Goal: Information Seeking & Learning: Learn about a topic

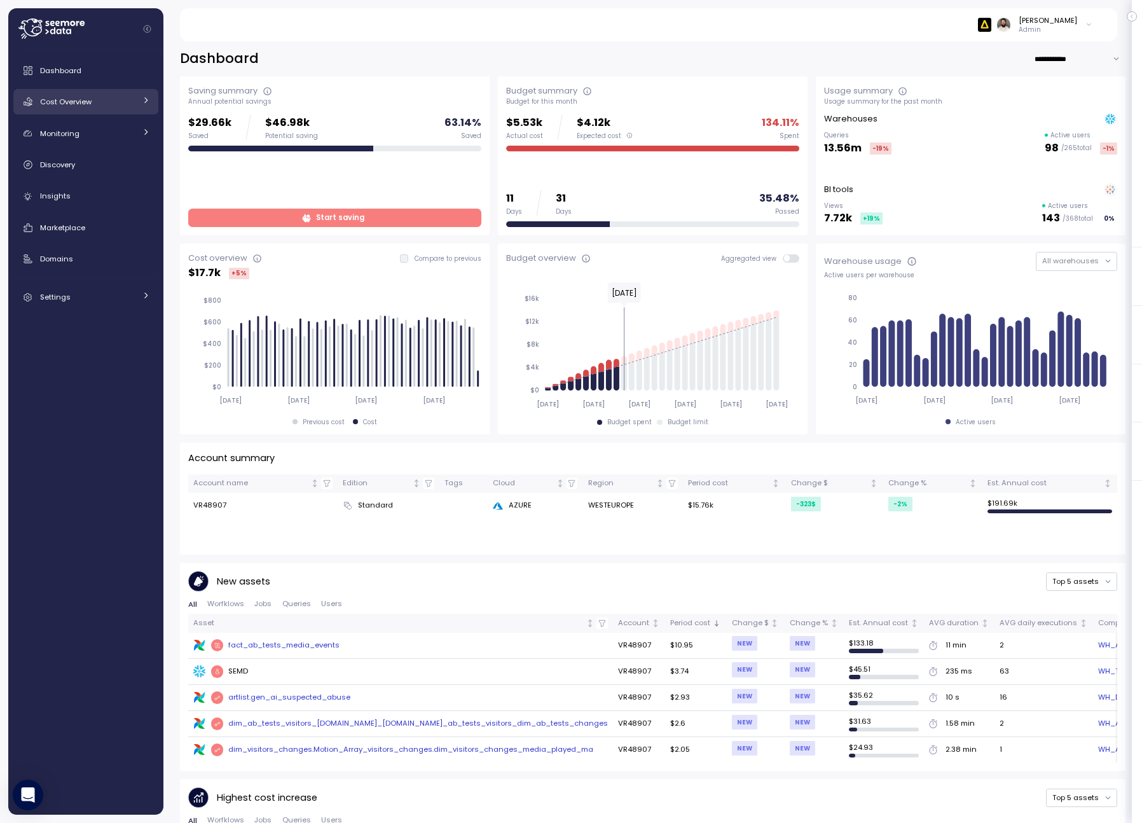
click at [130, 106] on div "Cost Overview" at bounding box center [87, 101] width 95 height 13
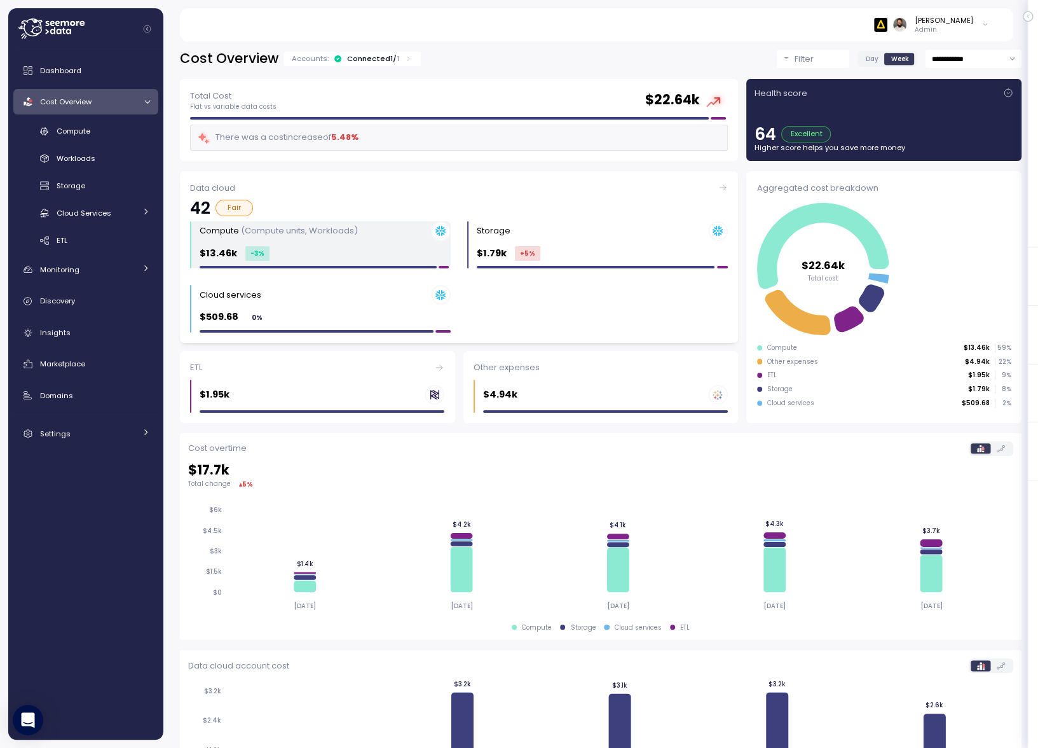
click at [359, 249] on div "$13.46k -3 %" at bounding box center [325, 253] width 251 height 15
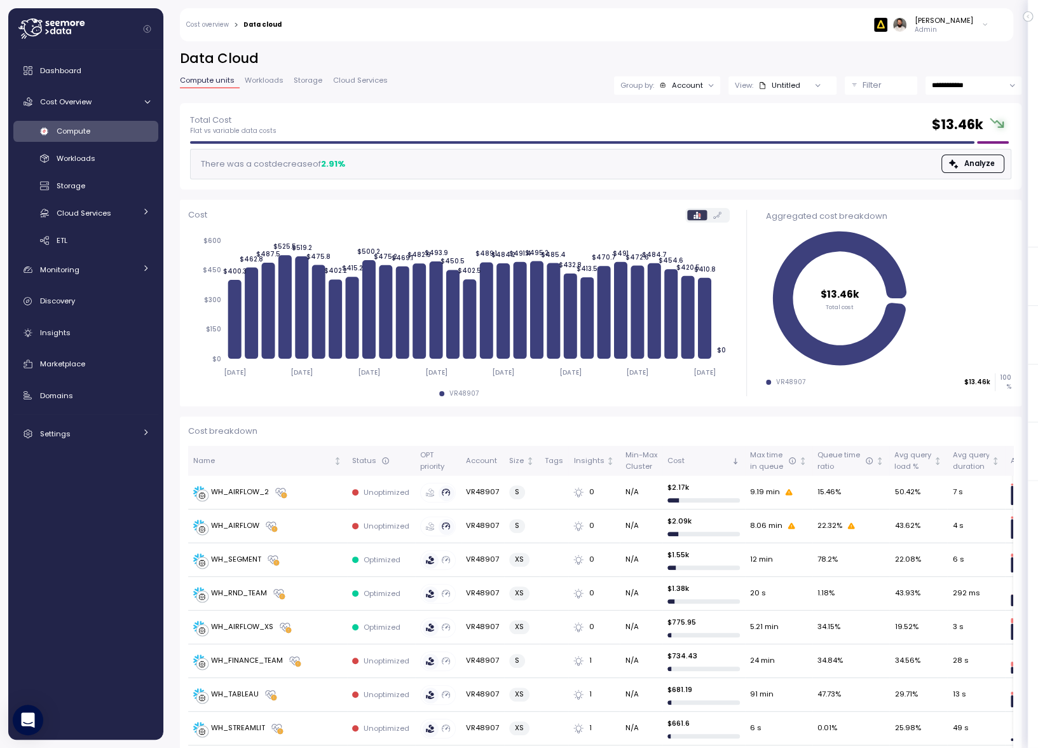
click at [958, 82] on input "**********" at bounding box center [974, 85] width 96 height 18
click at [963, 81] on input "**********" at bounding box center [974, 85] width 96 height 18
click at [960, 161] on span "Last 14 days" at bounding box center [954, 163] width 45 height 11
type input "**********"
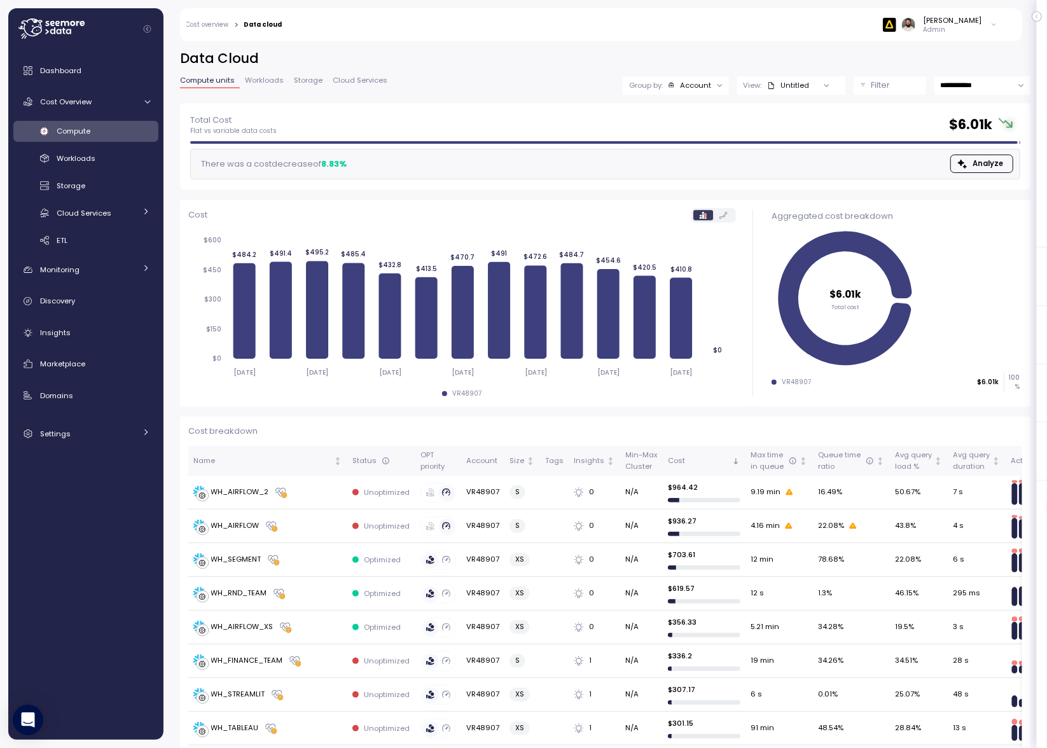
click at [990, 29] on icon at bounding box center [993, 24] width 7 height 15
click at [929, 176] on label "Disable API cache" at bounding box center [935, 180] width 72 height 10
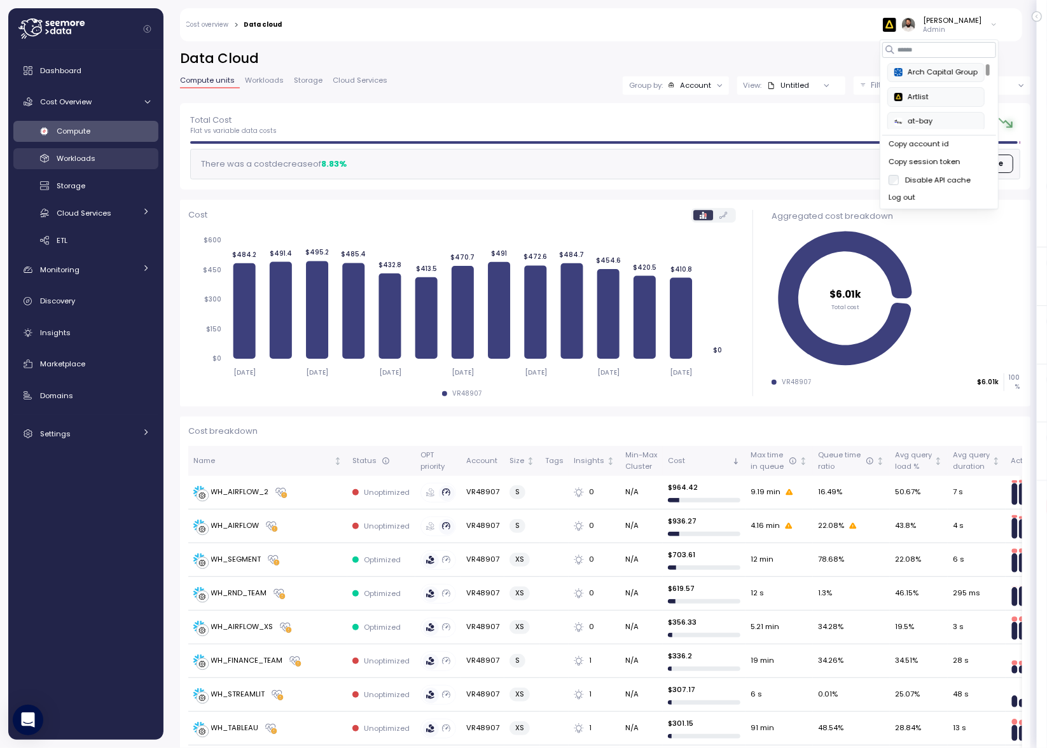
click at [122, 159] on div "Workloads" at bounding box center [103, 158] width 93 height 13
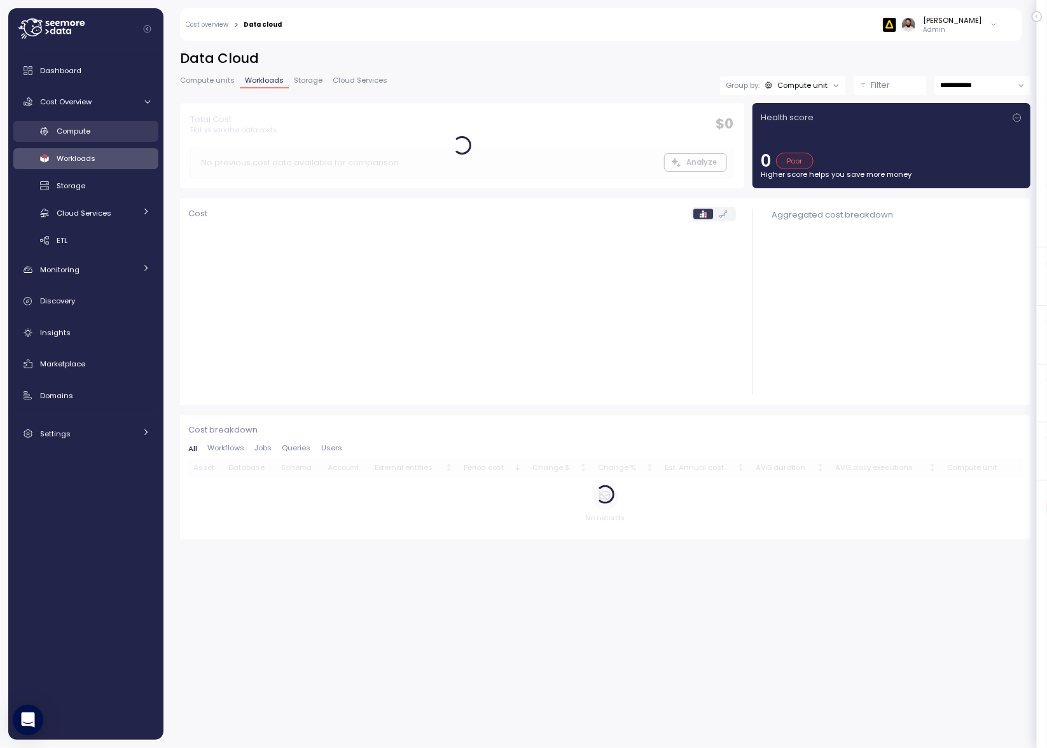
click at [120, 133] on div "Compute" at bounding box center [103, 131] width 93 height 13
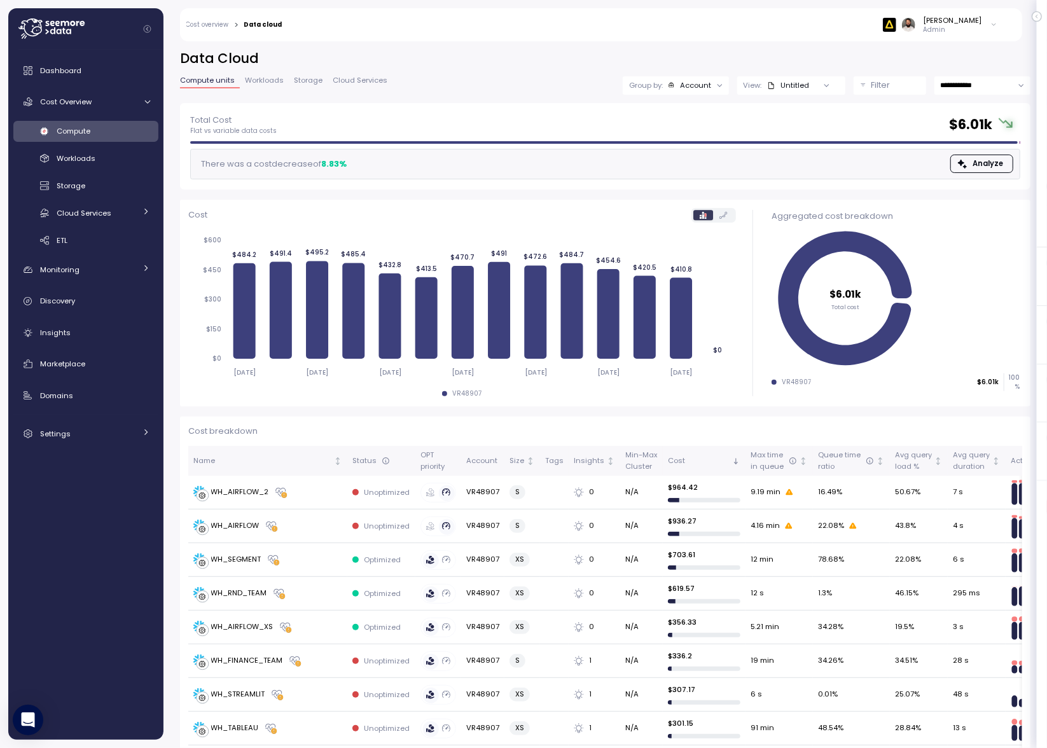
click at [959, 39] on div "Guy Biecher Admin" at bounding box center [647, 24] width 715 height 33
click at [959, 28] on p "Admin" at bounding box center [952, 29] width 59 height 9
click at [860, 29] on div "Guy Biecher Admin" at bounding box center [647, 24] width 715 height 33
click at [115, 170] on div "Compute Workloads Storage Cloud Services Clustering columns Pipes AI Services S…" at bounding box center [85, 186] width 145 height 130
click at [116, 162] on div "Workloads" at bounding box center [103, 158] width 93 height 13
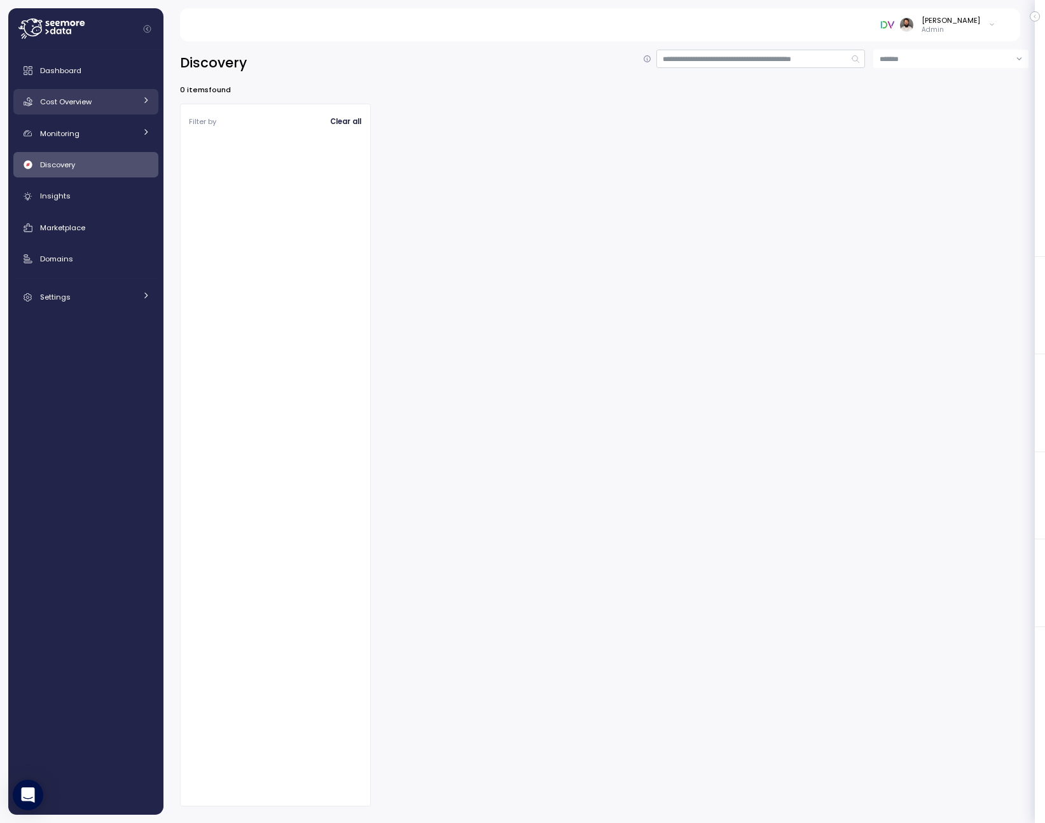
click at [134, 104] on div "Cost Overview" at bounding box center [87, 101] width 95 height 13
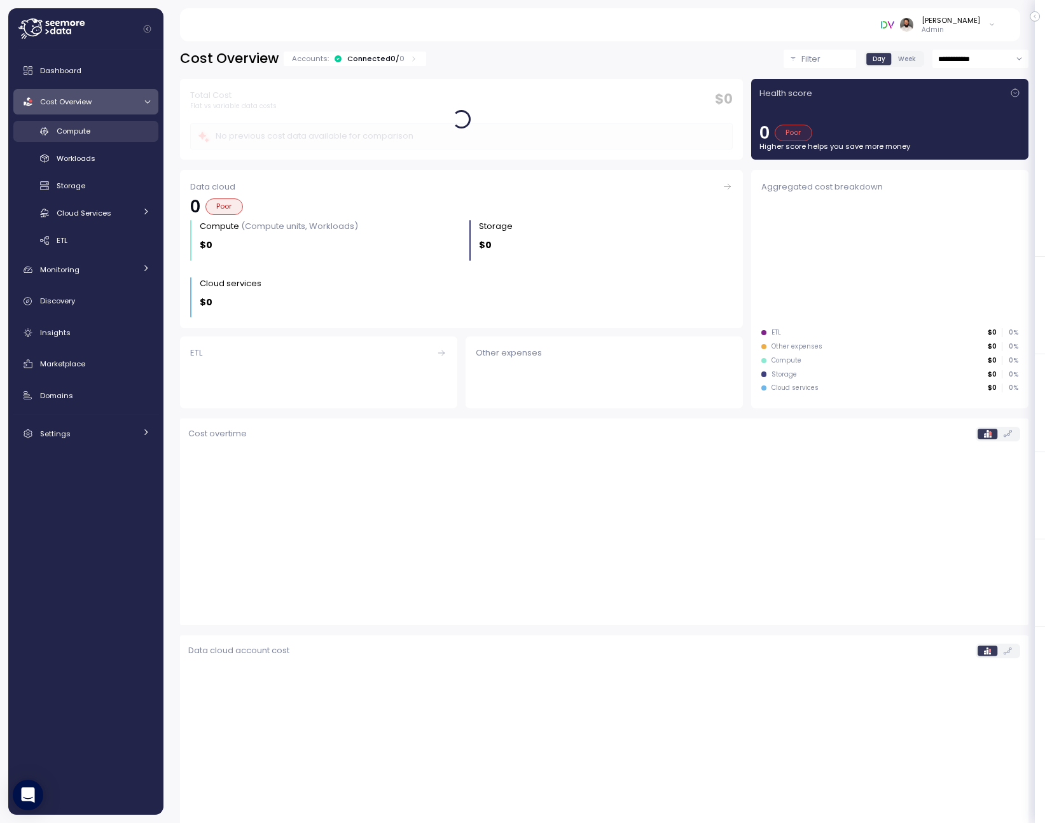
click at [127, 134] on div "Compute" at bounding box center [103, 131] width 93 height 13
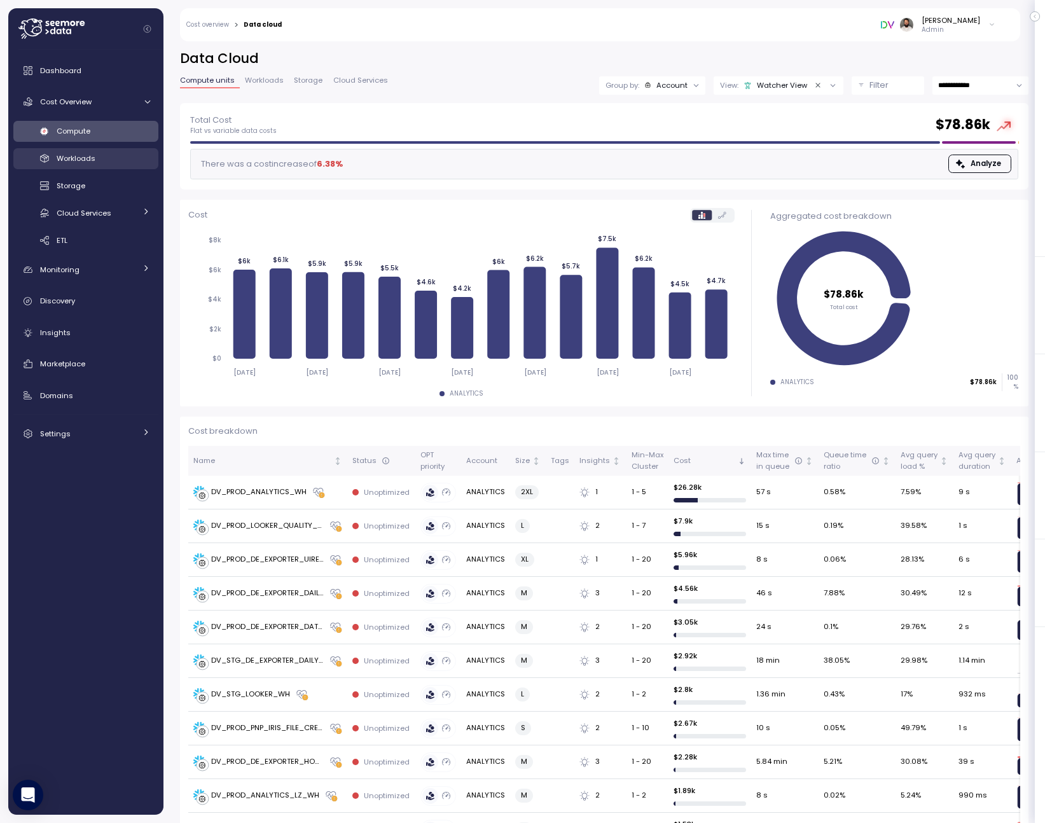
click at [102, 163] on div "Workloads" at bounding box center [103, 158] width 93 height 13
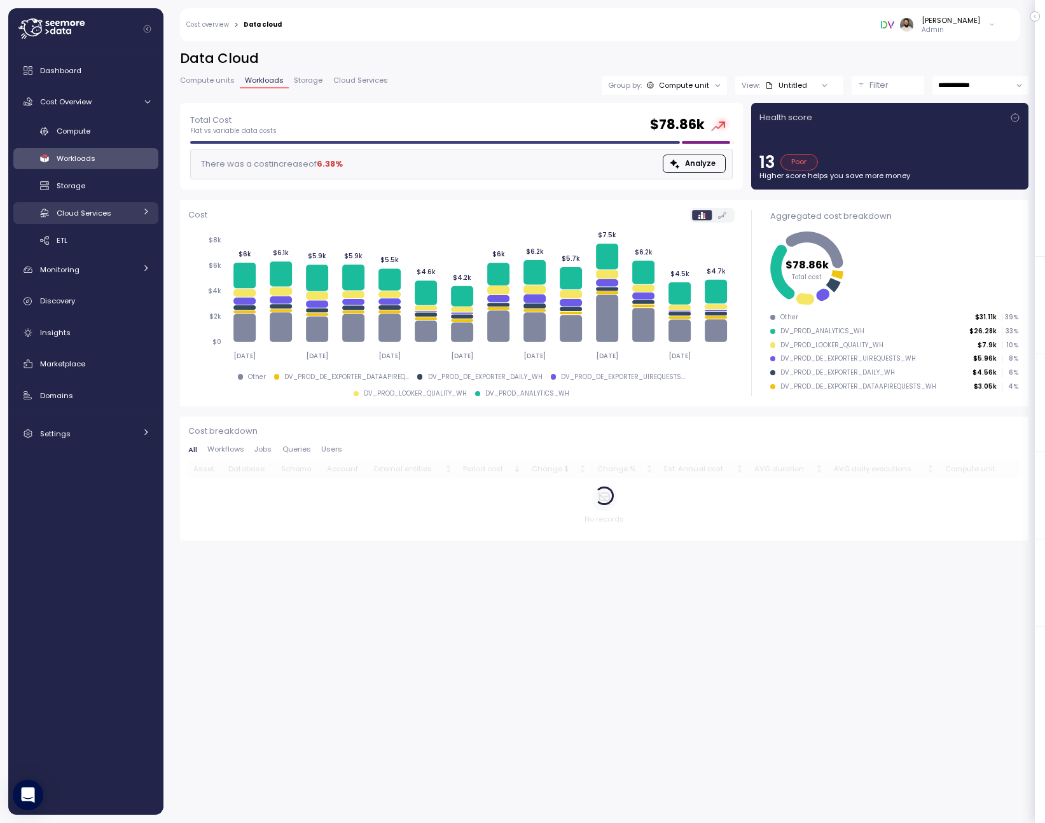
click at [121, 217] on div "Cloud Services" at bounding box center [96, 213] width 79 height 13
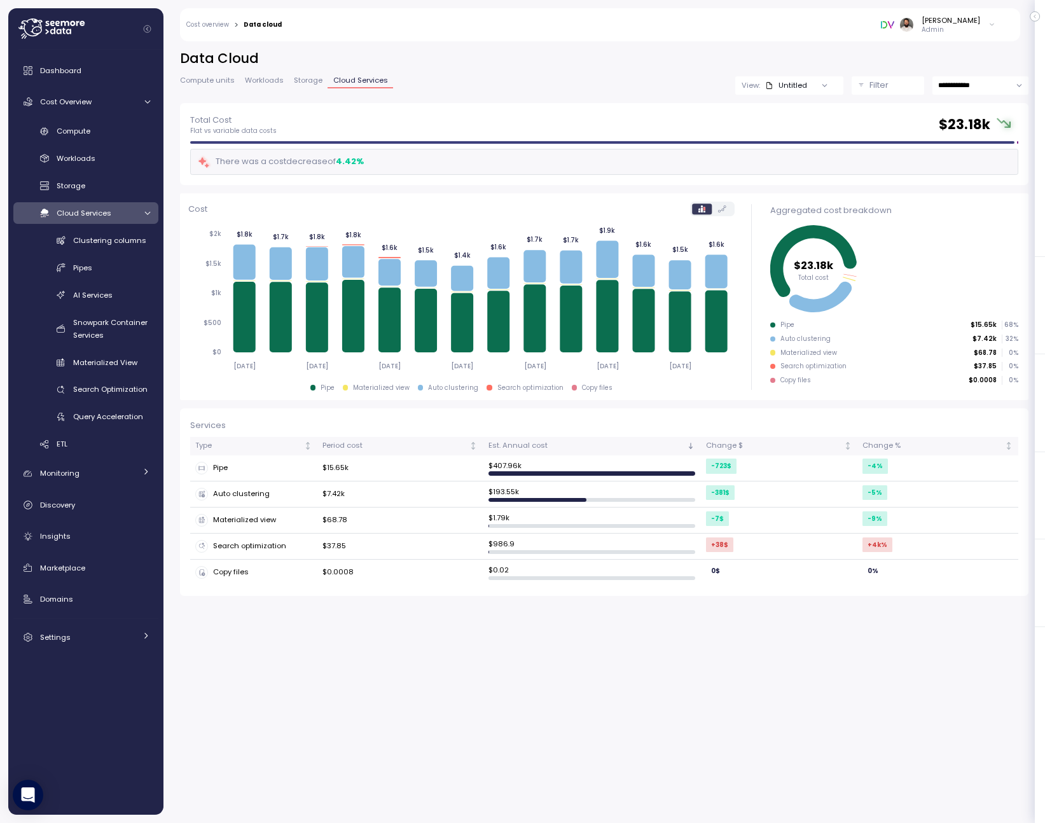
click at [121, 217] on div "Cloud Services" at bounding box center [96, 213] width 79 height 13
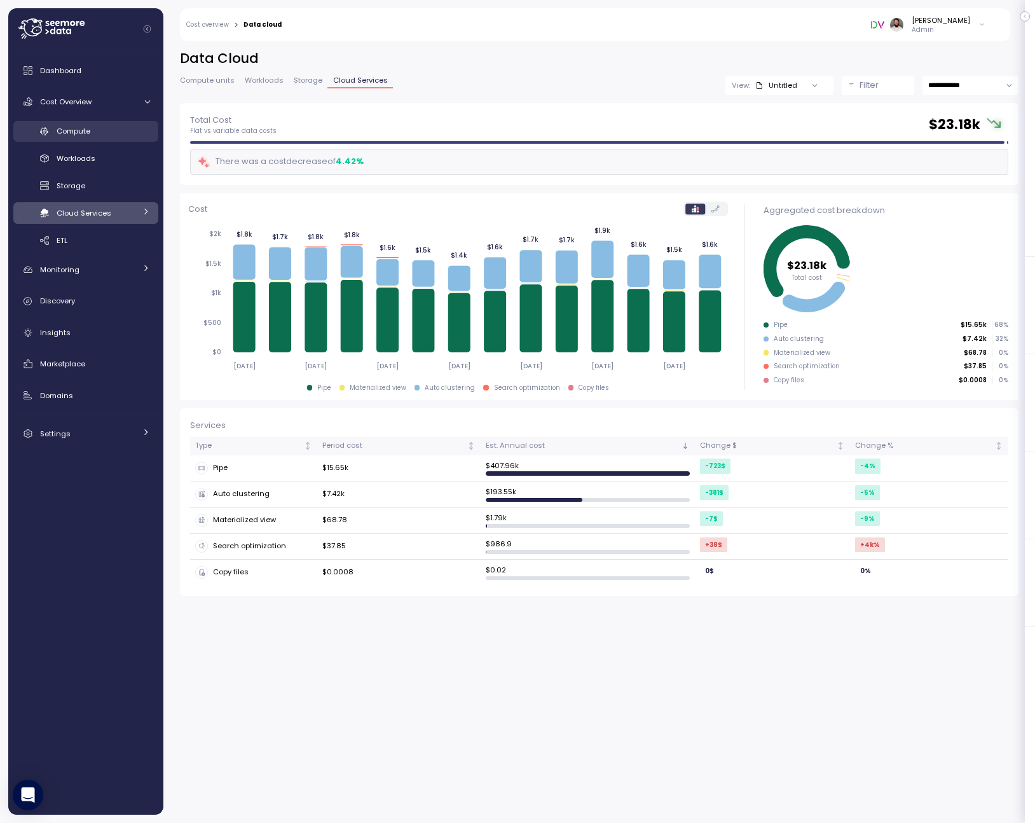
click at [106, 137] on div "Compute" at bounding box center [103, 131] width 93 height 13
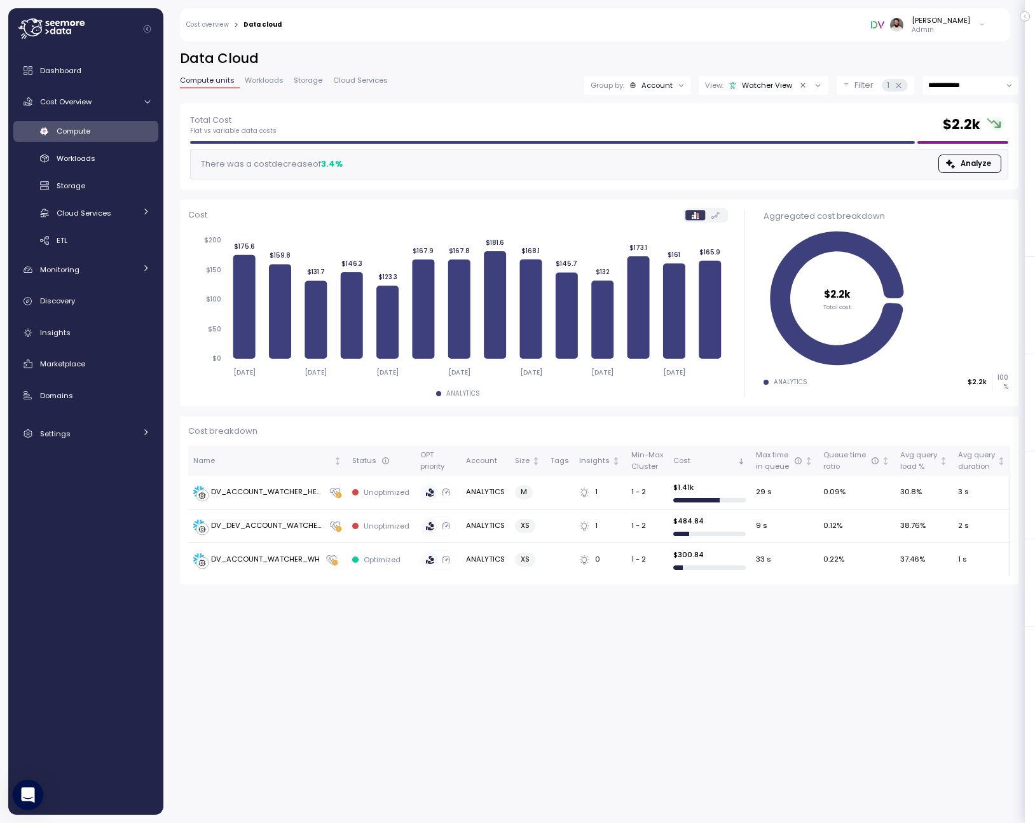
click at [803, 86] on icon "Clear value" at bounding box center [803, 85] width 8 height 8
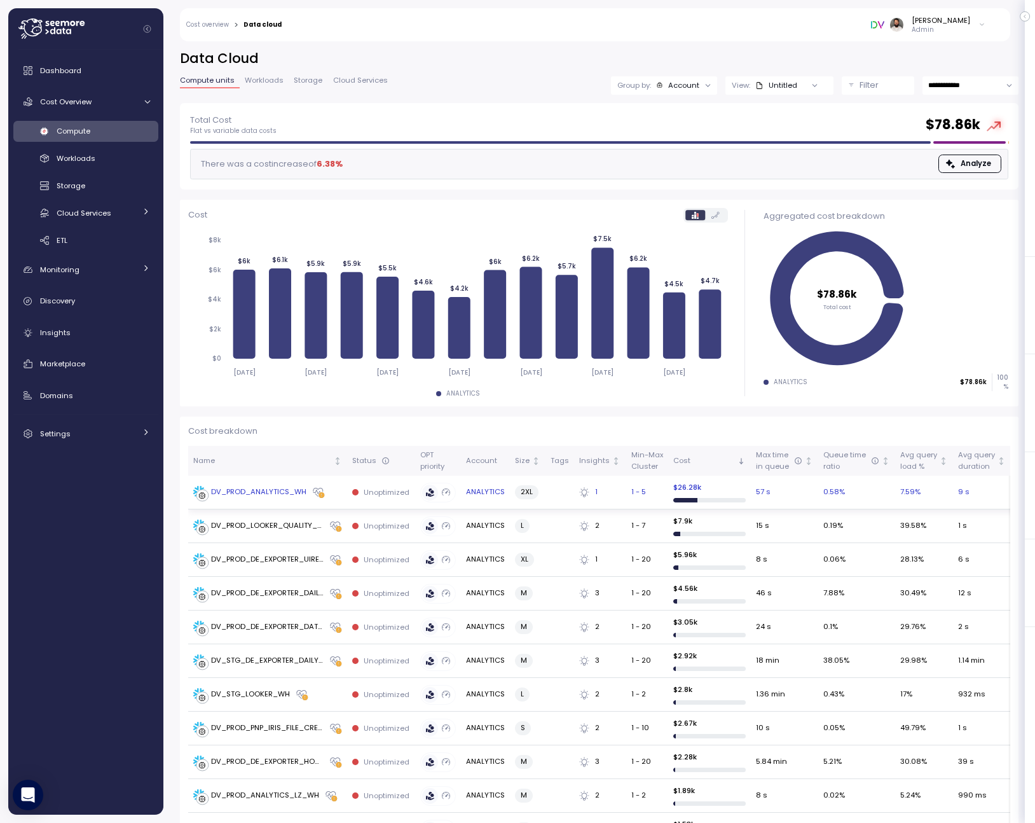
click at [265, 498] on div "DV_PROD_ANALYTICS_WH" at bounding box center [249, 492] width 113 height 13
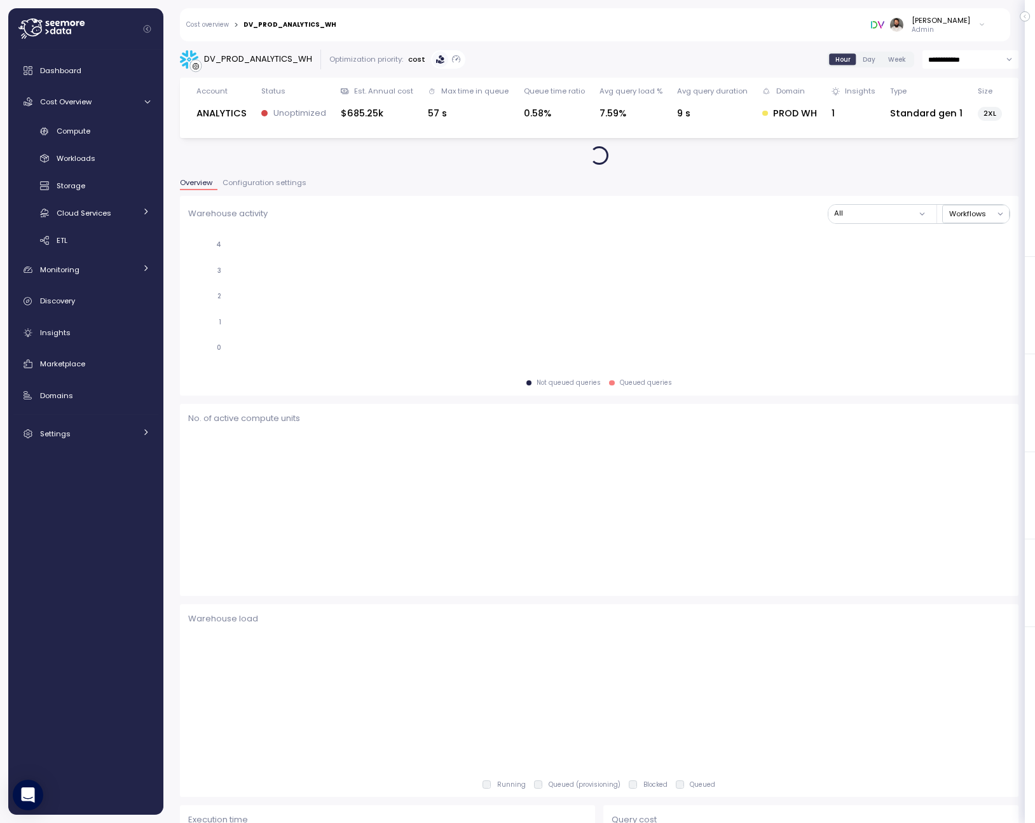
click at [281, 187] on button "Configuration settings" at bounding box center [264, 184] width 94 height 11
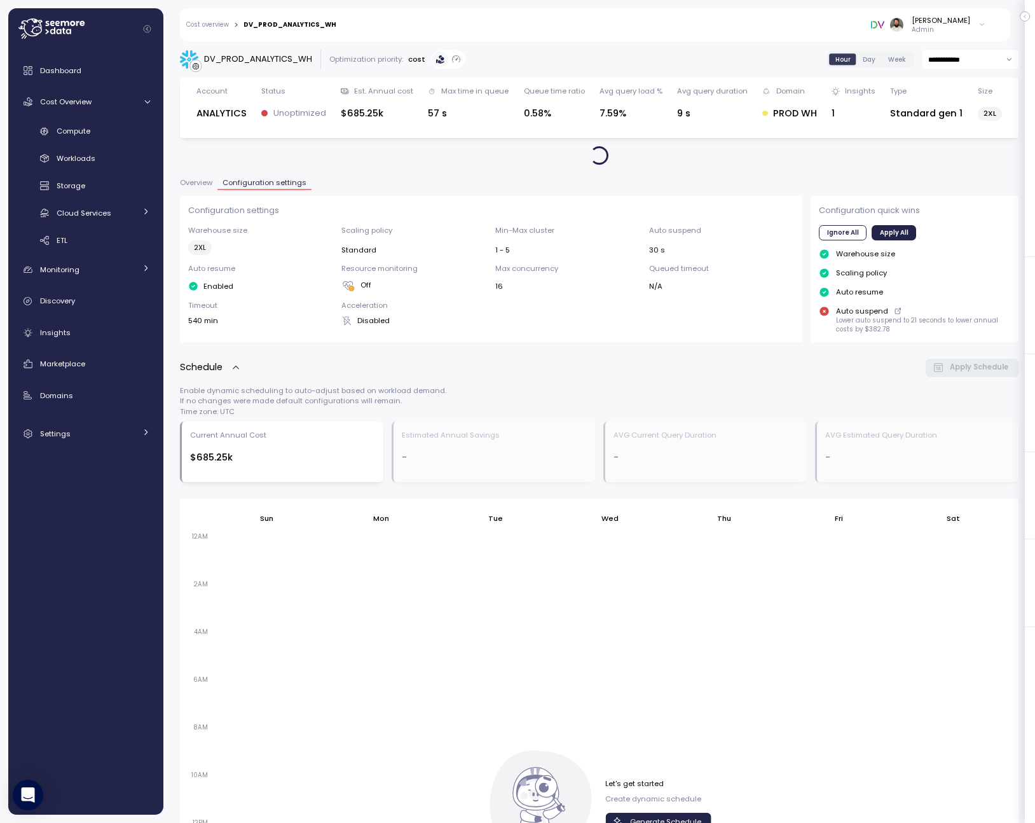
scroll to position [296, 0]
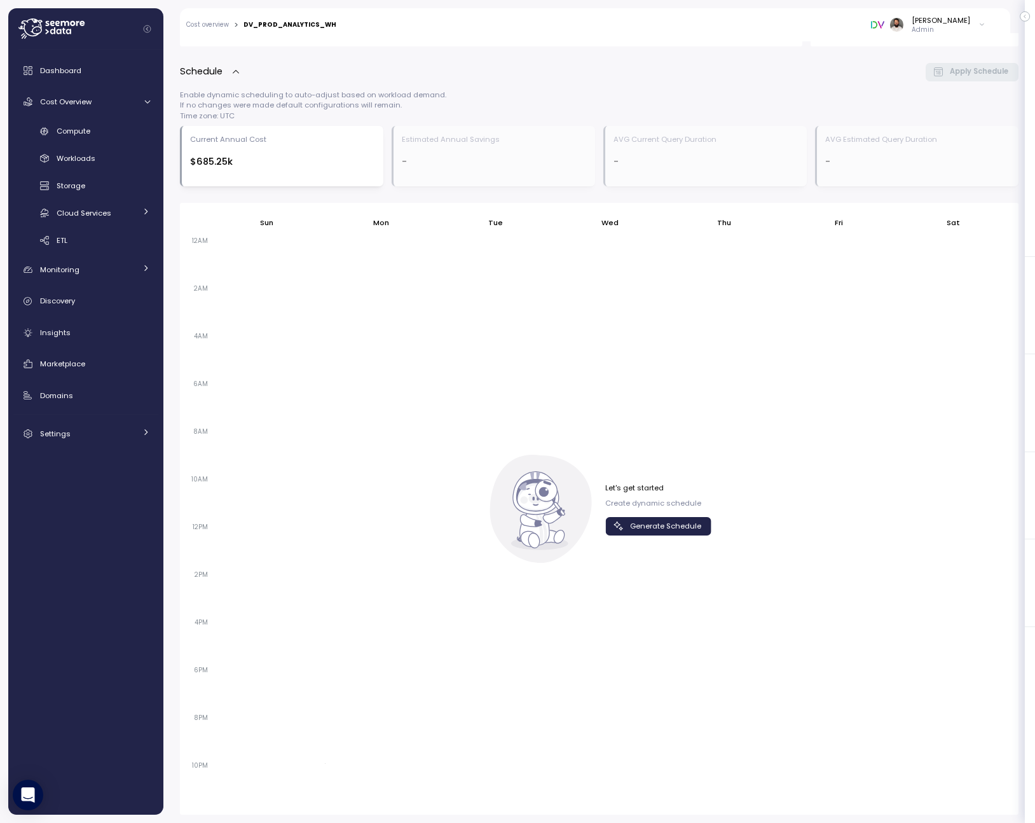
click at [686, 532] on span "Generate Schedule" at bounding box center [665, 526] width 71 height 17
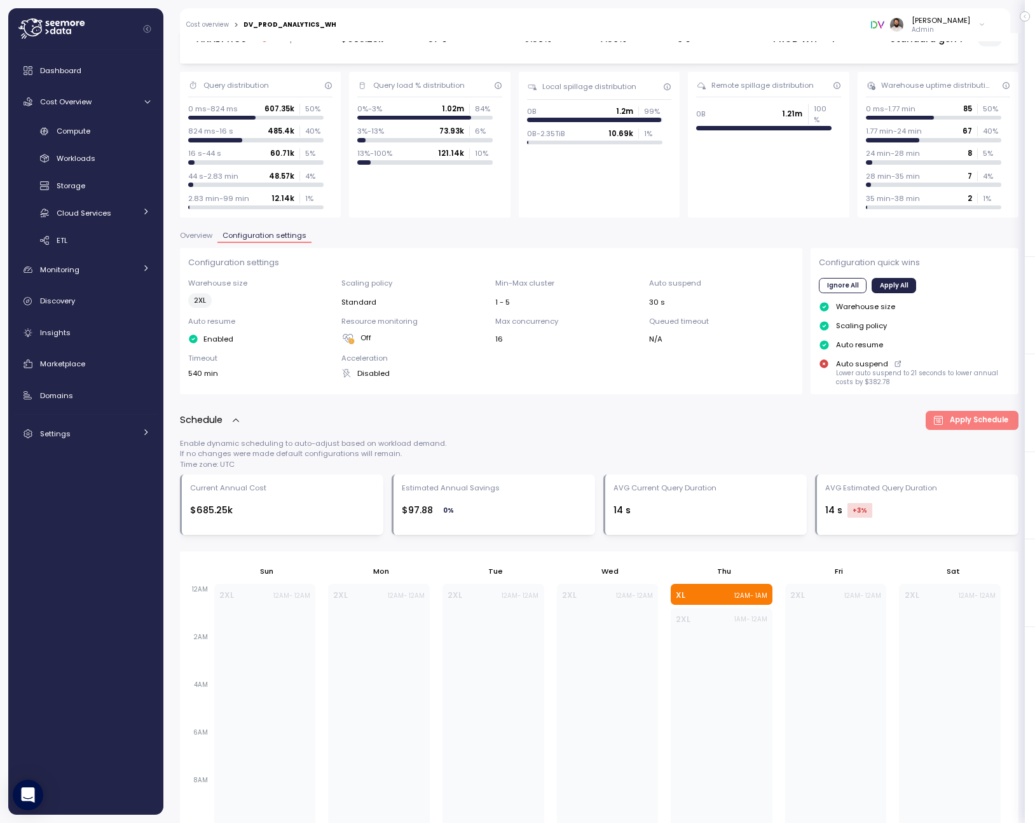
scroll to position [0, 0]
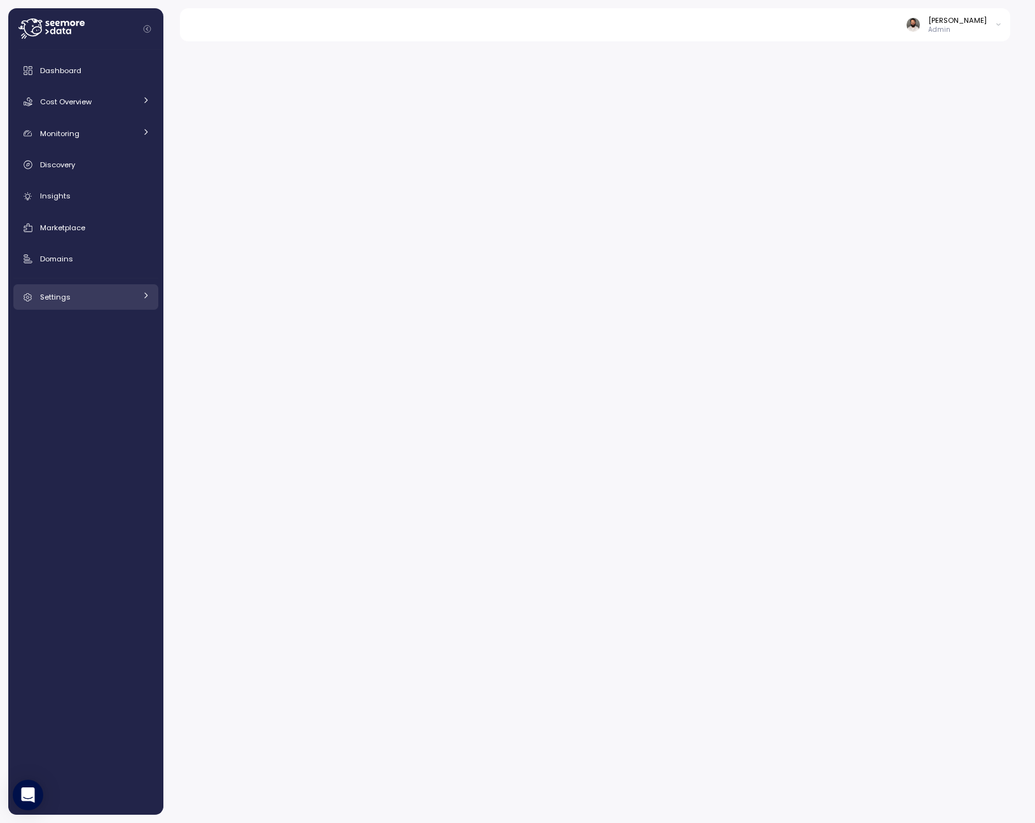
click at [102, 300] on div "Settings" at bounding box center [87, 297] width 95 height 13
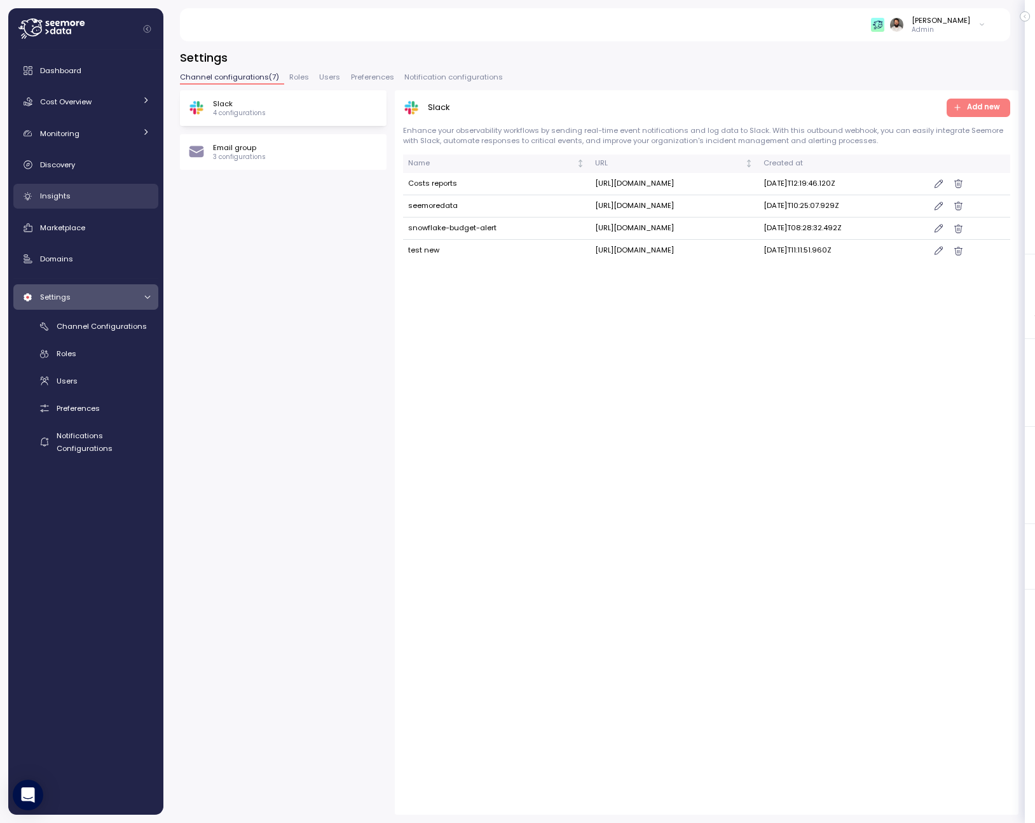
click at [104, 184] on link "Insights" at bounding box center [85, 196] width 145 height 25
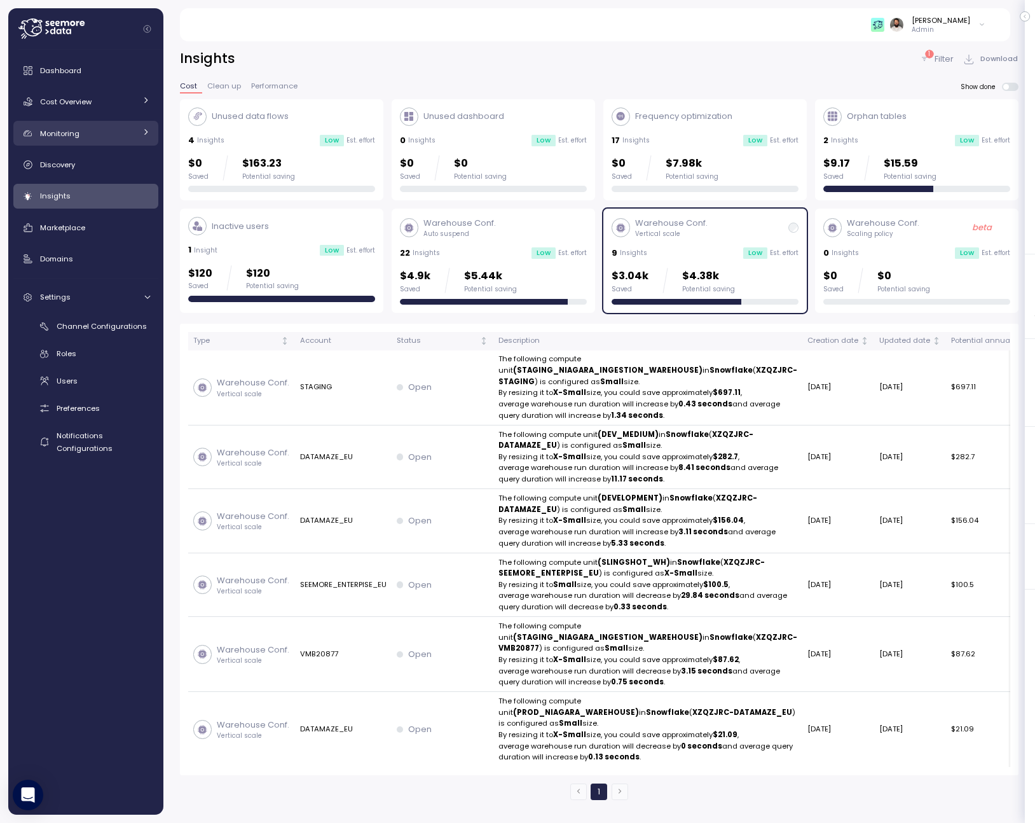
click at [115, 134] on div "Monitoring" at bounding box center [87, 133] width 95 height 13
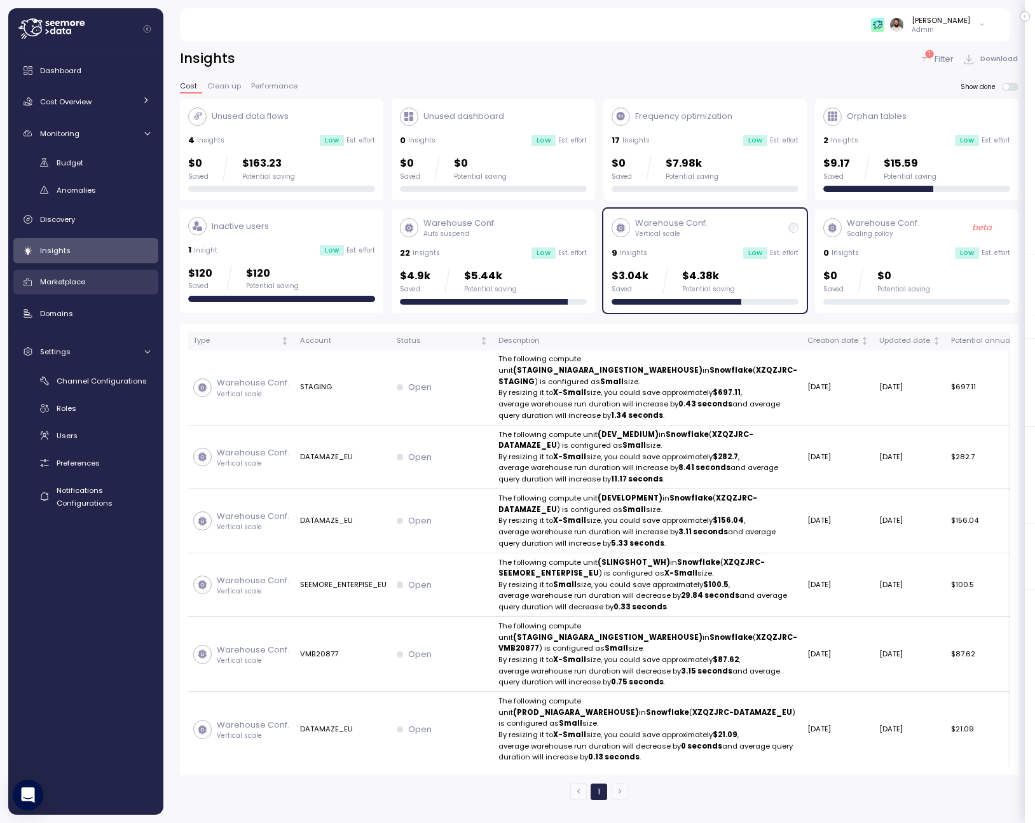
click at [83, 289] on link "Marketplace" at bounding box center [85, 282] width 145 height 25
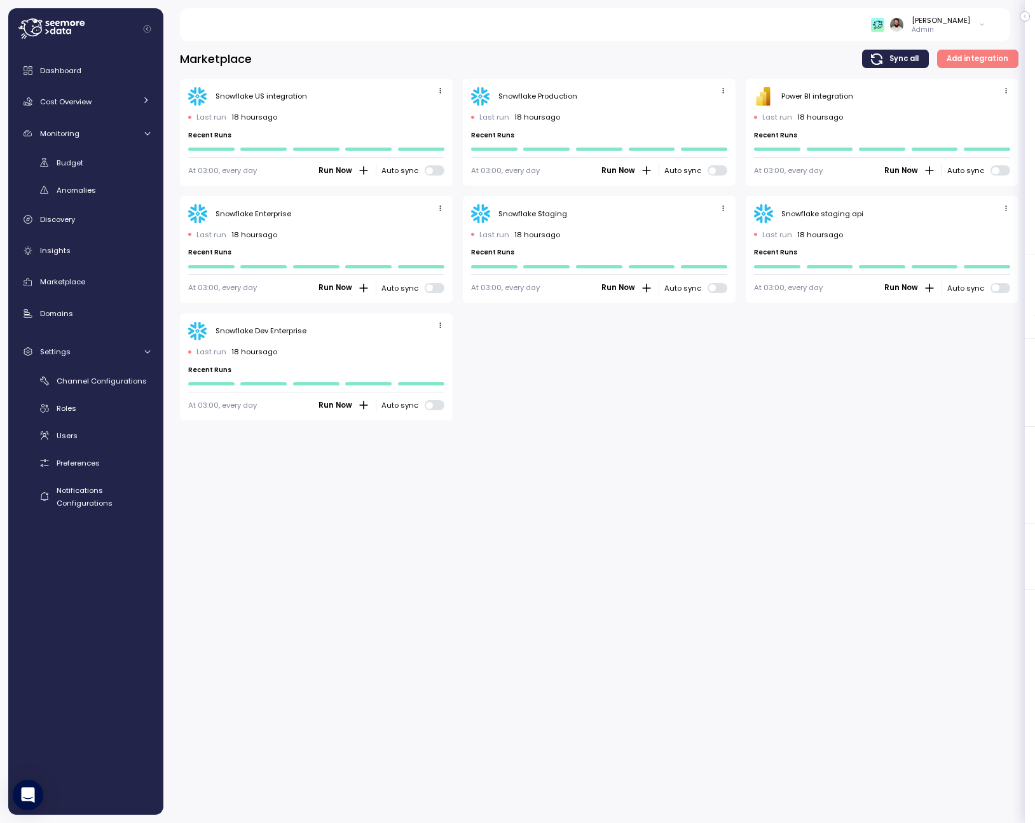
click at [718, 87] on span "button" at bounding box center [723, 91] width 13 height 13
click at [715, 118] on div "Edit" at bounding box center [710, 114] width 23 height 11
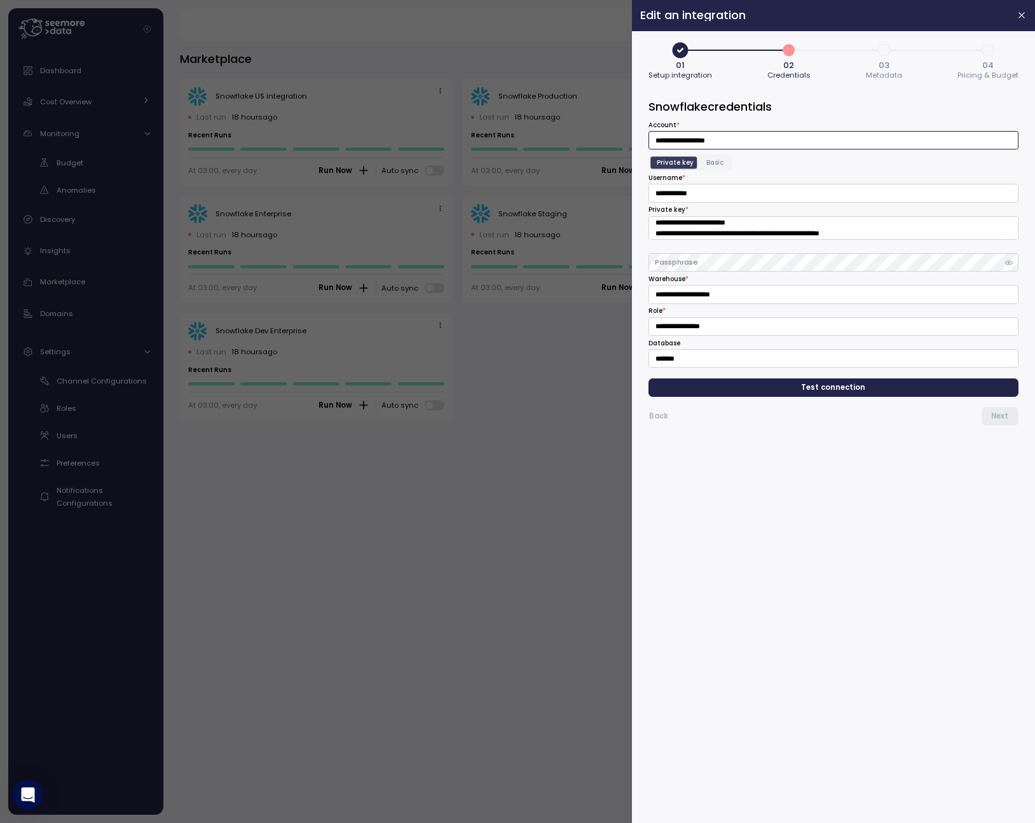
click at [723, 139] on input "**********" at bounding box center [834, 140] width 370 height 18
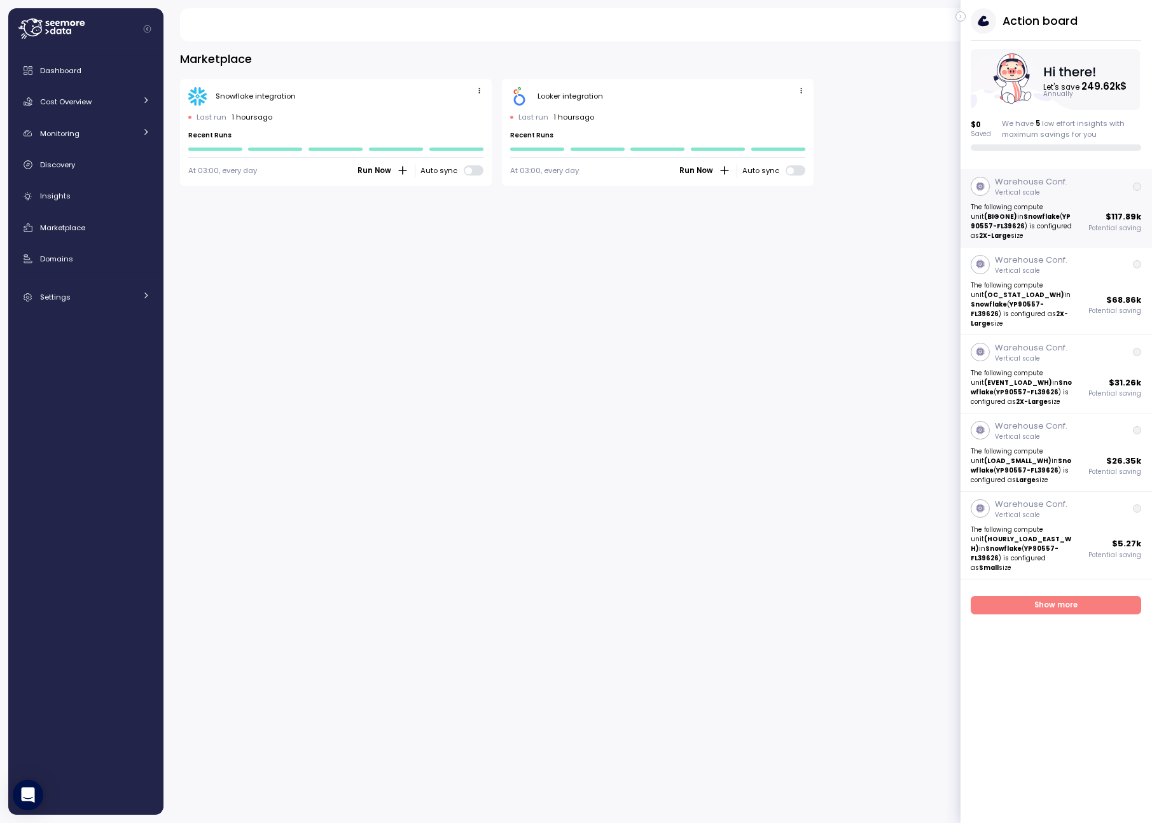
click at [1064, 220] on p "The following compute unit (BIGONE) in Snowflake ( YP90557-FL39626 ) is configu…" at bounding box center [1022, 221] width 102 height 38
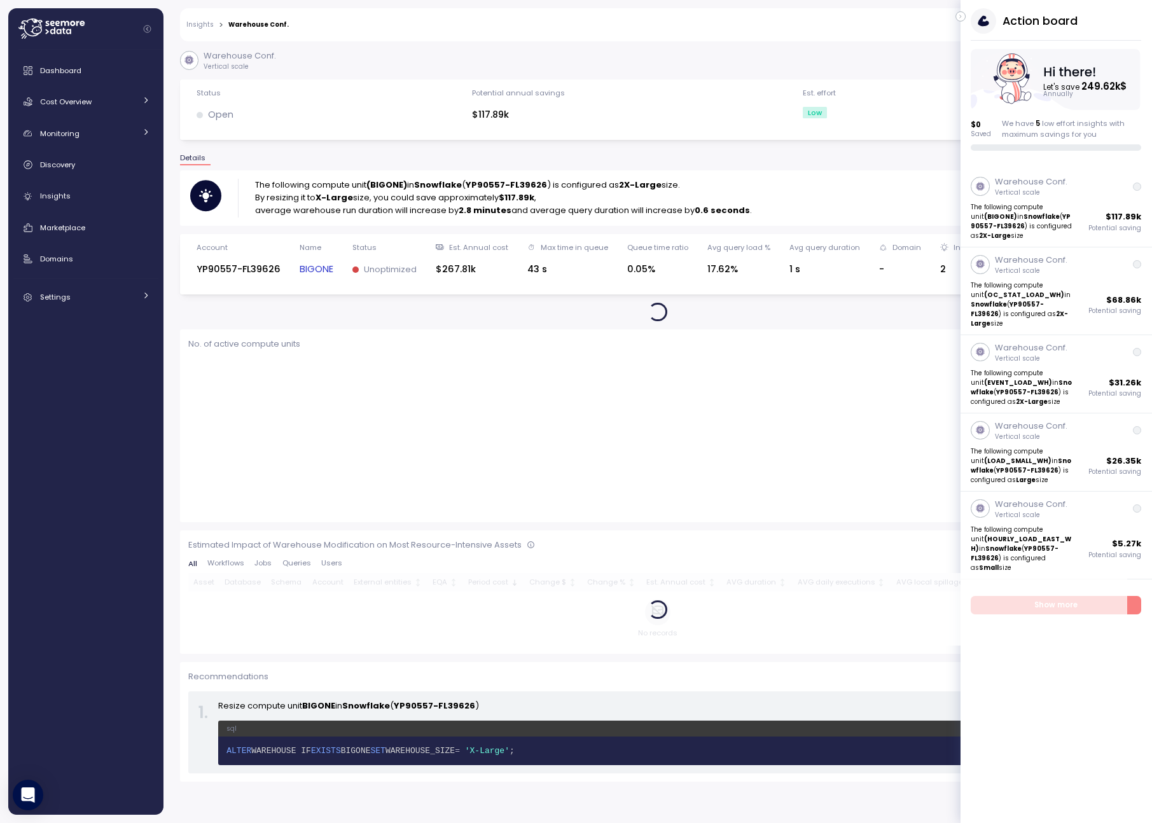
click at [962, 15] on icon "button" at bounding box center [961, 16] width 6 height 15
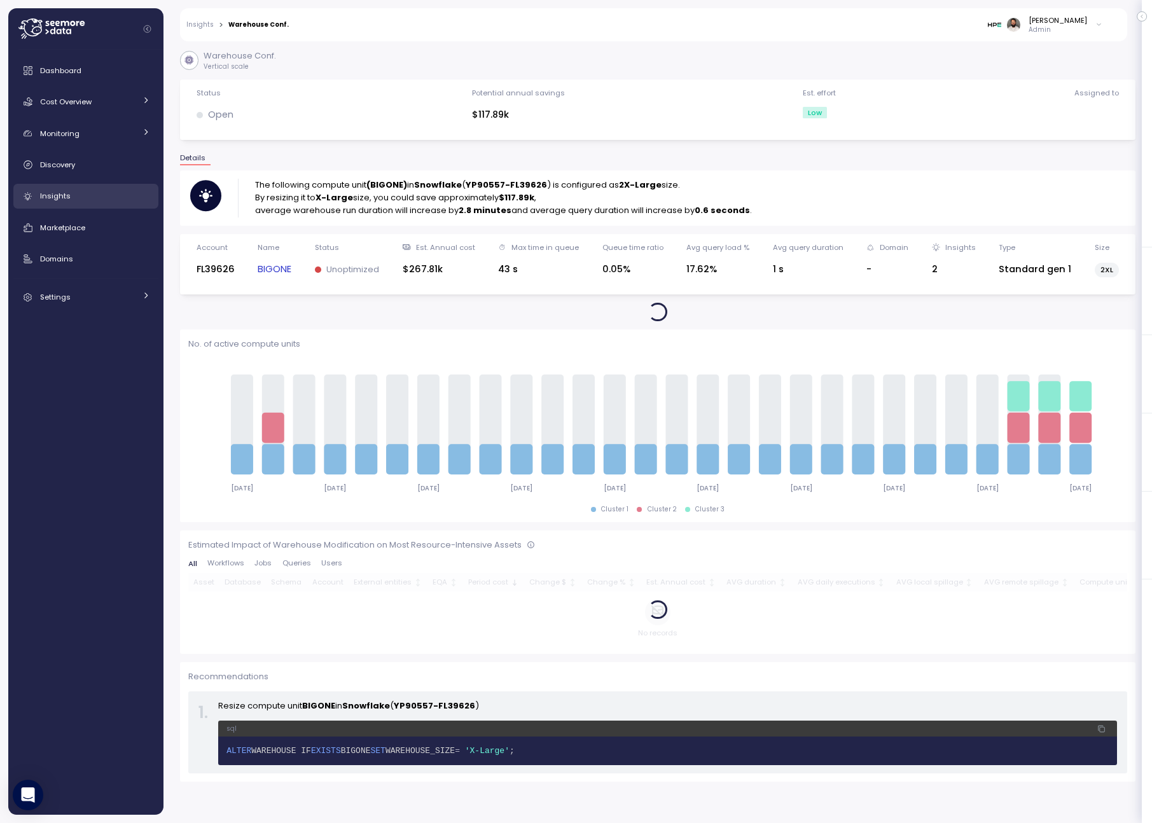
click at [82, 200] on div "Insights" at bounding box center [95, 196] width 110 height 13
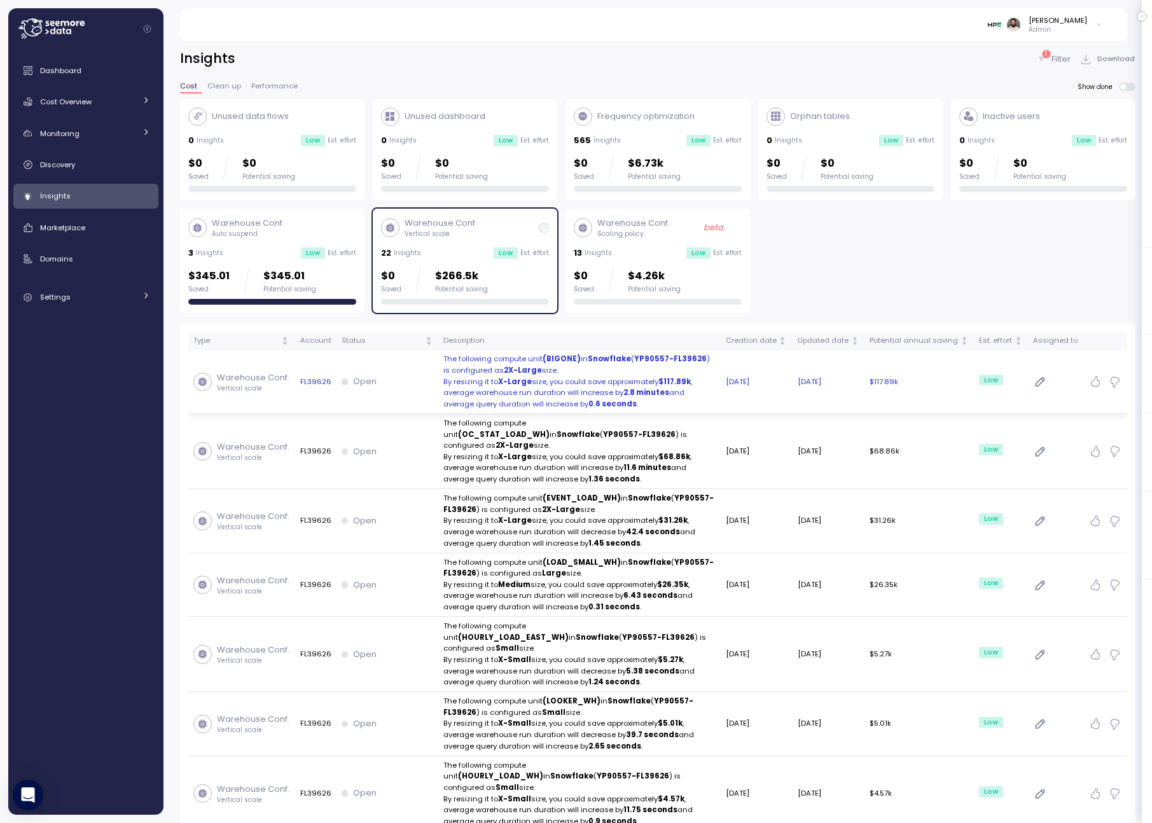
click at [679, 366] on p "The following compute unit (BIGONE) in Snowflake ( YP90557-FL39626 ) is configu…" at bounding box center [579, 365] width 272 height 22
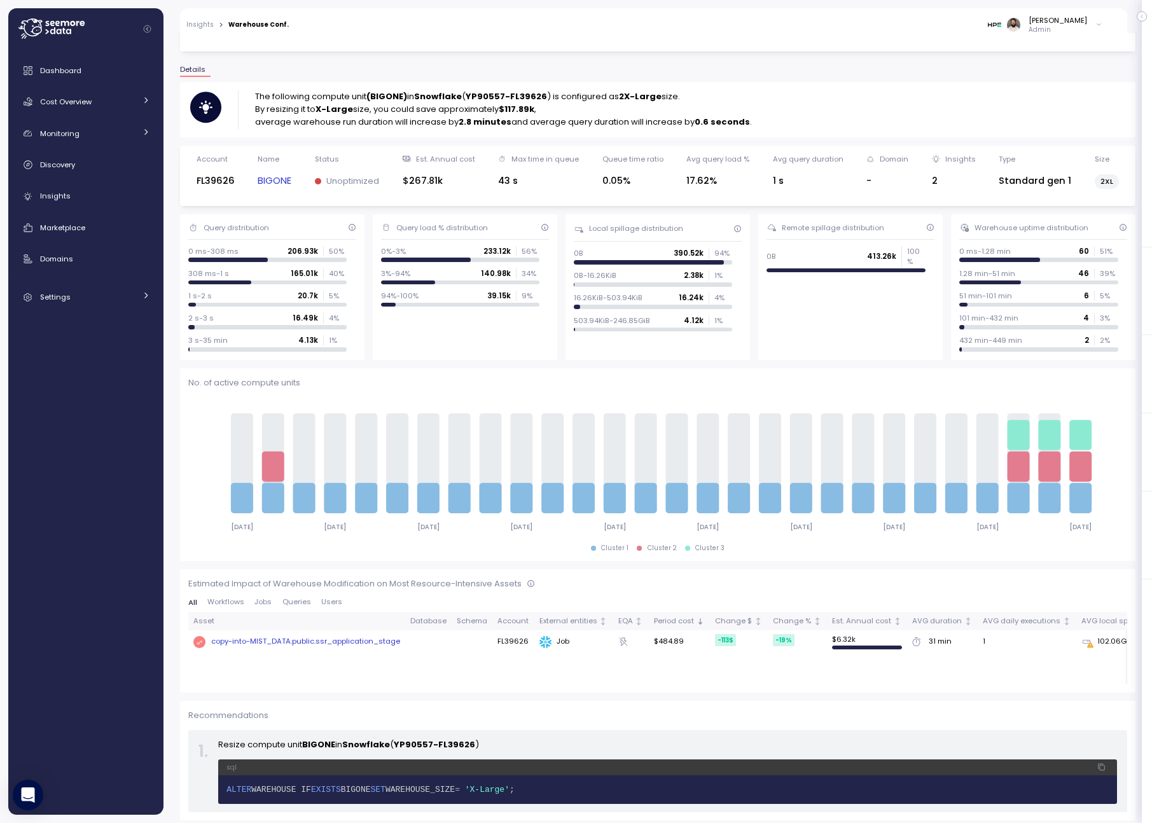
scroll to position [94, 0]
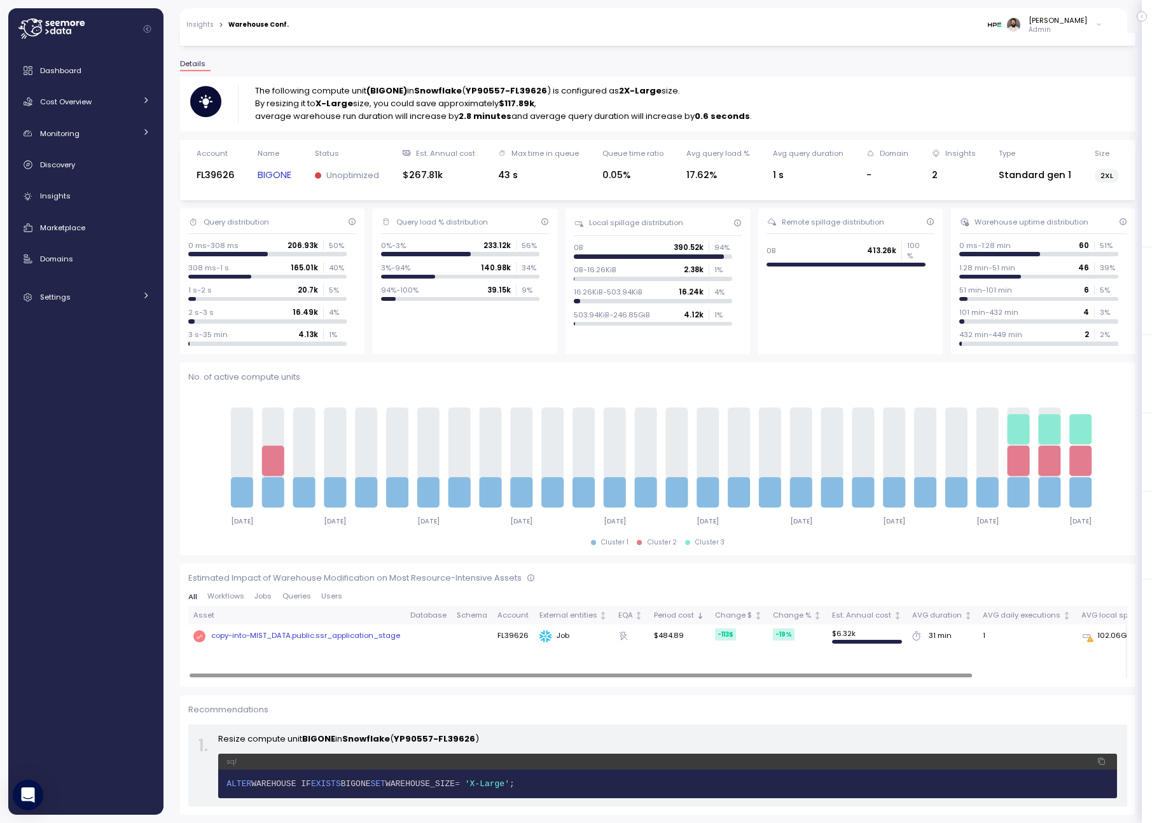
click at [355, 638] on div "copy-into-MIST_DATA.public.ssr_application_stage" at bounding box center [305, 635] width 189 height 11
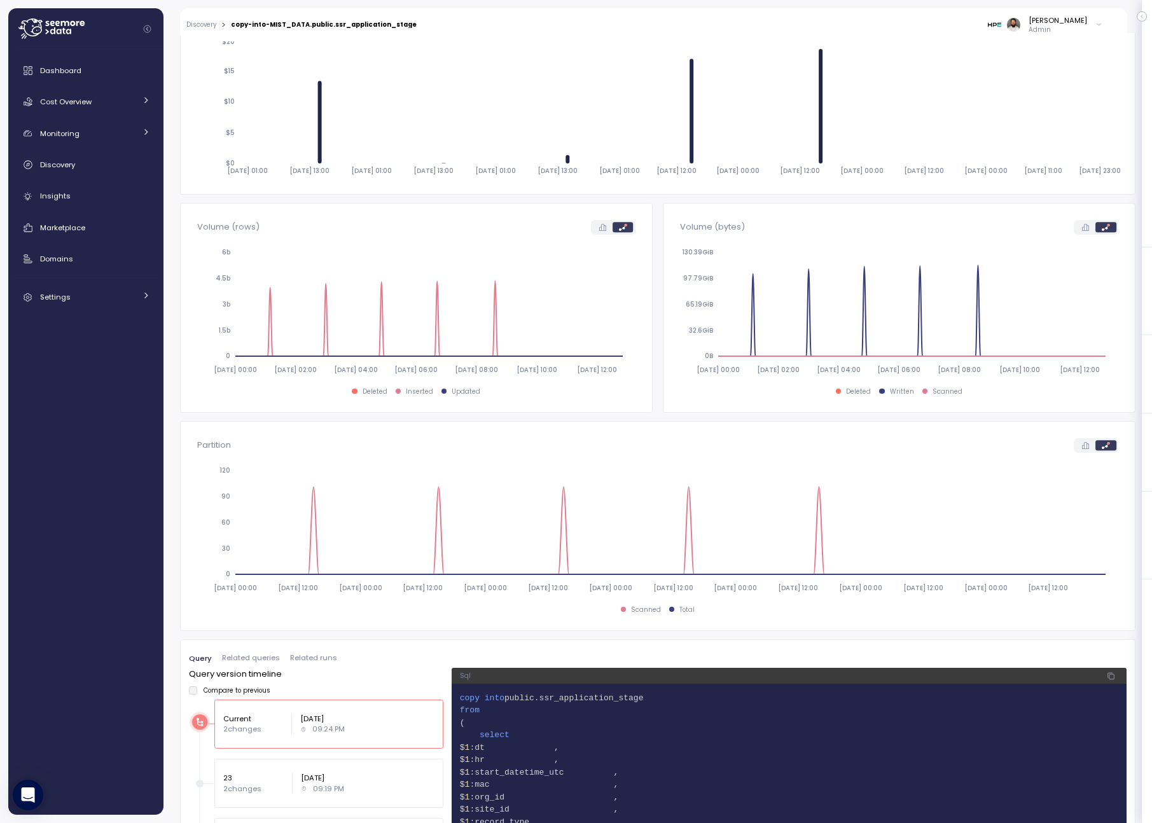
scroll to position [147, 0]
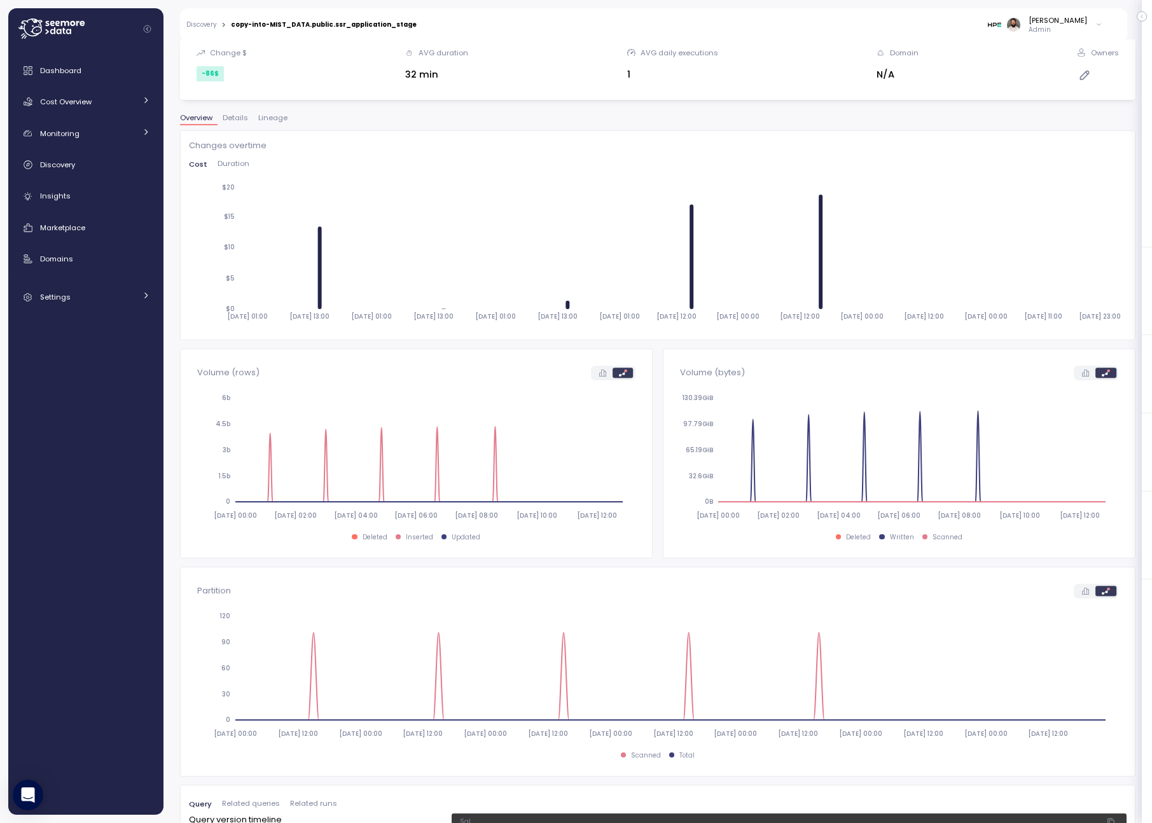
click at [273, 119] on span "Lineage" at bounding box center [272, 117] width 29 height 7
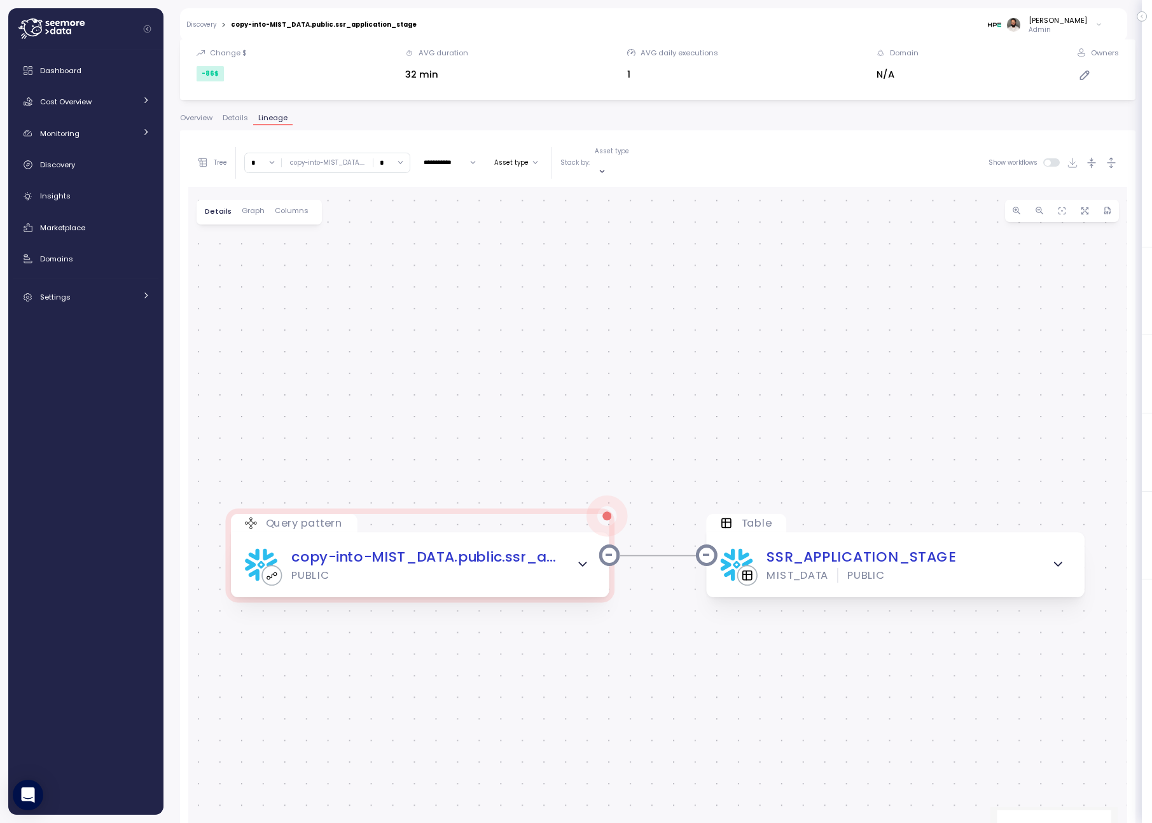
click at [198, 123] on button "Overview" at bounding box center [199, 119] width 38 height 11
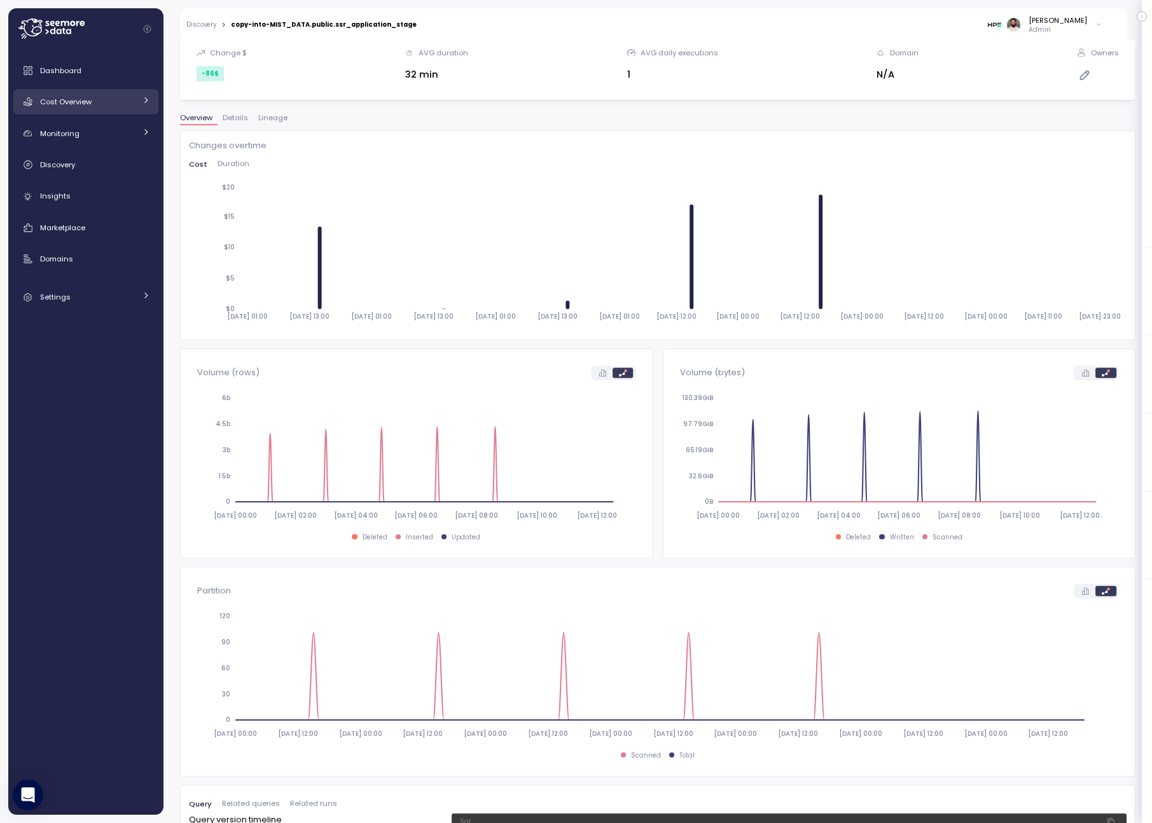
click at [114, 99] on div "Cost Overview" at bounding box center [87, 101] width 95 height 13
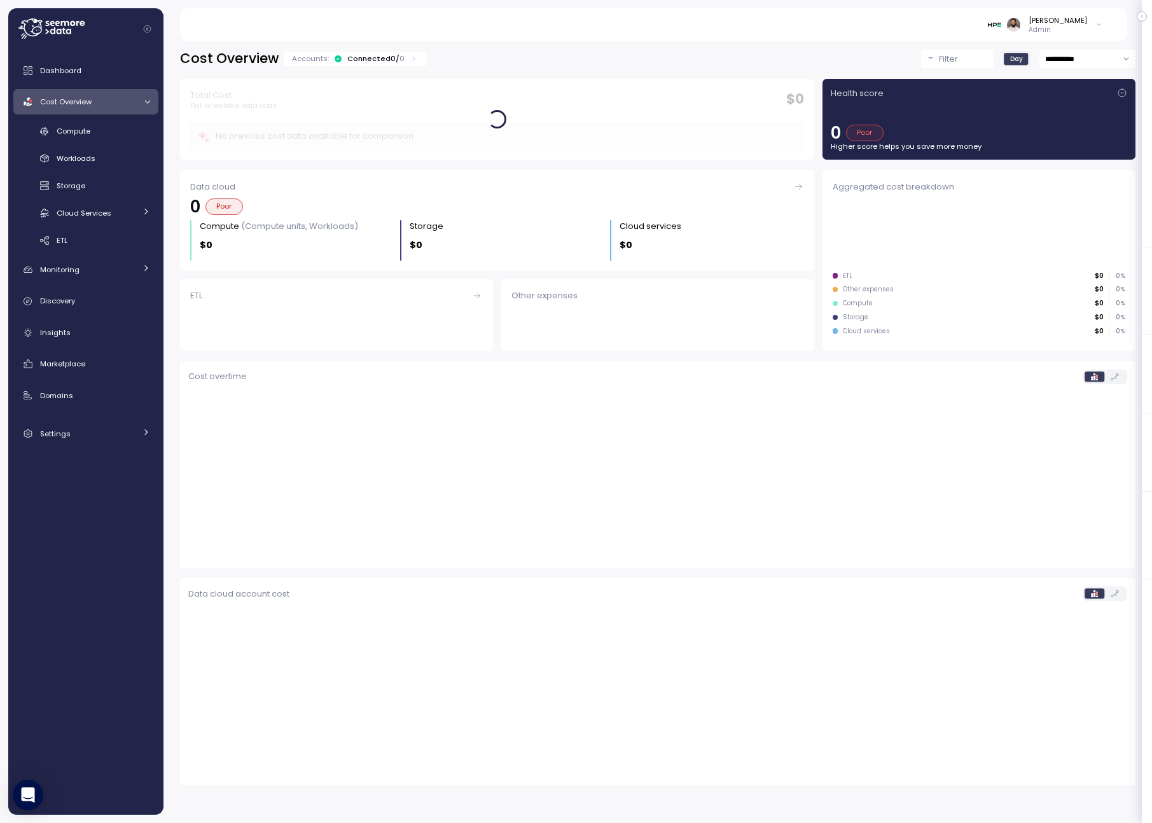
click at [121, 346] on div "Dashboard Cost Overview Compute Workloads Storage Cloud Services Clustering col…" at bounding box center [85, 252] width 145 height 389
click at [121, 338] on div "Insights" at bounding box center [95, 332] width 110 height 13
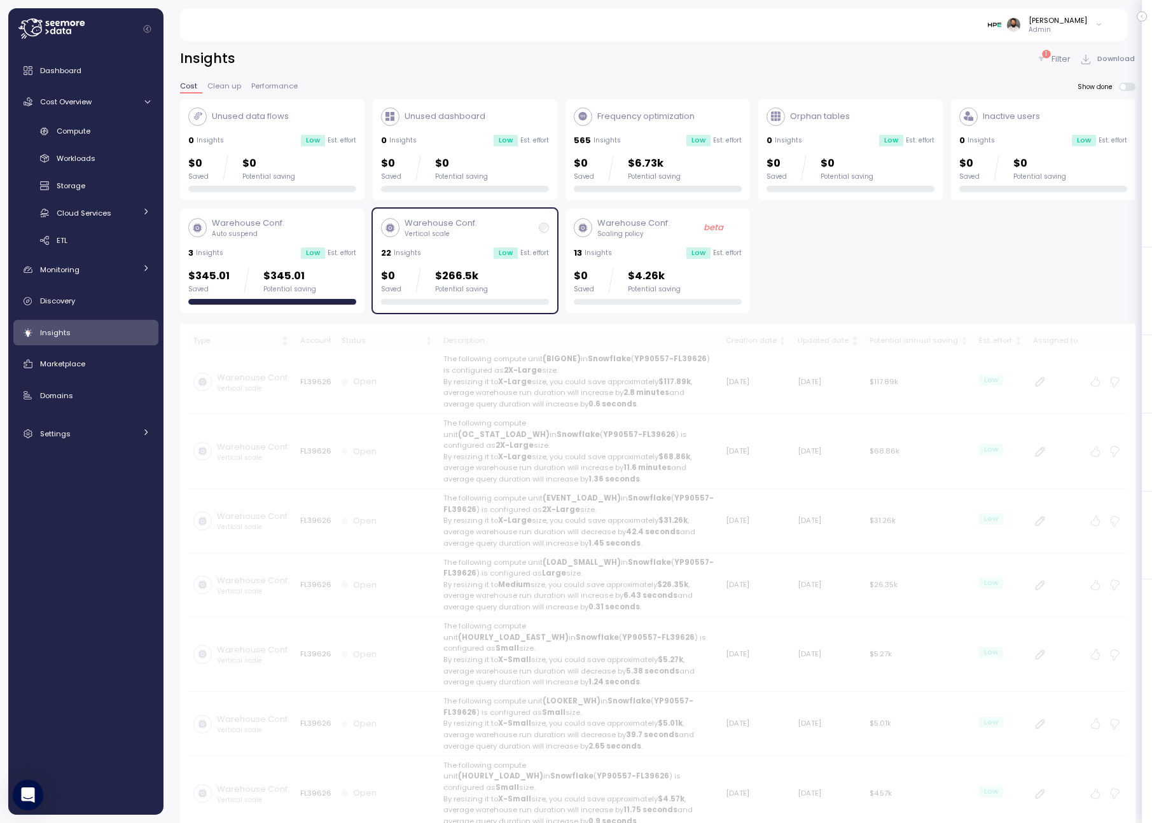
click at [322, 266] on div "Warehouse Conf. Auto suspend 3 Insights Low Est. effort $345.01 Saved $345.01 P…" at bounding box center [272, 261] width 168 height 88
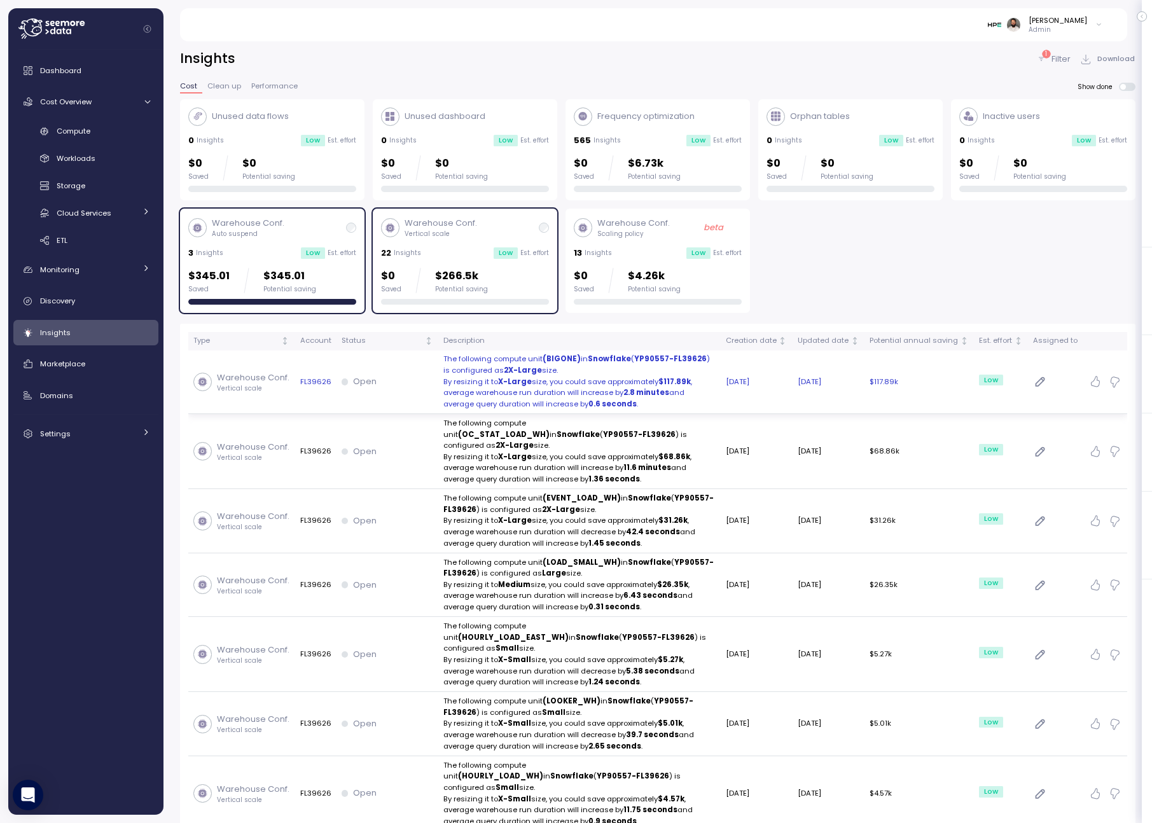
click at [421, 382] on div "Open" at bounding box center [387, 381] width 92 height 13
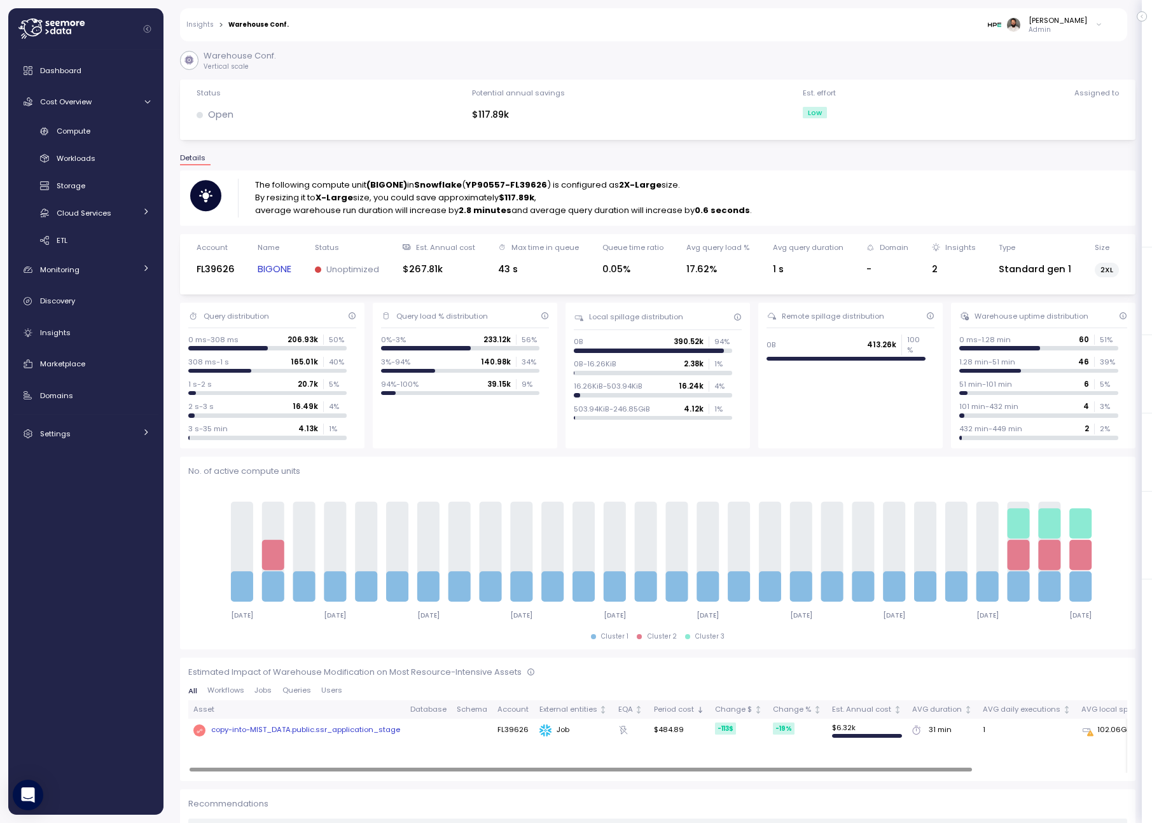
click at [284, 273] on link "BIGONE" at bounding box center [275, 269] width 34 height 15
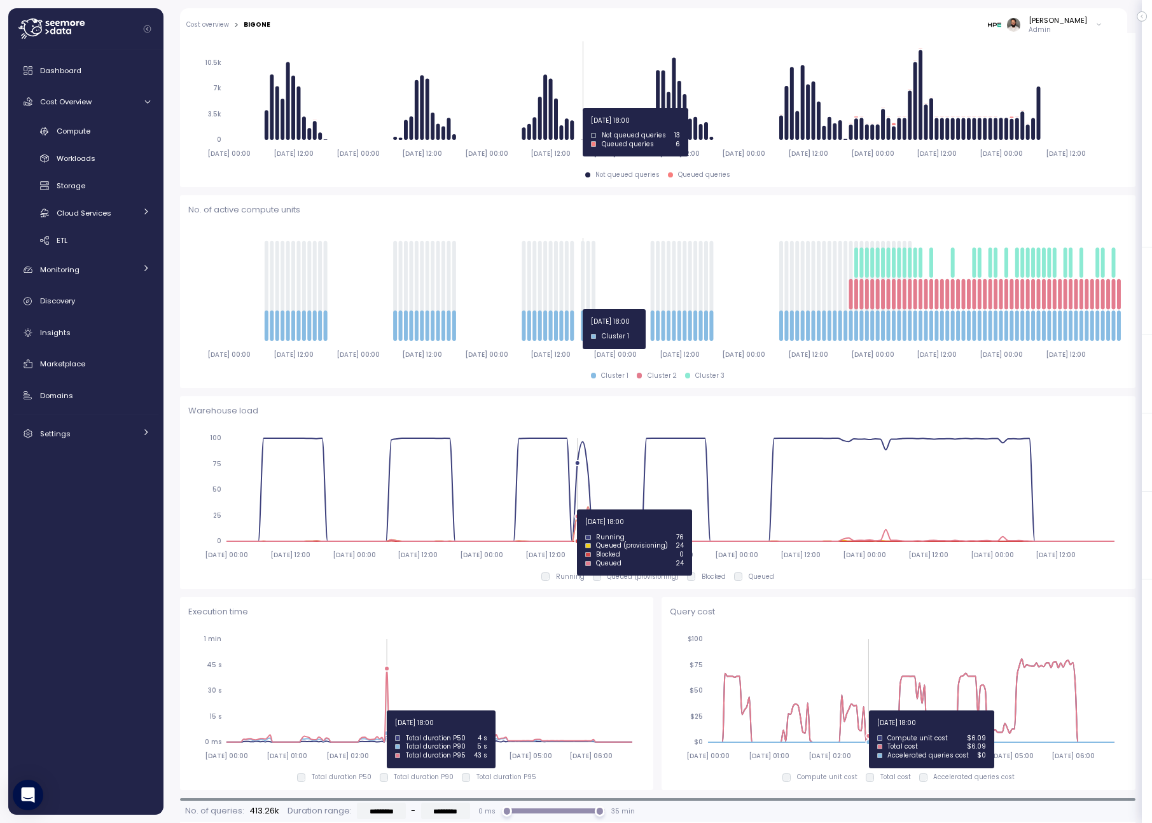
scroll to position [296, 0]
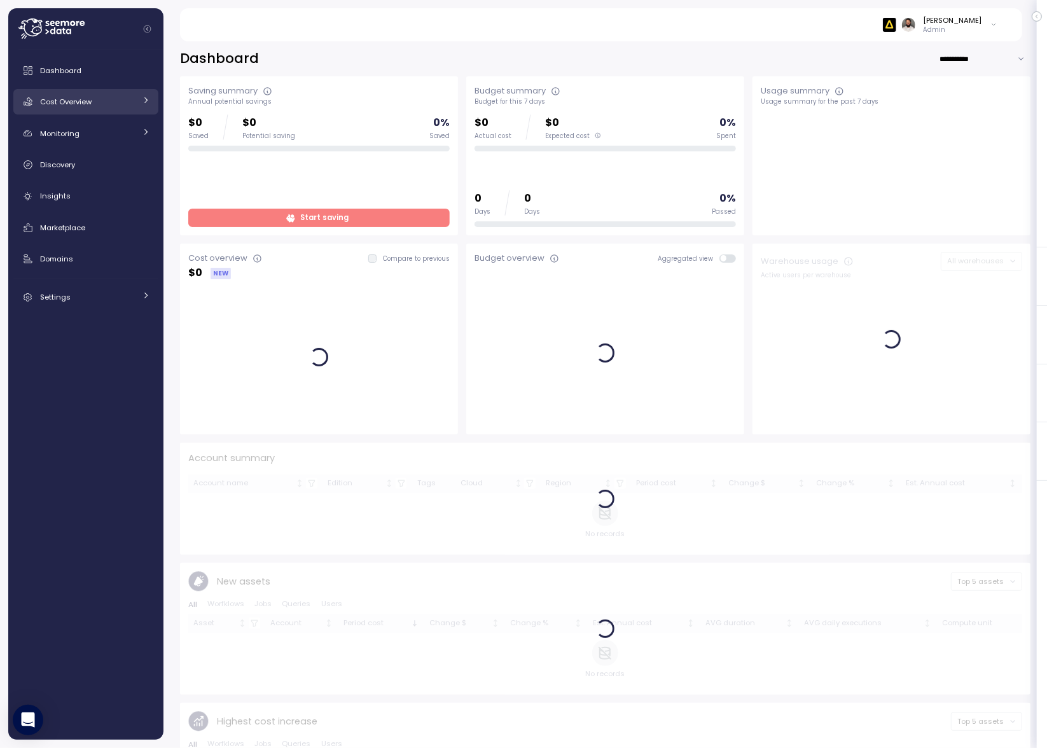
click at [123, 104] on div "Cost Overview" at bounding box center [87, 101] width 95 height 13
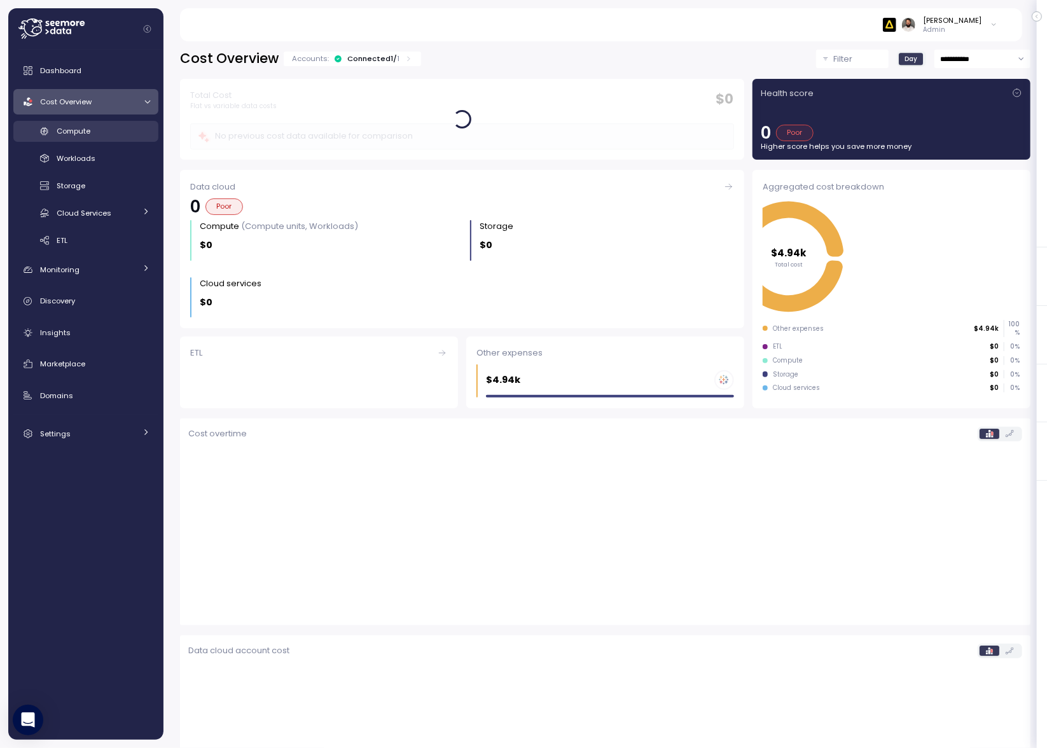
click at [128, 140] on link "Compute" at bounding box center [85, 131] width 145 height 21
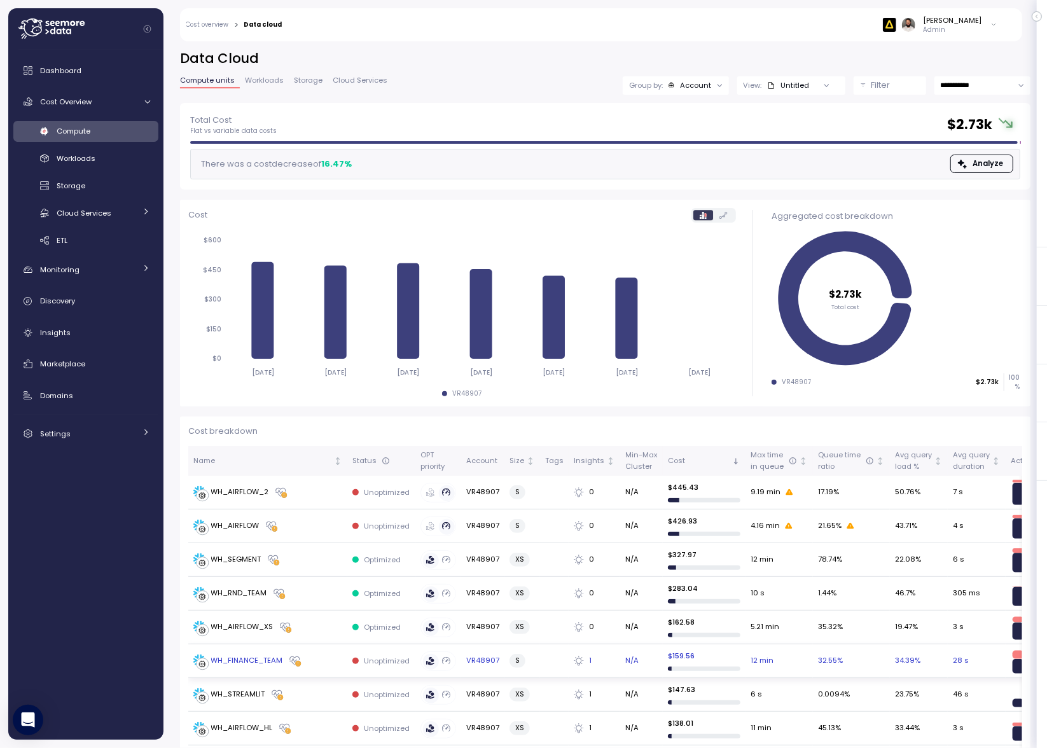
click at [307, 654] on div "WH_FINANCE_TEAM" at bounding box center [267, 660] width 149 height 13
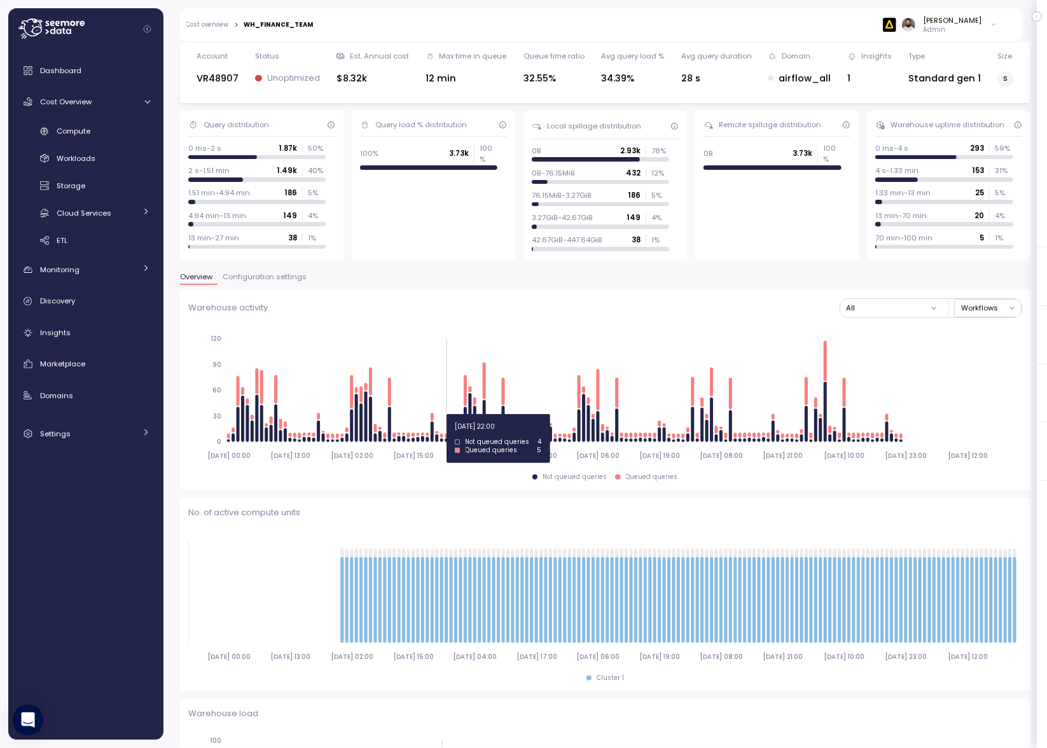
scroll to position [42, 0]
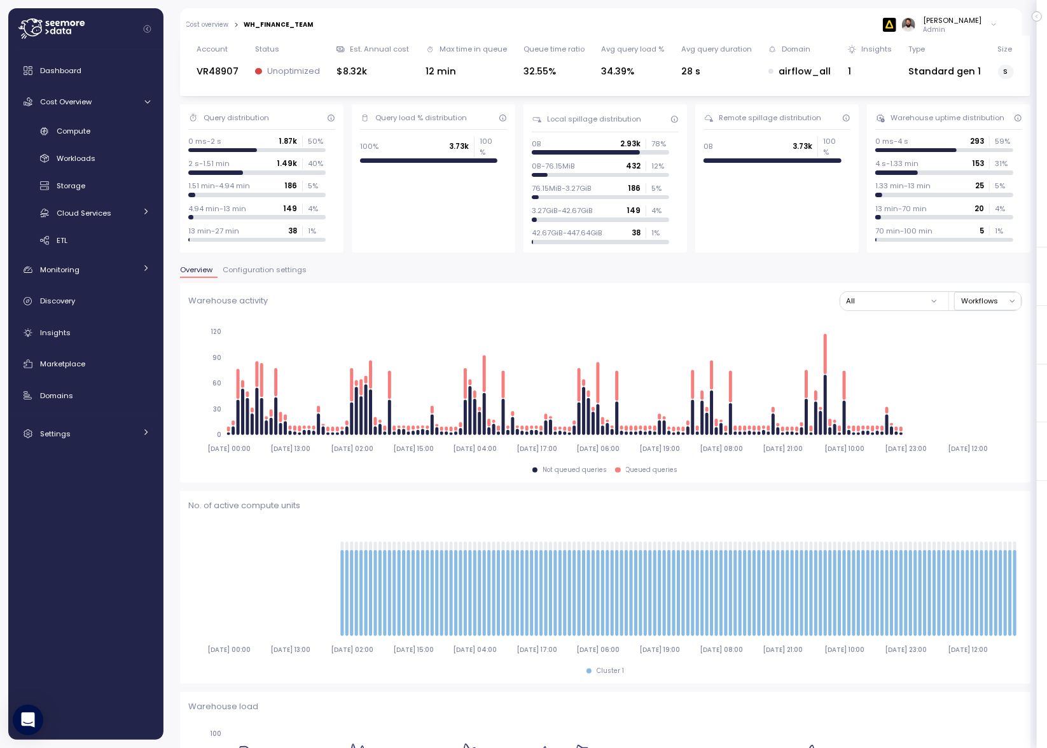
click at [298, 266] on span "Configuration settings" at bounding box center [265, 269] width 84 height 7
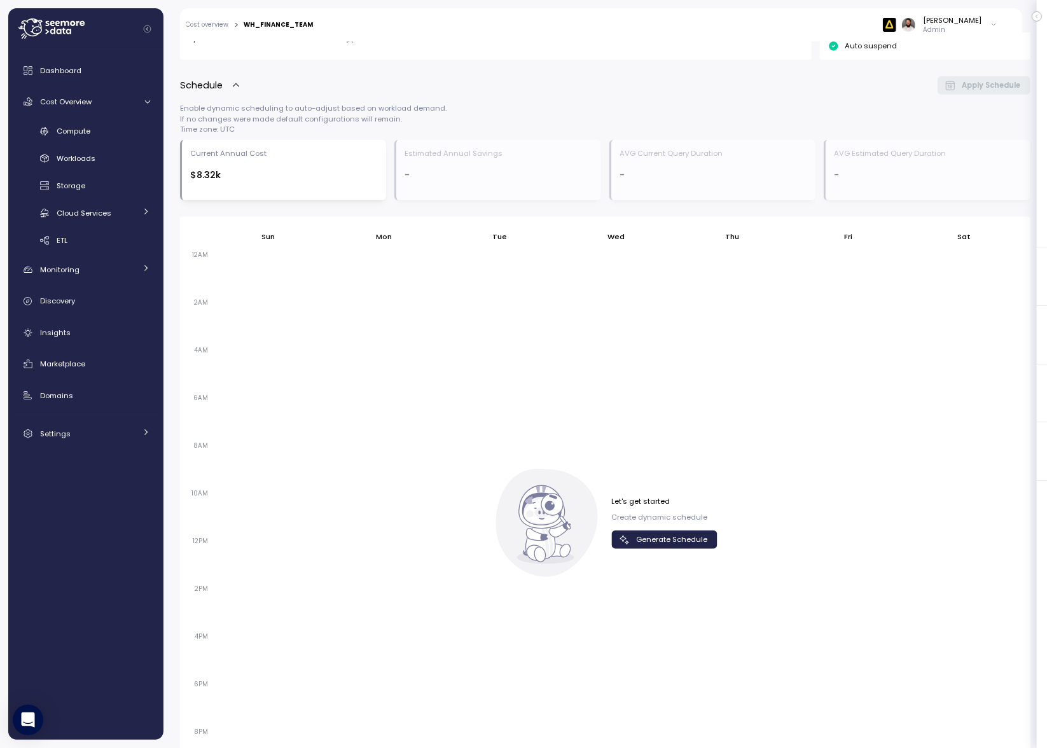
scroll to position [413, 0]
click at [677, 543] on span "Generate Schedule" at bounding box center [671, 537] width 71 height 17
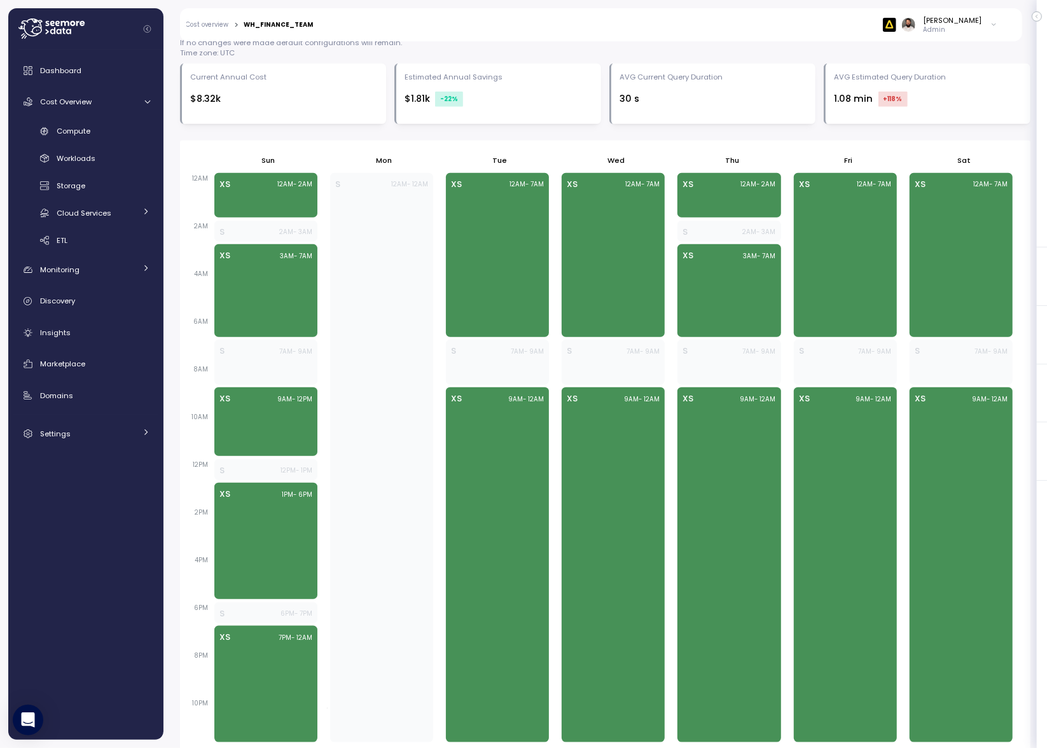
scroll to position [487, 0]
click at [131, 211] on div "Cloud Services" at bounding box center [96, 213] width 79 height 13
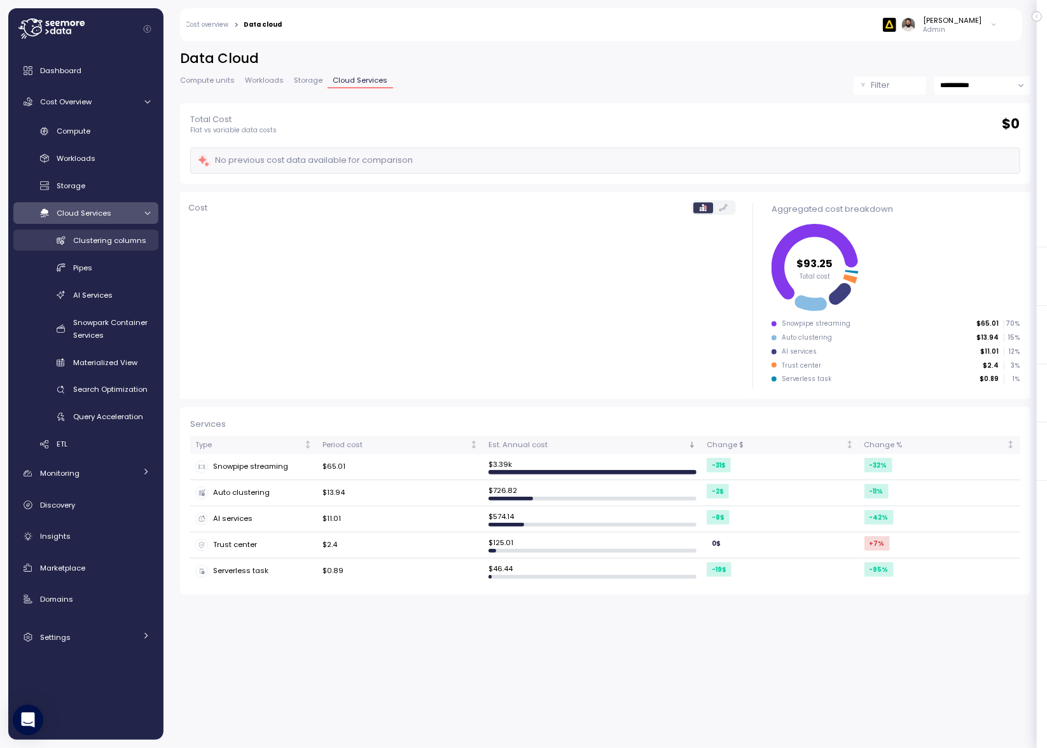
click at [114, 248] on link "Clustering columns" at bounding box center [85, 240] width 145 height 21
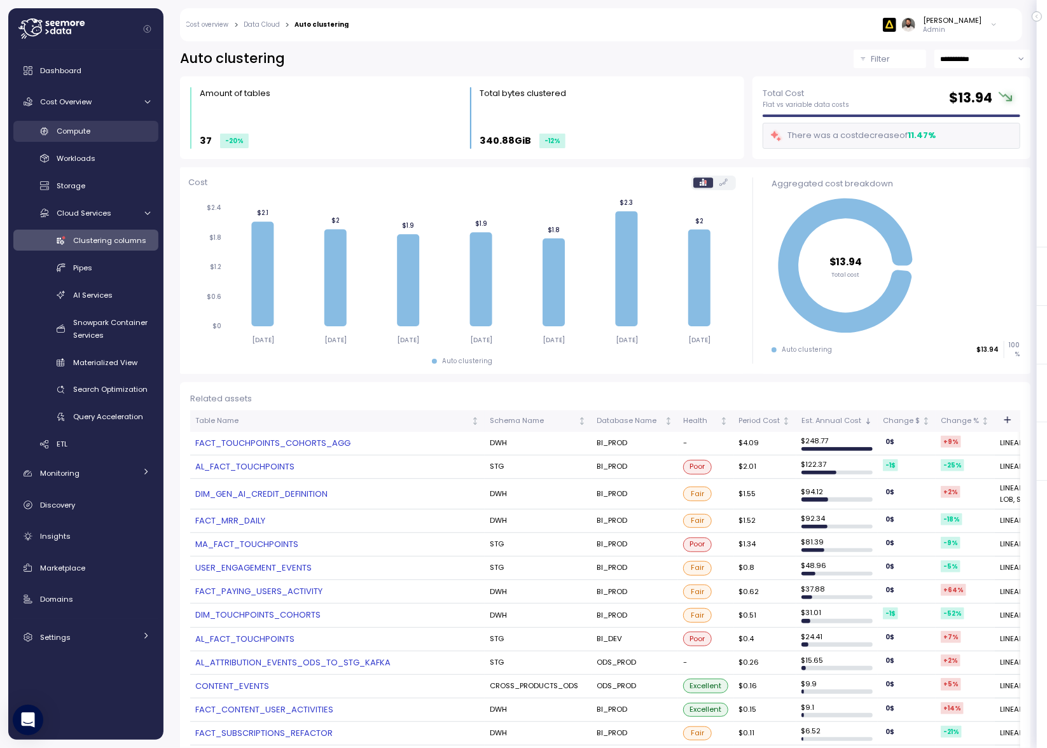
click at [99, 134] on div "Compute" at bounding box center [103, 131] width 93 height 13
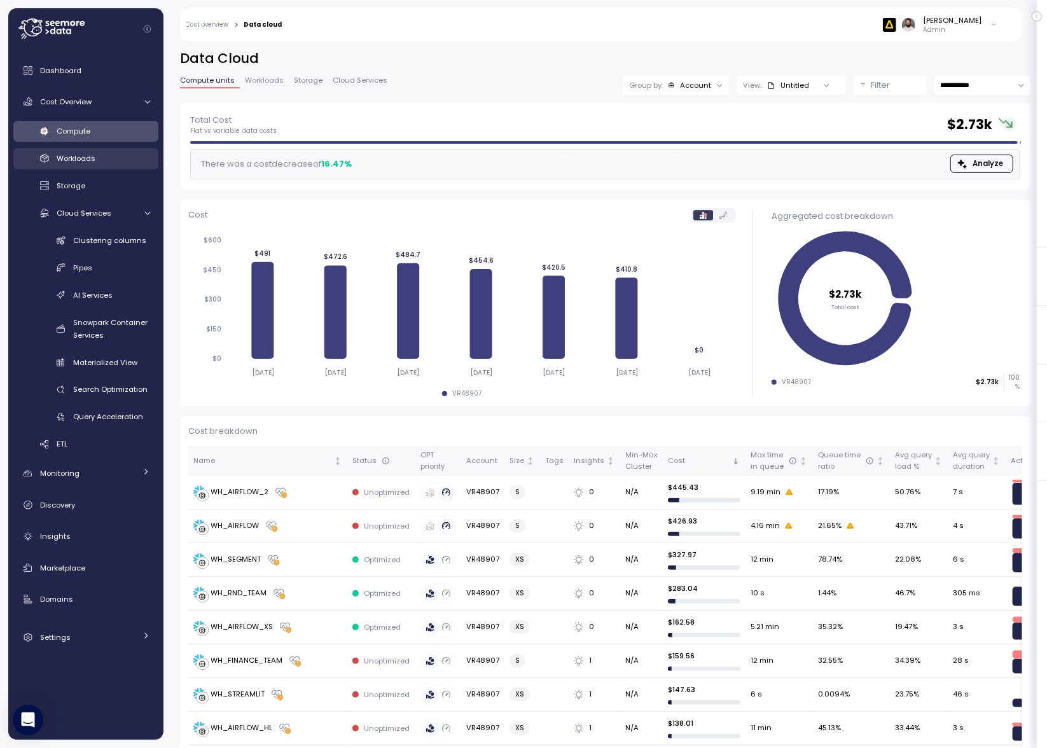
click at [97, 150] on link "Workloads" at bounding box center [85, 158] width 145 height 21
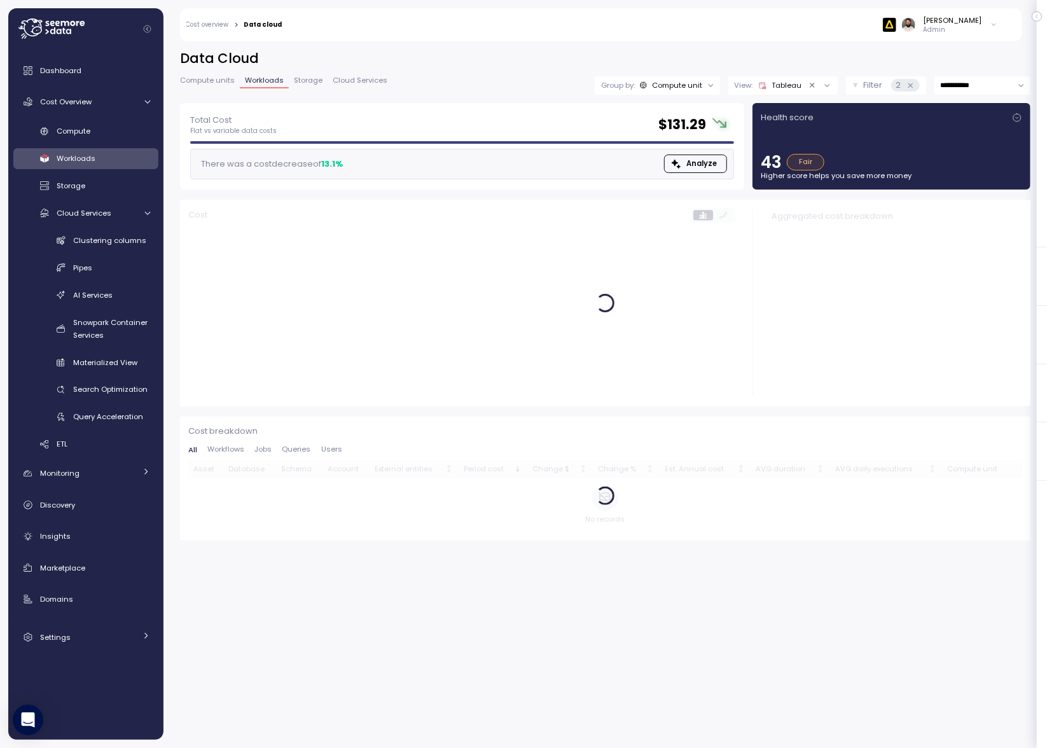
click at [790, 87] on div "Tableau" at bounding box center [779, 85] width 43 height 10
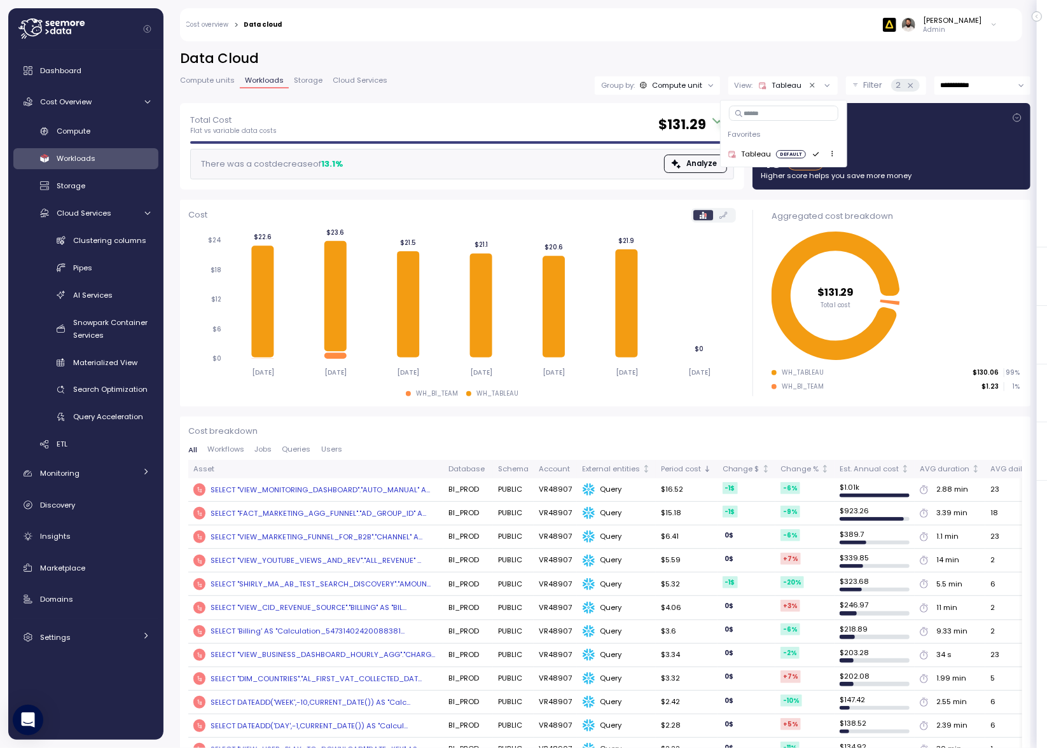
click at [745, 59] on h2 "Data Cloud" at bounding box center [605, 59] width 850 height 18
click at [764, 92] on div "View: Tableau" at bounding box center [782, 85] width 109 height 18
click at [756, 70] on div "**********" at bounding box center [605, 76] width 850 height 53
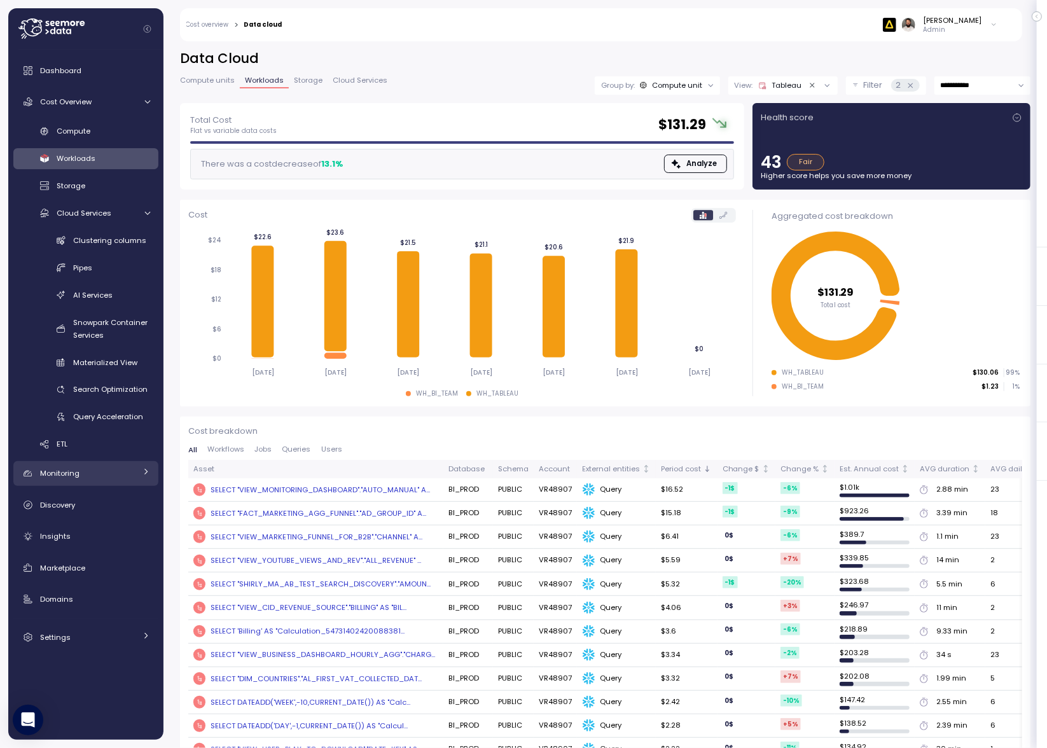
click at [77, 469] on span "Monitoring" at bounding box center [59, 473] width 39 height 10
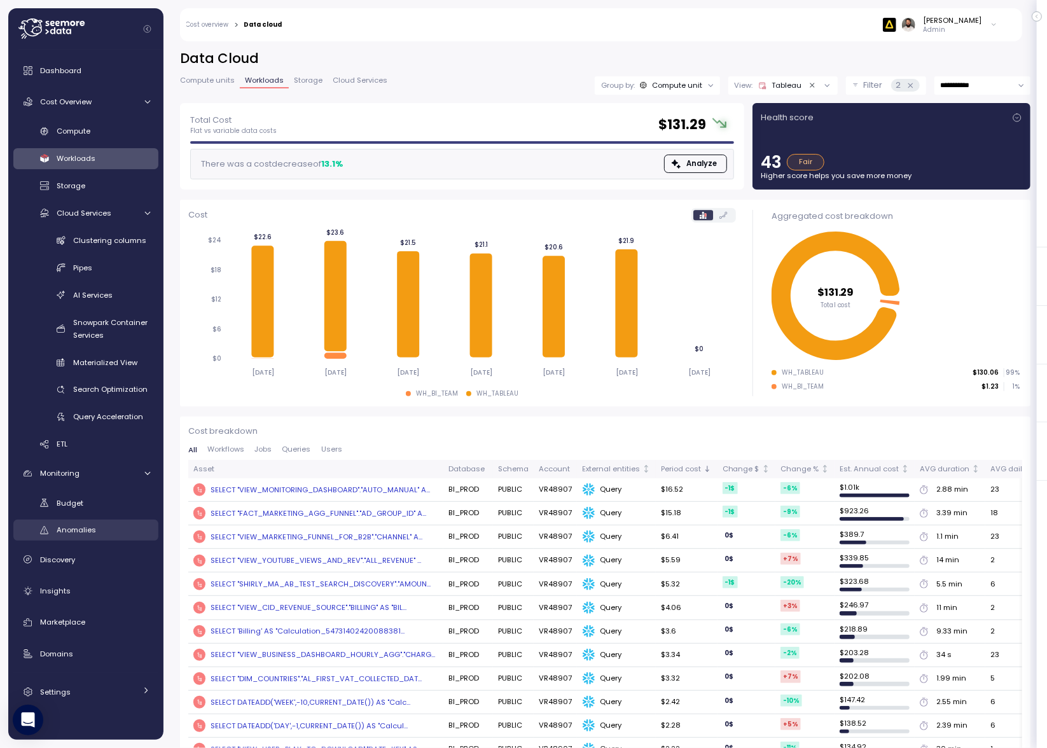
click at [78, 525] on span "Anomalies" at bounding box center [76, 530] width 39 height 10
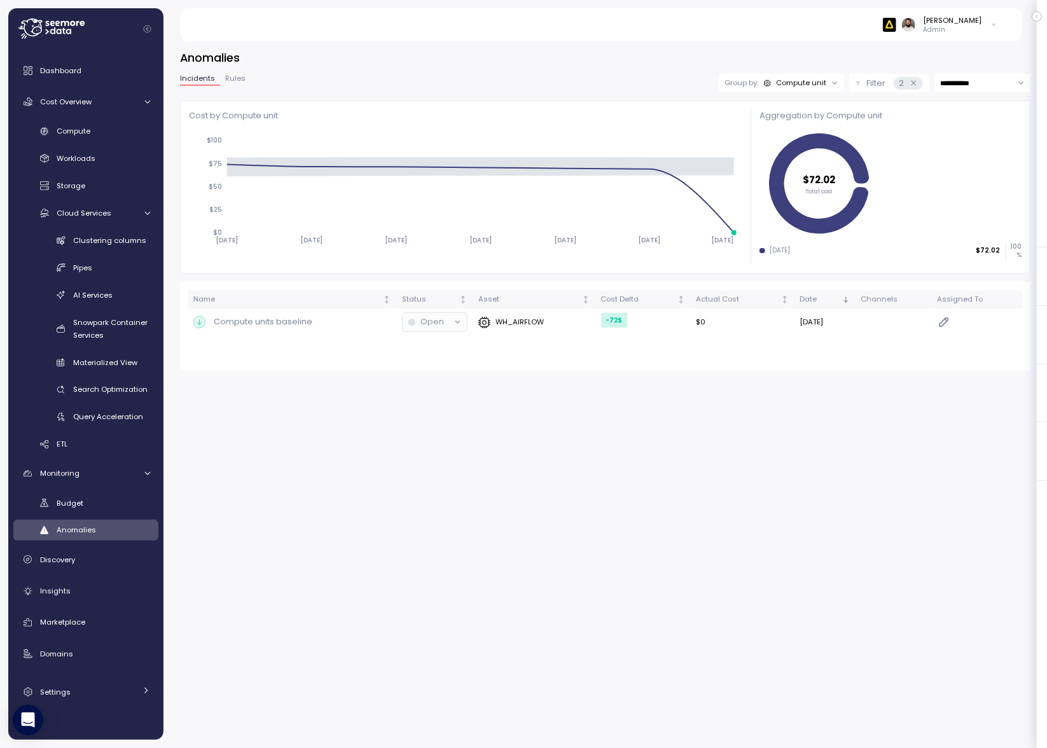
click at [792, 91] on div "Group by: Compute unit" at bounding box center [781, 83] width 125 height 18
click at [795, 117] on div "Account" at bounding box center [780, 110] width 76 height 15
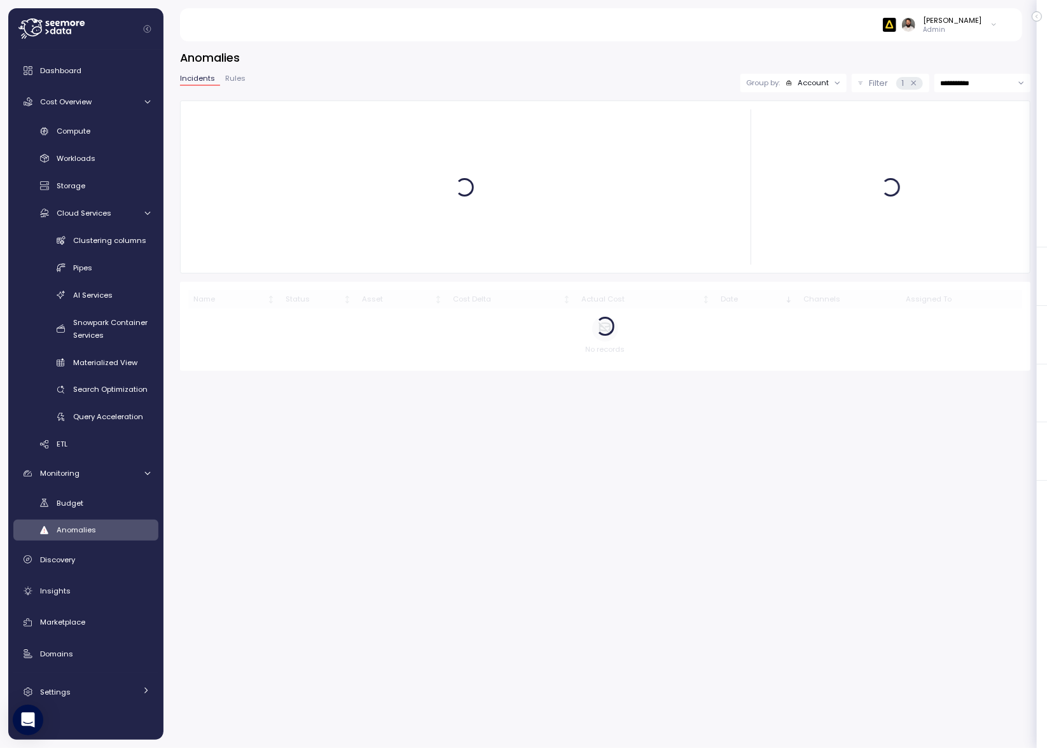
click at [803, 86] on div "Account" at bounding box center [812, 83] width 31 height 10
click at [801, 124] on div "Compute unit" at bounding box center [792, 132] width 86 height 22
click at [121, 215] on div "Cloud Services" at bounding box center [96, 213] width 79 height 13
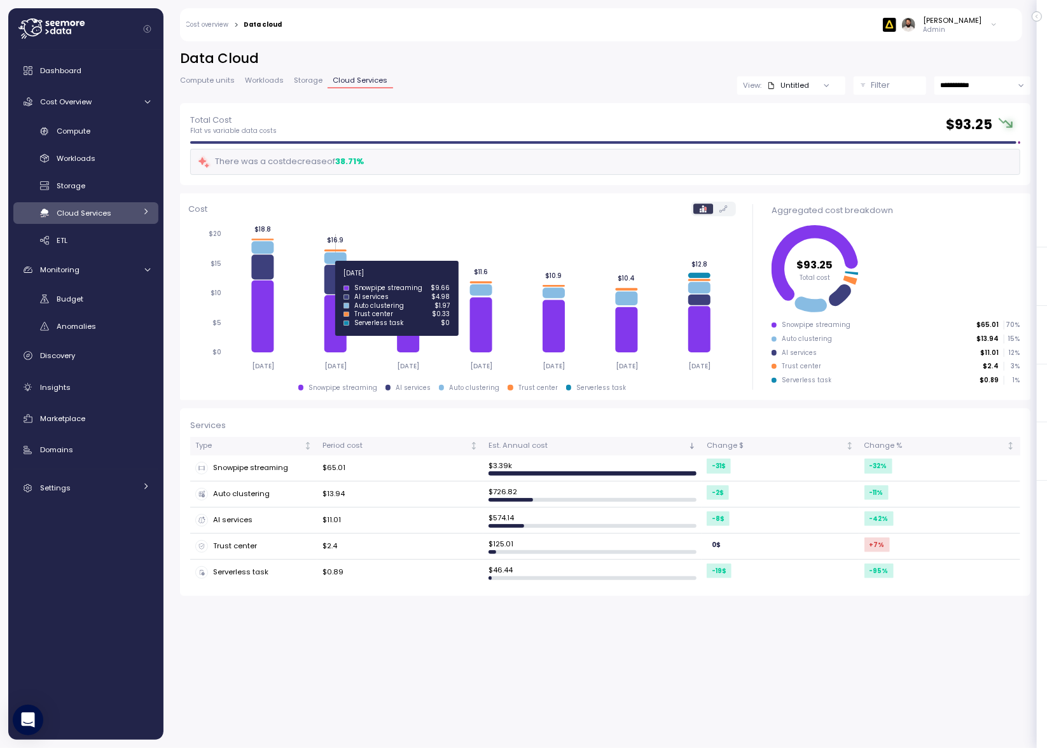
click at [336, 280] on icon at bounding box center [335, 279] width 22 height 29
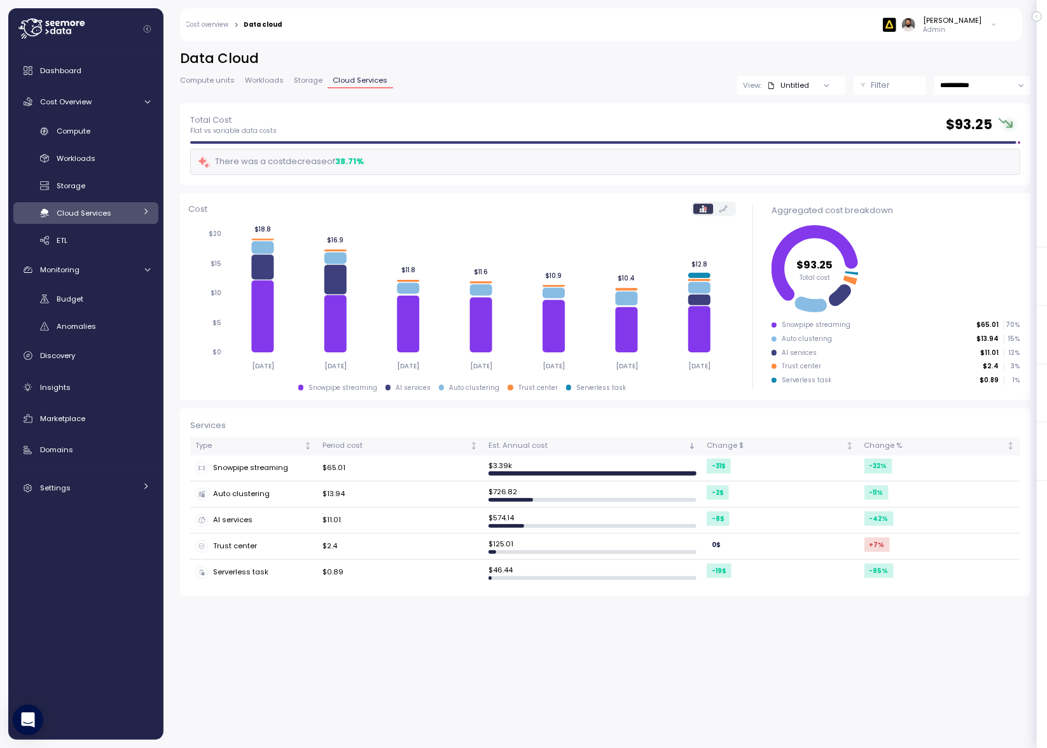
click at [963, 93] on div "**********" at bounding box center [605, 76] width 850 height 53
click at [964, 87] on input "**********" at bounding box center [982, 85] width 96 height 18
click at [965, 163] on span "Last 14 days" at bounding box center [963, 163] width 45 height 11
type input "**********"
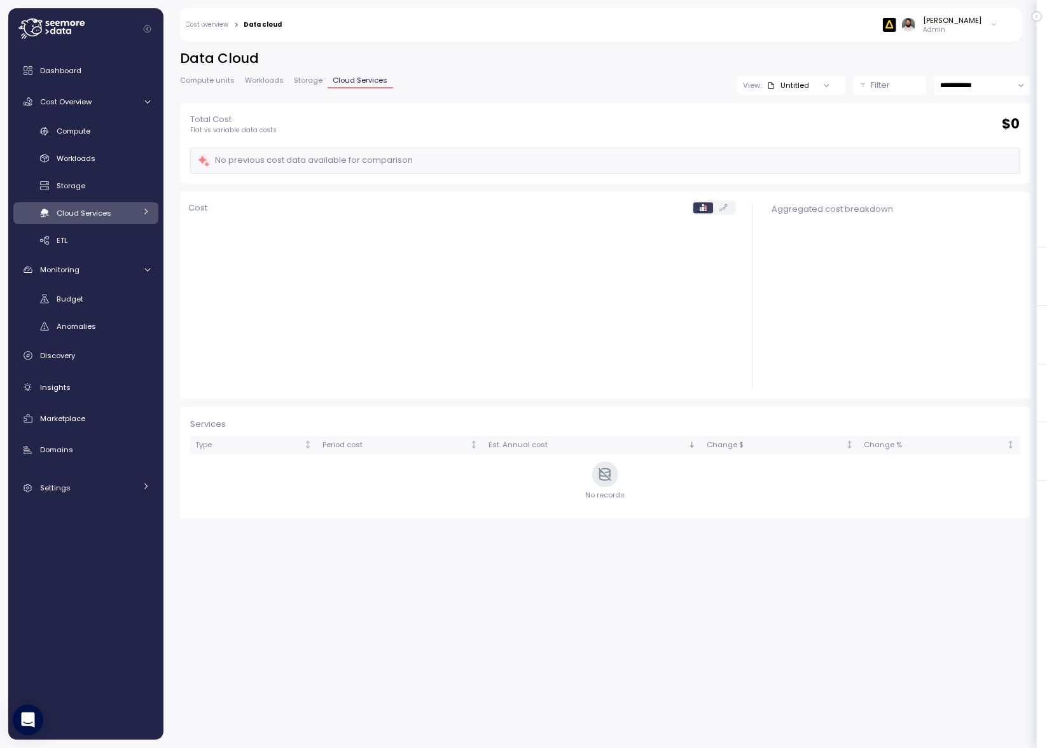
click at [895, 92] on button "Filter" at bounding box center [889, 85] width 72 height 18
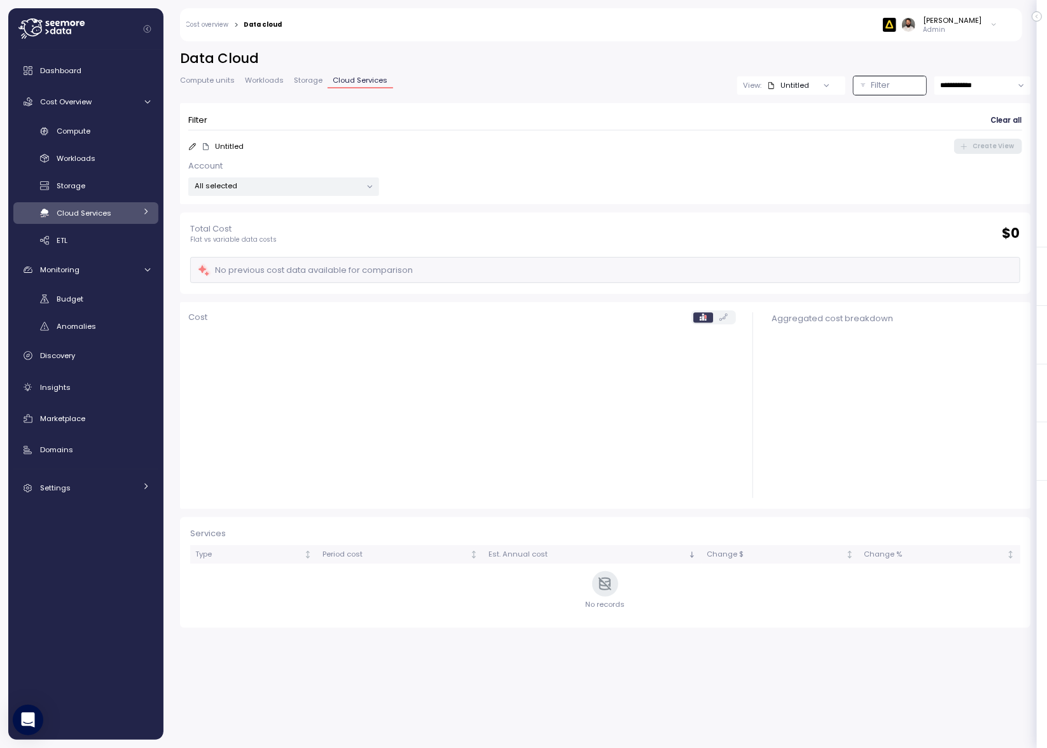
click at [895, 92] on button "Filter" at bounding box center [889, 85] width 72 height 18
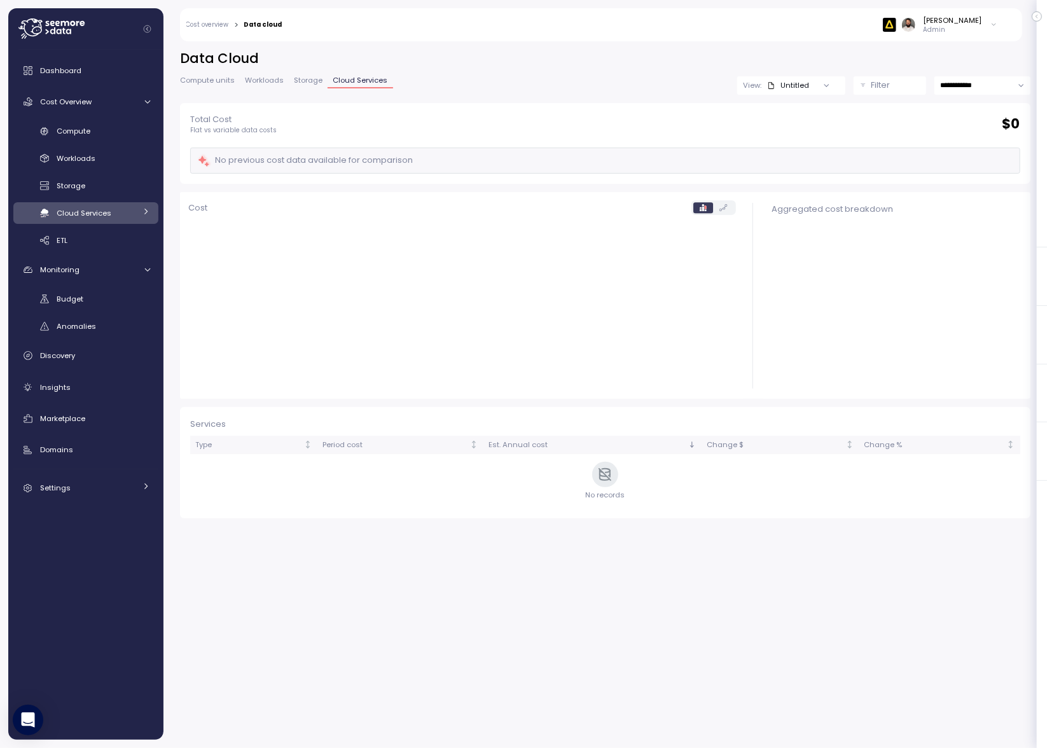
click at [895, 92] on button "Filter" at bounding box center [889, 85] width 72 height 18
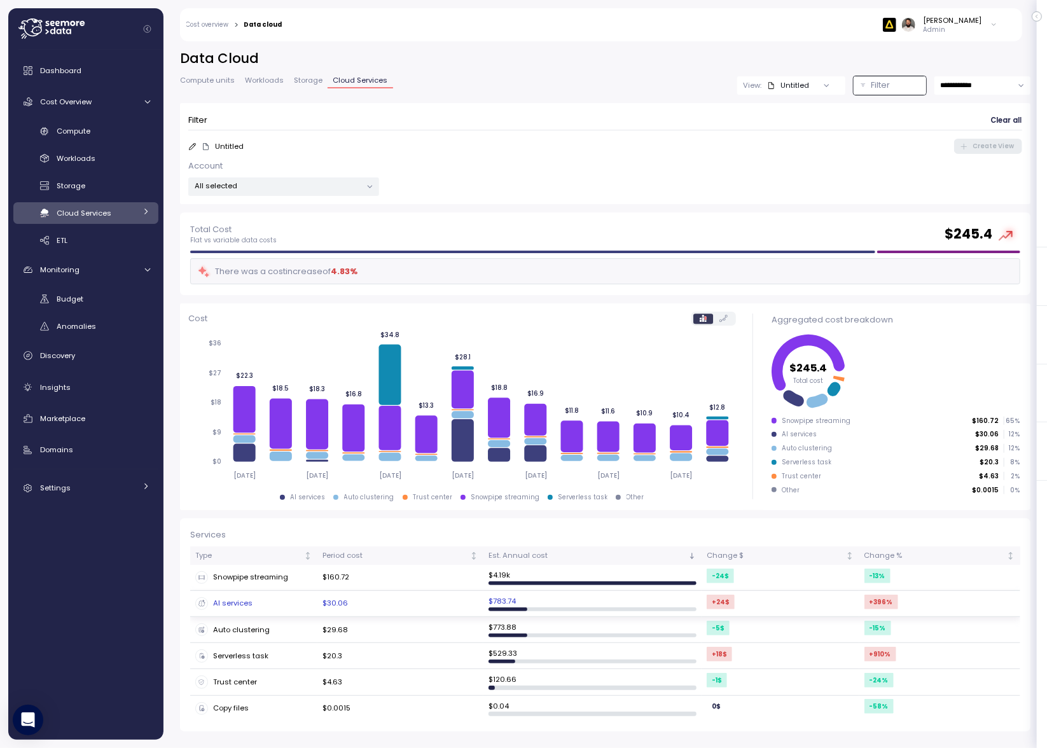
click at [315, 600] on td "AI services" at bounding box center [253, 604] width 127 height 26
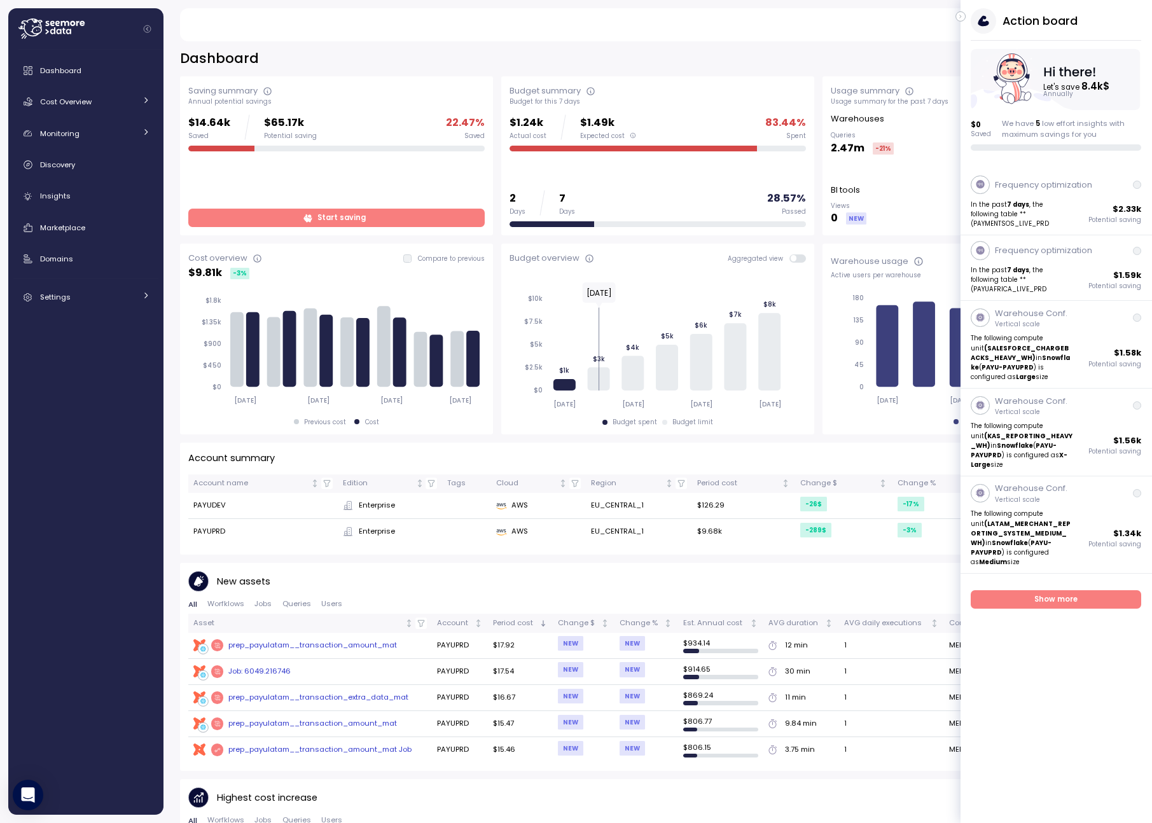
click at [964, 23] on div "Action board Let's save 8.4k $ Annually $ 0 Saved We have 5 low effort insights…" at bounding box center [1055, 79] width 191 height 142
click at [963, 18] on icon "button" at bounding box center [961, 16] width 6 height 15
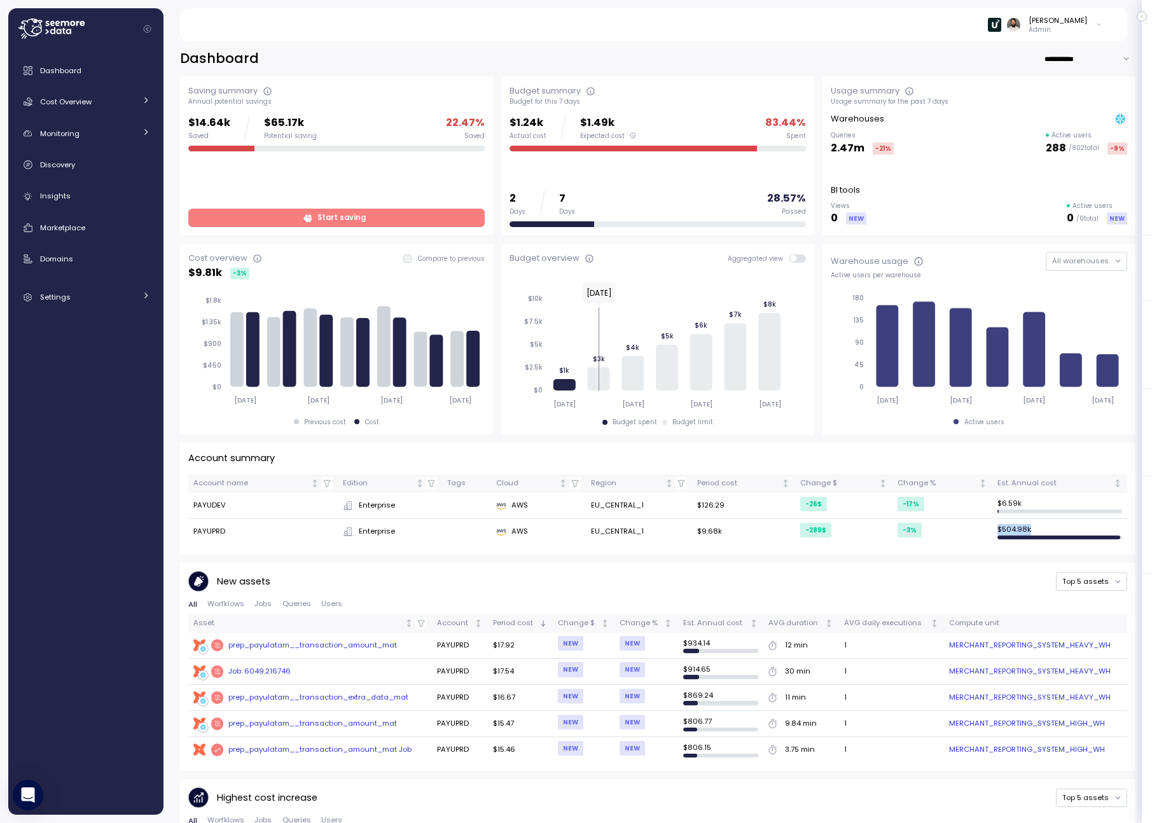
drag, startPoint x: 1034, startPoint y: 533, endPoint x: 1100, endPoint y: 533, distance: 65.5
click at [1100, 533] on td "$ 504.98k" at bounding box center [1059, 531] width 135 height 25
click at [1081, 62] on input "**********" at bounding box center [1090, 59] width 92 height 18
click at [1082, 104] on span "Last 30 days" at bounding box center [1074, 102] width 47 height 11
type input "**********"
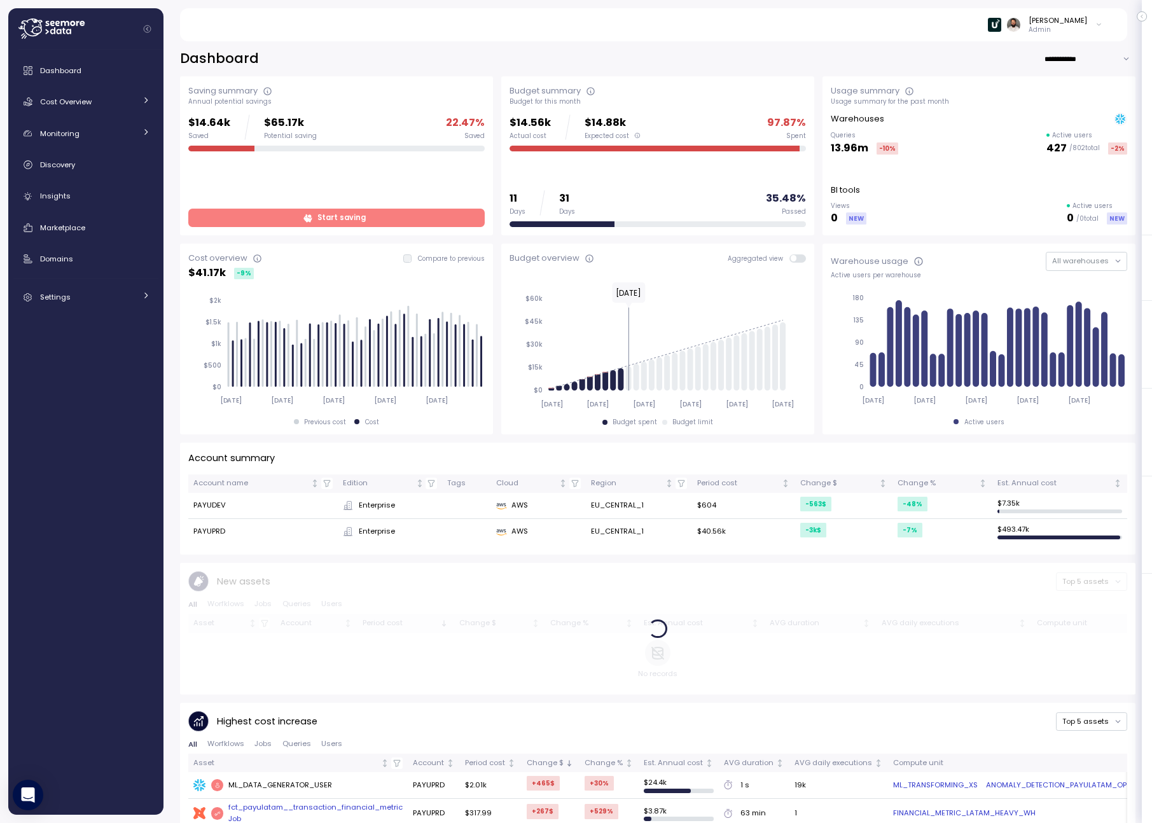
click at [1084, 63] on input "**********" at bounding box center [1090, 59] width 92 height 18
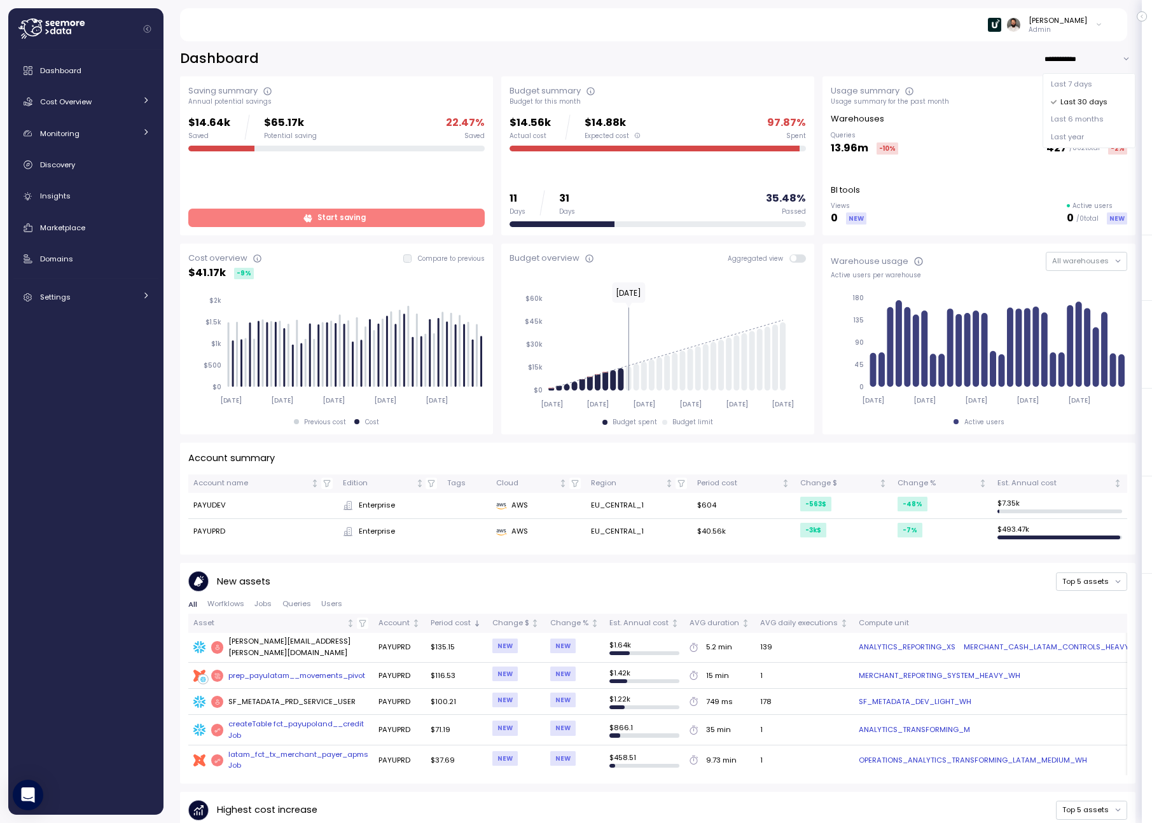
click at [413, 259] on label "Compare to previous" at bounding box center [447, 258] width 73 height 9
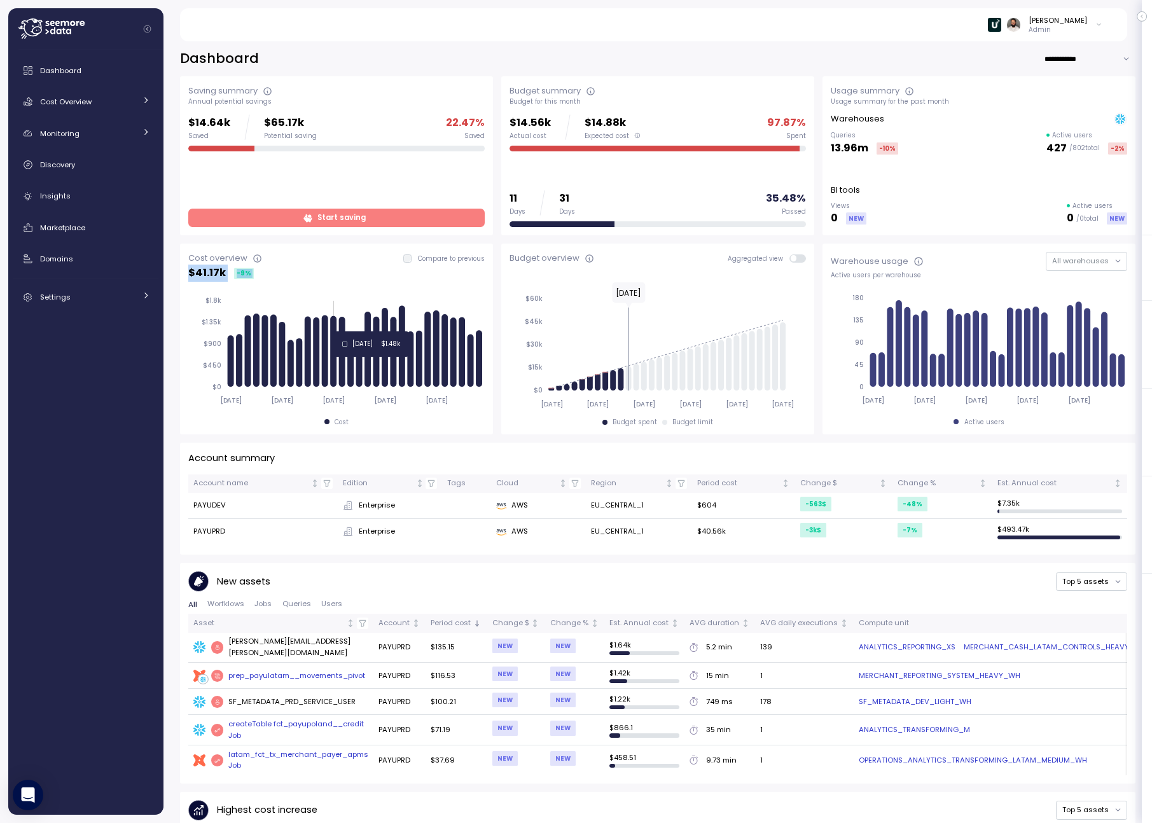
drag, startPoint x: 200, startPoint y: 267, endPoint x: 337, endPoint y: 331, distance: 151.6
click at [337, 331] on div "Cost overview Compare to previous $ 41.17k -9 % 2025-07-12 2025-07-18 2025-07-2…" at bounding box center [336, 339] width 313 height 191
click at [334, 281] on div "$ 41.17k -9 %" at bounding box center [336, 273] width 296 height 17
drag, startPoint x: 237, startPoint y: 270, endPoint x: 390, endPoint y: 270, distance: 153.3
click at [390, 270] on div "$ 41.17k -9 %" at bounding box center [336, 273] width 296 height 17
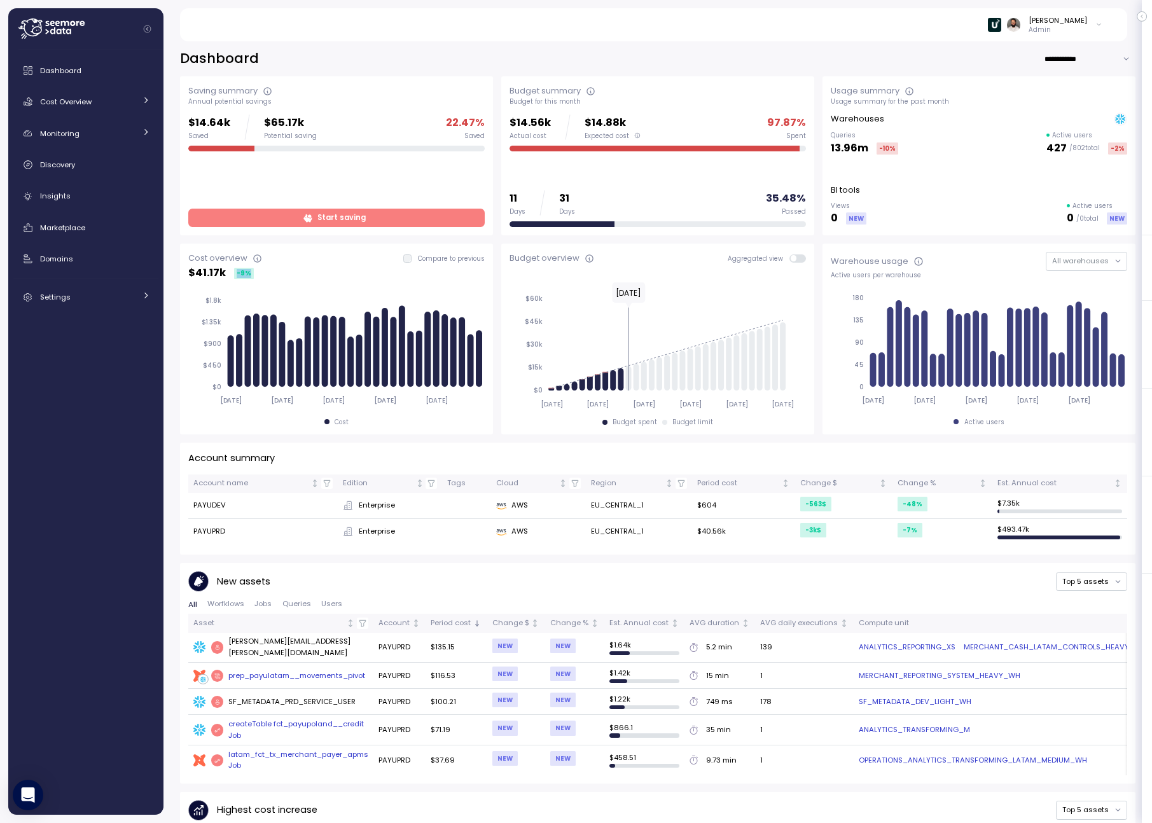
click at [390, 270] on div "$ 41.17k -9 %" at bounding box center [336, 273] width 296 height 17
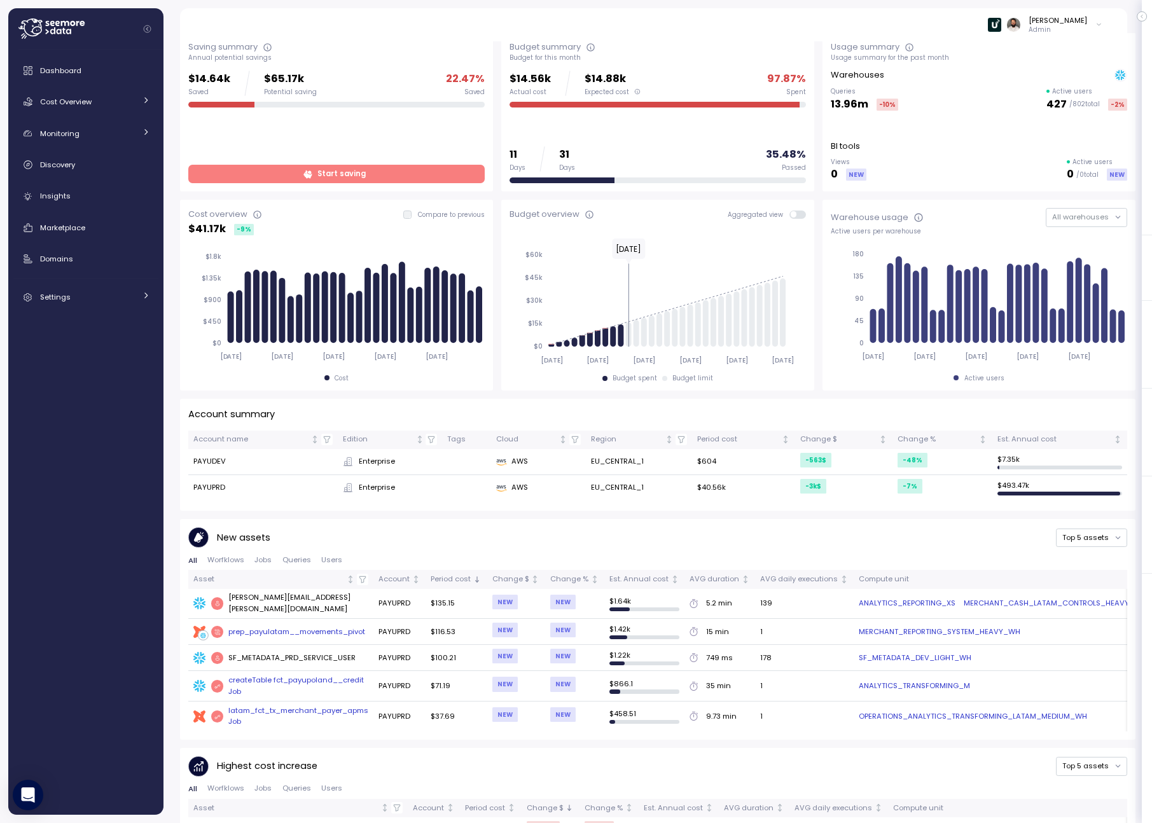
scroll to position [46, 0]
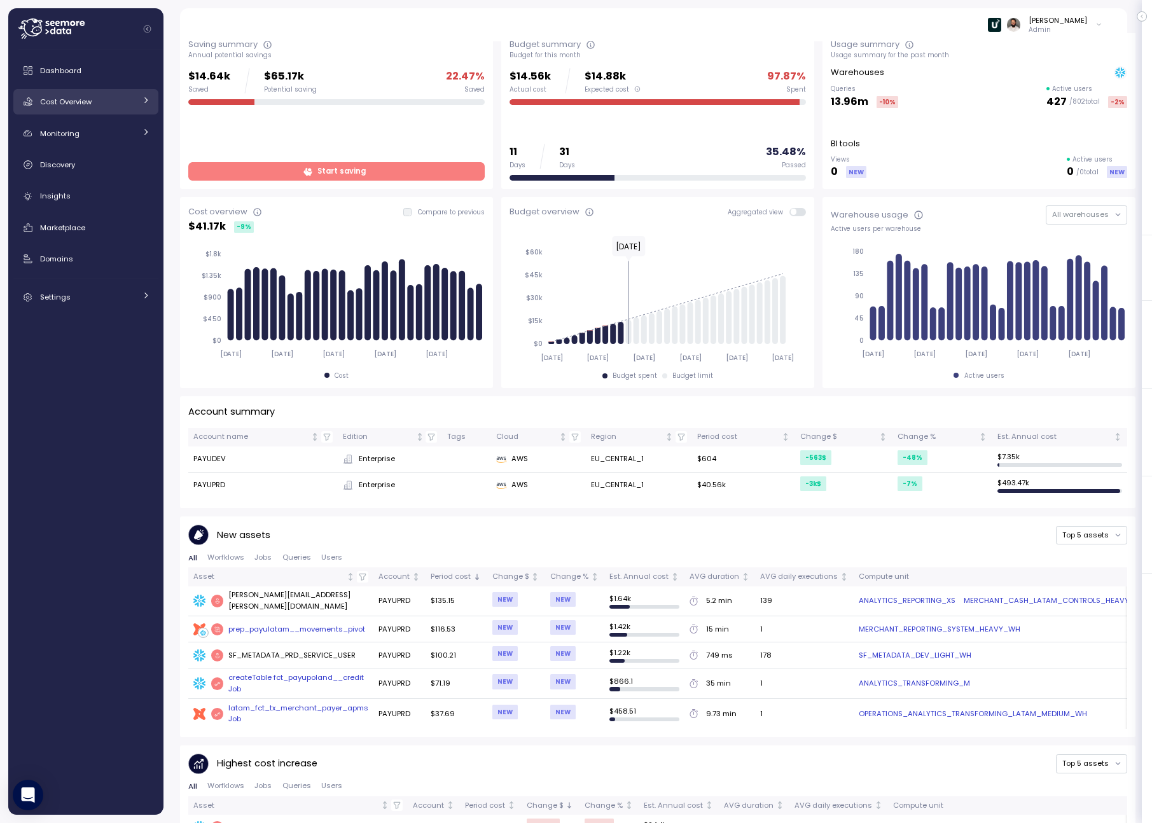
click at [128, 109] on link "Cost Overview" at bounding box center [85, 101] width 145 height 25
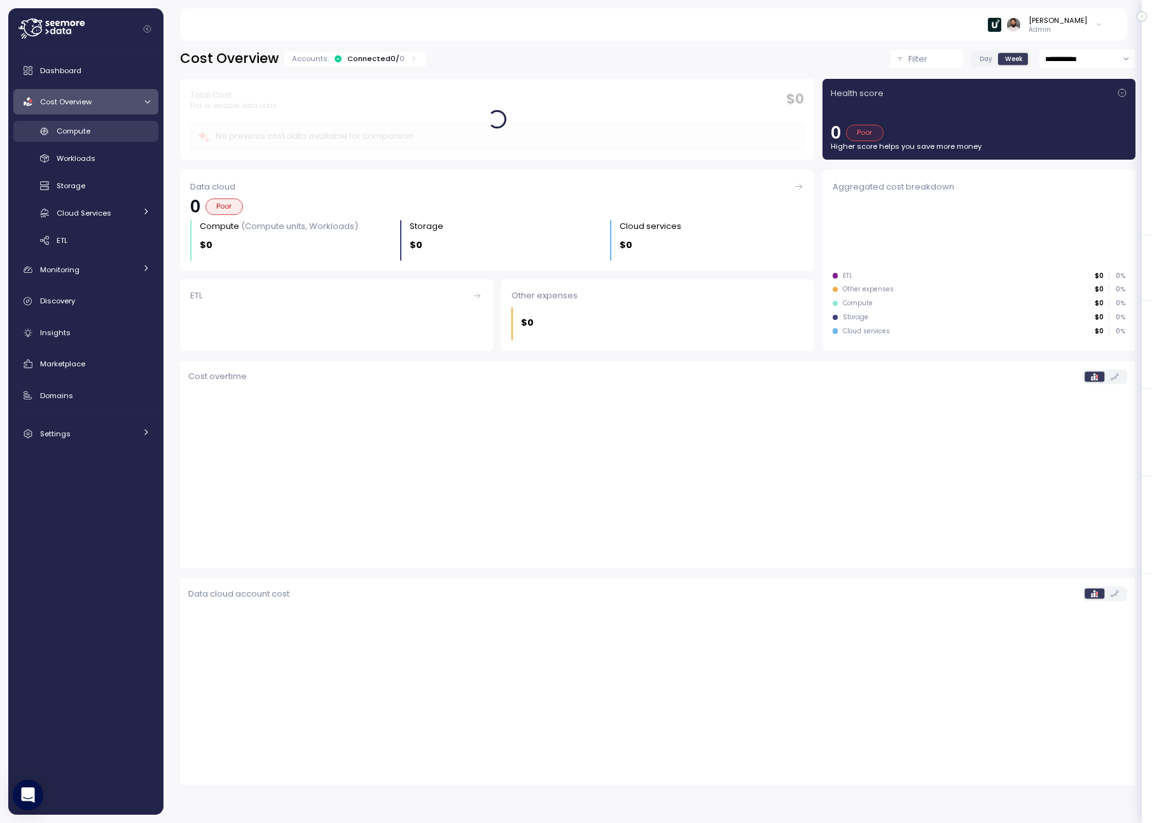
click at [117, 137] on link "Compute" at bounding box center [85, 131] width 145 height 21
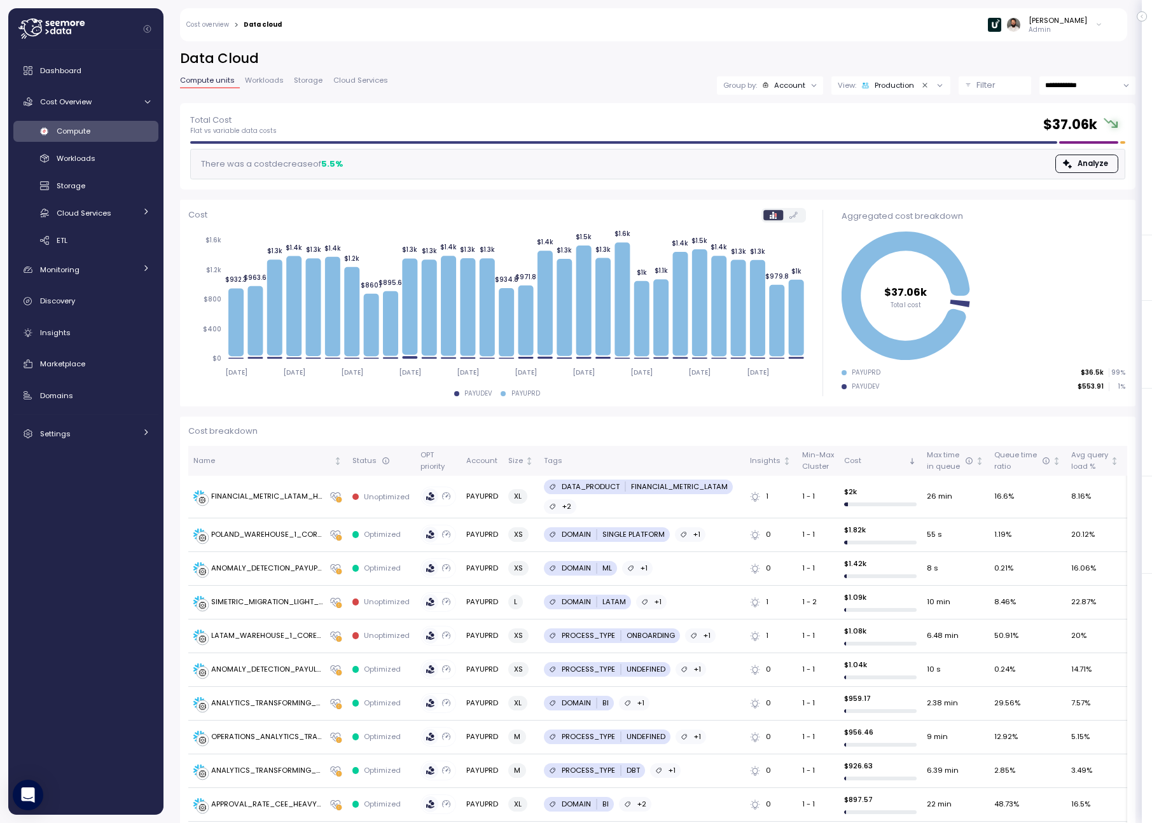
click at [989, 88] on p "Filter" at bounding box center [985, 85] width 19 height 13
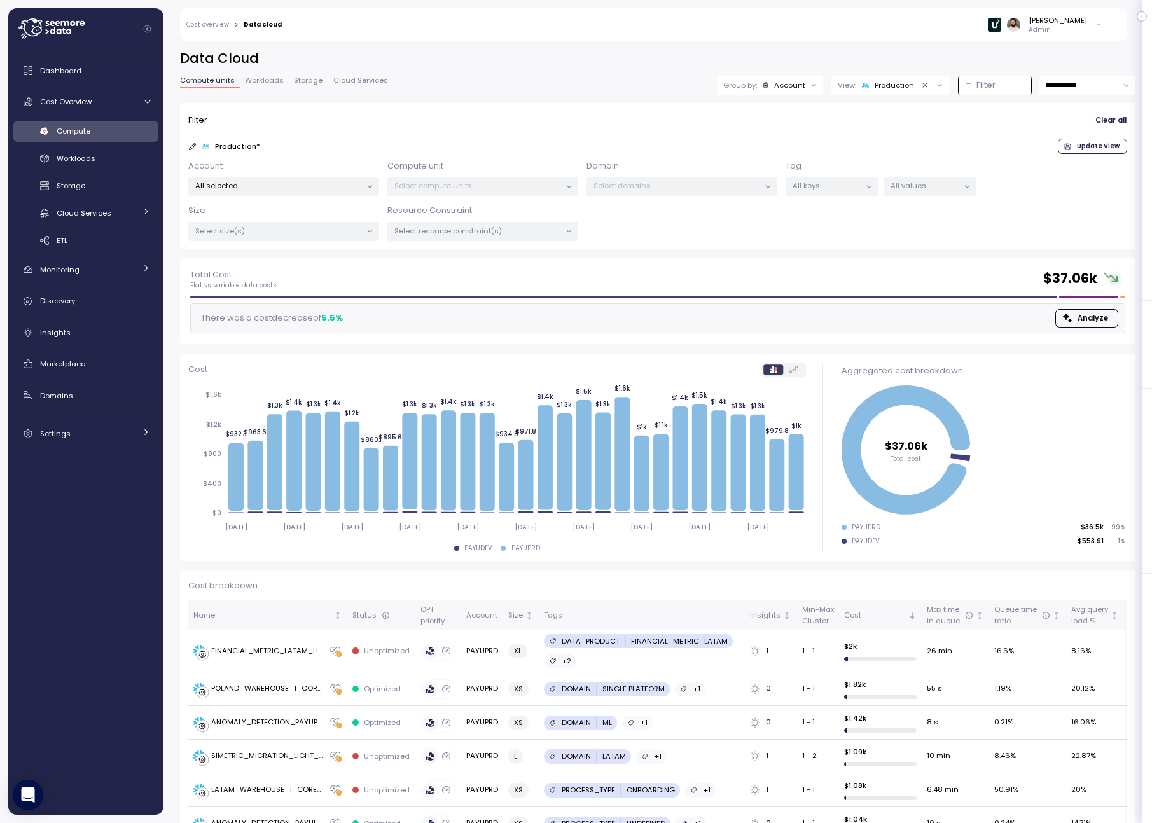
click at [509, 187] on p "Select compute units" at bounding box center [477, 186] width 166 height 10
click at [314, 197] on div "Account All selected Compute unit Select compute units Domain Select domains Ta…" at bounding box center [657, 200] width 939 height 81
click at [317, 182] on p "All selected" at bounding box center [278, 186] width 166 height 10
click at [316, 276] on span "only" at bounding box center [308, 277] width 15 height 14
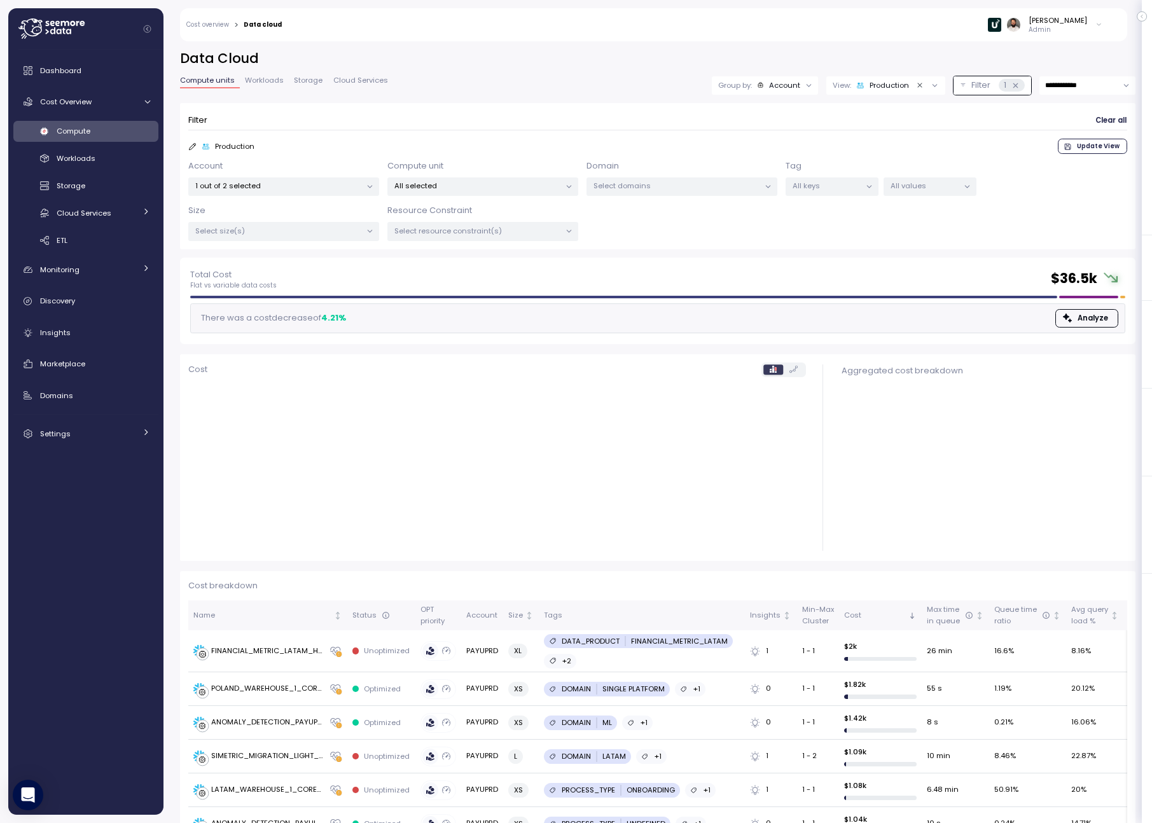
click at [1096, 151] on span "Update View" at bounding box center [1098, 146] width 43 height 14
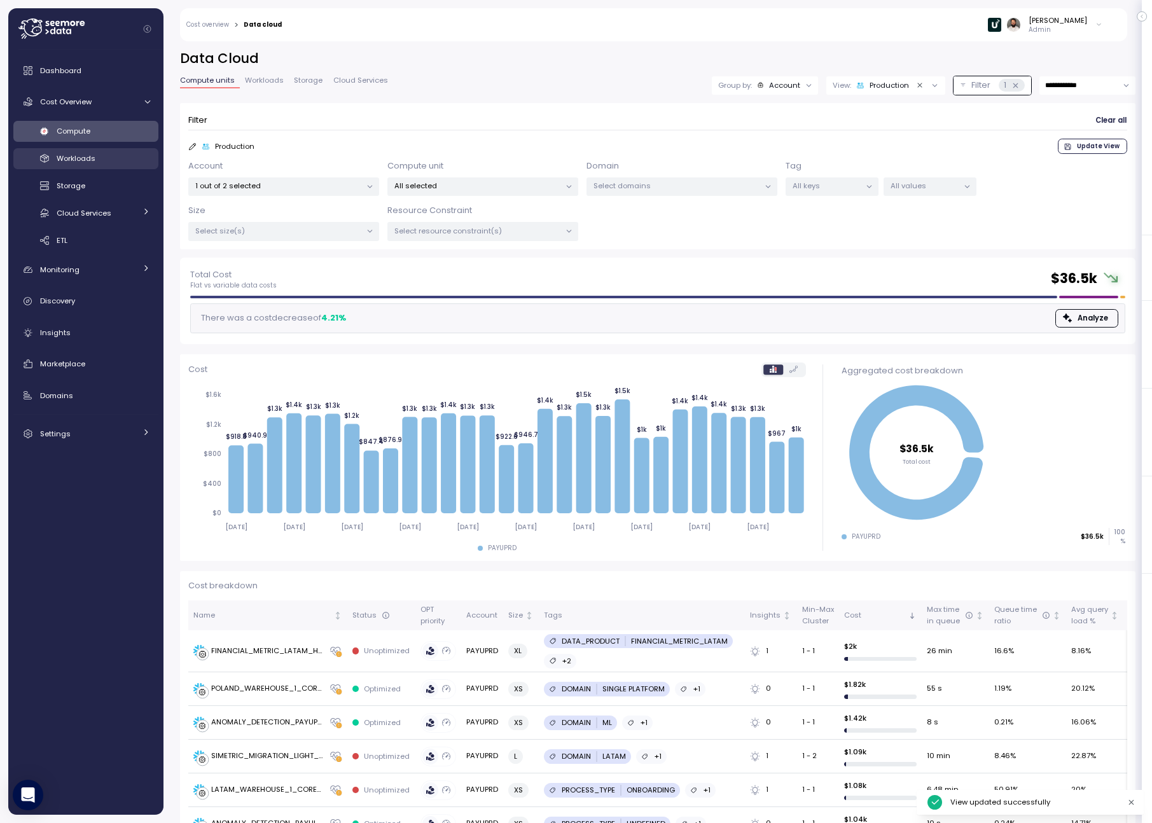
click at [112, 148] on link "Workloads" at bounding box center [85, 158] width 145 height 21
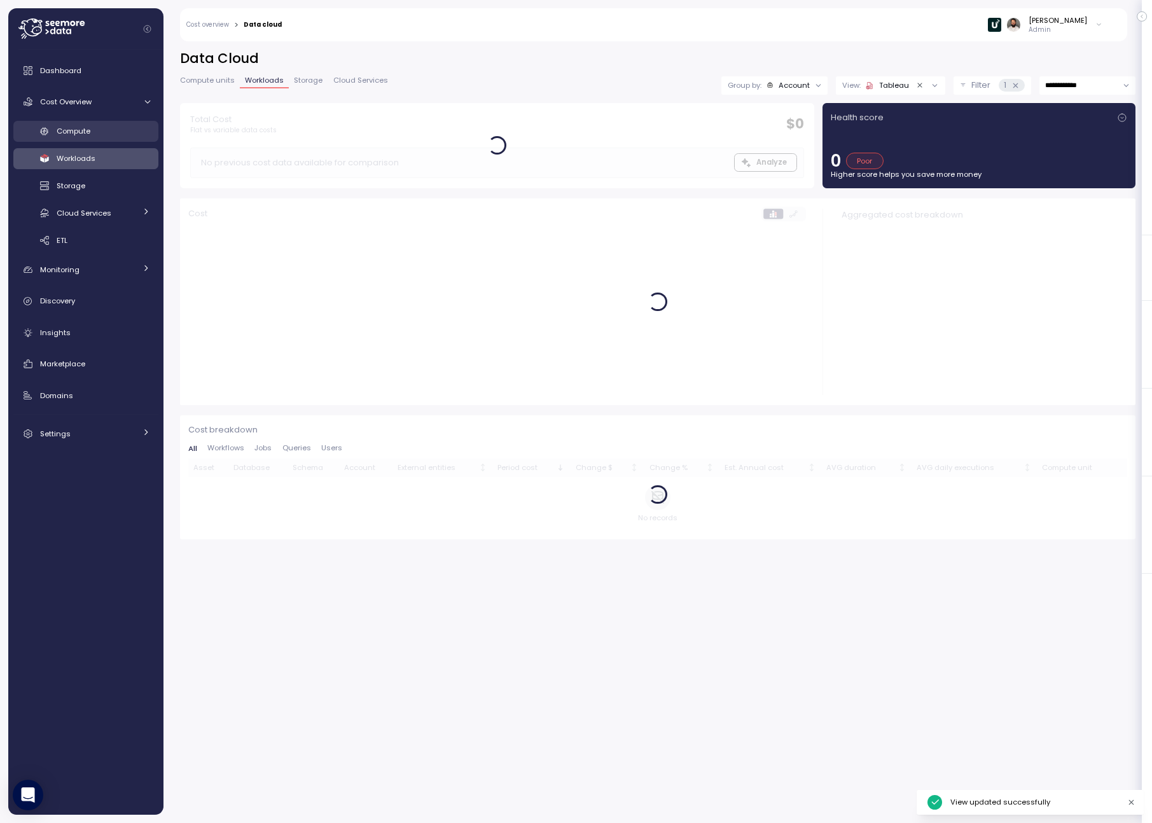
click at [109, 138] on link "Compute" at bounding box center [85, 131] width 145 height 21
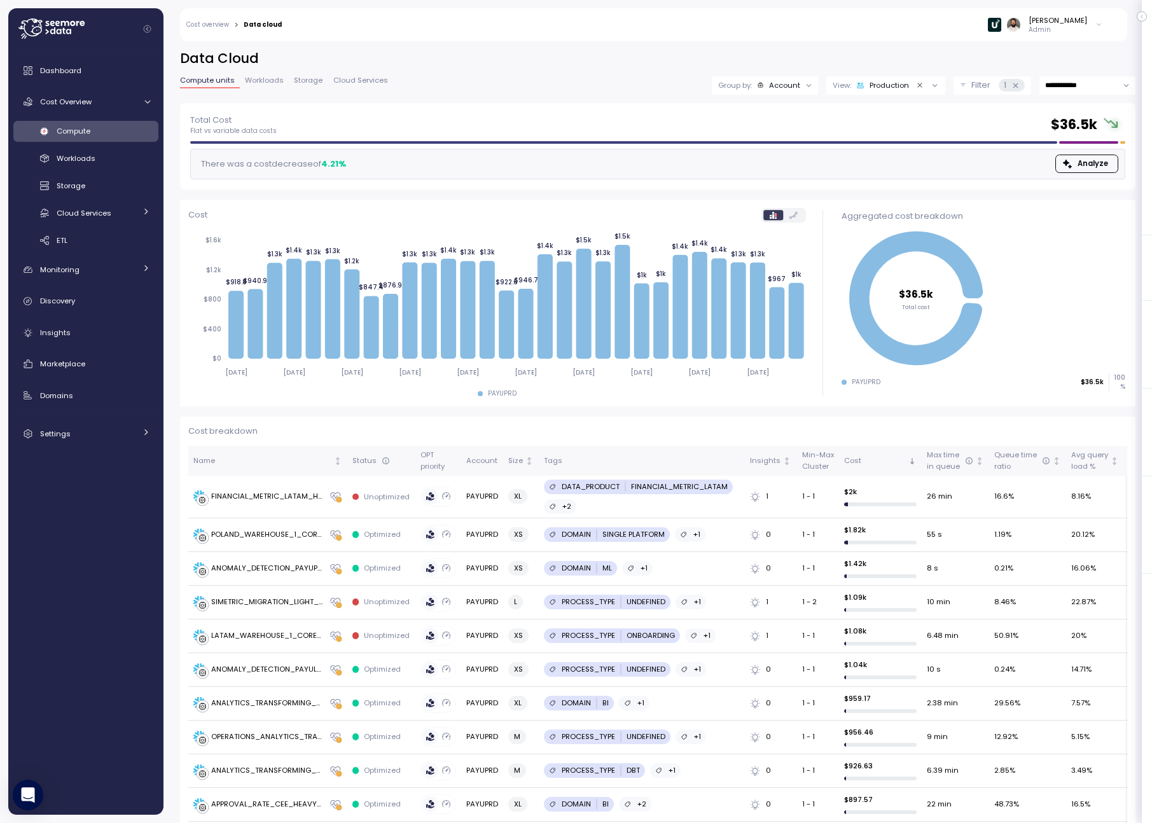
click at [956, 85] on button "Filter 1" at bounding box center [992, 85] width 78 height 18
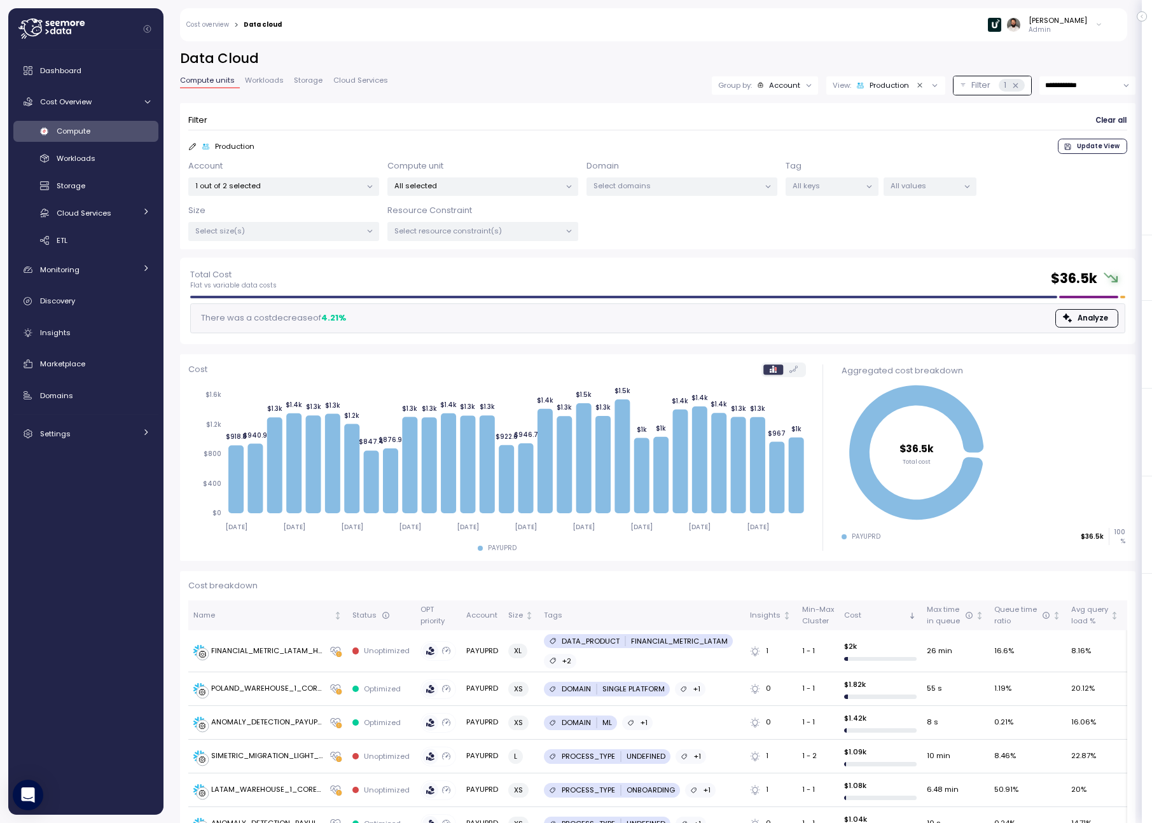
click at [455, 193] on div "All selected" at bounding box center [482, 186] width 191 height 18
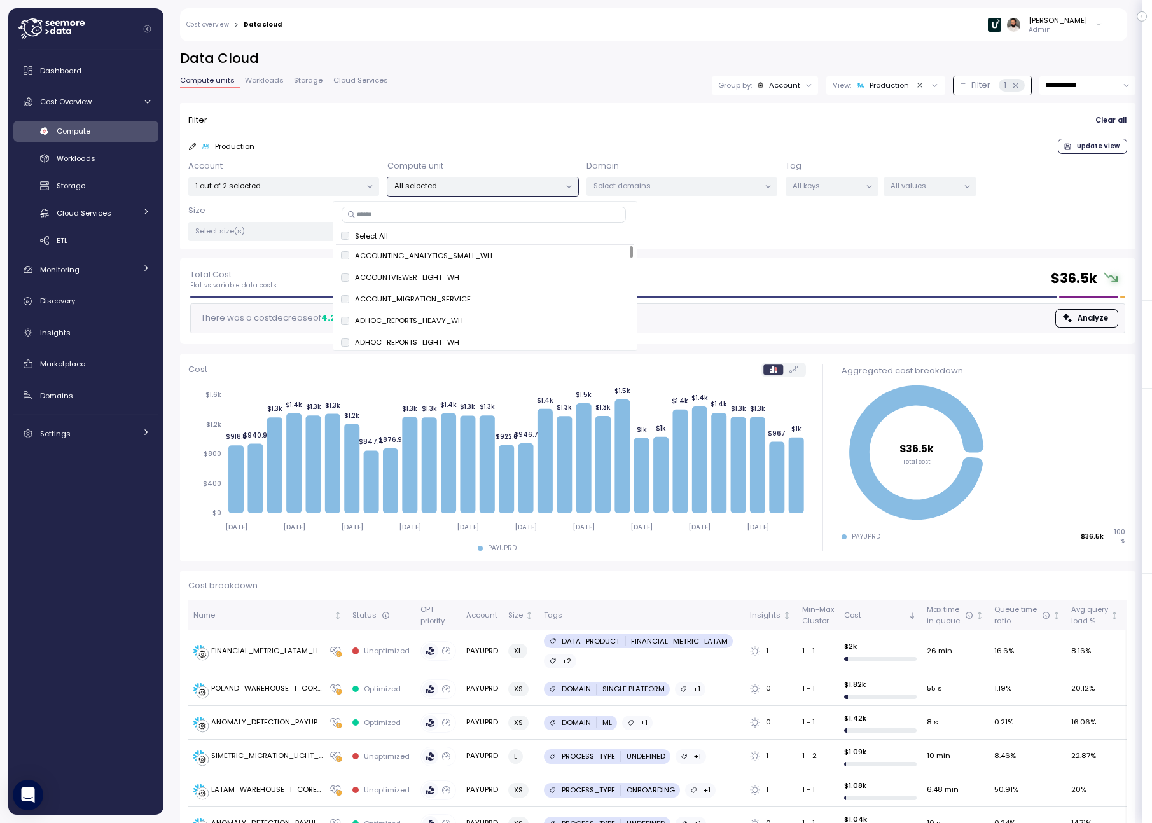
click at [455, 214] on input at bounding box center [483, 214] width 284 height 15
type input "****"
click at [527, 277] on span "only" at bounding box center [528, 277] width 15 height 14
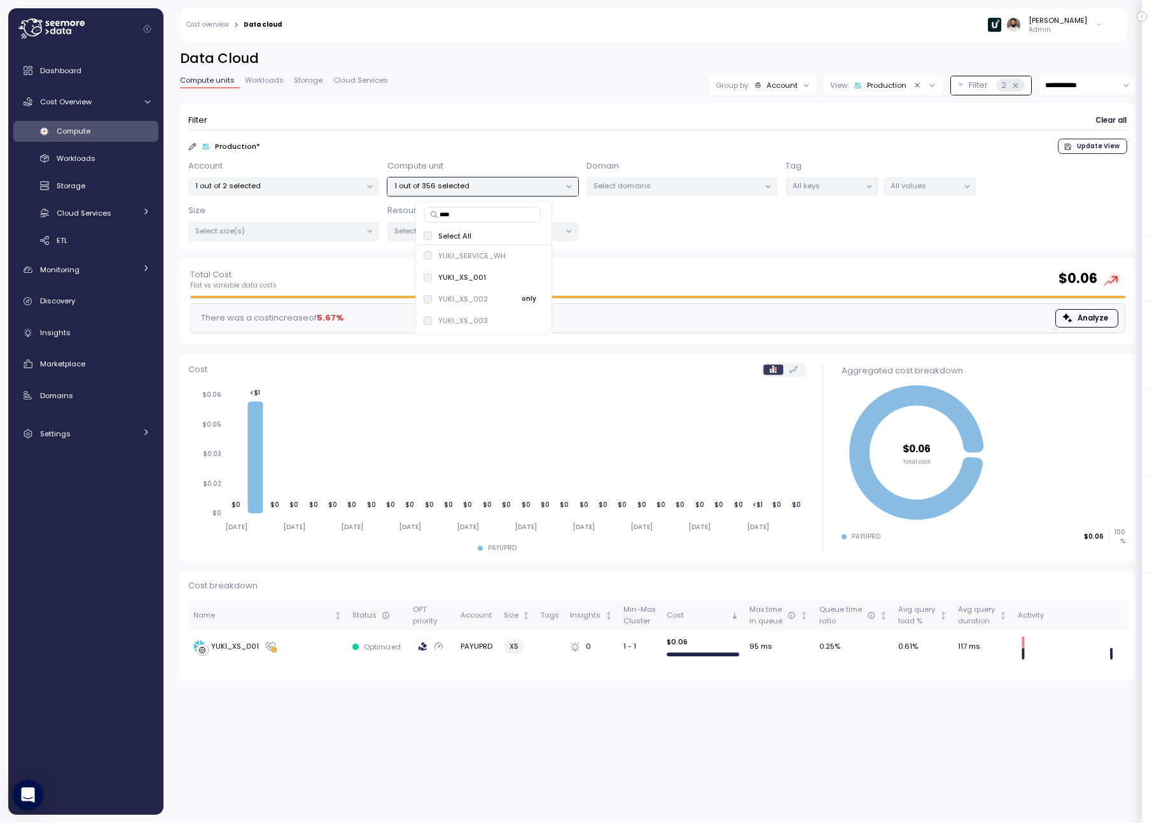
click at [524, 299] on span "only" at bounding box center [528, 299] width 15 height 14
click at [527, 322] on span "only" at bounding box center [528, 321] width 15 height 14
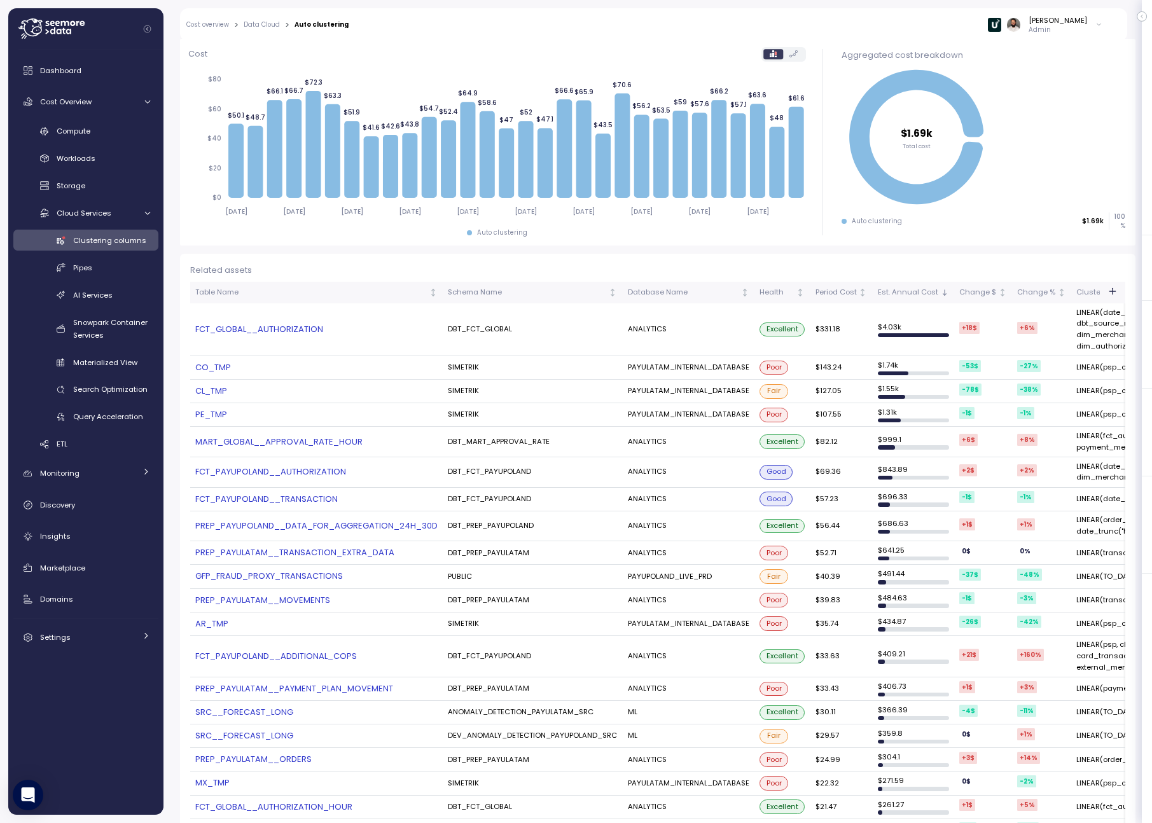
scroll to position [129, 0]
click at [128, 391] on span "Search Optimization" at bounding box center [110, 389] width 74 height 10
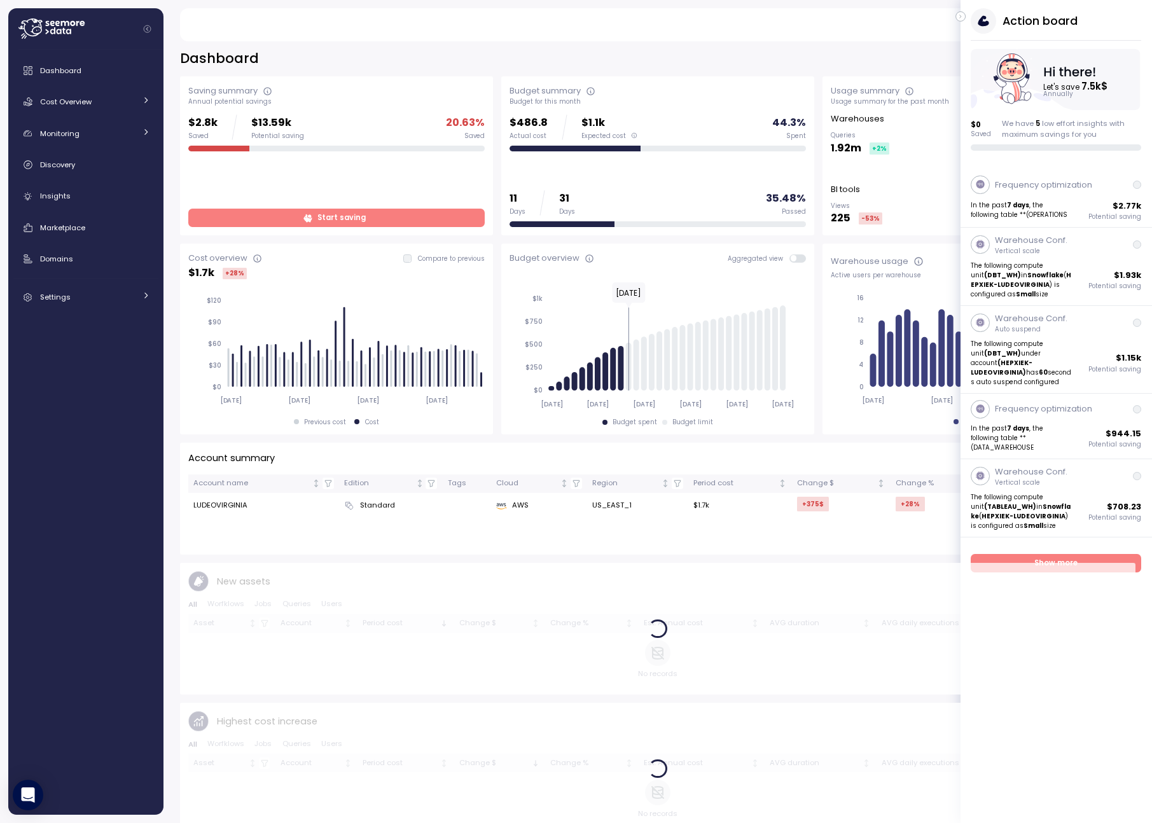
click at [966, 17] on div "Action board Let's save 7.5k $ Annually $ 0 Saved We have 5 low effort insights…" at bounding box center [1055, 79] width 191 height 142
click at [965, 17] on button "button" at bounding box center [960, 16] width 10 height 10
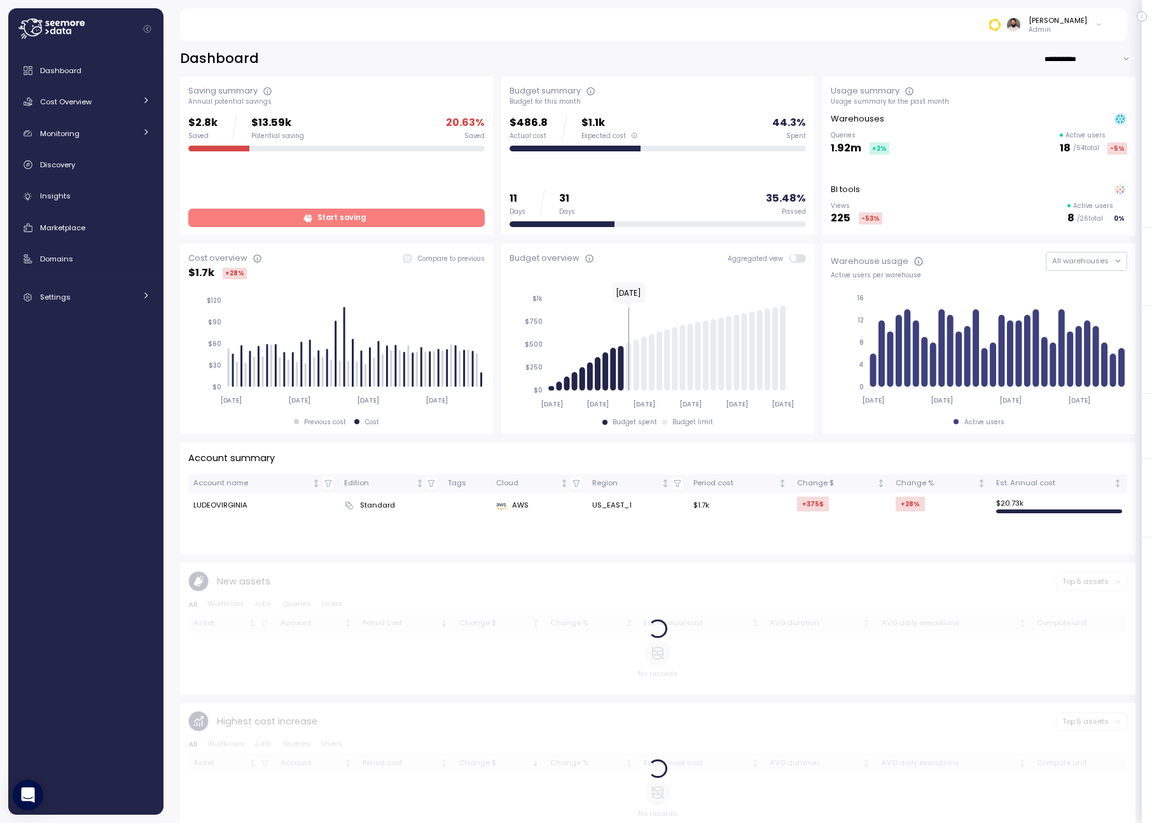
click at [1087, 64] on input "**********" at bounding box center [1090, 59] width 92 height 18
click at [1084, 83] on span "Last 7 days" at bounding box center [1071, 84] width 41 height 11
type input "**********"
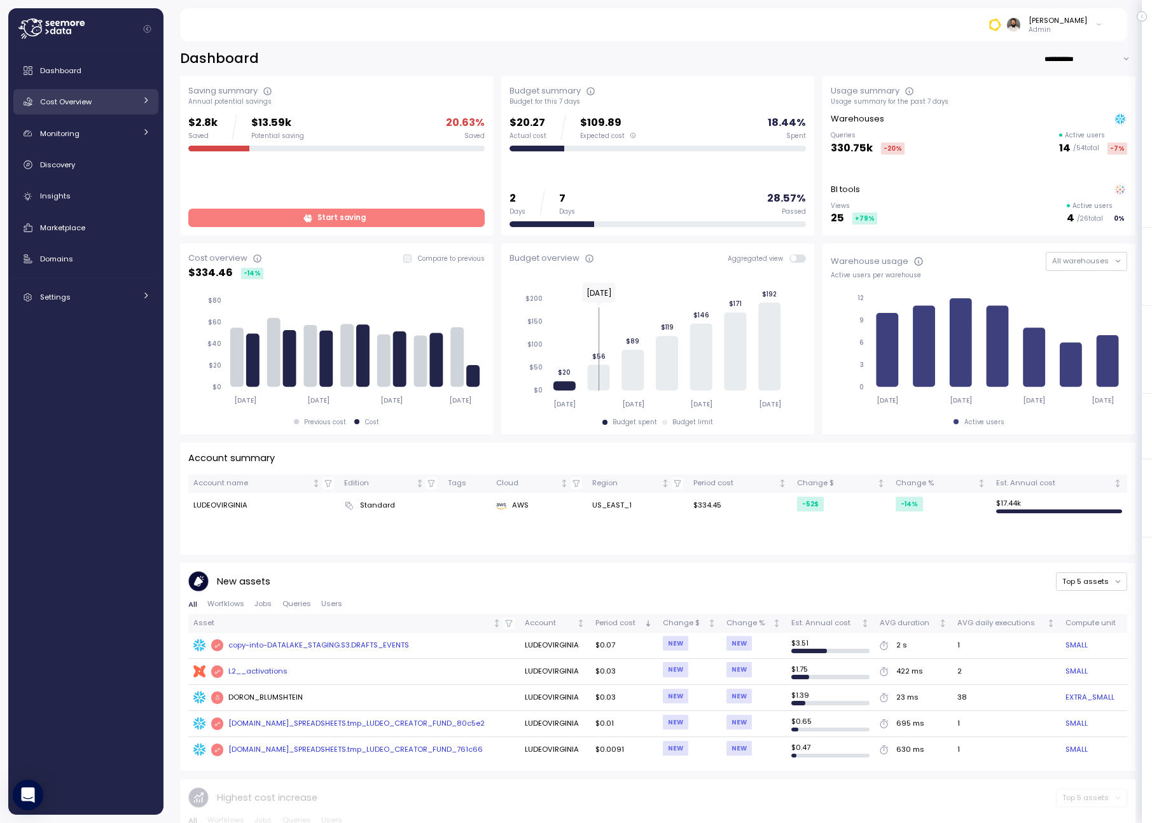
click at [100, 111] on link "Cost Overview" at bounding box center [85, 101] width 145 height 25
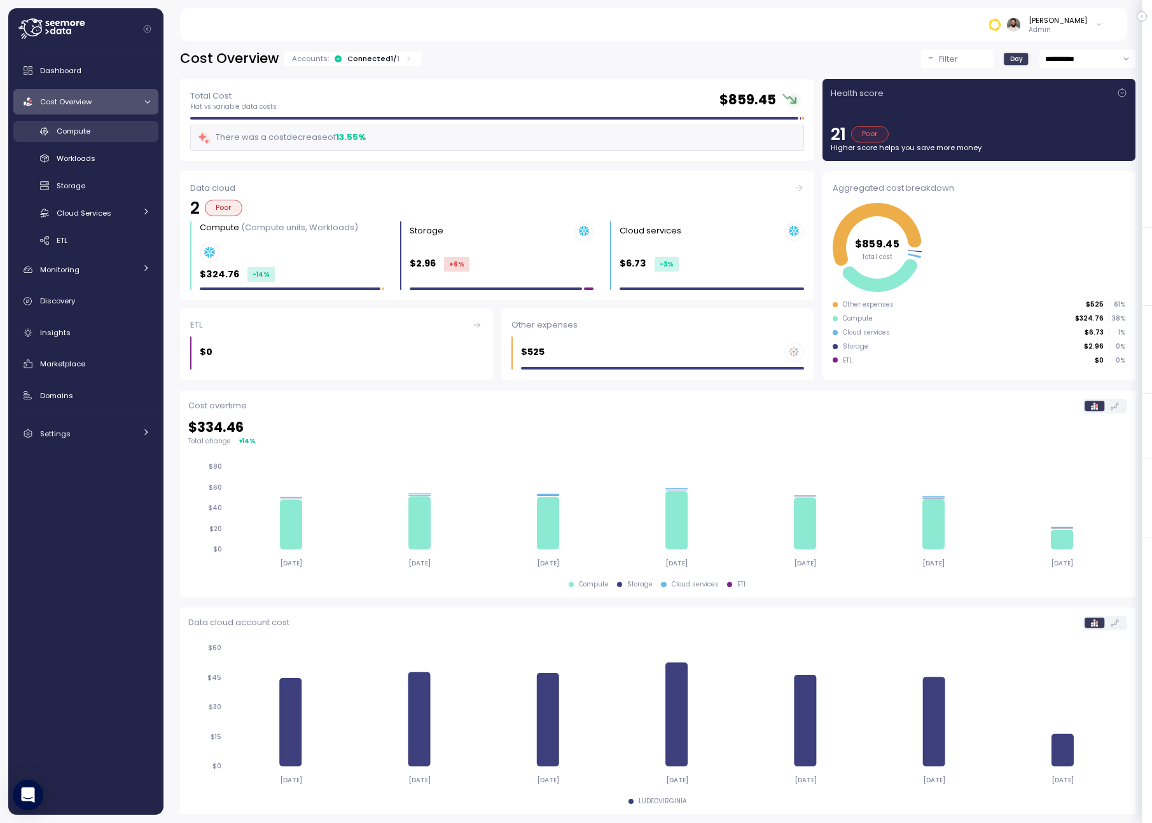
click at [120, 134] on div "Compute" at bounding box center [103, 131] width 93 height 13
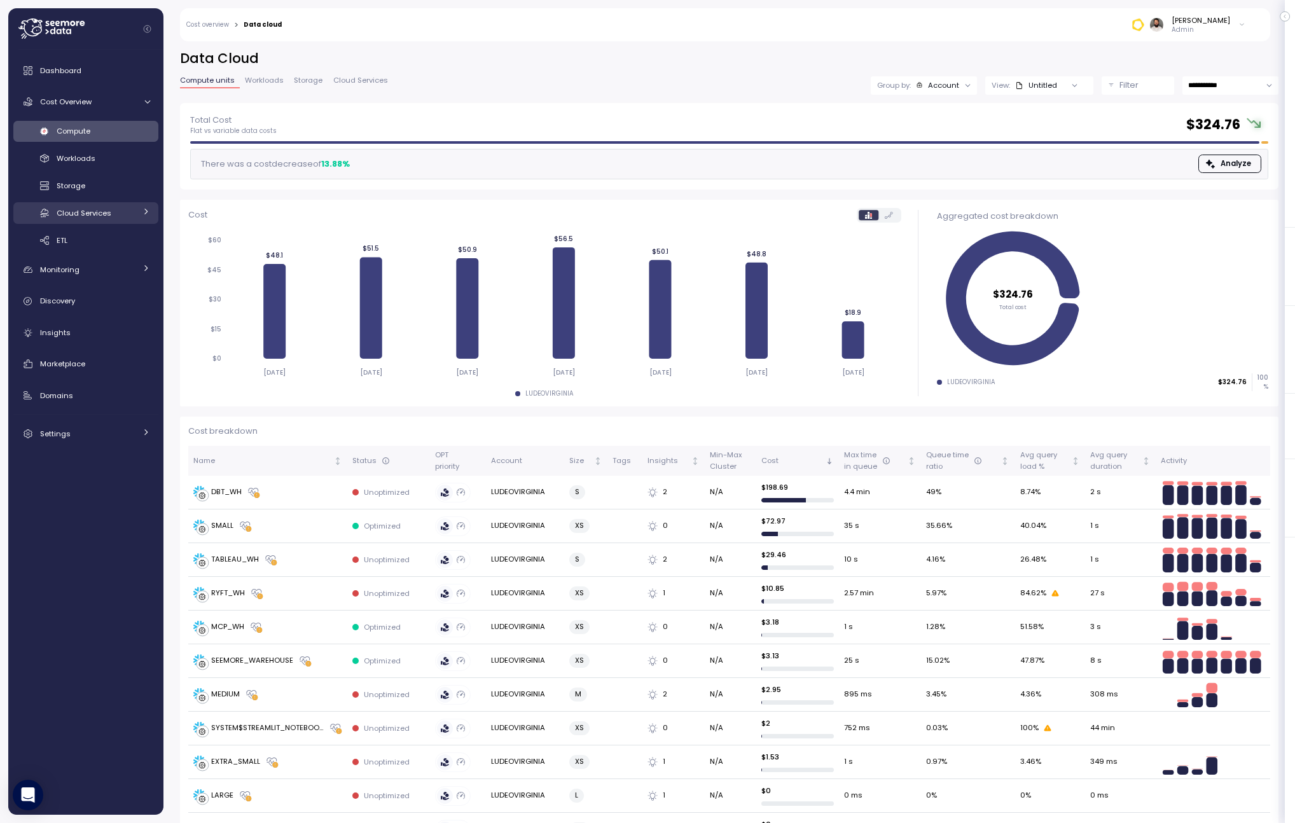
click at [125, 215] on div "Cloud Services" at bounding box center [96, 213] width 79 height 13
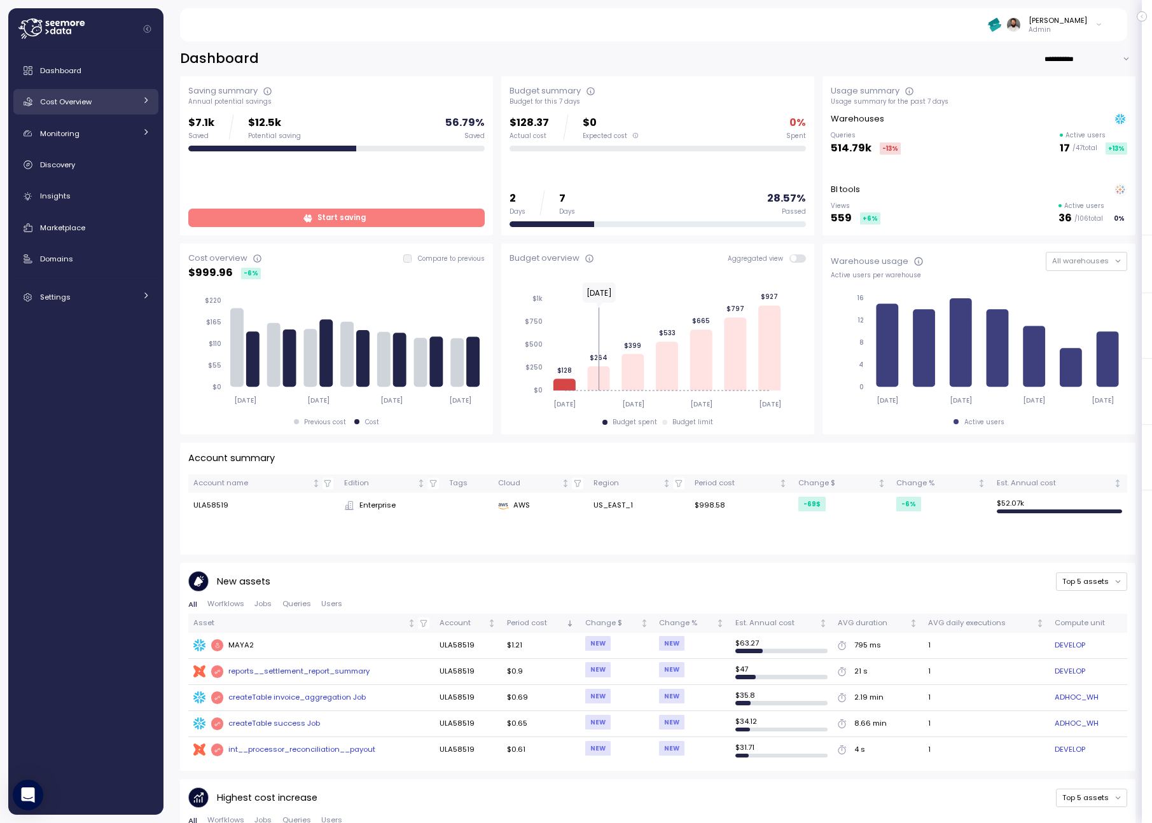
click at [94, 110] on link "Cost Overview" at bounding box center [85, 101] width 145 height 25
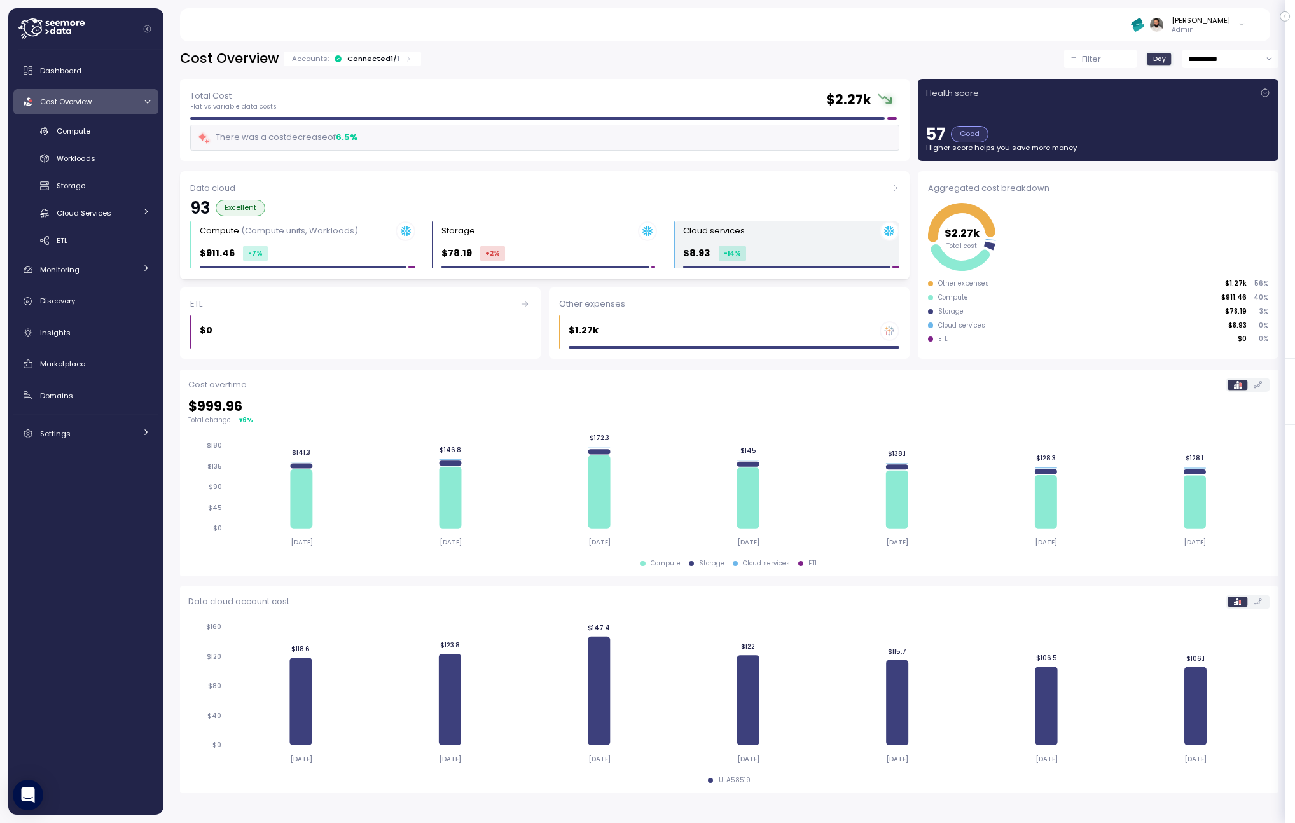
click at [825, 243] on div "Cloud services $8.93 -14 %" at bounding box center [791, 245] width 216 height 48
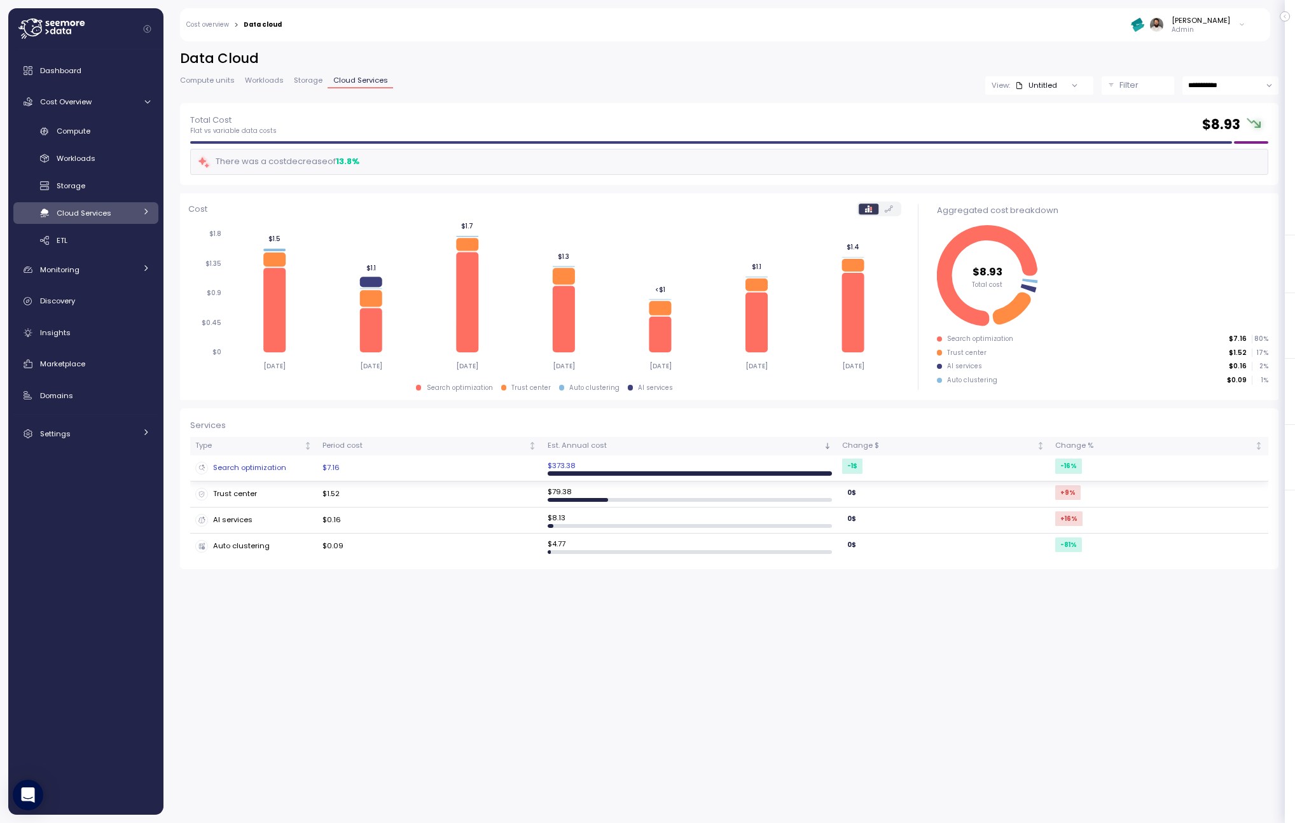
click at [474, 464] on td "$7.16" at bounding box center [429, 468] width 224 height 26
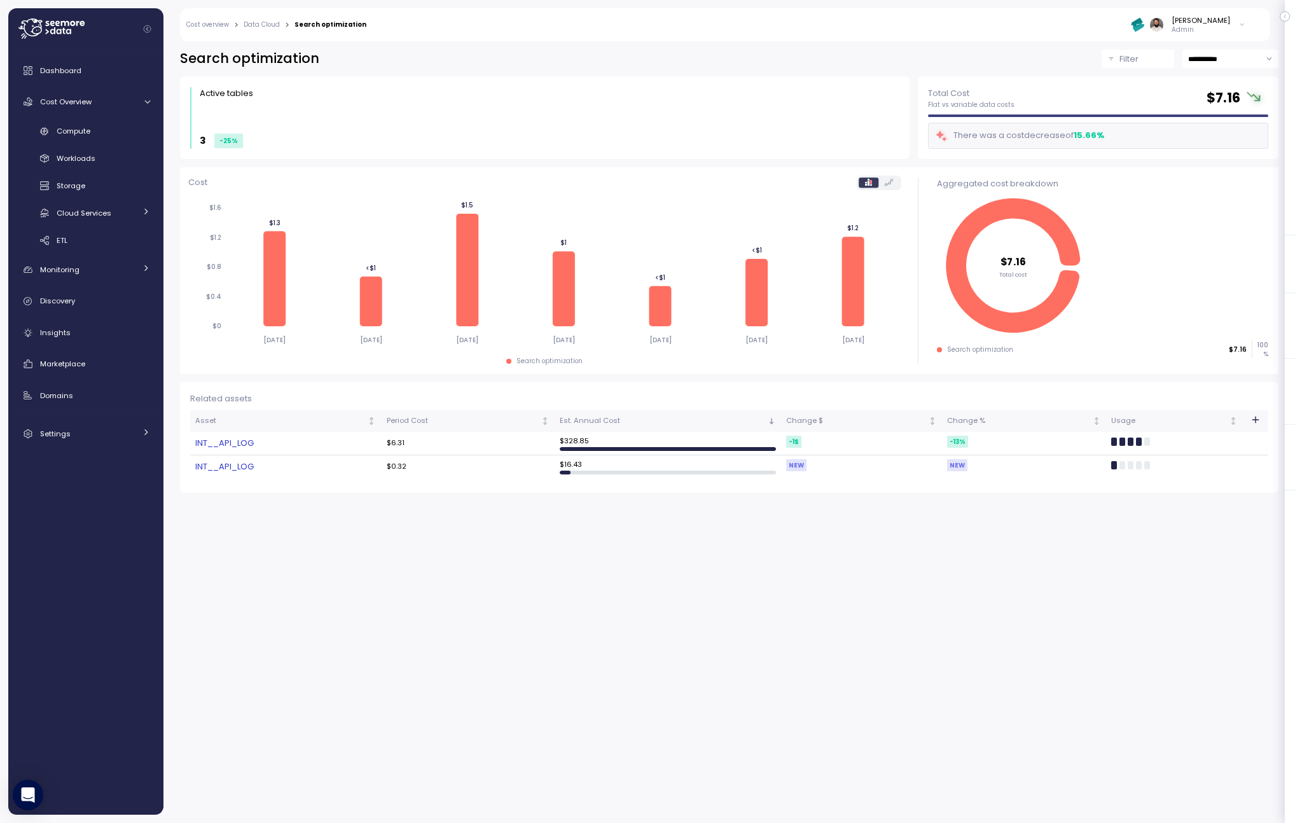
click at [249, 440] on link "INT__API_LOG" at bounding box center [285, 443] width 181 height 13
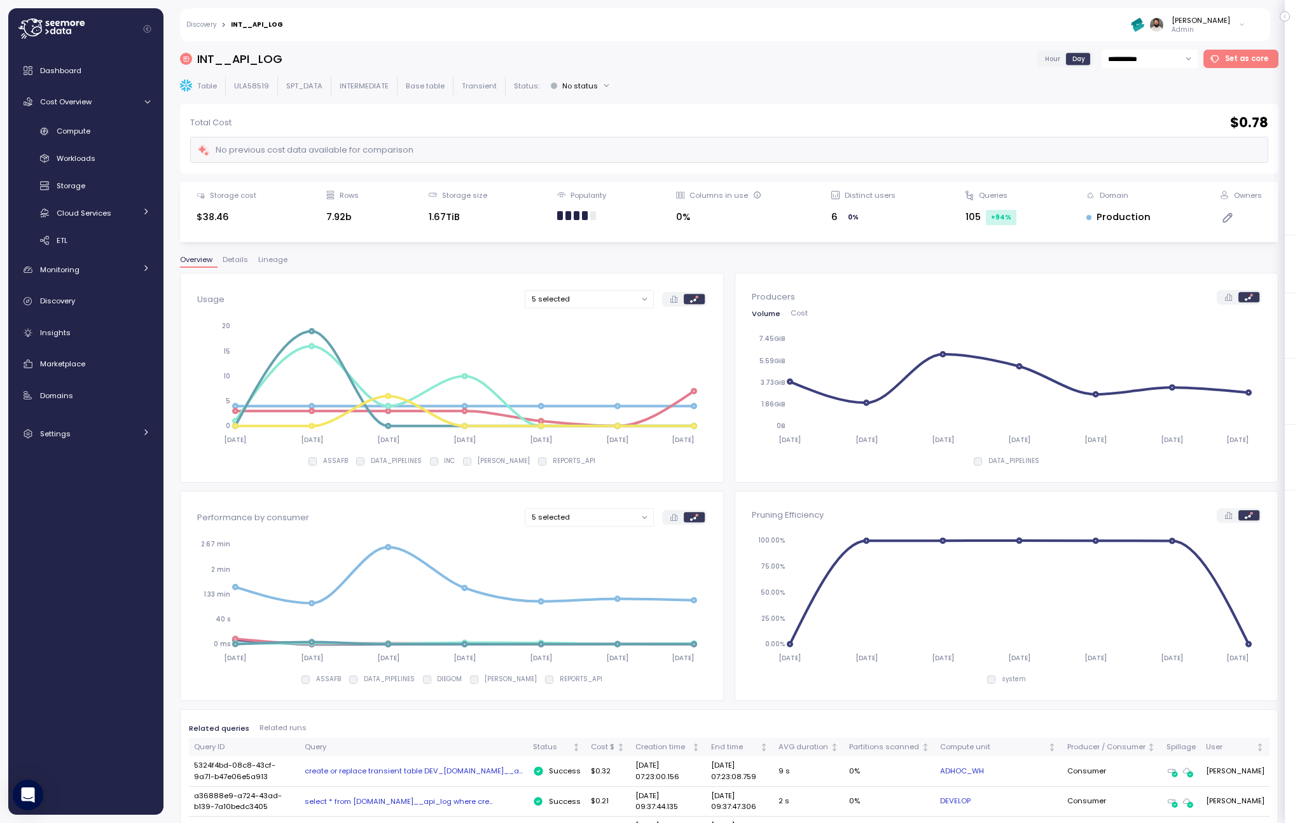
click at [1151, 61] on input "**********" at bounding box center [1149, 59] width 96 height 18
click at [1151, 156] on div "Last 30 days" at bounding box center [1152, 154] width 92 height 17
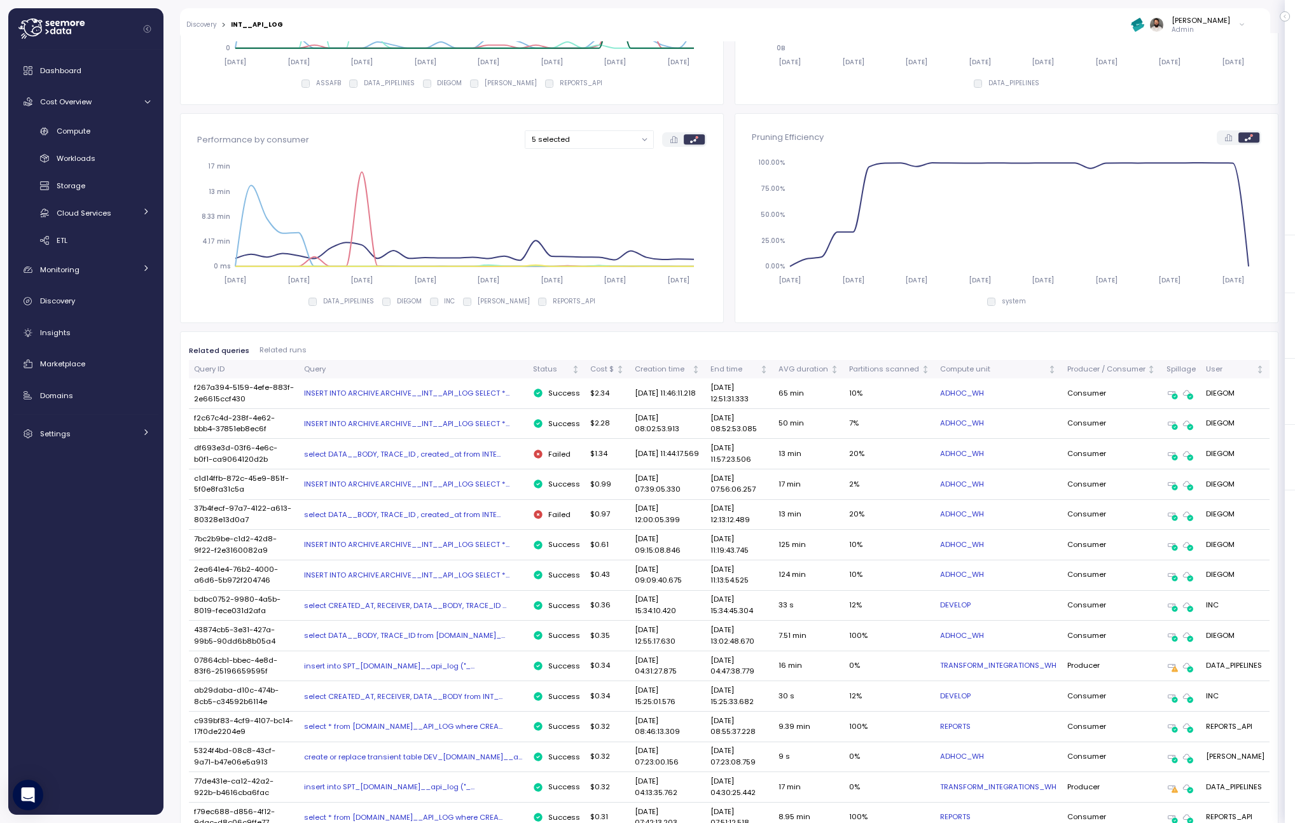
scroll to position [394, 0]
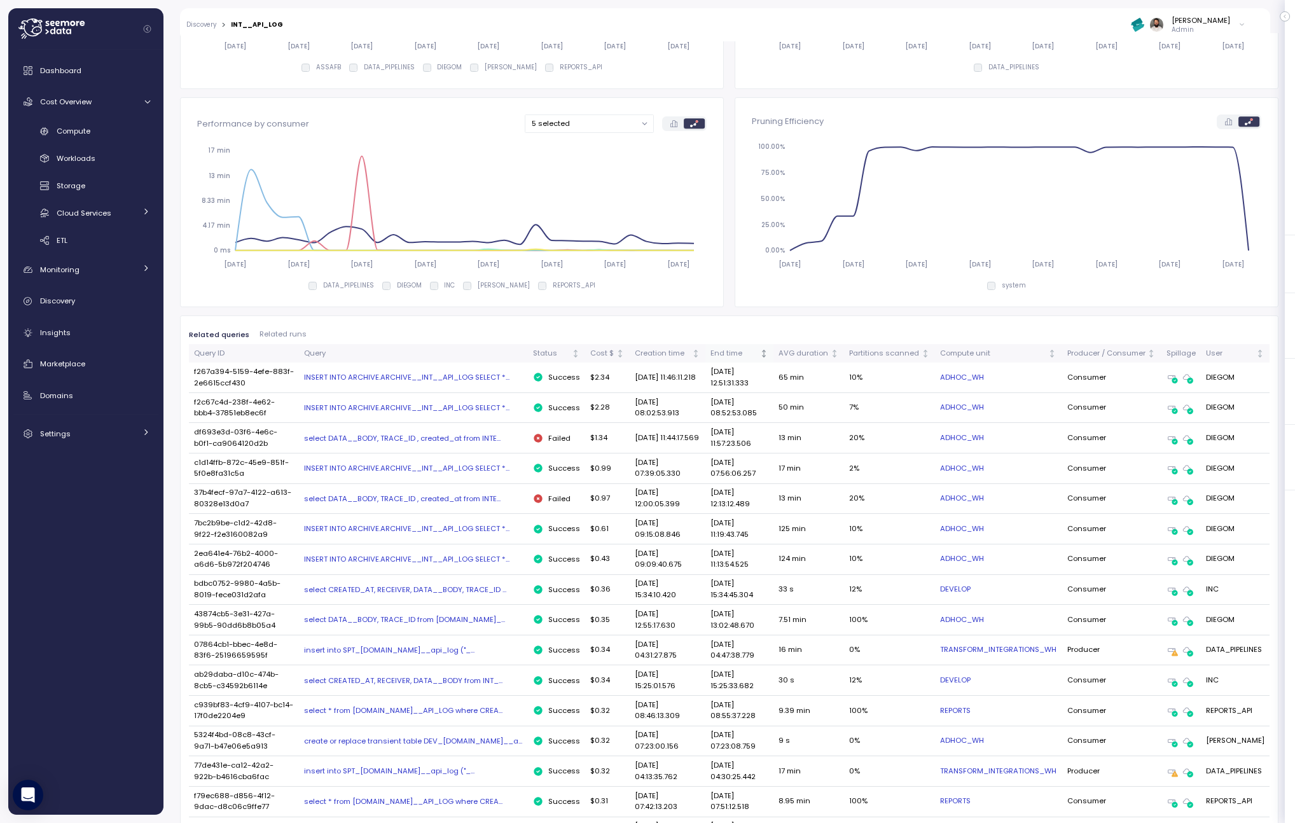
click at [727, 350] on div "End time" at bounding box center [733, 353] width 47 height 11
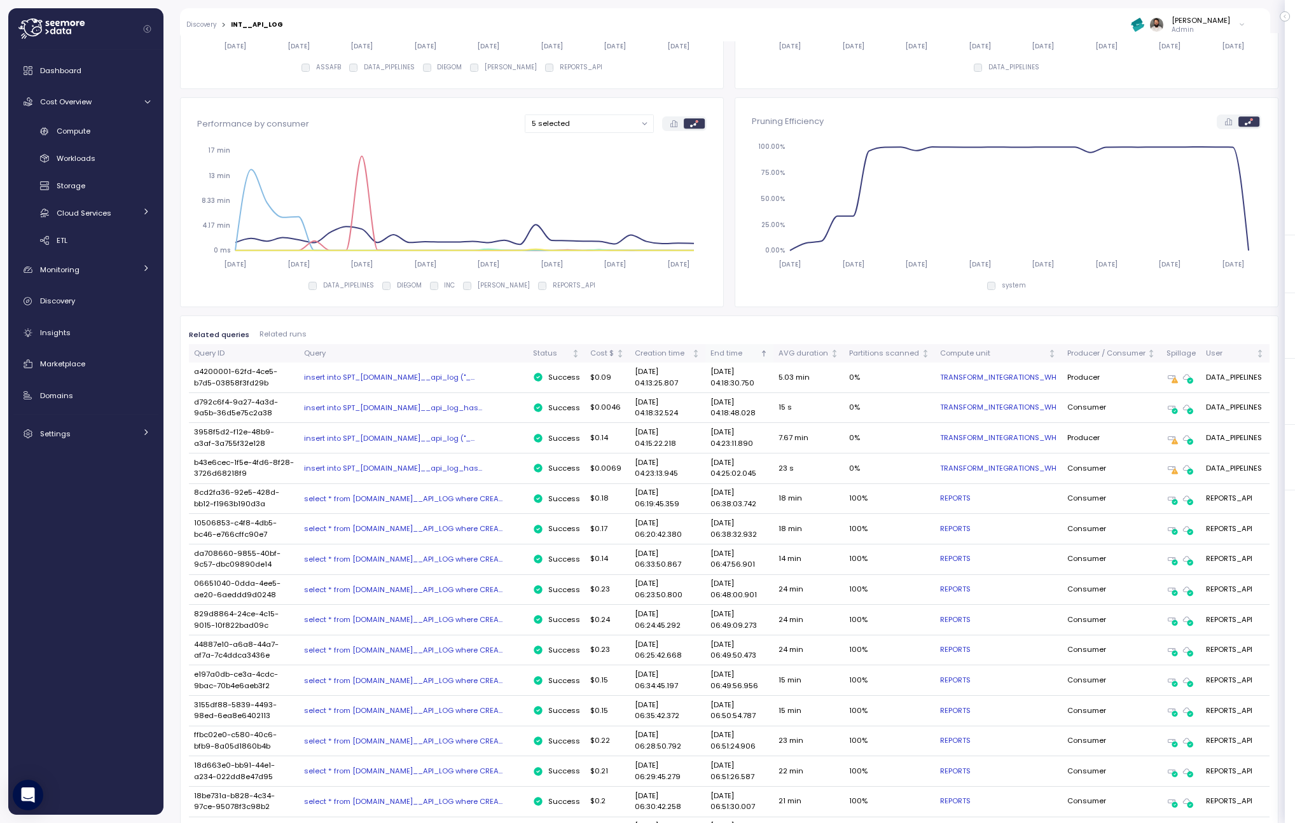
click at [727, 350] on div "End time" at bounding box center [733, 353] width 47 height 11
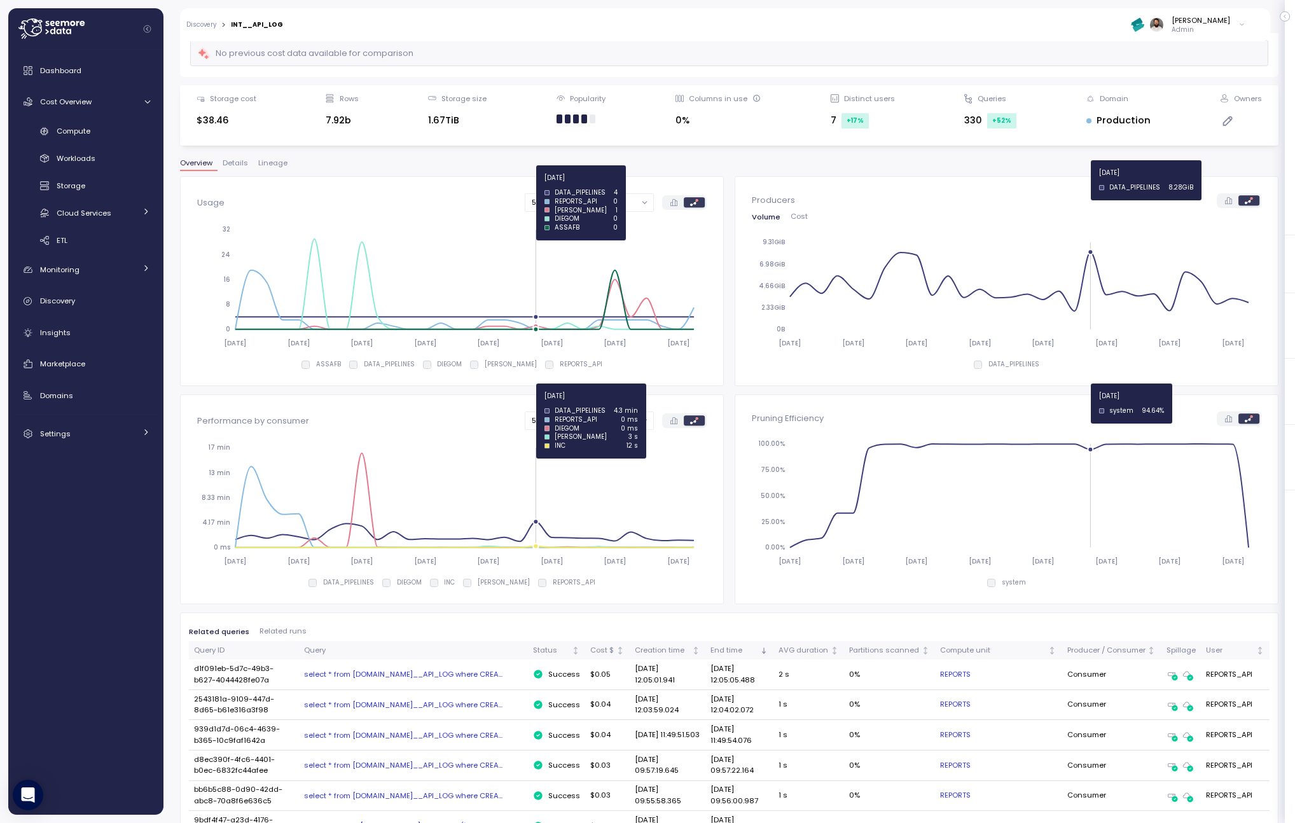
scroll to position [0, 0]
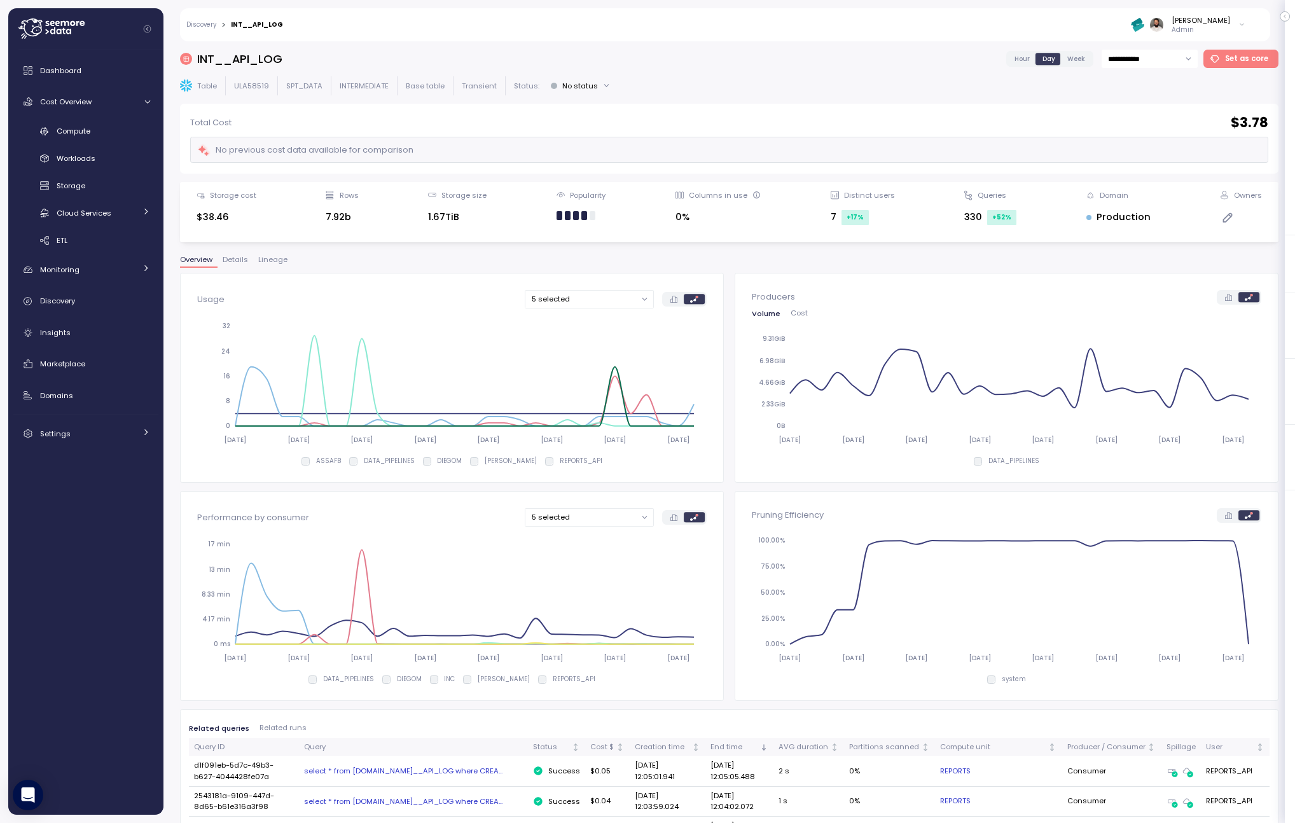
click at [1151, 64] on input "**********" at bounding box center [1149, 59] width 96 height 18
click at [1151, 137] on div "Last 14 days" at bounding box center [1152, 136] width 92 height 17
type input "**********"
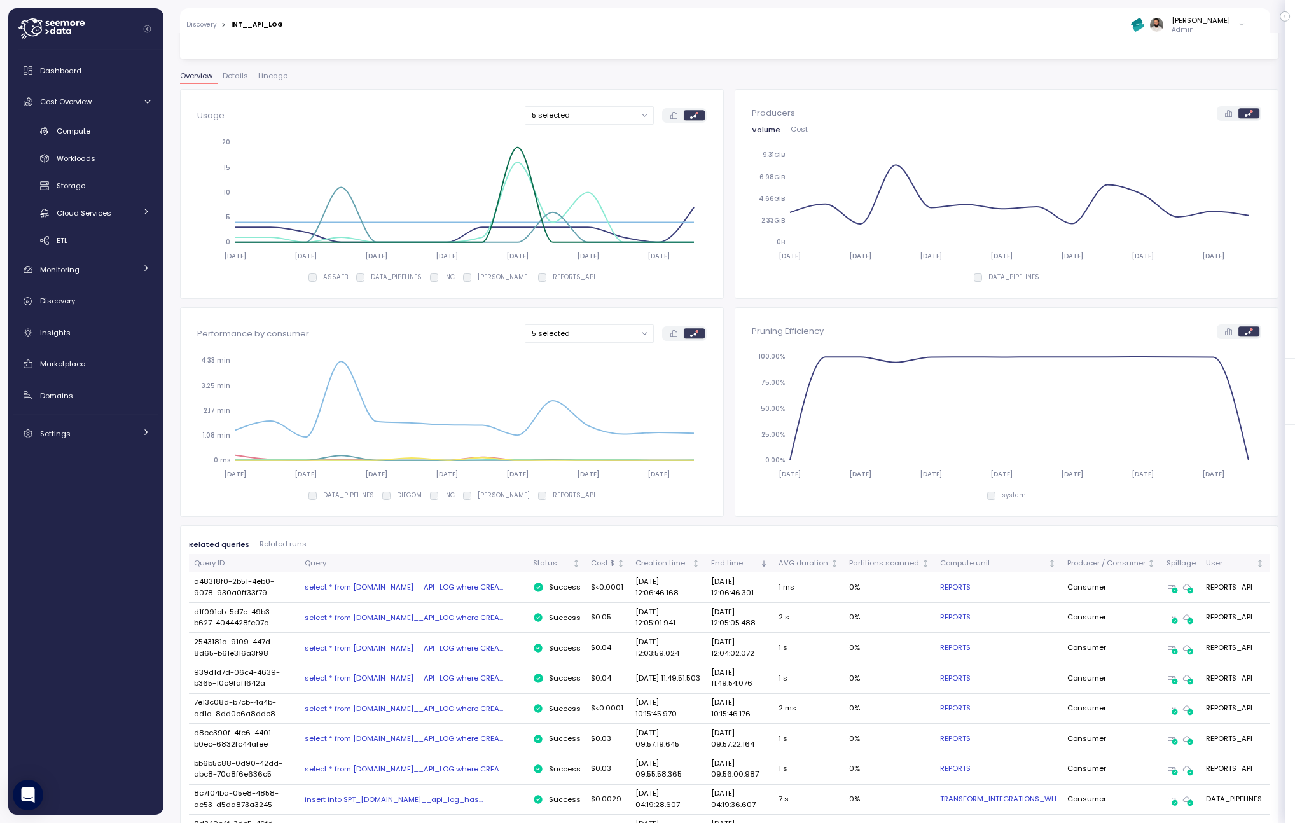
scroll to position [188, 0]
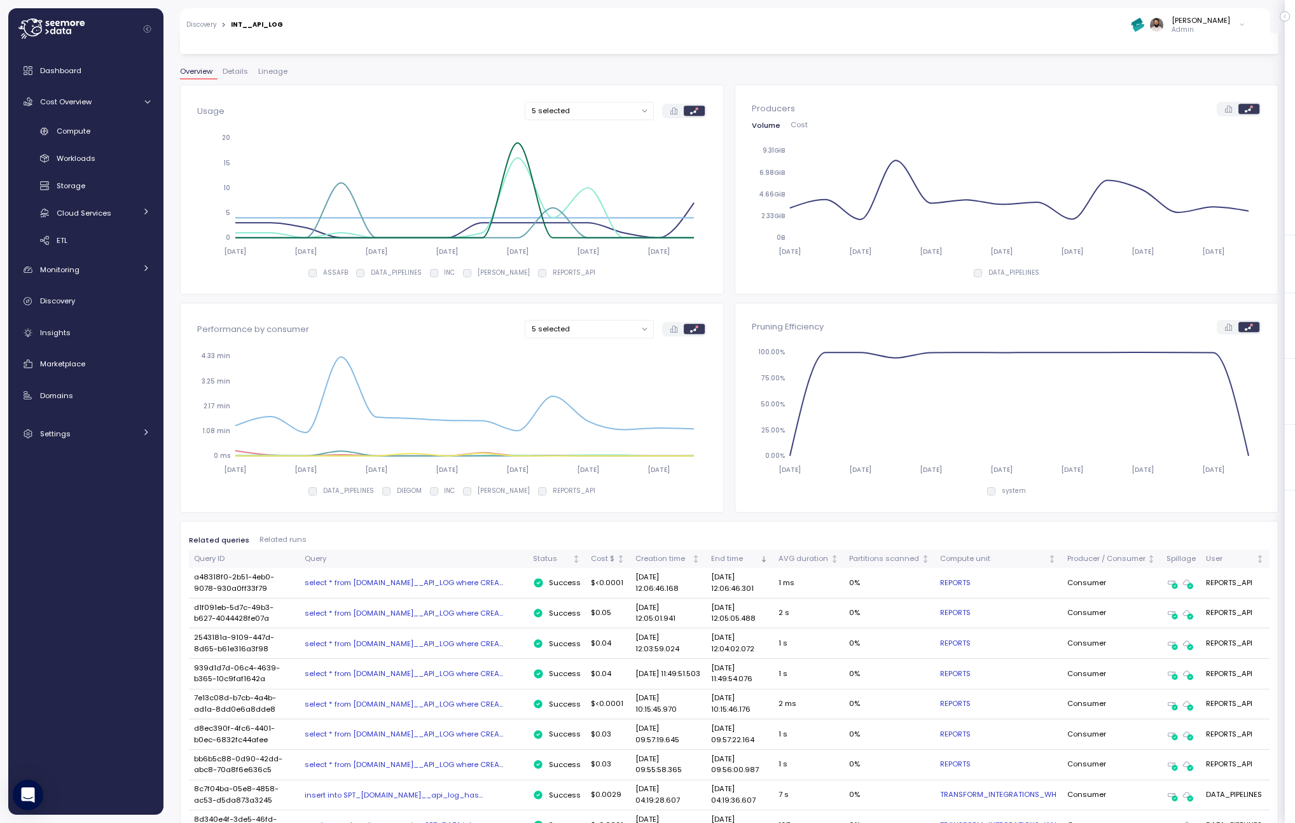
click at [473, 643] on div "select * from INTERMEDIATE.INT__API_LOG where CREA..." at bounding box center [414, 643] width 218 height 10
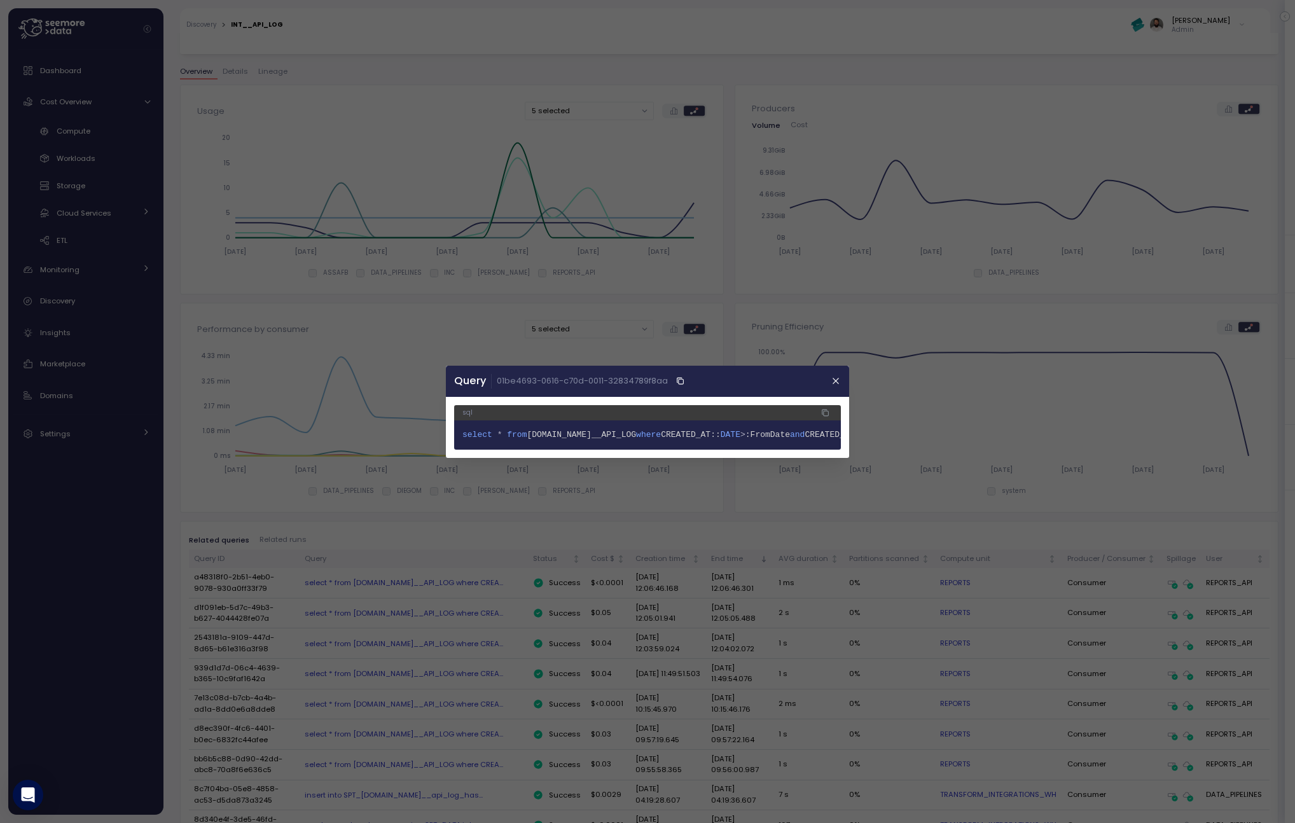
scroll to position [0, 239]
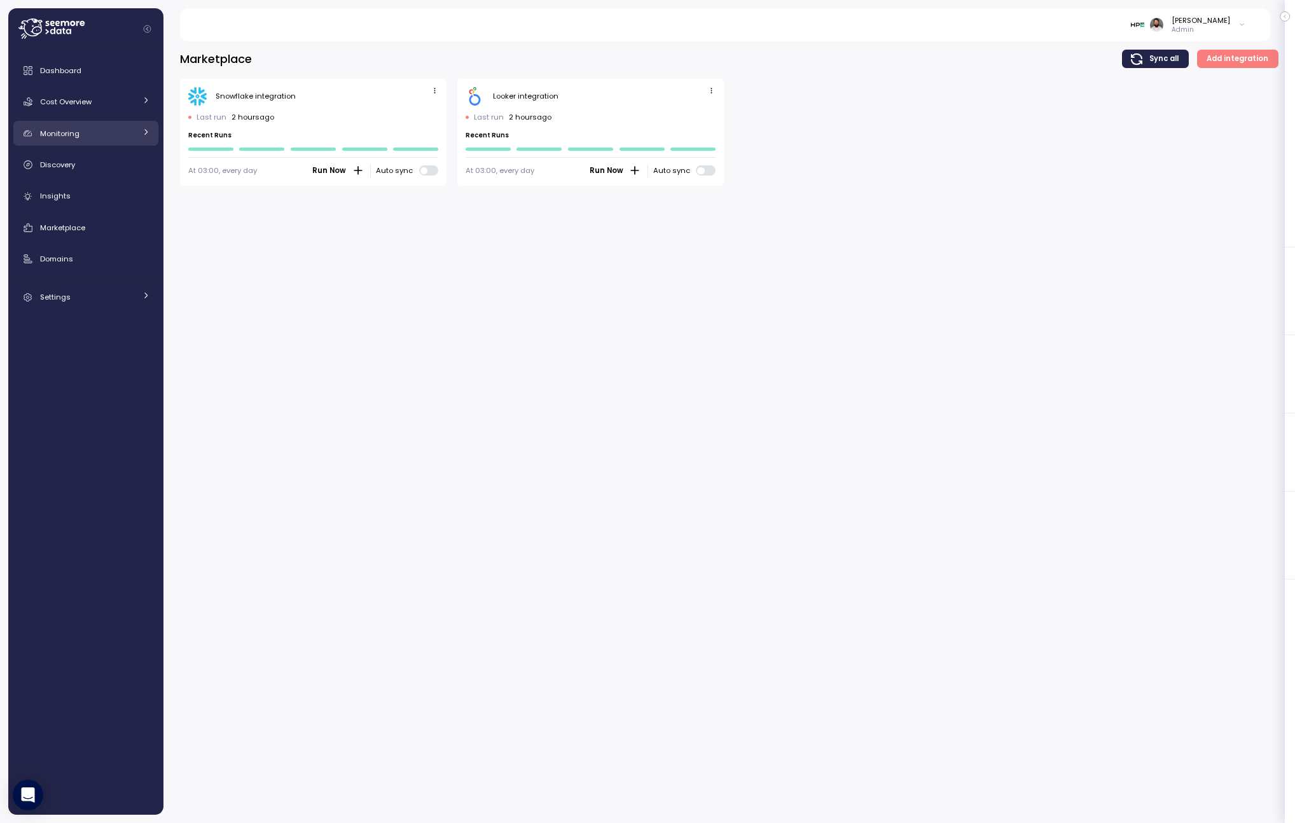
click at [107, 144] on link "Monitoring" at bounding box center [85, 133] width 145 height 25
click at [81, 230] on link "Discovery" at bounding box center [85, 219] width 145 height 25
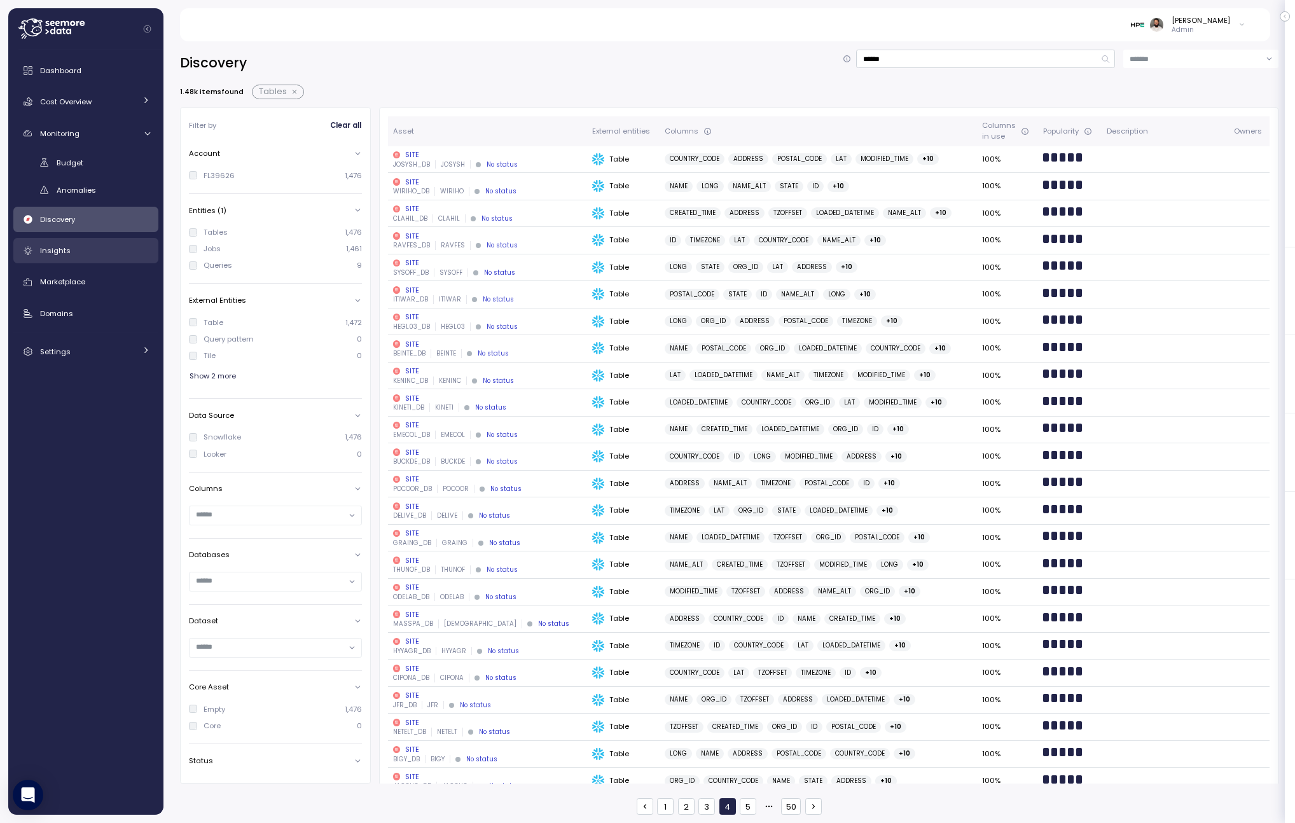
click at [120, 245] on div "Insights" at bounding box center [95, 250] width 110 height 13
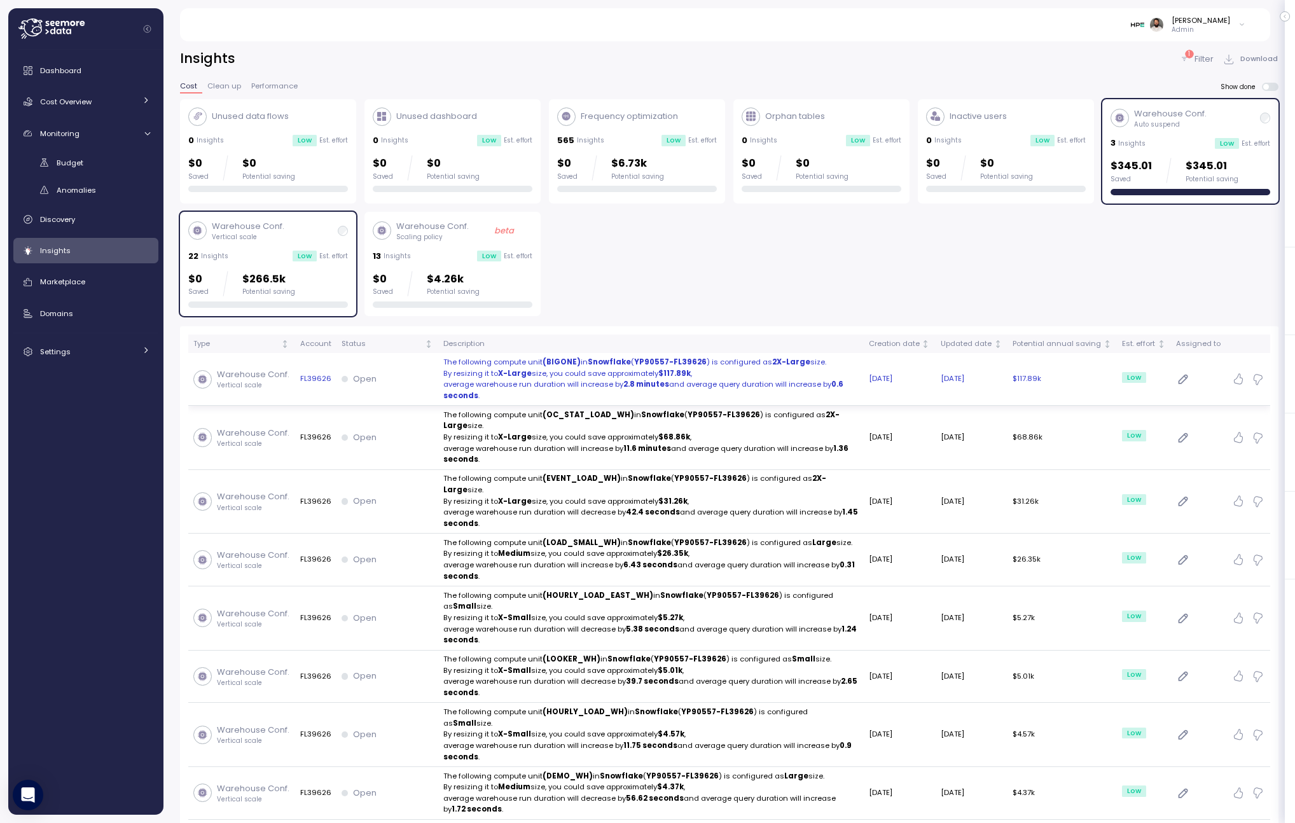
click at [489, 369] on p "By resizing it to X-Large size, you could save approximately $117.89k ," at bounding box center [650, 373] width 415 height 11
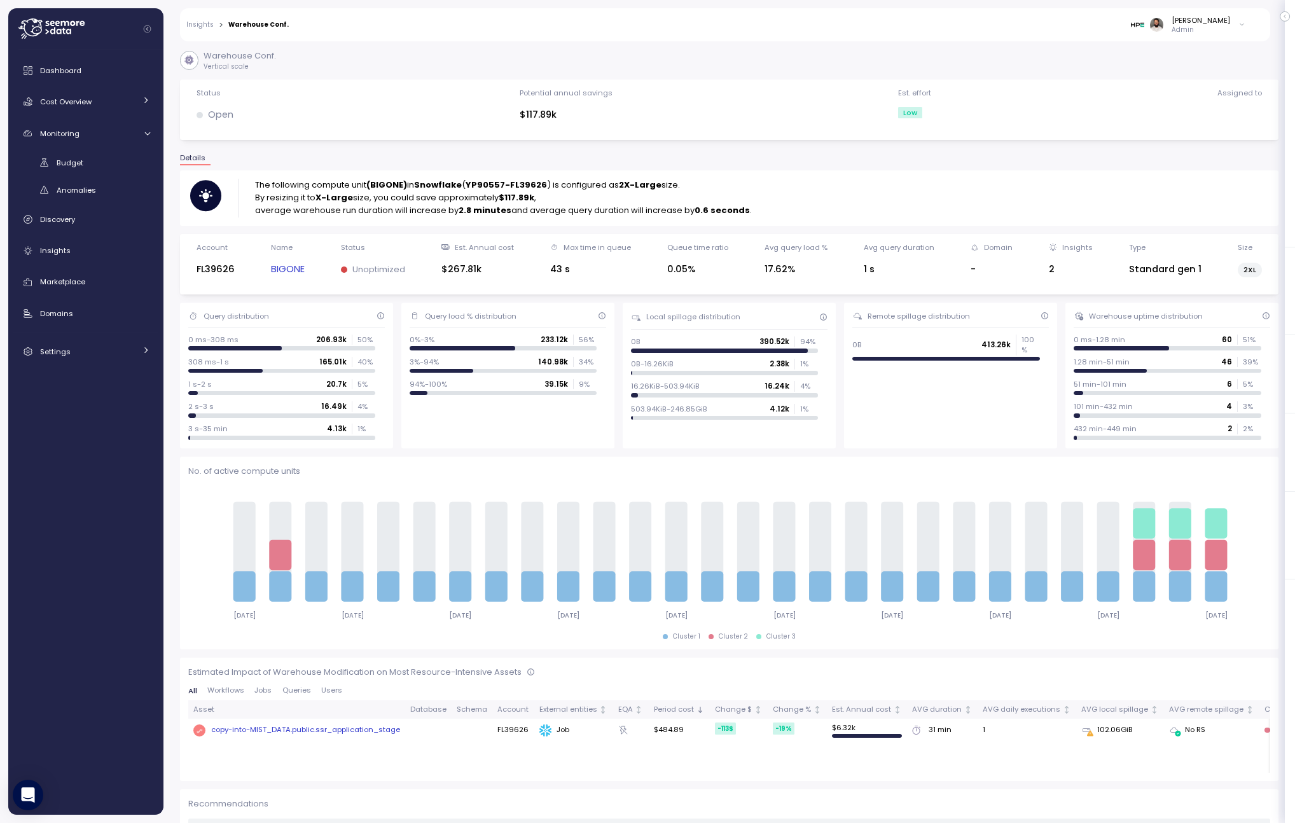
scroll to position [94, 0]
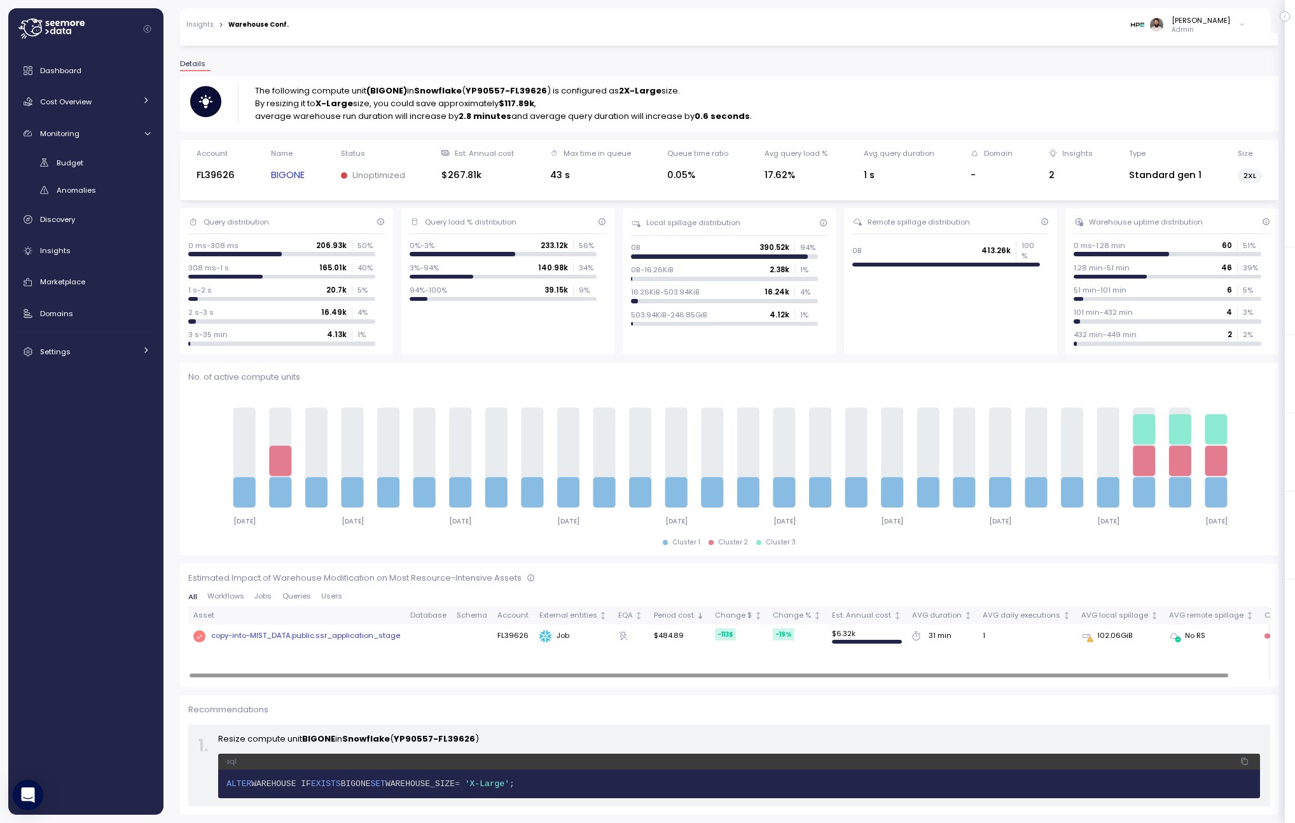
click at [286, 169] on link "BIGONE" at bounding box center [288, 175] width 34 height 15
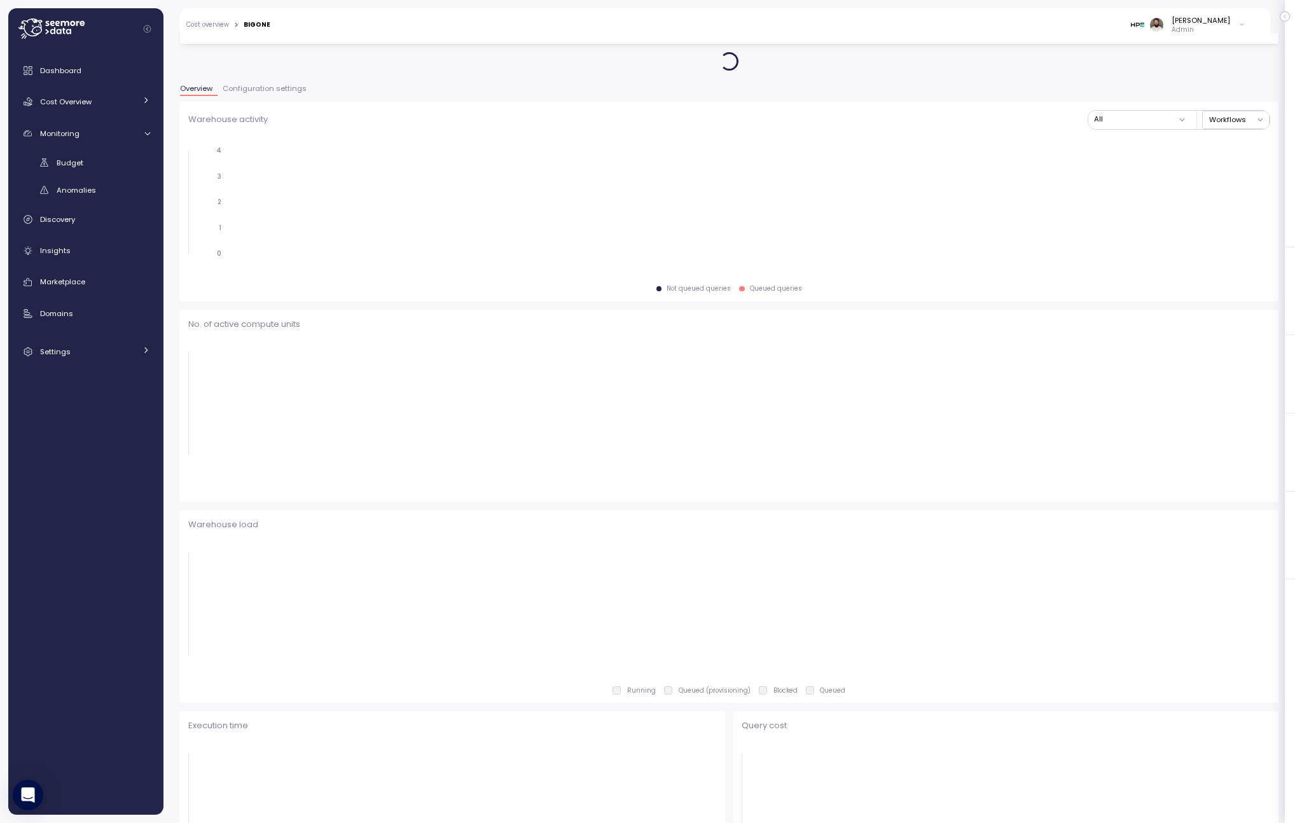
scroll to position [95, 0]
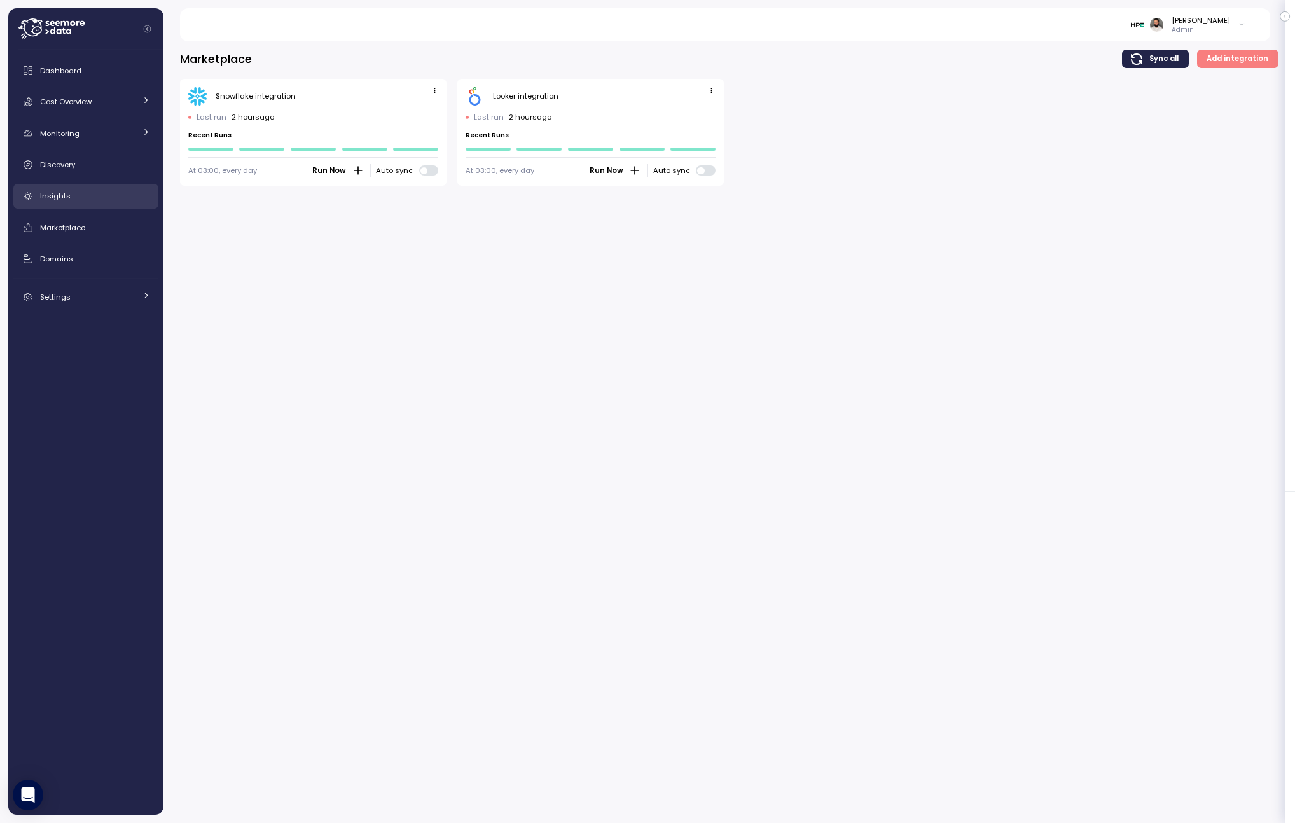
click at [107, 200] on div "Insights" at bounding box center [95, 196] width 110 height 13
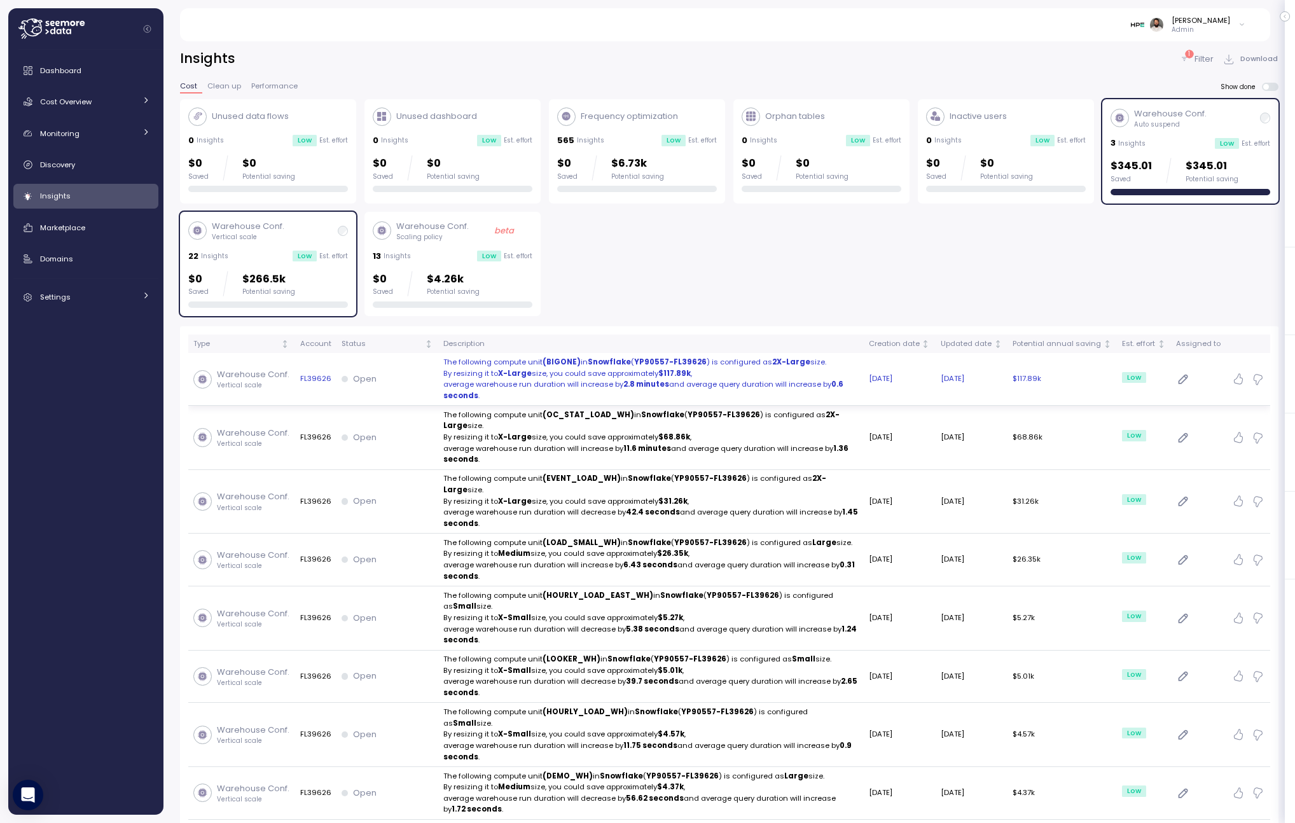
click at [406, 376] on div "Open" at bounding box center [387, 379] width 92 height 13
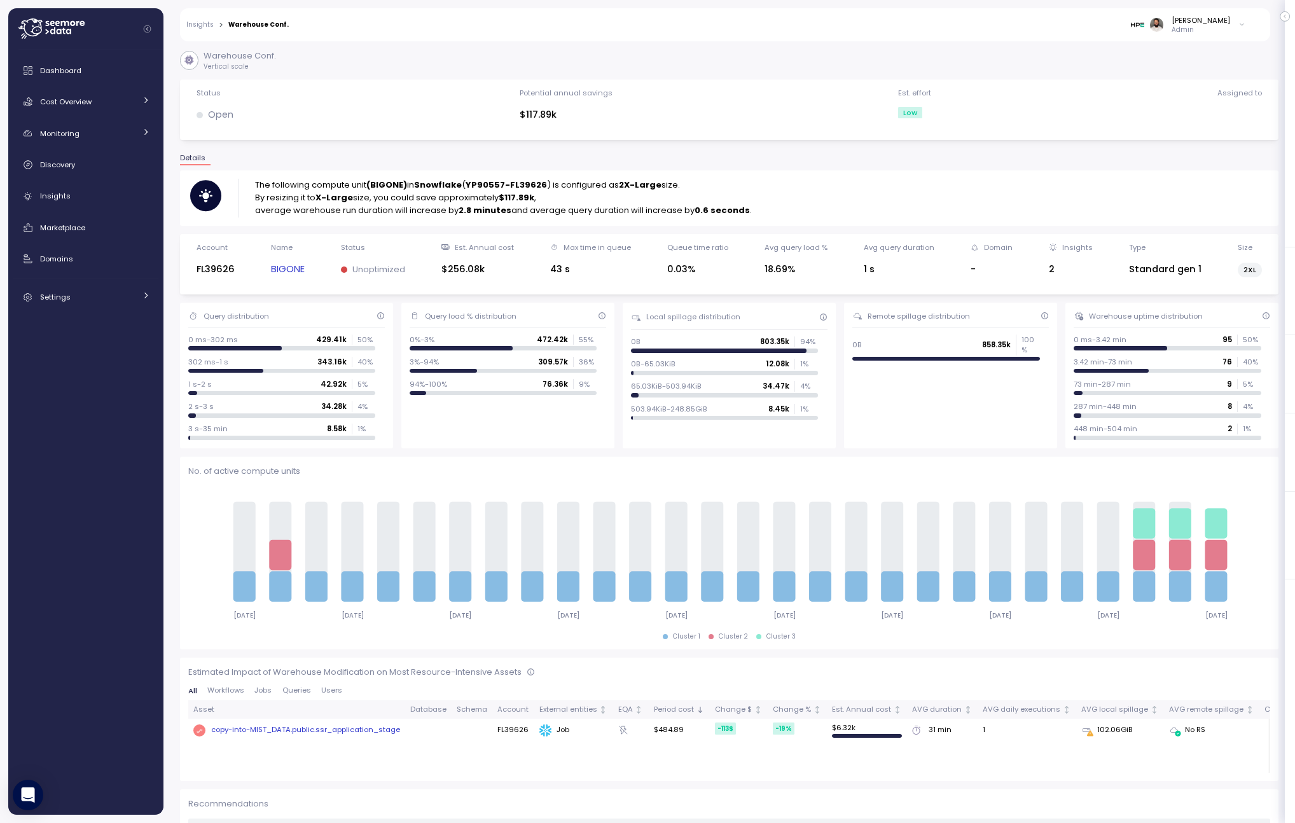
scroll to position [94, 0]
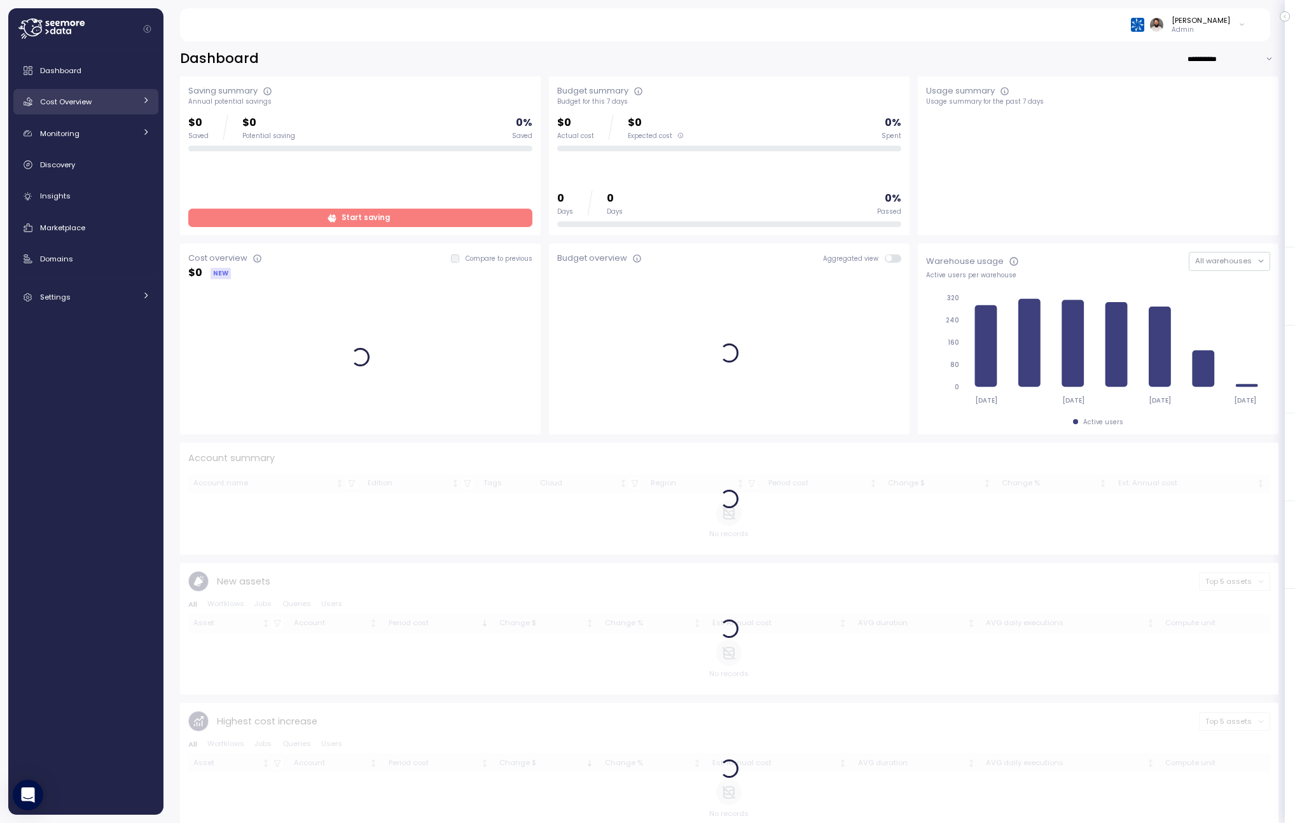
click at [81, 104] on span "Cost Overview" at bounding box center [66, 102] width 52 height 10
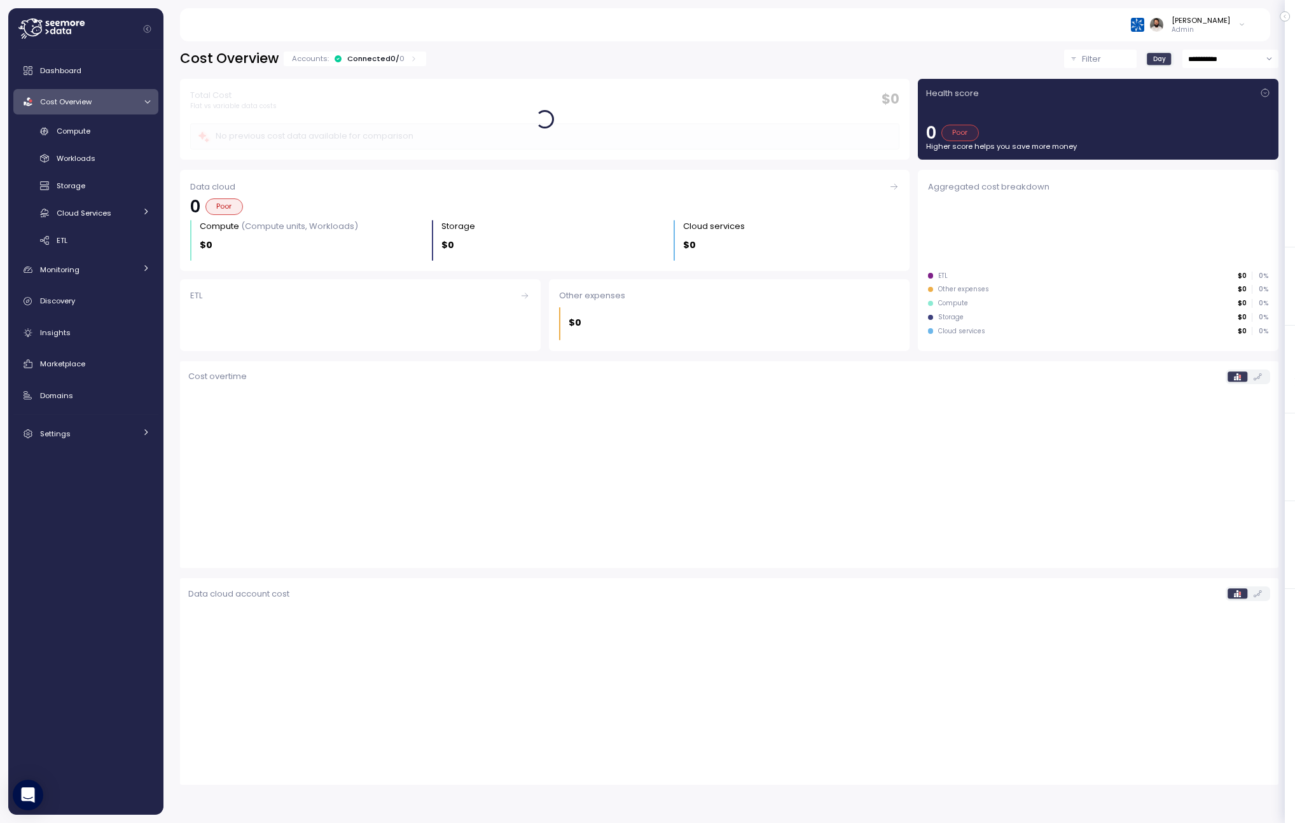
click at [403, 67] on div "Cost Overview Accounts: Connected 0 / 0" at bounding box center [303, 59] width 247 height 18
click at [403, 60] on div "Accounts: Connected 0 / 0" at bounding box center [355, 58] width 126 height 10
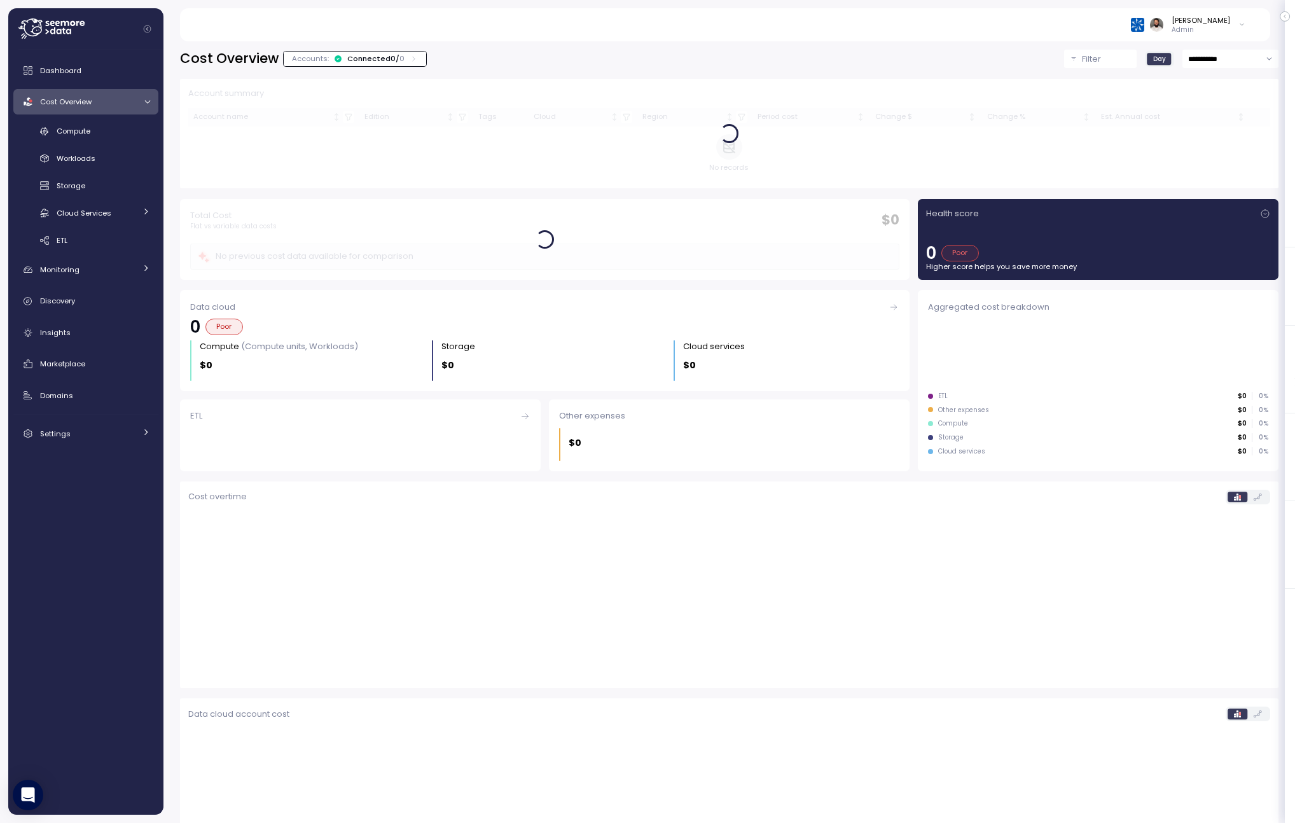
click at [403, 60] on div "Accounts: Connected 0 / 0" at bounding box center [355, 58] width 126 height 10
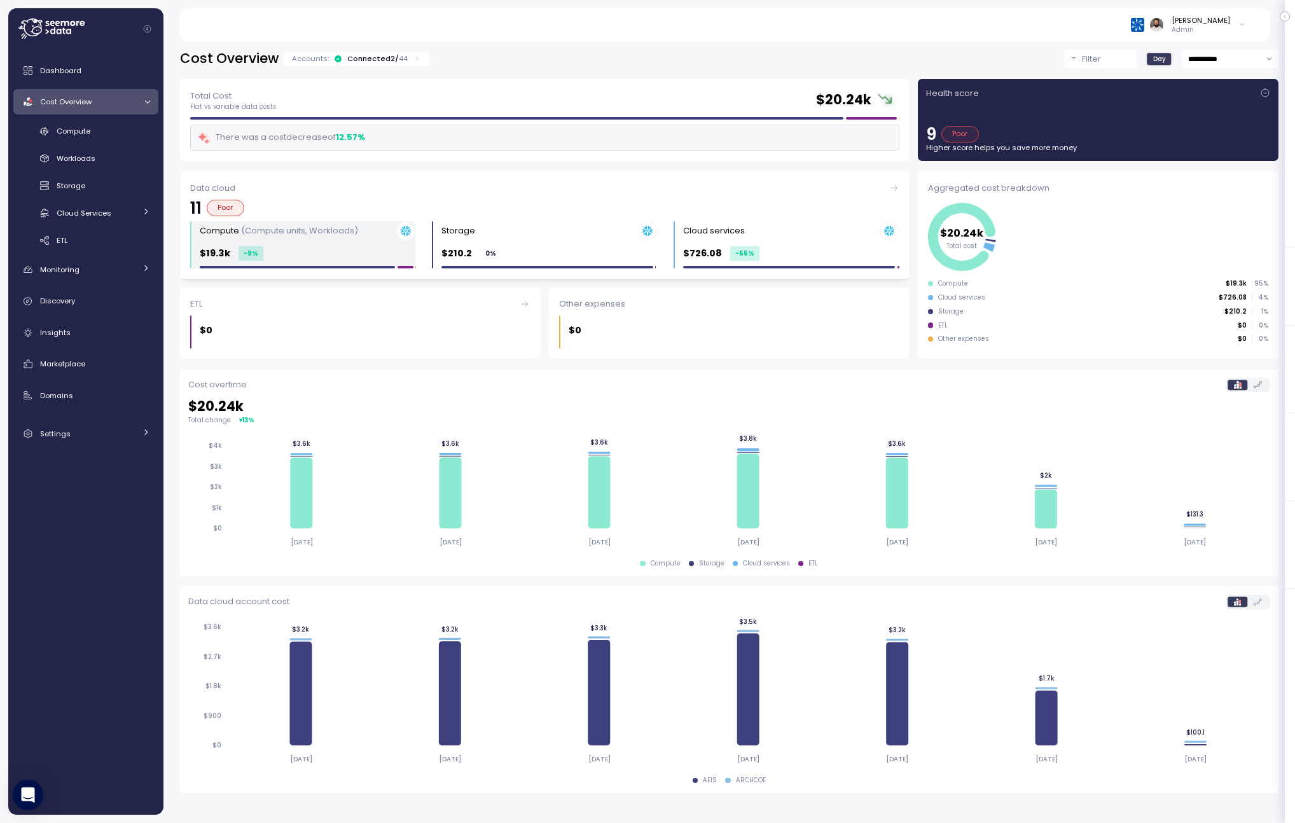
click at [336, 252] on div "$19.3k -9 %" at bounding box center [308, 253] width 216 height 15
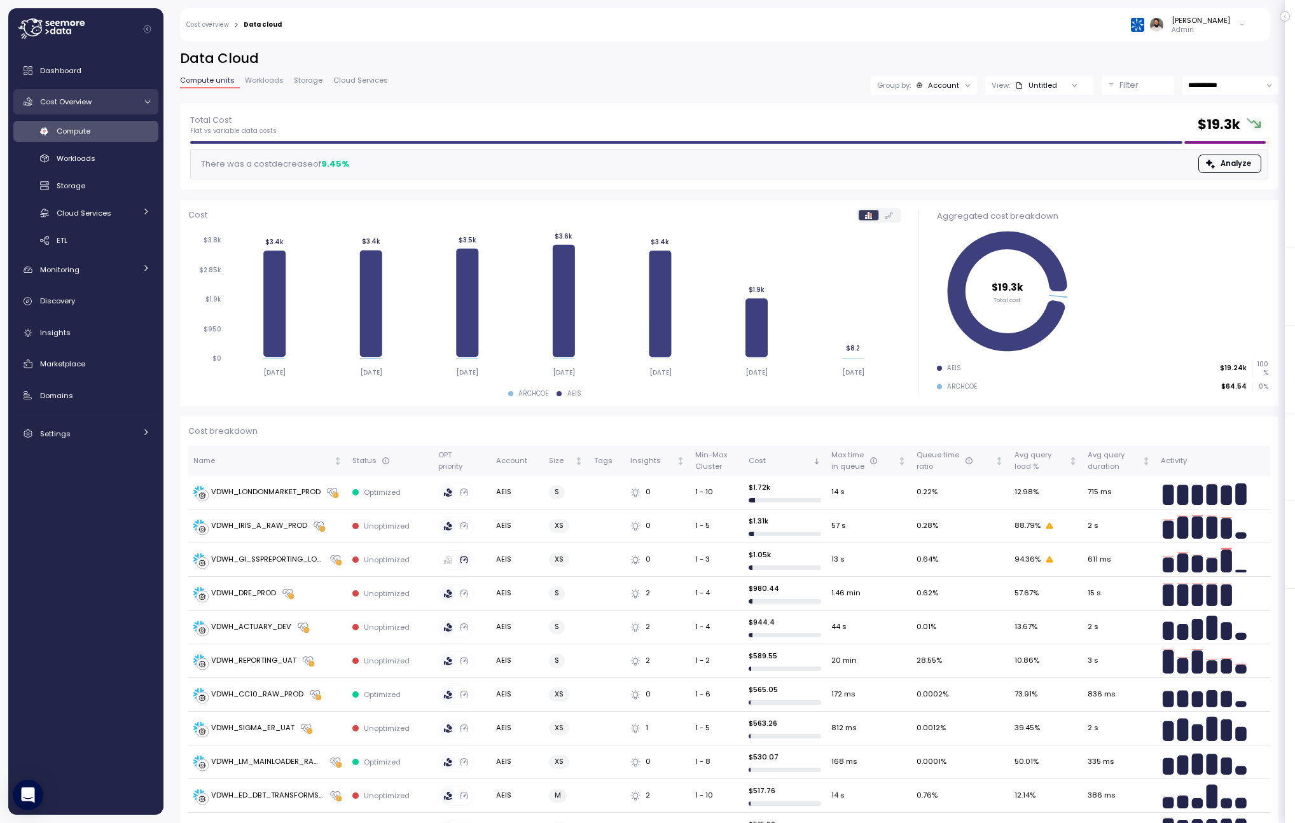
click at [85, 107] on div "Cost Overview" at bounding box center [87, 101] width 95 height 13
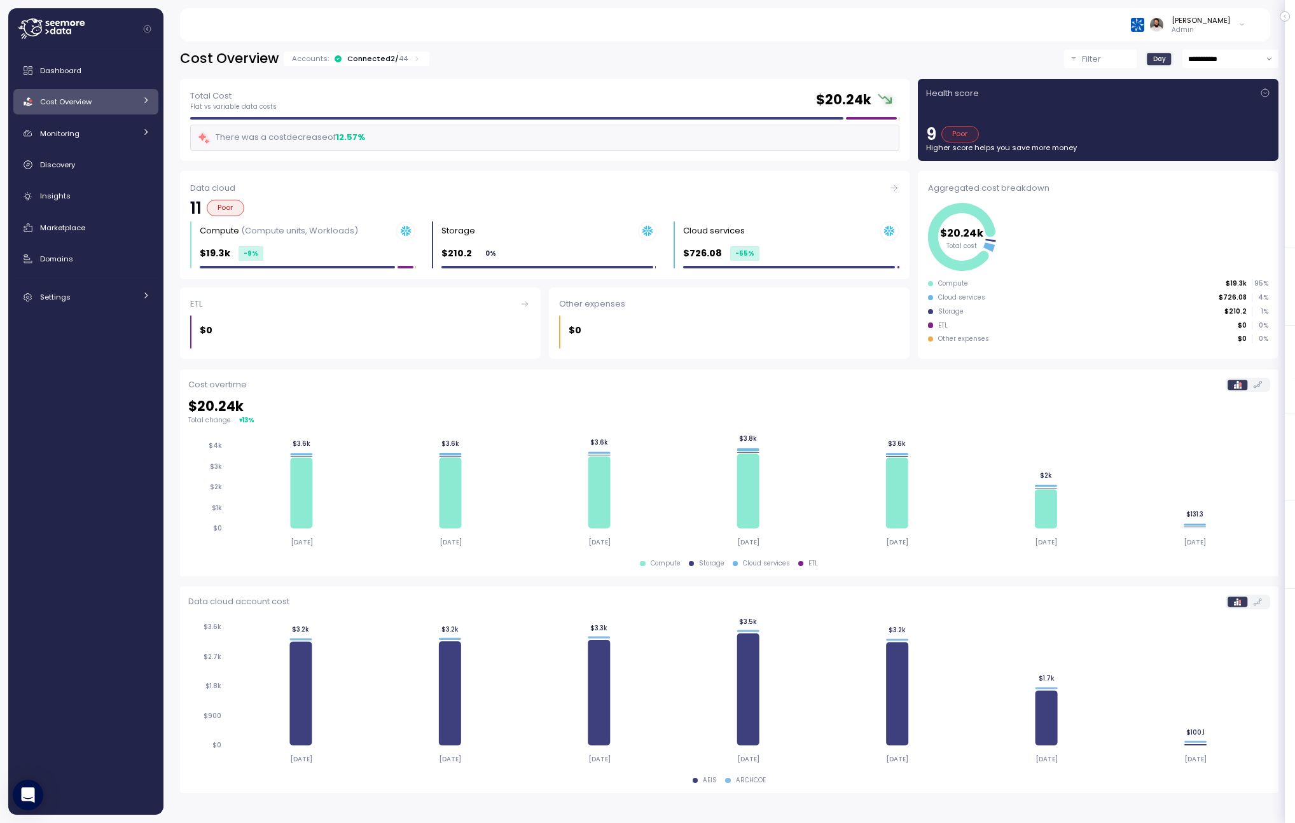
click at [385, 66] on div "Cost Overview Accounts: Connected 2 / 44" at bounding box center [305, 59] width 250 height 18
click at [385, 57] on div "Connected 2 / 44" at bounding box center [377, 58] width 60 height 10
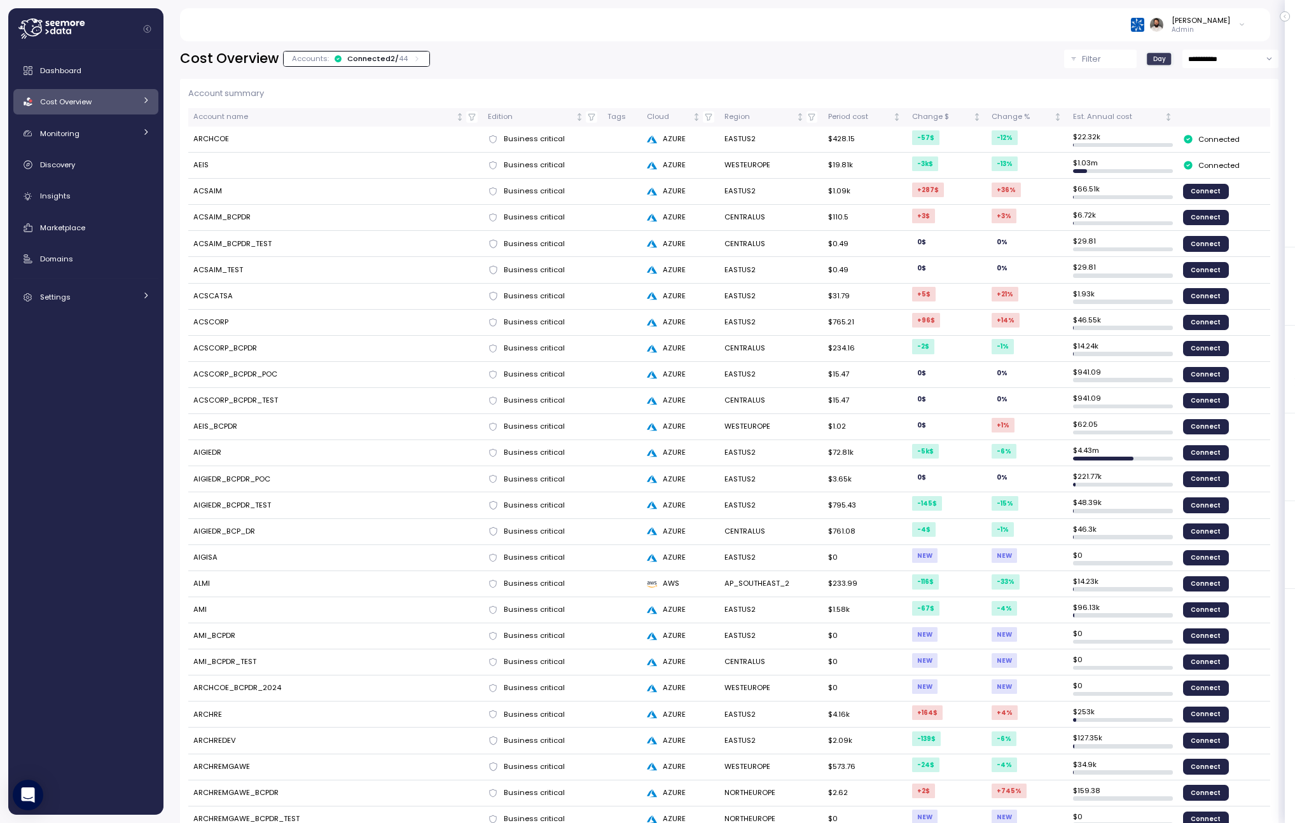
click at [295, 165] on td "AEIS" at bounding box center [335, 166] width 294 height 26
click at [197, 161] on td "AEIS" at bounding box center [335, 166] width 294 height 26
drag, startPoint x: 200, startPoint y: 161, endPoint x: 257, endPoint y: 164, distance: 56.7
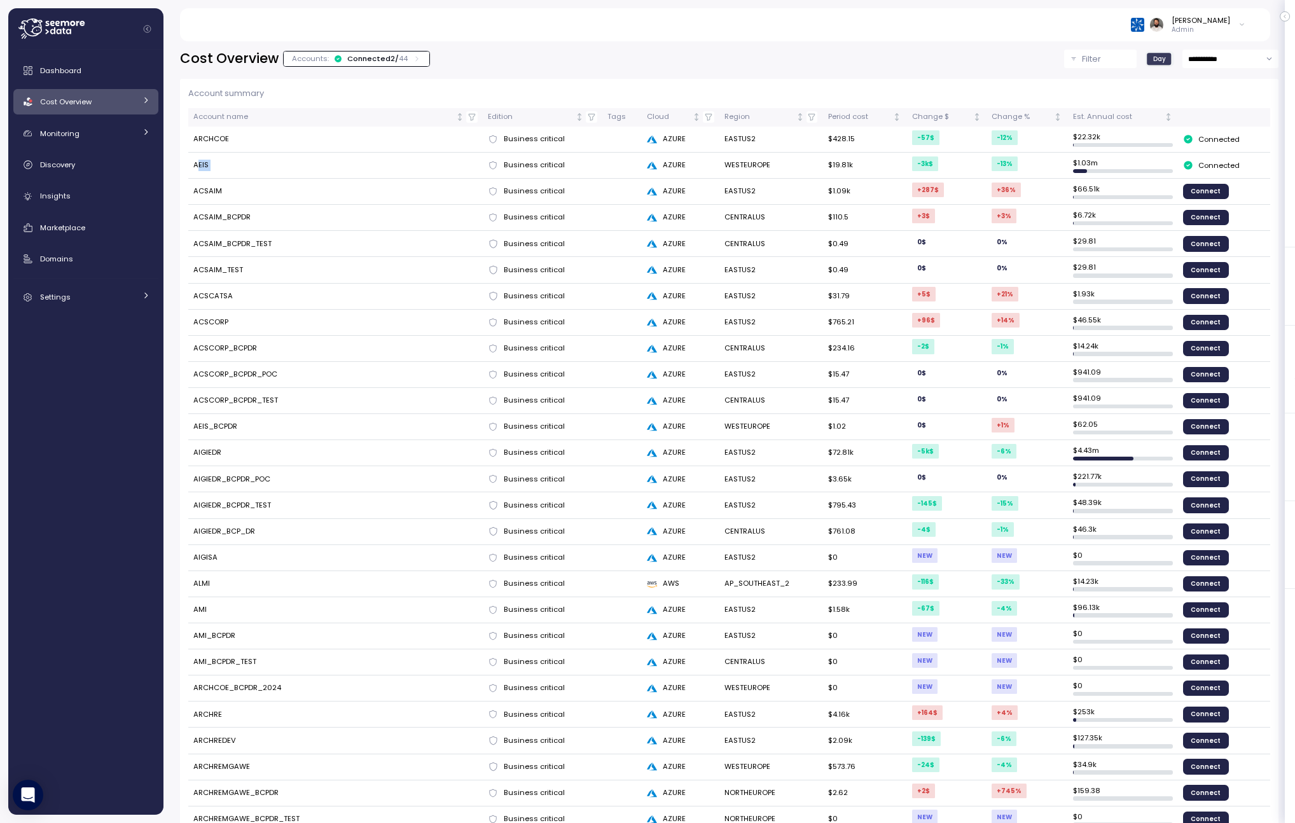
click at [257, 163] on td "AEIS" at bounding box center [335, 166] width 294 height 26
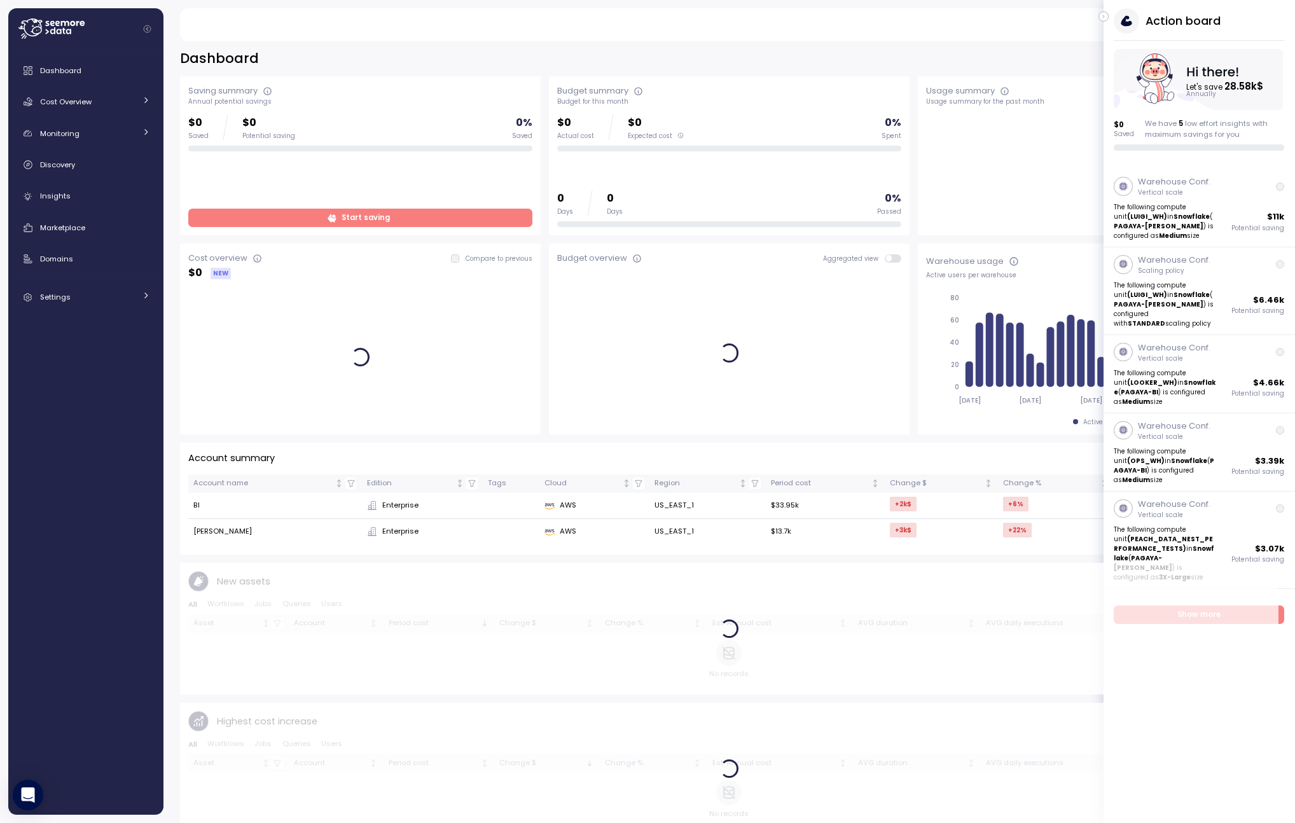
click at [1103, 17] on icon "button" at bounding box center [1103, 16] width 1 height 3
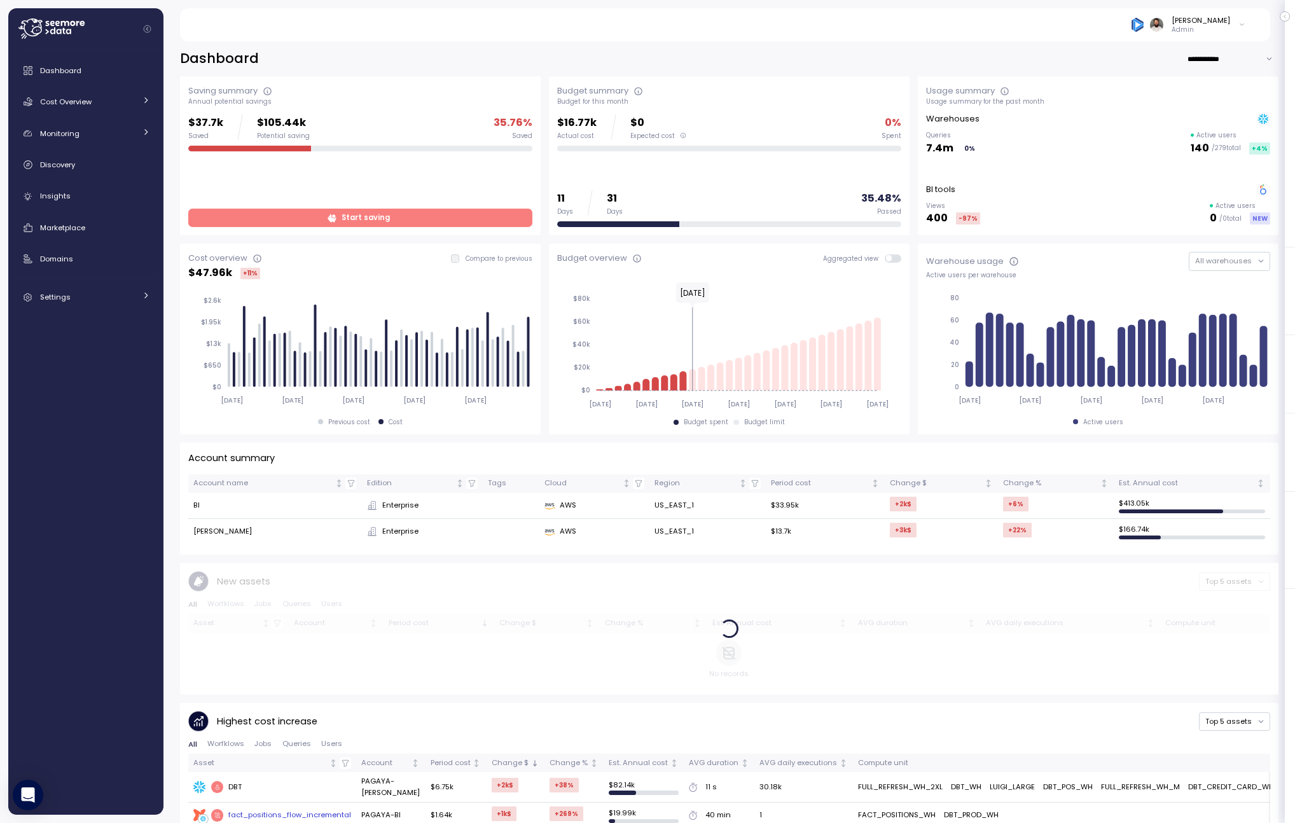
click at [1219, 53] on input "**********" at bounding box center [1233, 59] width 92 height 18
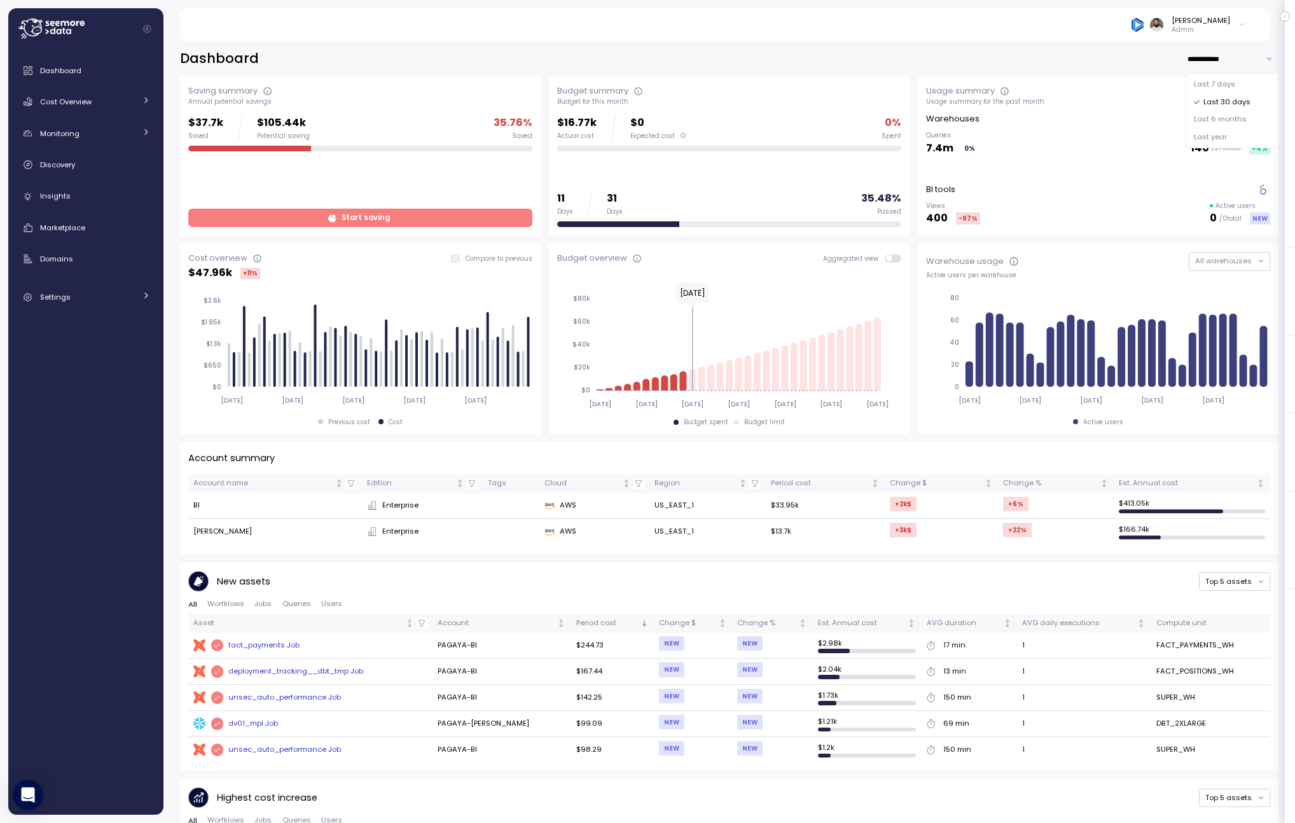
click at [1217, 86] on span "Last 7 days" at bounding box center [1214, 84] width 41 height 11
type input "**********"
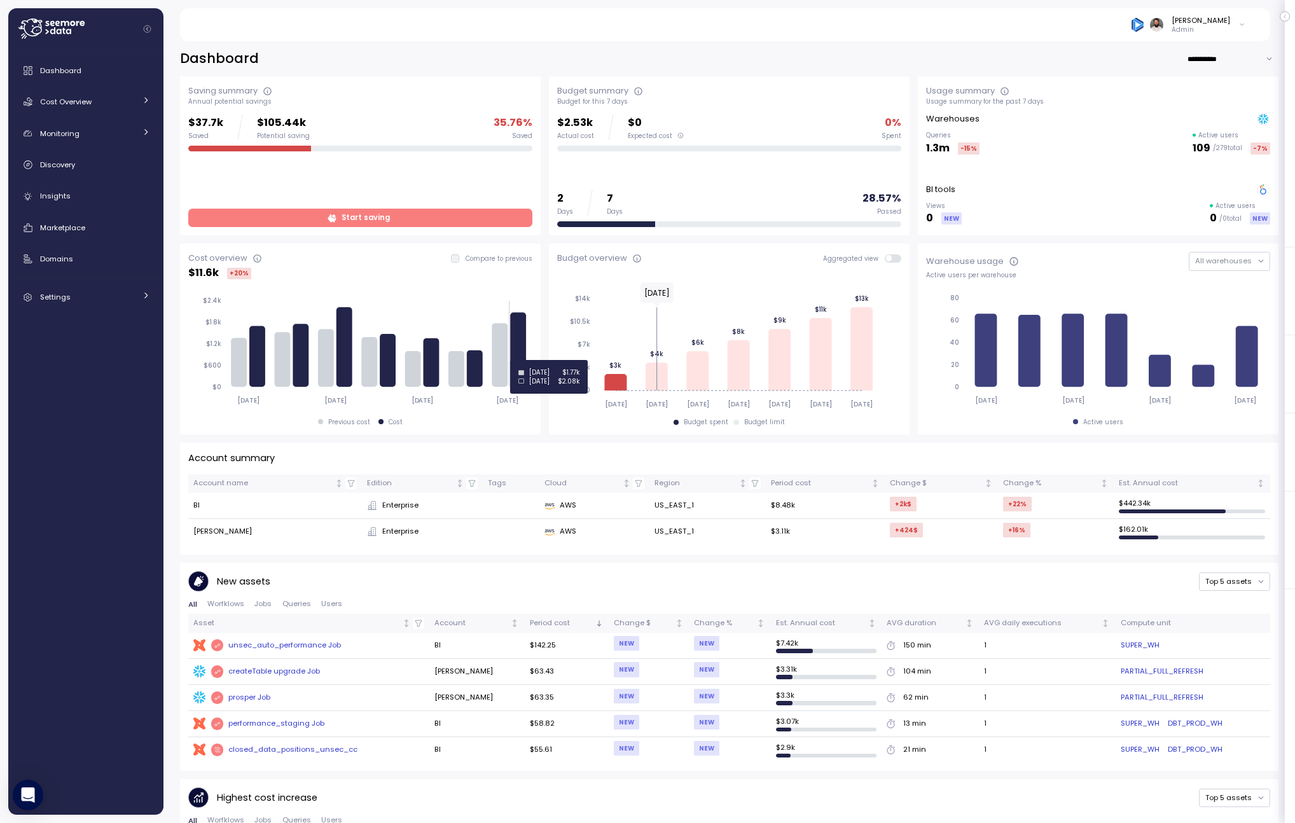
click at [524, 360] on icon at bounding box center [519, 349] width 16 height 74
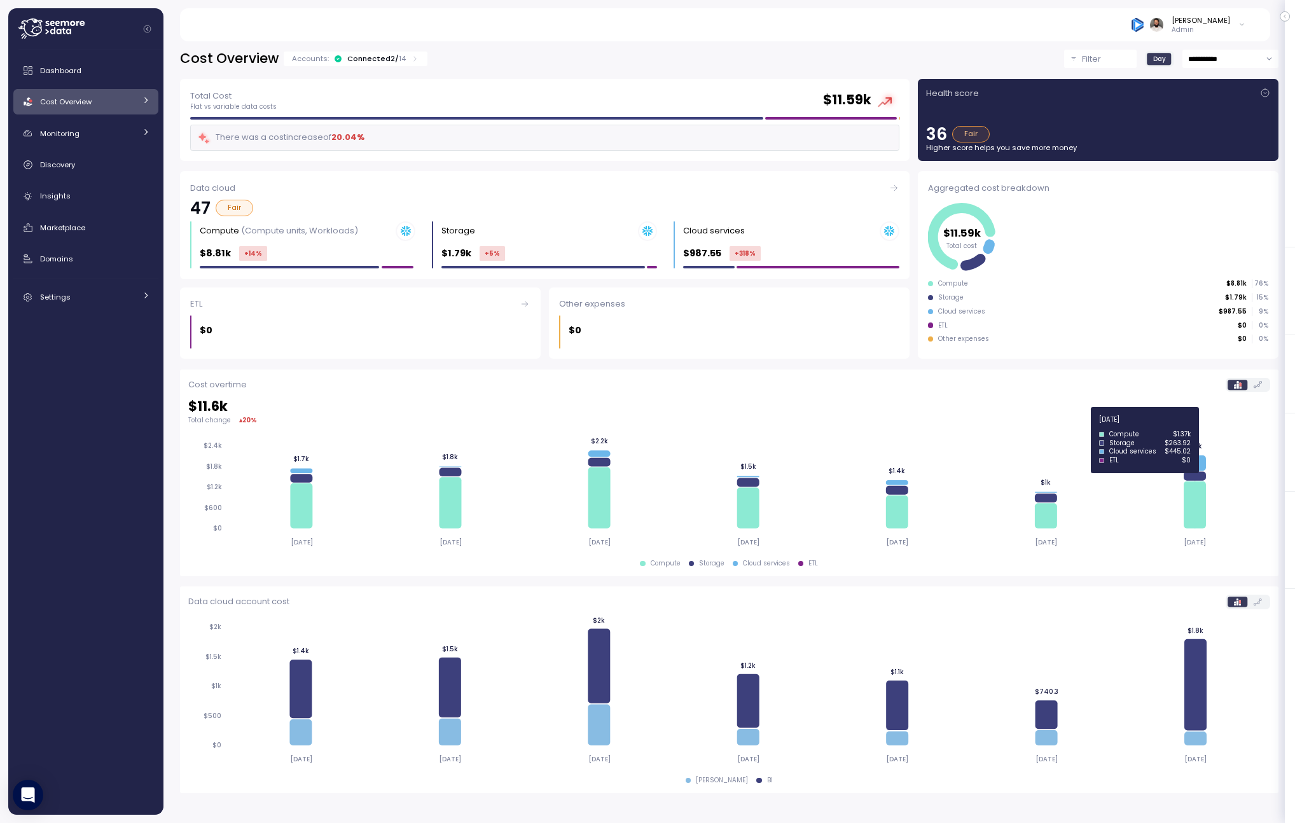
click at [1194, 461] on icon at bounding box center [1194, 462] width 22 height 15
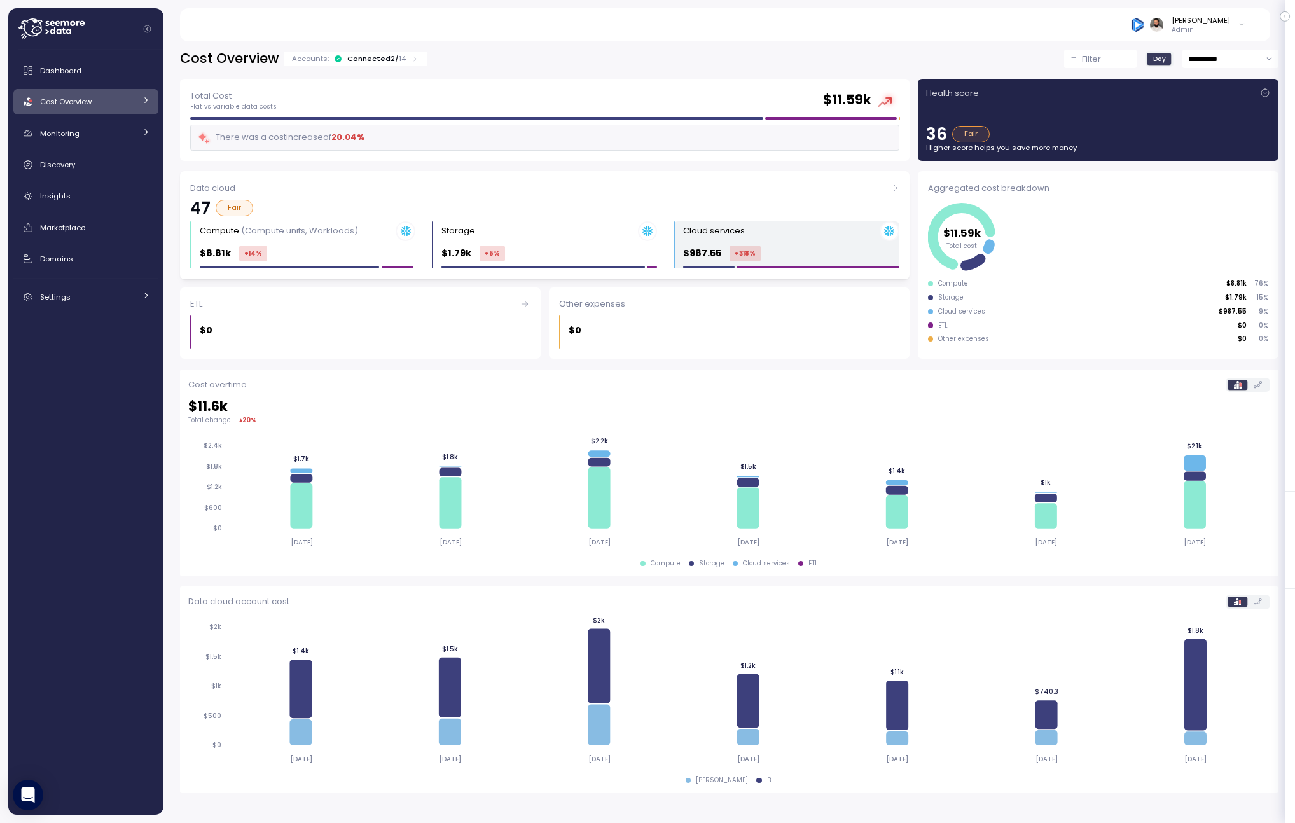
click at [859, 253] on div "$987.55 +318 %" at bounding box center [791, 253] width 216 height 15
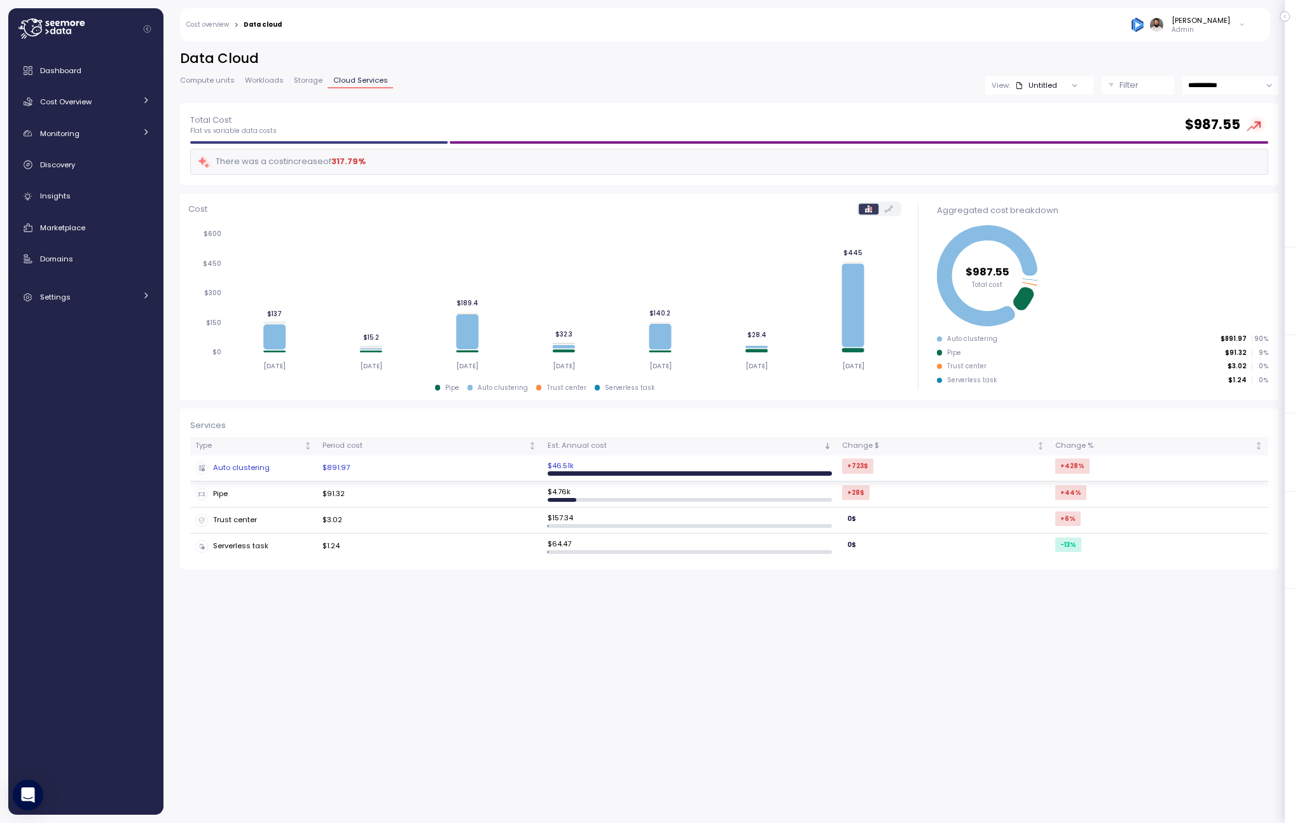
click at [454, 460] on td "$891.97" at bounding box center [429, 468] width 224 height 26
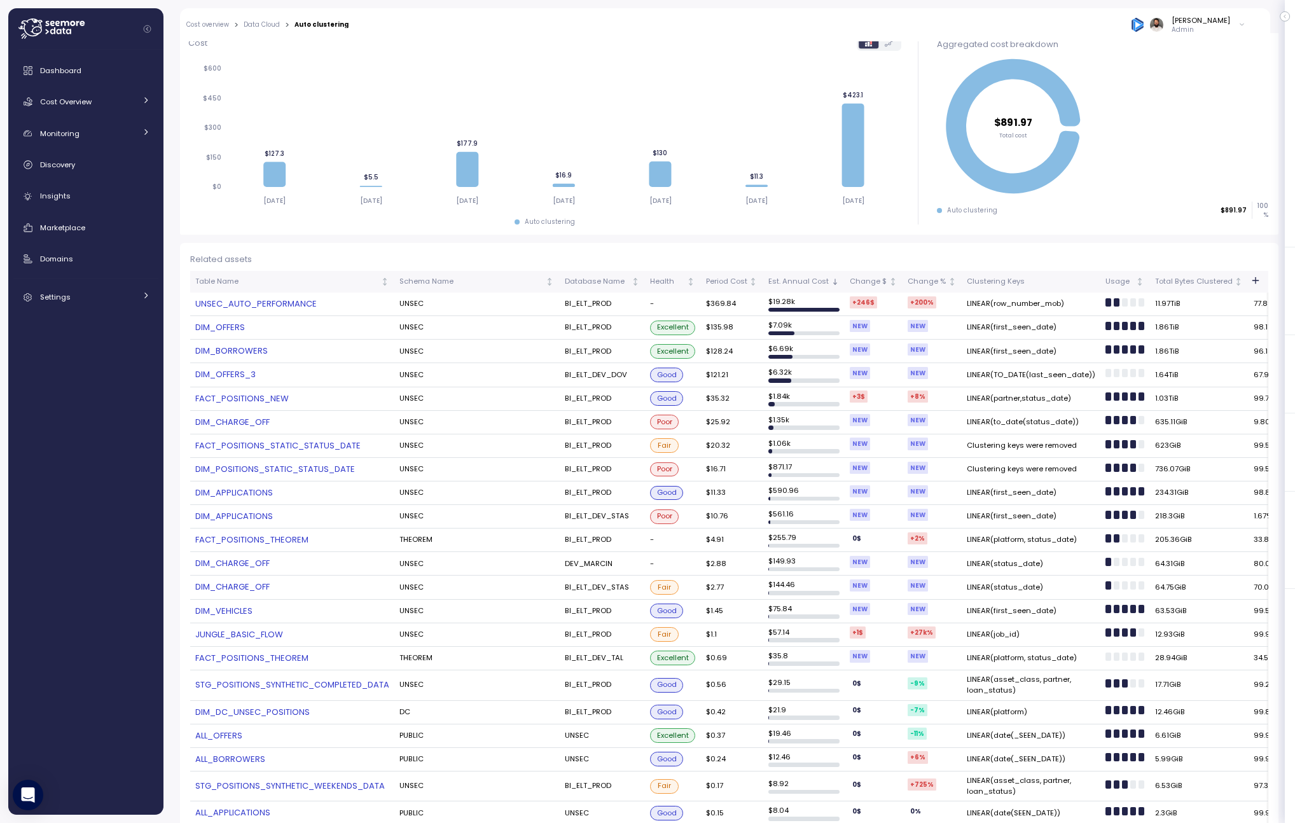
click at [280, 303] on link "UNSEC_AUTO_PERFORMANCE" at bounding box center [292, 304] width 194 height 13
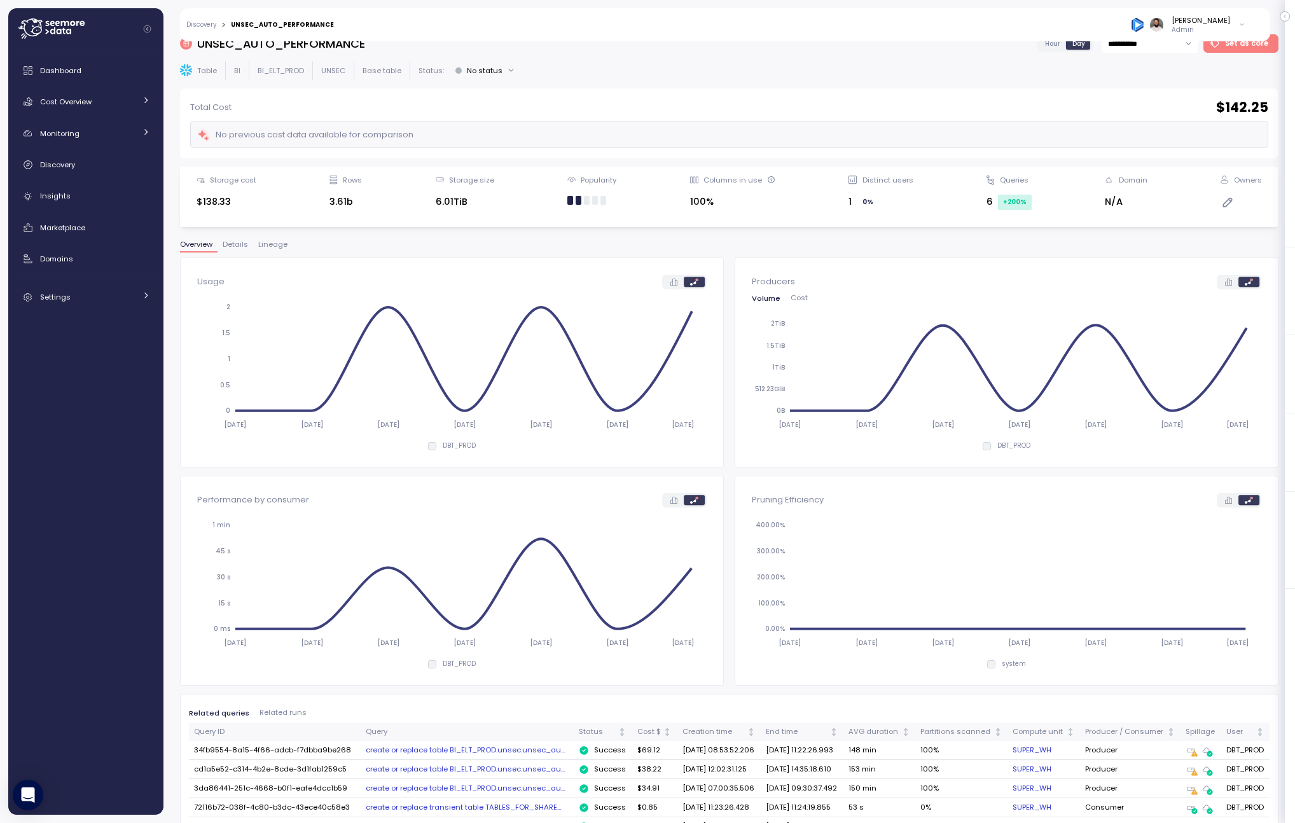
click at [281, 251] on button "Lineage" at bounding box center [272, 246] width 39 height 11
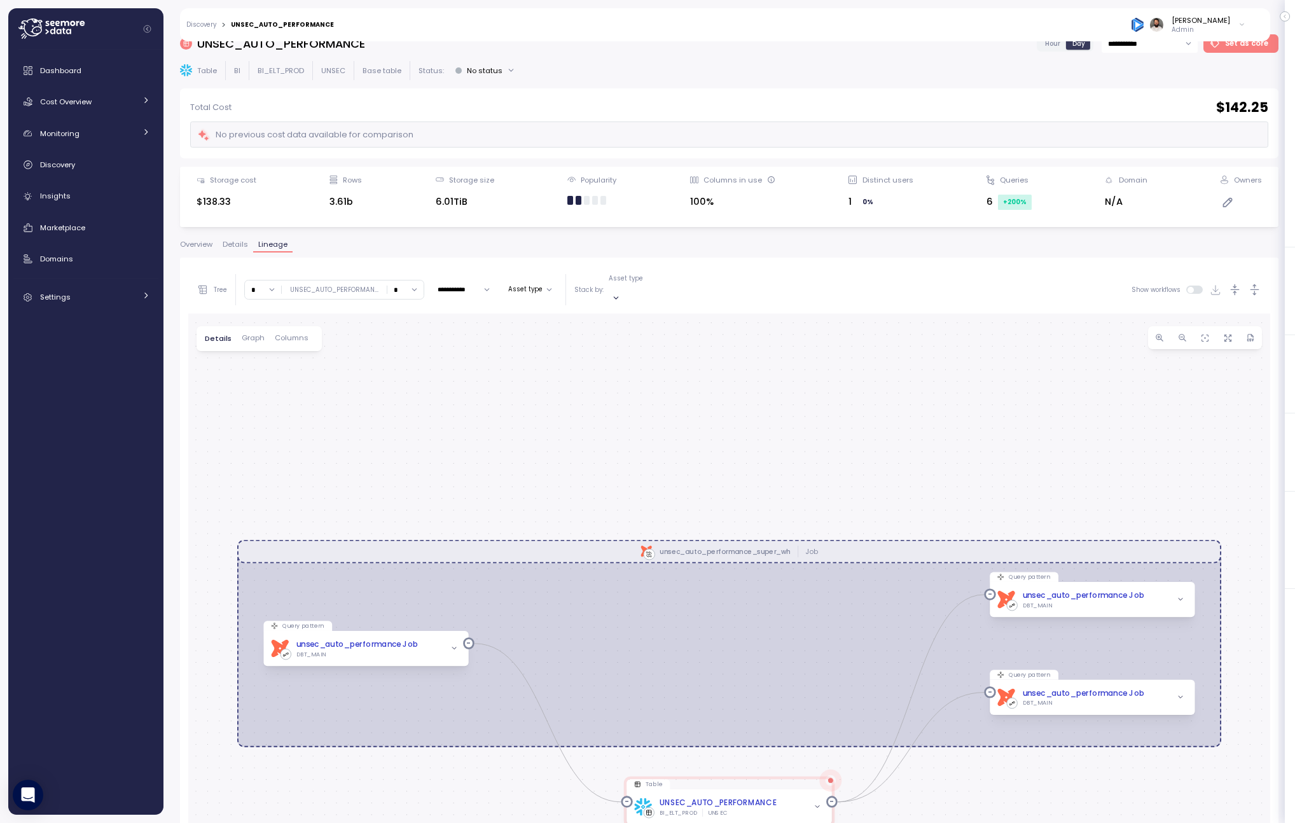
click at [401, 286] on input "*" at bounding box center [405, 289] width 36 height 18
click at [412, 364] on div "2" at bounding box center [403, 362] width 31 height 17
type input "*"
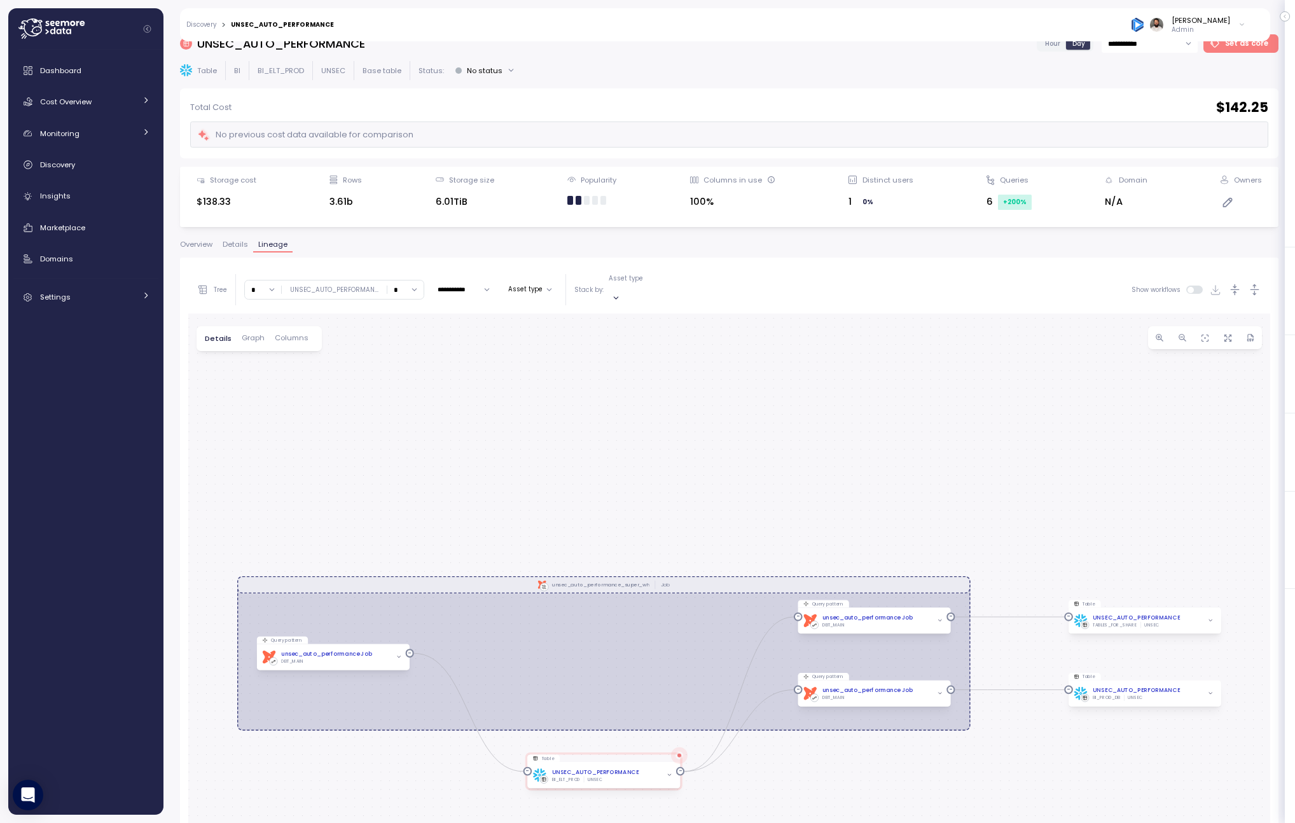
click at [1259, 289] on icon "button" at bounding box center [1254, 289] width 13 height 13
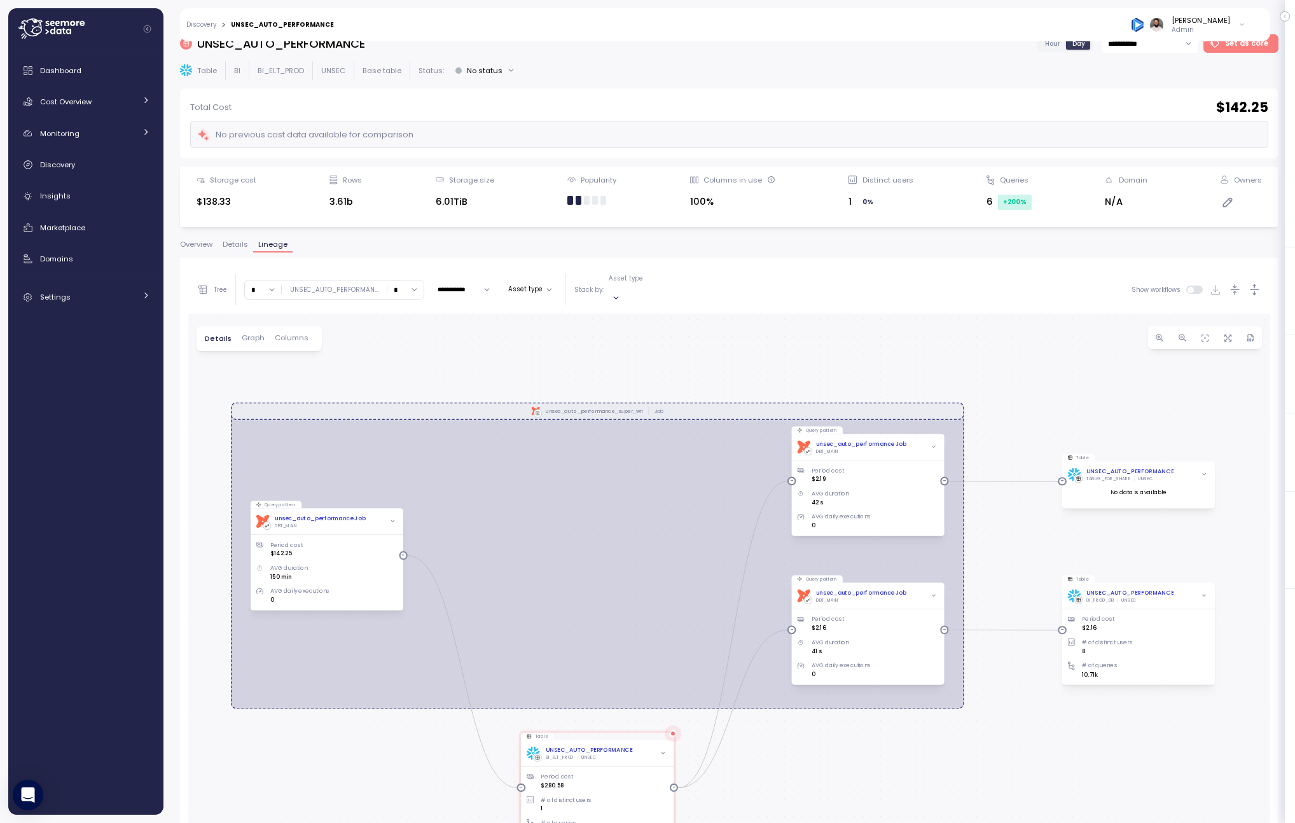
drag, startPoint x: 1160, startPoint y: 507, endPoint x: 1154, endPoint y: 343, distance: 164.2
click at [1154, 343] on div "0 0 0 0 0 dbt unsec_auto_performance_super_wh Job Query pattern dbt unsec_auto_…" at bounding box center [729, 677] width 1082 height 726
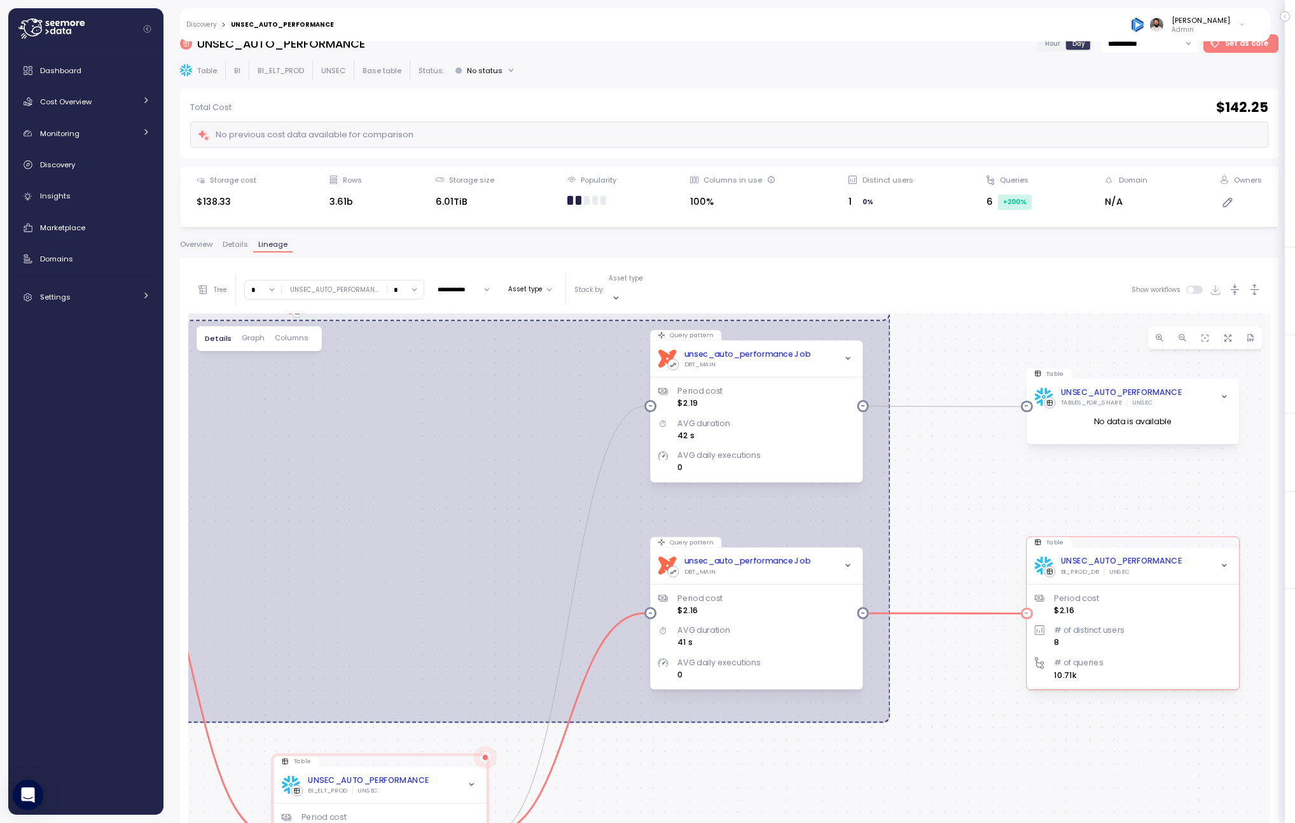
click at [1164, 555] on div "UNSEC_AUTO_PERFORMANCE" at bounding box center [1120, 561] width 121 height 12
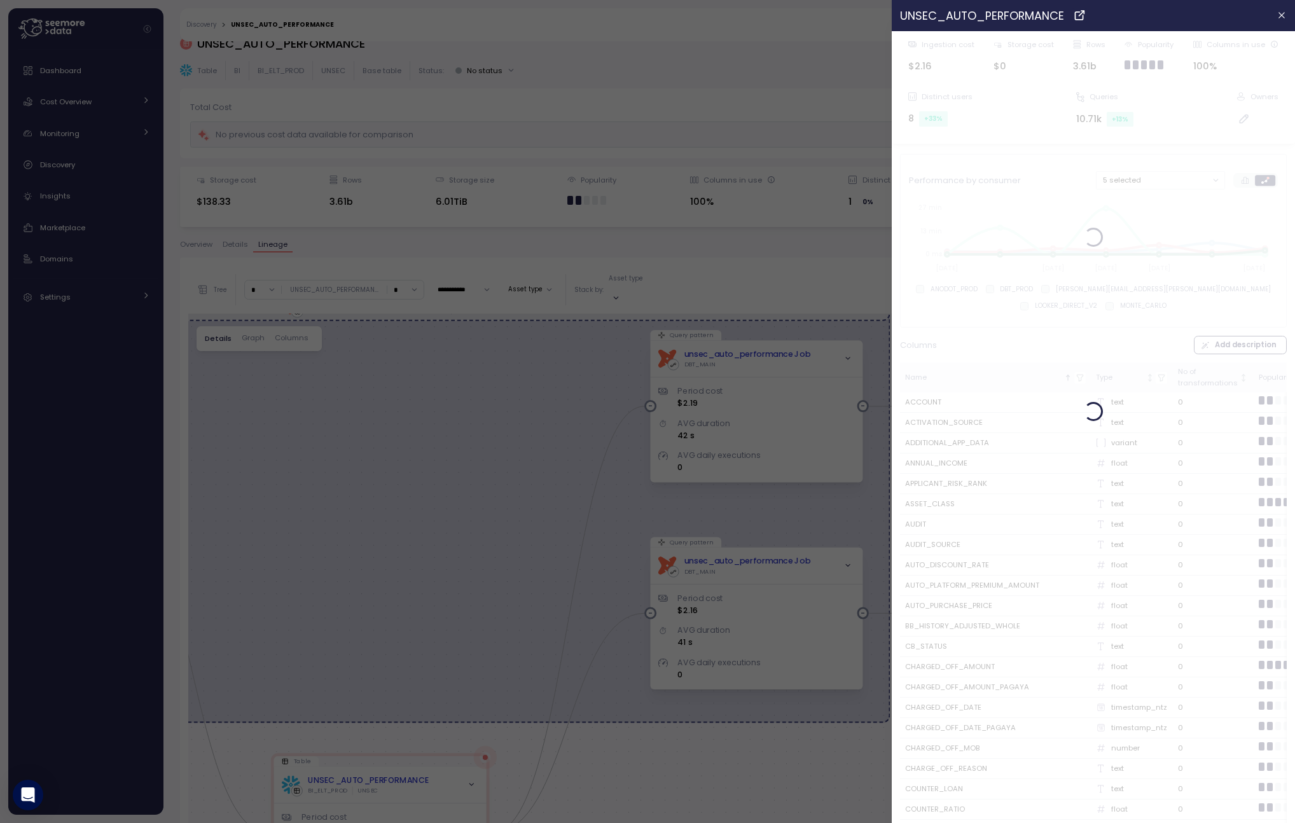
click at [665, 279] on div at bounding box center [647, 411] width 1295 height 823
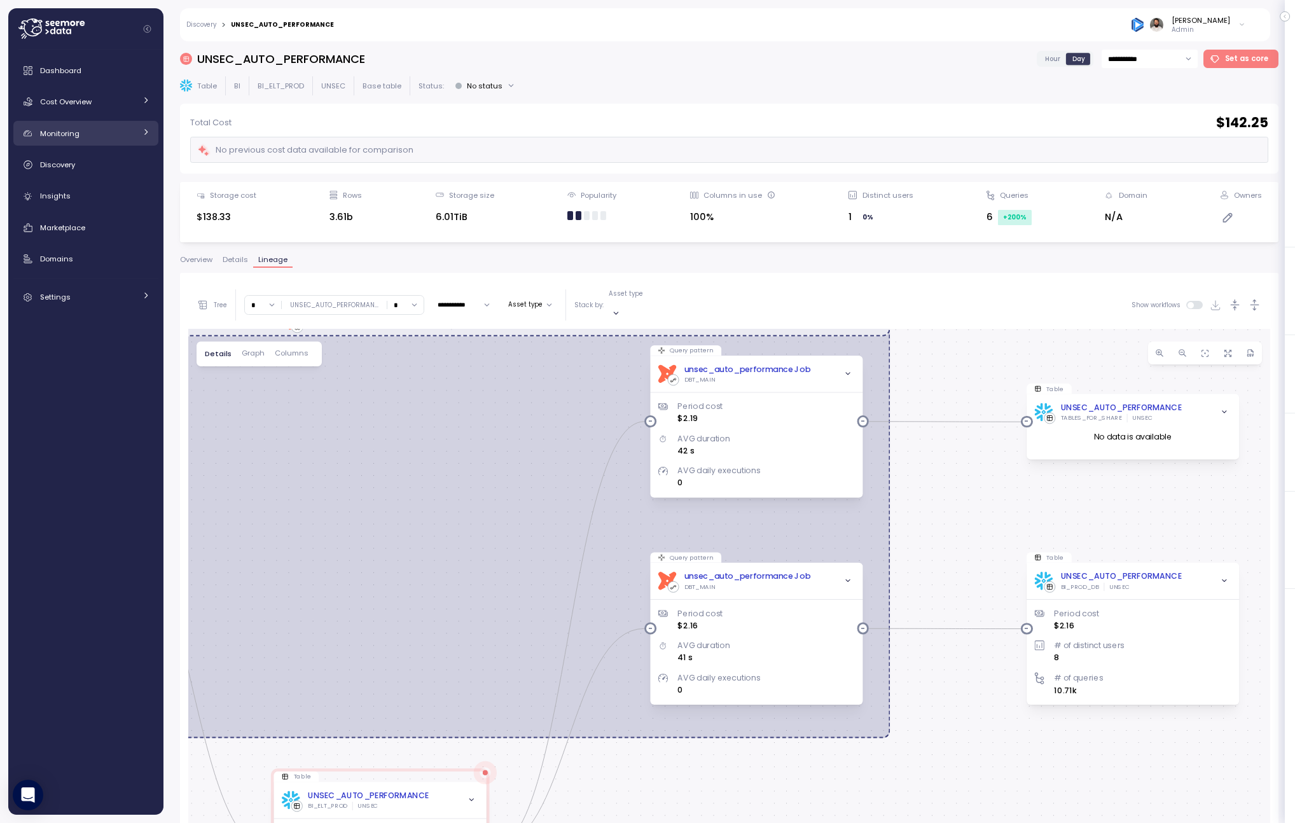
click at [134, 125] on link "Monitoring" at bounding box center [85, 133] width 145 height 25
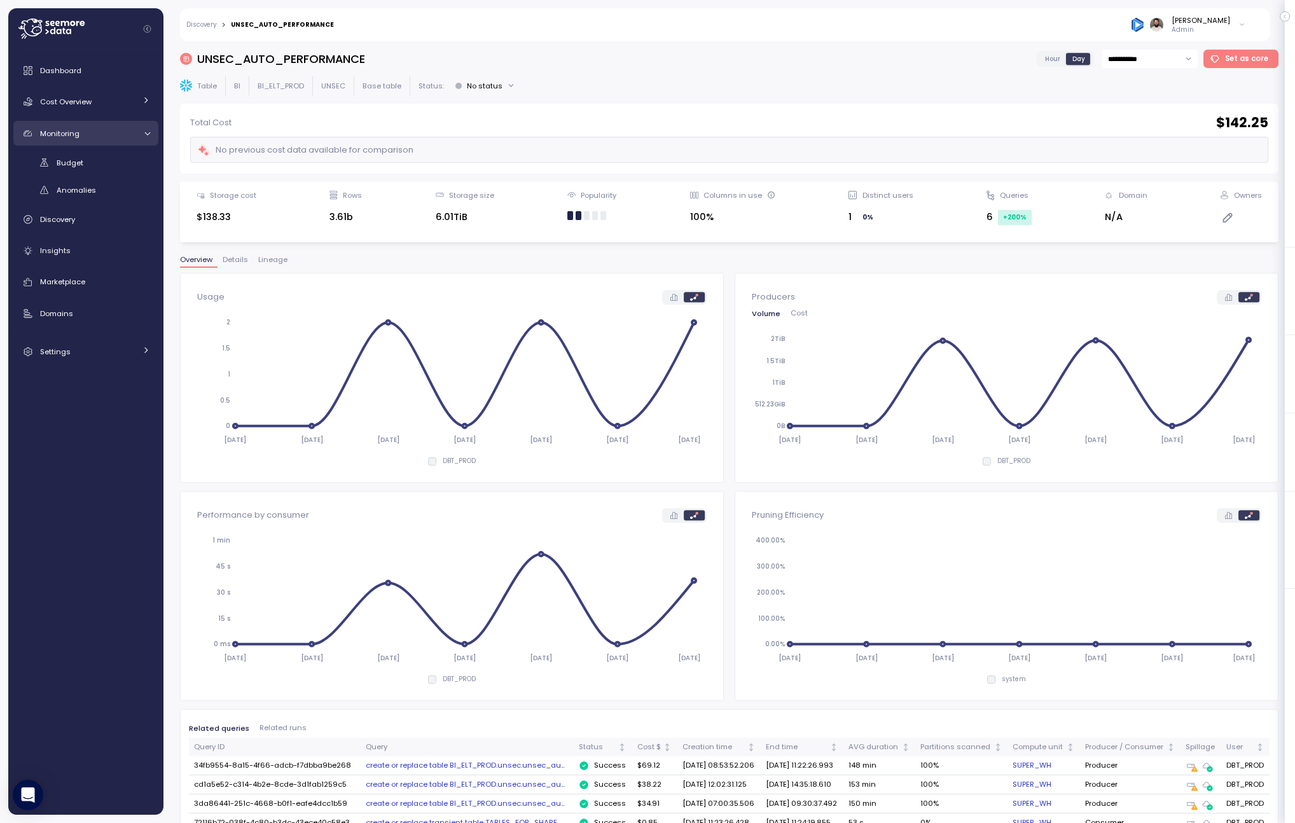
click at [125, 132] on div "Monitoring" at bounding box center [87, 133] width 95 height 13
click at [124, 99] on div "Cost Overview" at bounding box center [87, 101] width 95 height 13
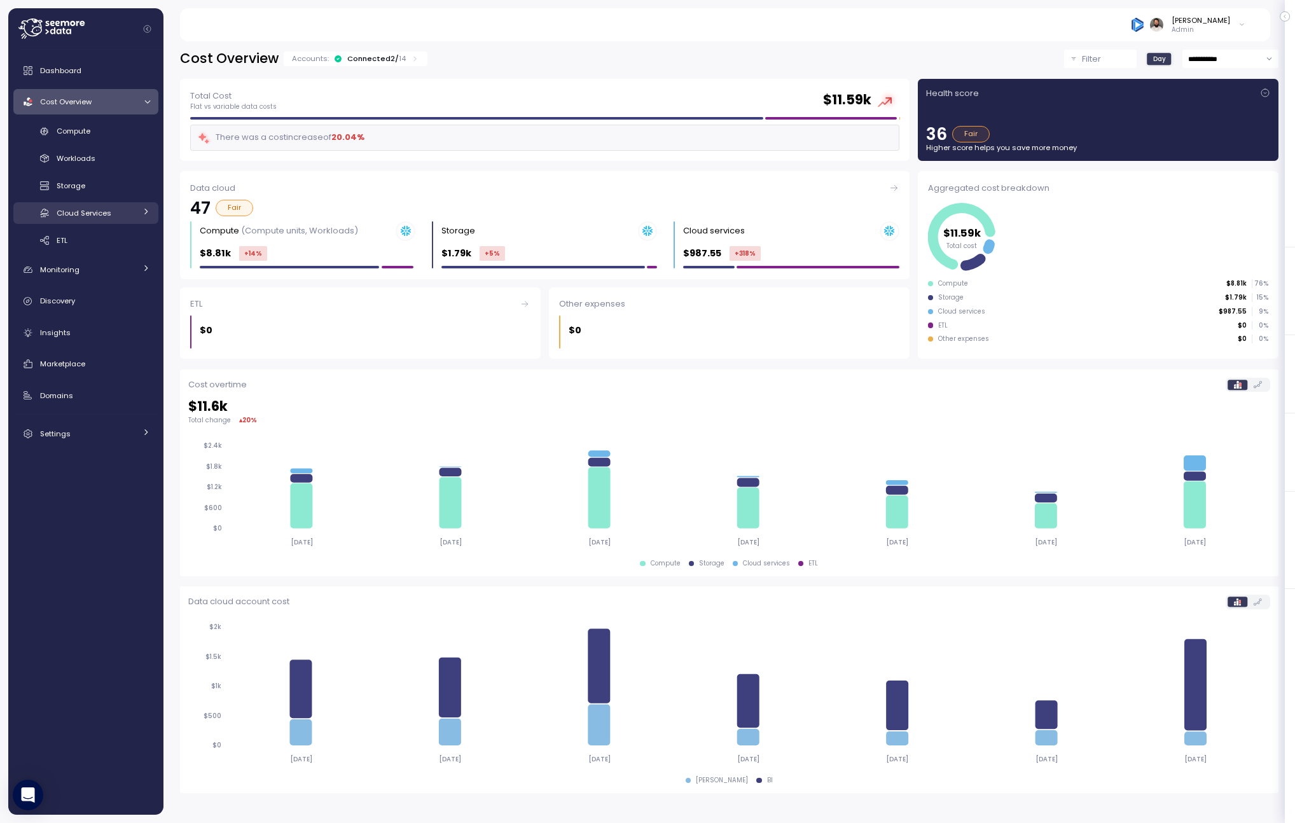
click at [119, 212] on div "Cloud Services" at bounding box center [96, 213] width 79 height 13
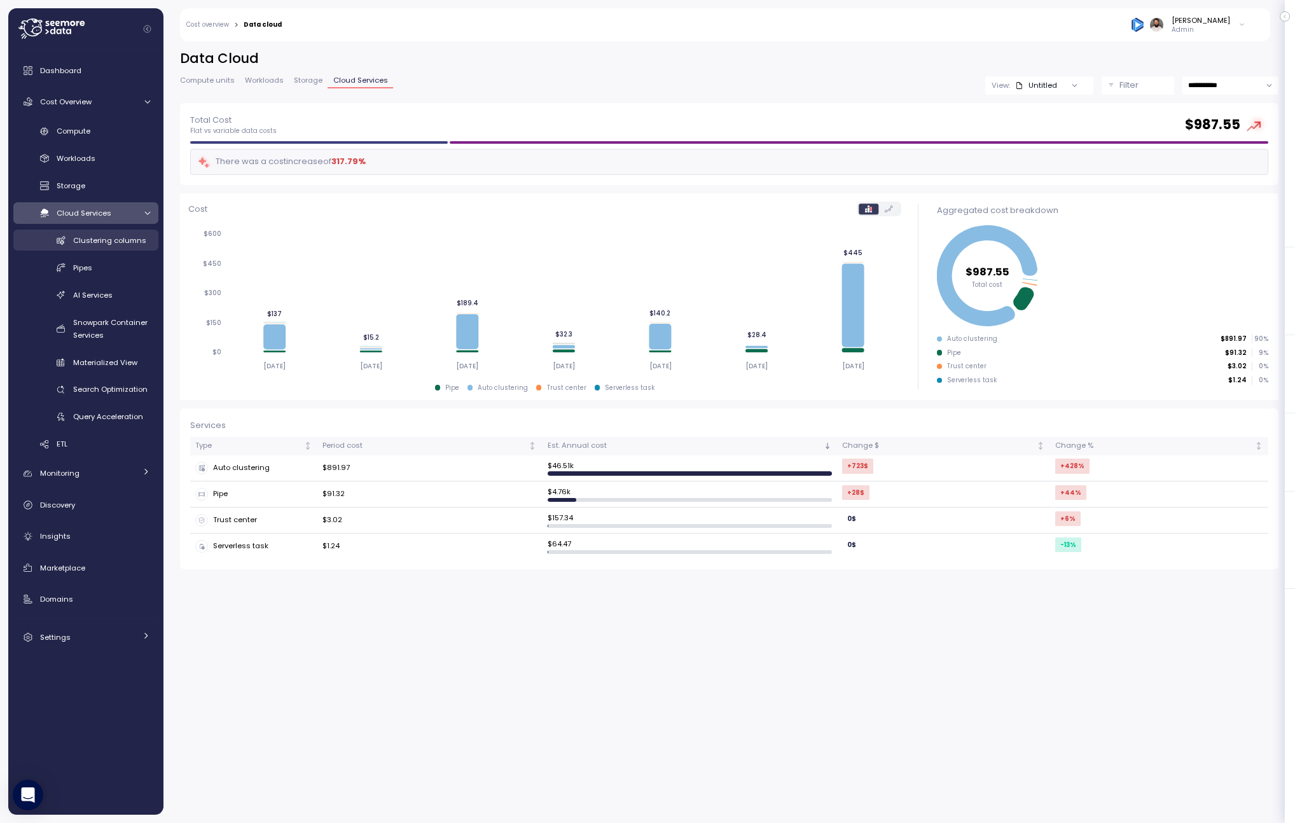
click at [115, 236] on span "Clustering columns" at bounding box center [109, 240] width 73 height 10
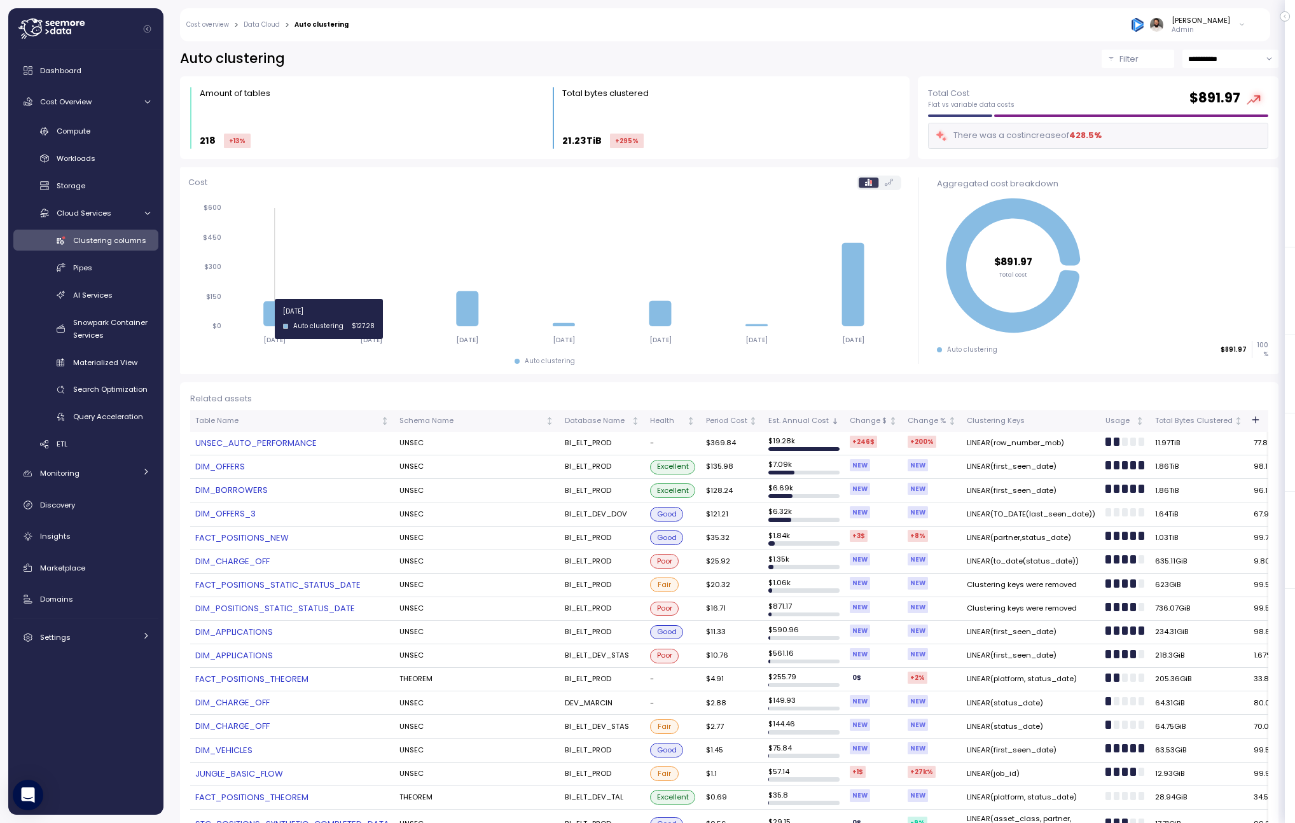
scroll to position [18, 0]
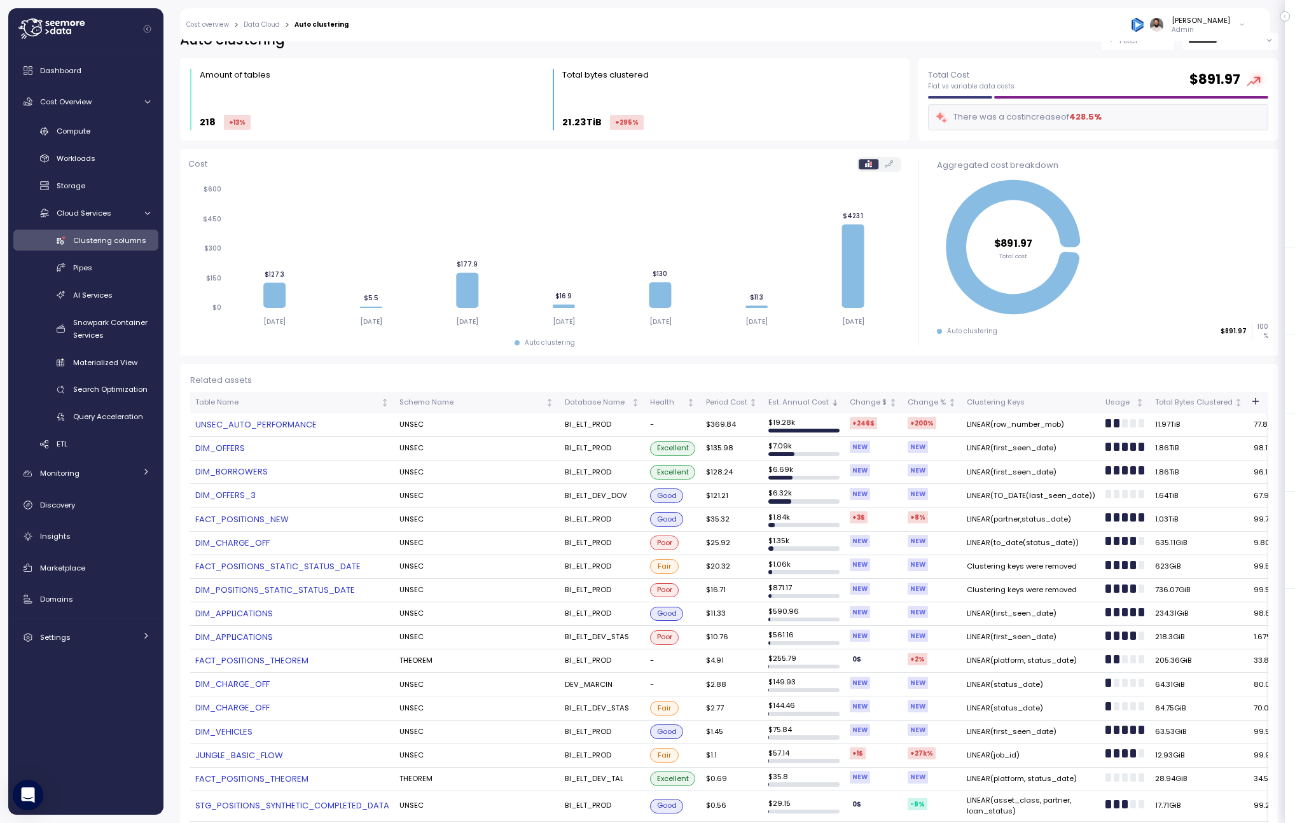
click at [306, 429] on link "UNSEC_AUTO_PERFORMANCE" at bounding box center [292, 424] width 194 height 13
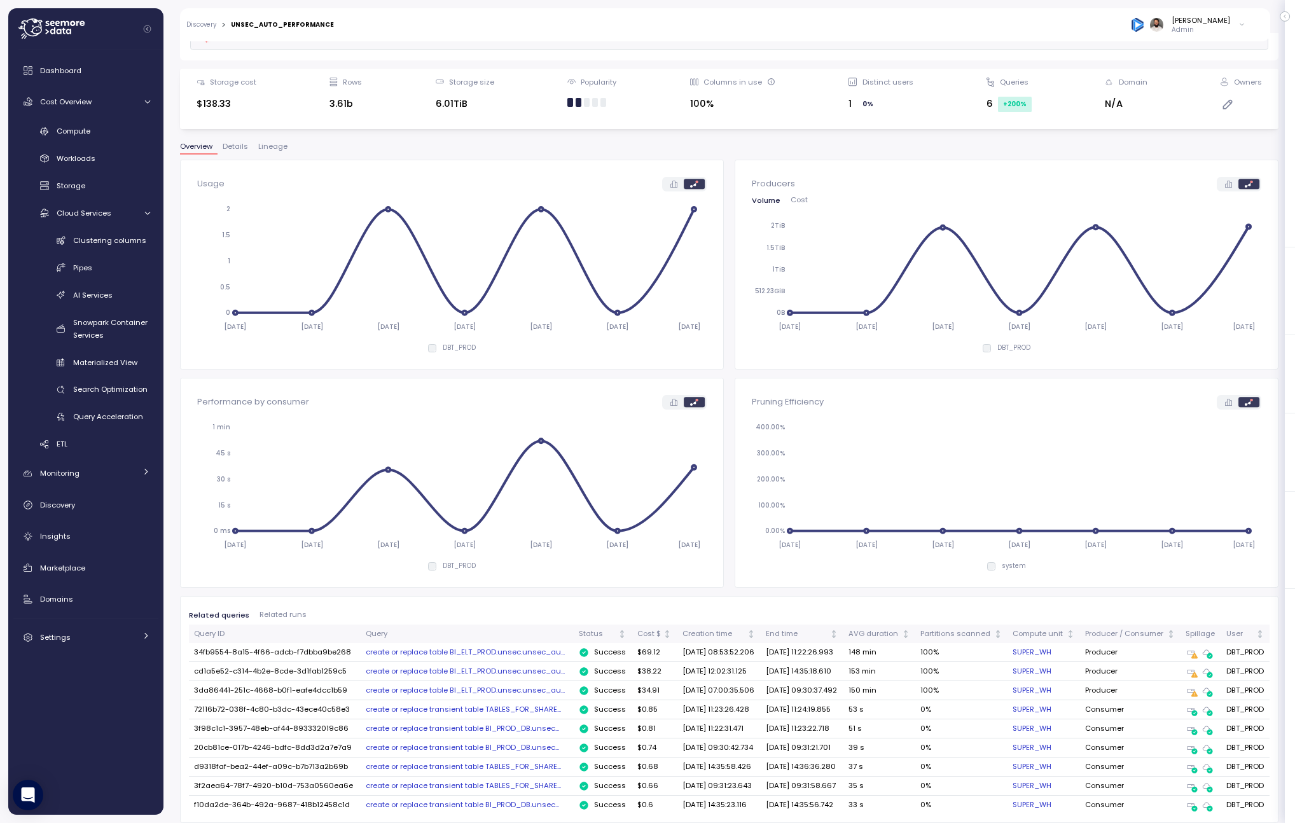
scroll to position [192, 0]
click at [430, 647] on div "create or replace table BI_ELT_PROD.unsec.unsec_au..." at bounding box center [467, 652] width 202 height 10
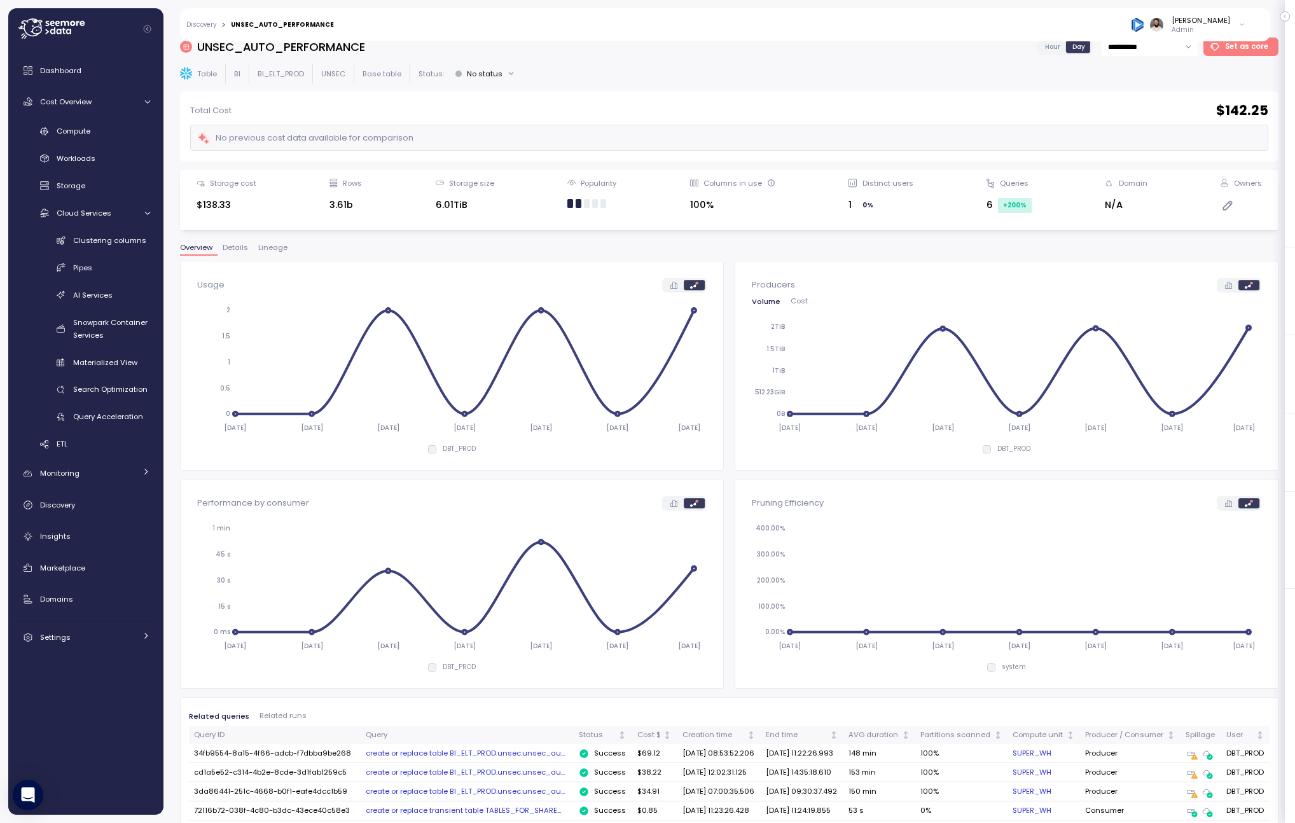
scroll to position [0, 0]
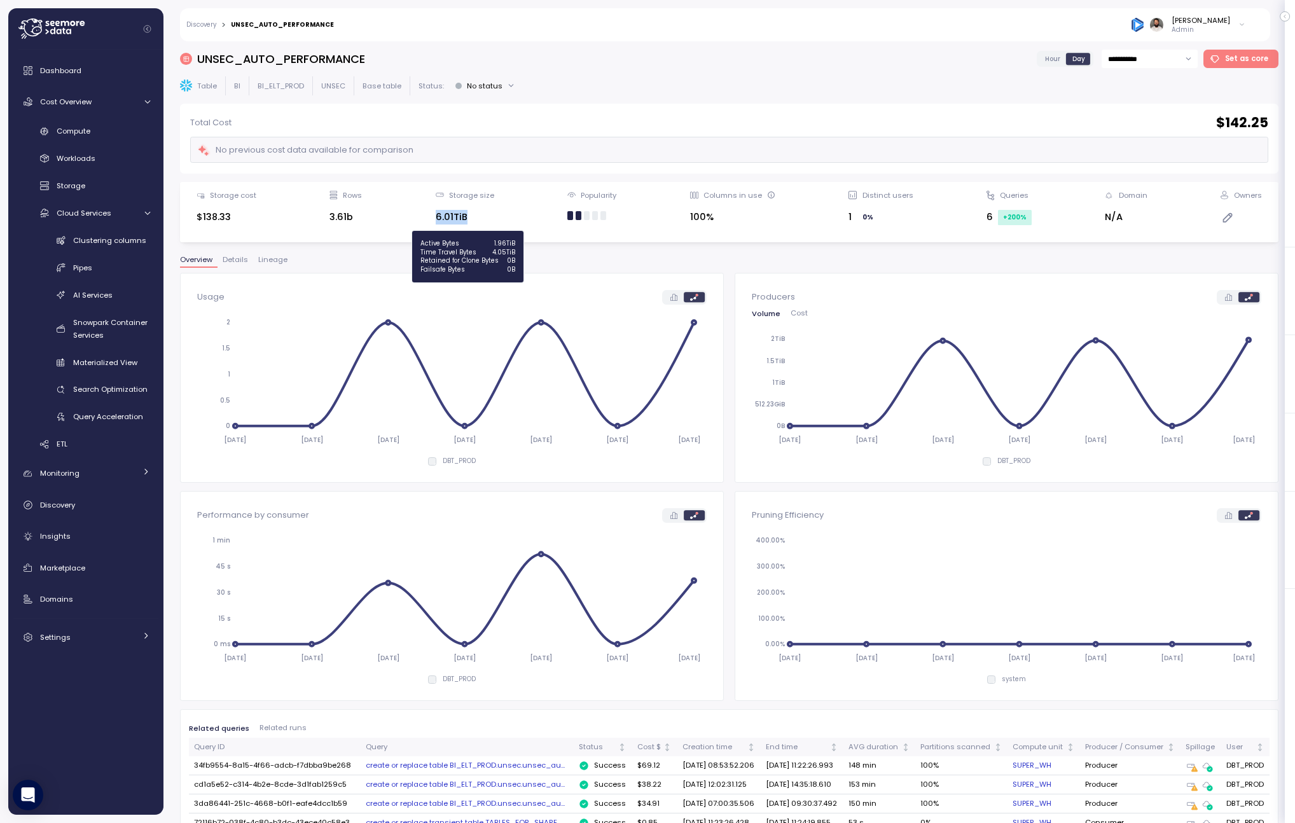
drag, startPoint x: 448, startPoint y: 216, endPoint x: 483, endPoint y: 216, distance: 35.6
click at [483, 216] on div "6.01TiB" at bounding box center [465, 217] width 59 height 15
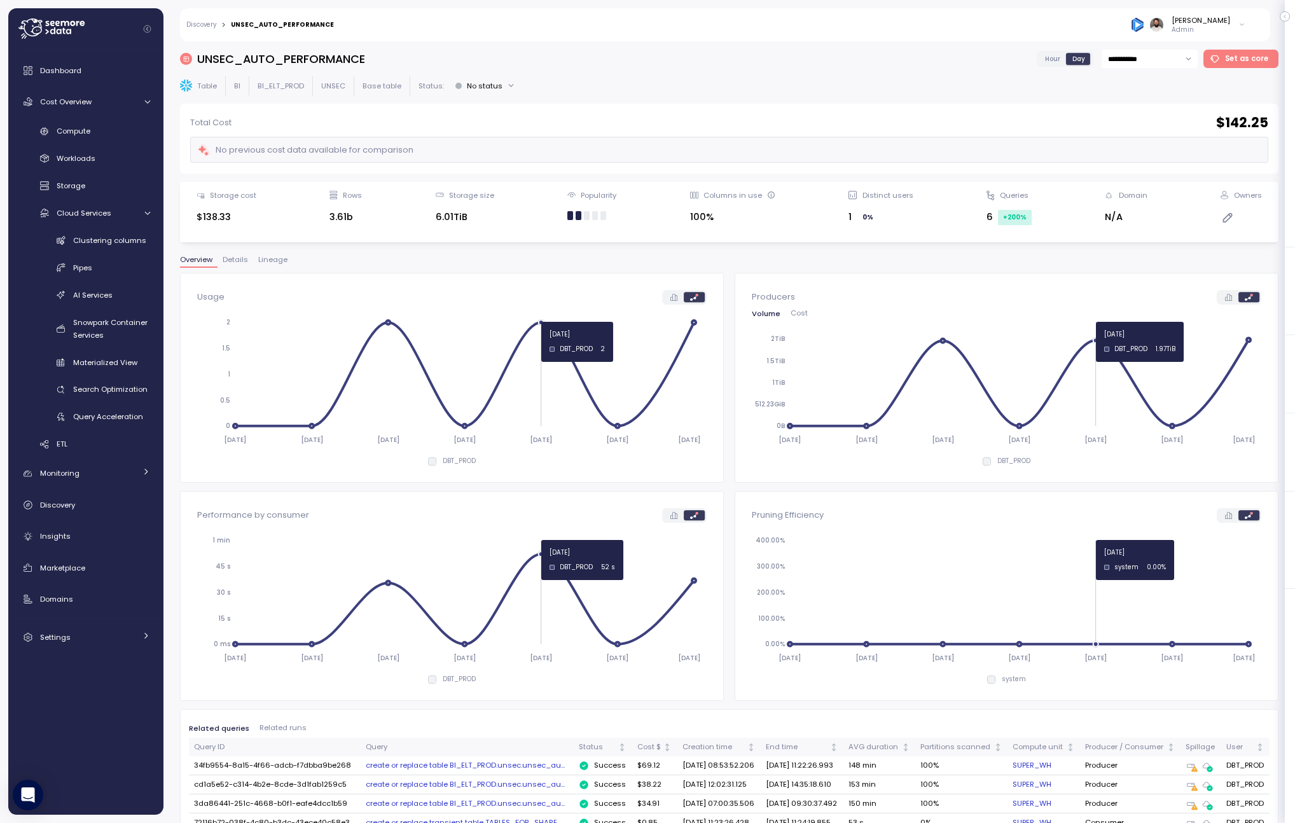
scroll to position [192, 0]
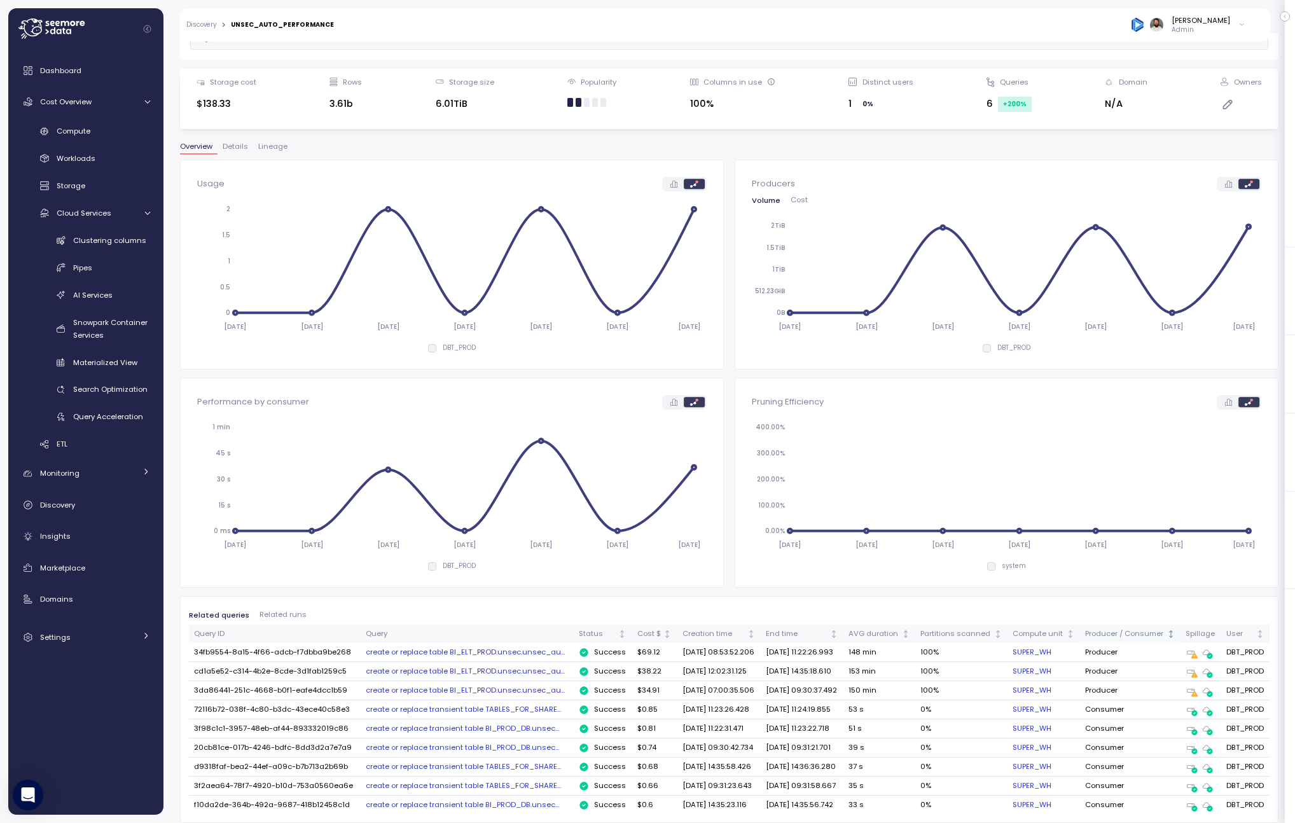
click at [1124, 628] on div "Producer / Consumer" at bounding box center [1124, 633] width 79 height 11
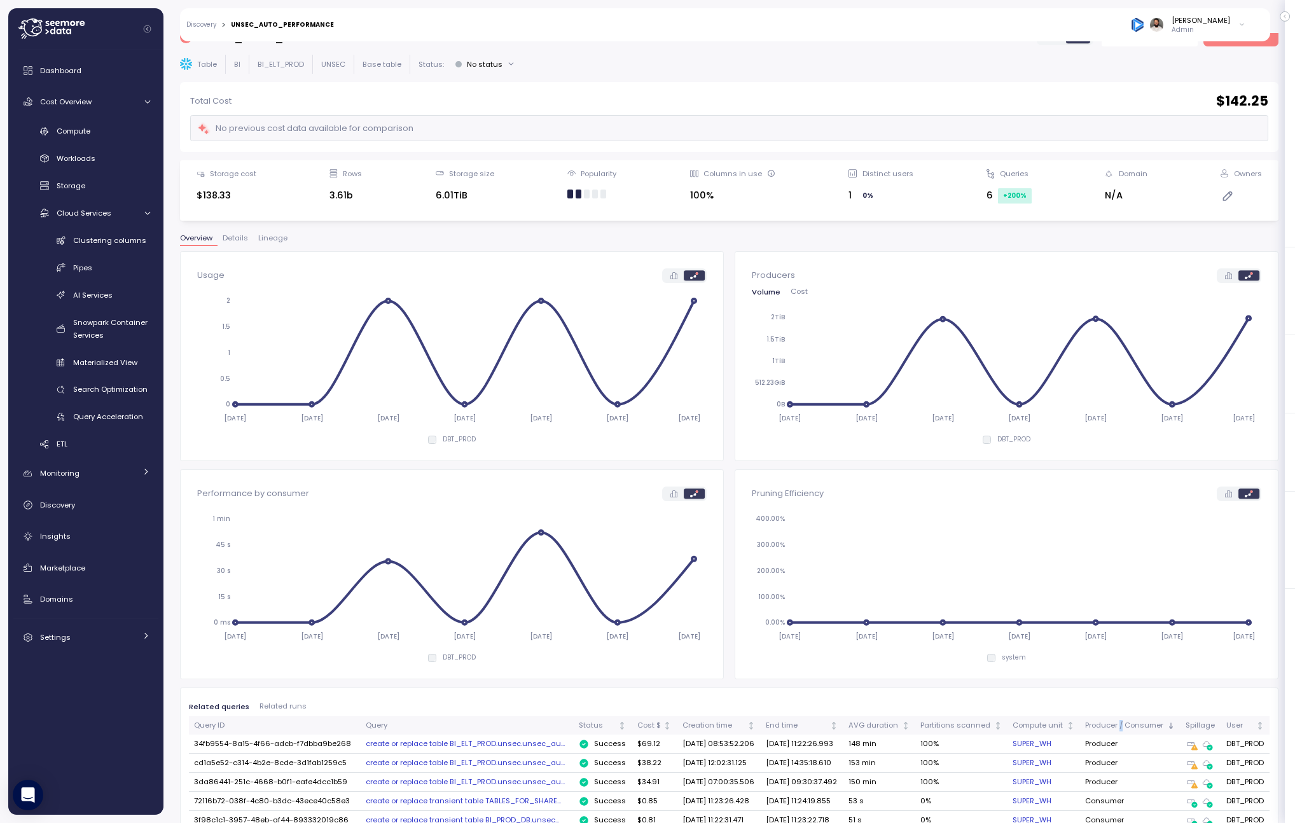
scroll to position [0, 0]
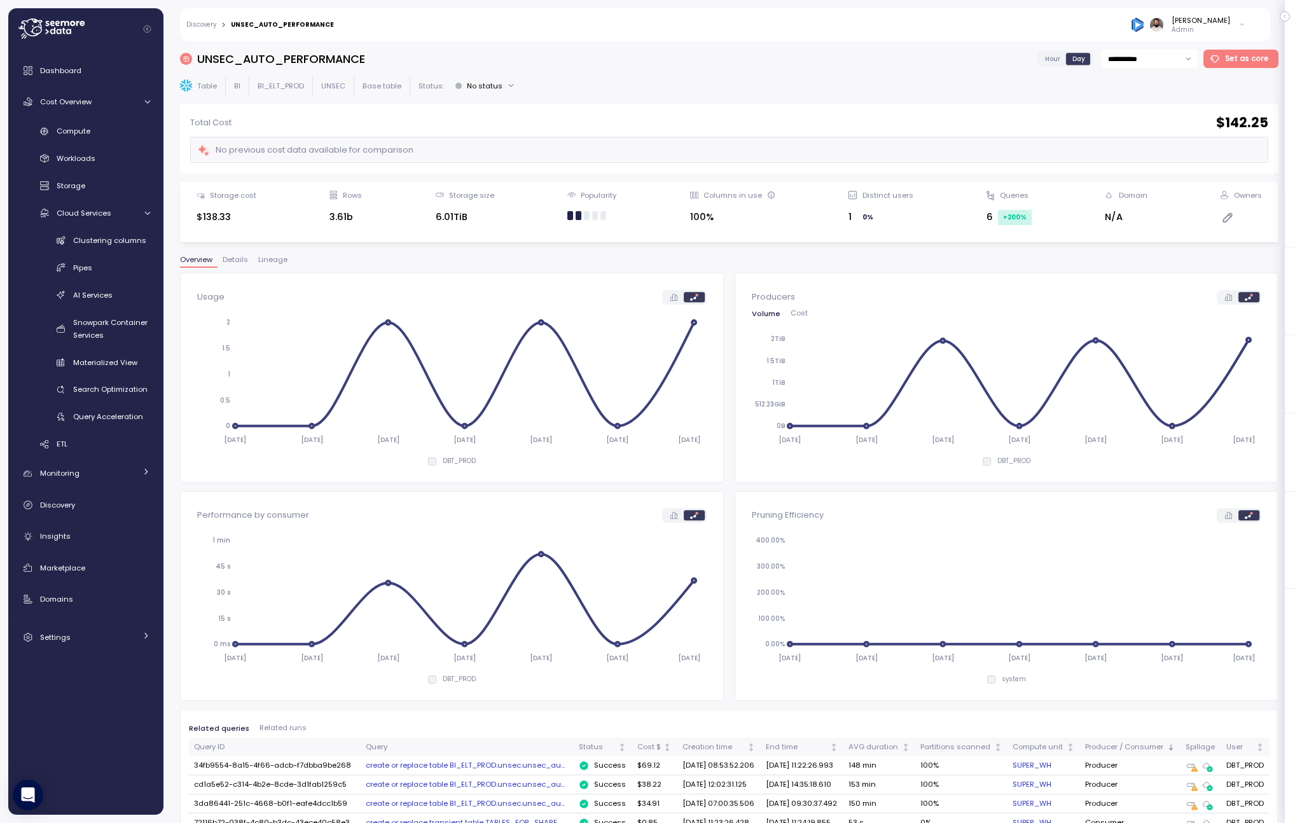
click at [1162, 62] on input "**********" at bounding box center [1149, 59] width 96 height 18
click at [1161, 146] on div "Last 30 days" at bounding box center [1152, 154] width 92 height 17
type input "**********"
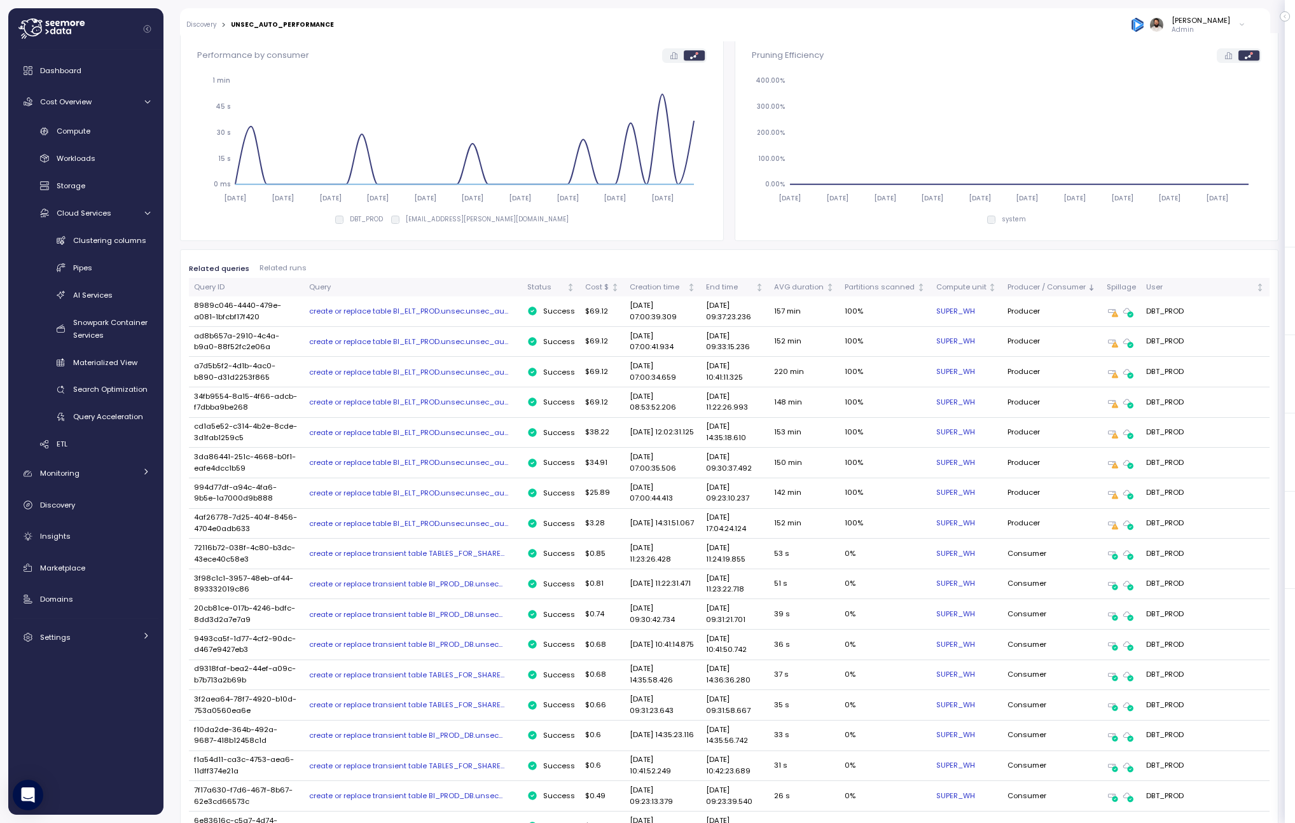
scroll to position [460, 0]
click at [483, 312] on div "create or replace table BI_ELT_PROD.unsec.unsec_au..." at bounding box center [413, 310] width 208 height 10
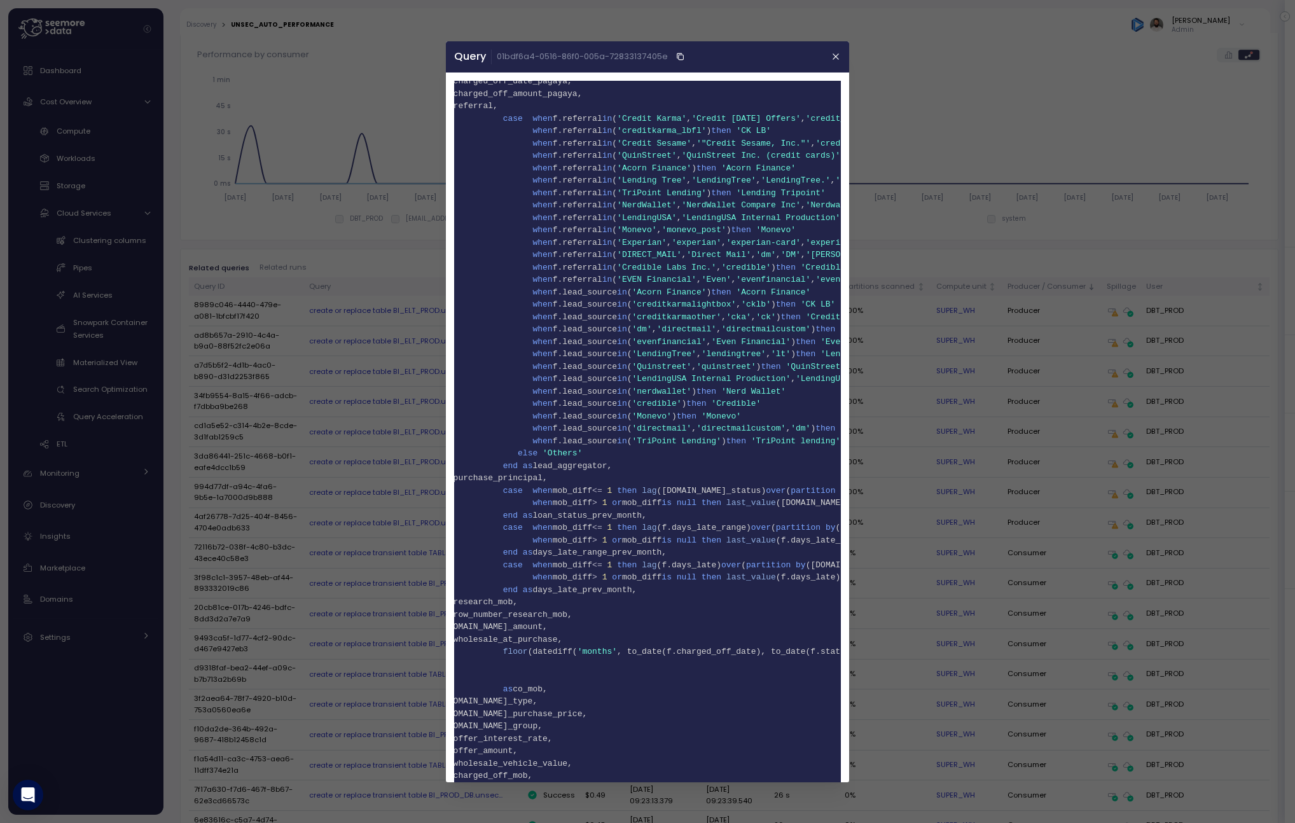
scroll to position [0, 0]
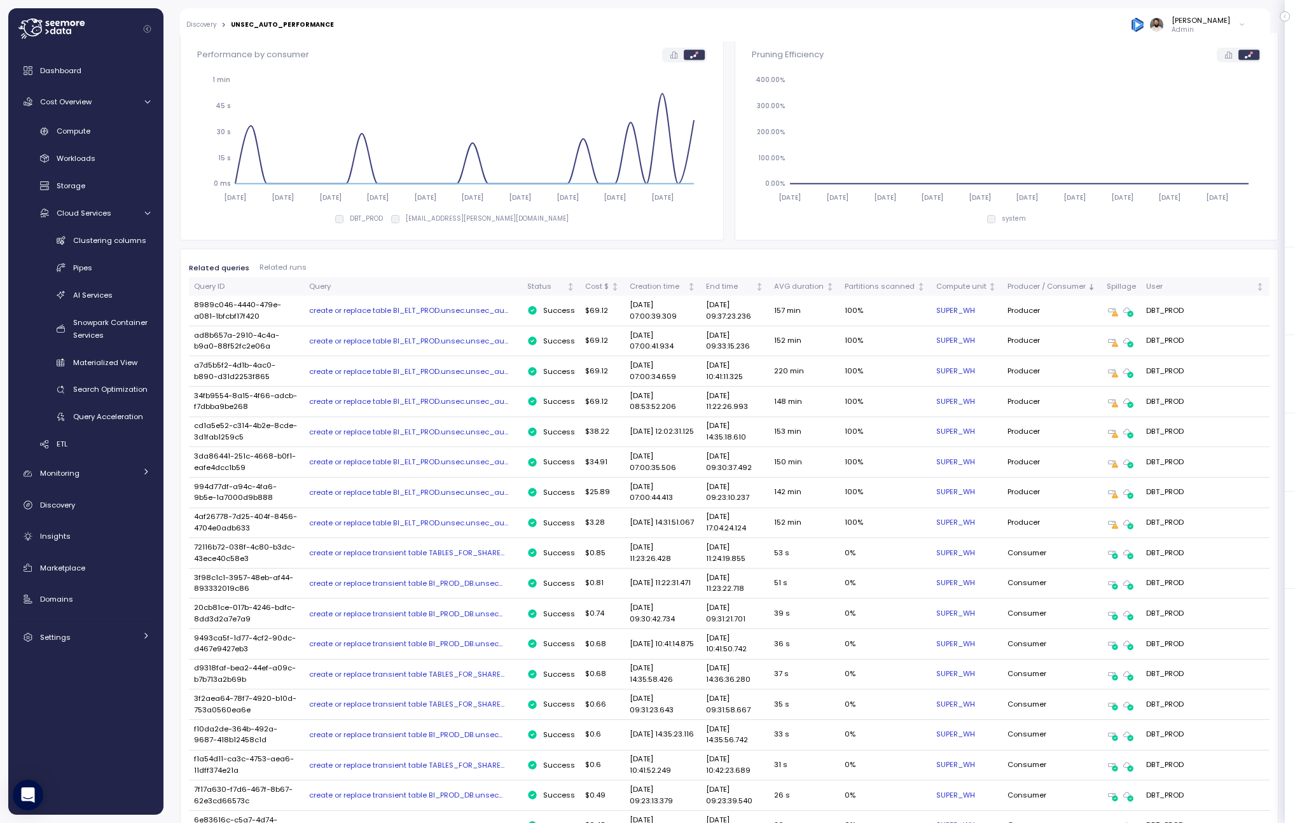
click at [965, 307] on link "SUPER_WH" at bounding box center [955, 310] width 39 height 11
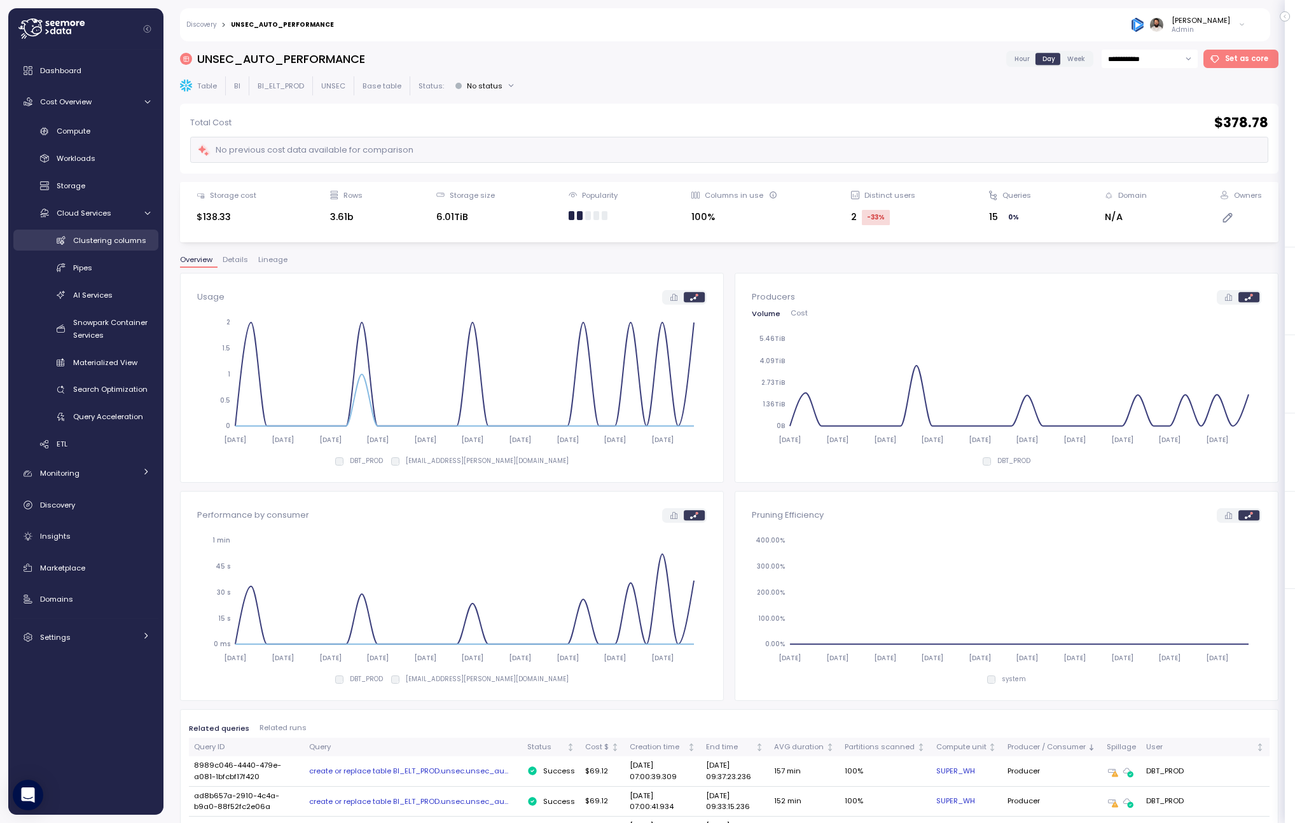
click at [127, 238] on span "Clustering columns" at bounding box center [109, 240] width 73 height 10
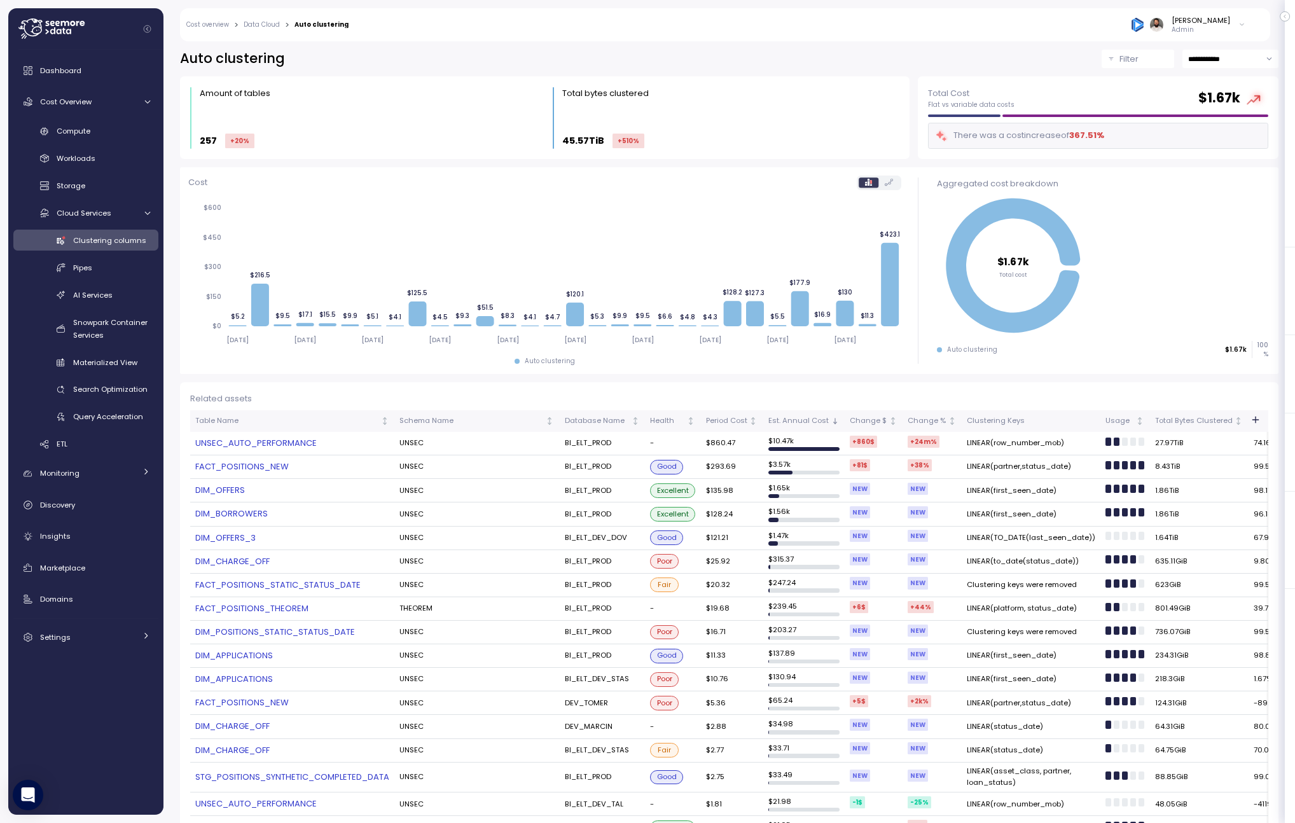
click at [260, 448] on link "UNSEC_AUTO_PERFORMANCE" at bounding box center [292, 443] width 194 height 13
click at [1025, 447] on td "LINEAR(row_number_mob)" at bounding box center [1031, 444] width 139 height 24
copy td "row_number_mob"
click at [992, 436] on td "LINEAR(row_number_mob)" at bounding box center [1031, 444] width 139 height 24
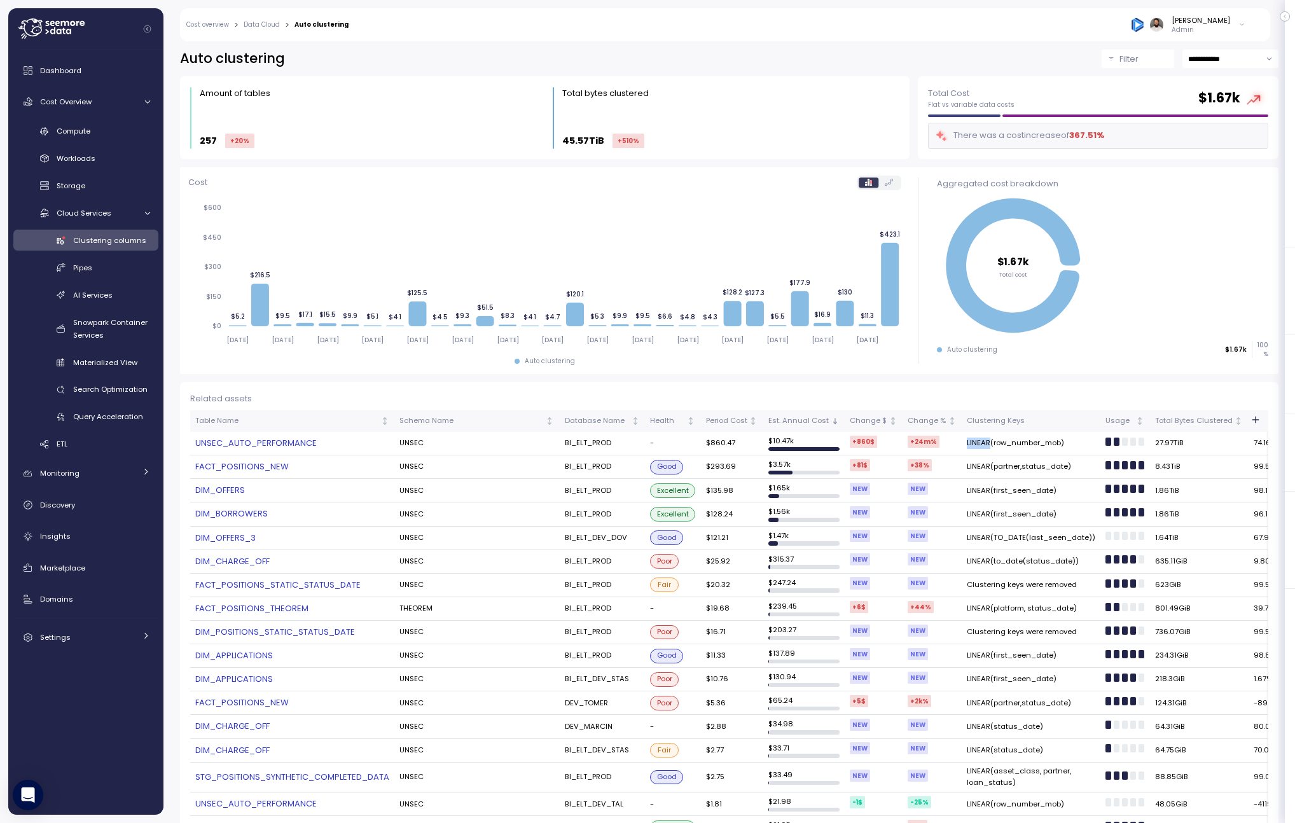
click at [992, 436] on td "LINEAR(row_number_mob)" at bounding box center [1031, 444] width 139 height 24
click at [298, 443] on link "UNSEC_AUTO_PERFORMANCE" at bounding box center [292, 443] width 194 height 13
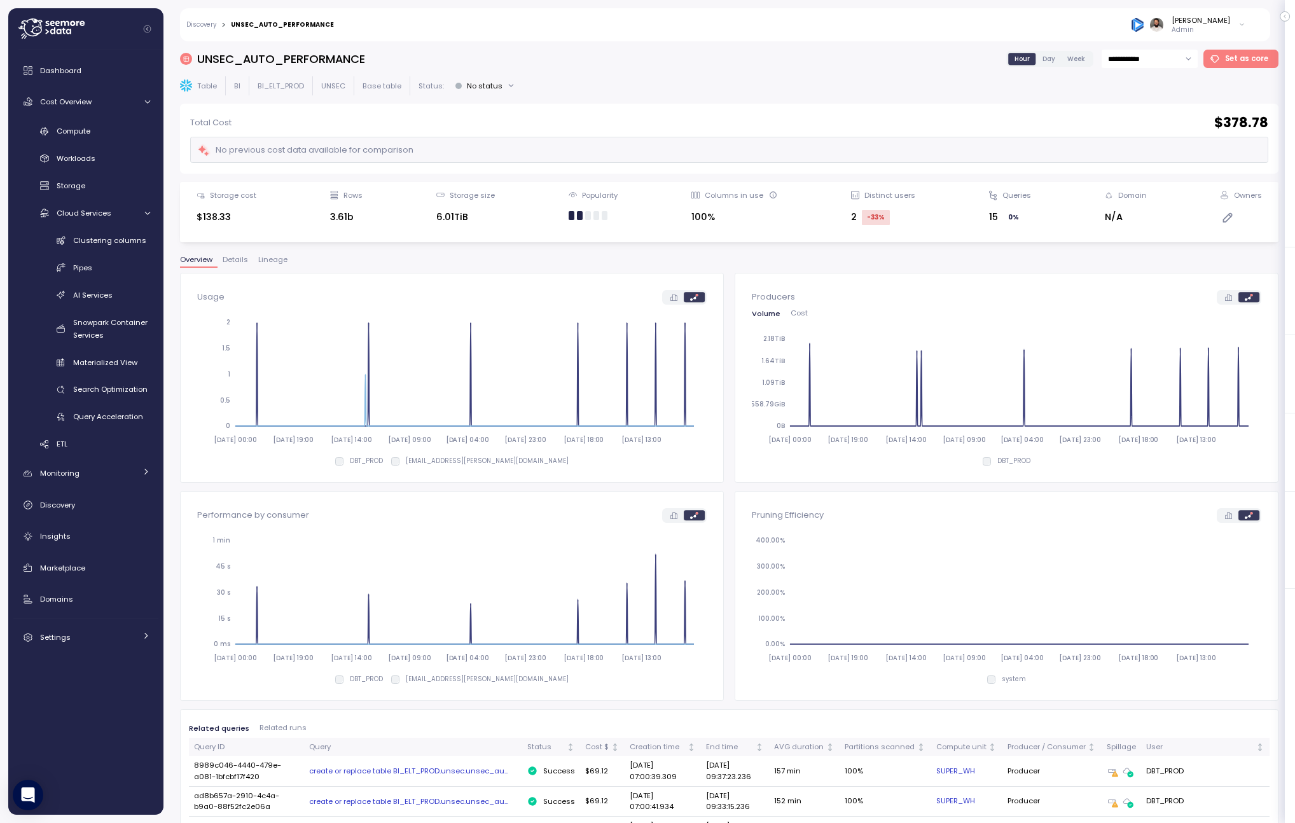
click at [272, 258] on span "Lineage" at bounding box center [272, 259] width 29 height 7
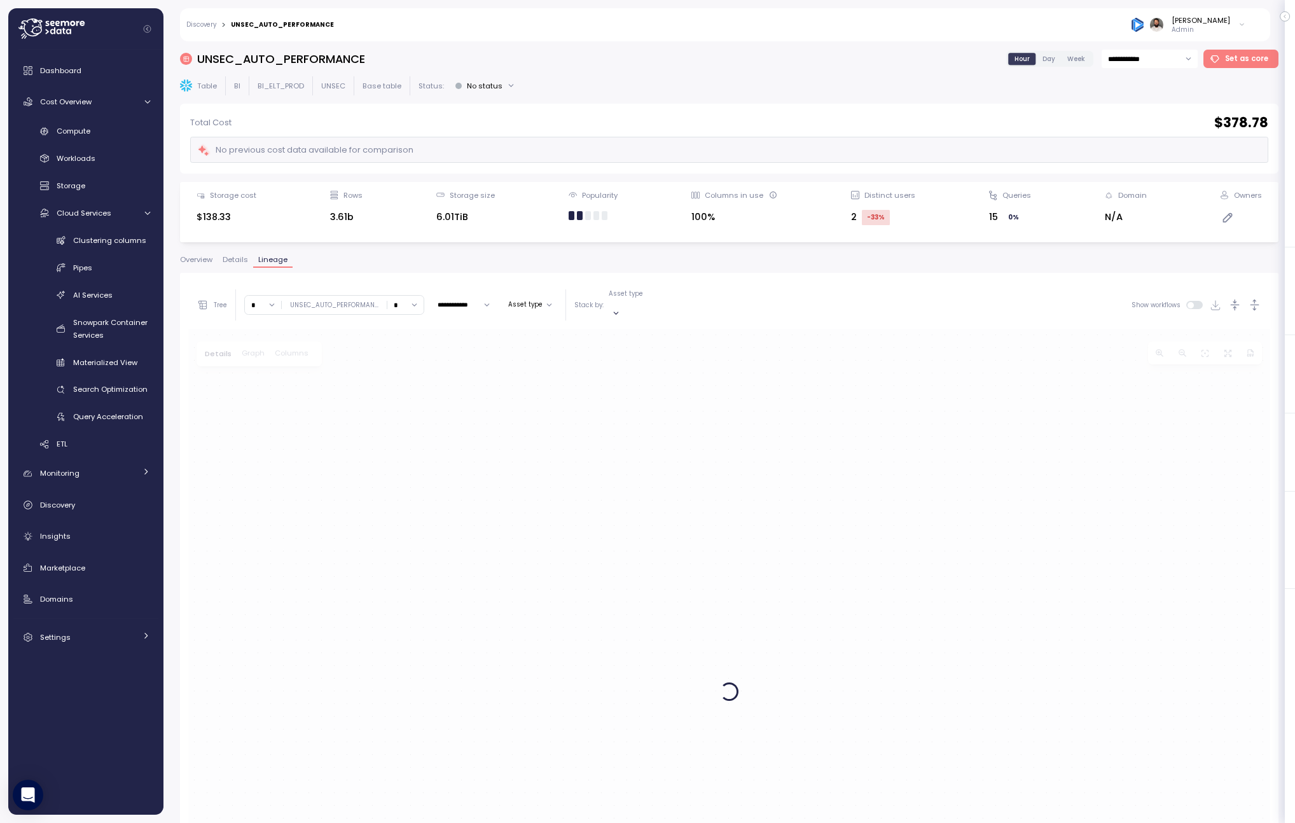
click at [242, 259] on span "Details" at bounding box center [235, 259] width 25 height 7
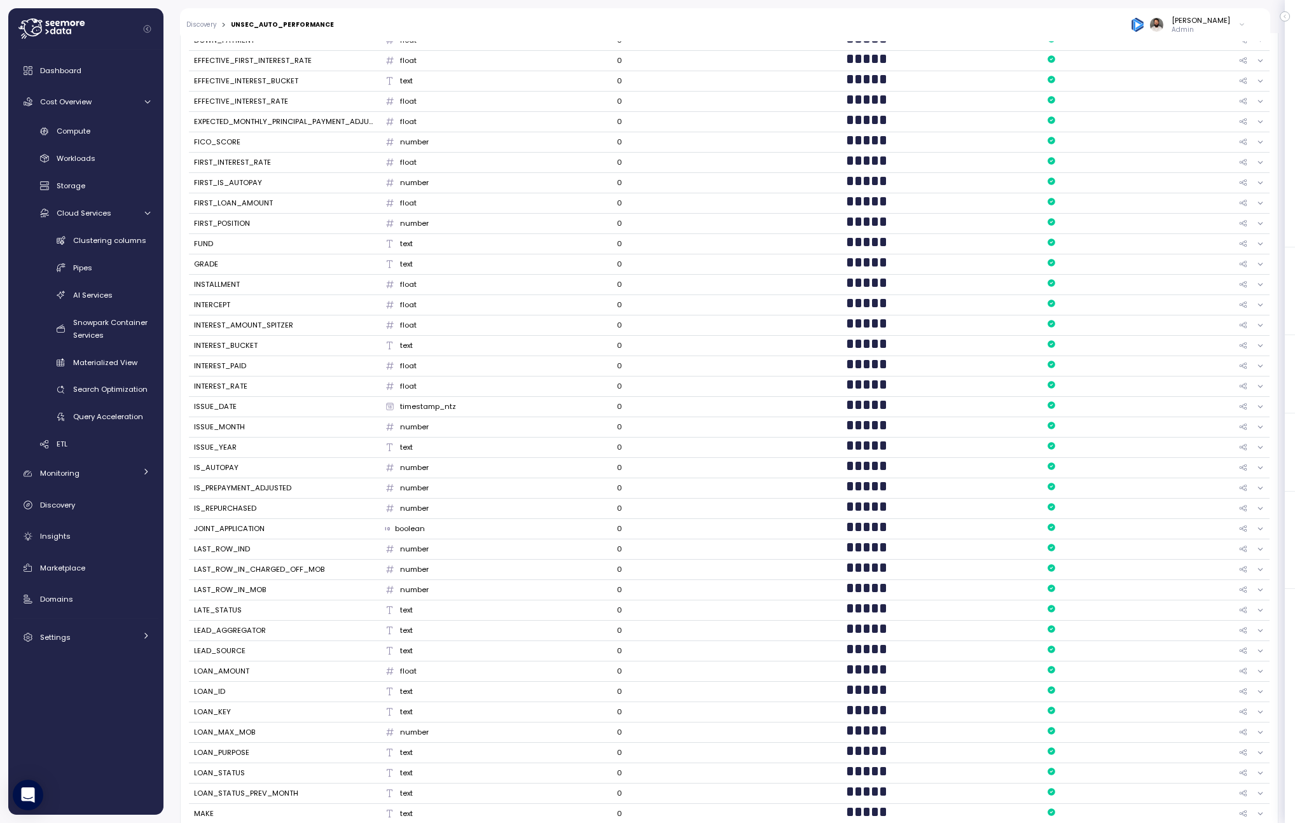
scroll to position [1245, 0]
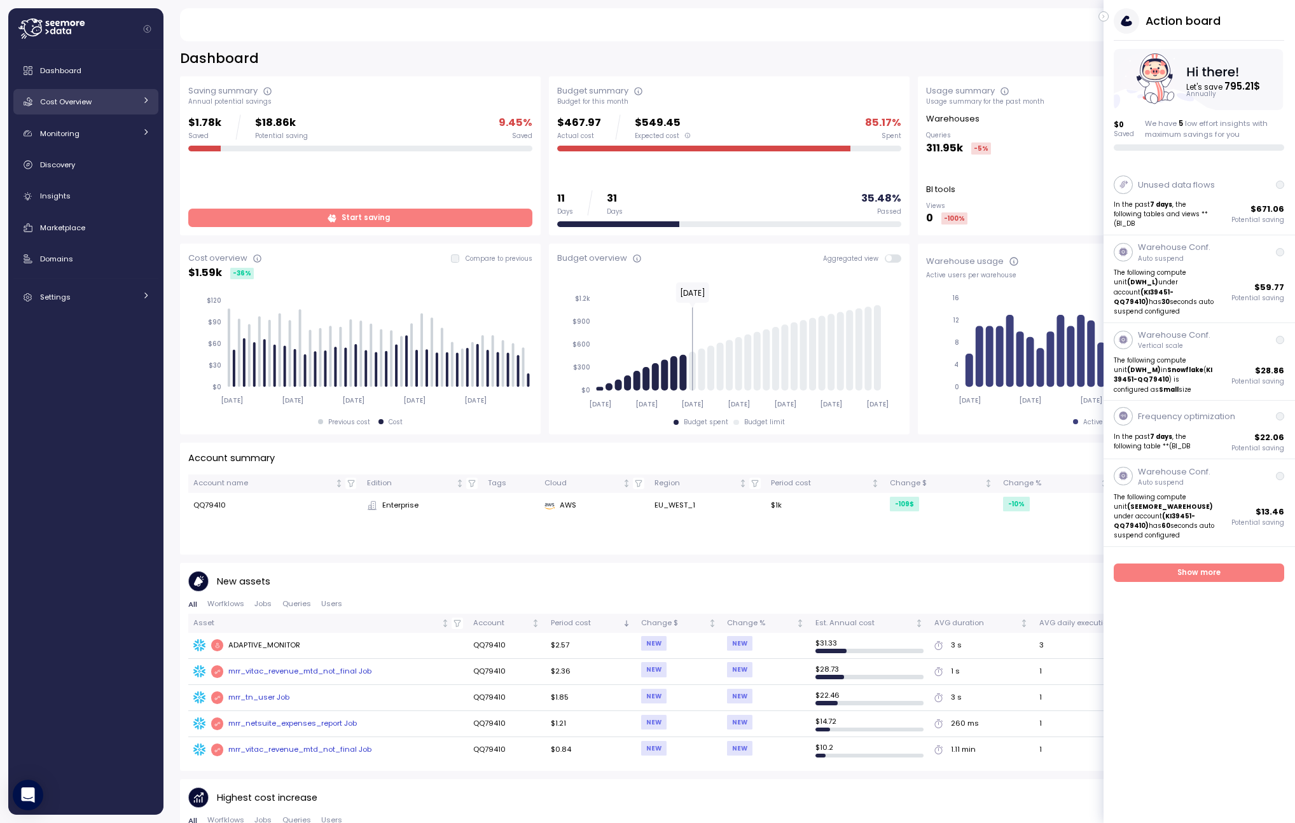
click at [109, 104] on div "Cost Overview" at bounding box center [87, 101] width 95 height 13
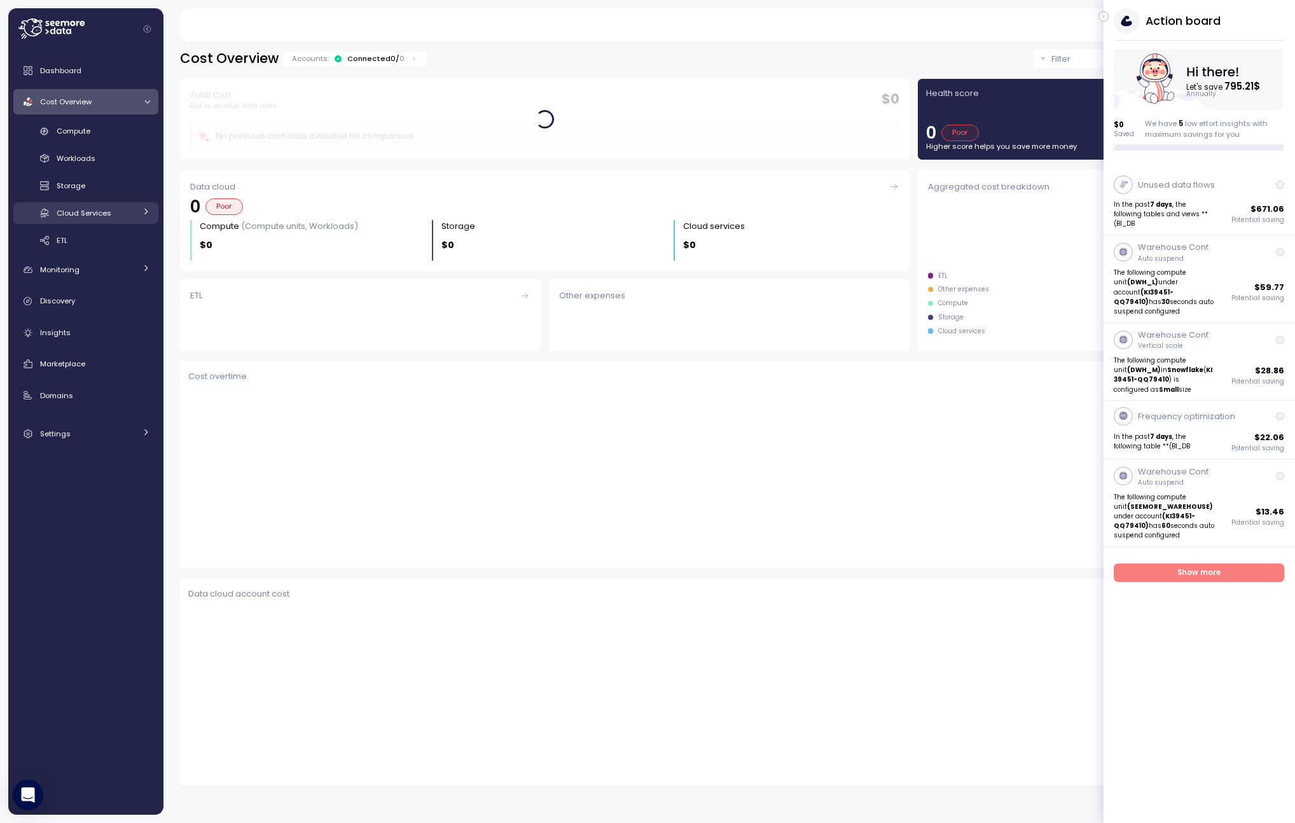
click at [114, 216] on div "Cloud Services" at bounding box center [96, 213] width 79 height 13
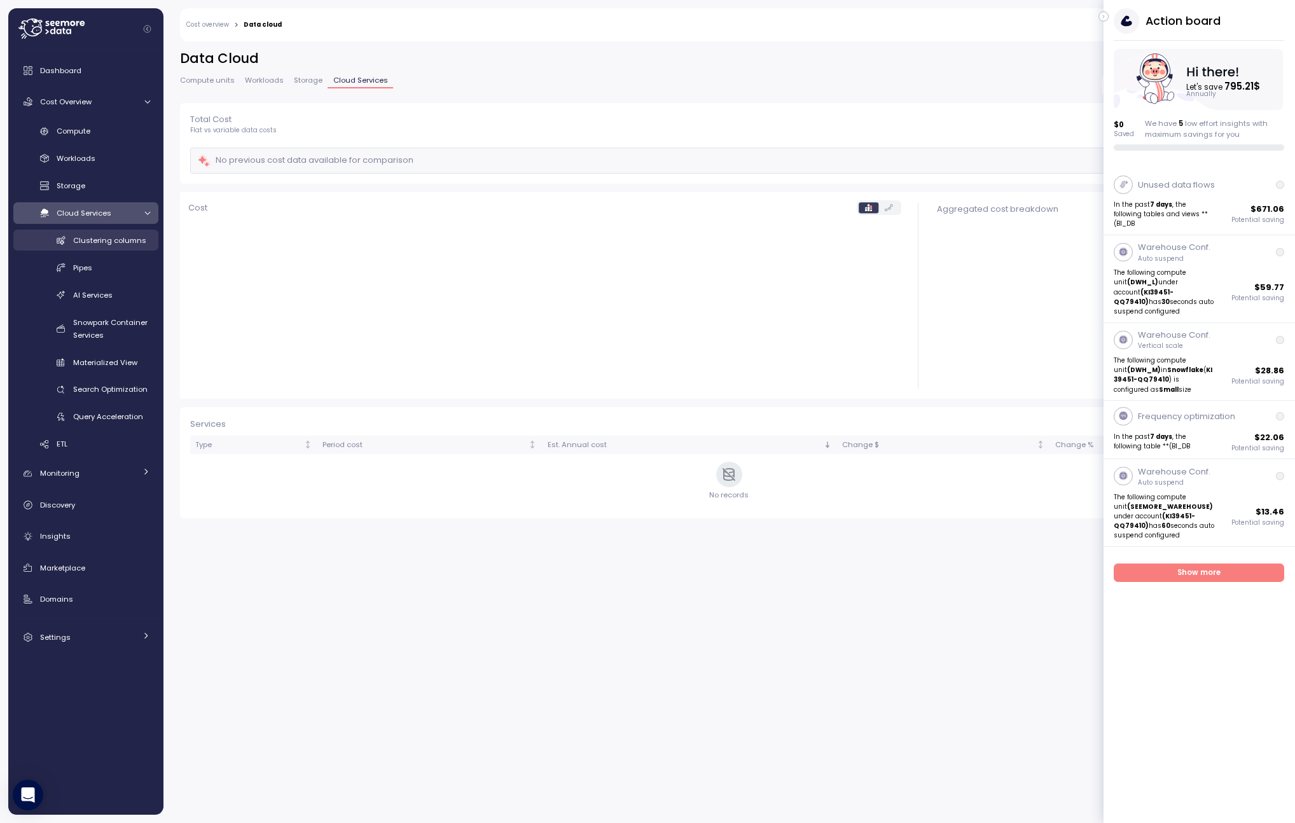
click at [132, 247] on link "Clustering columns" at bounding box center [85, 240] width 145 height 21
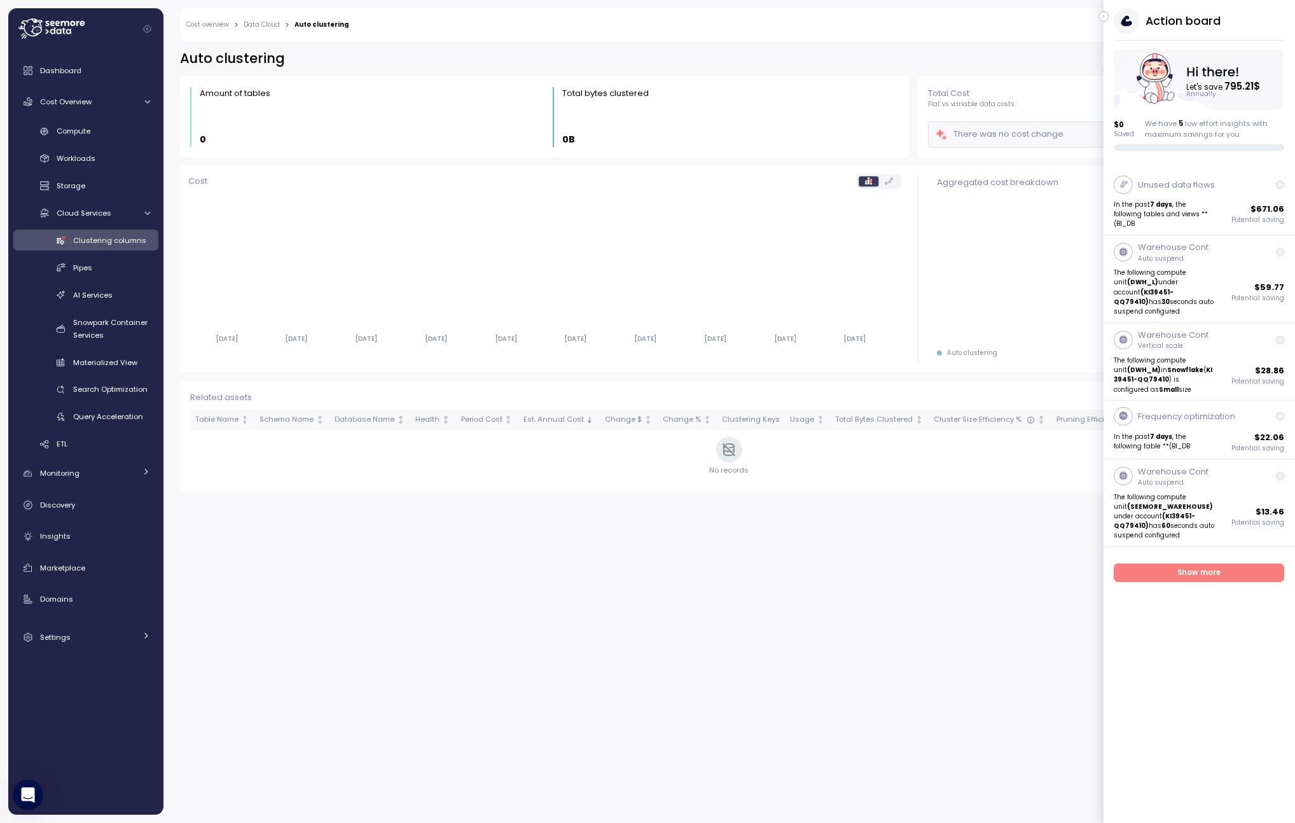
click at [1104, 19] on icon "button" at bounding box center [1104, 16] width 6 height 15
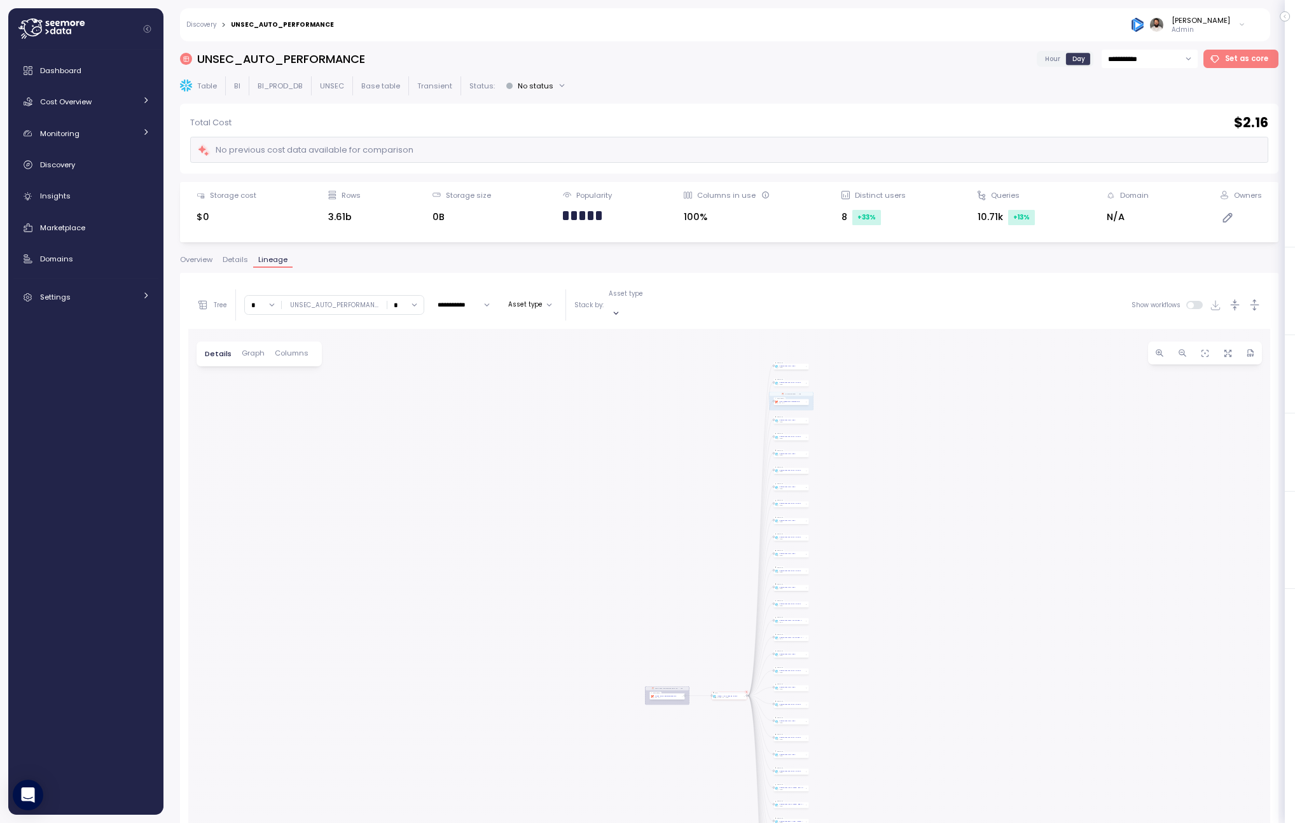
click at [219, 259] on button "Details" at bounding box center [235, 261] width 36 height 11
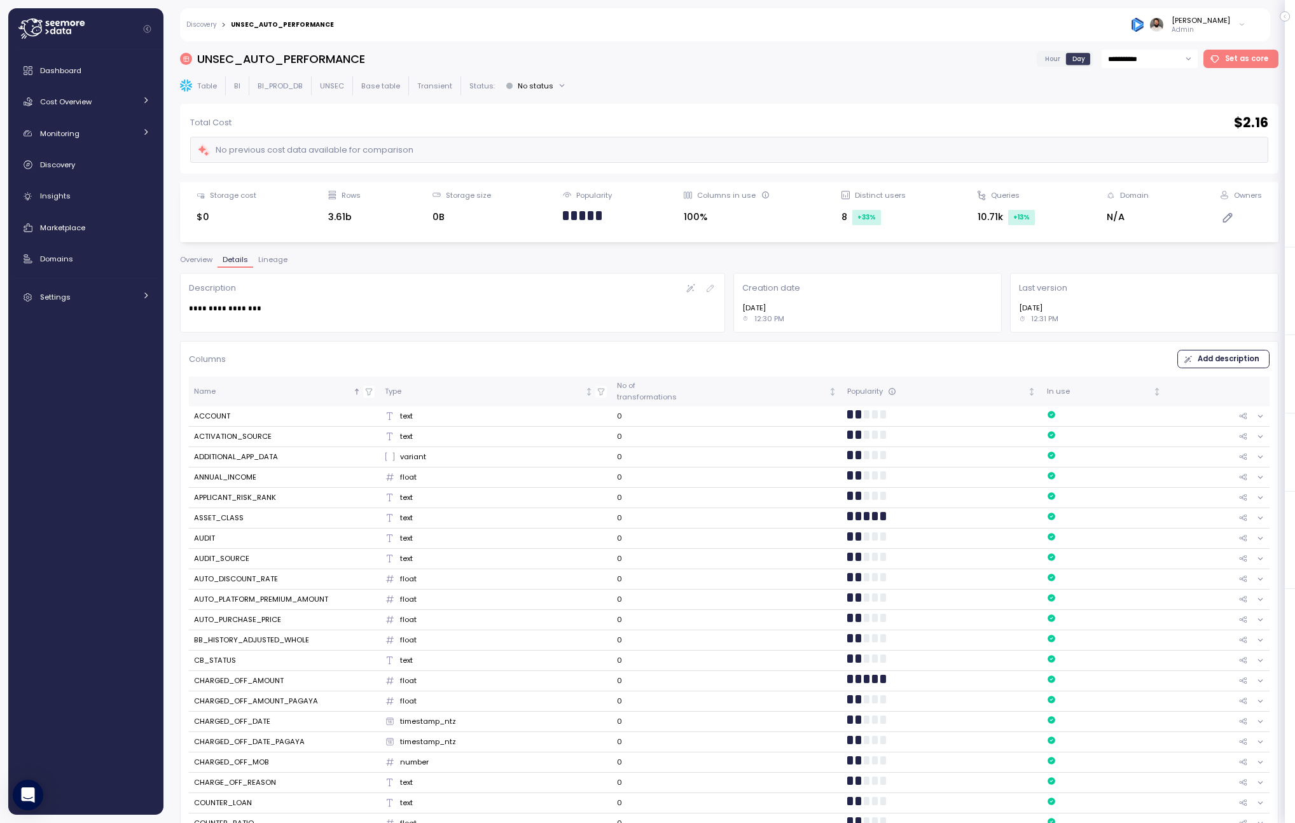
click at [212, 260] on span "Overview" at bounding box center [196, 259] width 32 height 7
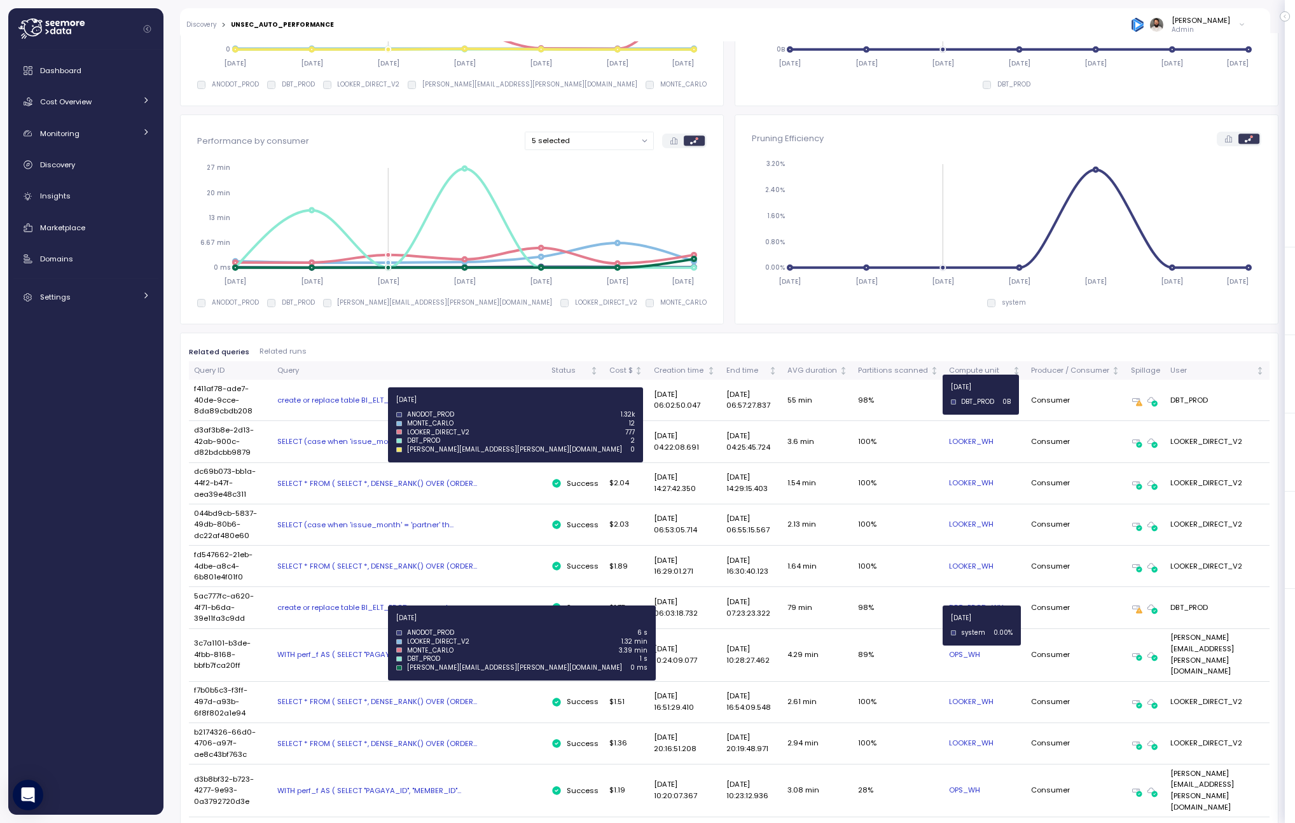
scroll to position [396, 0]
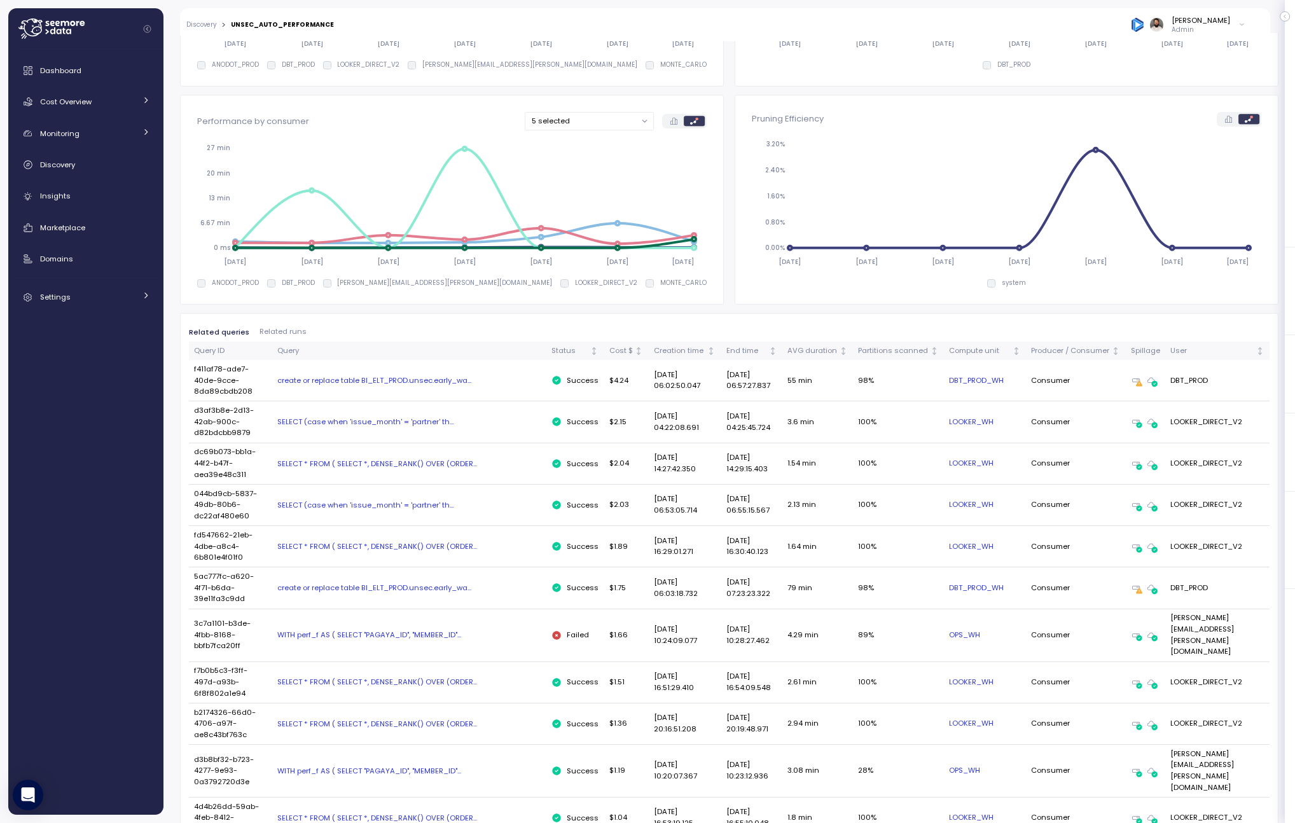
click at [452, 417] on div "SELECT (case when 'issue_month' = 'partner' th..." at bounding box center [409, 422] width 264 height 10
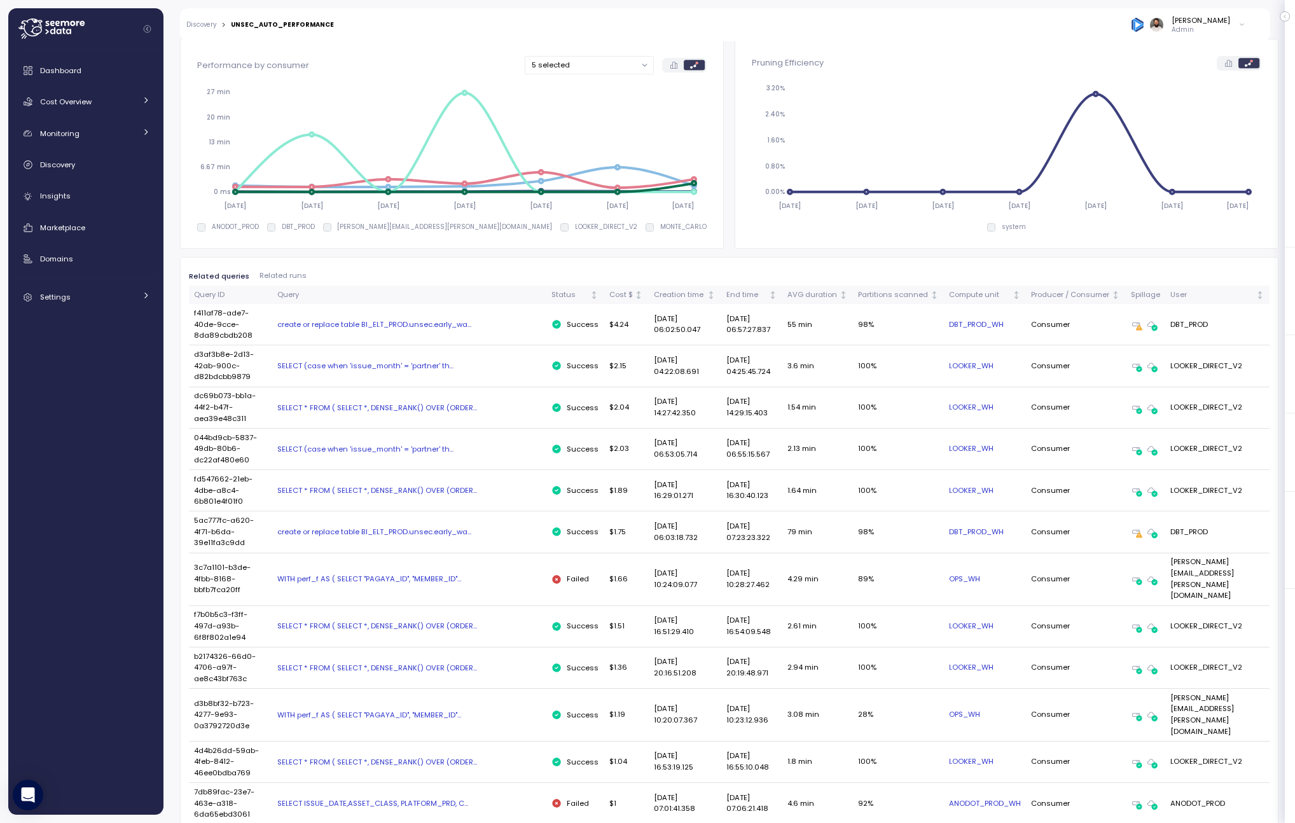
scroll to position [458, 0]
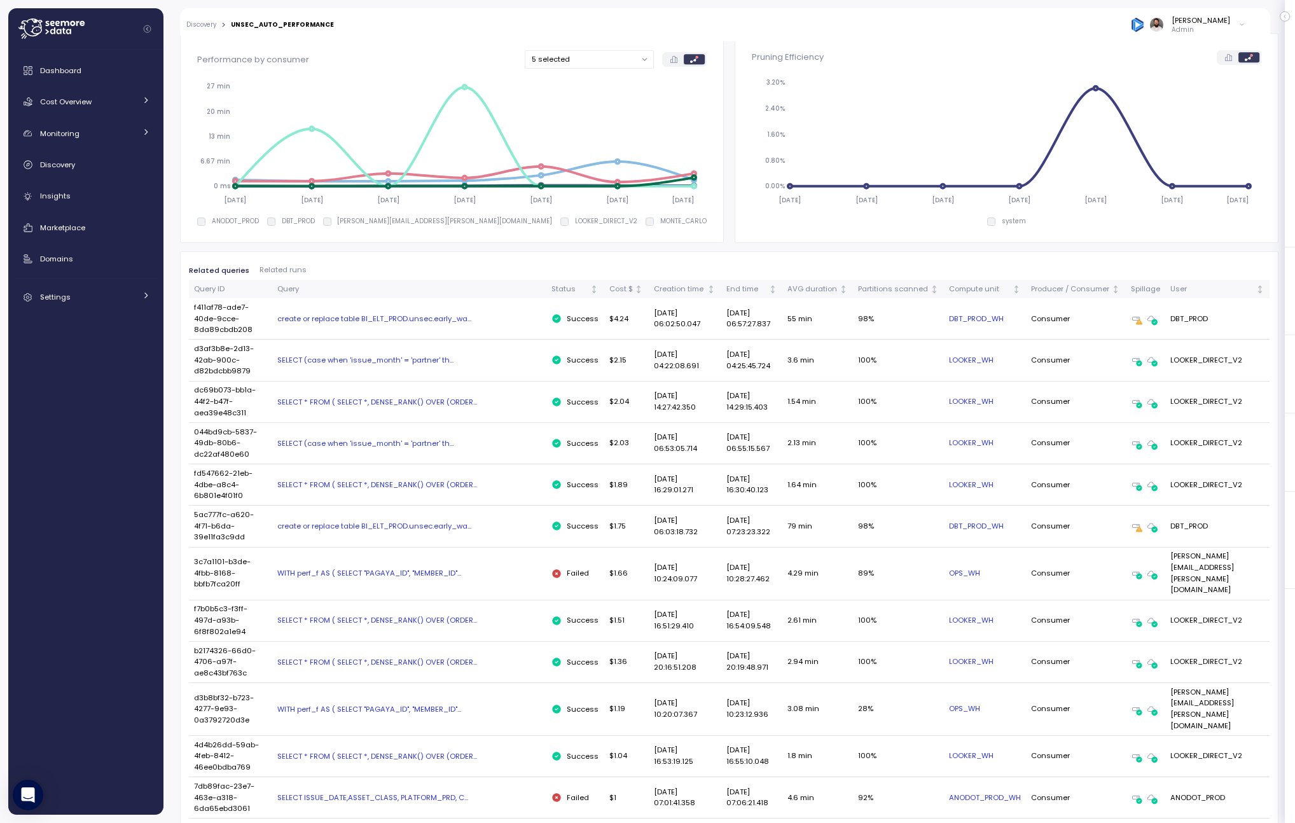
click at [471, 382] on td "SELECT * FROM ( SELECT *, DENSE_RANK() OVER (ORDER..." at bounding box center [409, 402] width 274 height 41
click at [470, 397] on div "SELECT * FROM ( SELECT *, DENSE_RANK() OVER (ORDER..." at bounding box center [409, 402] width 264 height 10
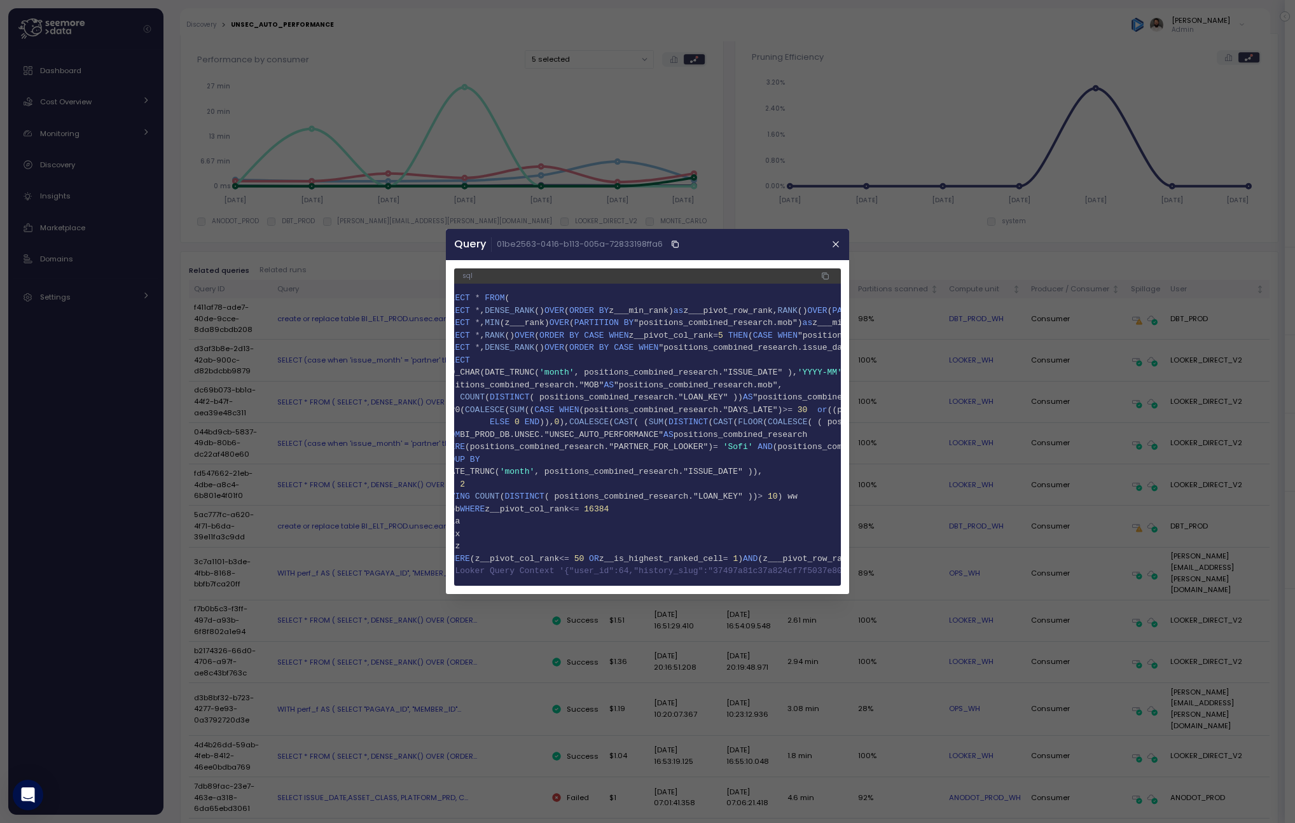
scroll to position [0, 0]
click at [579, 509] on span "z__pivot_col_rank" at bounding box center [549, 509] width 85 height 10
click at [835, 243] on icon "button" at bounding box center [836, 245] width 6 height 6
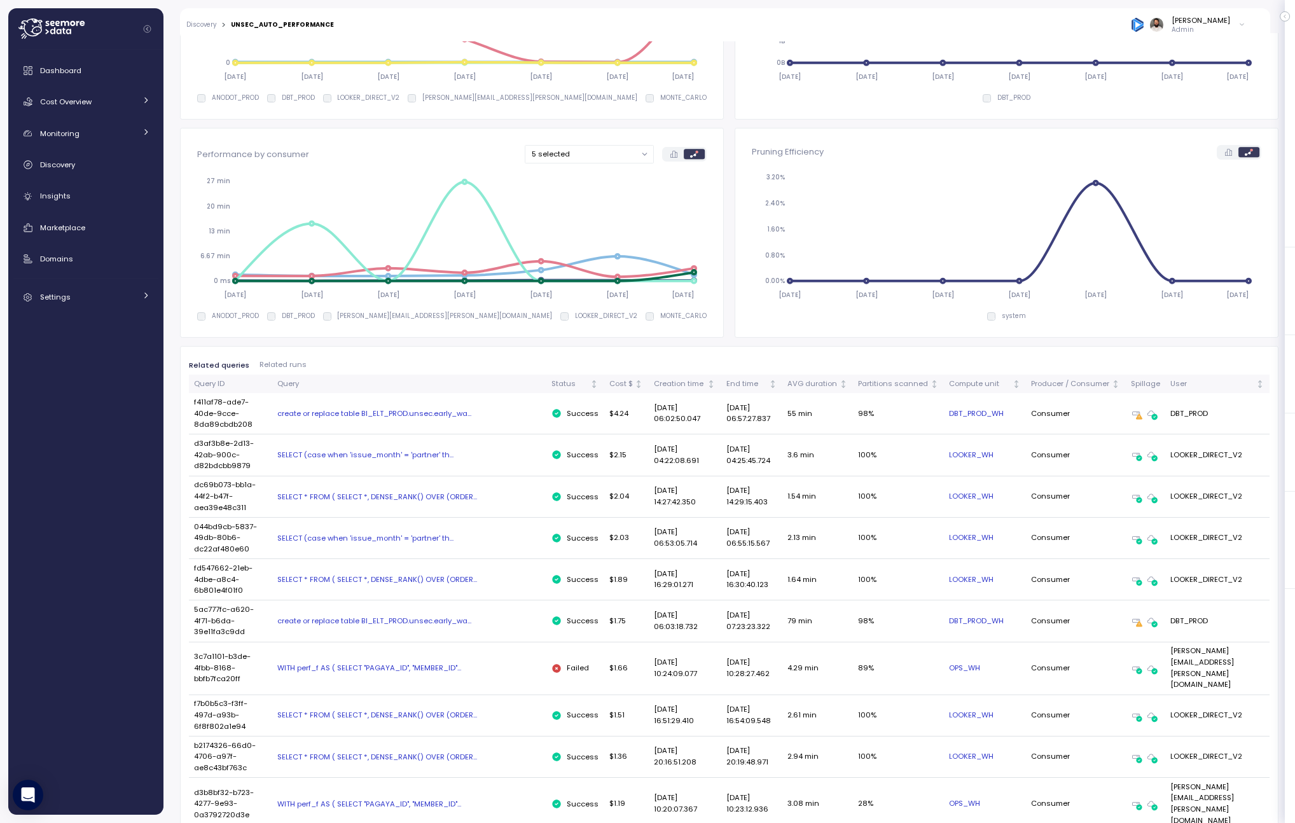
scroll to position [360, 0]
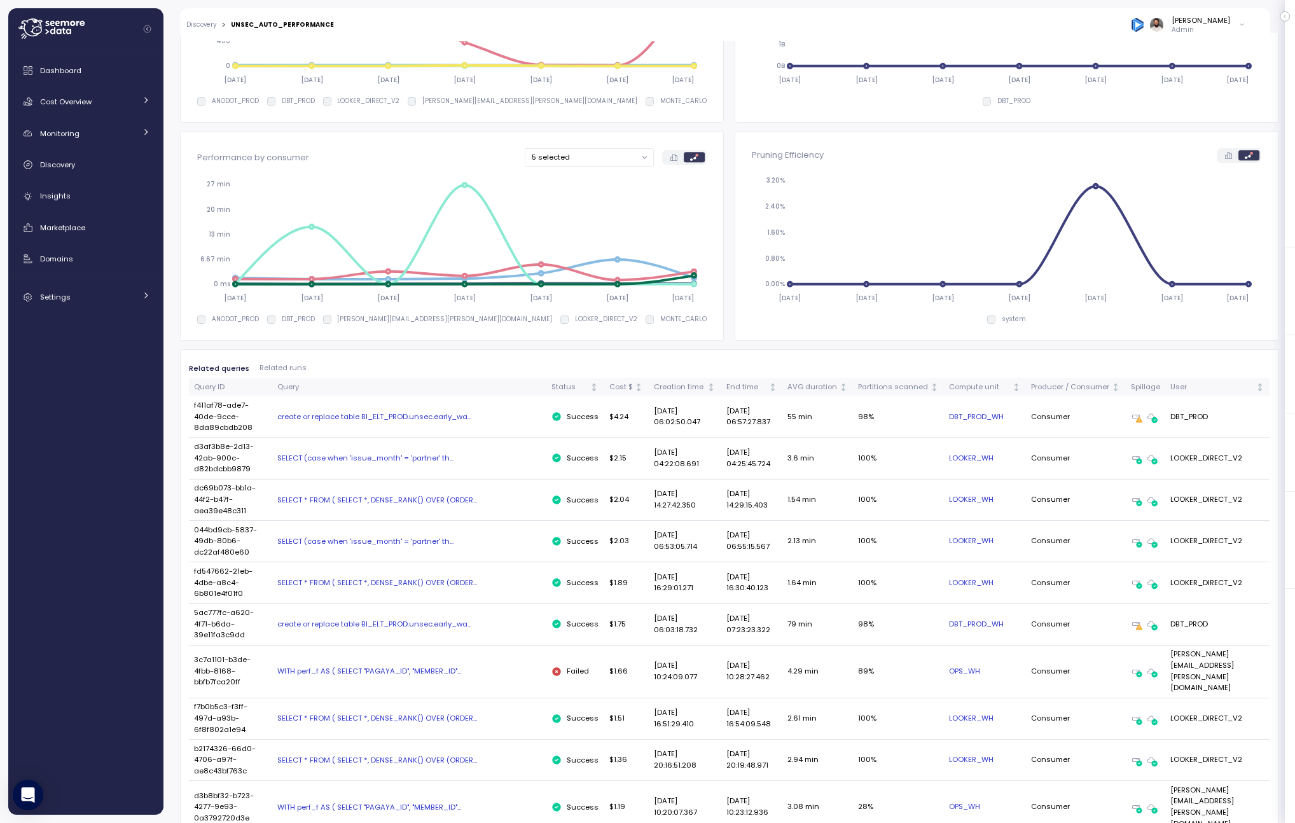
click at [408, 453] on div "SELECT (case when 'issue_month' = 'partner' th..." at bounding box center [409, 458] width 264 height 10
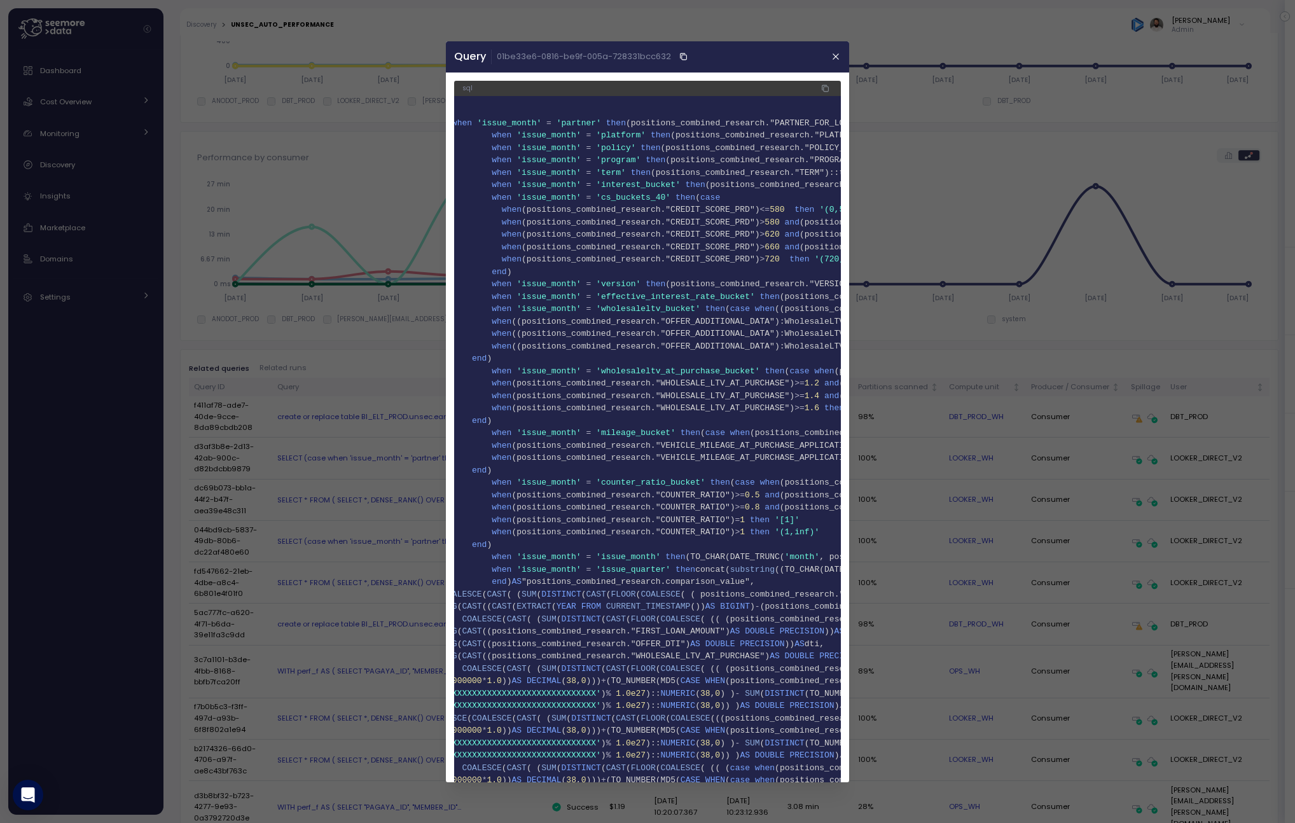
scroll to position [0, 0]
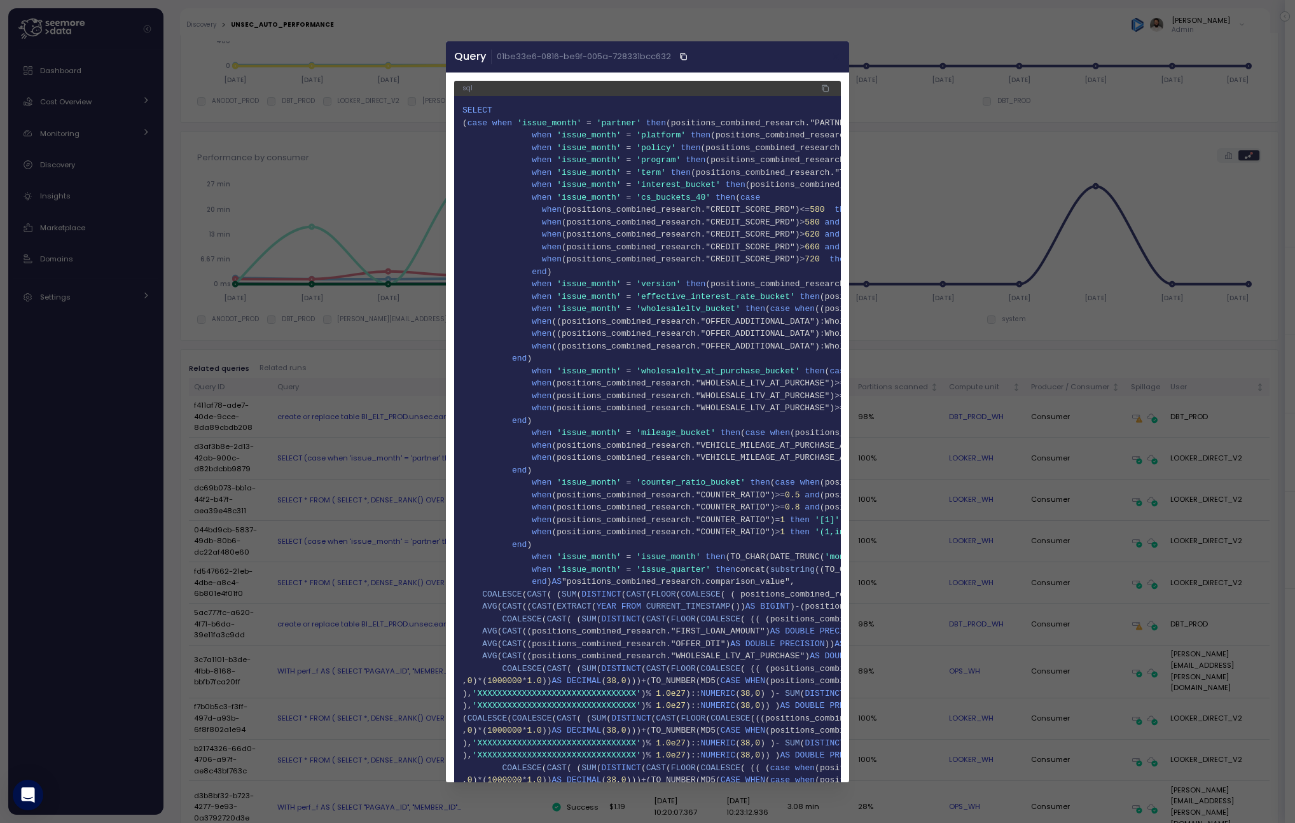
click at [836, 60] on icon "button" at bounding box center [836, 57] width 10 height 10
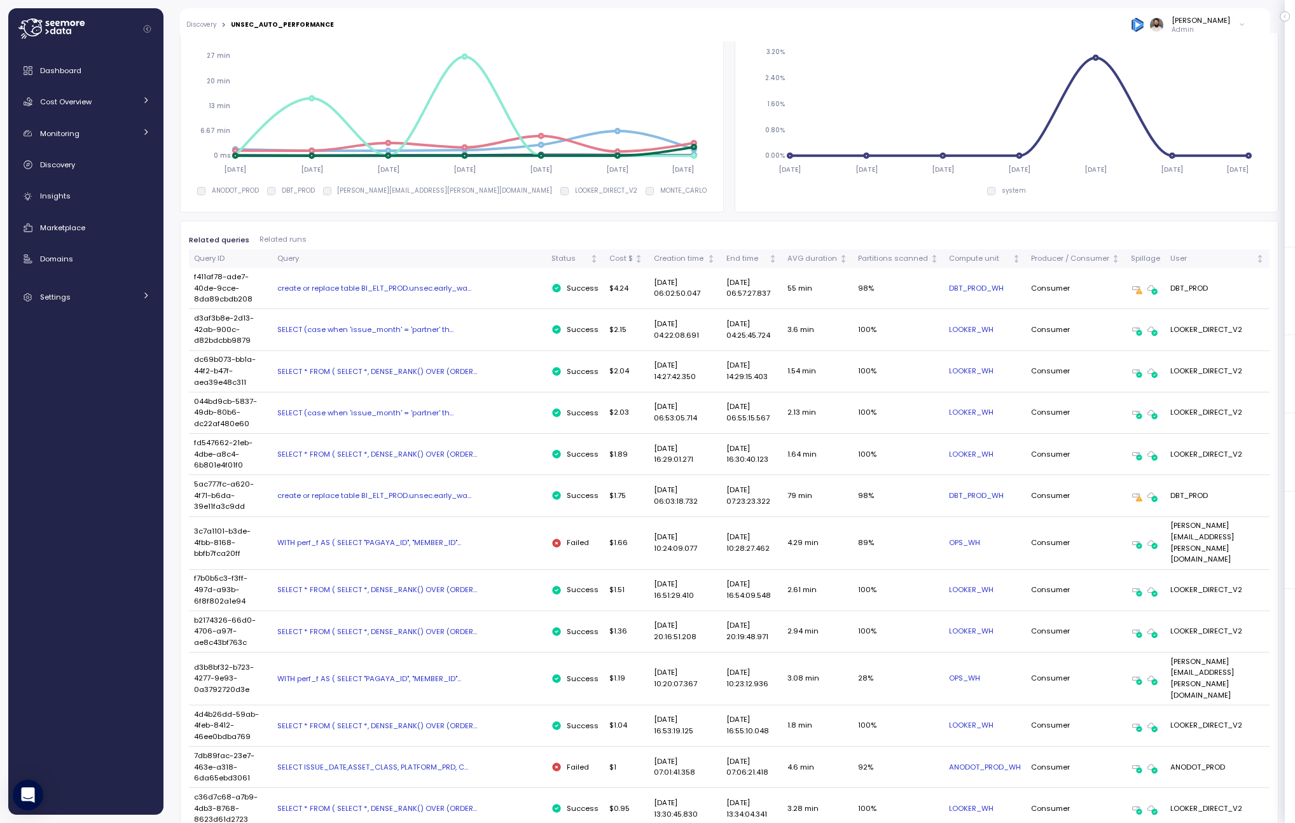
scroll to position [525, 0]
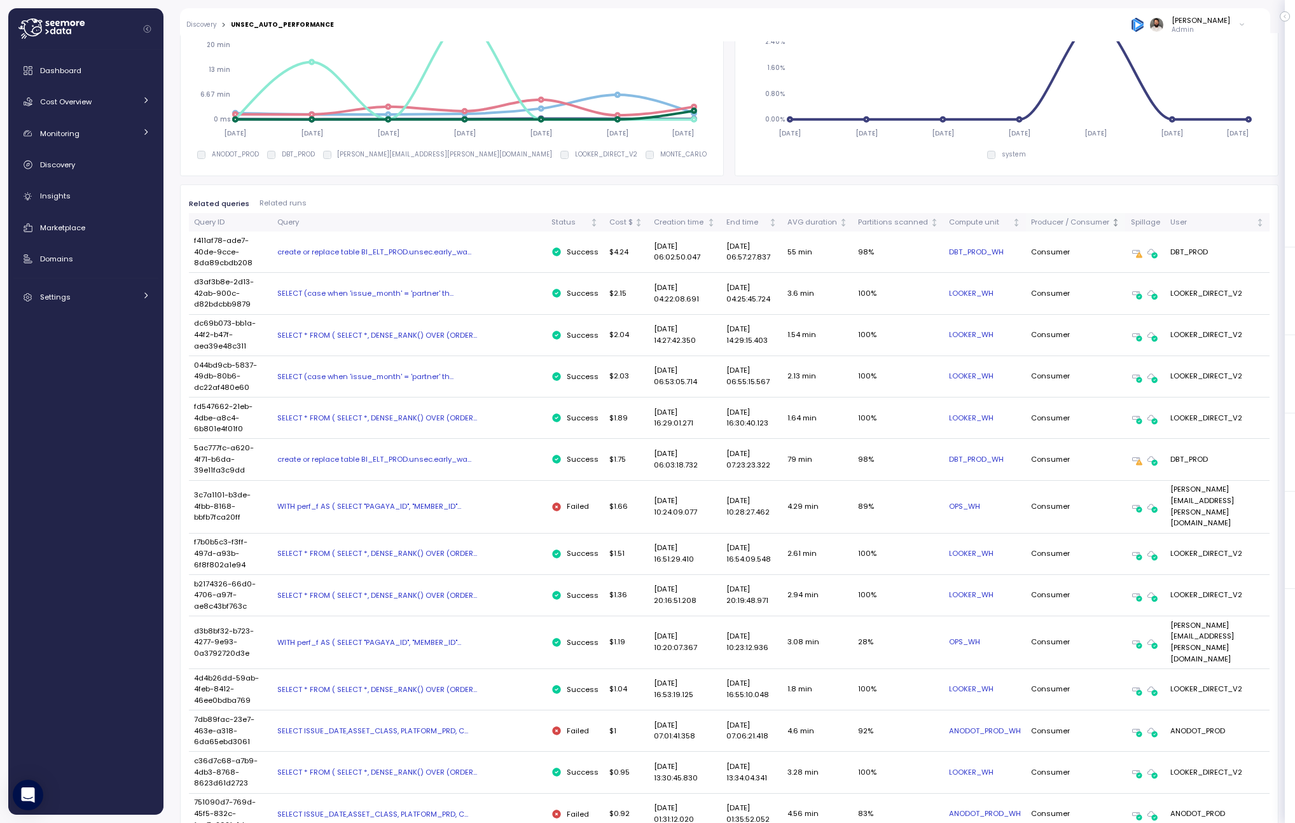
click at [1066, 221] on div "Producer / Consumer" at bounding box center [1070, 222] width 78 height 11
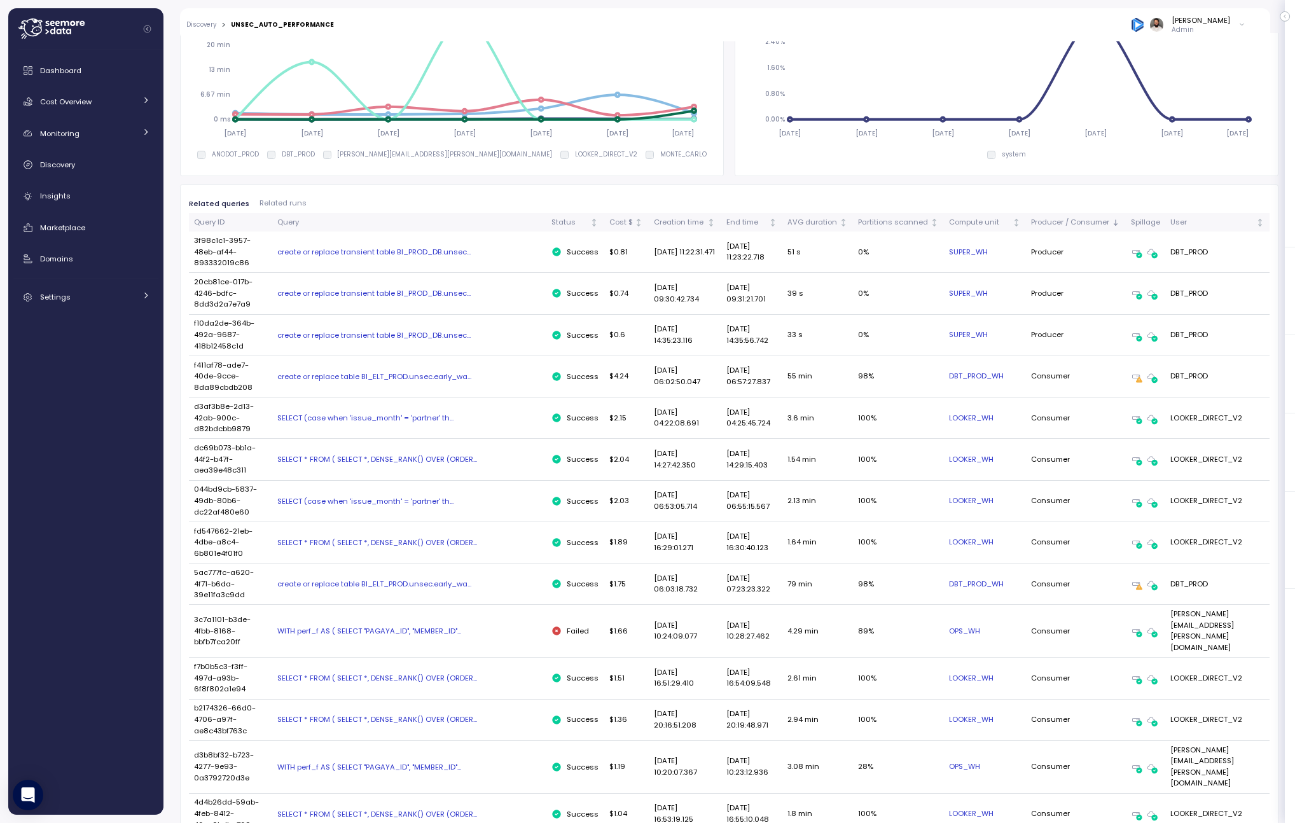
click at [420, 249] on div "create or replace transient table BI_PROD_DB.unsec..." at bounding box center [409, 252] width 264 height 10
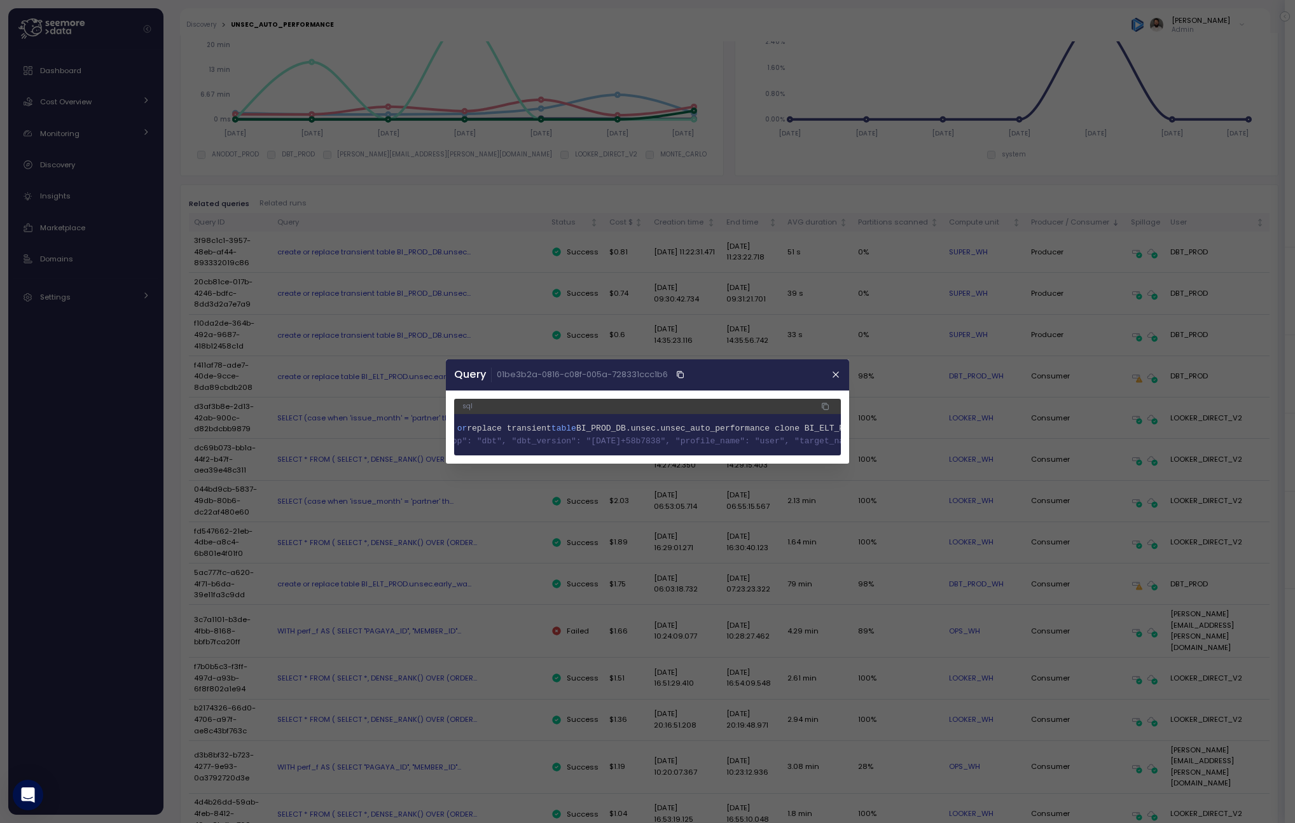
scroll to position [0, 0]
click at [626, 431] on span "BI_PROD_DB.unsec.unsec_auto_performance clone BI_ELT_PROD.unsec.unsec_auto_perf…" at bounding box center [829, 429] width 427 height 10
copy span "create or replace transient table BI_PROD_DB.unsec.unsec_auto_performance clone…"
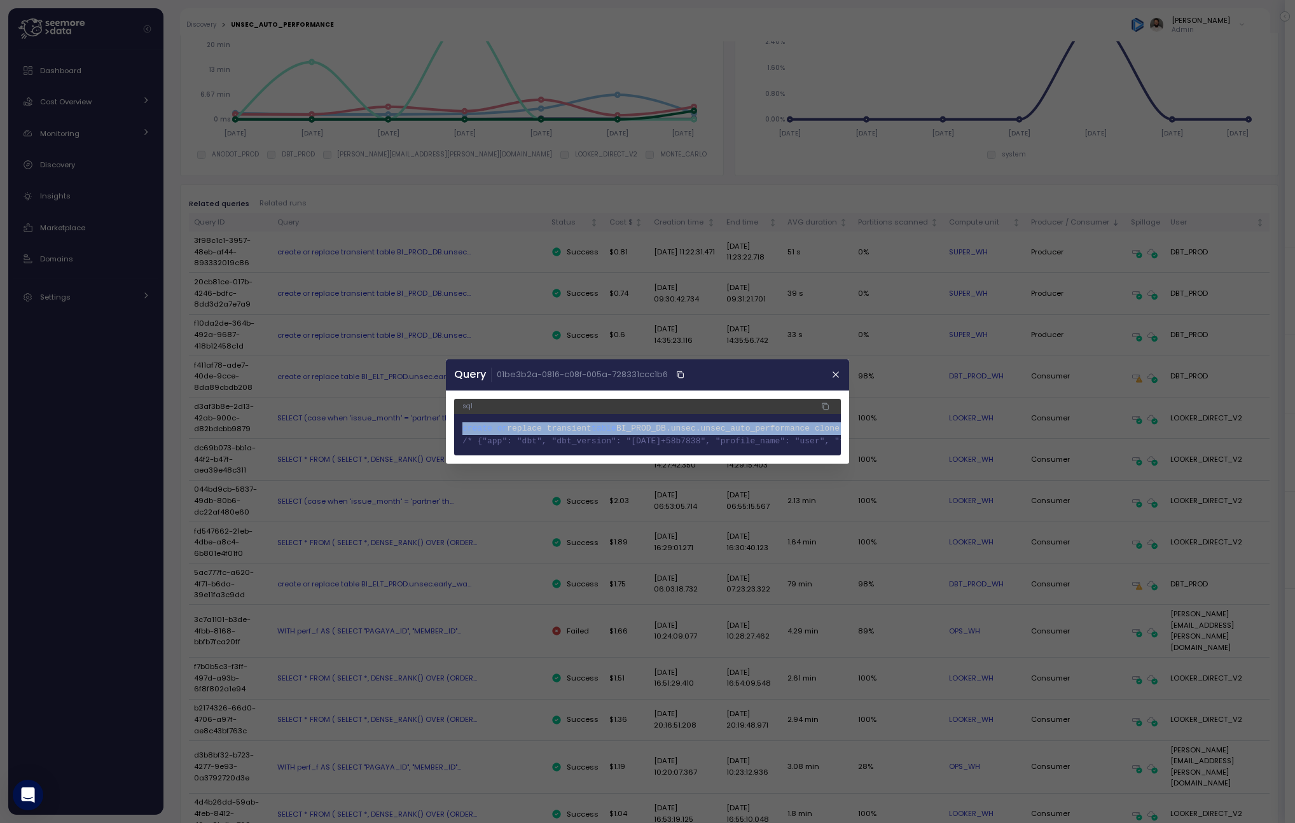
copy span "create or replace transient table BI_PROD_DB.unsec.unsec_auto_performance clone…"
click at [844, 379] on header "Query 01be3b2a-0816-c08f-005a-728331ccc1b6" at bounding box center [647, 374] width 403 height 31
click at [825, 383] on header "Query 01be3b2a-0816-c08f-005a-728331ccc1b6" at bounding box center [647, 374] width 403 height 31
click at [836, 383] on header "Query 01be3b2a-0816-c08f-005a-728331ccc1b6" at bounding box center [647, 374] width 403 height 31
click at [829, 380] on button "button" at bounding box center [836, 375] width 15 height 15
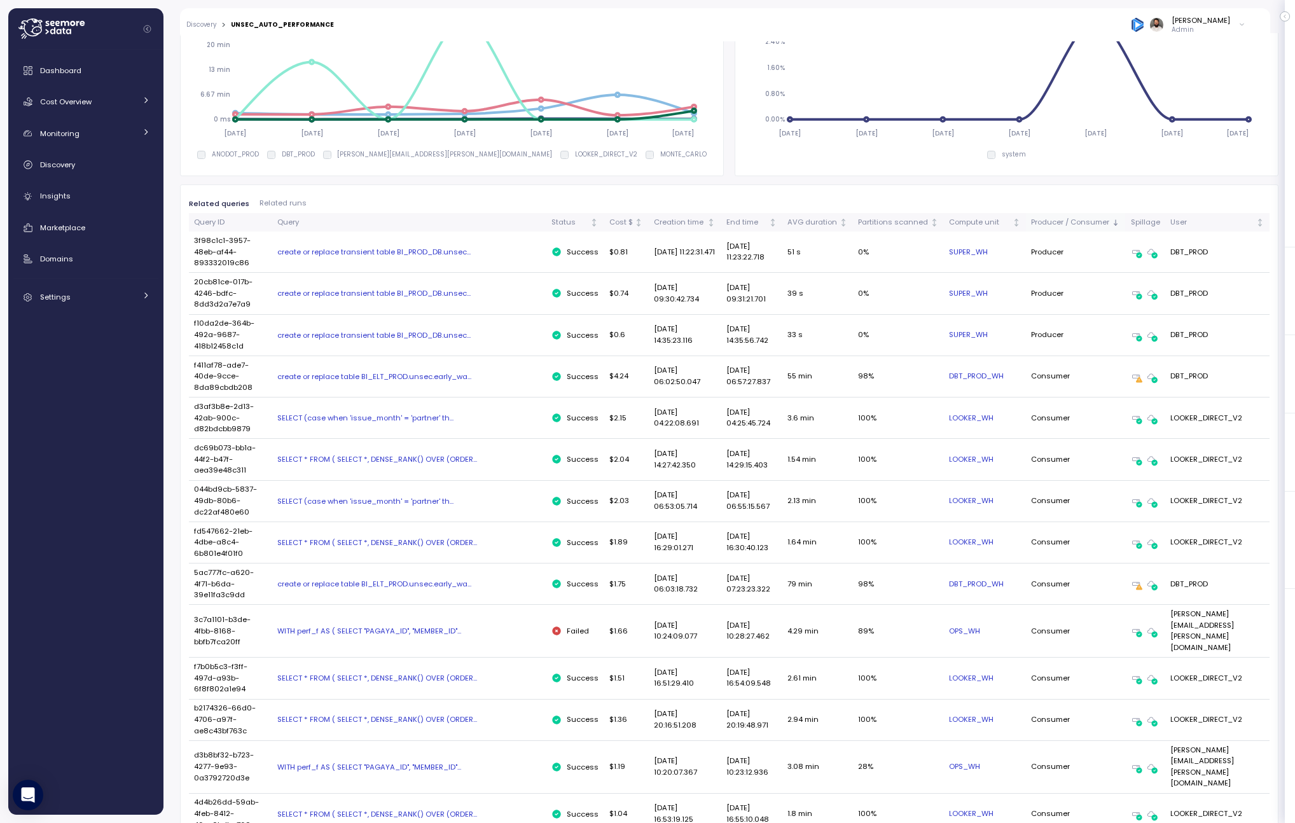
click at [1059, 231] on th "Producer / Consumer" at bounding box center [1075, 222] width 99 height 18
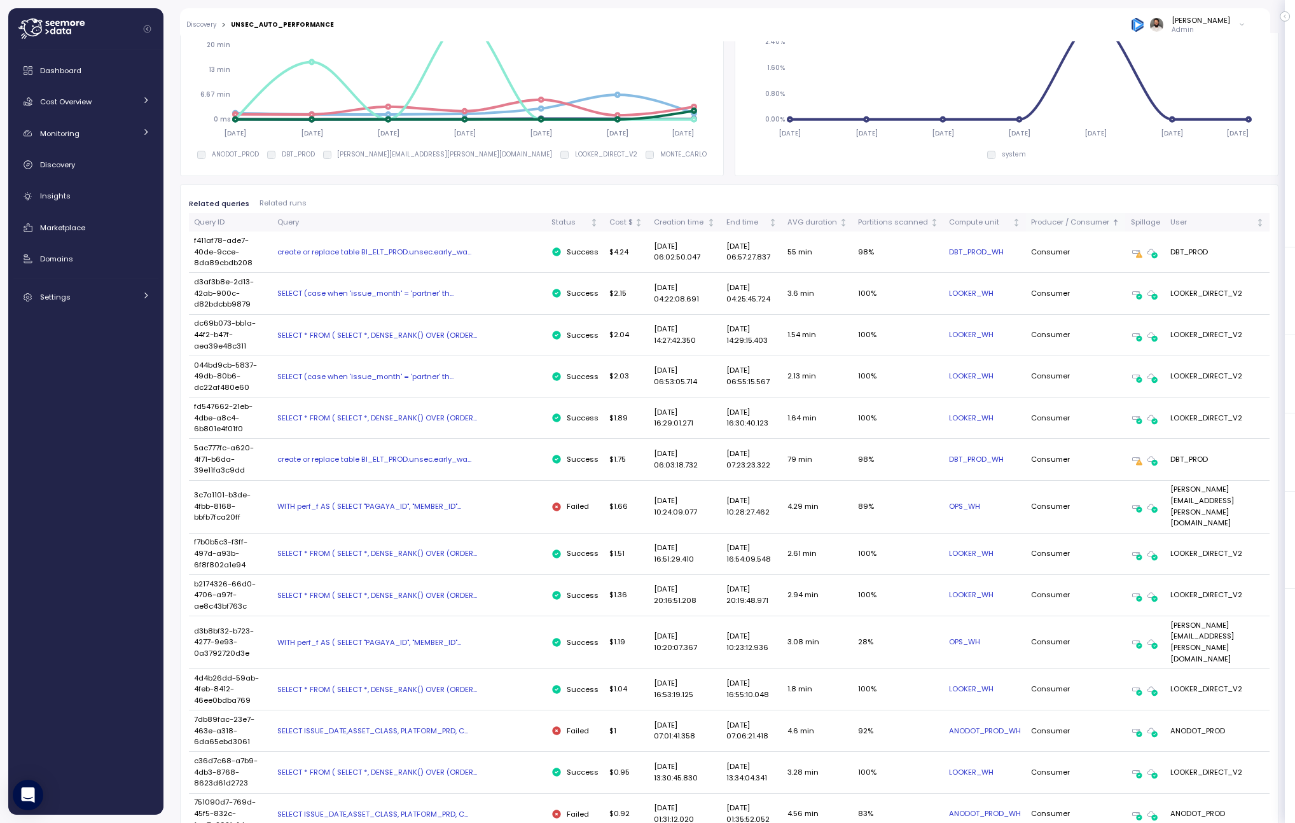
click at [1059, 223] on div "Producer / Consumer" at bounding box center [1070, 222] width 78 height 11
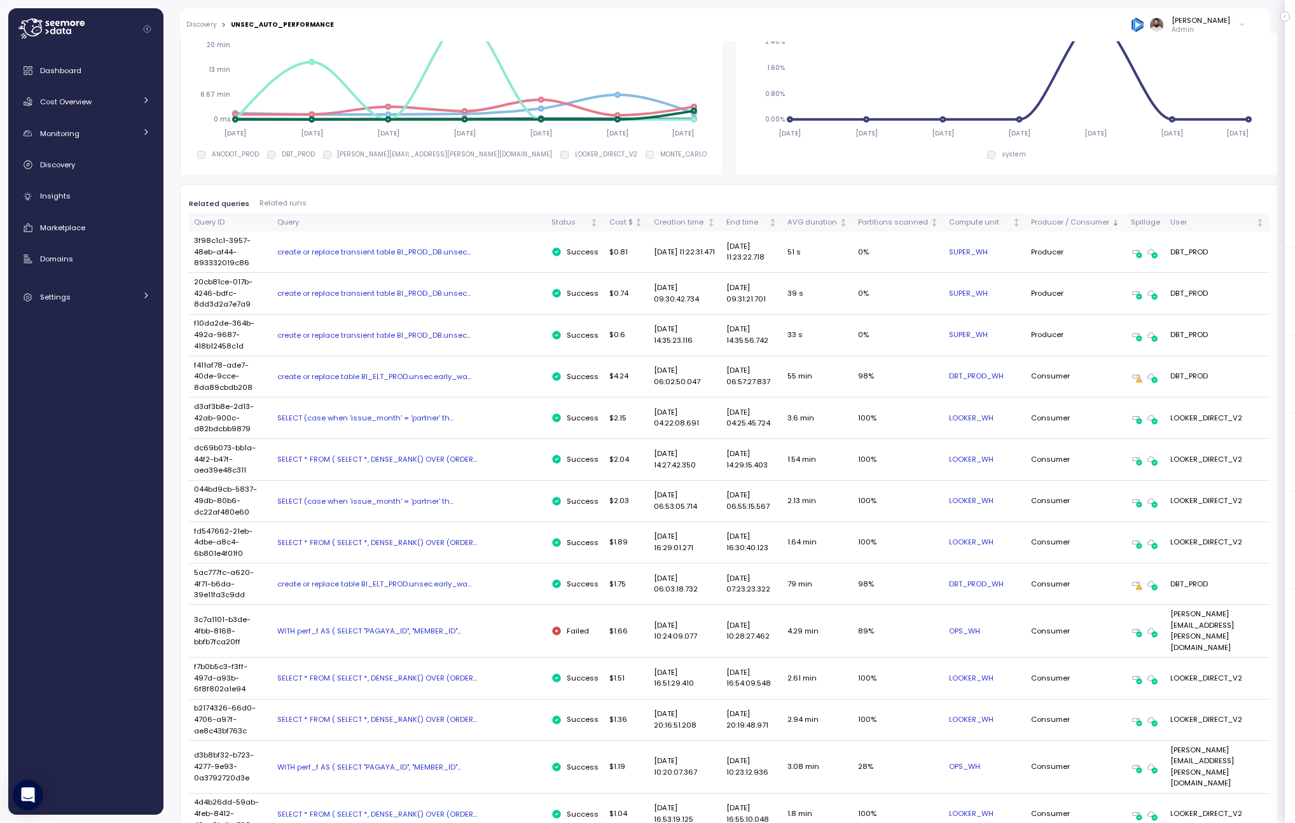
click at [1059, 224] on div "Producer / Consumer" at bounding box center [1070, 222] width 78 height 11
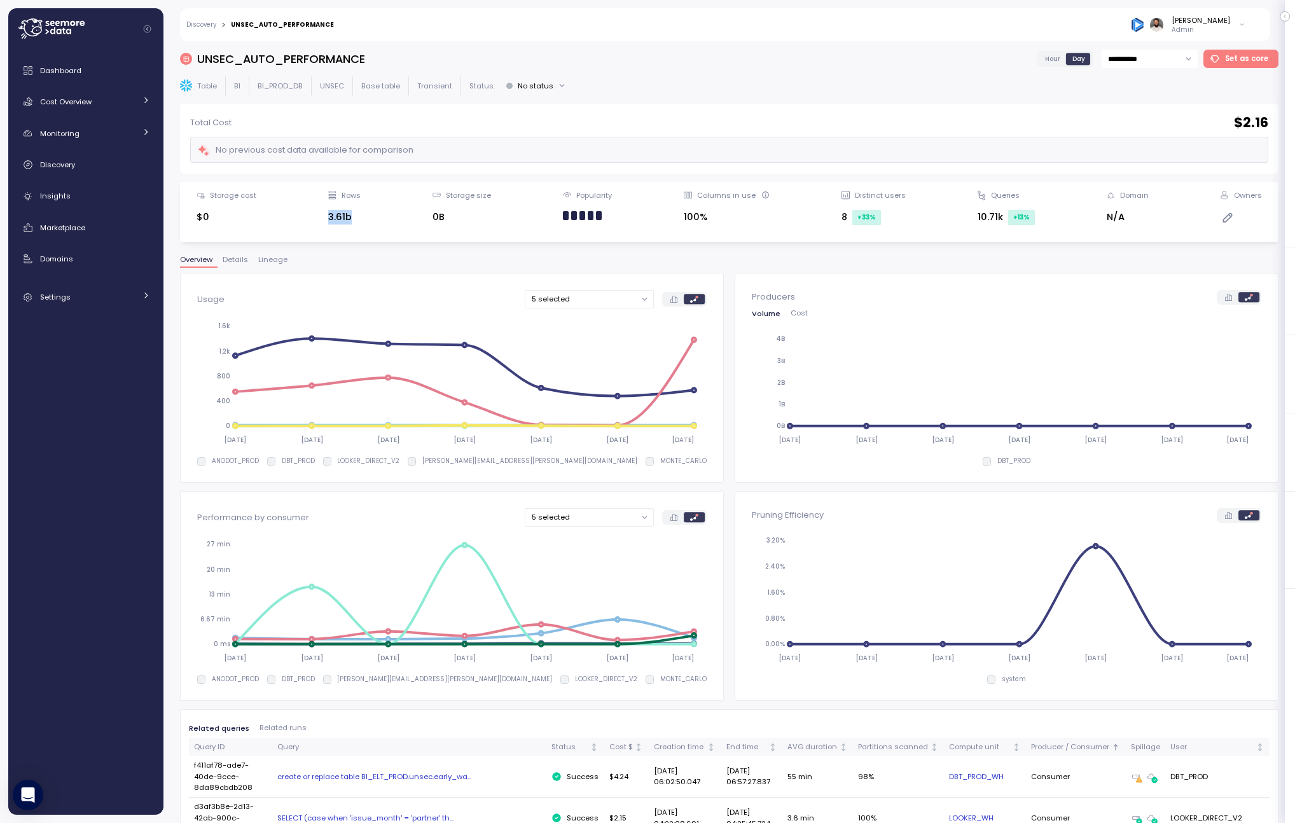
drag, startPoint x: 331, startPoint y: 217, endPoint x: 376, endPoint y: 217, distance: 45.2
click at [376, 217] on div "Storage cost $0 Rows 3.61b Storage size 0B Popularity Columns in use 100% Disti…" at bounding box center [729, 212] width 1082 height 44
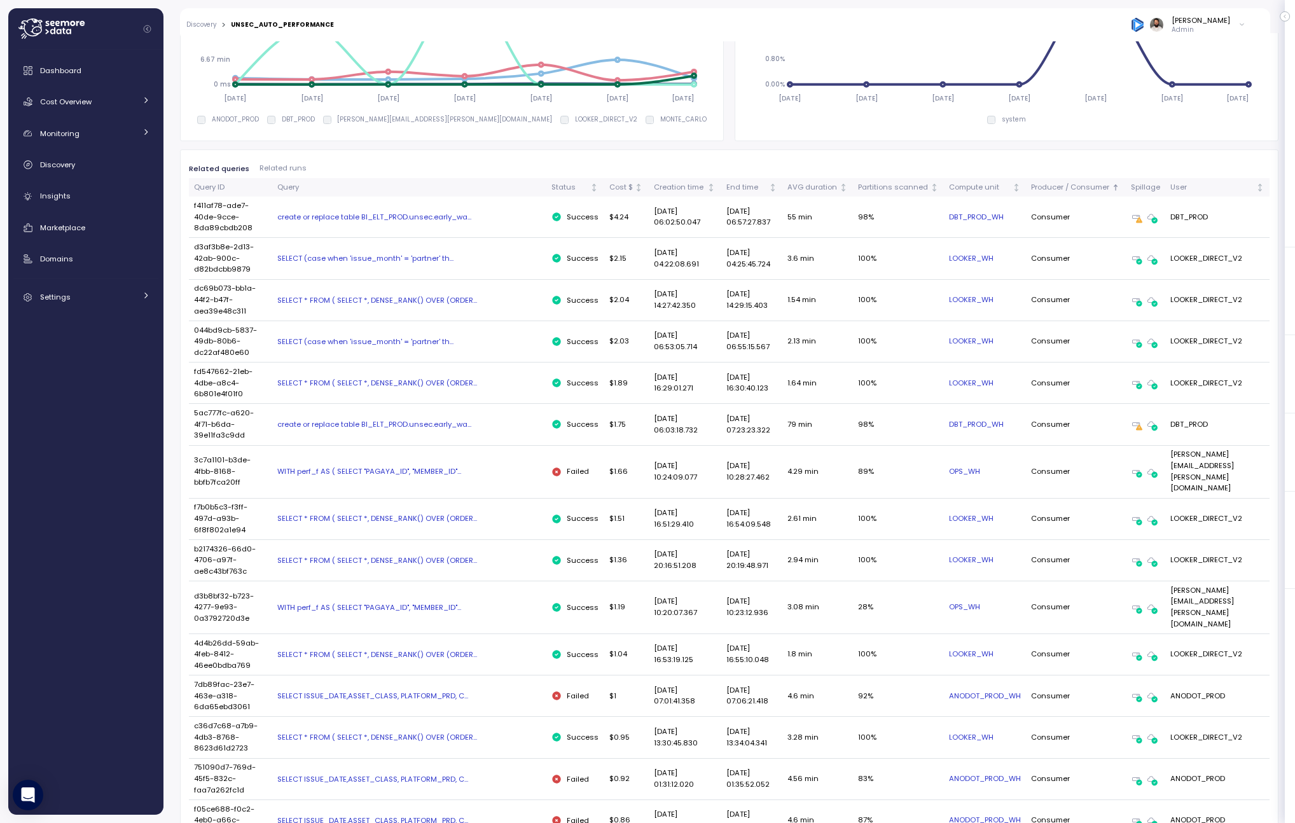
scroll to position [557, 0]
click at [813, 193] on div "AVG duration" at bounding box center [812, 189] width 50 height 11
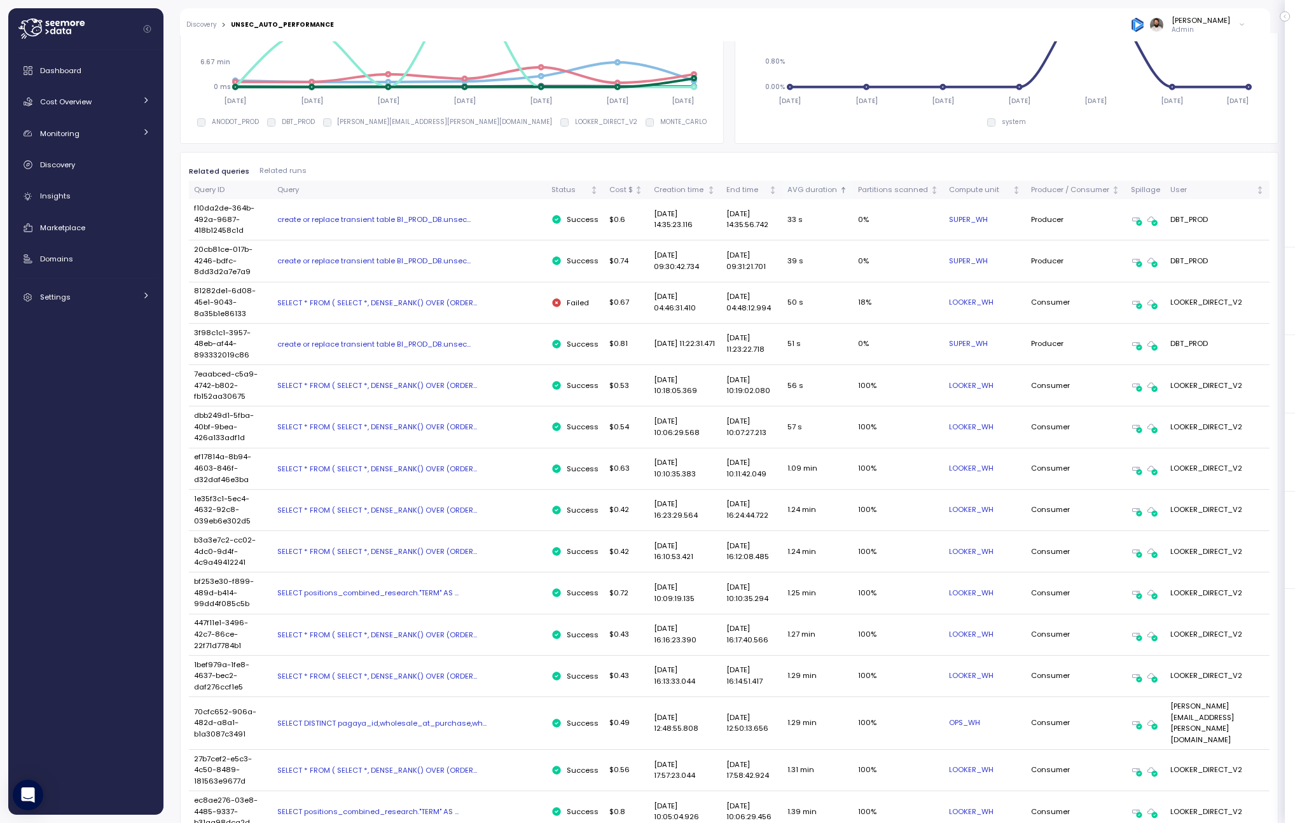
click at [813, 193] on div "AVG duration" at bounding box center [812, 189] width 50 height 11
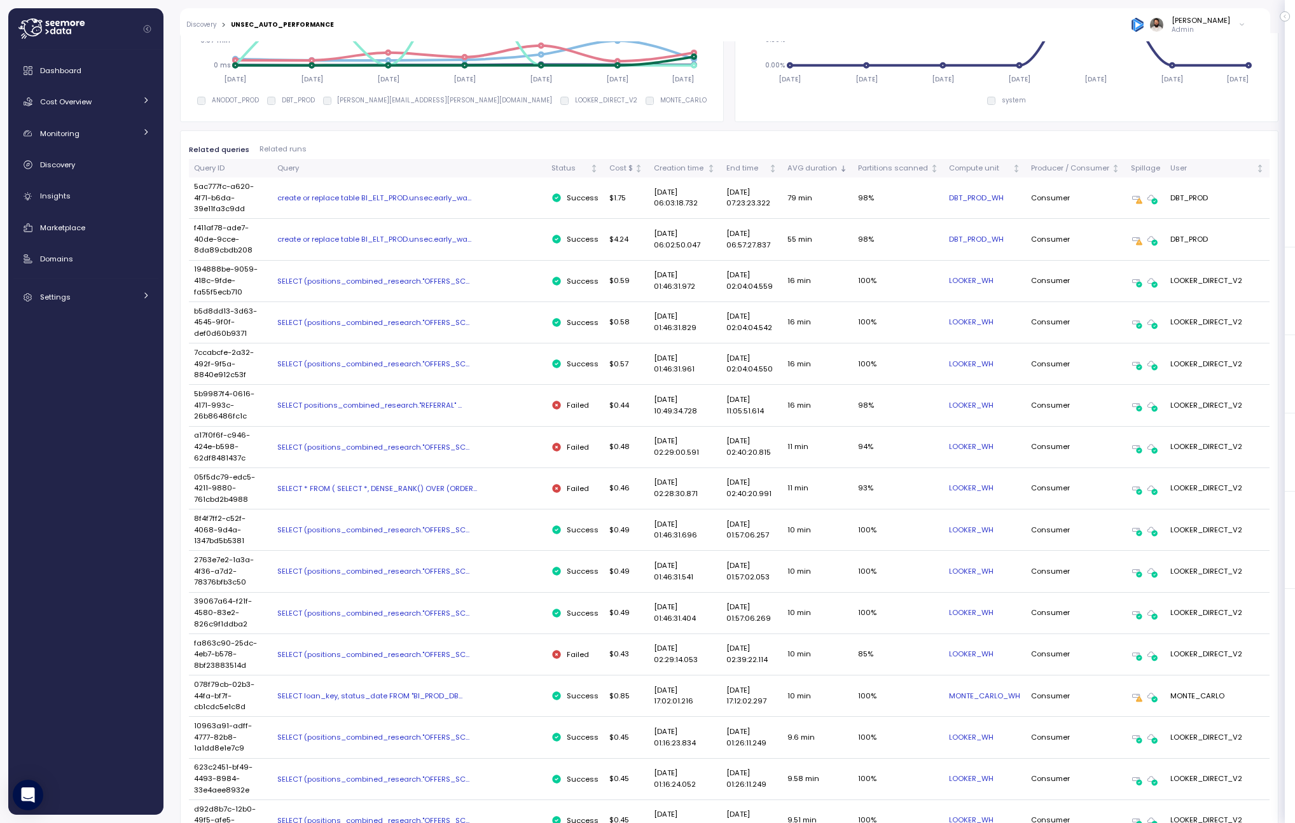
scroll to position [588, 0]
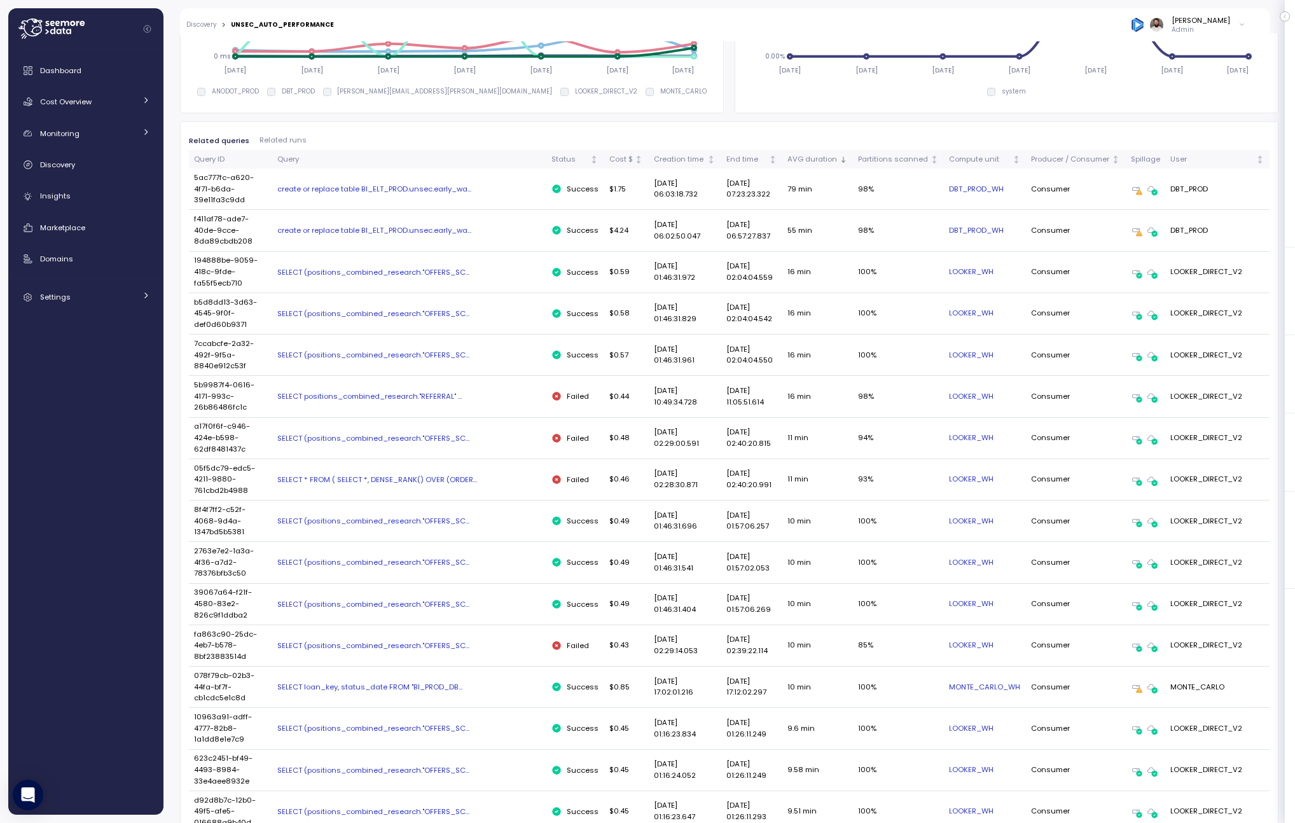
click at [445, 184] on div "create or replace table BI_ELT_PROD.unsec.early_wa..." at bounding box center [409, 189] width 264 height 10
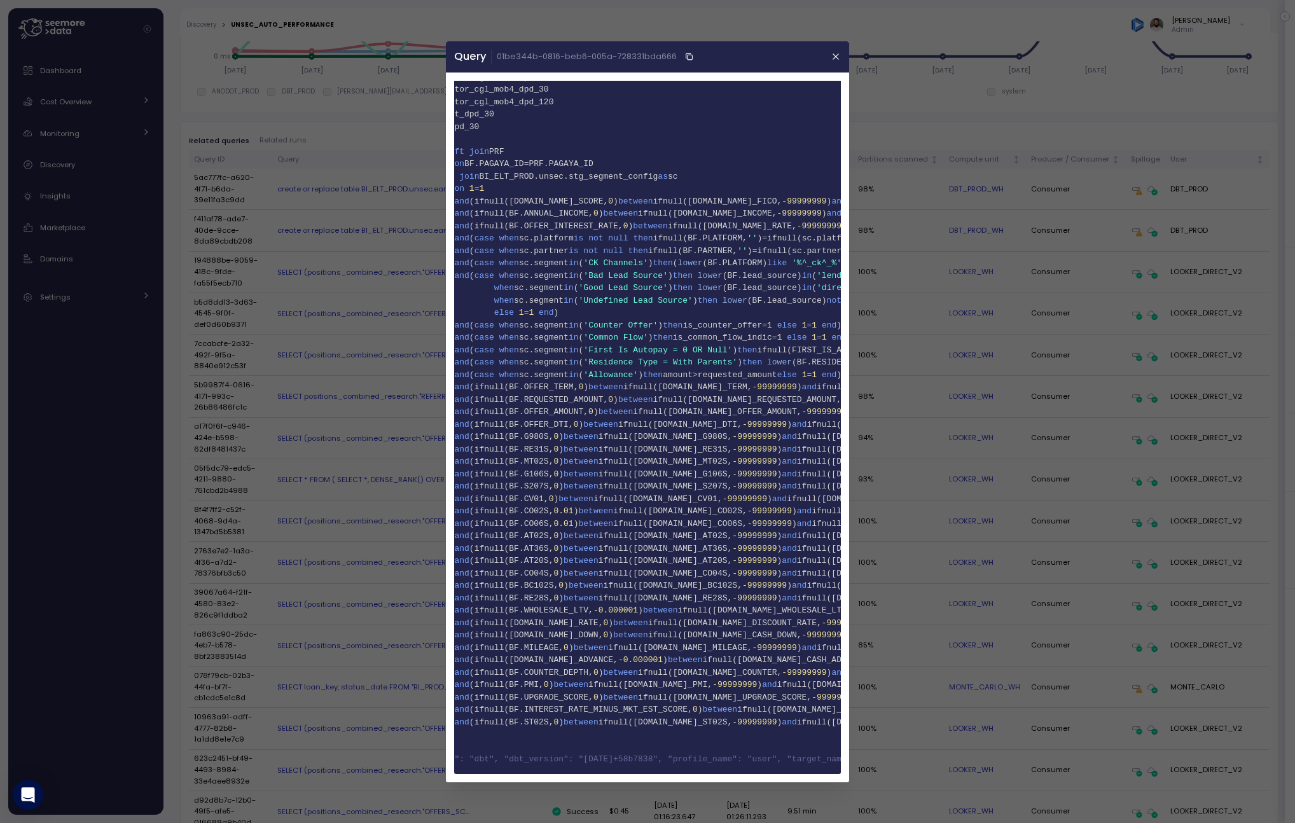
scroll to position [0, 0]
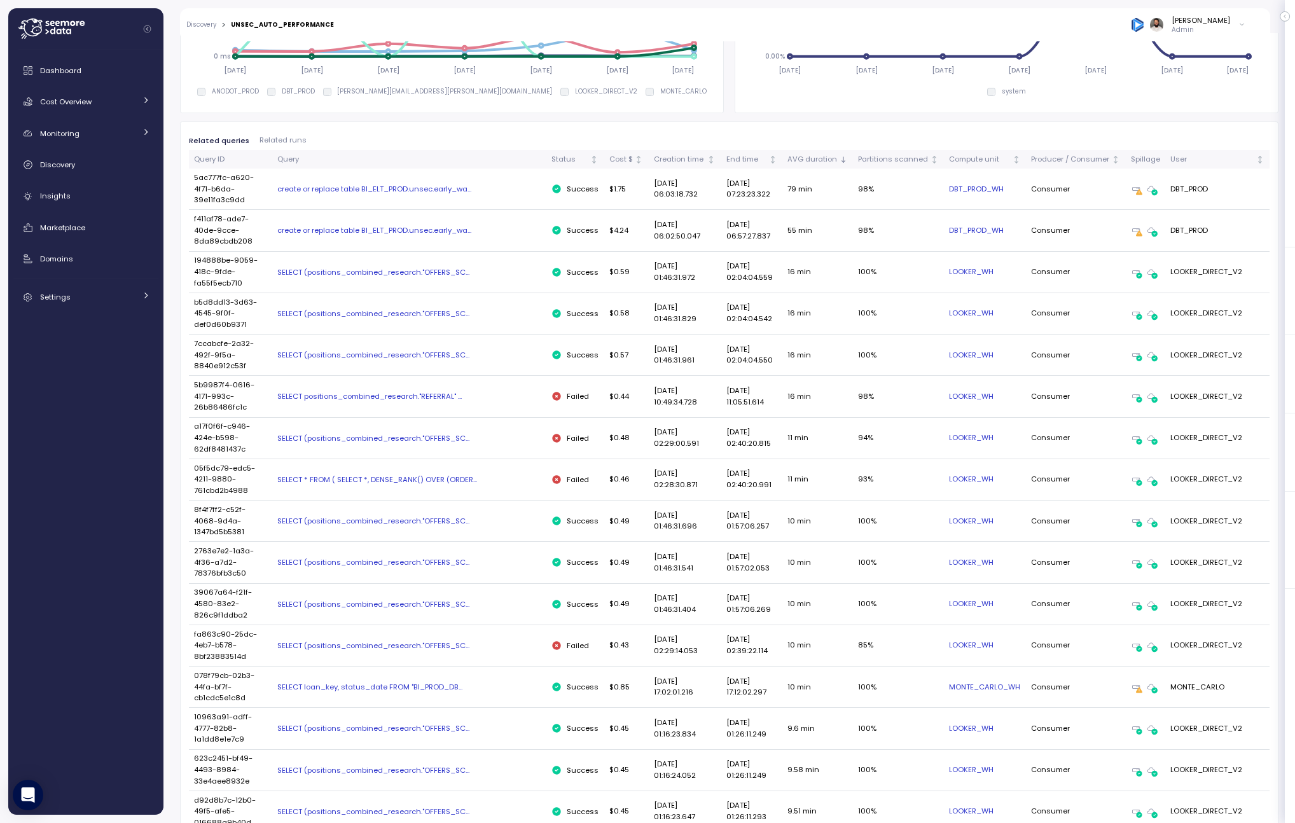
click at [428, 308] on div "SELECT (positions_combined_research."OFFERS_SC..." at bounding box center [409, 313] width 264 height 10
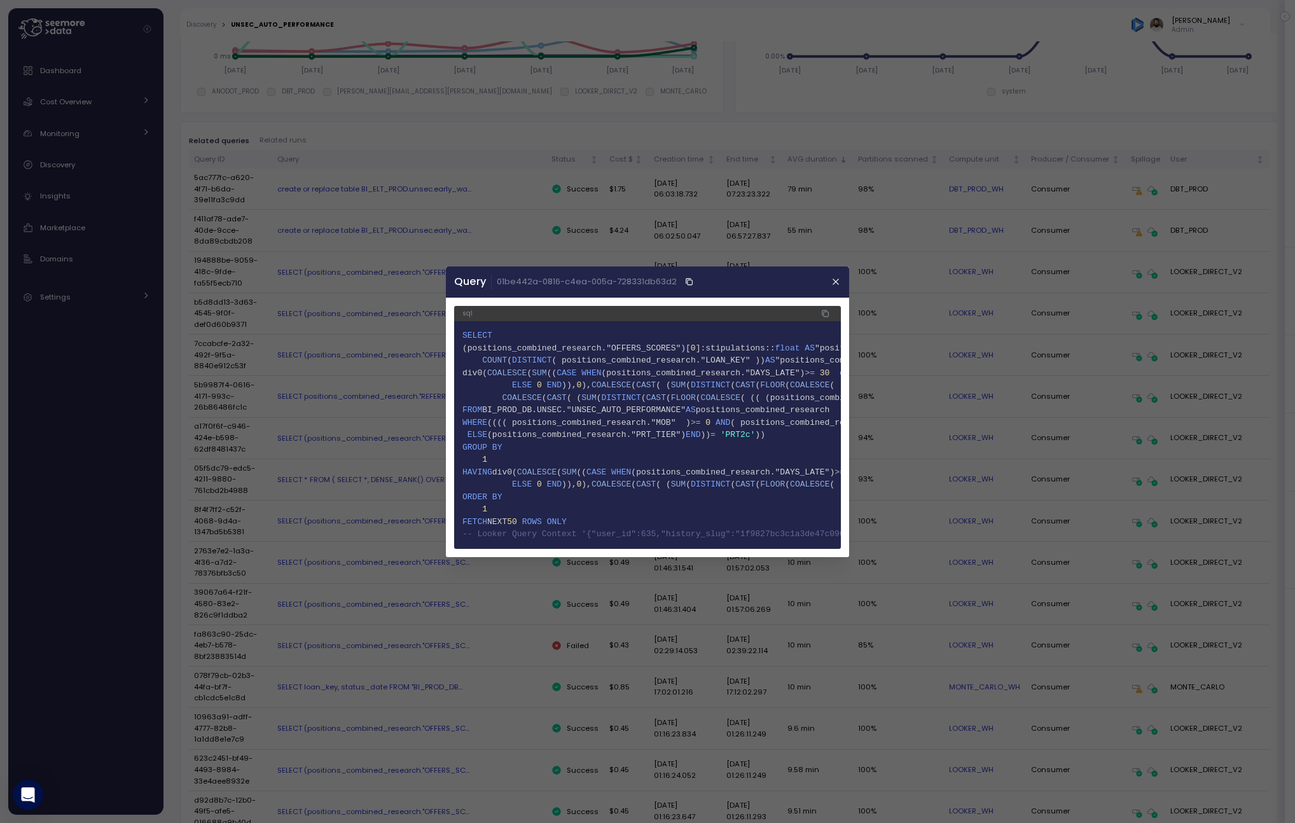
click at [612, 413] on span "BI_PROD_DB.UNSEC."UNSEC_AUTO_PERFORMANCE"" at bounding box center [583, 410] width 203 height 10
click at [616, 424] on span "(((( positions_combined_research."MOB" )" at bounding box center [588, 422] width 203 height 10
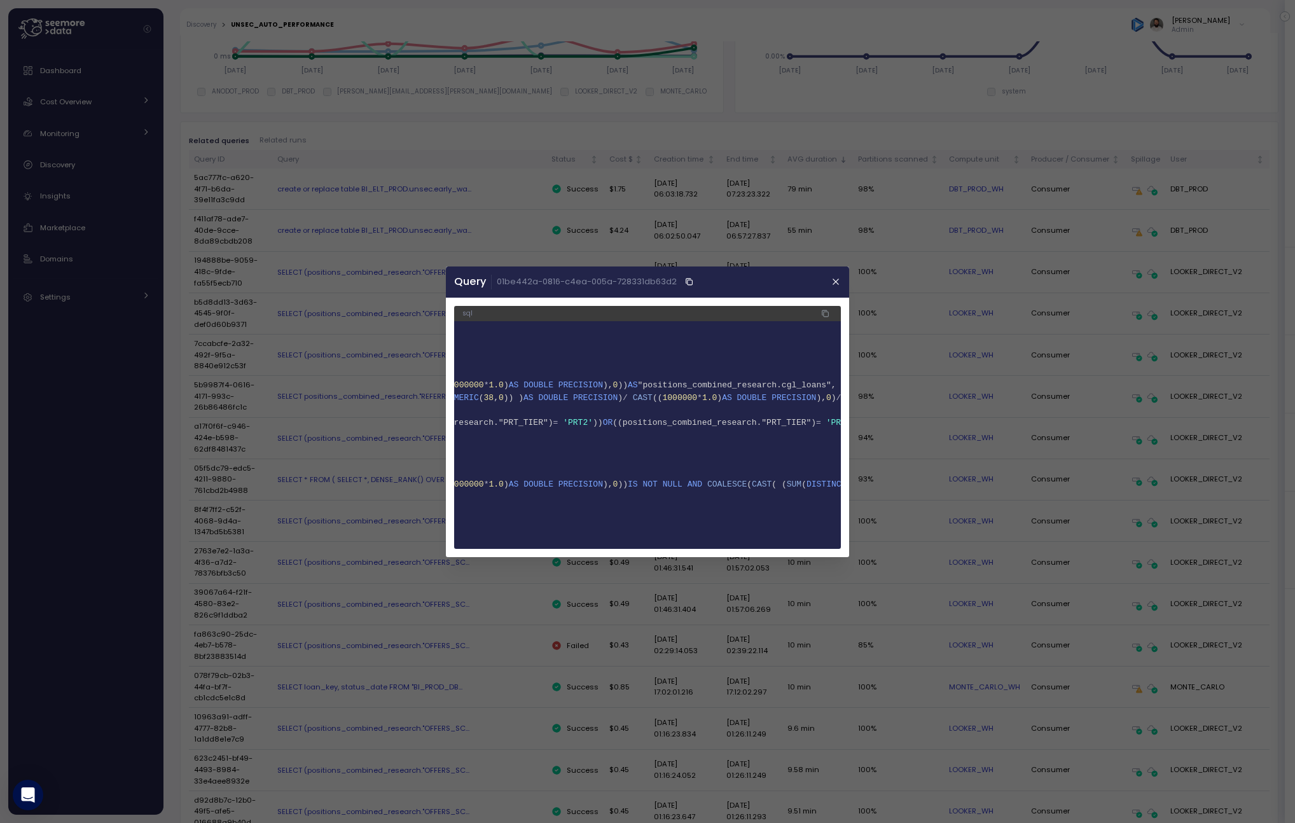
scroll to position [0, 2287]
click at [542, 424] on span "((positions_combined_research."PRT_TIER")" at bounding box center [440, 422] width 203 height 10
click at [649, 457] on pre "1 SELECT 2 (positions_combined_research."OFFERS_SCORES")[ 0 ]:stipulations:: fl…" at bounding box center [647, 435] width 387 height 228
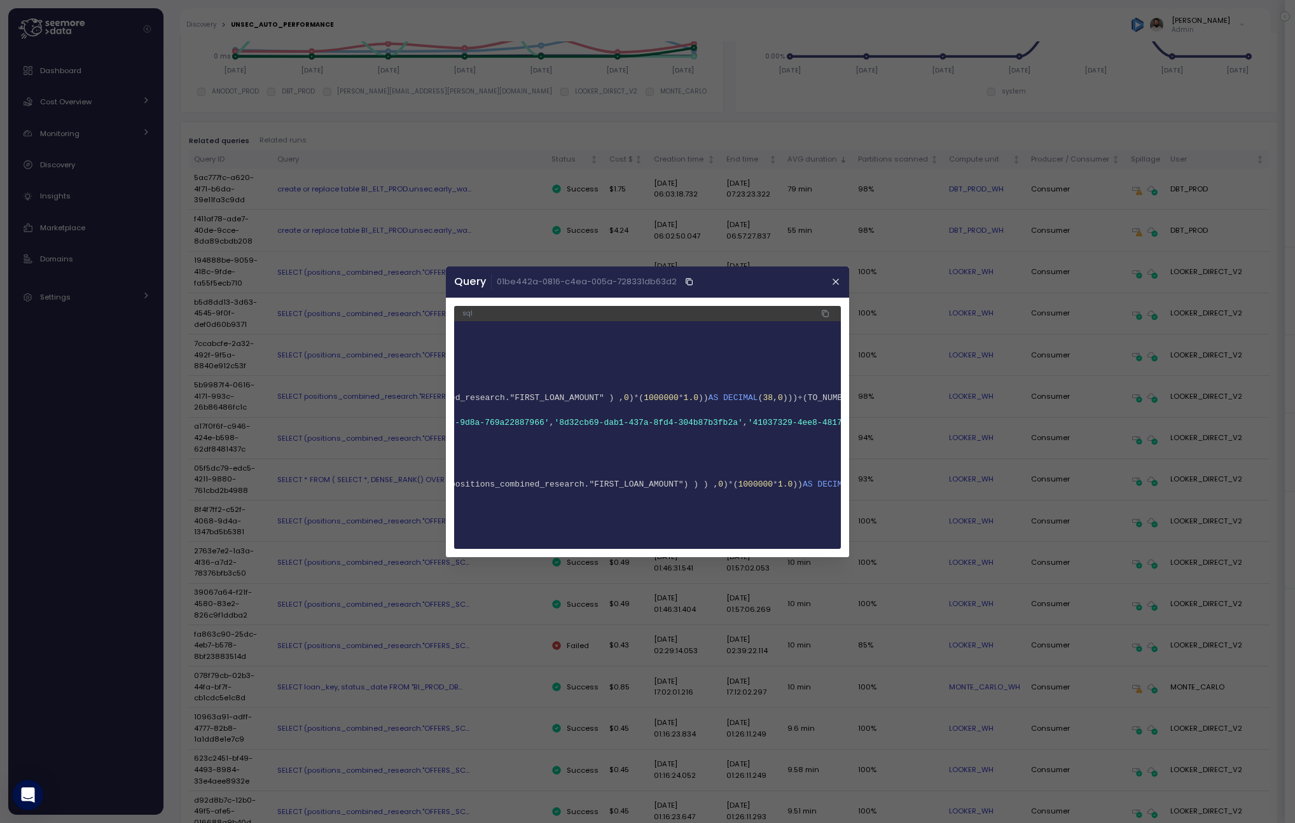
click at [649, 457] on pre "1 SELECT 2 (positions_combined_research."OFFERS_SCORES")[ 0 ]:stipulations:: fl…" at bounding box center [647, 435] width 387 height 228
click at [823, 319] on button "button" at bounding box center [825, 313] width 15 height 15
click at [832, 275] on button "button" at bounding box center [836, 282] width 15 height 15
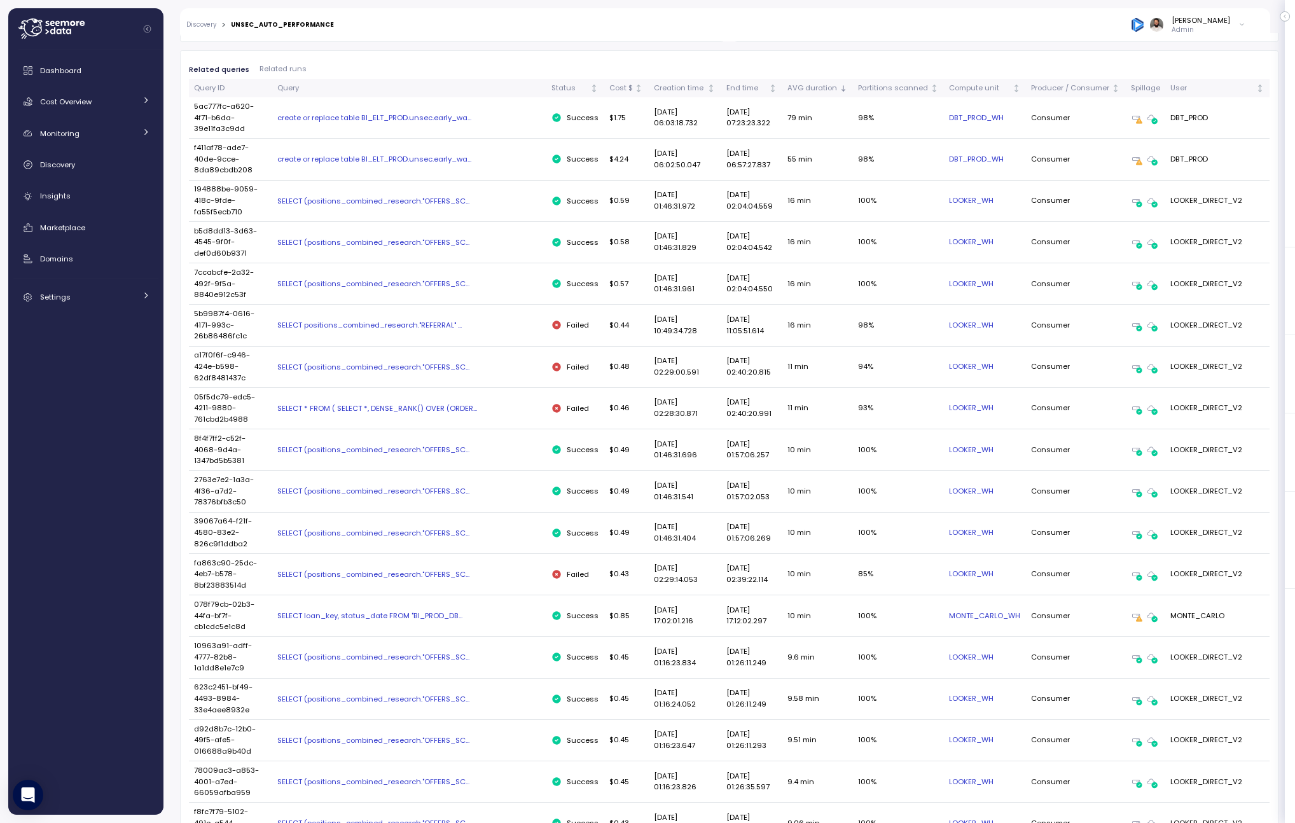
scroll to position [652, 0]
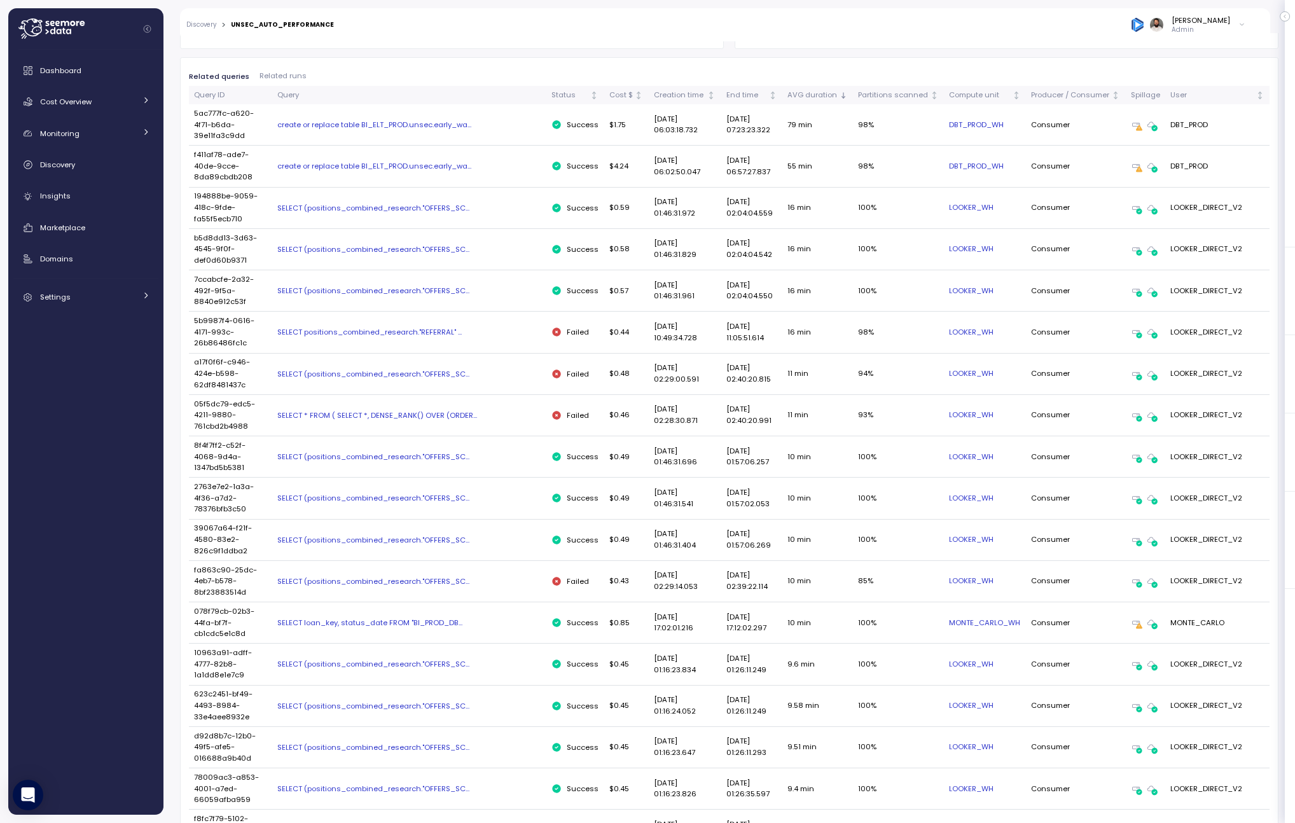
click at [444, 327] on div "SELECT positions_combined_research."REFERRAL" ..." at bounding box center [409, 332] width 264 height 10
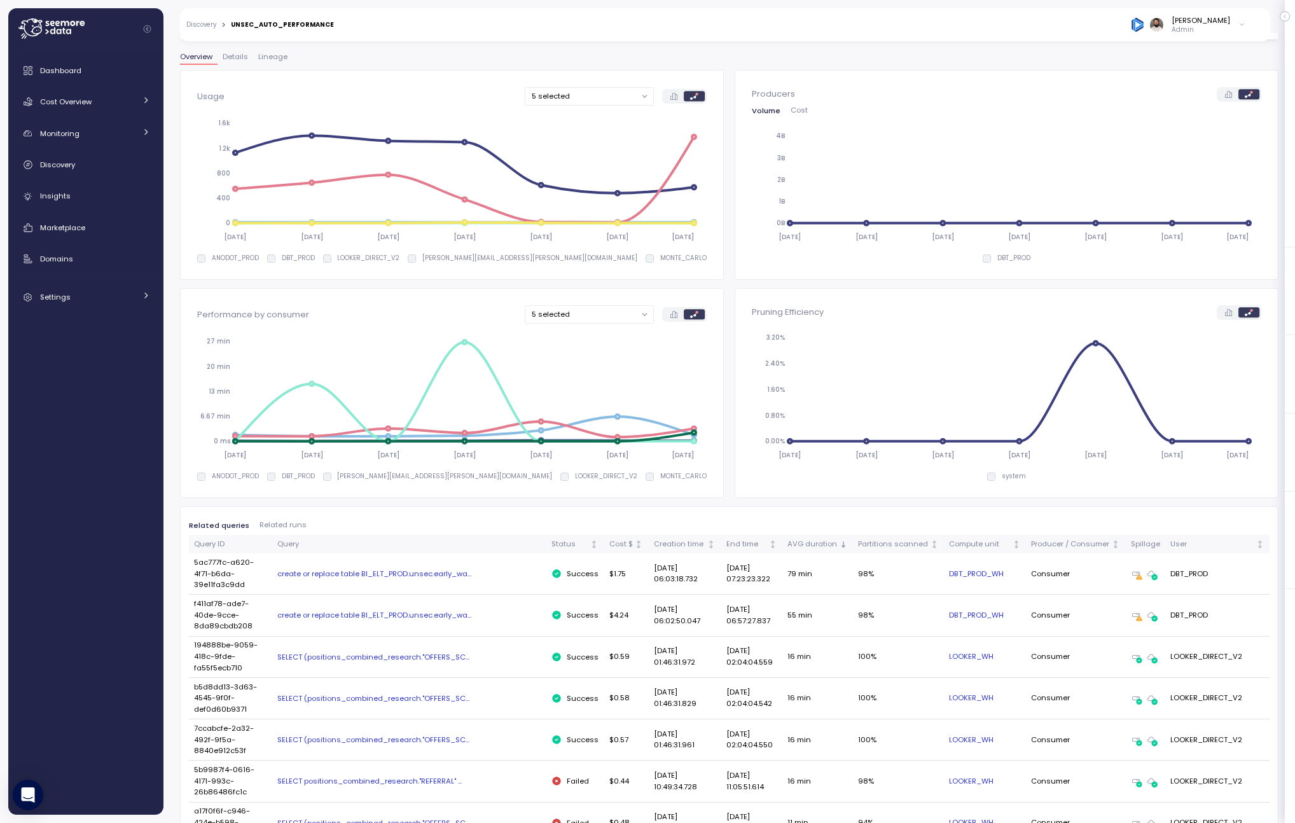
scroll to position [0, 0]
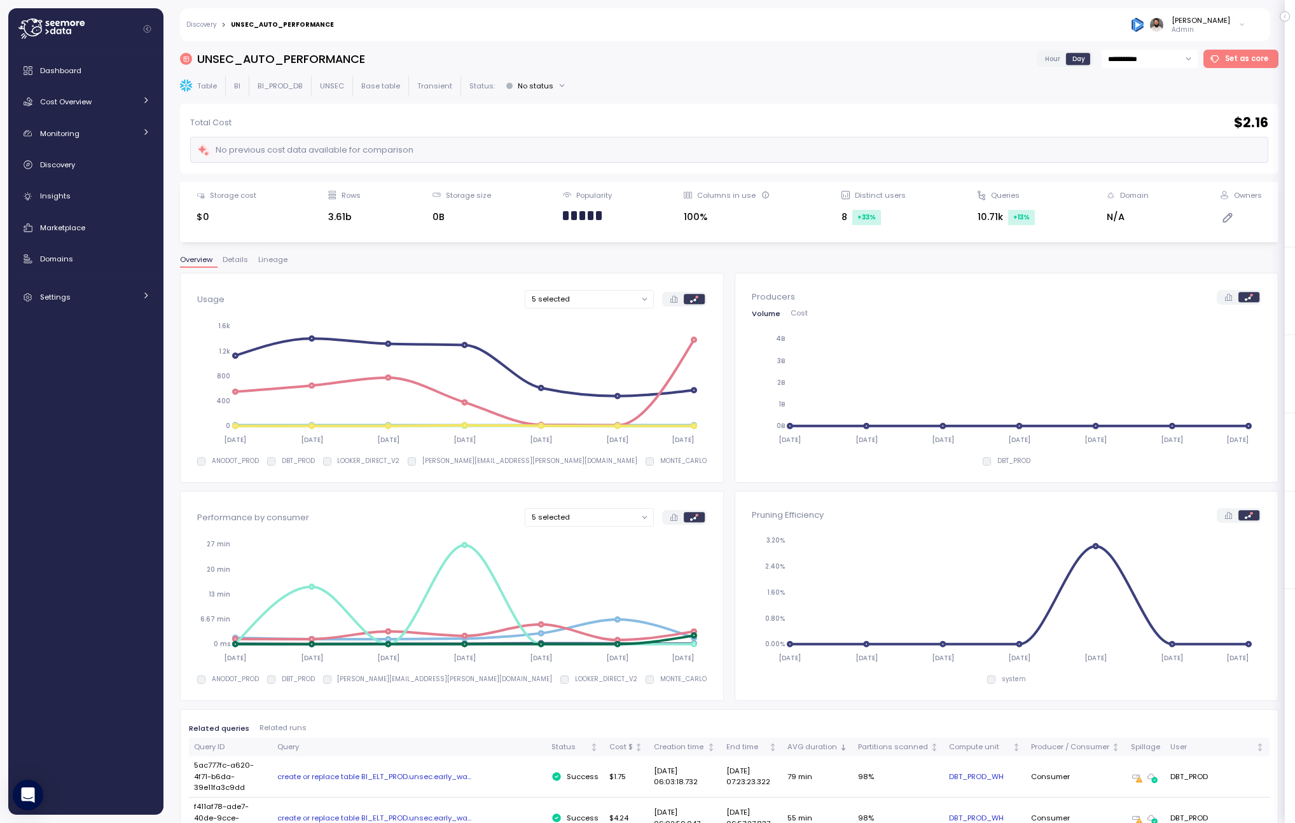
click at [258, 258] on span "Lineage" at bounding box center [272, 259] width 29 height 7
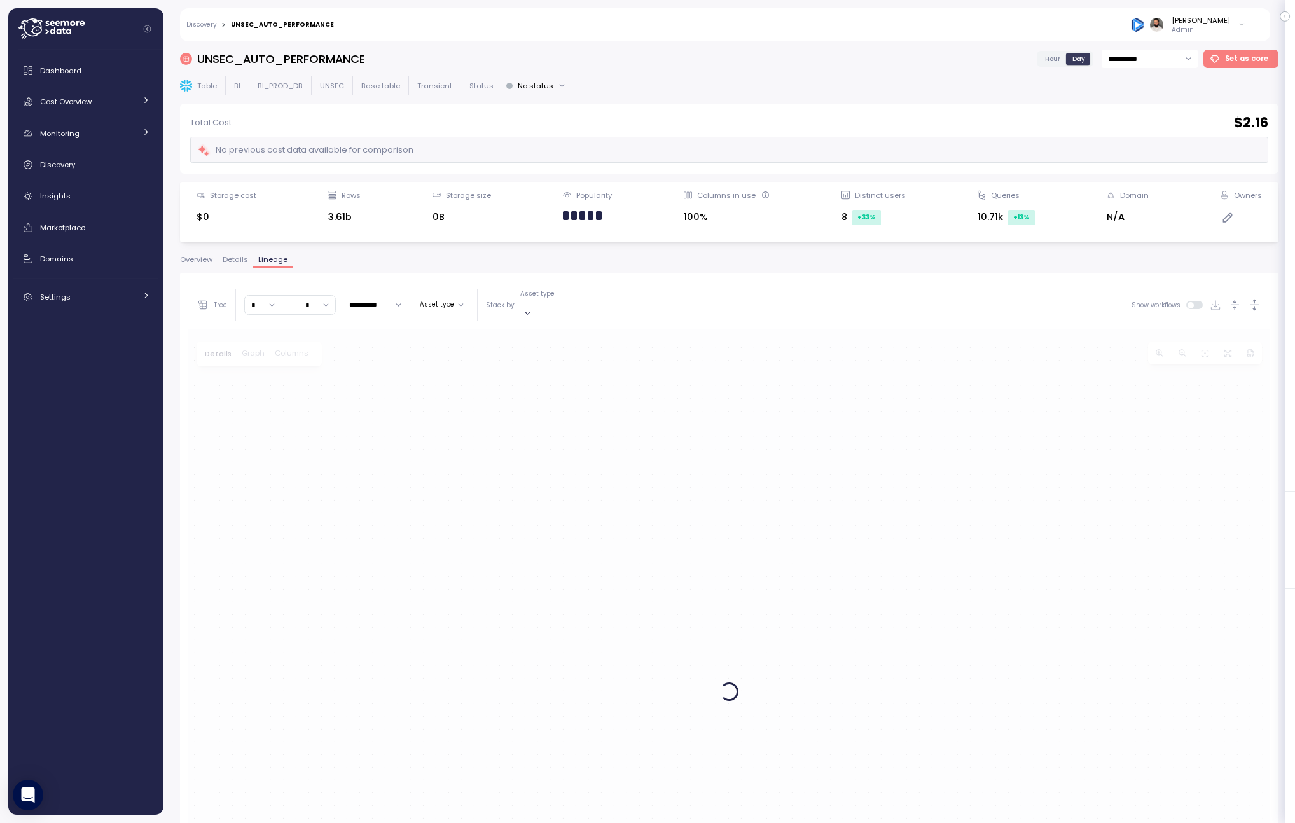
click at [234, 258] on span "Details" at bounding box center [235, 259] width 25 height 7
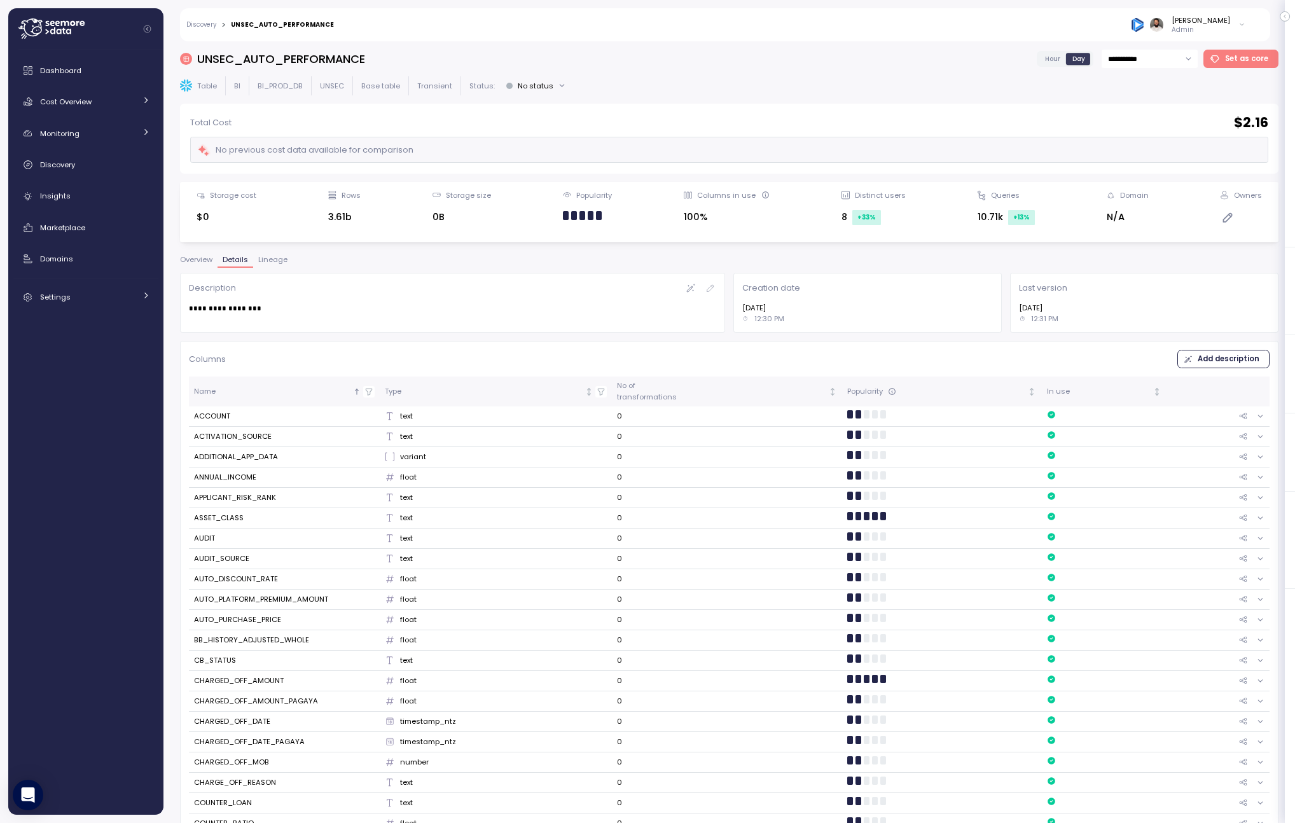
click at [207, 257] on span "Overview" at bounding box center [196, 259] width 32 height 7
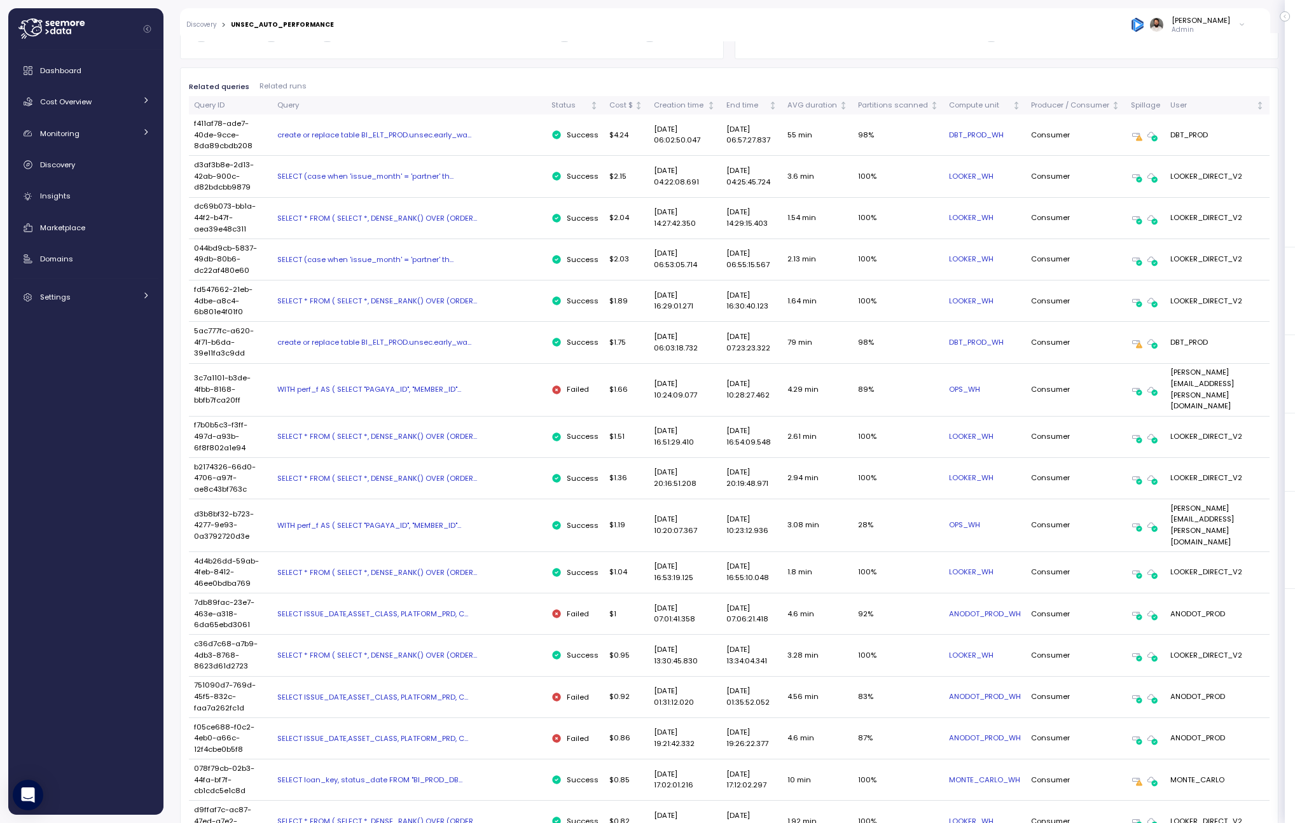
scroll to position [643, 0]
click at [1206, 498] on td "LEROY.HAIMOFF@PAGAYA.COM" at bounding box center [1217, 524] width 104 height 53
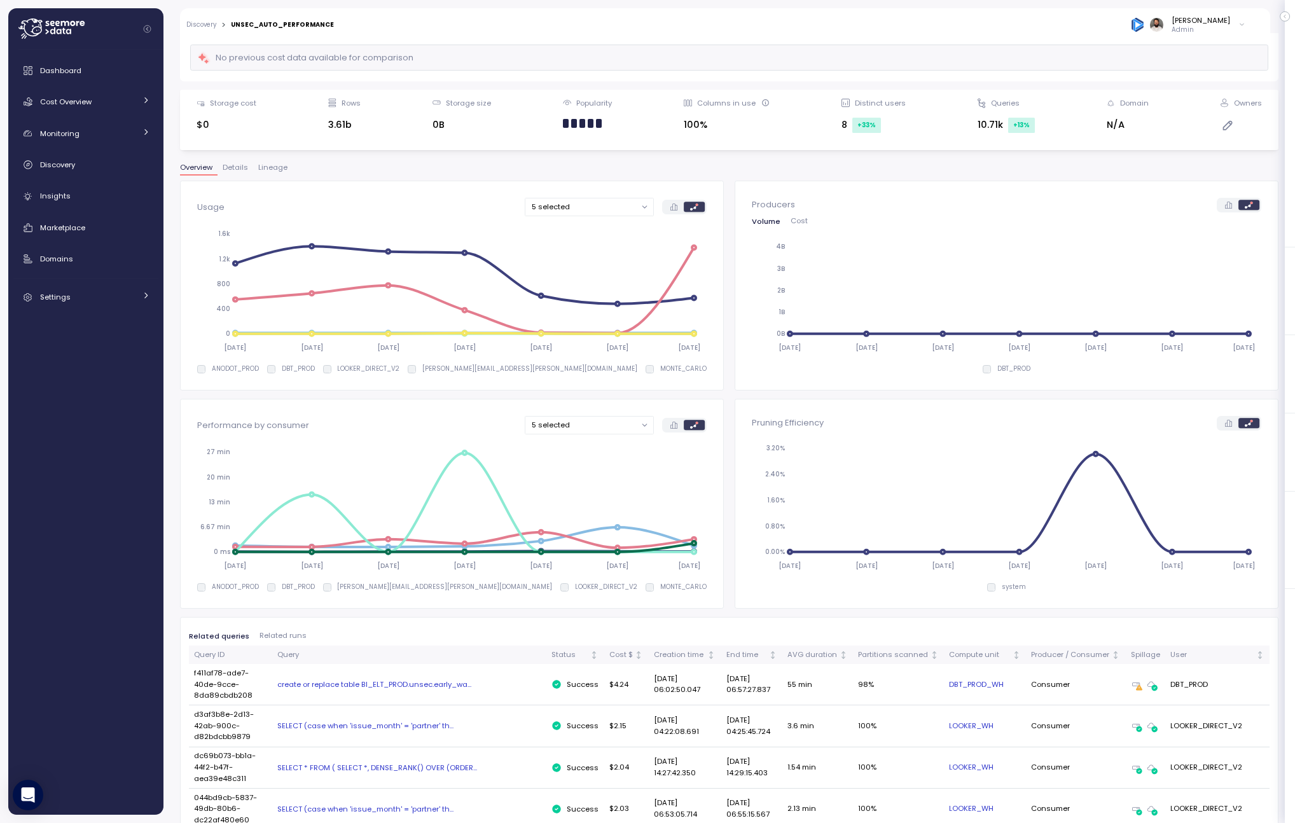
scroll to position [105, 0]
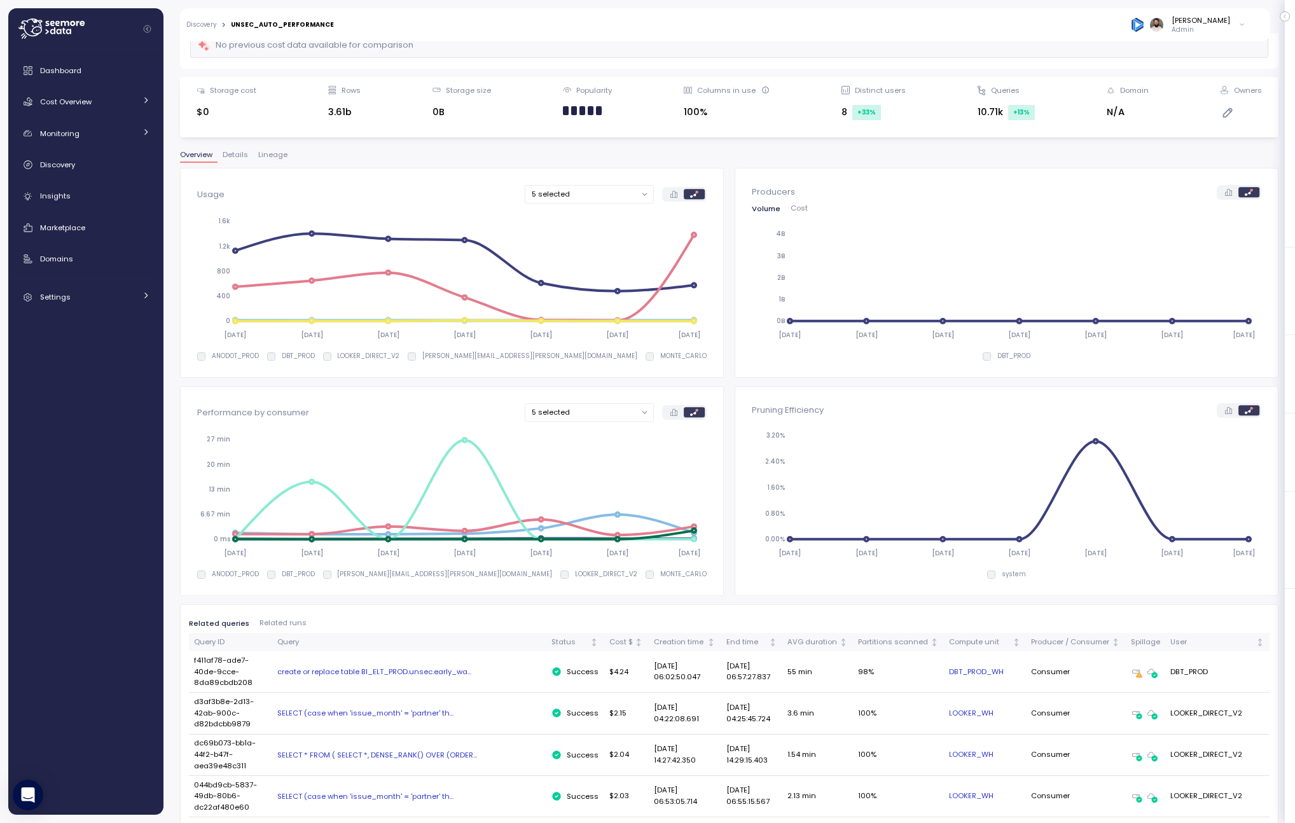
click at [806, 205] on span "Cost" at bounding box center [798, 208] width 17 height 7
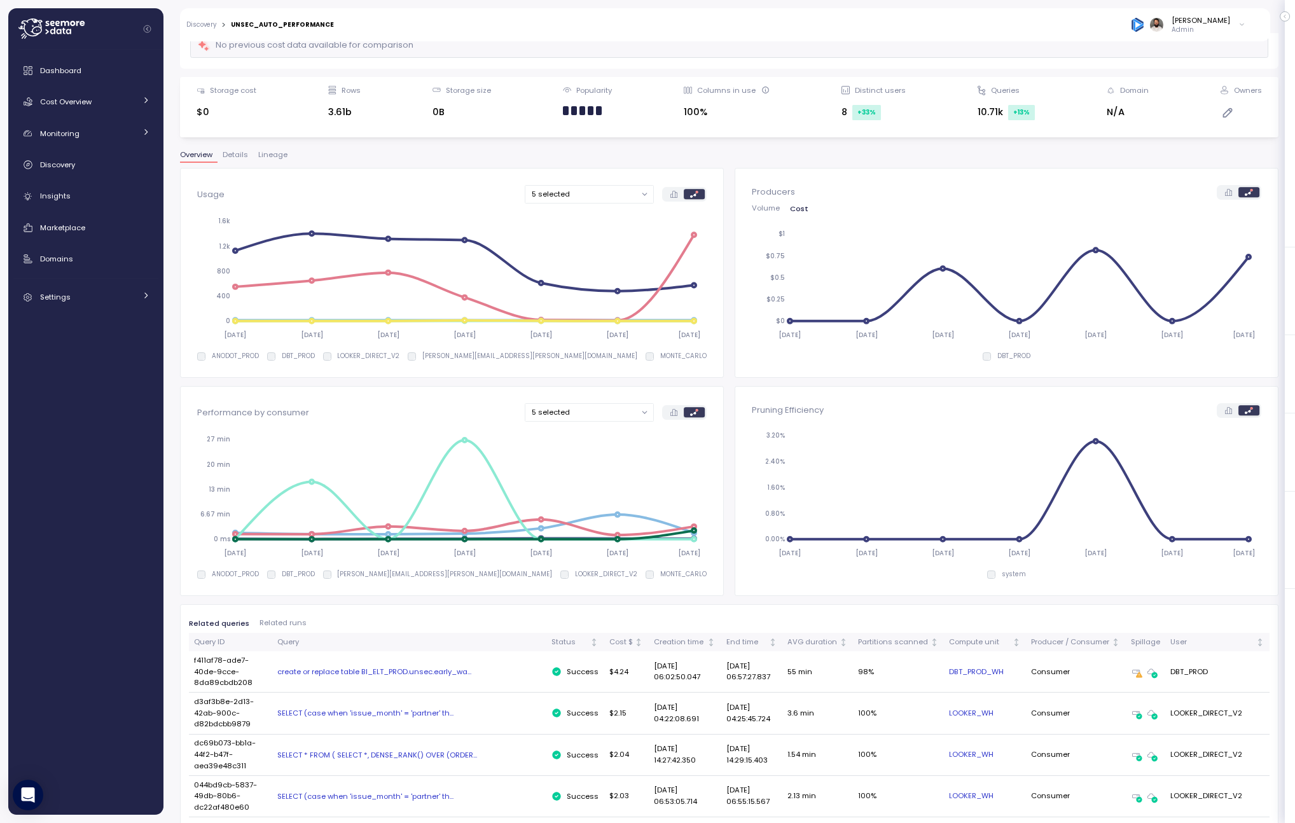
click at [767, 208] on span "Volume" at bounding box center [766, 208] width 28 height 7
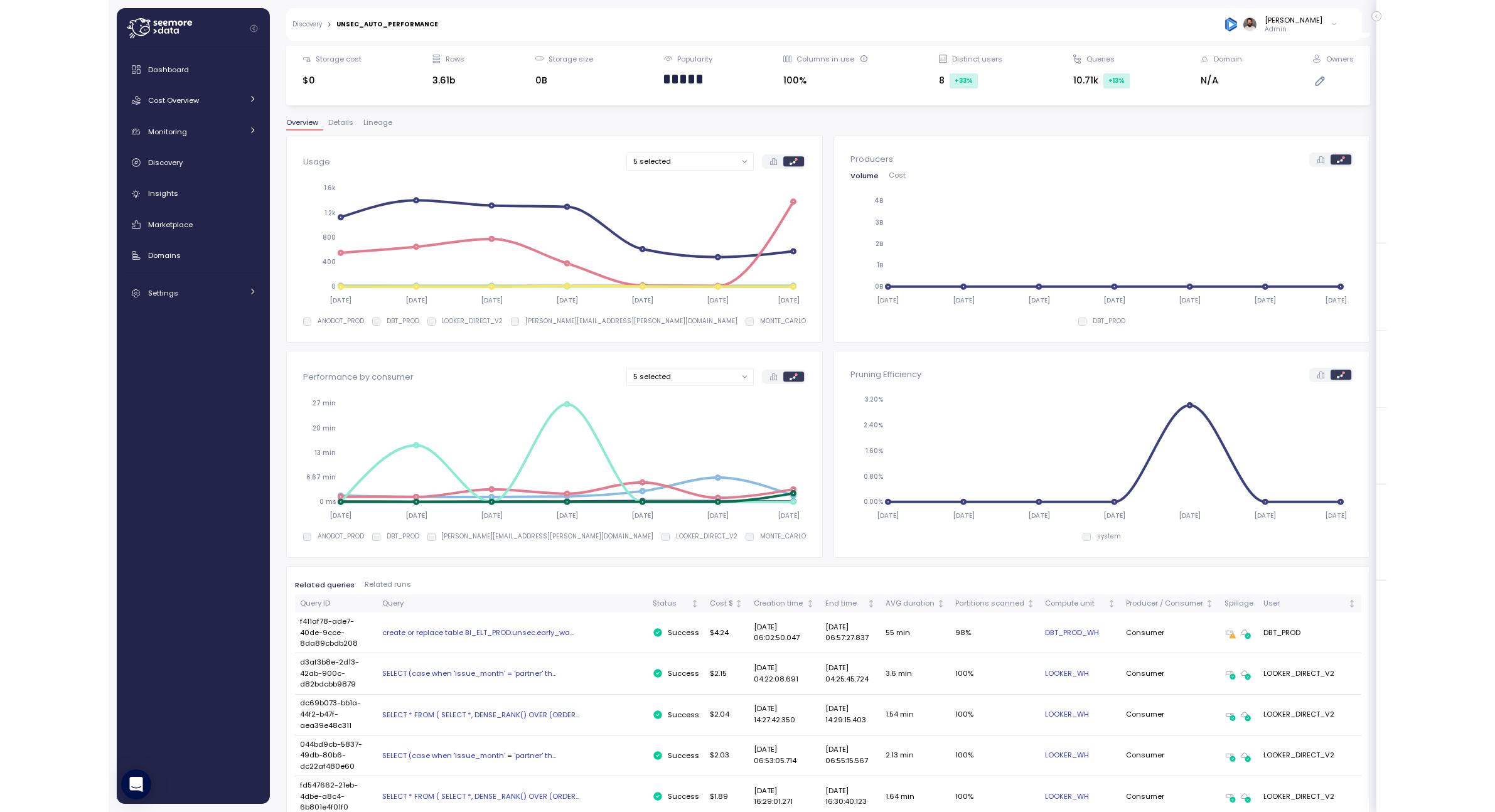
scroll to position [0, 0]
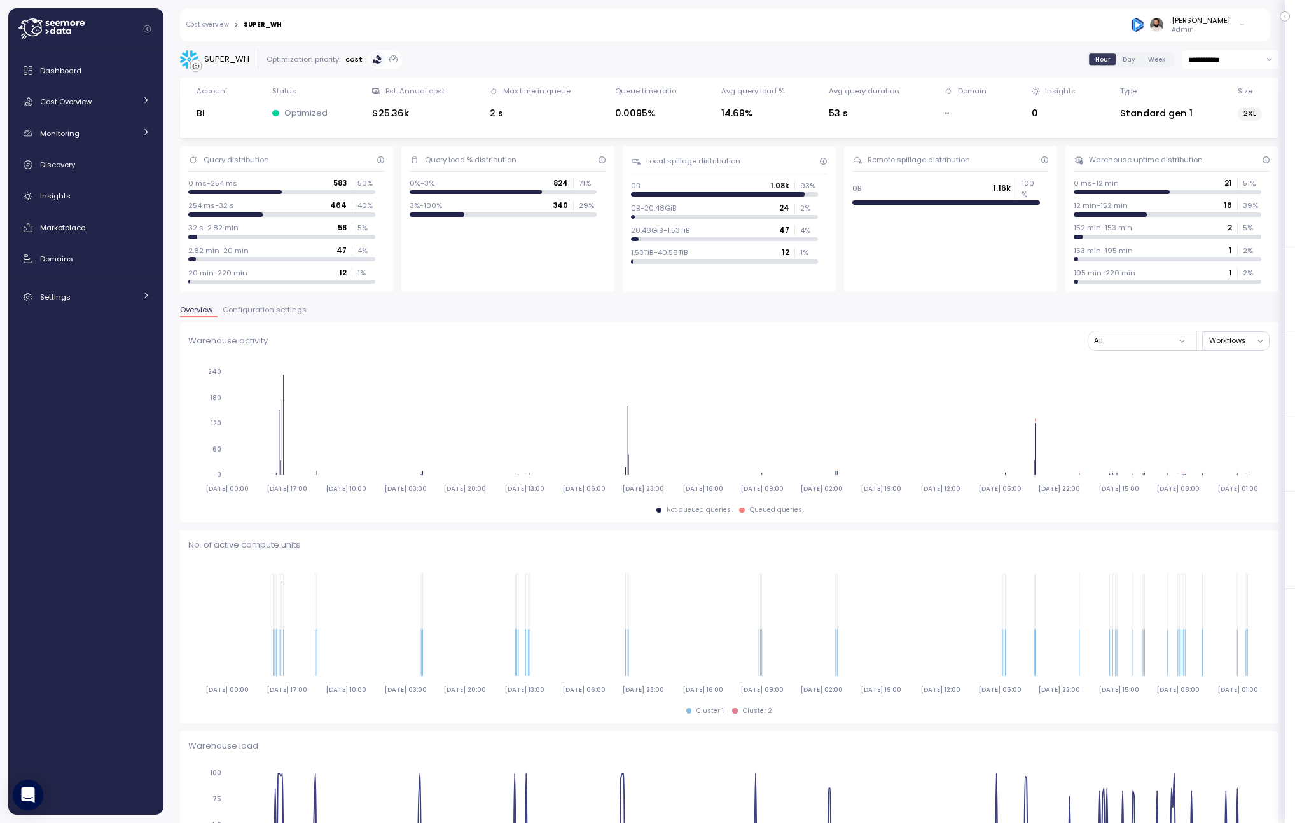
click at [275, 307] on span "Configuration settings" at bounding box center [265, 310] width 84 height 7
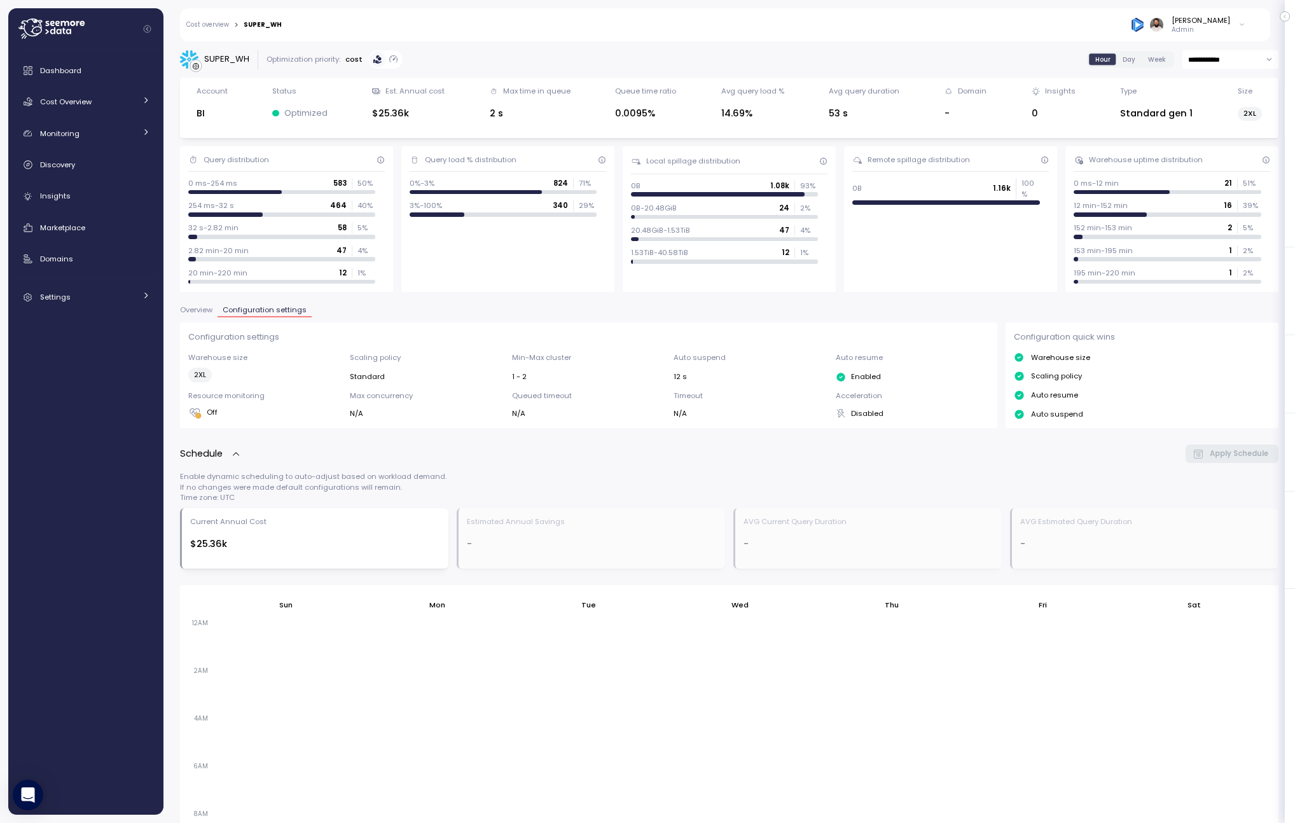
drag, startPoint x: 224, startPoint y: 372, endPoint x: 238, endPoint y: 372, distance: 14.0
click at [238, 372] on div "2XL" at bounding box center [265, 375] width 154 height 15
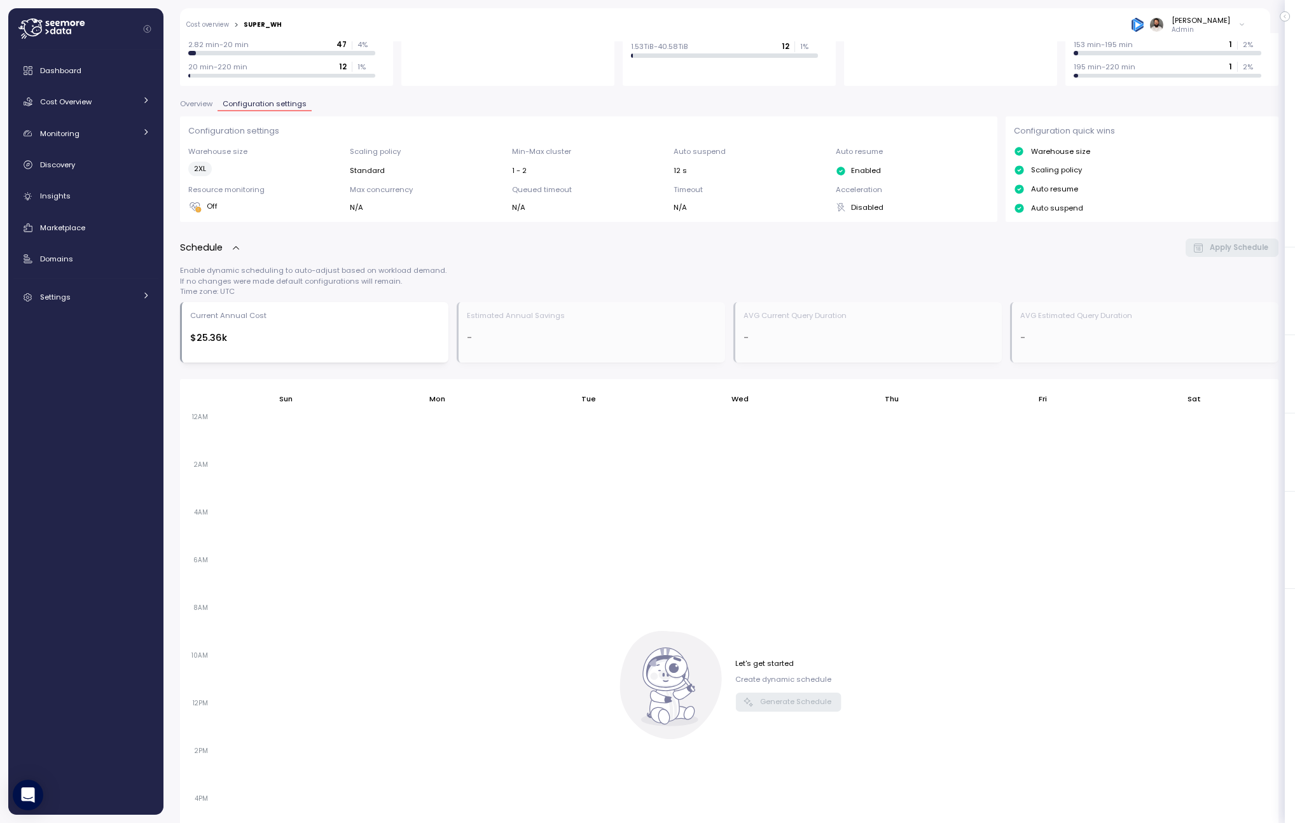
scroll to position [200, 0]
click at [238, 252] on icon "button" at bounding box center [236, 254] width 10 height 10
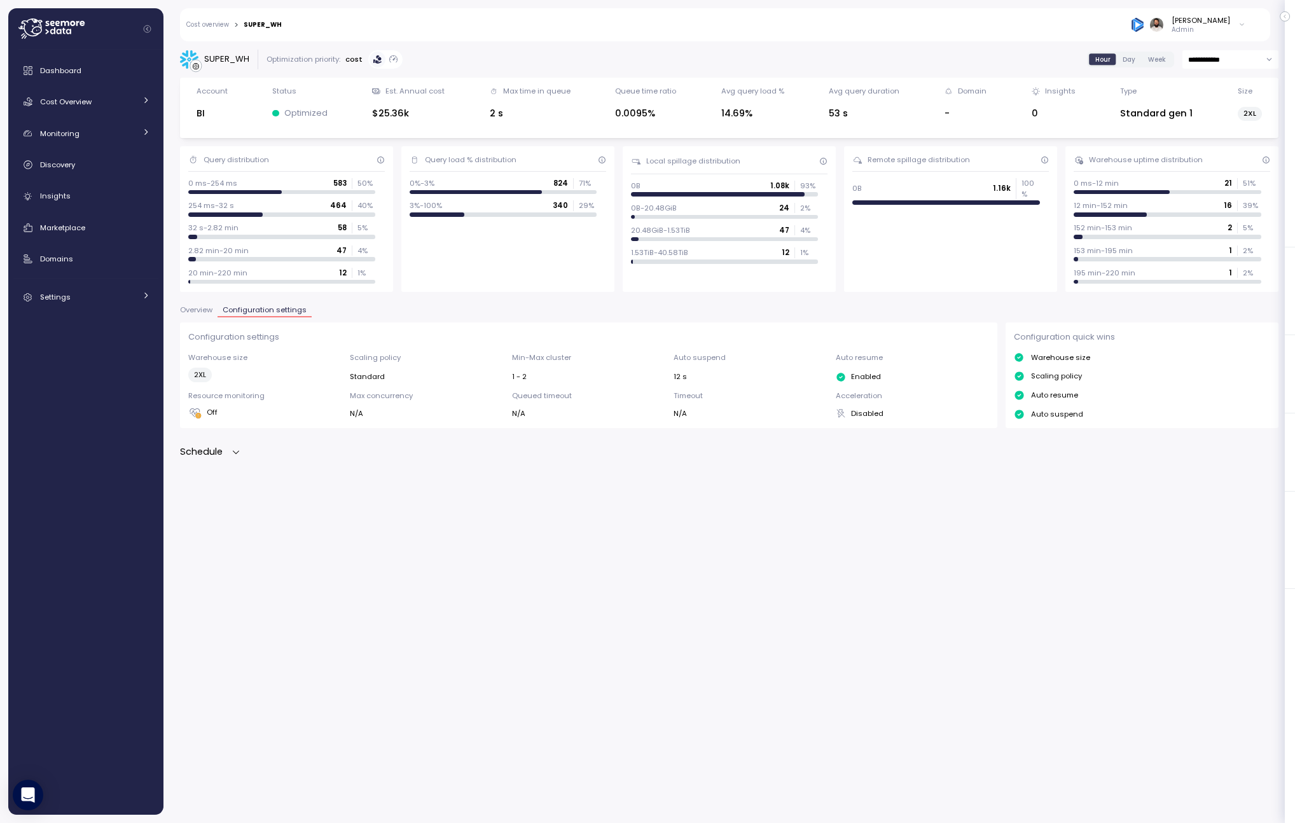
scroll to position [0, 0]
click at [238, 445] on div "Schedule" at bounding box center [210, 452] width 61 height 15
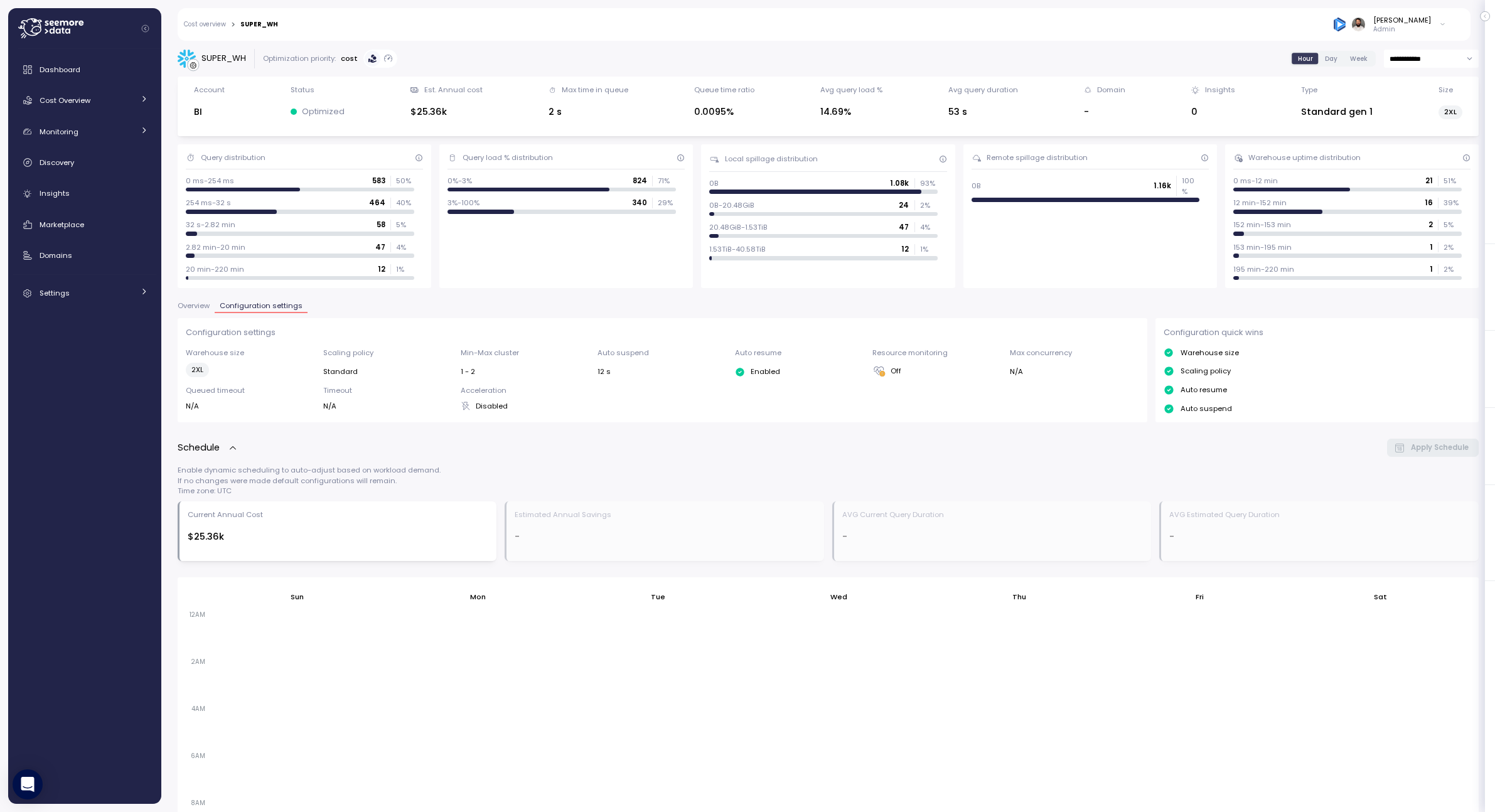
scroll to position [377, 0]
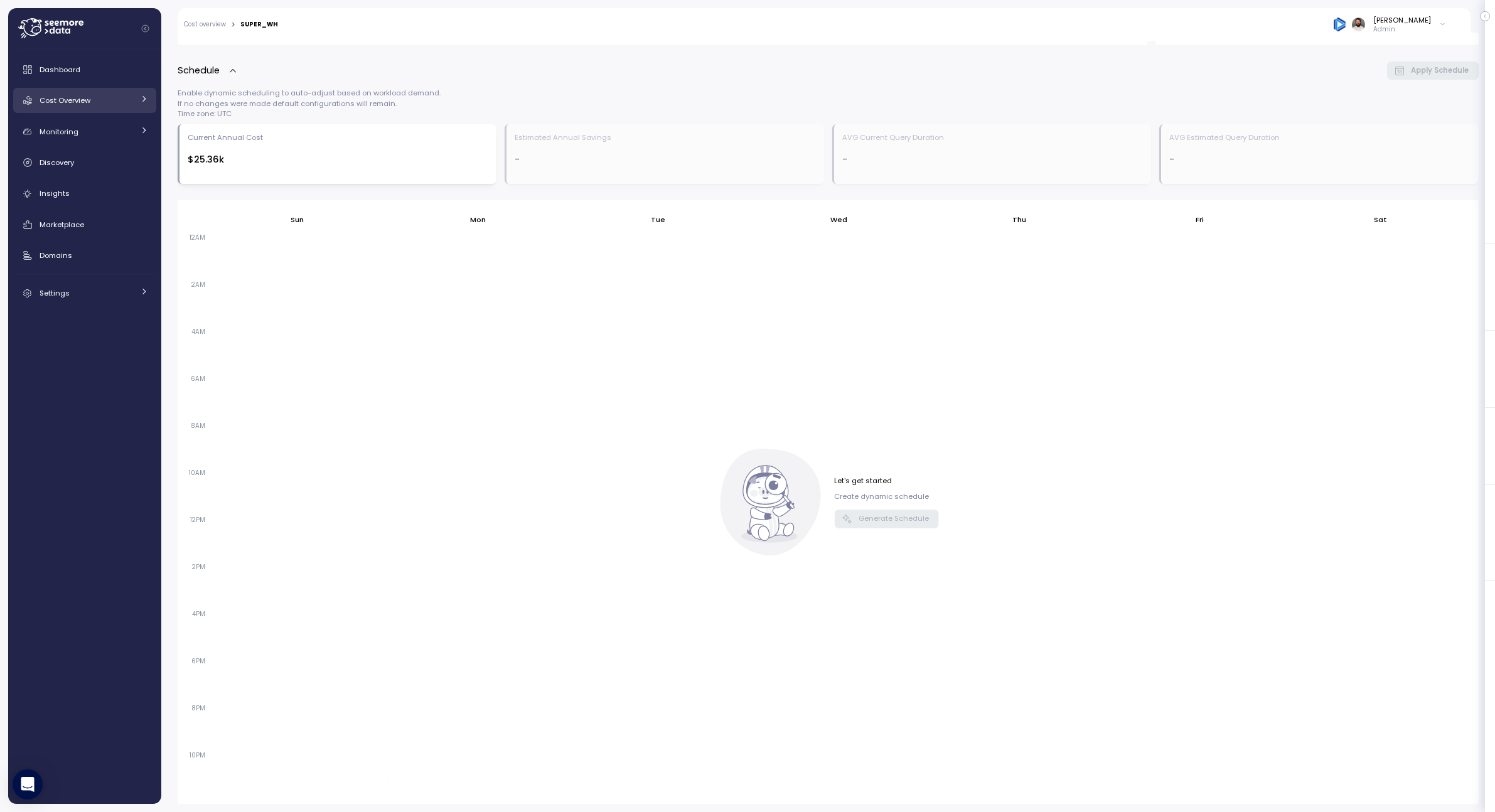
click at [91, 96] on div "Cost Overview" at bounding box center [86, 100] width 94 height 13
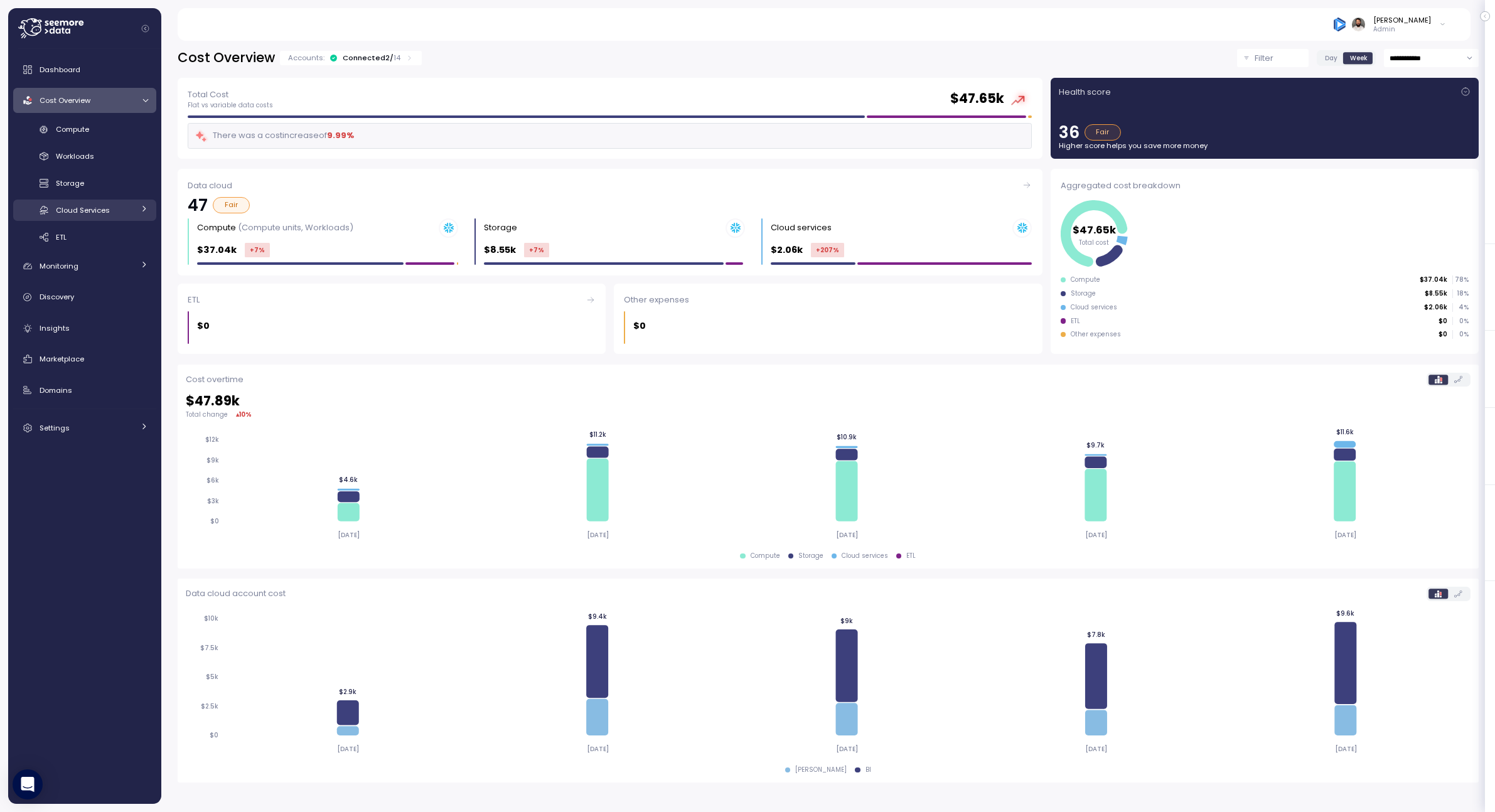
click at [119, 214] on div "Cloud Services" at bounding box center [95, 210] width 78 height 13
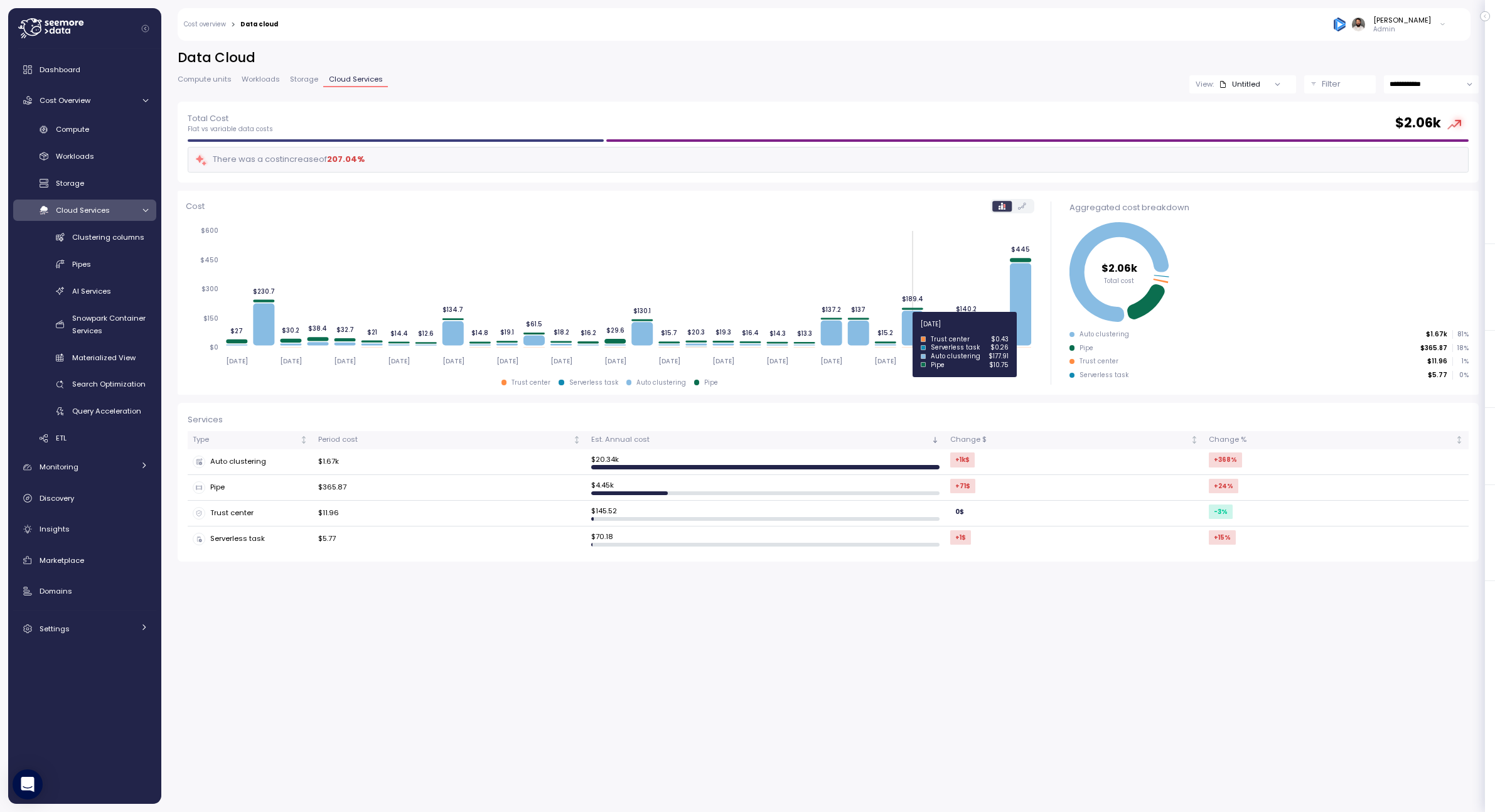
click at [907, 332] on icon at bounding box center [913, 328] width 22 height 35
click at [365, 473] on td "$1.67k" at bounding box center [449, 462] width 273 height 26
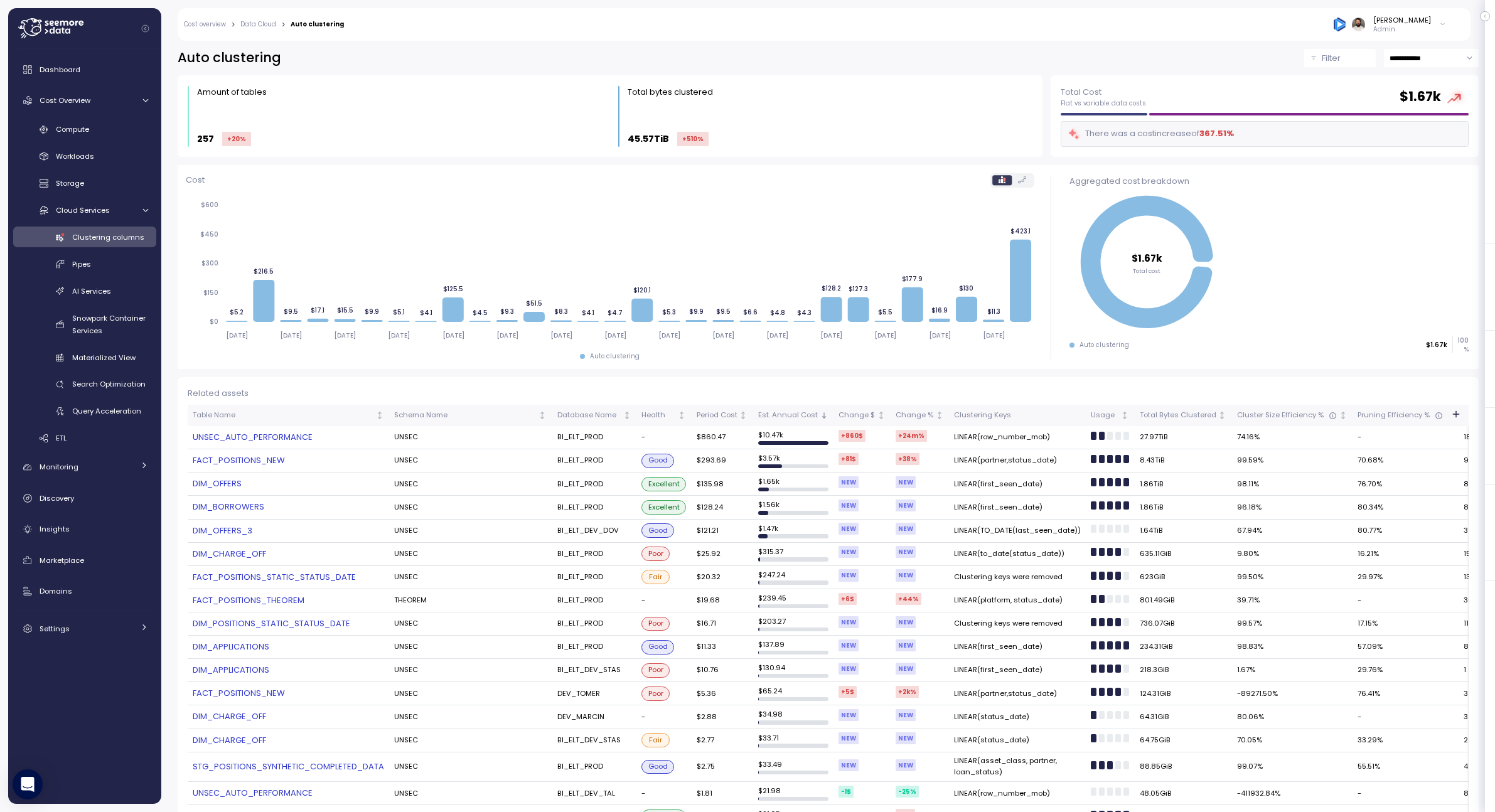
click at [267, 435] on link "UNSEC_AUTO_PERFORMANCE" at bounding box center [288, 437] width 191 height 13
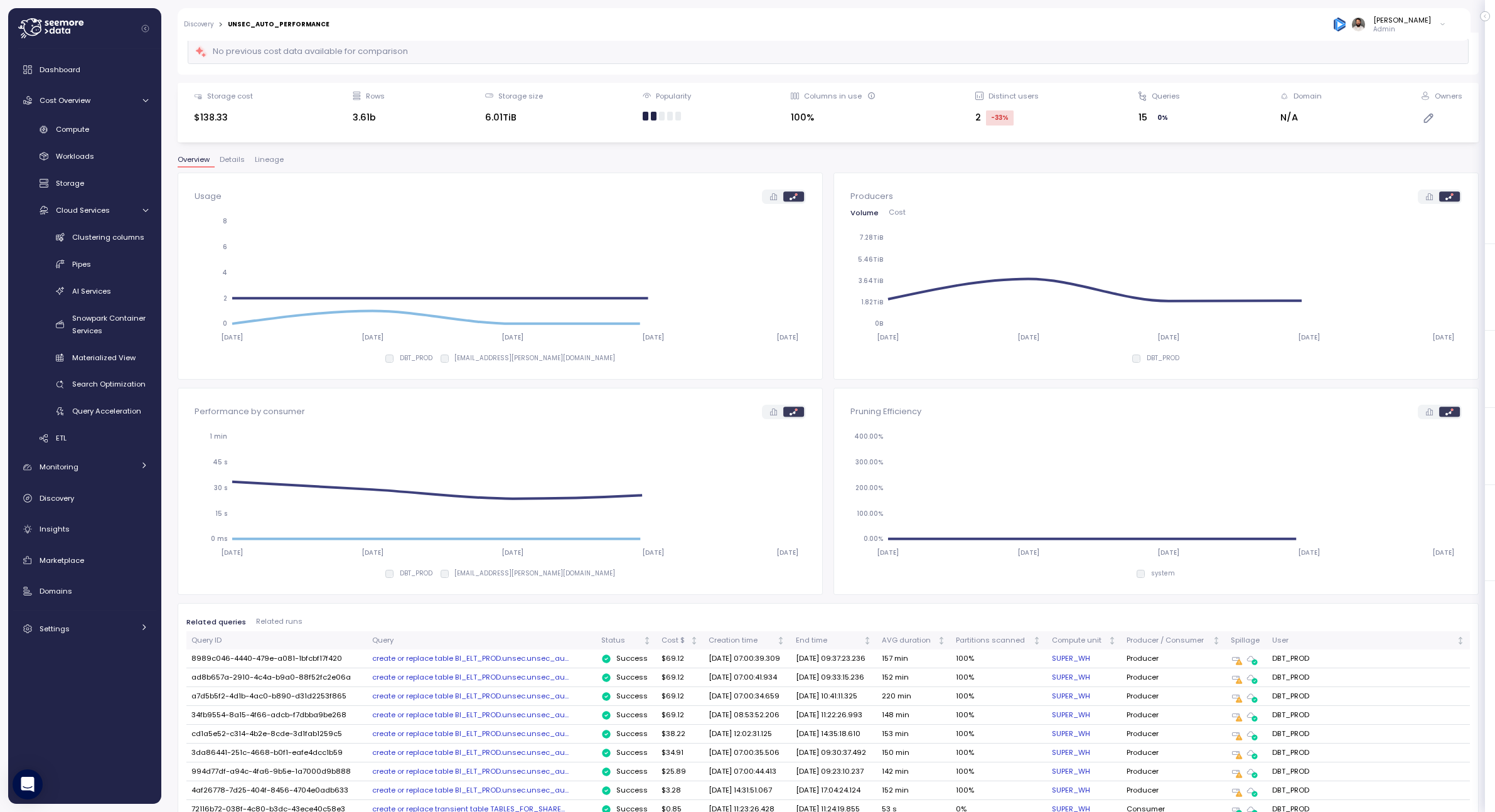
scroll to position [84, 0]
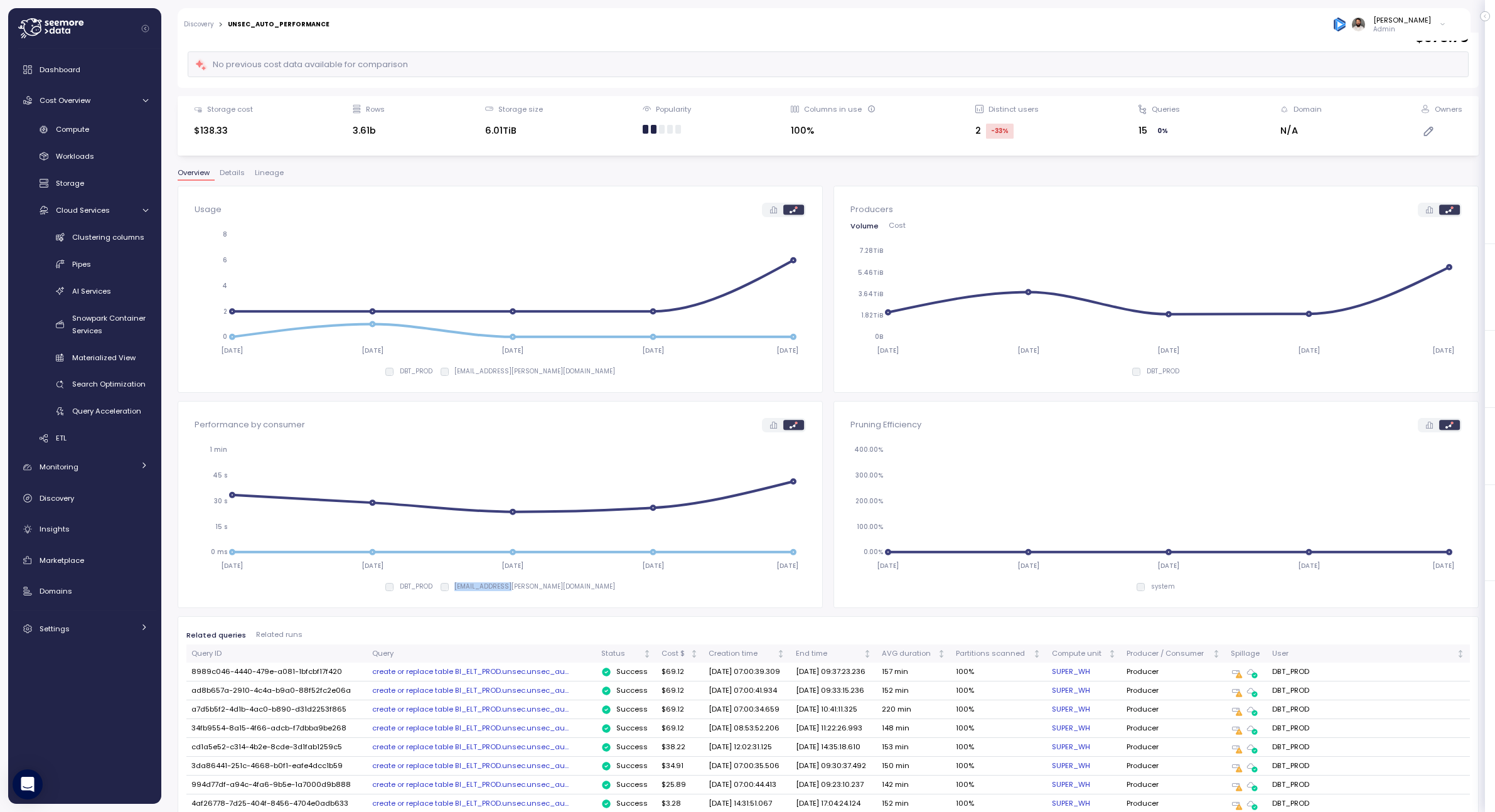
drag, startPoint x: 493, startPoint y: 584, endPoint x: 548, endPoint y: 584, distance: 55.0
click at [548, 584] on p "TAL.KLEIMAN@PAGAYA.COM" at bounding box center [534, 586] width 161 height 9
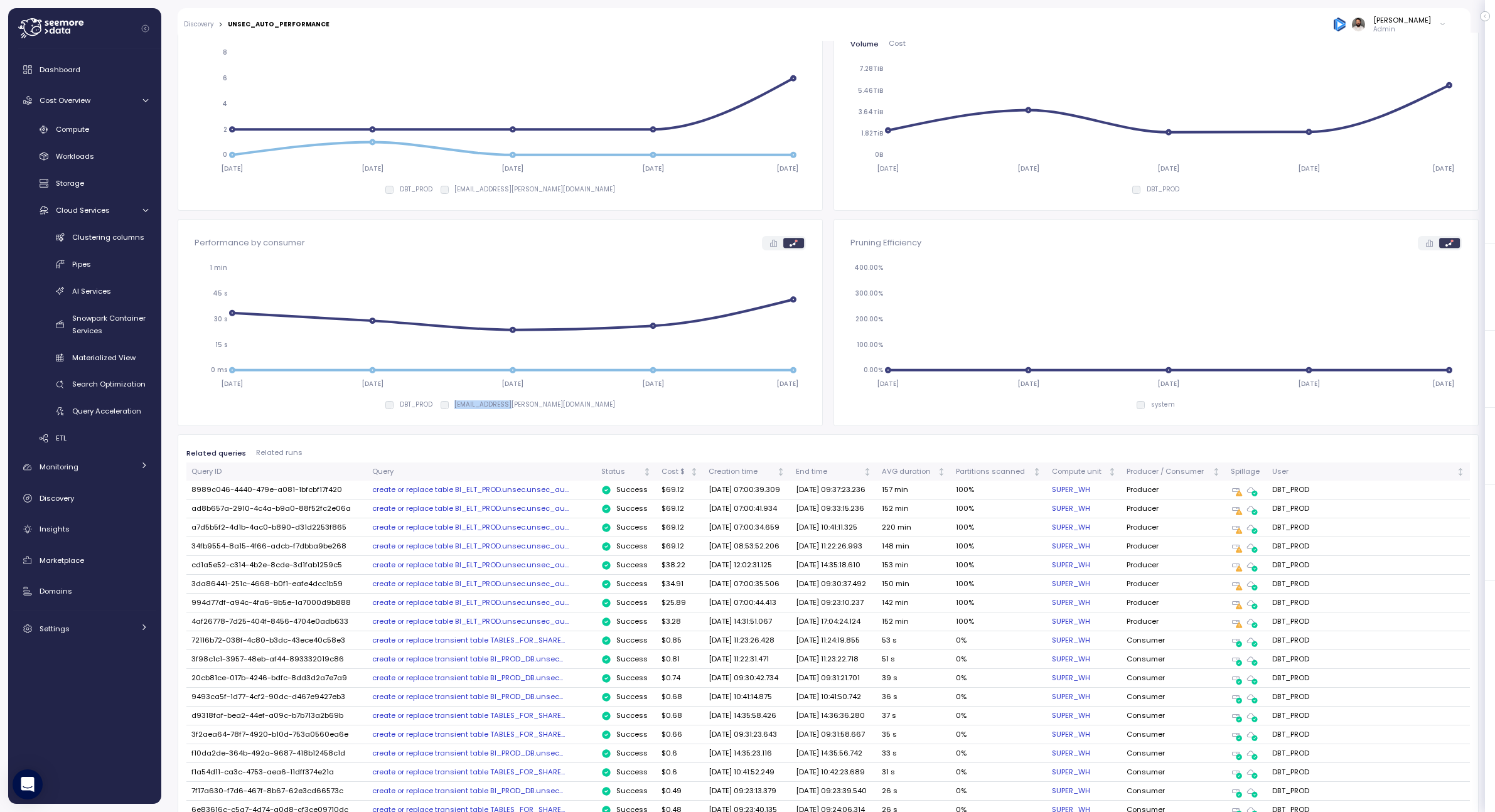
scroll to position [375, 0]
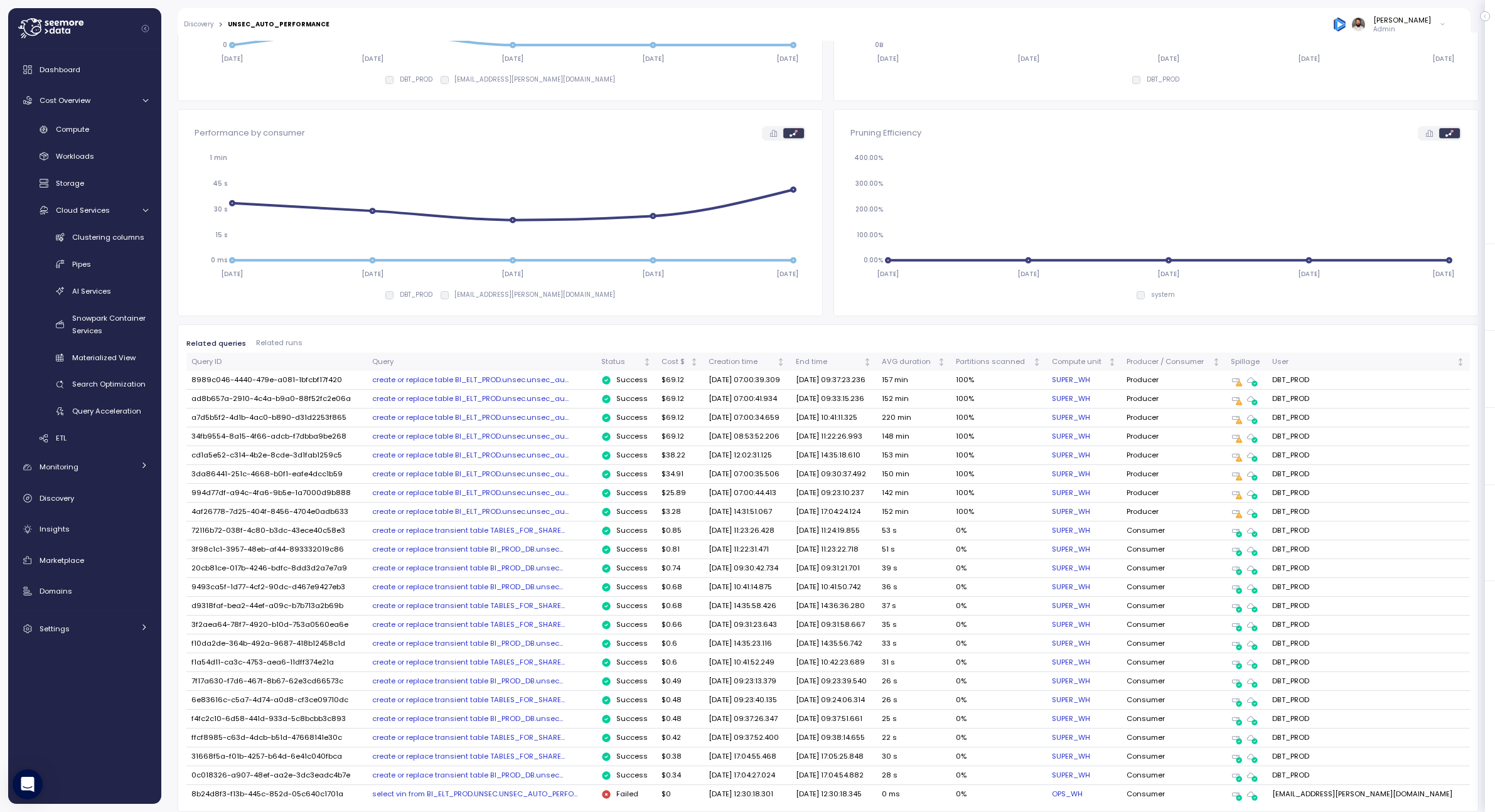
click at [546, 383] on div "create or replace table BI_ELT_PROD.unsec.unsec_au..." at bounding box center [482, 380] width 219 height 10
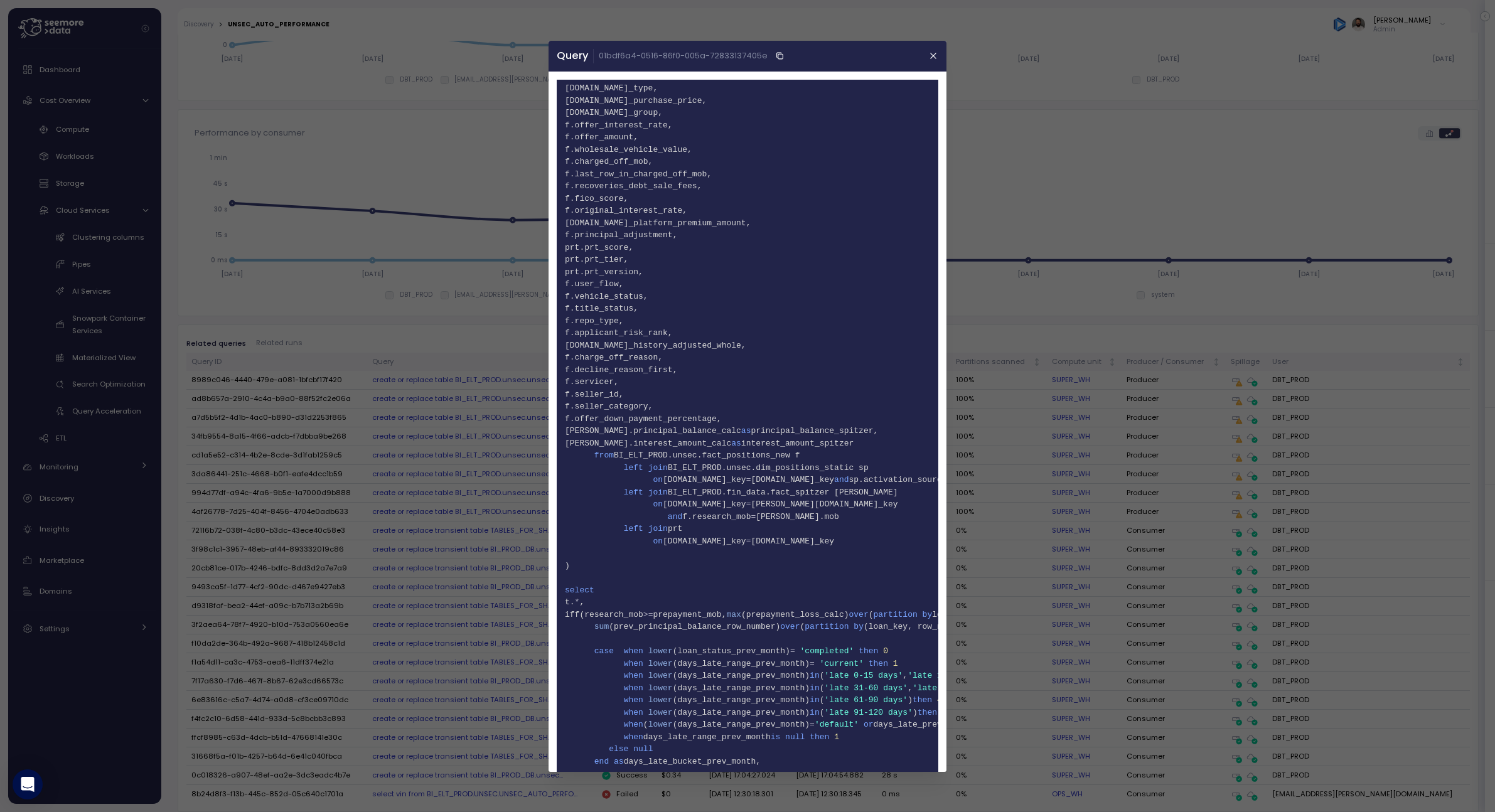
scroll to position [2595, 0]
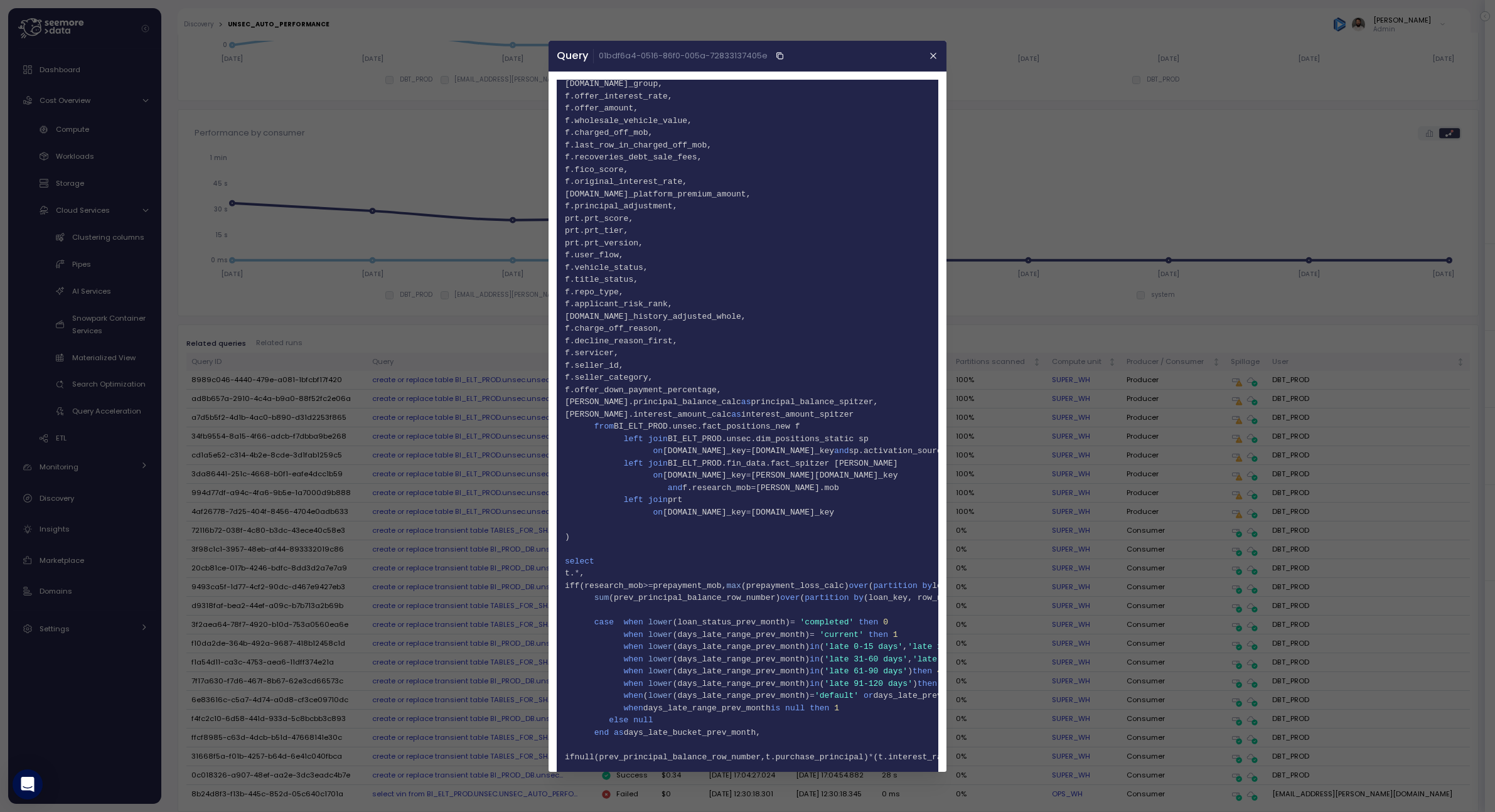
drag, startPoint x: 655, startPoint y: 425, endPoint x: 812, endPoint y: 427, distance: 157.0
click at [812, 427] on span "239 from BI_ELT_PROD.unsec.fact_positions_new f" at bounding box center [747, 426] width 365 height 13
click at [808, 438] on span "BI_ELT_PROD.unsec.dim_positions_static sp" at bounding box center [768, 438] width 200 height 10
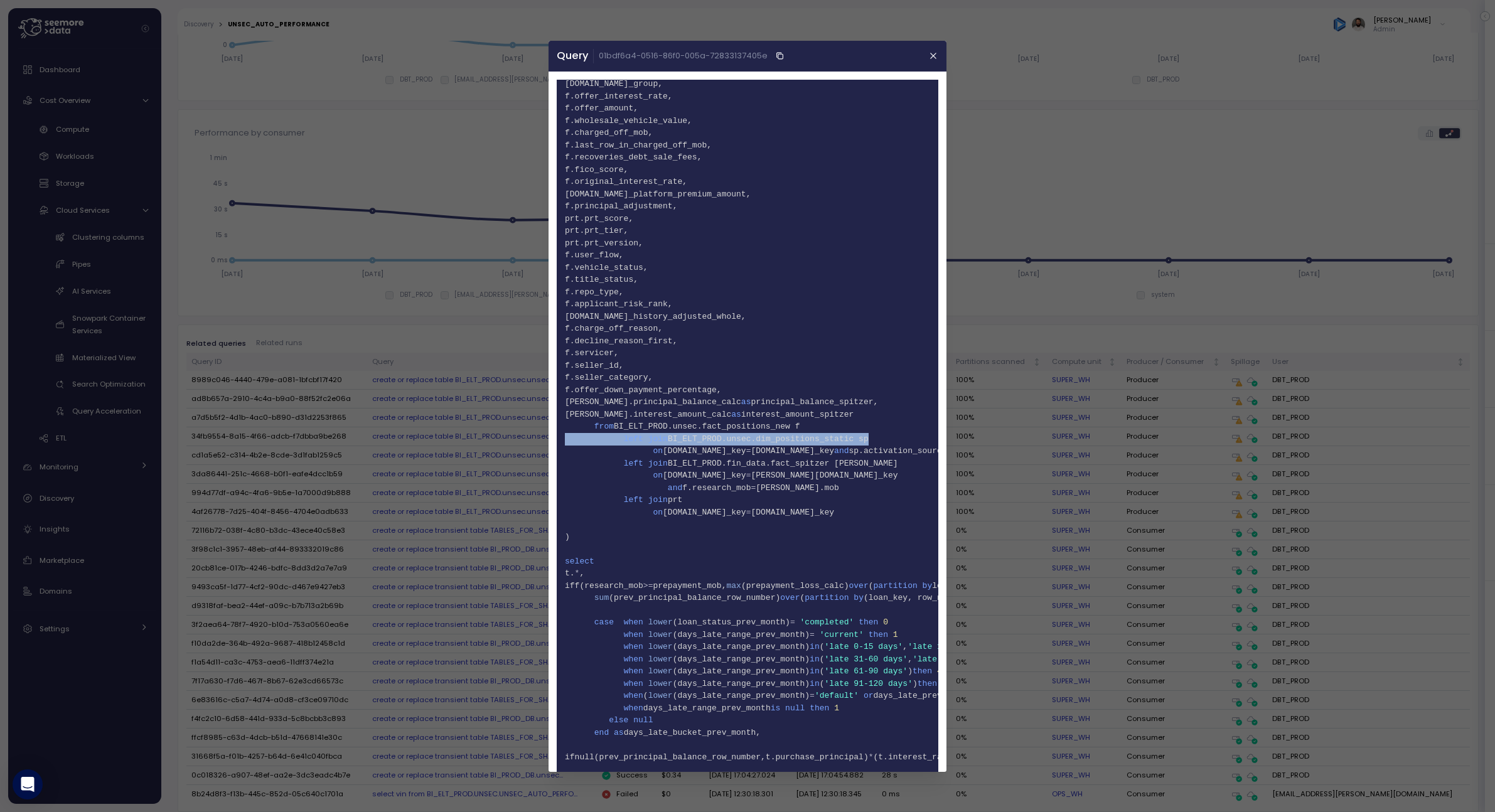
click at [808, 438] on span "BI_ELT_PROD.unsec.dim_positions_static sp" at bounding box center [768, 438] width 200 height 10
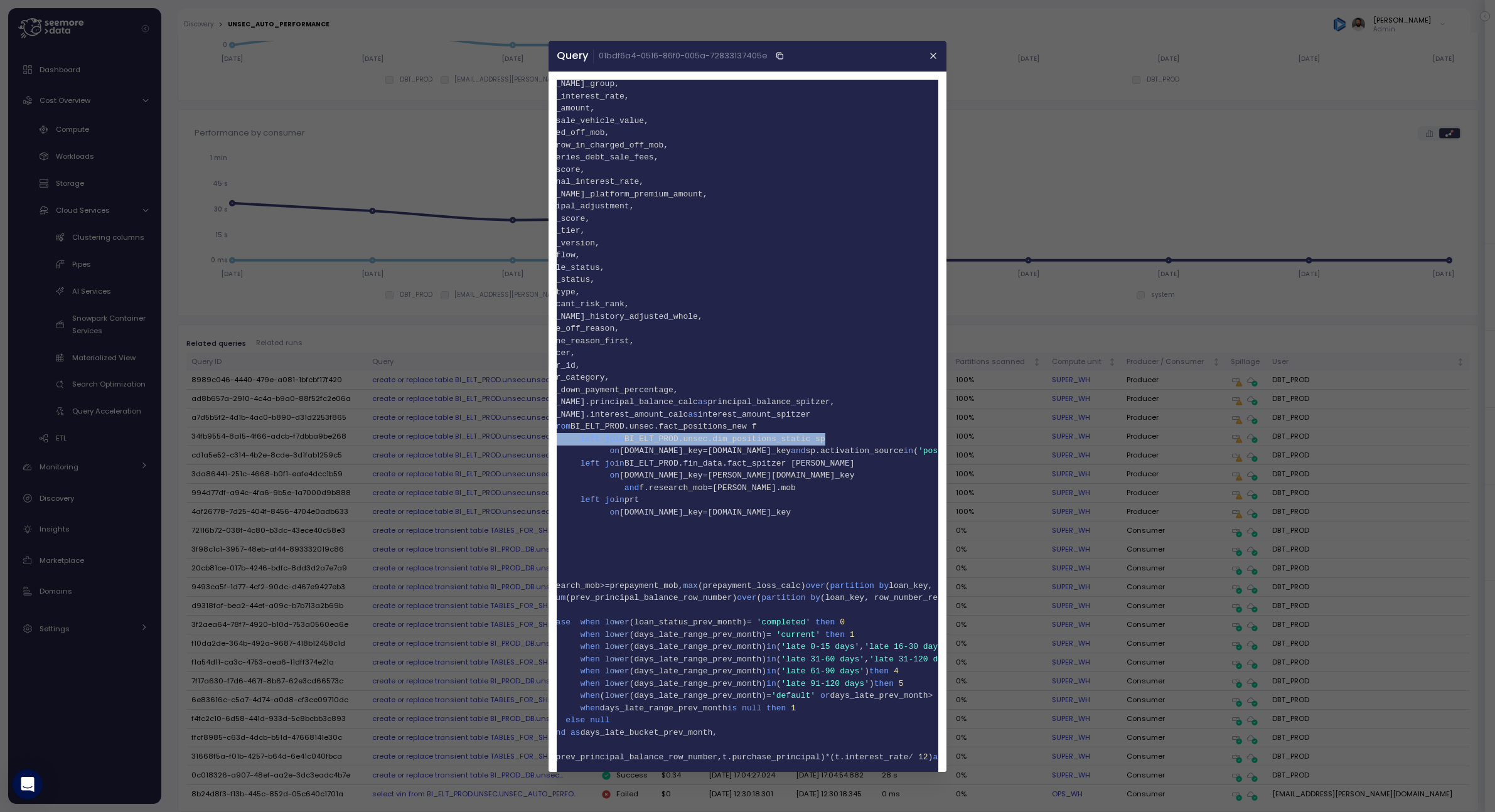
scroll to position [0, 0]
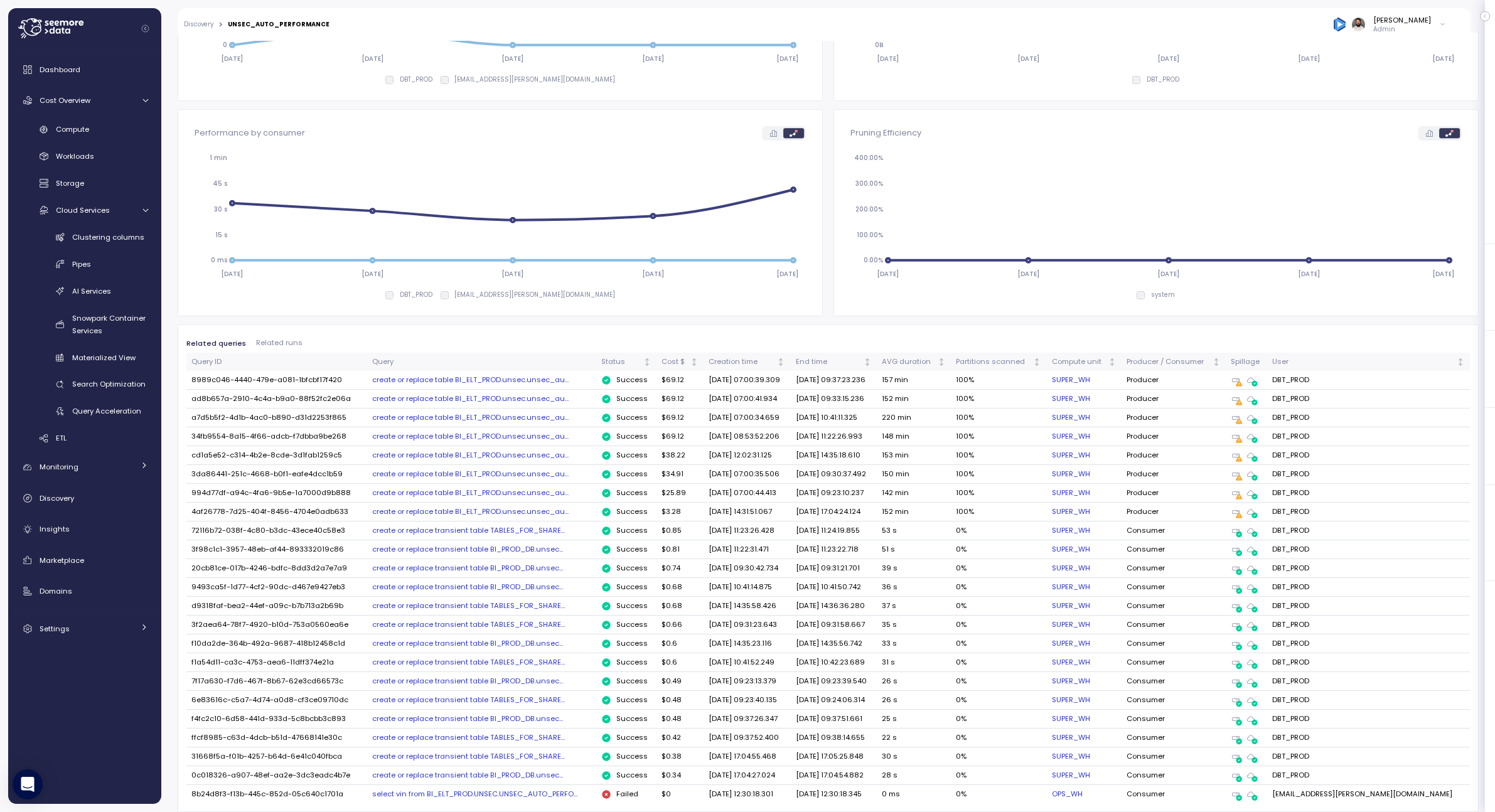
click at [544, 379] on div "create or replace table BI_ELT_PROD.unsec.unsec_au..." at bounding box center [482, 380] width 219 height 10
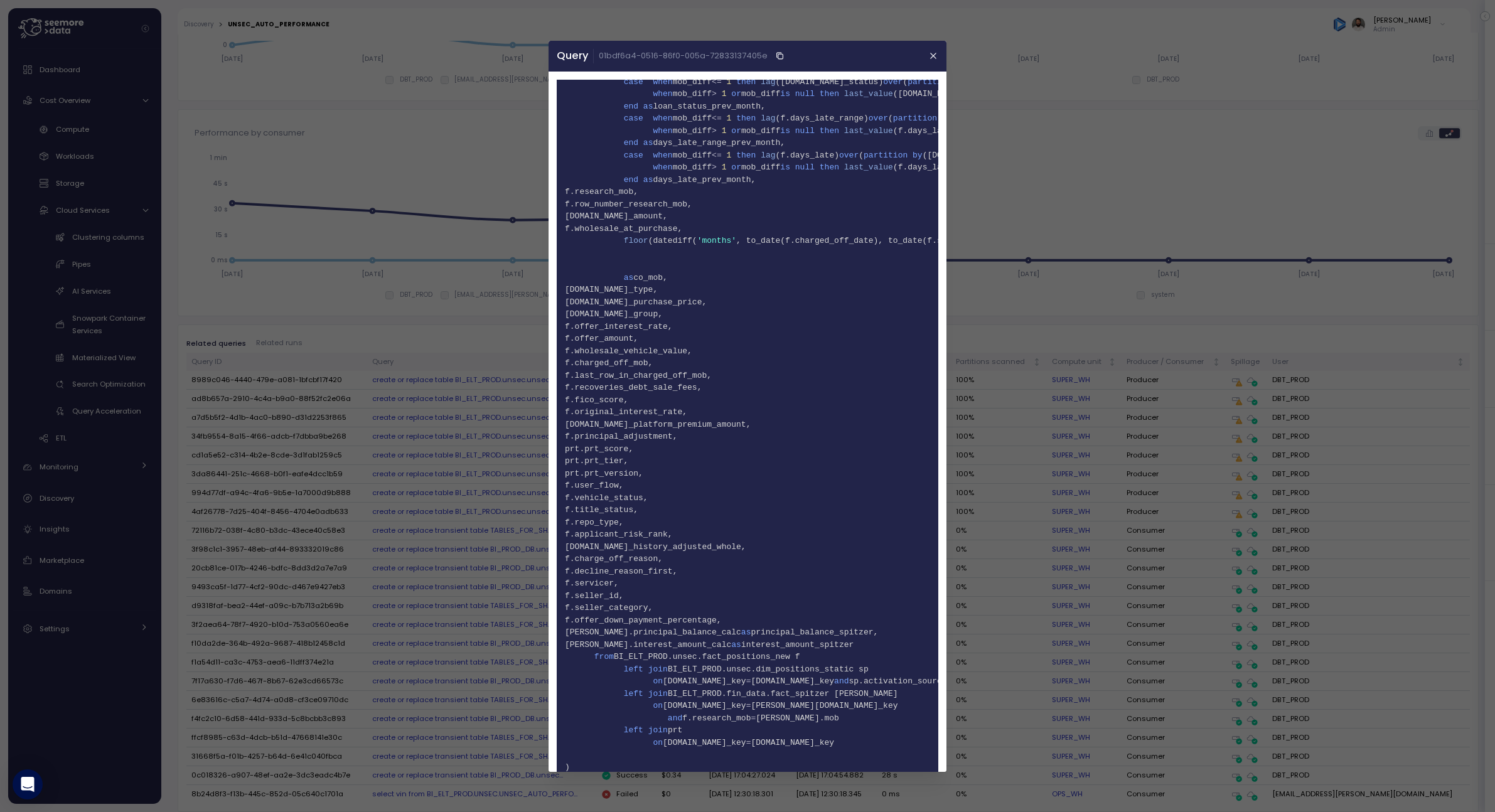
scroll to position [2617, 0]
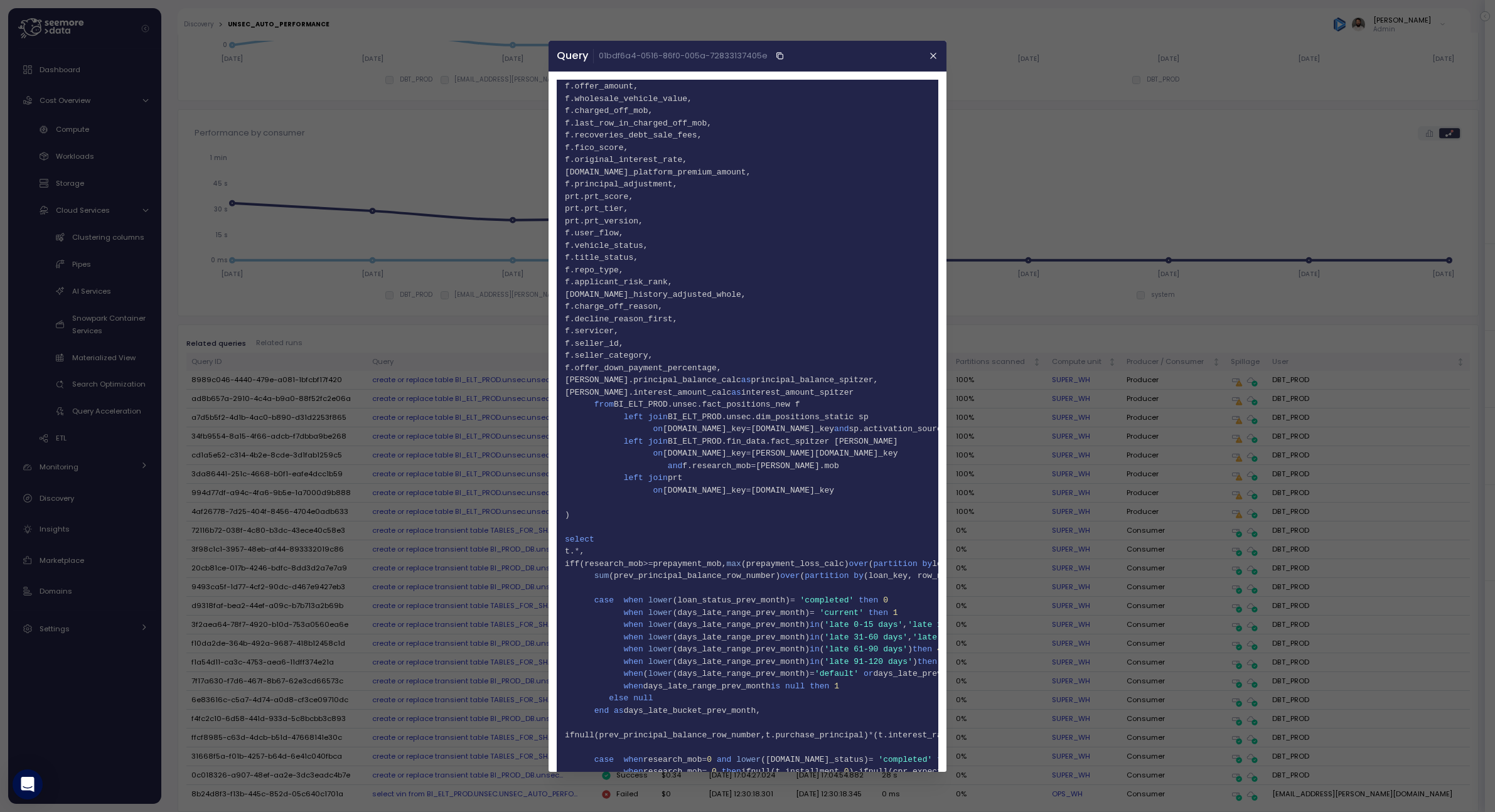
click at [734, 401] on span "BI_ELT_PROD.unsec.fact_positions_new f" at bounding box center [707, 405] width 186 height 10
click at [795, 415] on span "BI_ELT_PROD.unsec.dim_positions_static sp" at bounding box center [768, 416] width 200 height 10
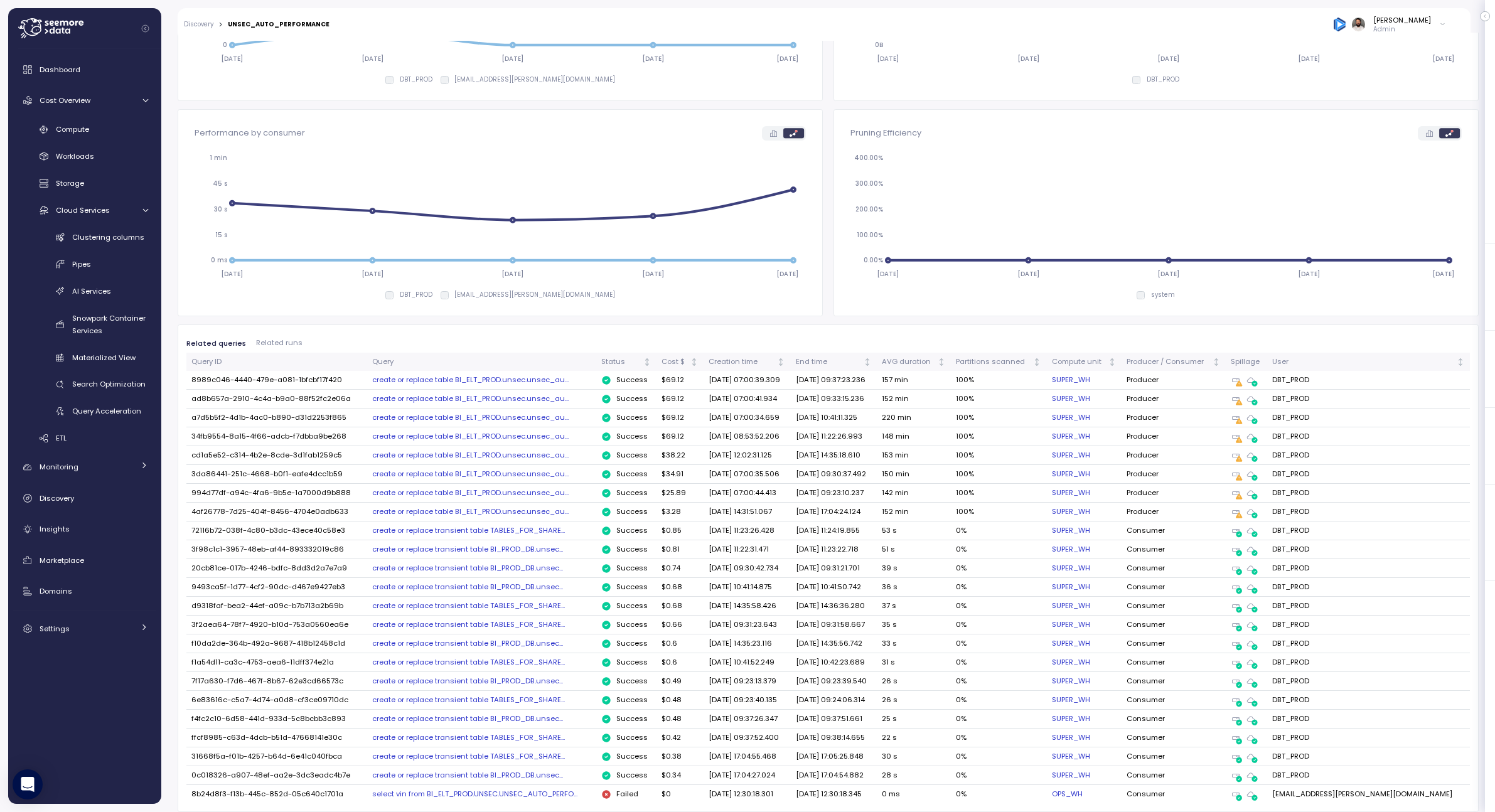
scroll to position [0, 0]
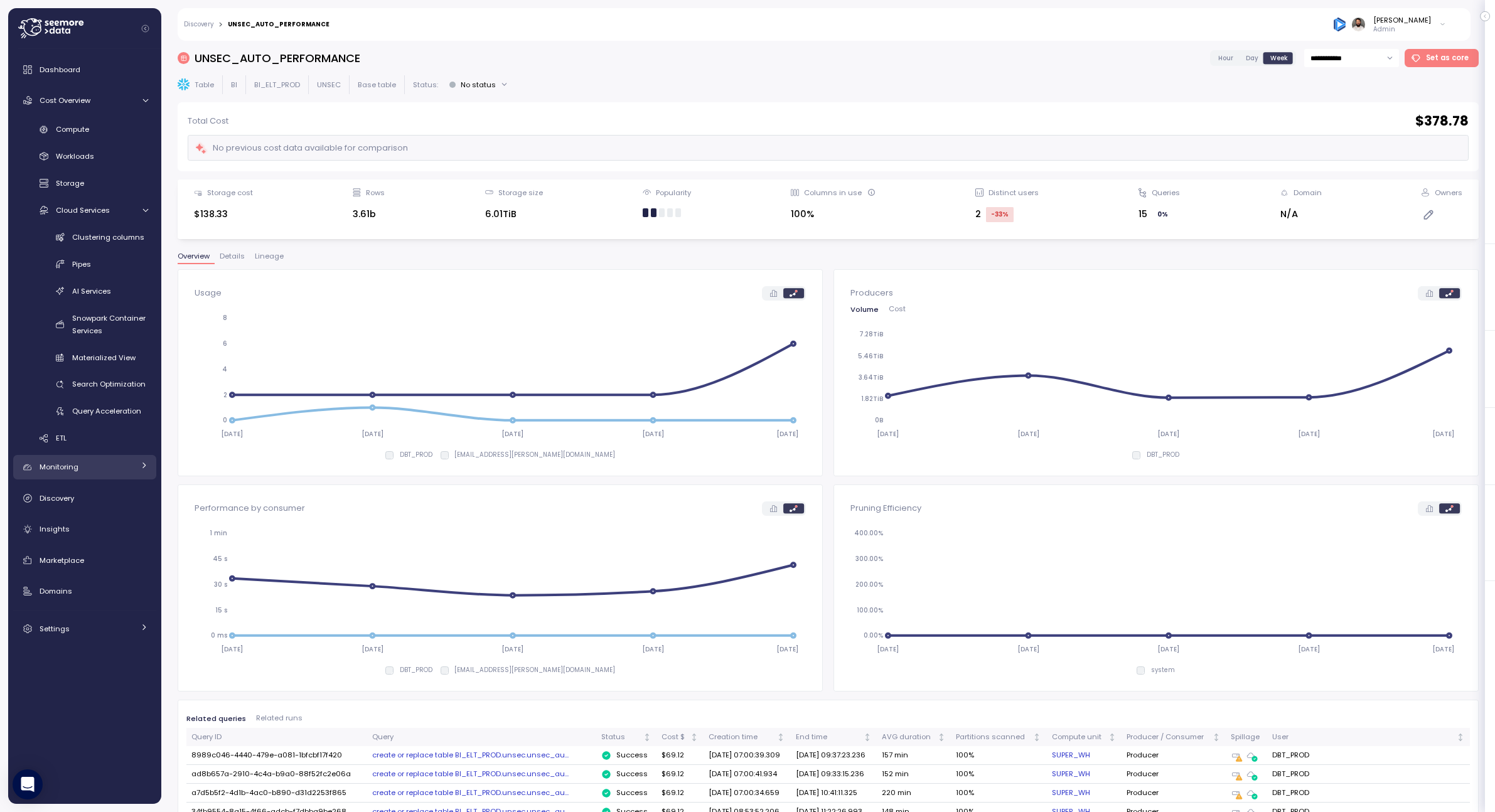
click at [116, 466] on div "Monitoring" at bounding box center [86, 467] width 94 height 13
click at [112, 521] on div "Anomalies" at bounding box center [102, 522] width 92 height 13
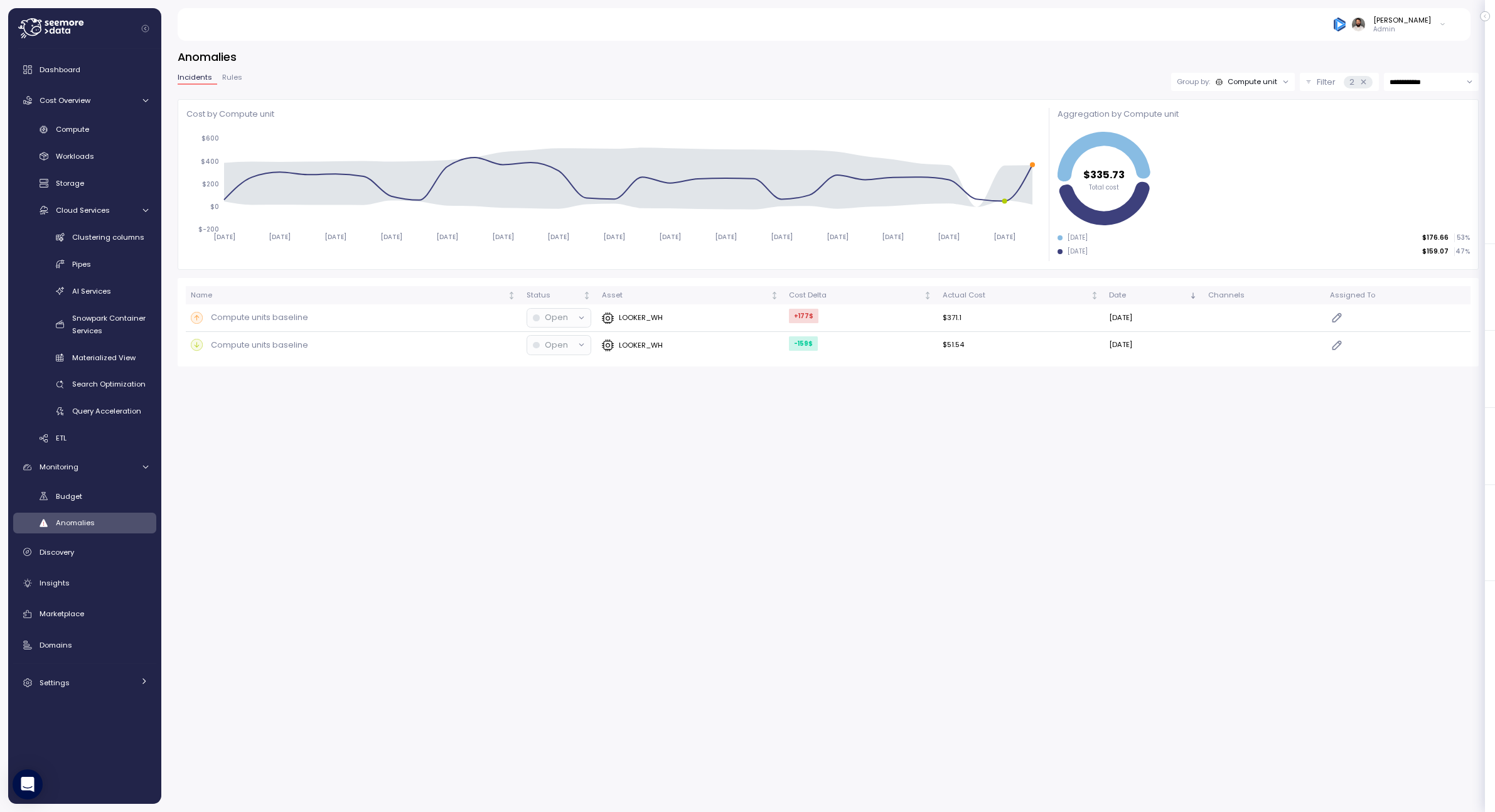
click at [1277, 85] on icon at bounding box center [1363, 82] width 8 height 8
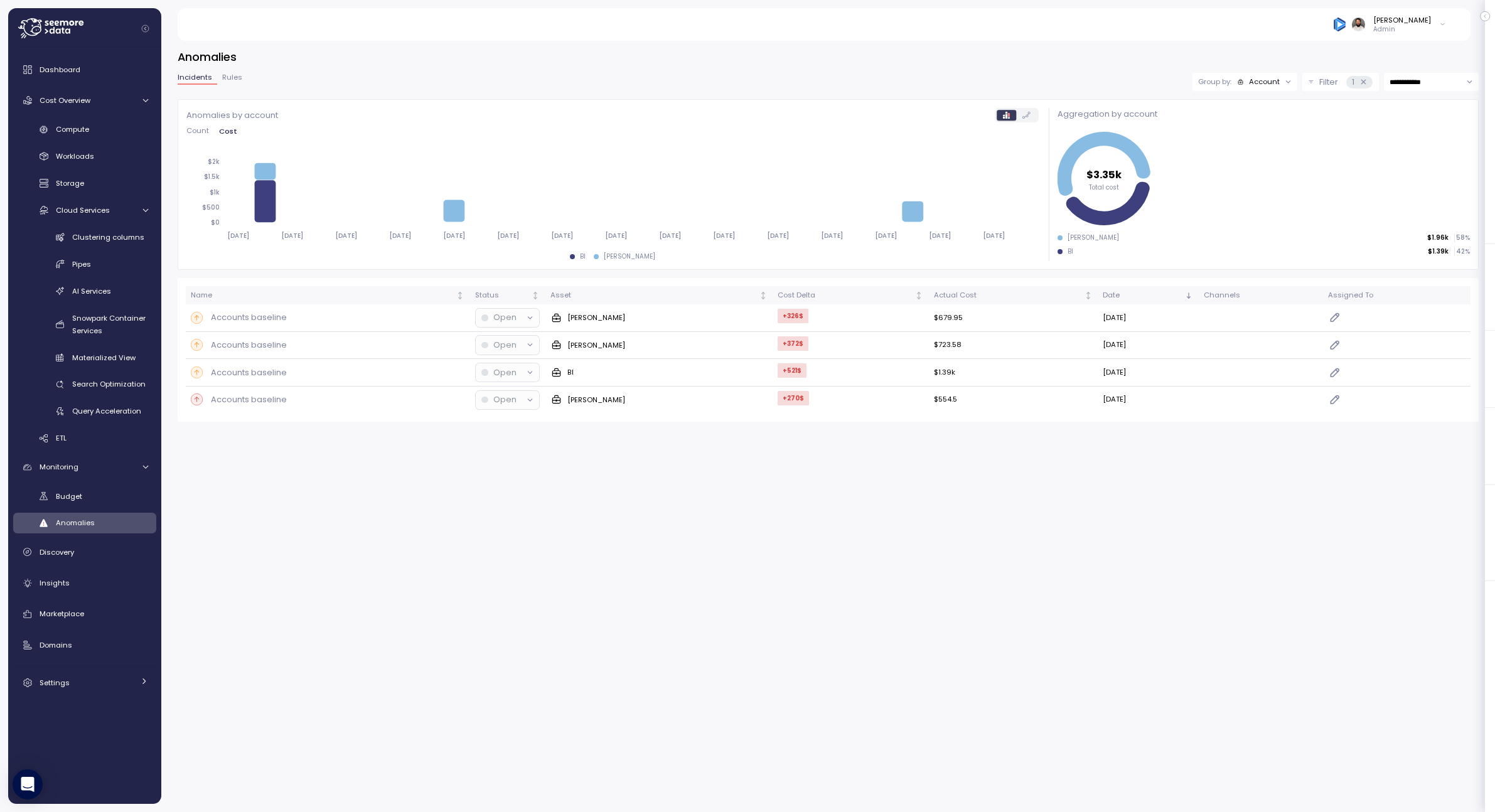
click at [1263, 85] on div "Account" at bounding box center [1263, 82] width 31 height 10
click at [368, 398] on div "Accounts baseline" at bounding box center [328, 400] width 274 height 13
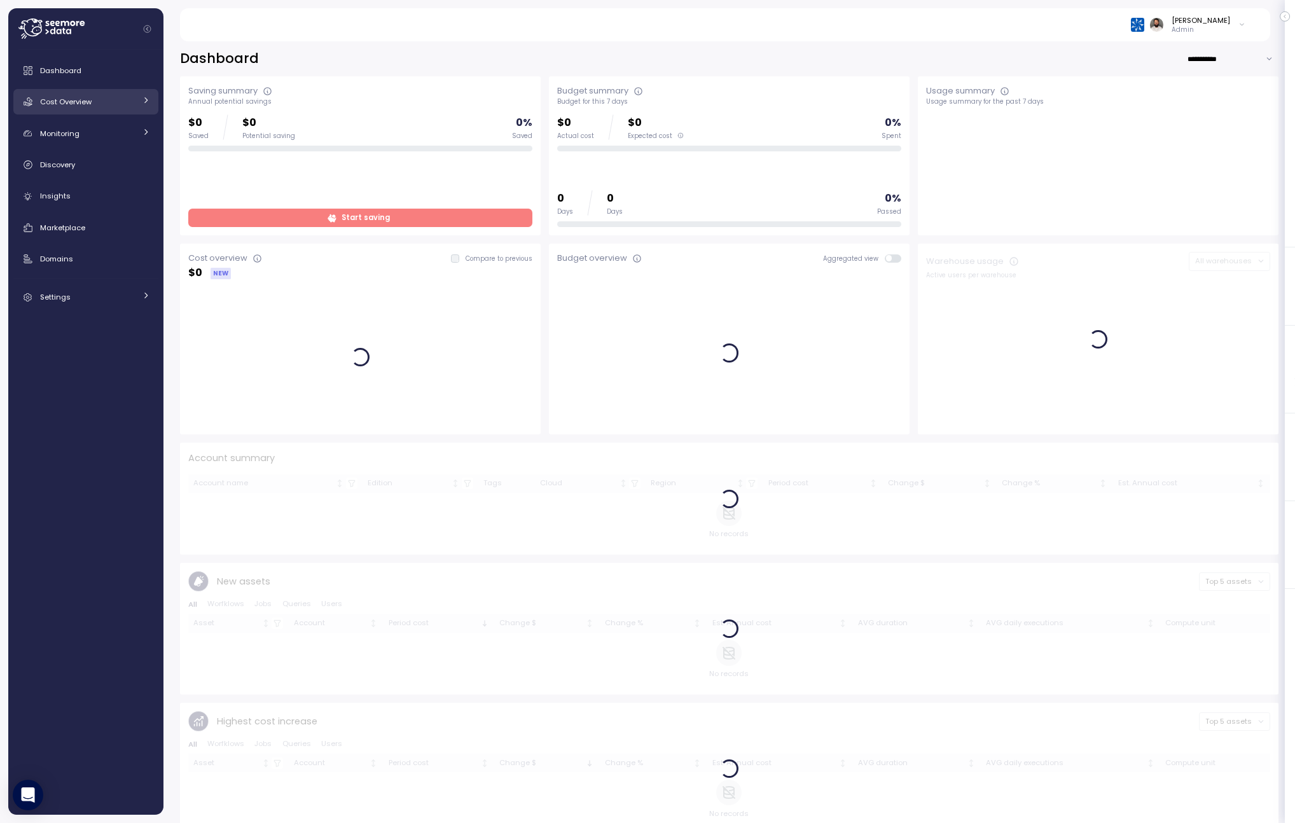
click at [112, 102] on div "Cost Overview" at bounding box center [87, 101] width 95 height 13
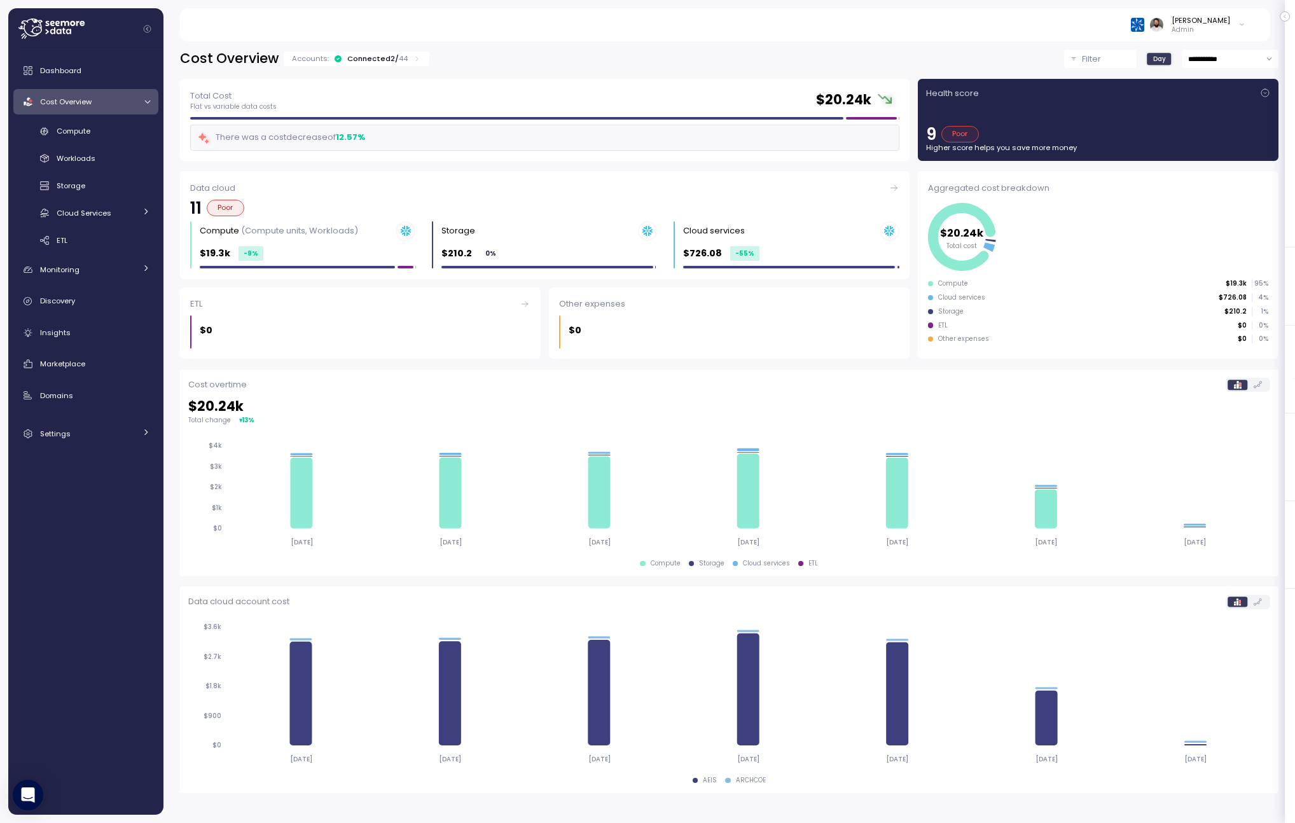
click at [398, 65] on div "Accounts: Connected 2 / 44" at bounding box center [357, 59] width 146 height 15
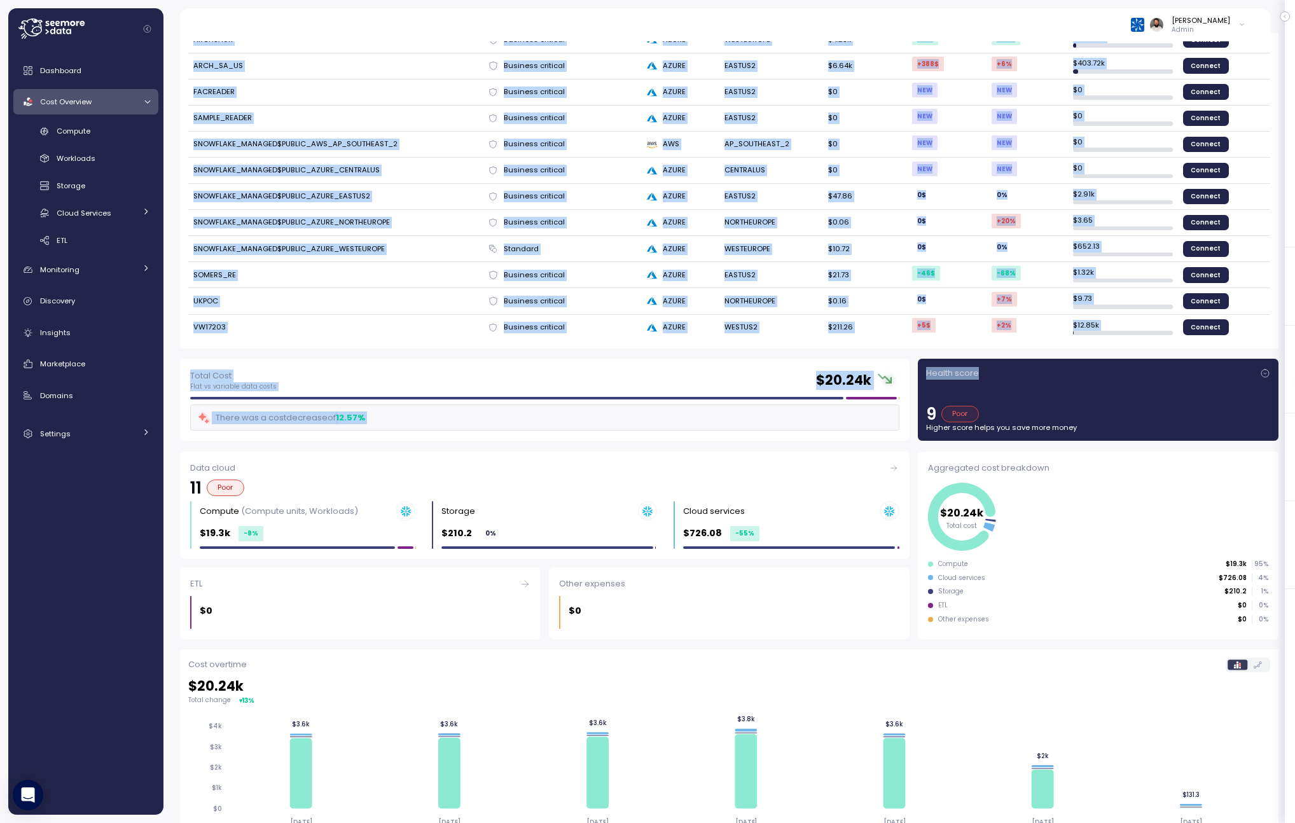
scroll to position [930, 0]
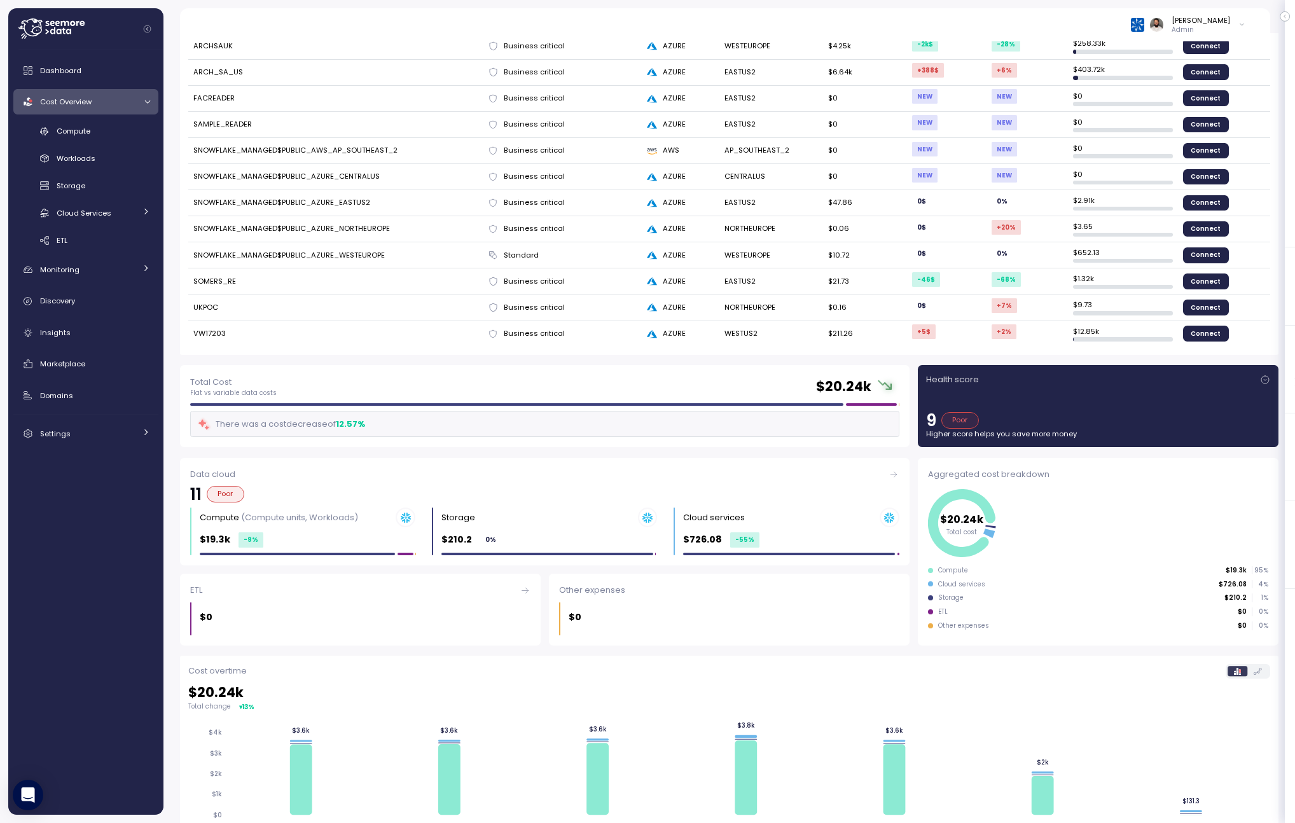
drag, startPoint x: 188, startPoint y: 92, endPoint x: 1248, endPoint y: 335, distance: 1087.7
copy p "Account summary"
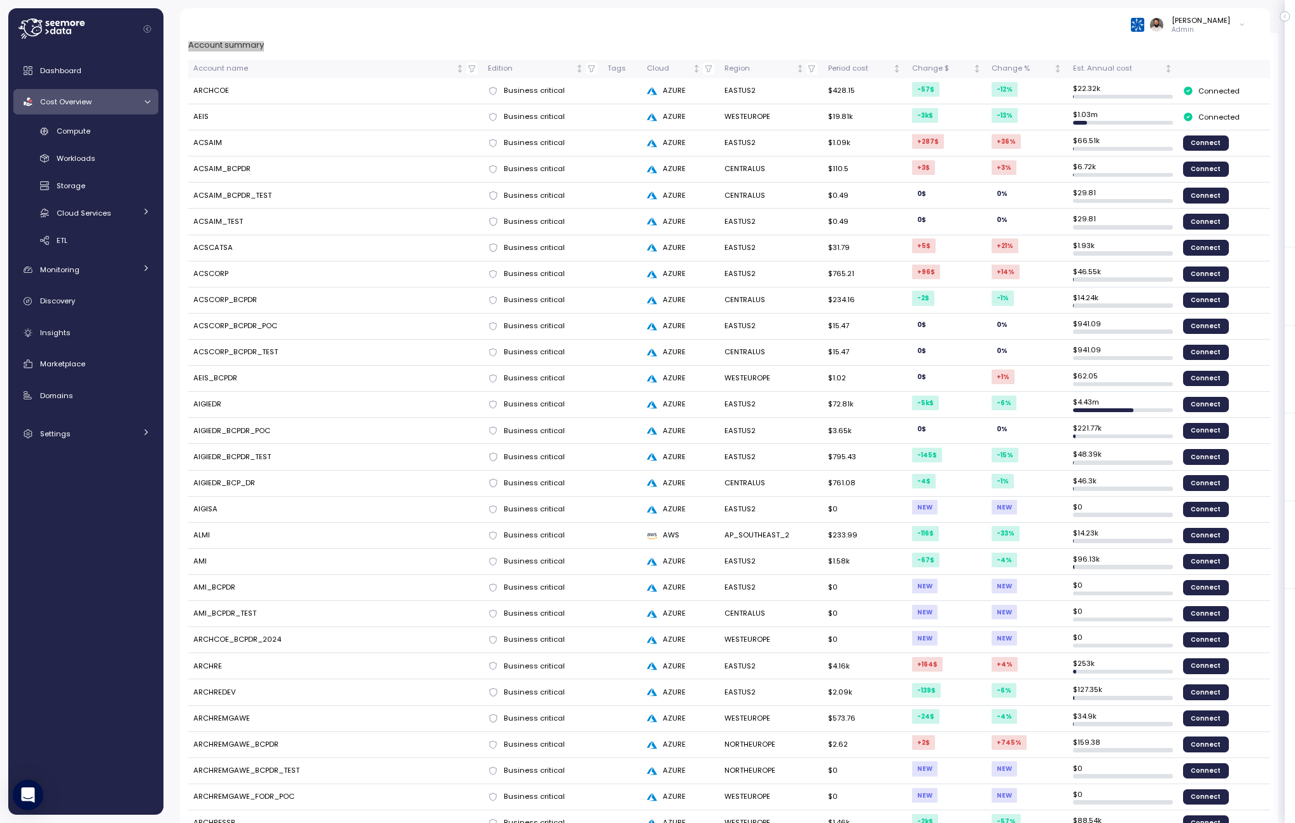
scroll to position [0, 0]
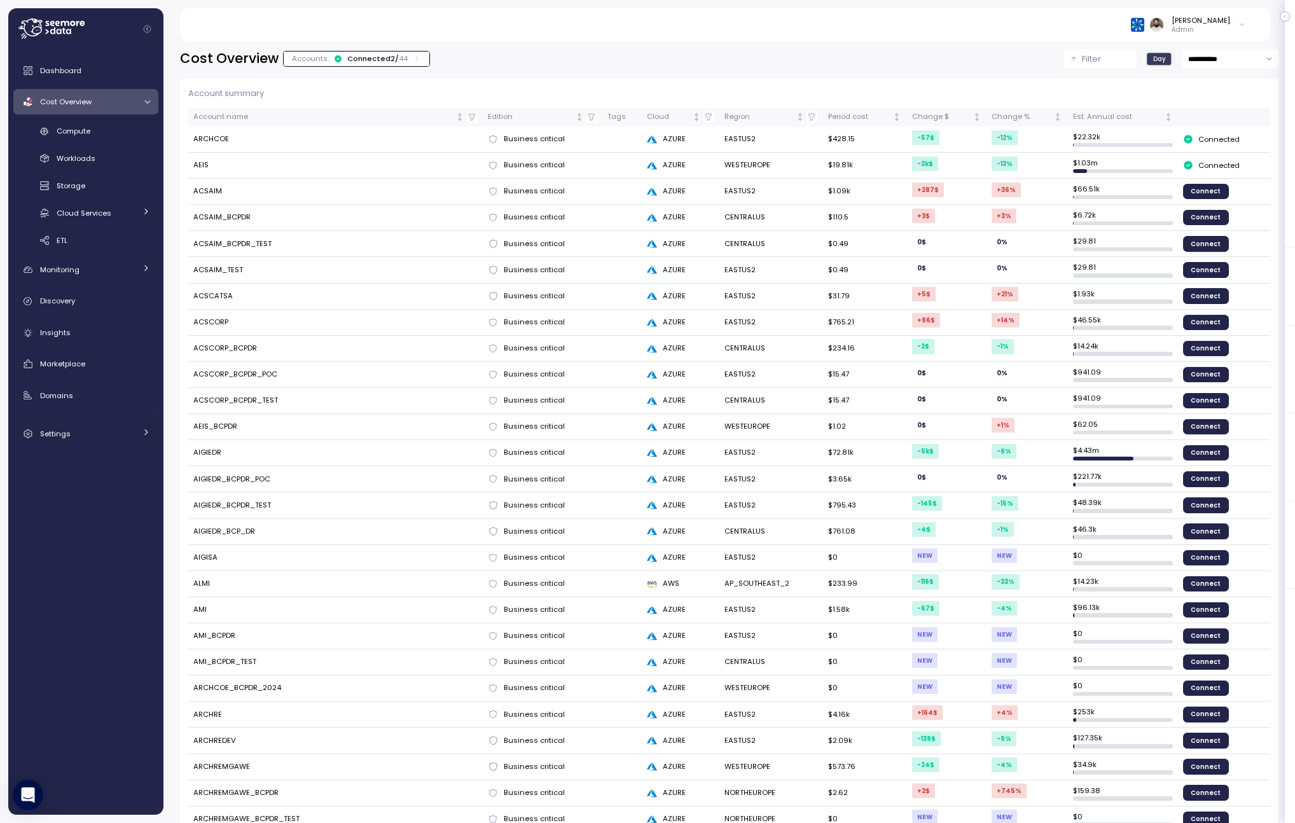
click at [1056, 85] on div "Account summary Account name Edition Tags Cloud Region Period cost Change $ Cha…" at bounding box center [729, 682] width 1098 height 1206
click at [1100, 119] on div "Est. Annual cost" at bounding box center [1117, 116] width 89 height 11
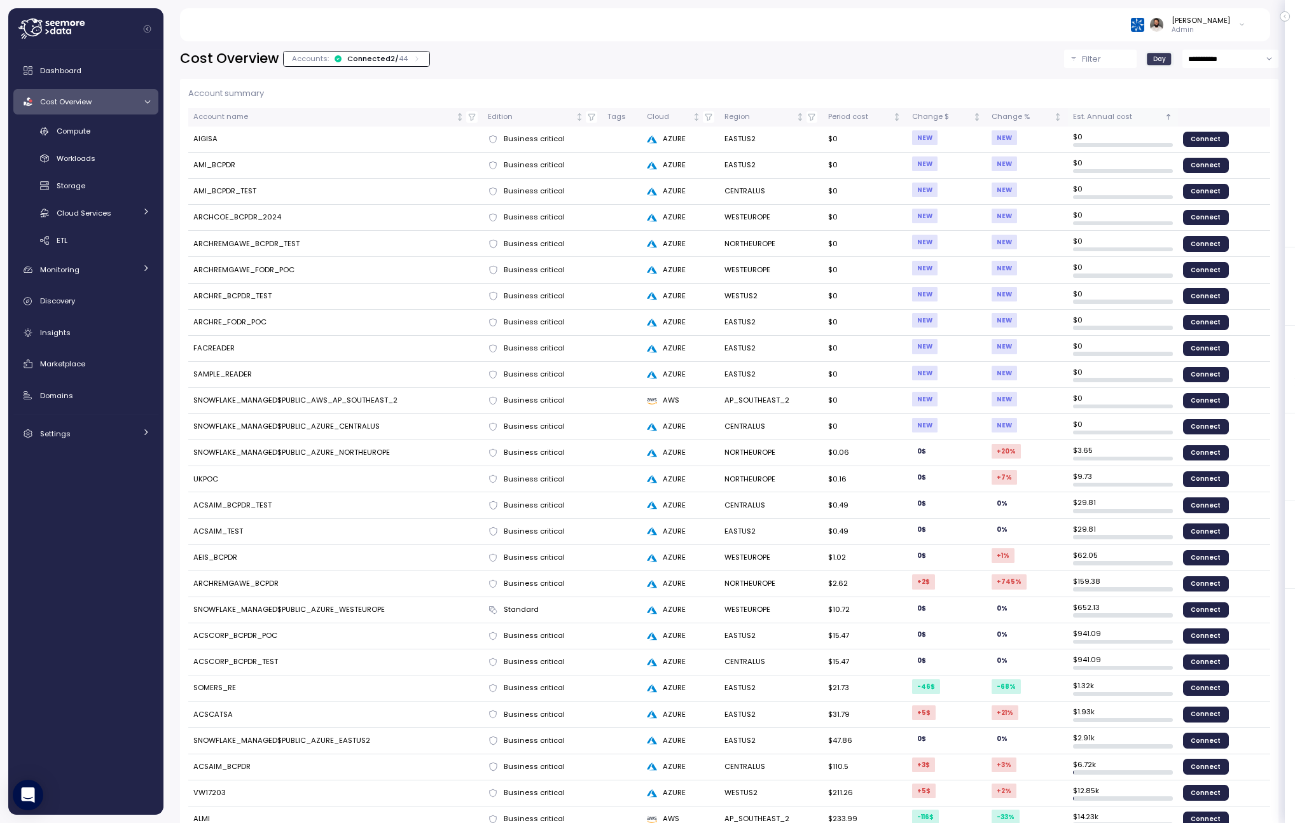
click at [1100, 119] on div "Est. Annual cost" at bounding box center [1117, 116] width 89 height 11
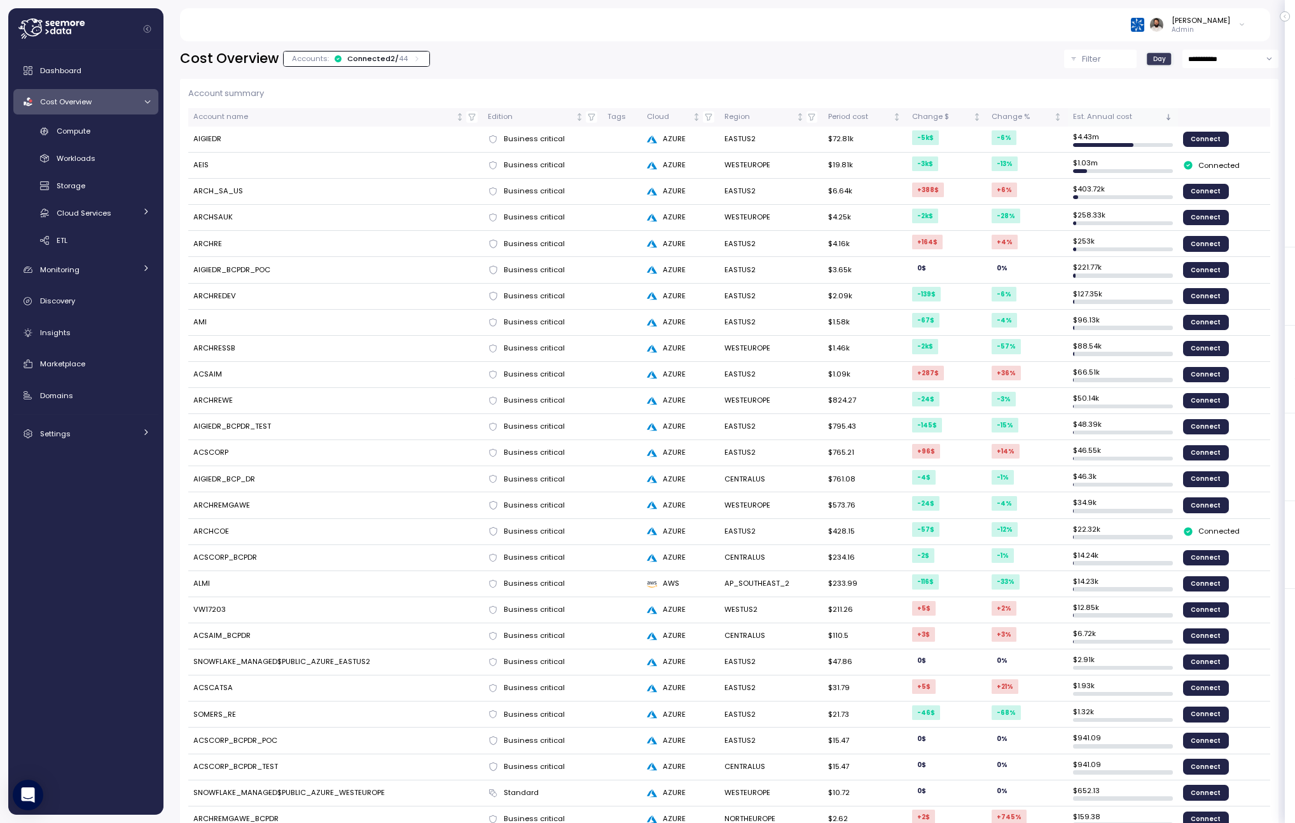
click at [1152, 117] on div "Est. Annual cost" at bounding box center [1117, 116] width 89 height 11
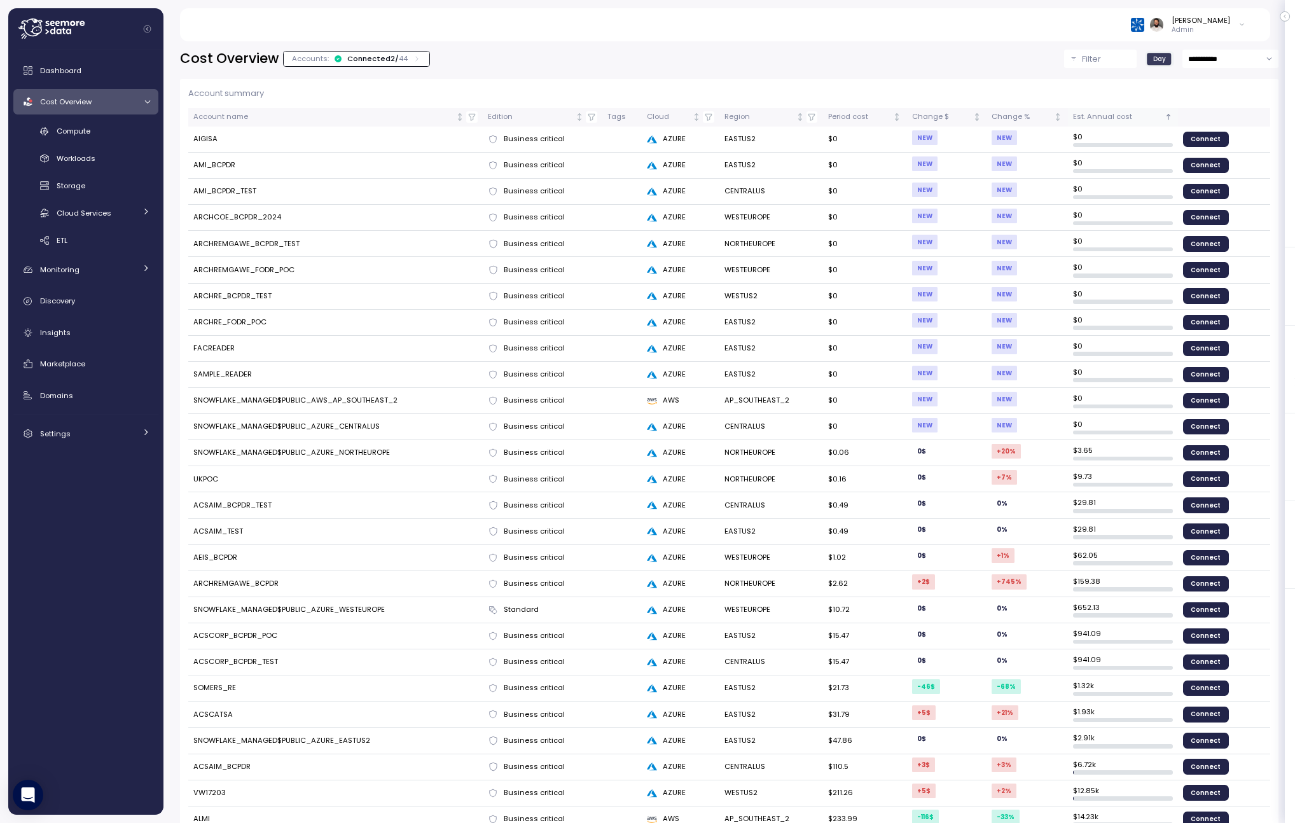
click at [1152, 117] on div "Est. Annual cost" at bounding box center [1117, 116] width 89 height 11
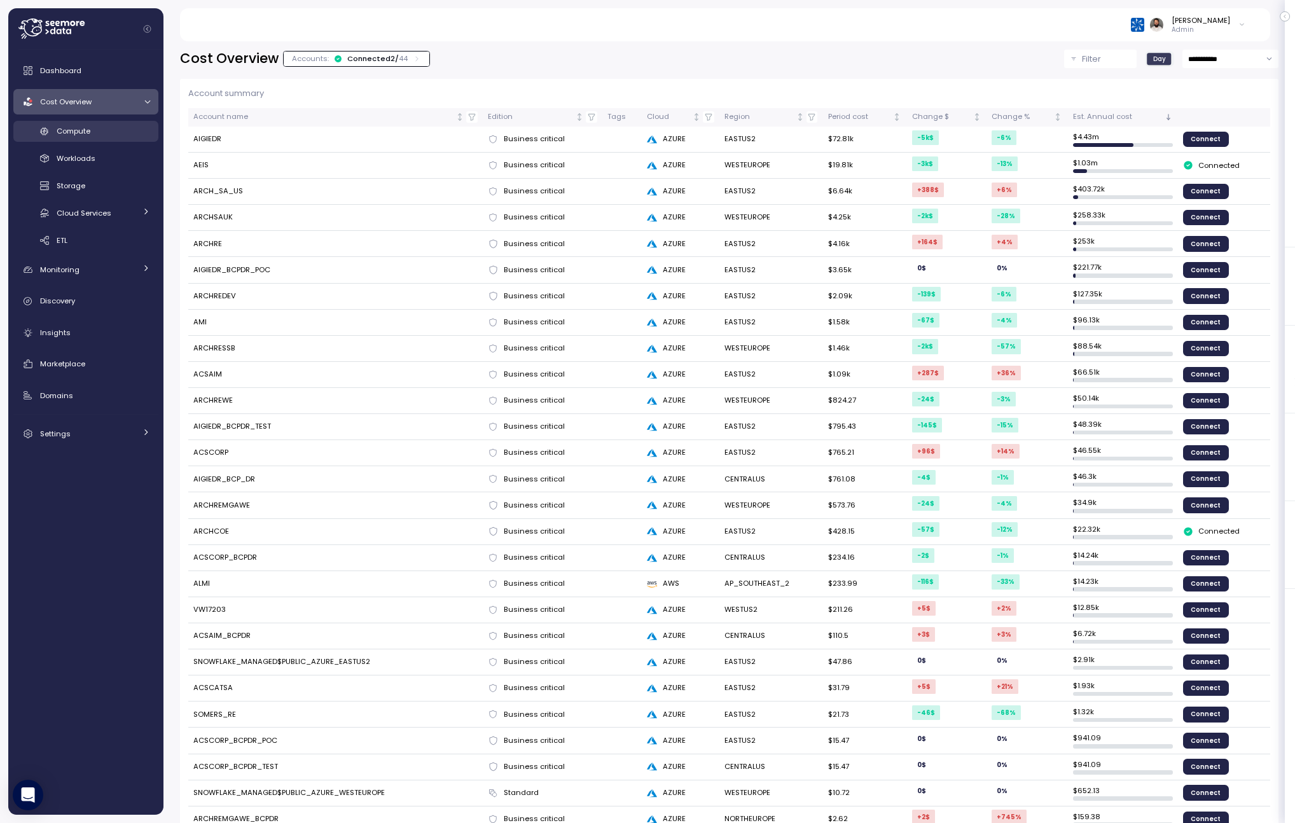
click at [82, 139] on link "Compute" at bounding box center [85, 131] width 145 height 21
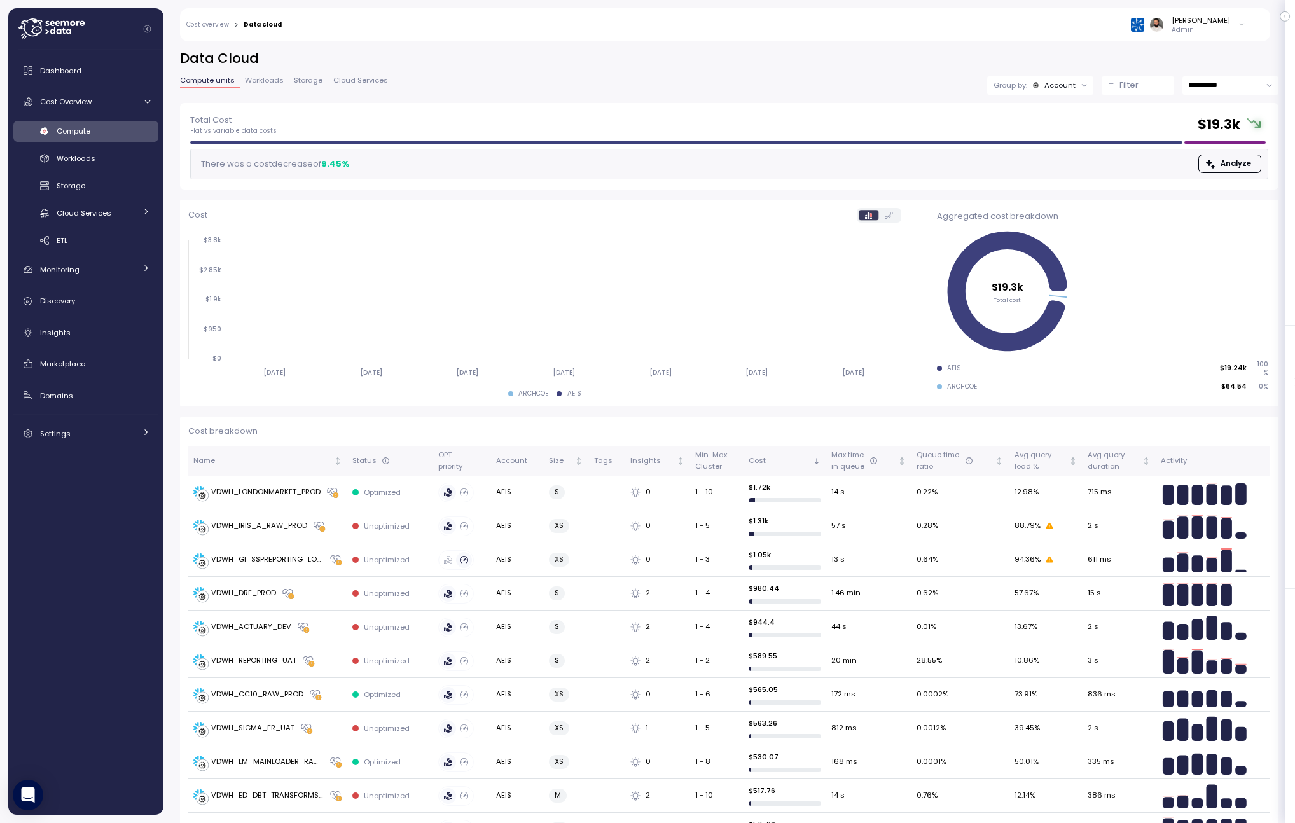
click at [332, 345] on icon "[DATE] [DATE] [DATE] [DATE] [DATE] [DATE] [DATE] $0 $950 $1.9k $2.85k $3.8k" at bounding box center [544, 306] width 713 height 156
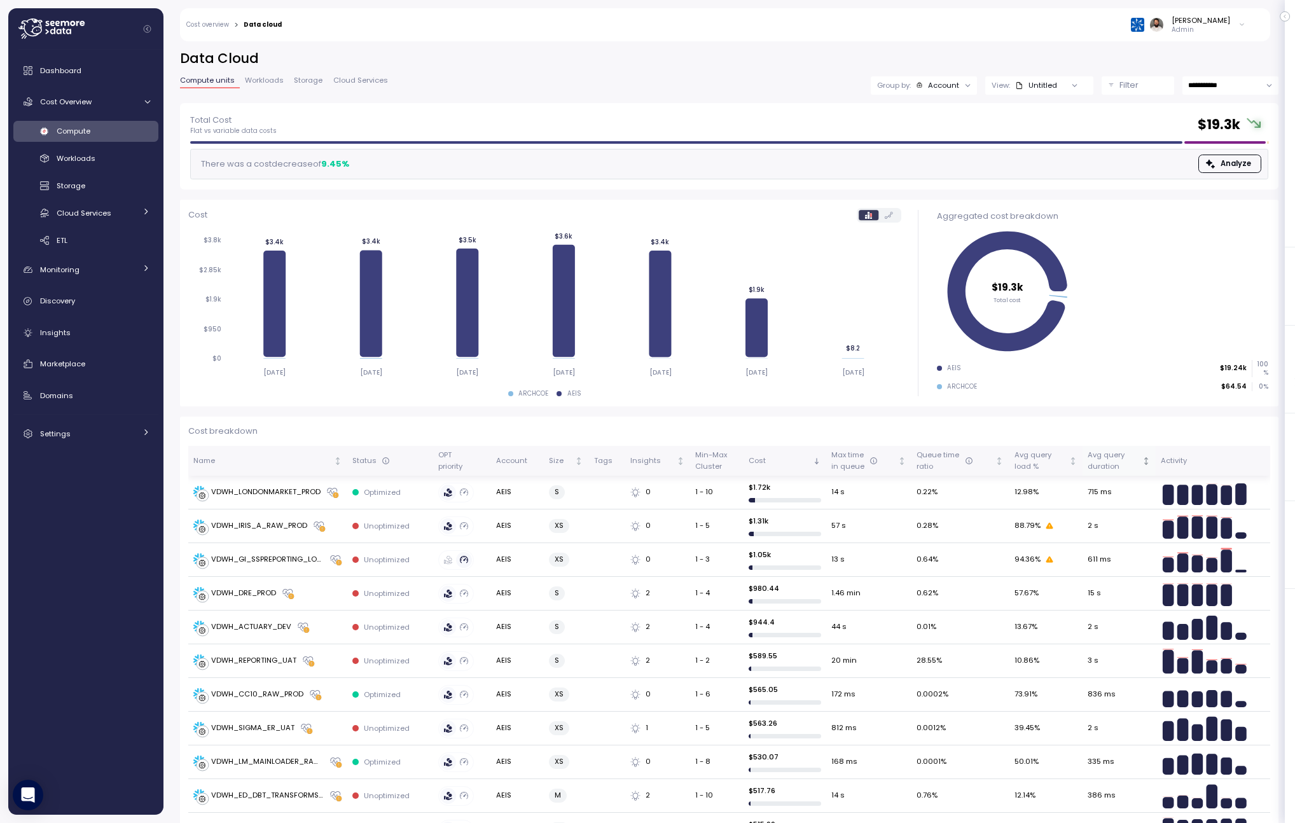
click at [1130, 464] on div "Avg query duration" at bounding box center [1113, 461] width 52 height 22
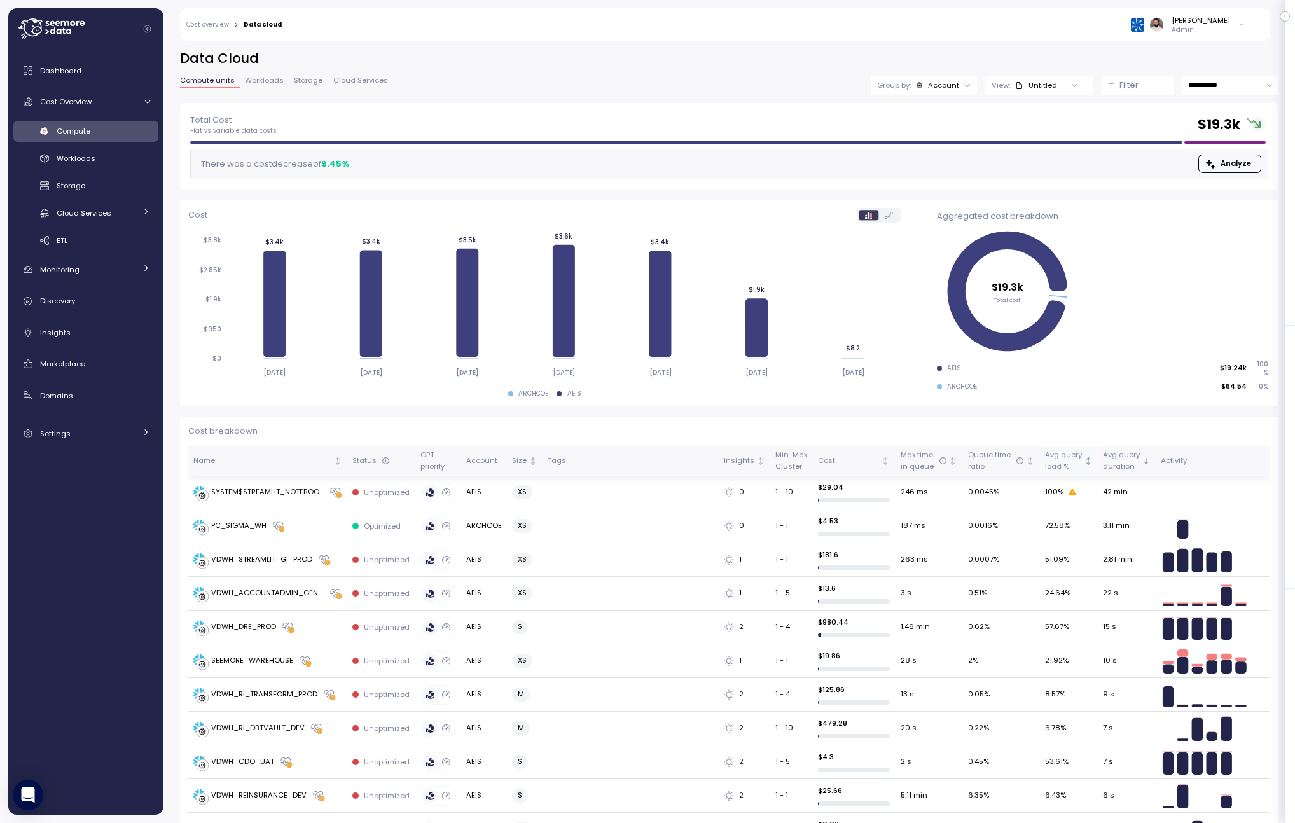
click at [1063, 471] on div "Avg query load %" at bounding box center [1063, 461] width 37 height 22
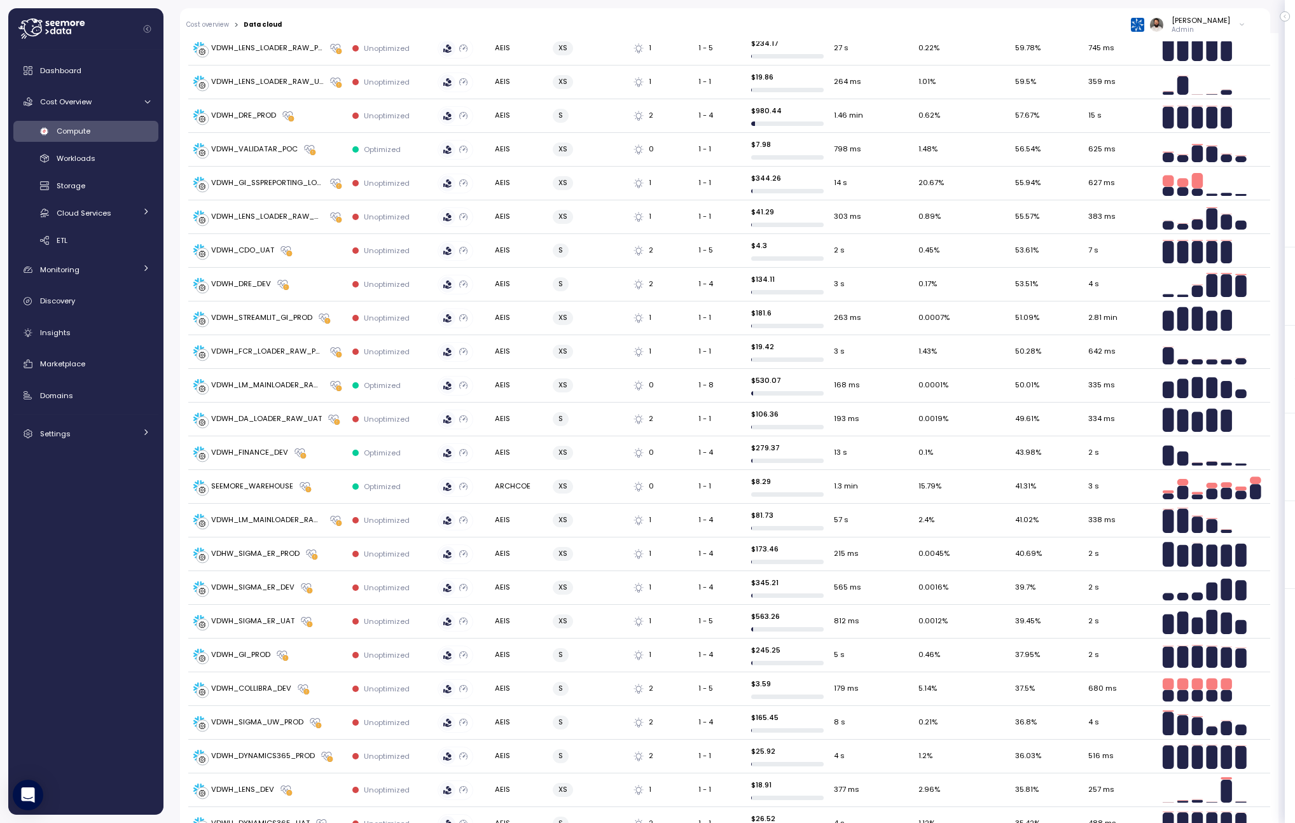
scroll to position [1379, 0]
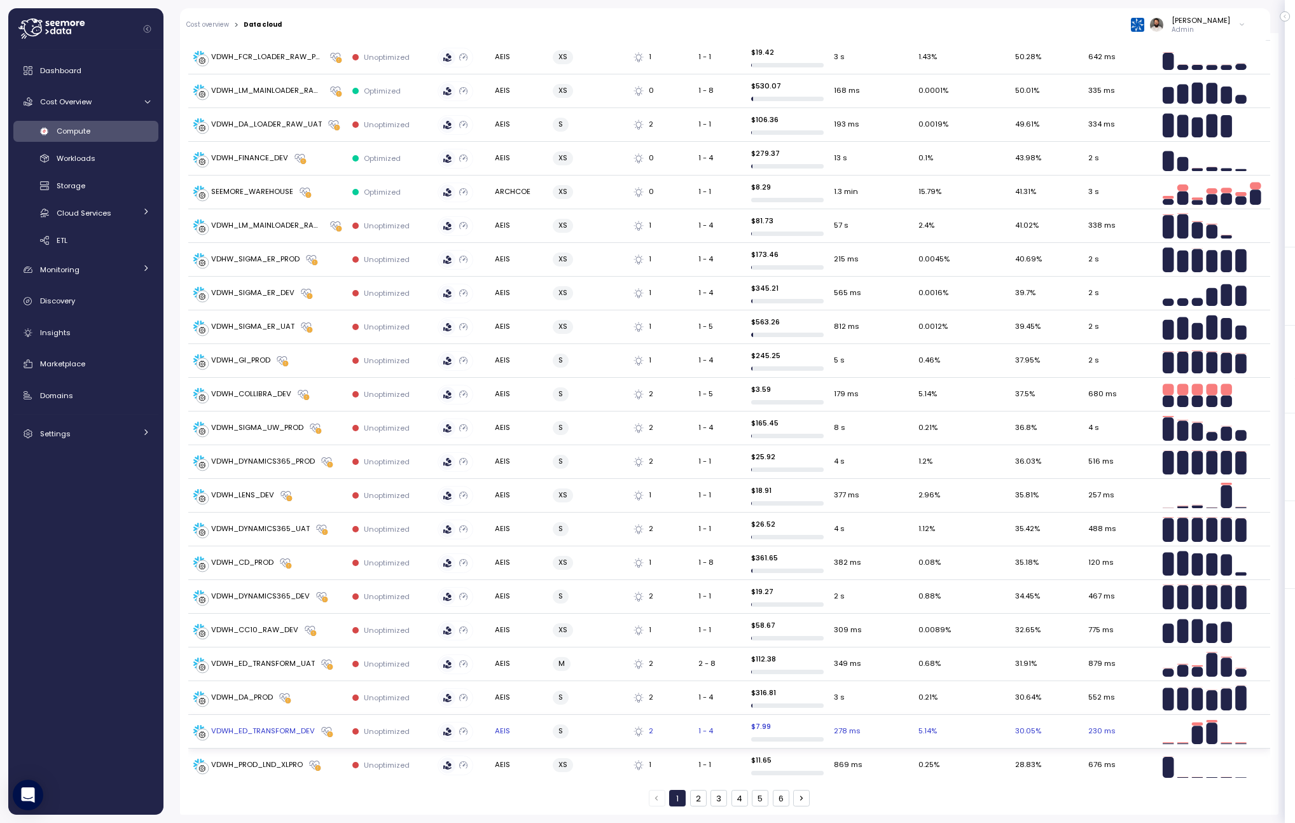
click at [988, 734] on div "5.14 %" at bounding box center [961, 731] width 86 height 11
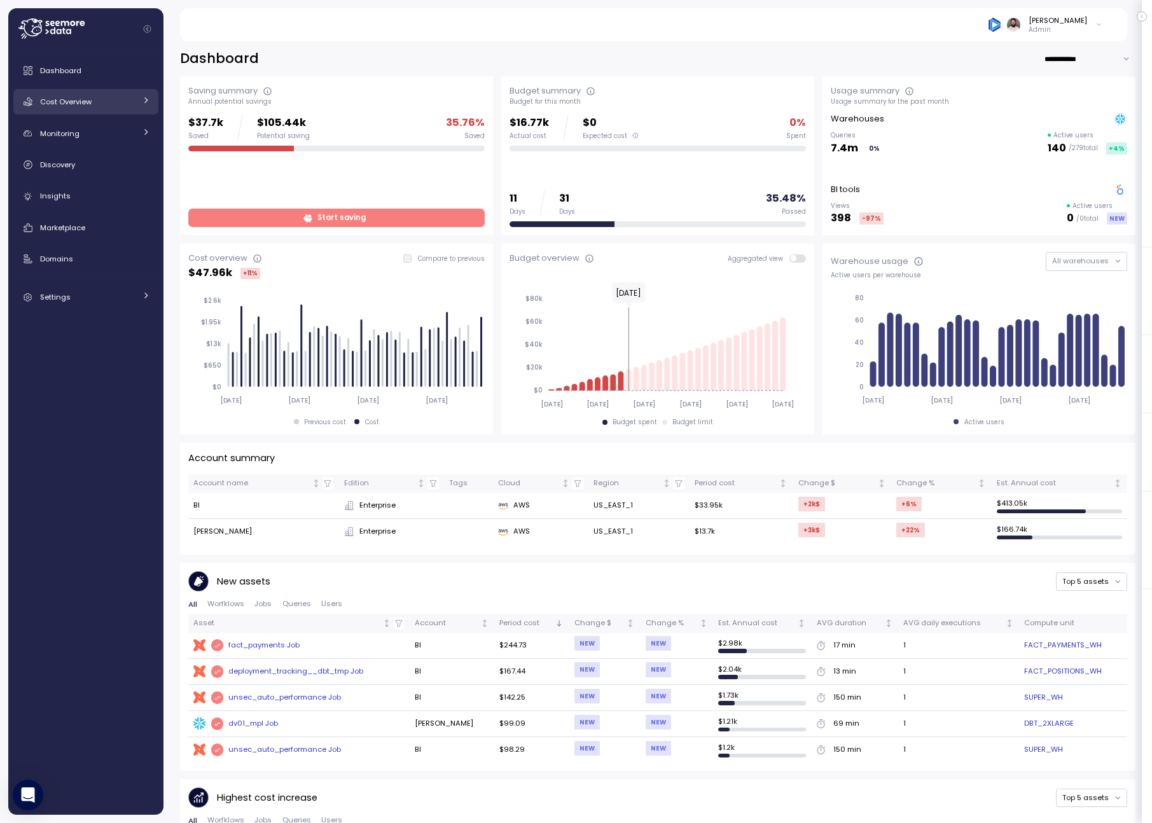
click at [41, 102] on span "Cost Overview" at bounding box center [66, 102] width 52 height 10
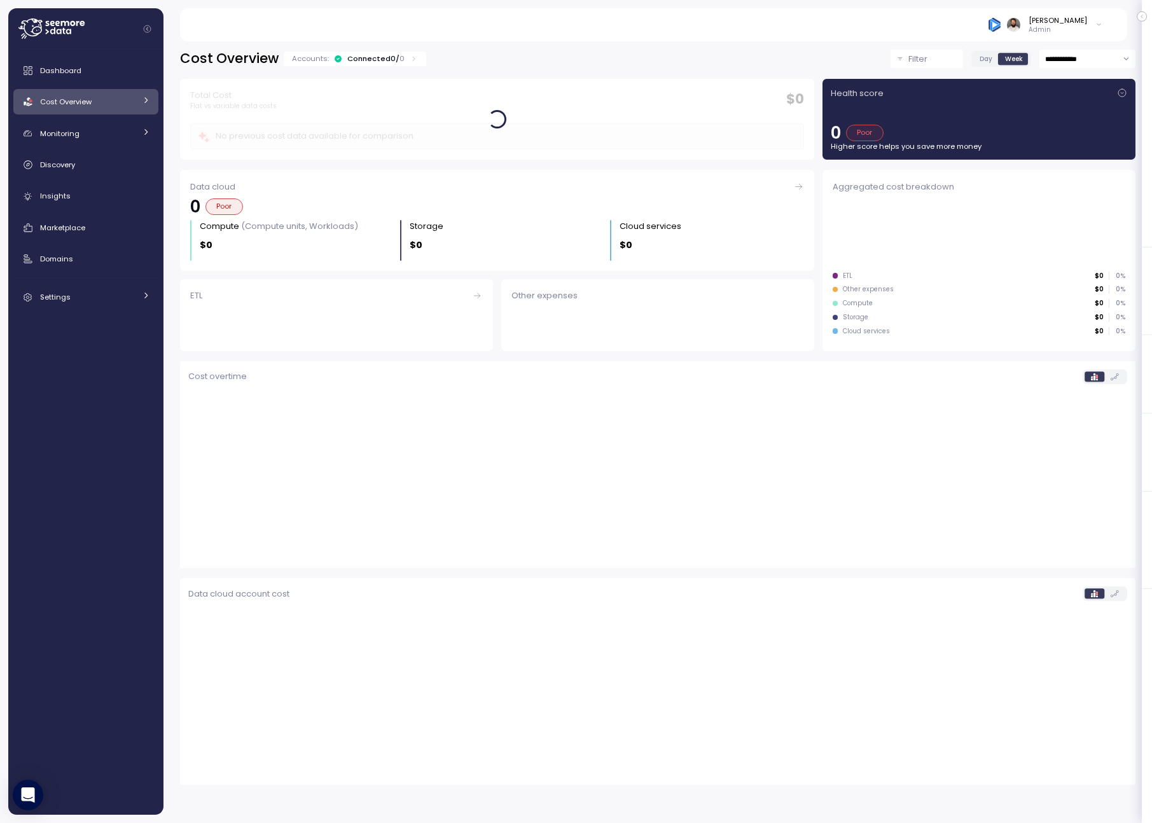
click at [48, 107] on div "Cost Overview" at bounding box center [87, 101] width 95 height 13
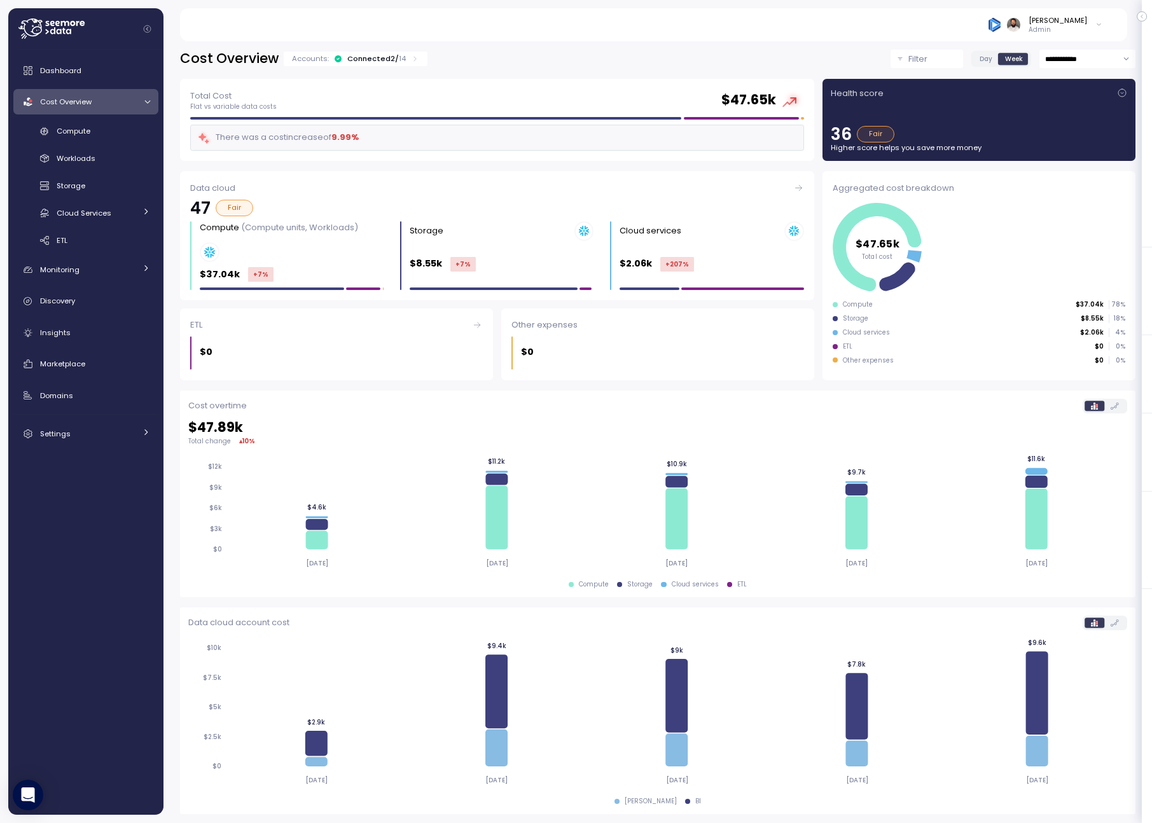
click at [1087, 56] on input "**********" at bounding box center [1087, 59] width 96 height 18
click at [976, 62] on label "Day" at bounding box center [985, 58] width 25 height 11
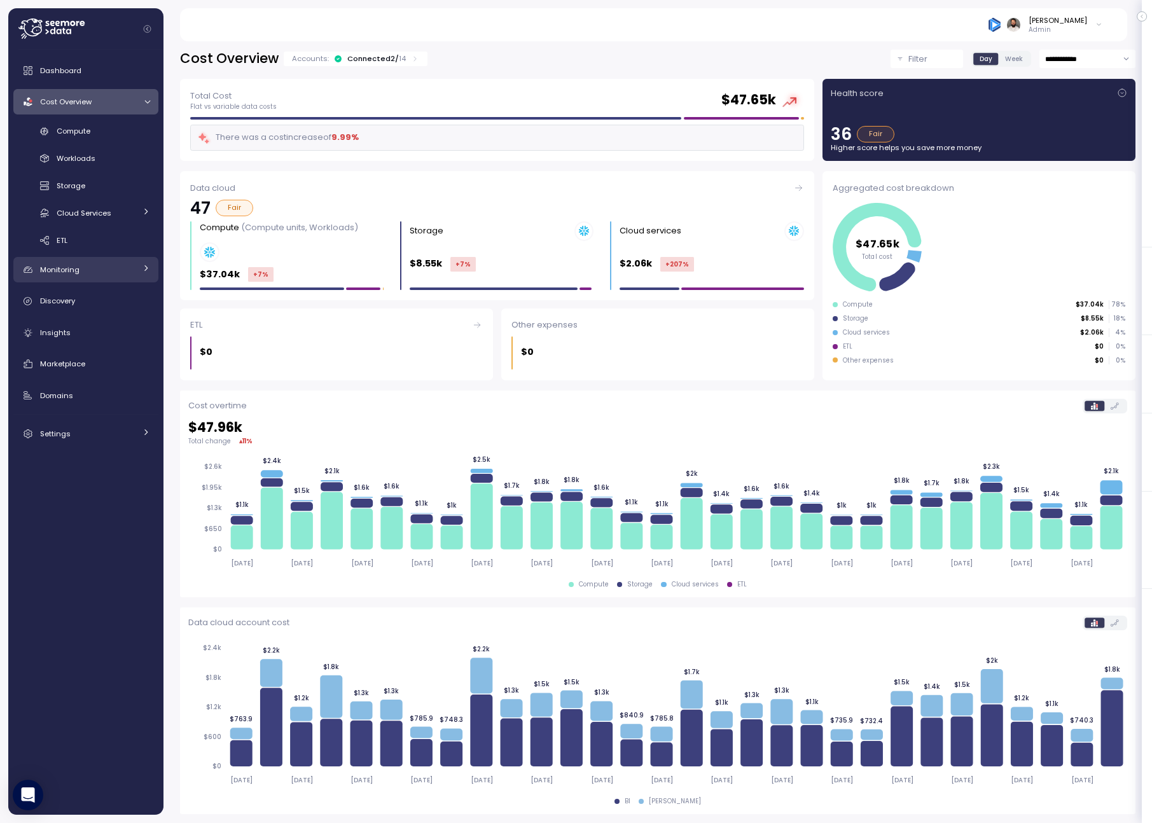
click at [130, 273] on div "Monitoring" at bounding box center [87, 269] width 95 height 13
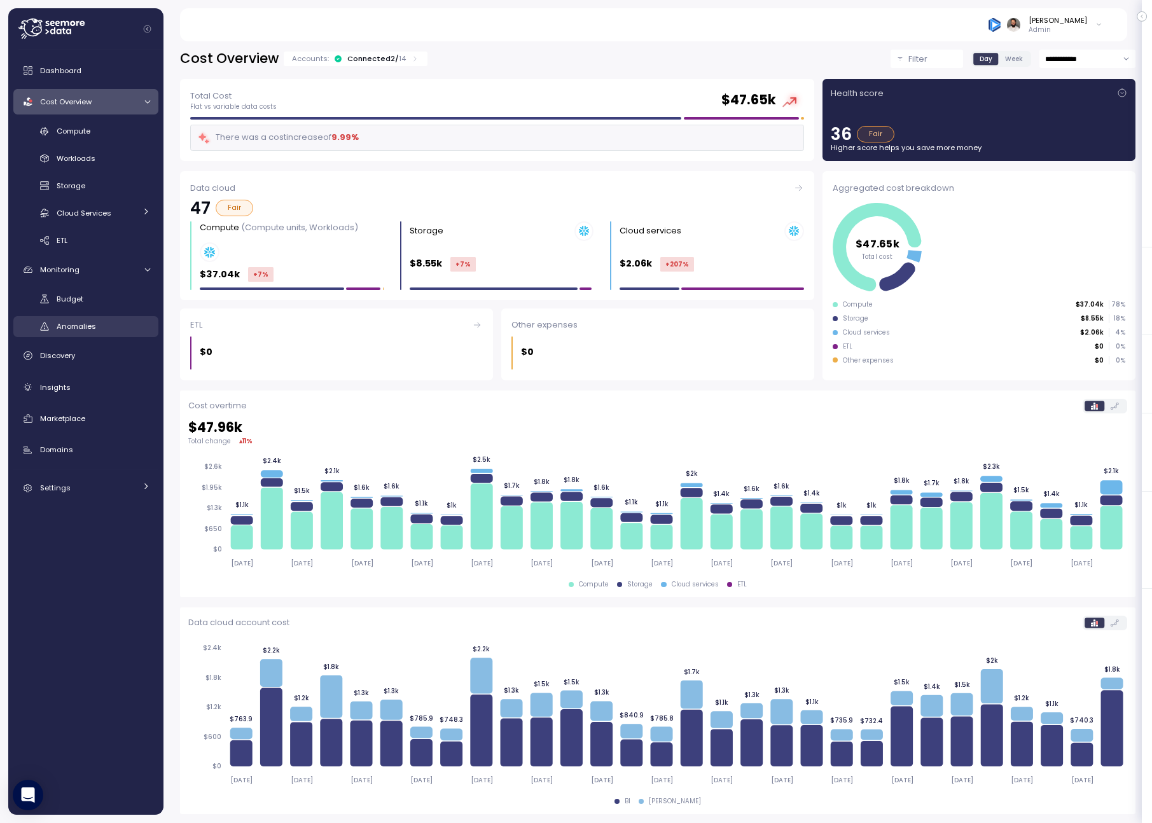
click at [116, 322] on div "Anomalies" at bounding box center [103, 326] width 93 height 13
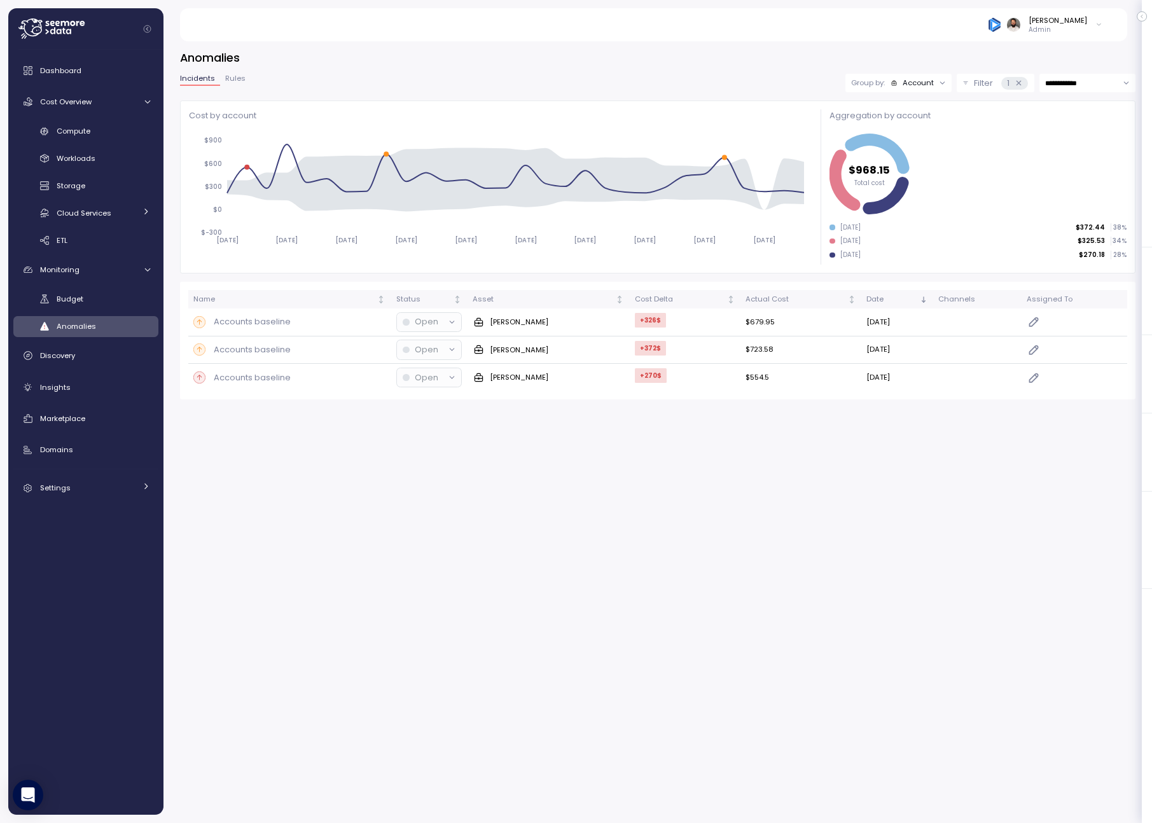
click at [902, 79] on div "Account" at bounding box center [917, 83] width 31 height 10
click at [909, 134] on p "Compute unit" at bounding box center [909, 132] width 50 height 10
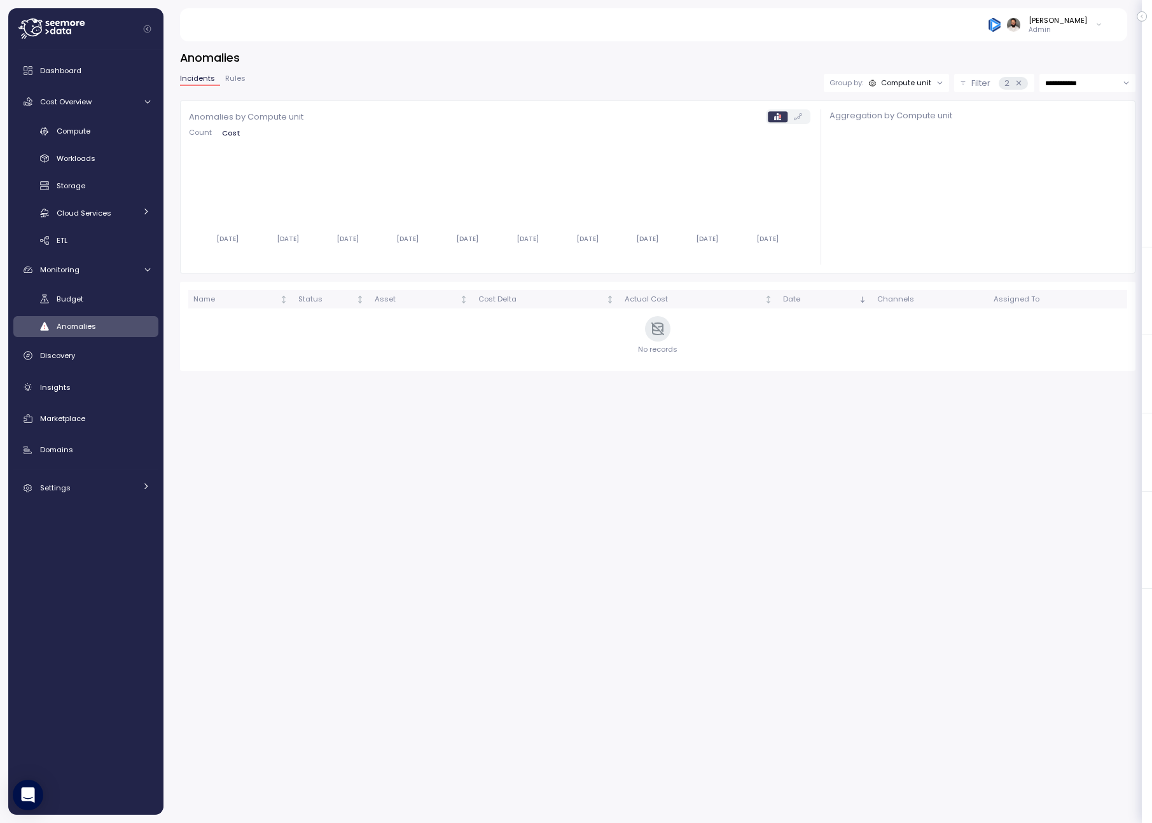
click at [1019, 88] on div "2" at bounding box center [1012, 83] width 29 height 13
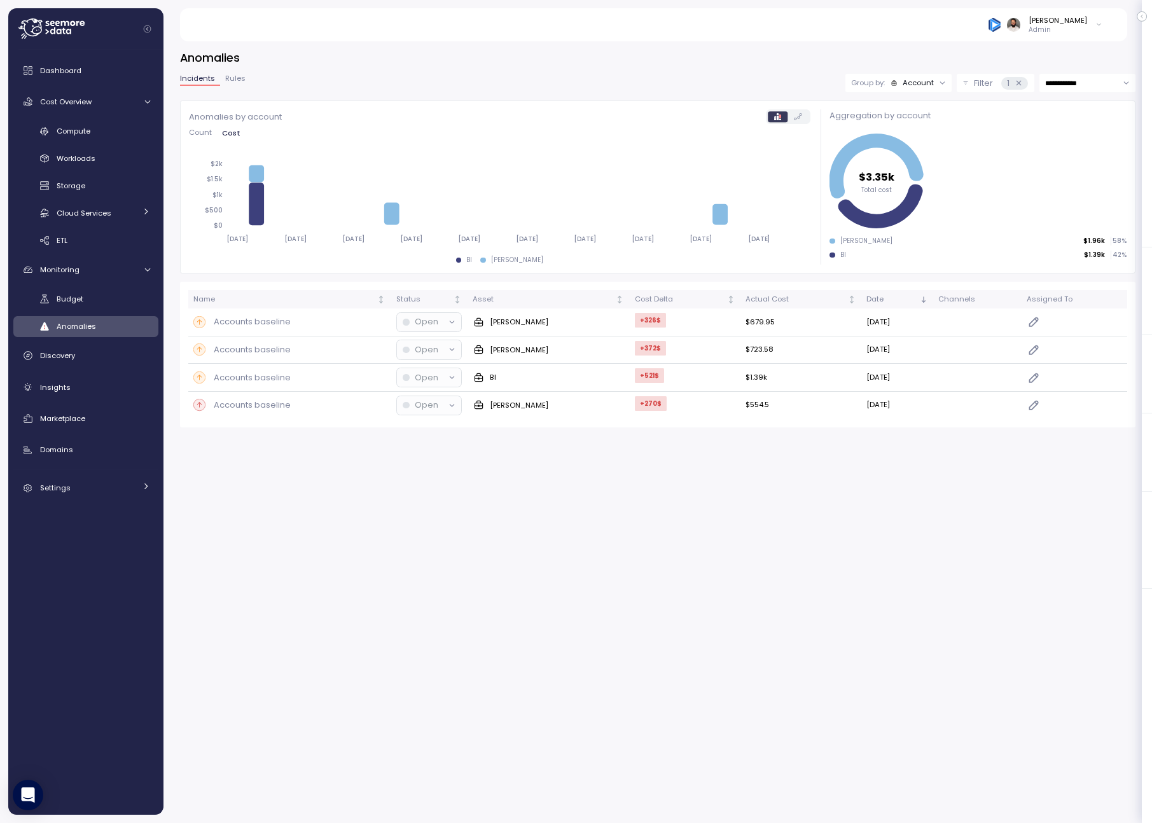
click at [1019, 87] on div "1" at bounding box center [1014, 83] width 26 height 13
click at [916, 88] on div "Account" at bounding box center [917, 83] width 31 height 10
click at [914, 121] on div "Compute unit" at bounding box center [896, 132] width 86 height 22
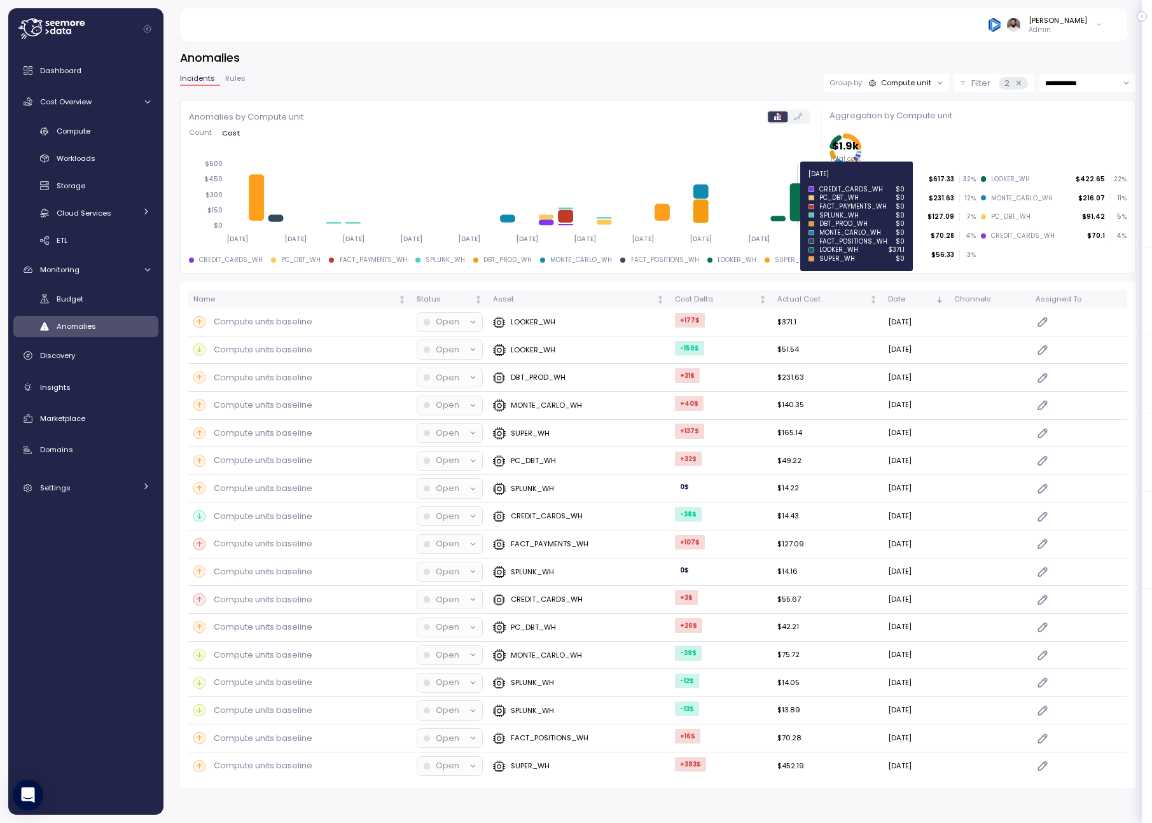
click at [804, 203] on icon at bounding box center [799, 202] width 15 height 38
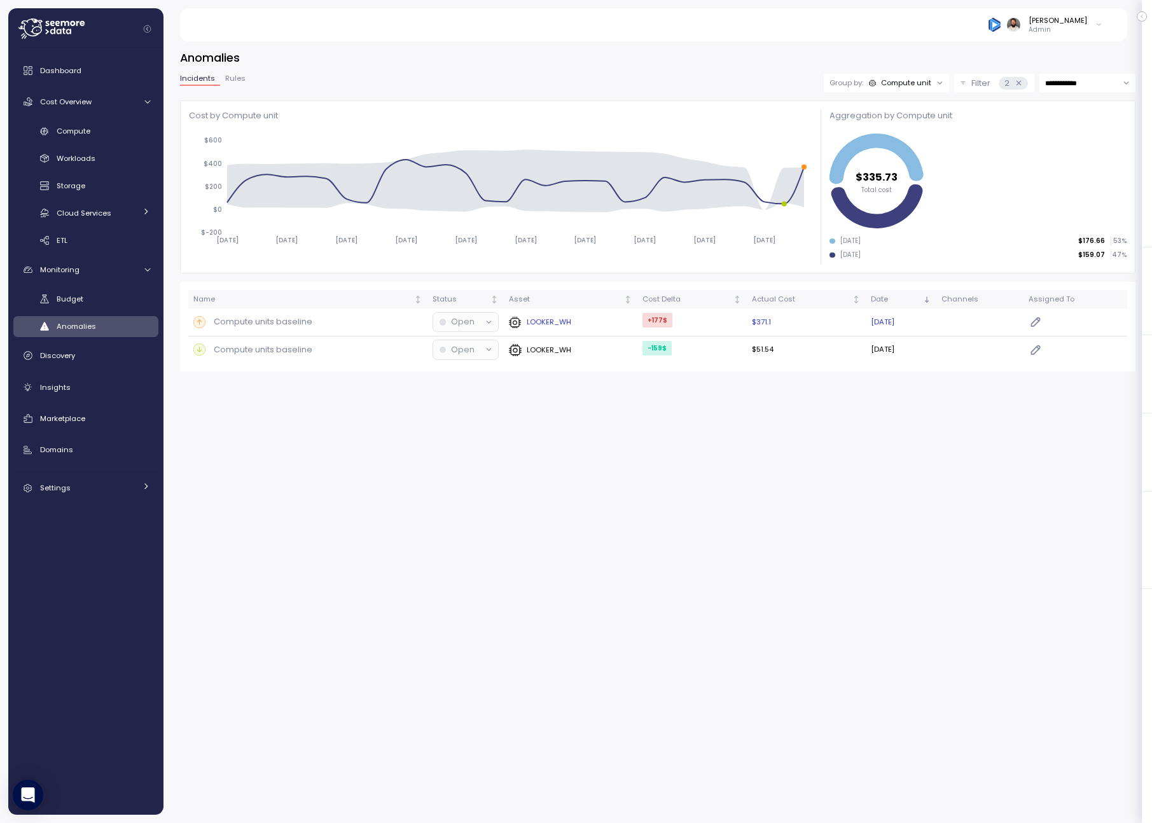
click at [606, 319] on div "LOOKER_WH" at bounding box center [570, 322] width 123 height 13
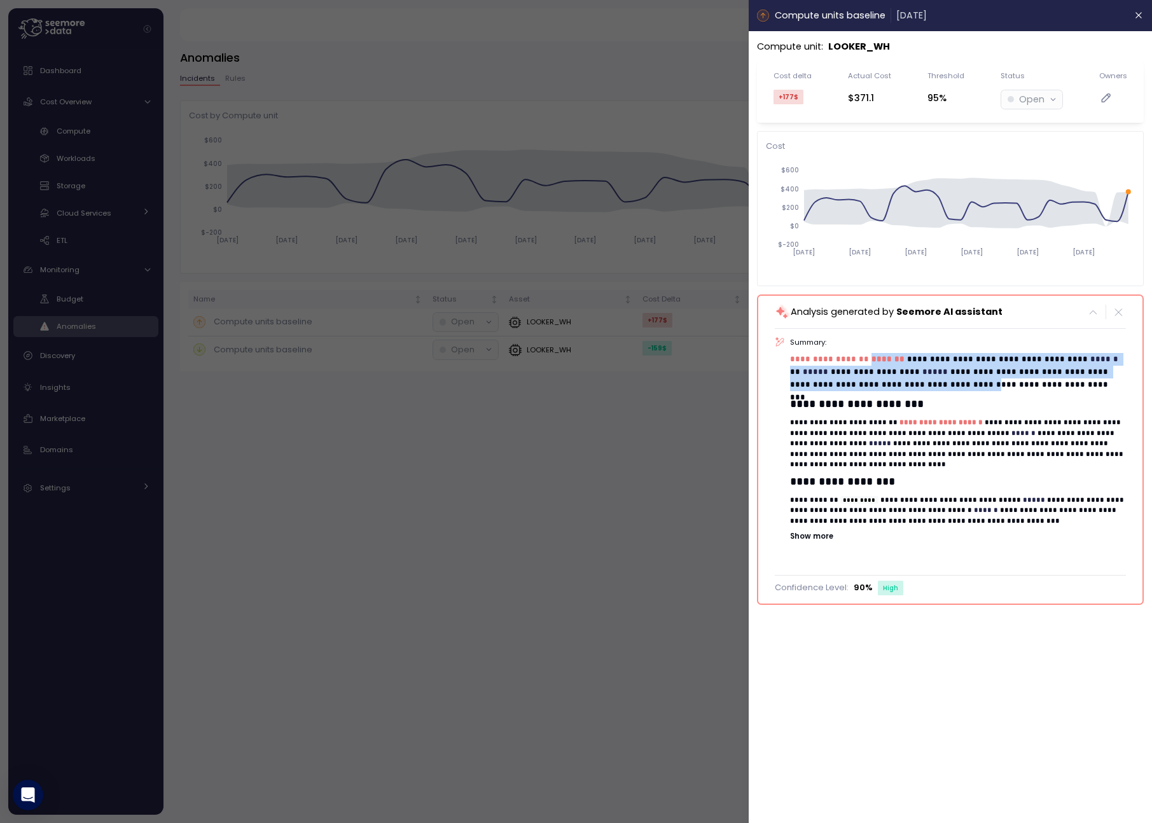
drag, startPoint x: 867, startPoint y: 362, endPoint x: 916, endPoint y: 382, distance: 52.8
click at [916, 382] on p "**********" at bounding box center [957, 372] width 335 height 38
drag, startPoint x: 792, startPoint y: 372, endPoint x: 829, endPoint y: 372, distance: 36.9
click at [829, 372] on p "**********" at bounding box center [957, 372] width 335 height 38
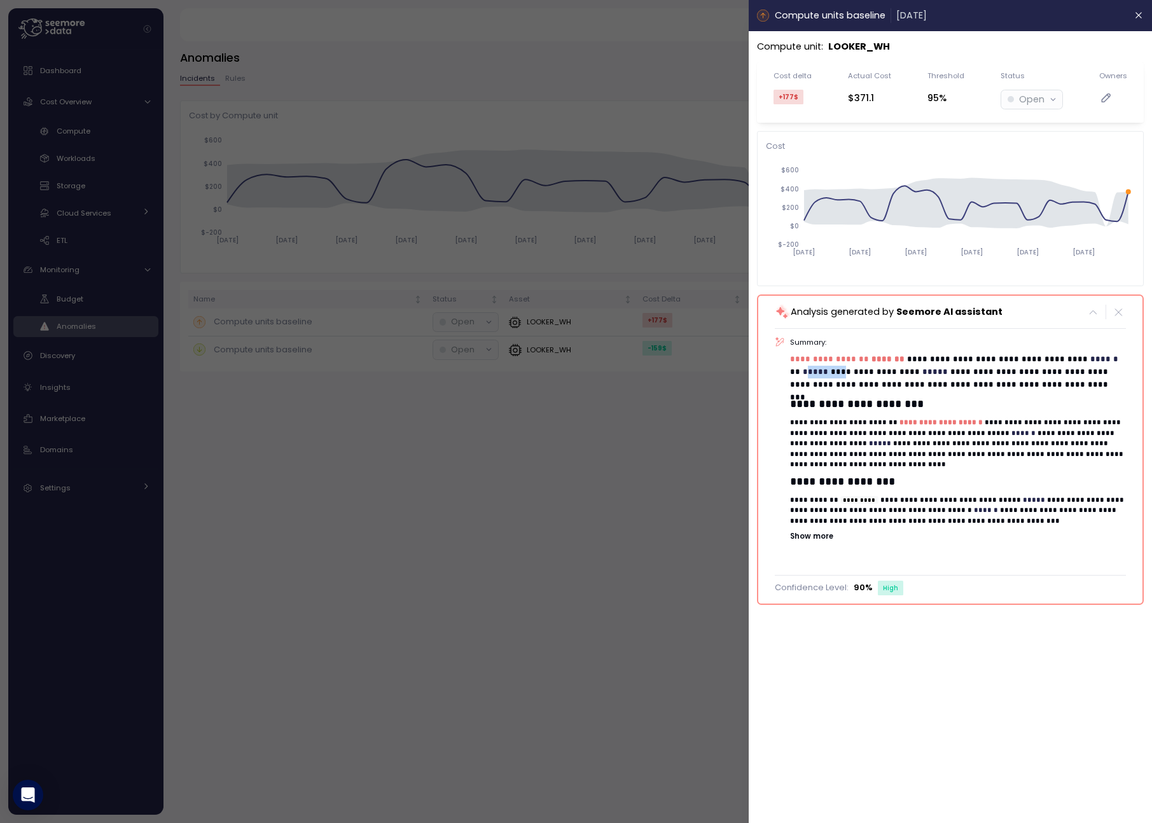
click at [829, 372] on p "**********" at bounding box center [957, 372] width 335 height 38
drag, startPoint x: 1082, startPoint y: 370, endPoint x: 1091, endPoint y: 383, distance: 15.5
click at [1091, 382] on p "**********" at bounding box center [957, 372] width 335 height 38
click at [1091, 383] on p "**********" at bounding box center [957, 372] width 335 height 38
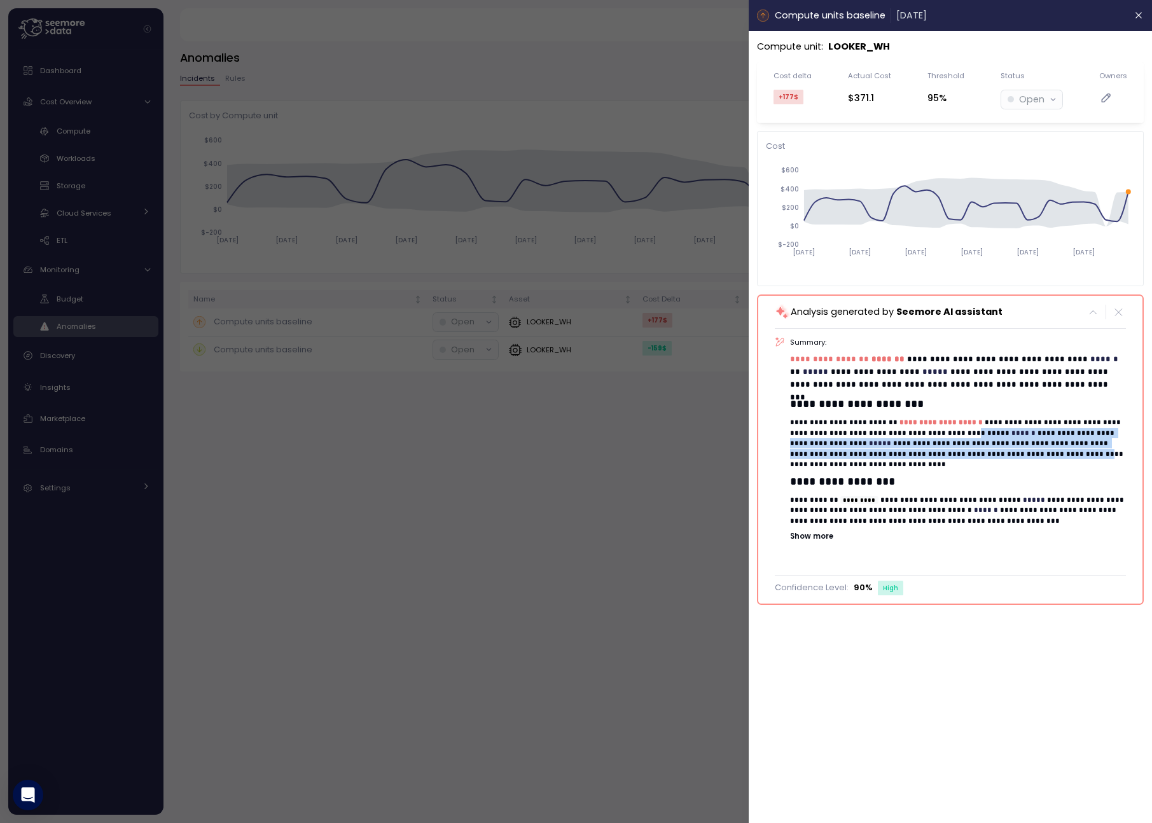
drag, startPoint x: 962, startPoint y: 437, endPoint x: 1028, endPoint y: 454, distance: 67.7
click at [1028, 454] on p "**********" at bounding box center [957, 443] width 335 height 52
drag, startPoint x: 833, startPoint y: 448, endPoint x: 936, endPoint y: 449, distance: 103.0
click at [936, 449] on p "**********" at bounding box center [957, 443] width 335 height 52
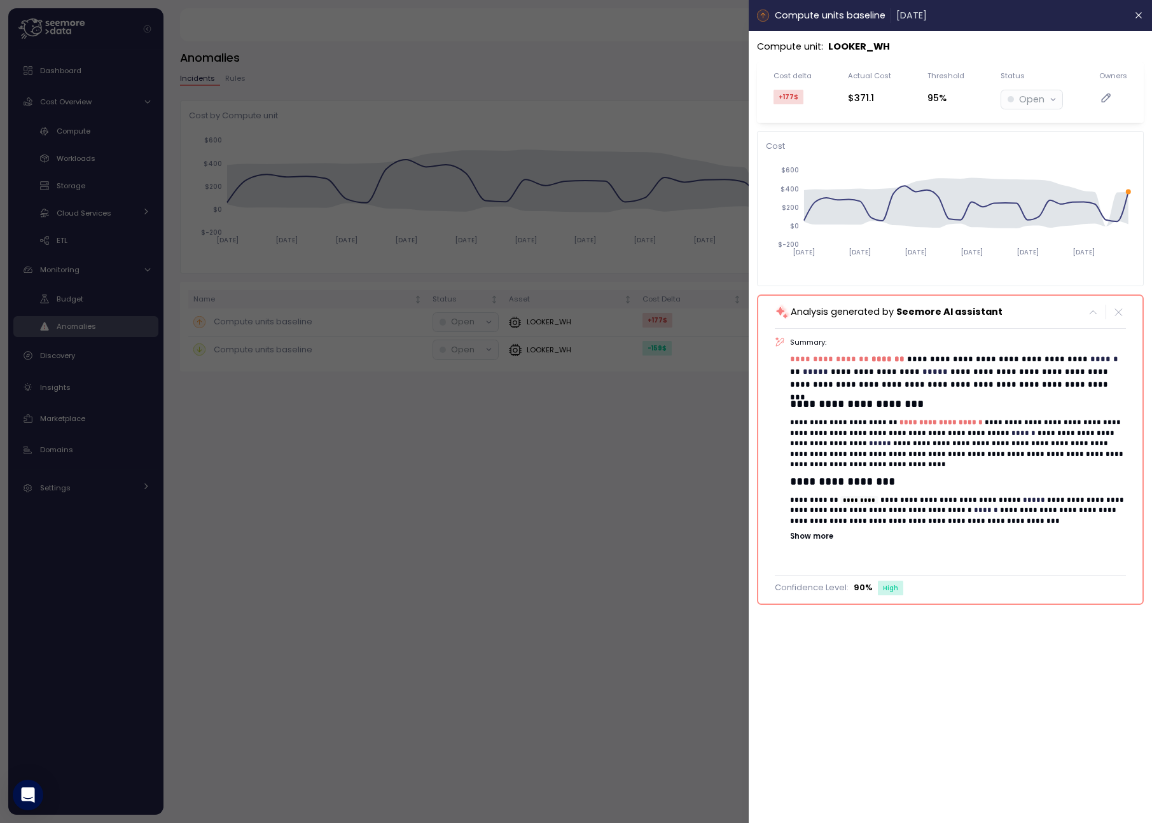
click at [824, 532] on p "Show more" at bounding box center [957, 536] width 335 height 10
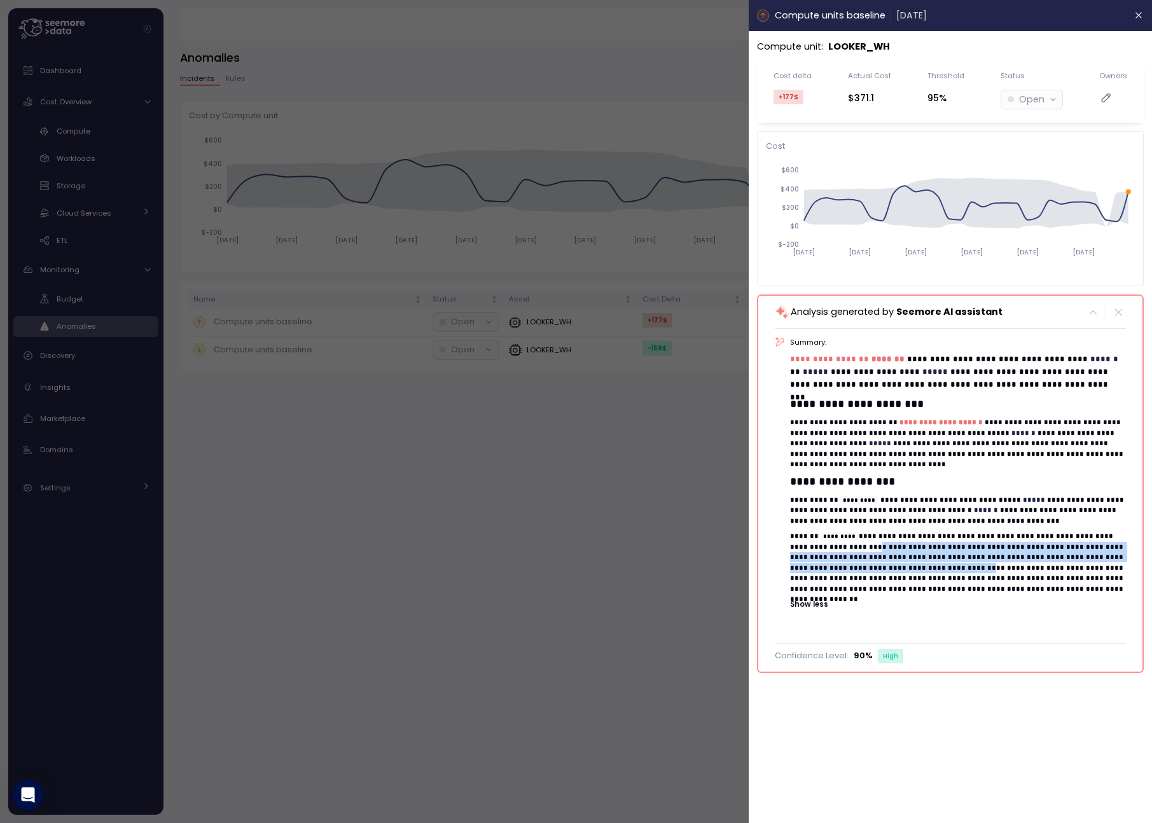
drag, startPoint x: 832, startPoint y: 549, endPoint x: 916, endPoint y: 569, distance: 86.4
click at [916, 569] on p "**********" at bounding box center [957, 562] width 335 height 63
click at [722, 548] on div at bounding box center [576, 411] width 1152 height 823
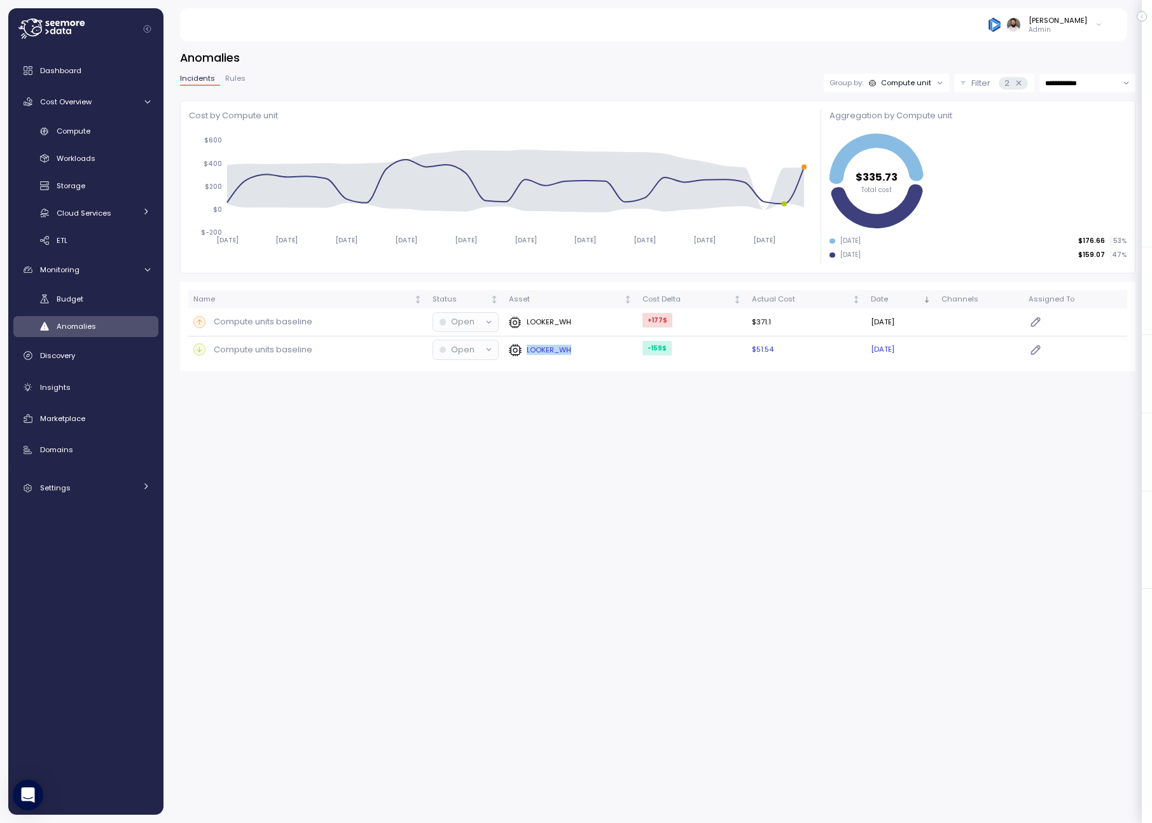
drag, startPoint x: 581, startPoint y: 359, endPoint x: 507, endPoint y: 359, distance: 73.8
click at [506, 358] on td "LOOKER_WH" at bounding box center [571, 349] width 134 height 27
click at [112, 135] on div "Compute" at bounding box center [103, 131] width 93 height 13
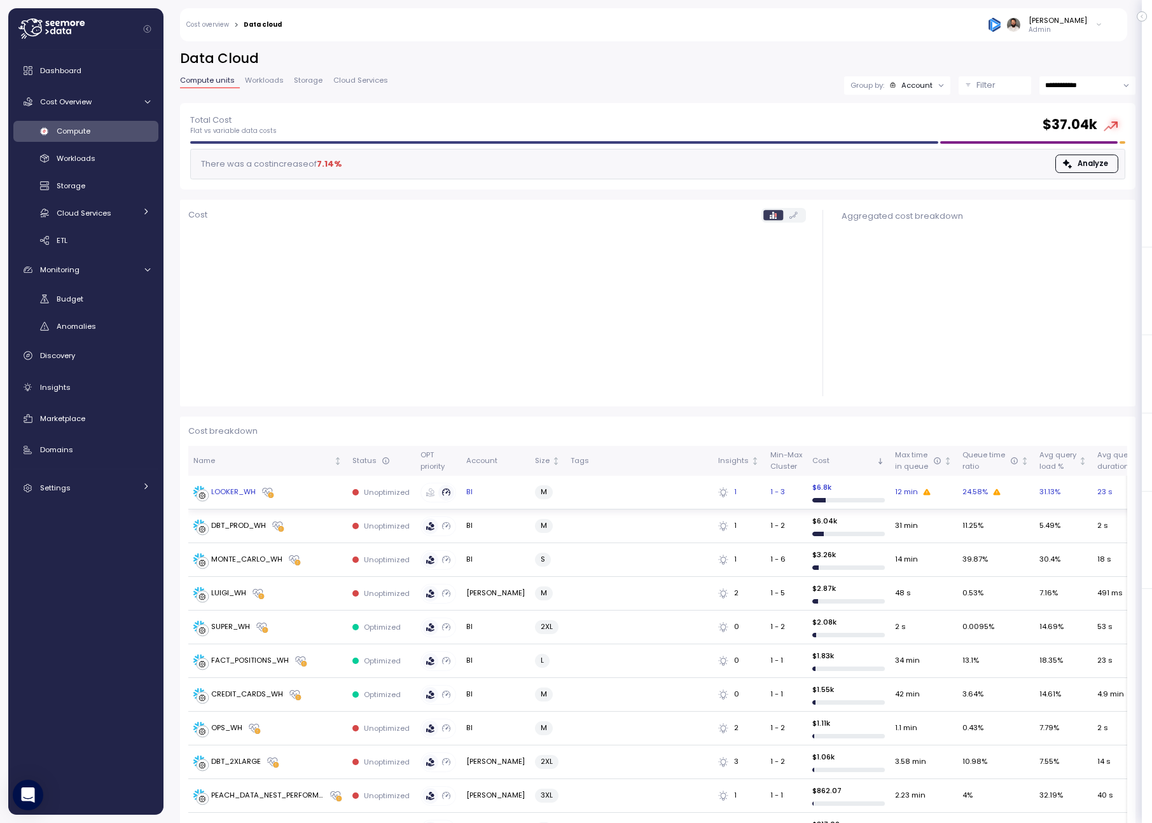
click at [332, 493] on div "LOOKER_WH" at bounding box center [267, 492] width 149 height 13
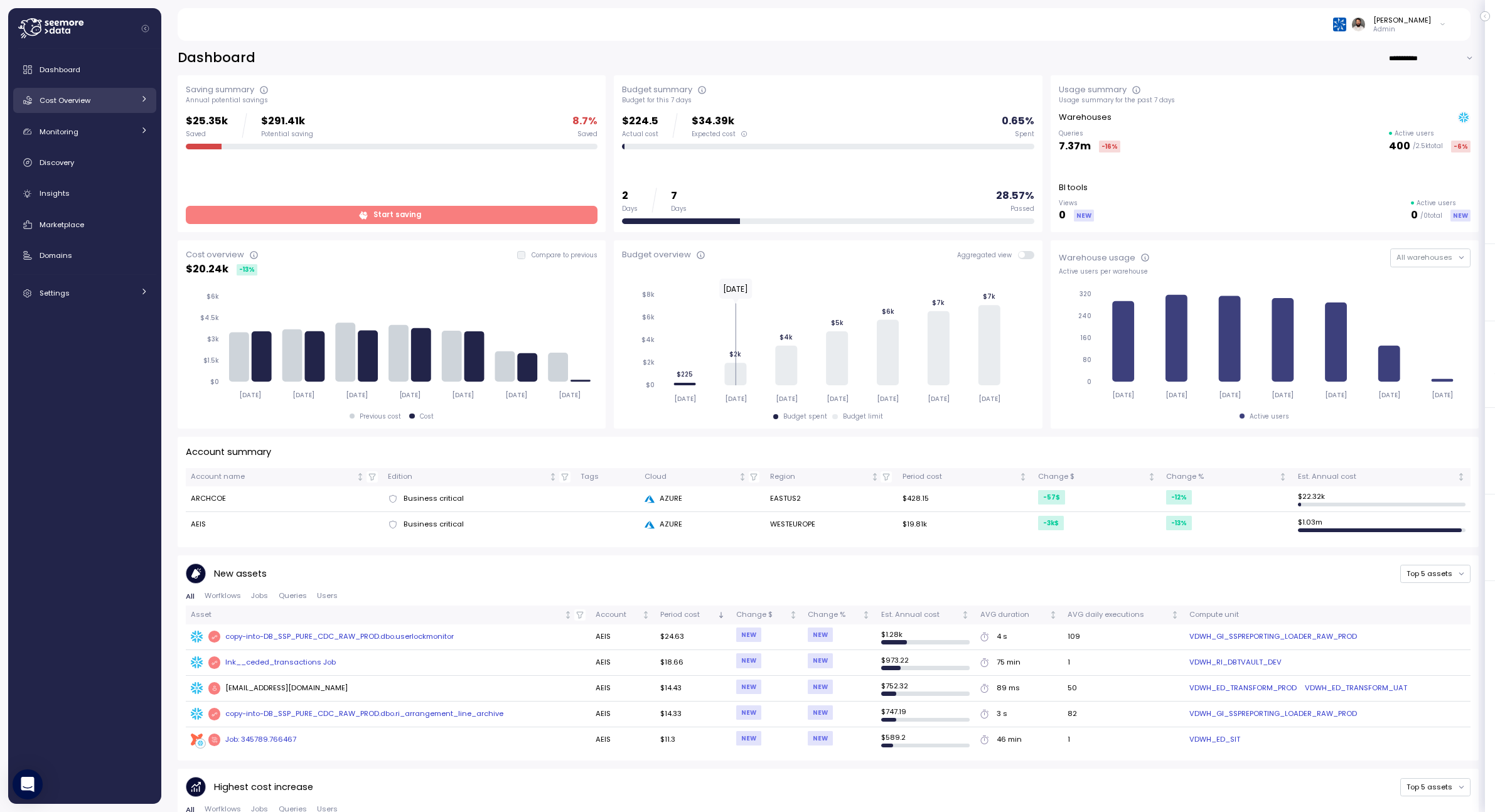
click at [119, 110] on link "Cost Overview" at bounding box center [84, 100] width 143 height 25
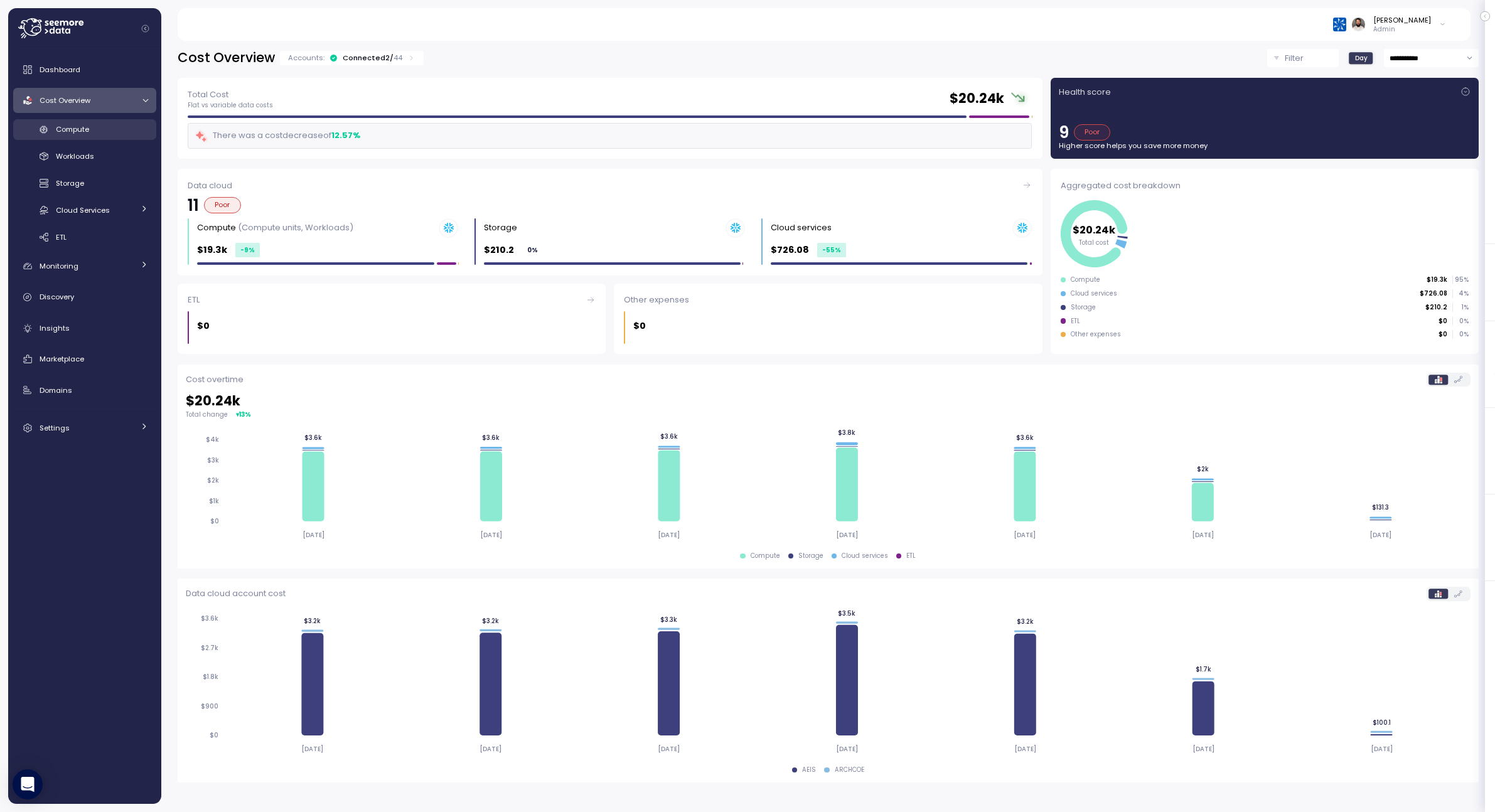
click at [128, 135] on div "Compute" at bounding box center [102, 129] width 92 height 13
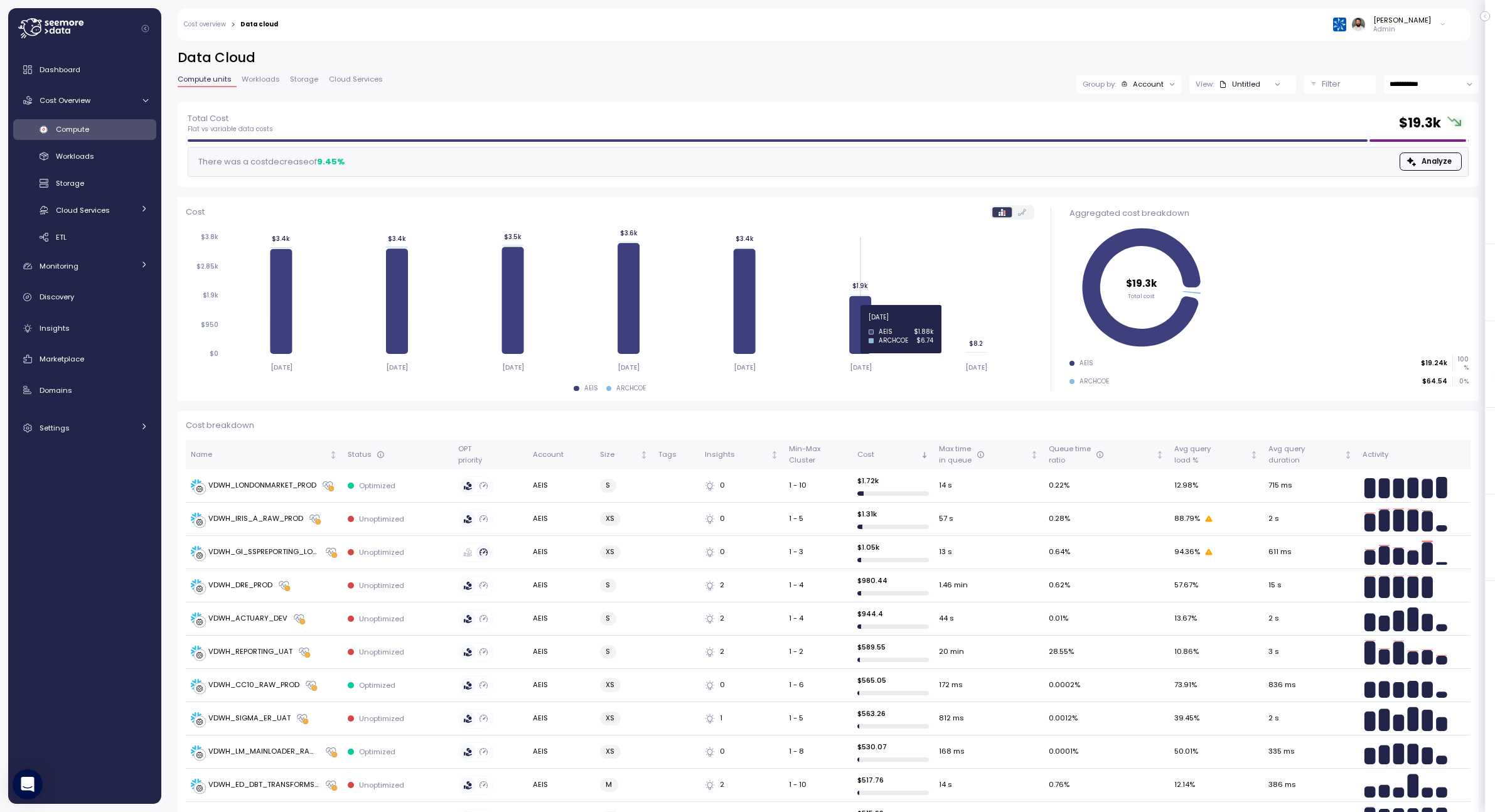
click at [866, 326] on icon at bounding box center [860, 325] width 22 height 58
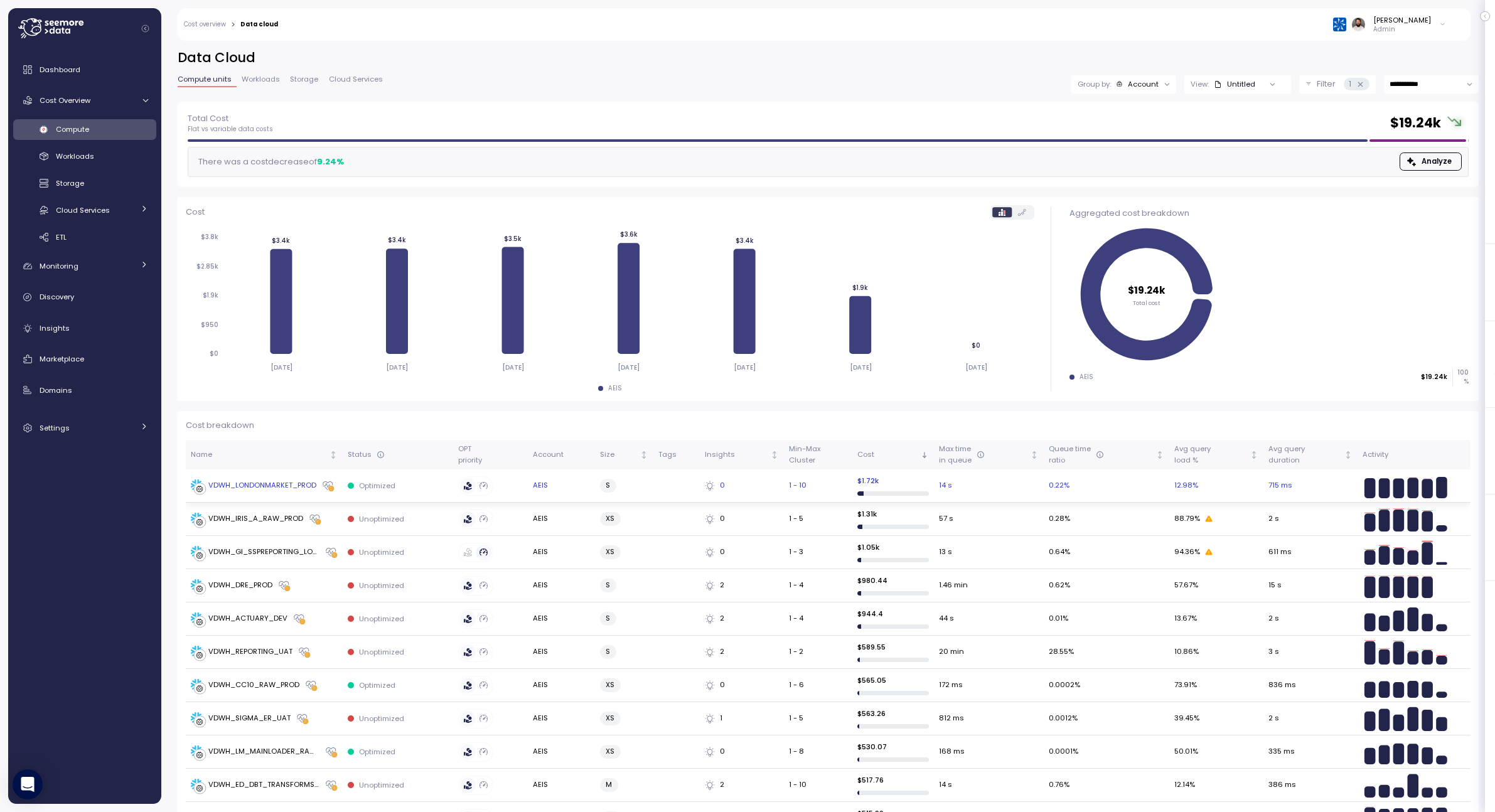
click at [287, 493] on td "VDWH_LONDONMARKET_PROD" at bounding box center [263, 486] width 157 height 34
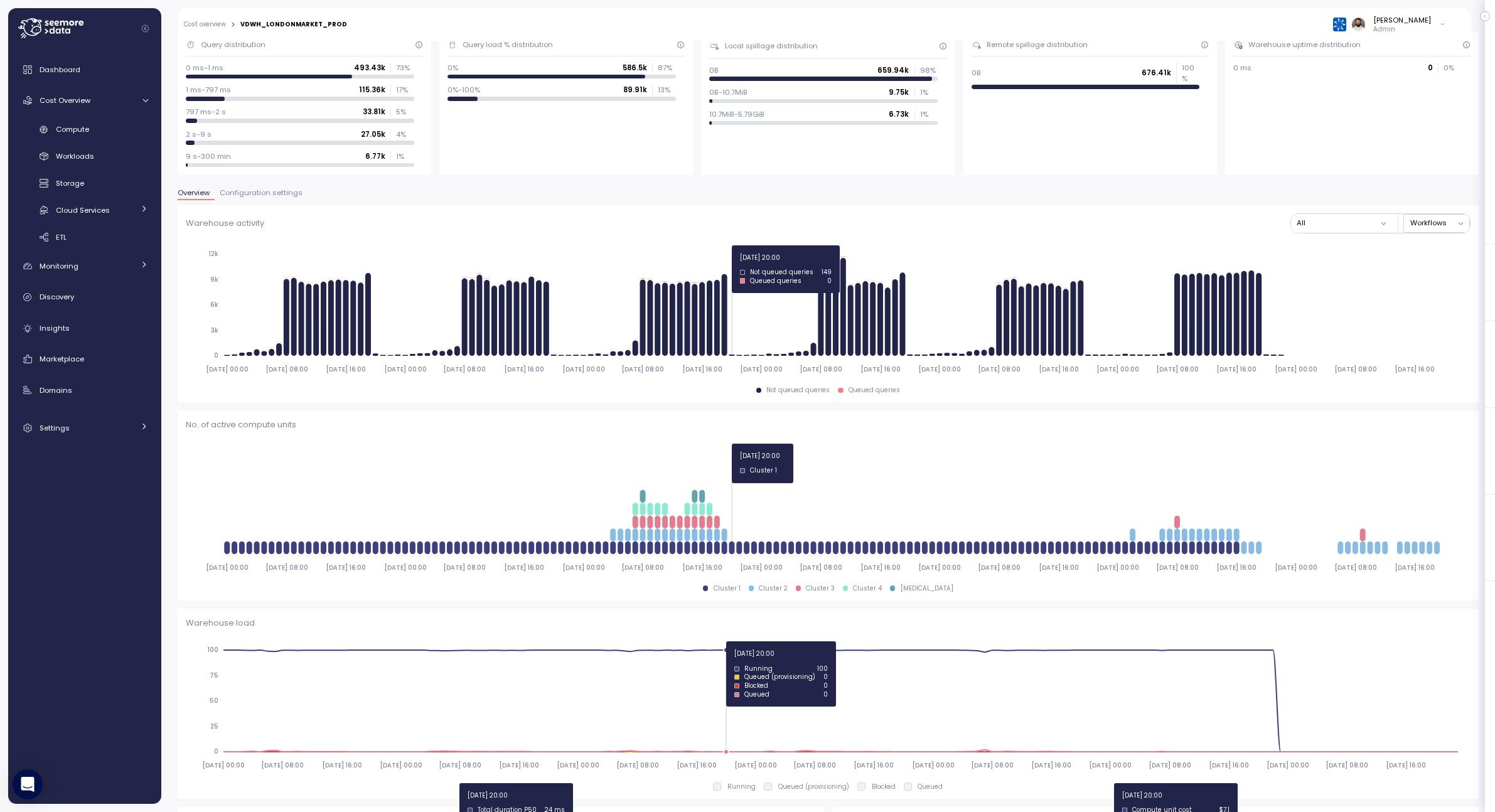
scroll to position [116, 0]
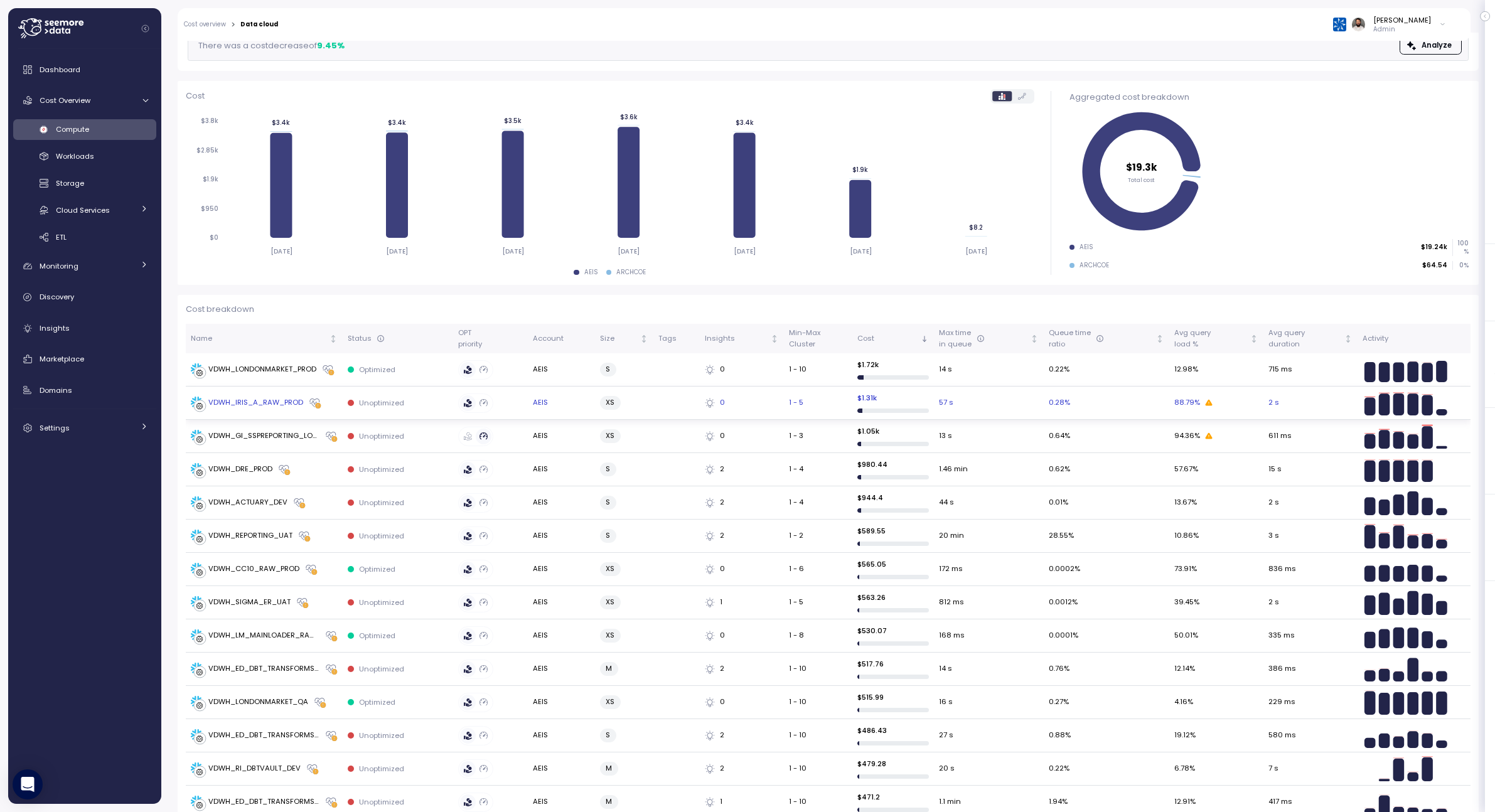
click at [274, 405] on div "VDWH_IRIS_A_RAW_PROD" at bounding box center [256, 403] width 95 height 11
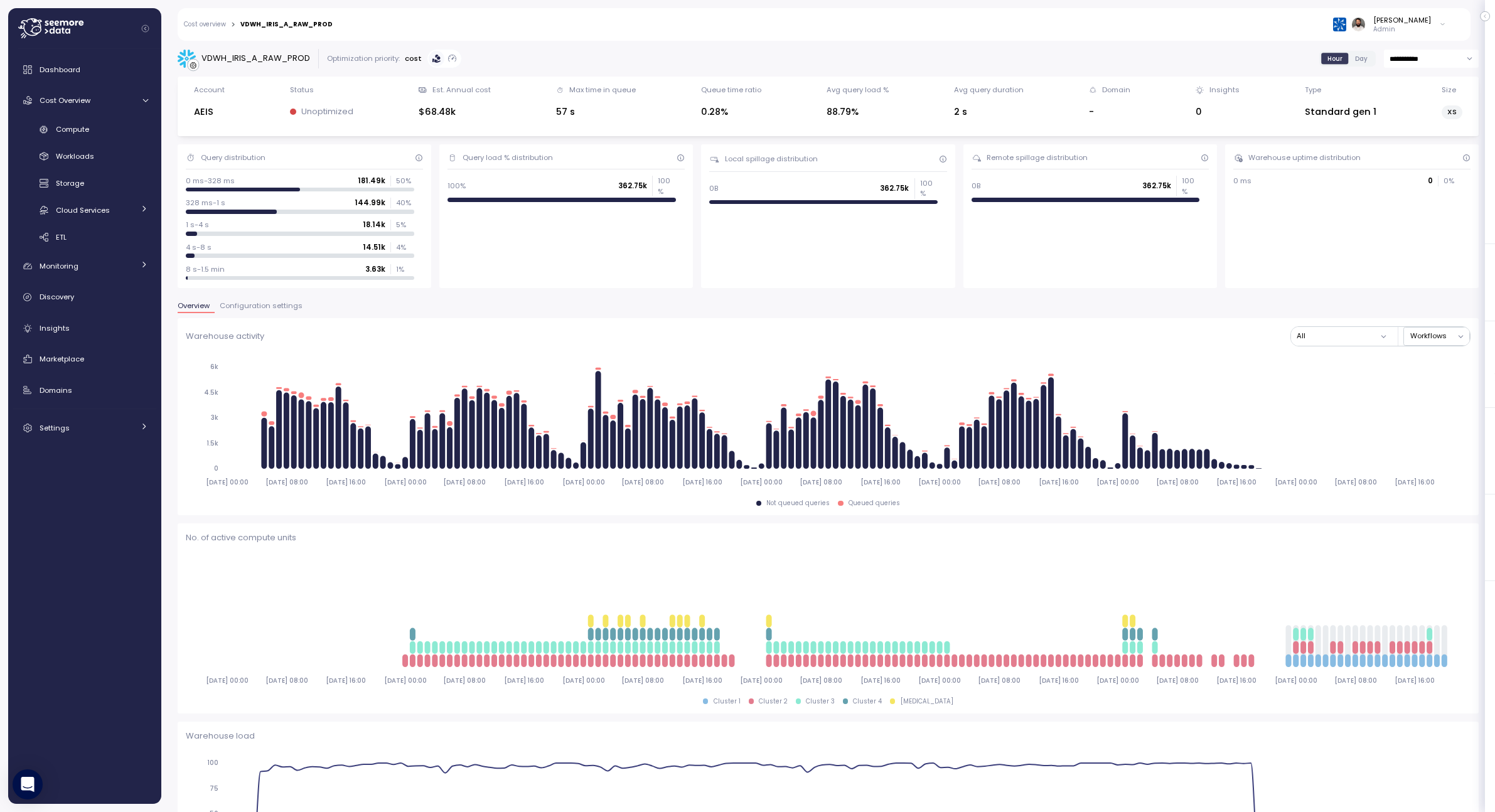
click at [1419, 57] on input "**********" at bounding box center [1431, 58] width 95 height 18
click at [1420, 136] on span "Last 14 days" at bounding box center [1412, 135] width 44 height 11
type input "**********"
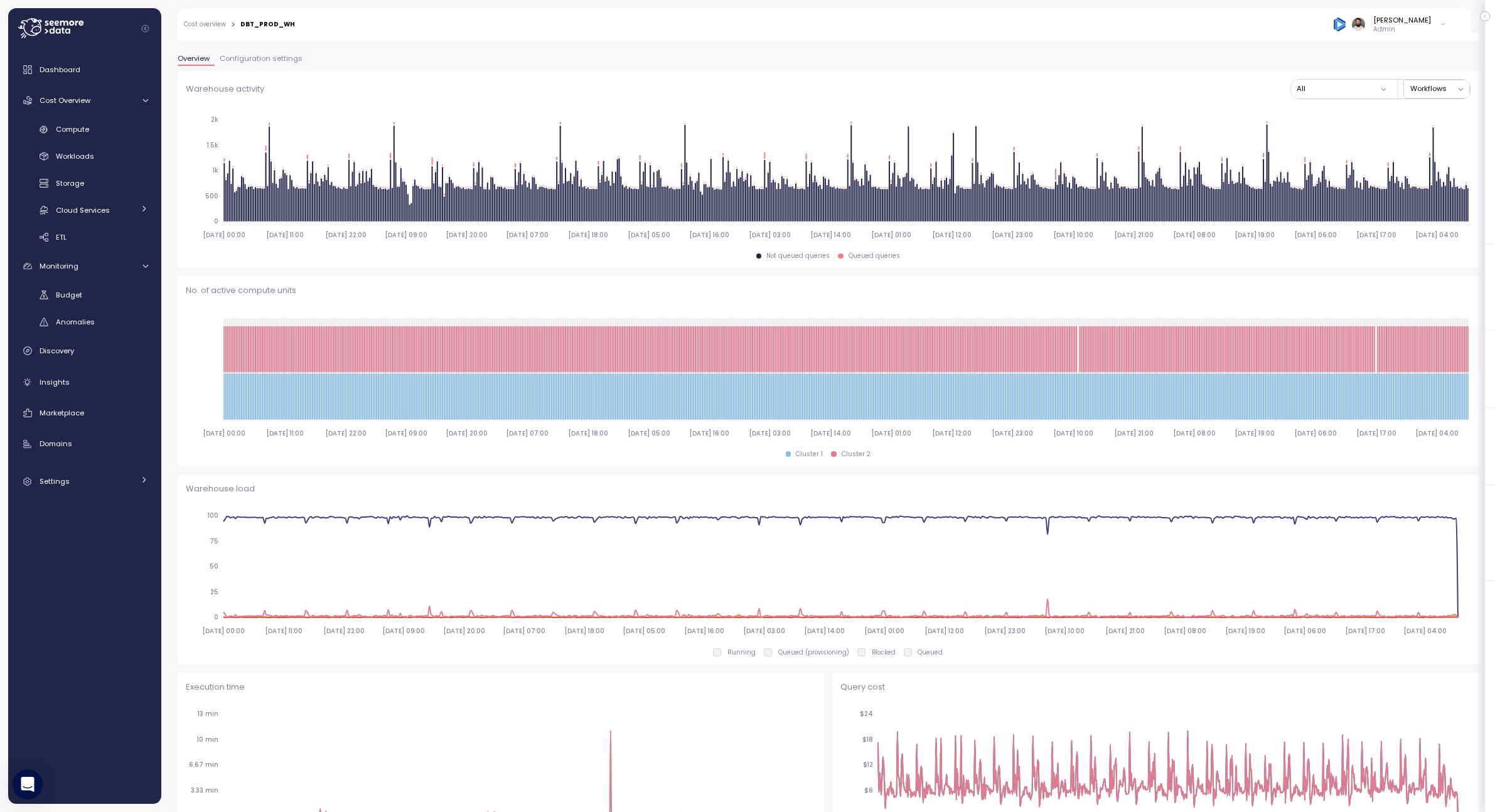
scroll to position [256, 0]
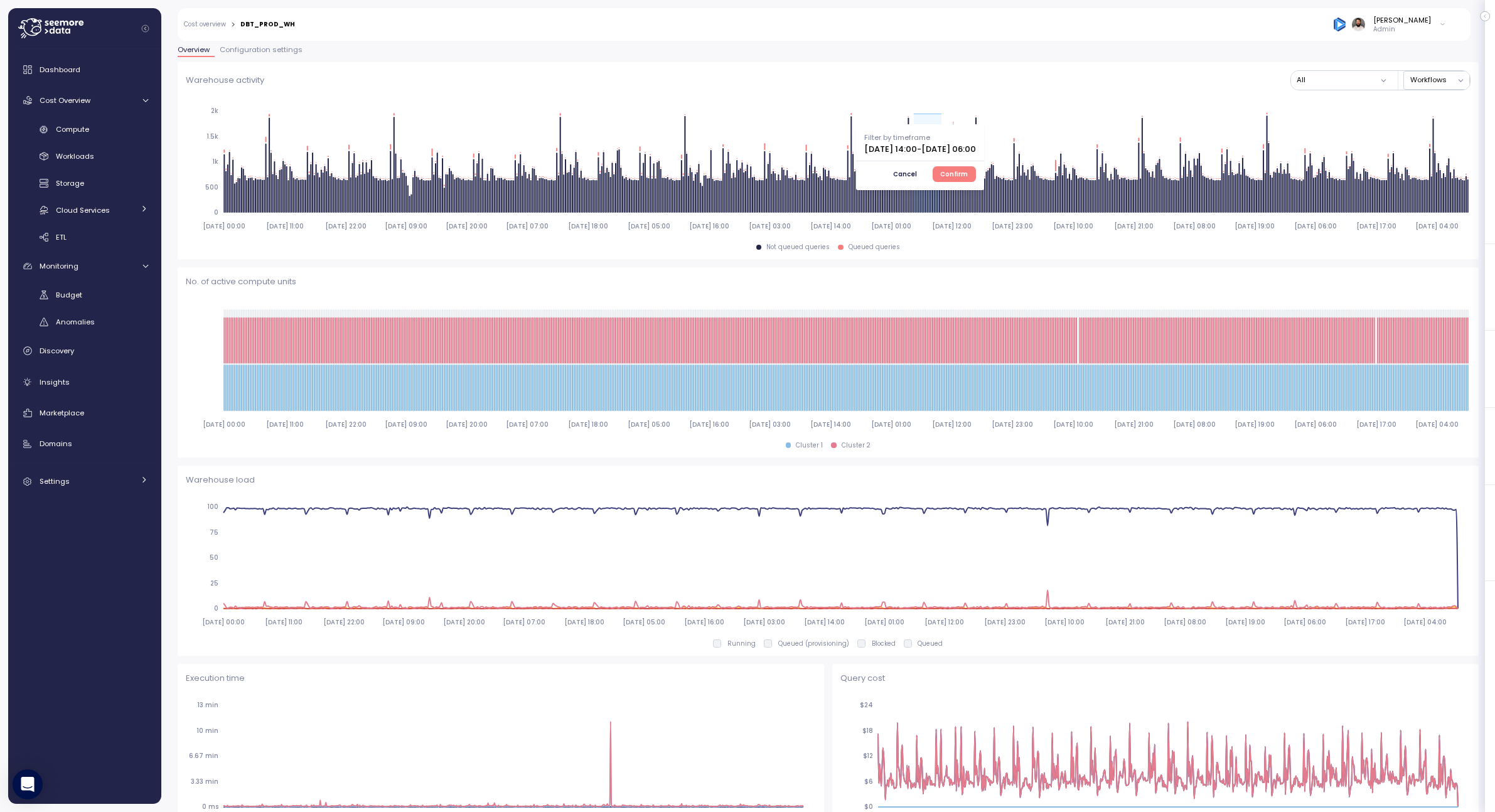
click at [968, 172] on span "Confirm" at bounding box center [954, 174] width 28 height 14
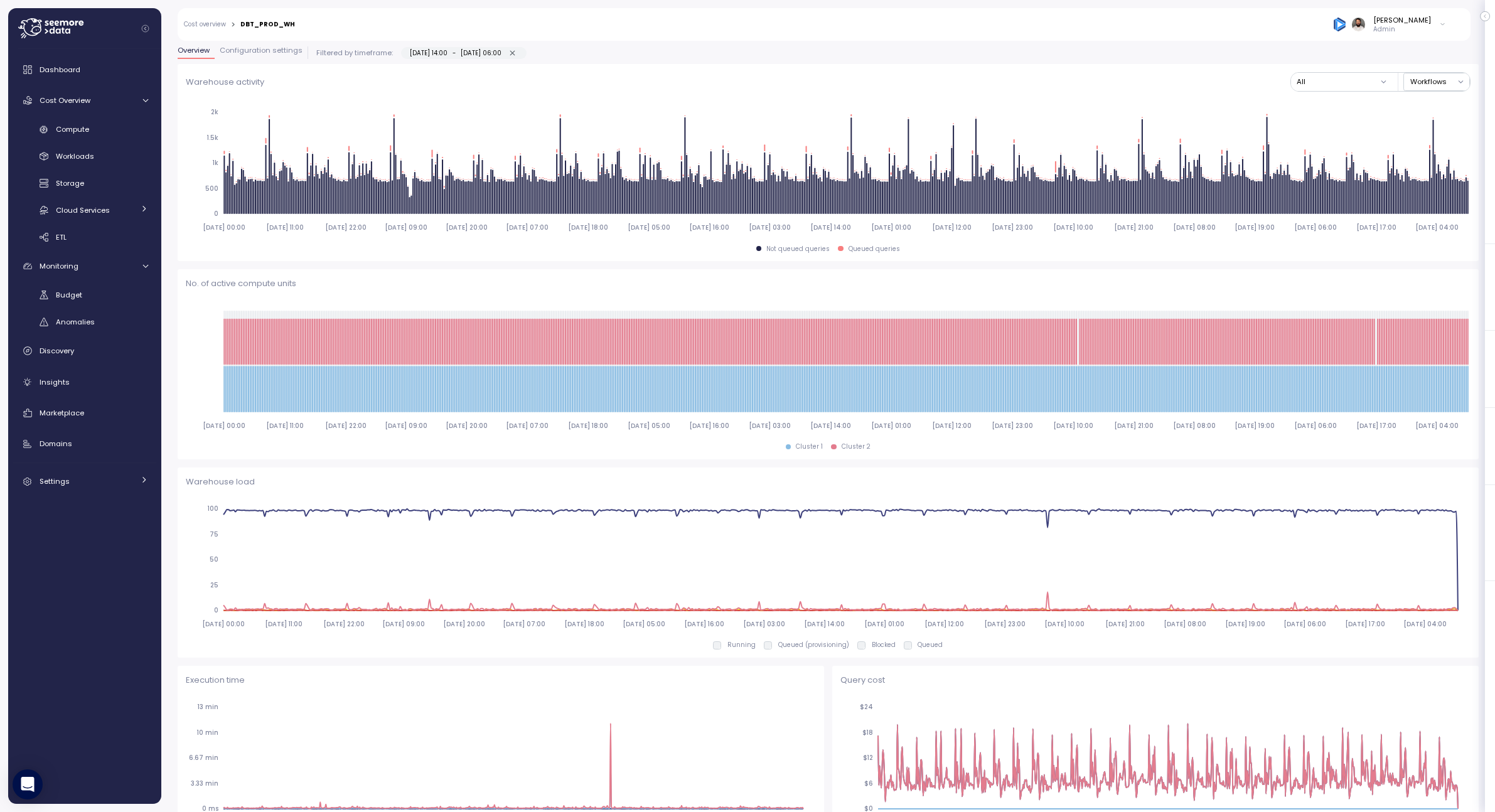
scroll to position [258, 0]
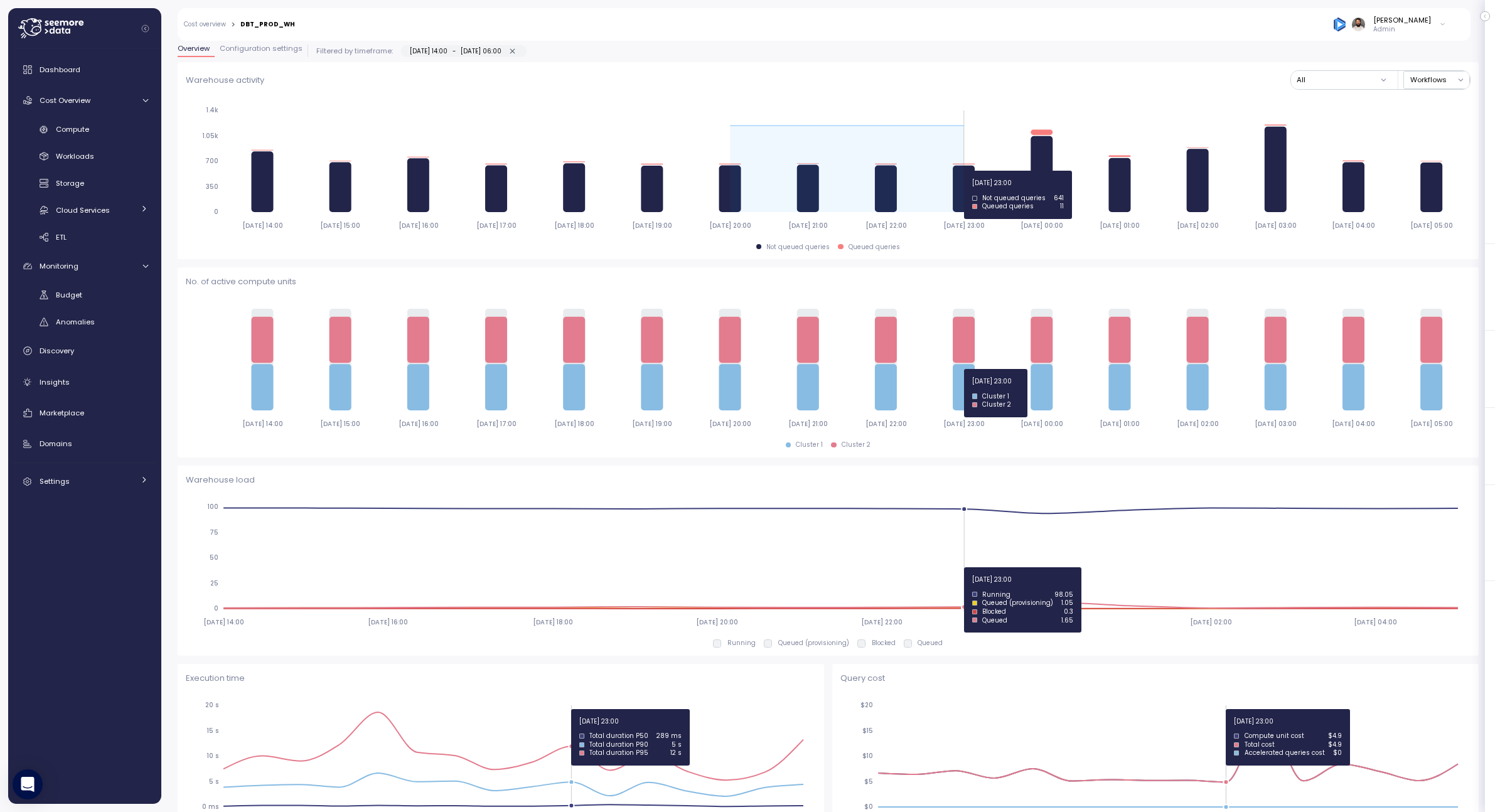
drag, startPoint x: 712, startPoint y: 192, endPoint x: 953, endPoint y: 170, distance: 242.0
click at [955, 170] on icon "2025-07-28 14:00 2025-07-28 15:00 2025-07-28 16:00 2025-07-28 17:00 2025-07-28 …" at bounding box center [828, 167] width 1285 height 139
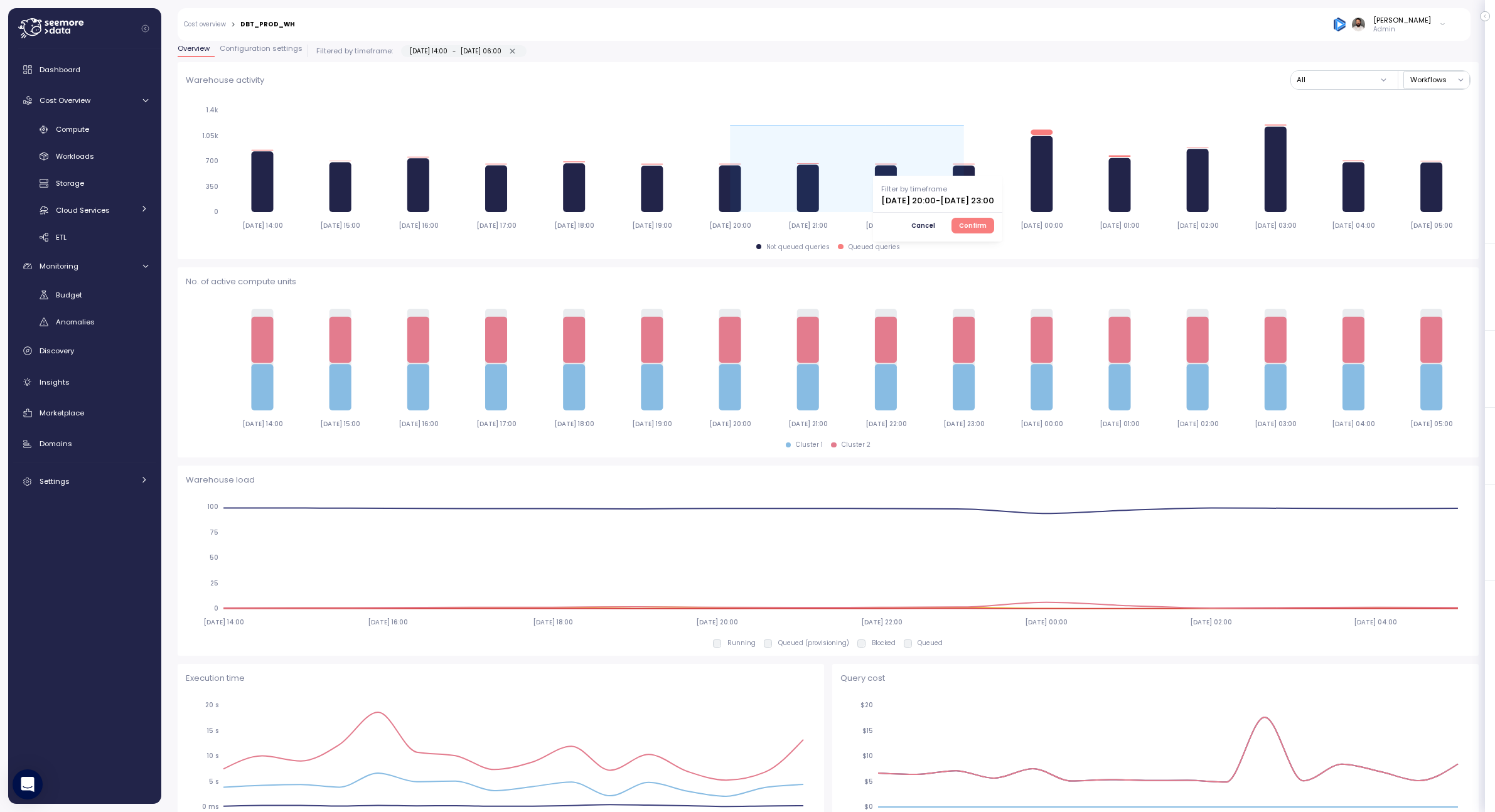
click at [987, 220] on span "Confirm" at bounding box center [973, 225] width 28 height 14
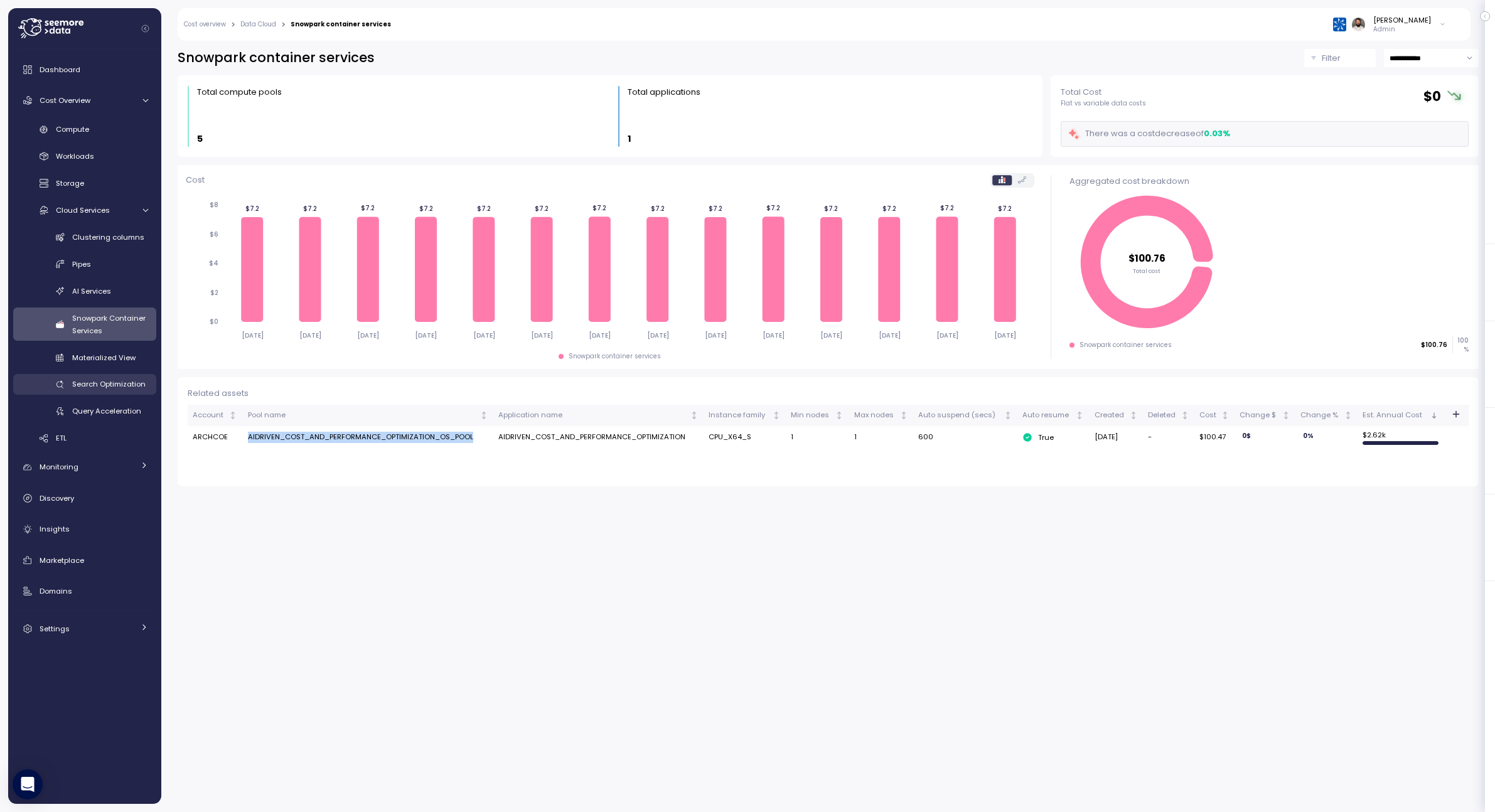
click at [109, 390] on div "Search Optimization" at bounding box center [110, 384] width 76 height 13
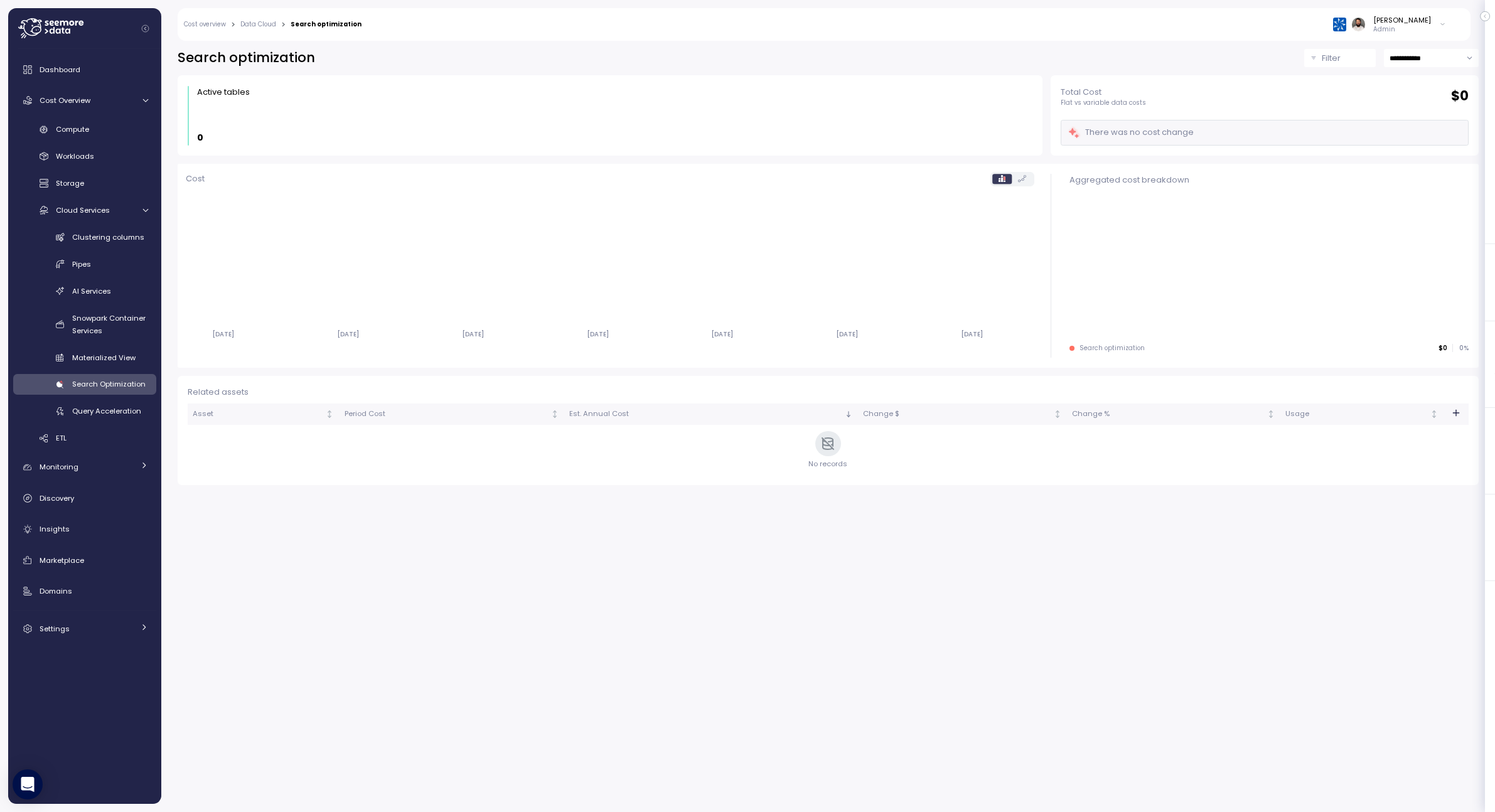
click at [1452, 61] on input "**********" at bounding box center [1431, 58] width 95 height 18
click at [1437, 149] on div "Last 30 days" at bounding box center [1430, 152] width 91 height 17
type input "**********"
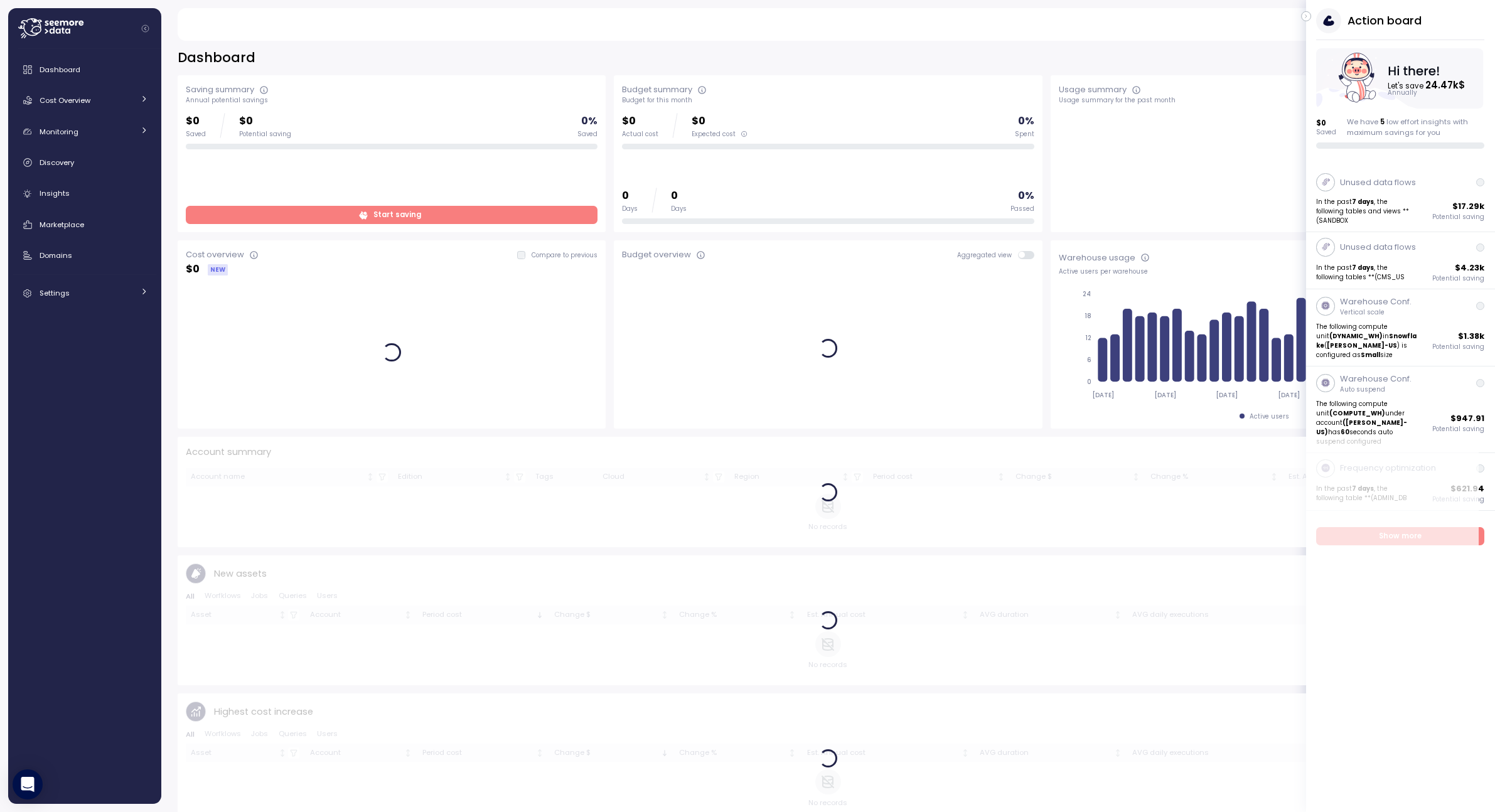
click at [1308, 10] on div "Action board Let's save 24.47k $ Annually $ 0 Saved We have 5 low effort insigh…" at bounding box center [1399, 78] width 188 height 140
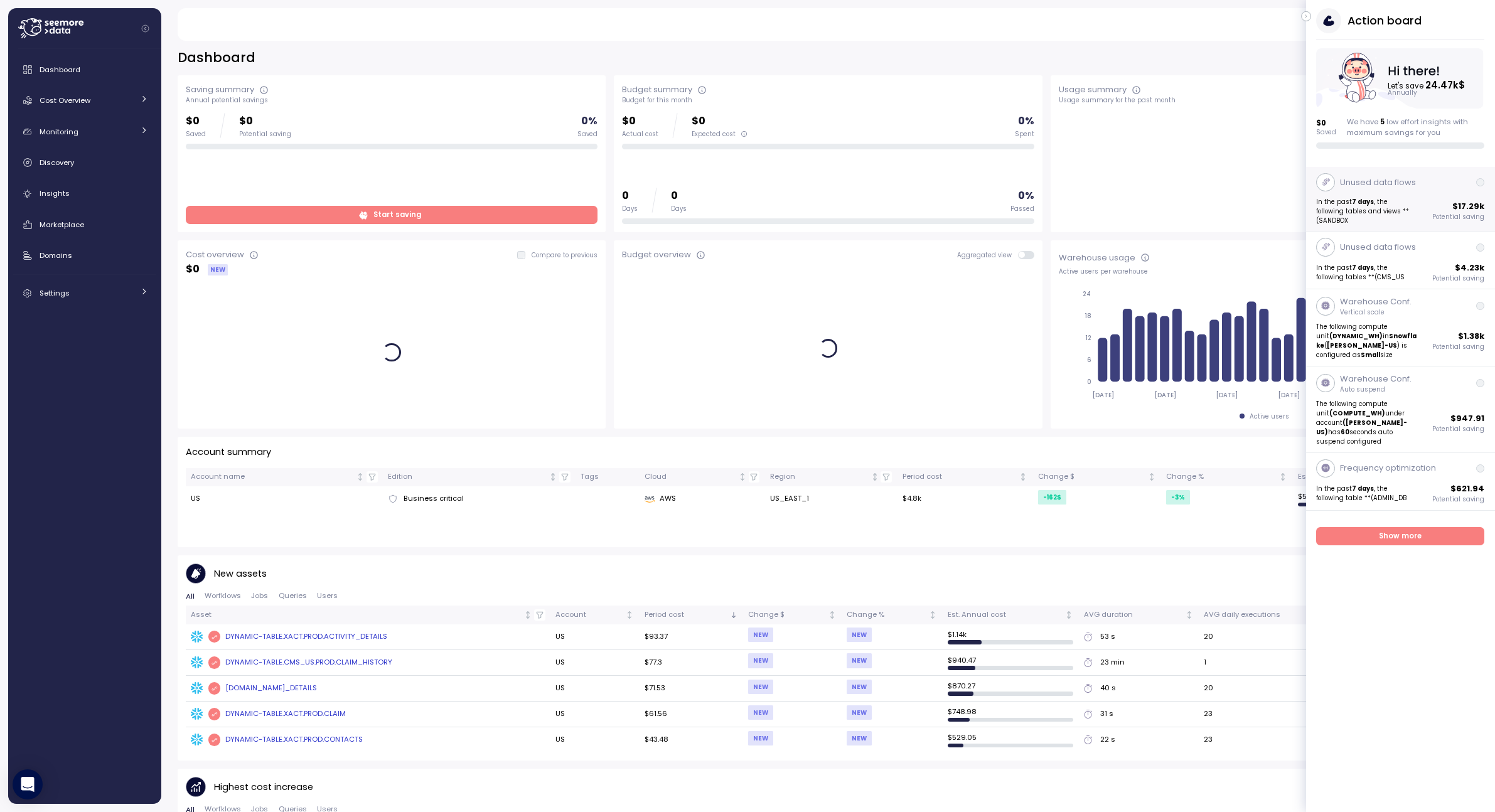
click at [1404, 215] on p "In the past 7 days , the following tables and views **(SANDBOX" at bounding box center [1367, 211] width 101 height 29
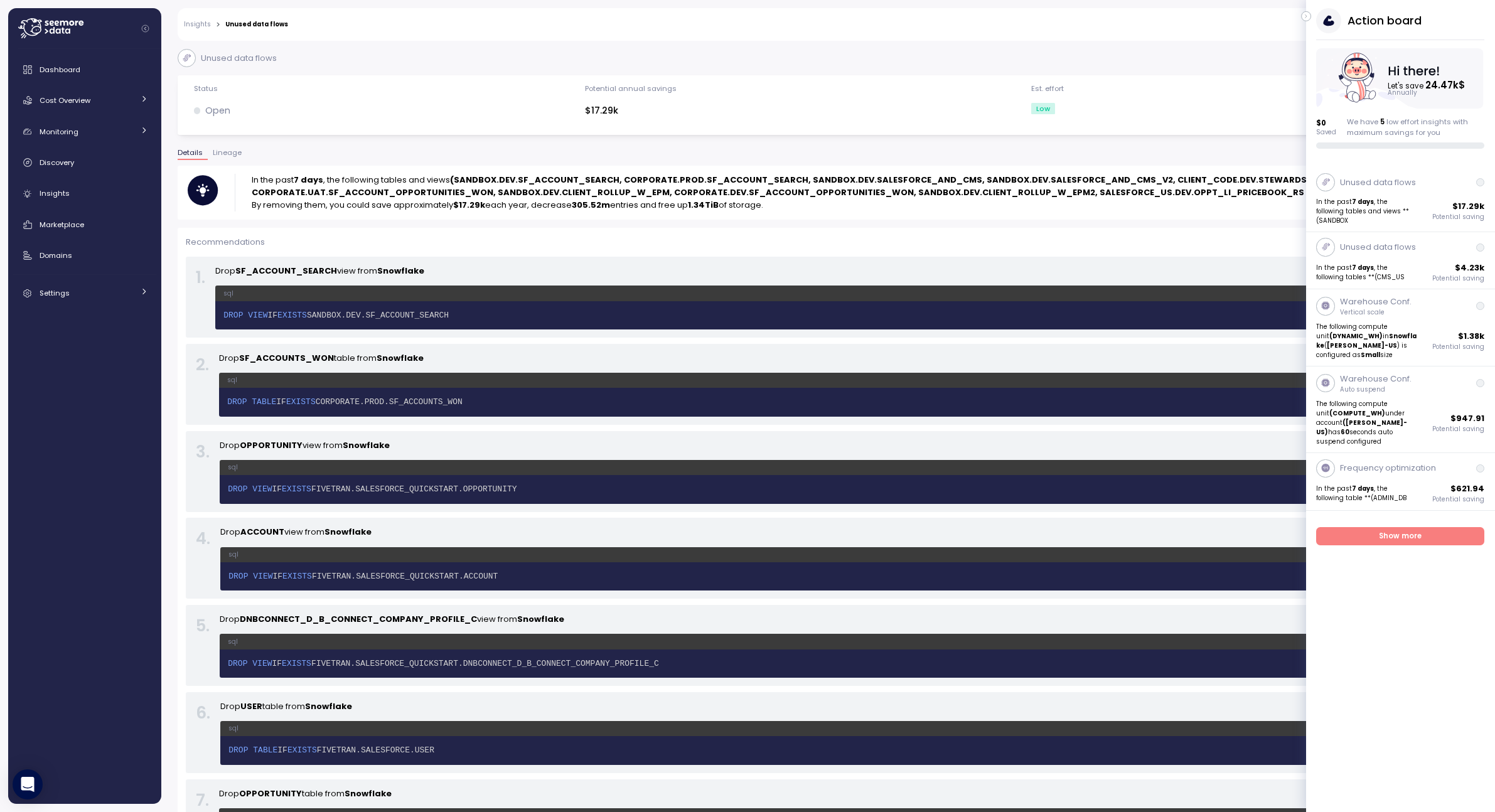
click at [1309, 17] on button "button" at bounding box center [1306, 16] width 10 height 10
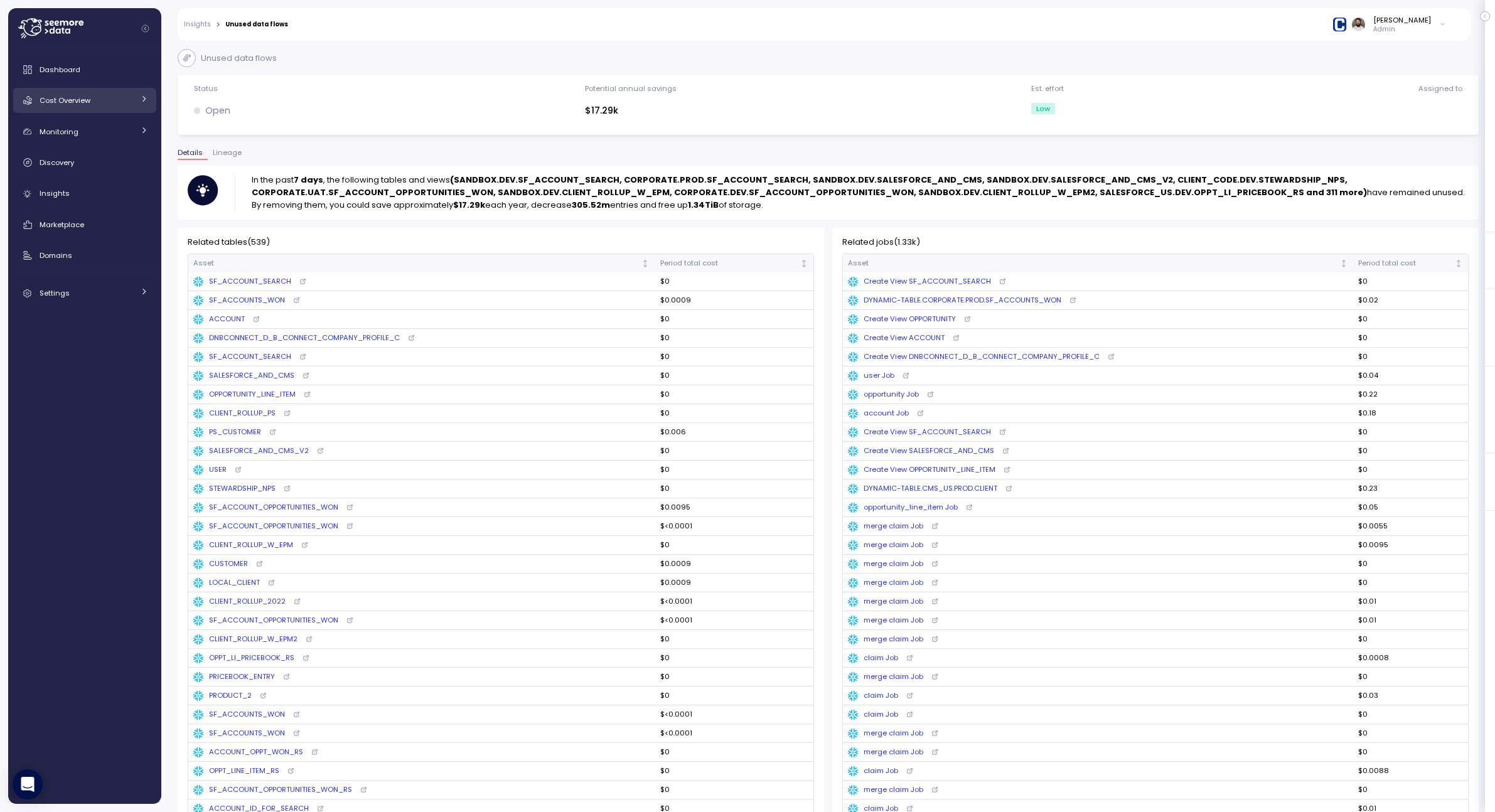
click at [113, 111] on link "Cost Overview" at bounding box center [84, 100] width 143 height 25
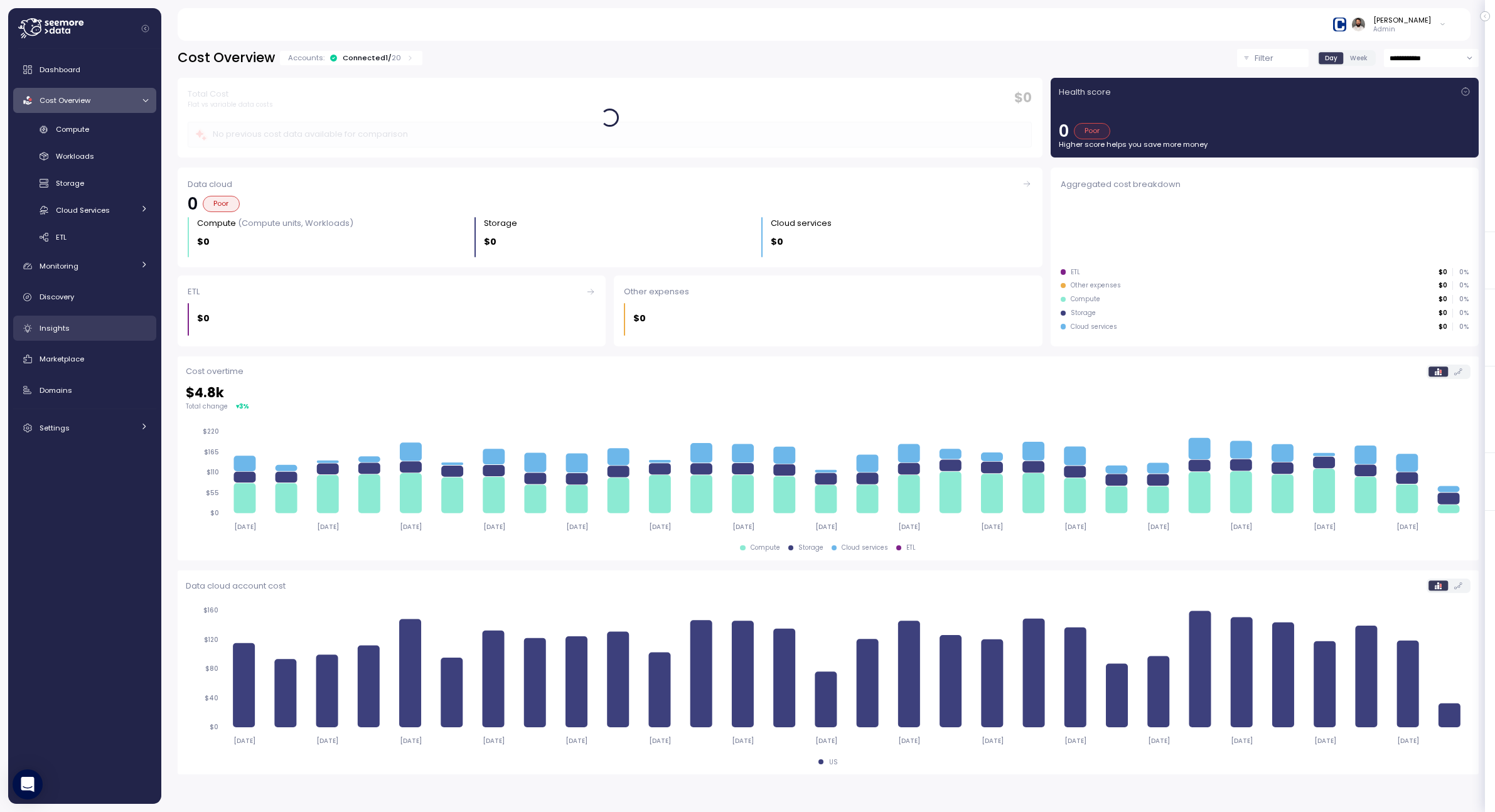
click at [90, 330] on div "Insights" at bounding box center [94, 328] width 109 height 13
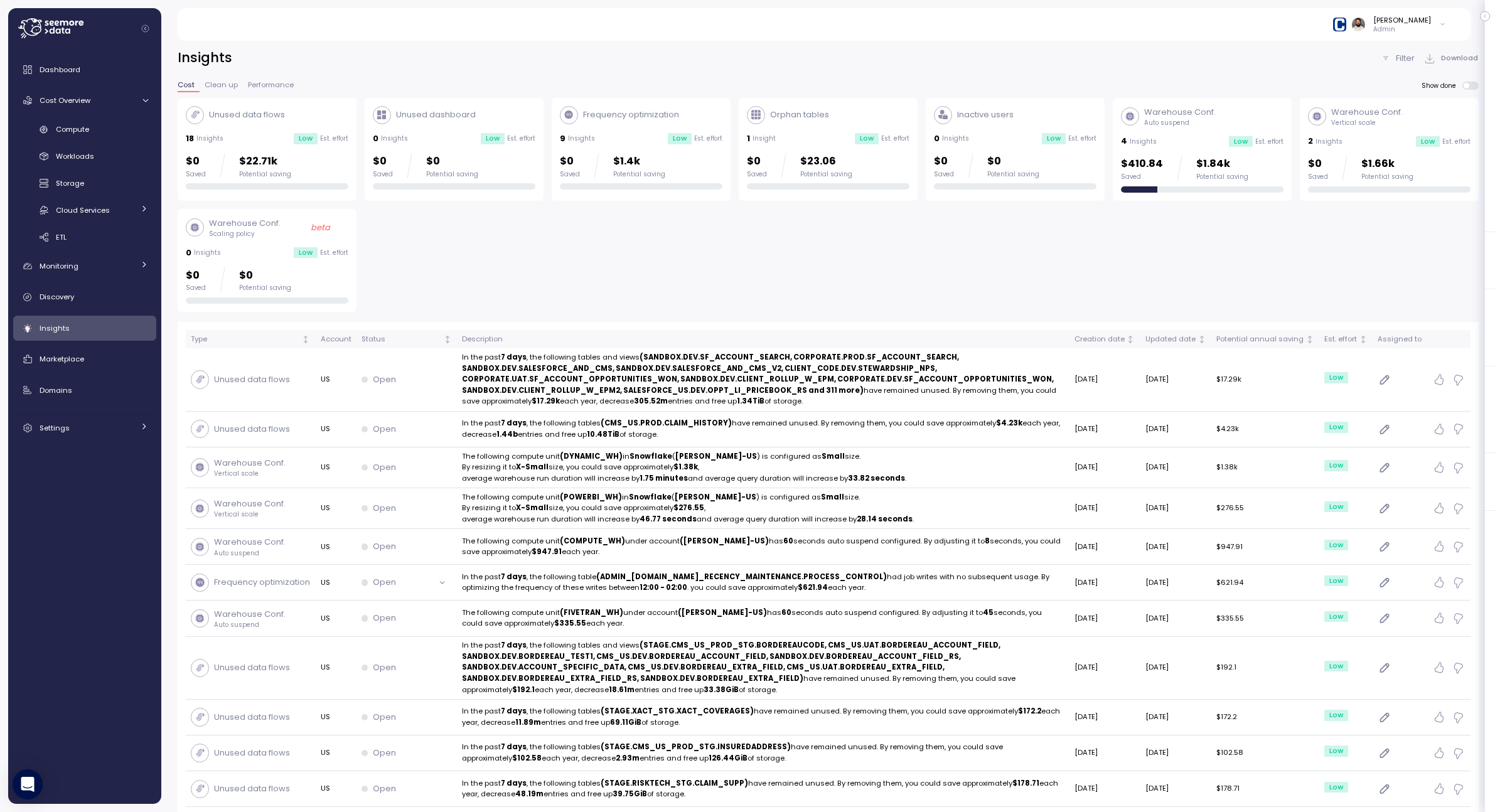
click at [1210, 159] on p "$1.84k" at bounding box center [1222, 164] width 52 height 17
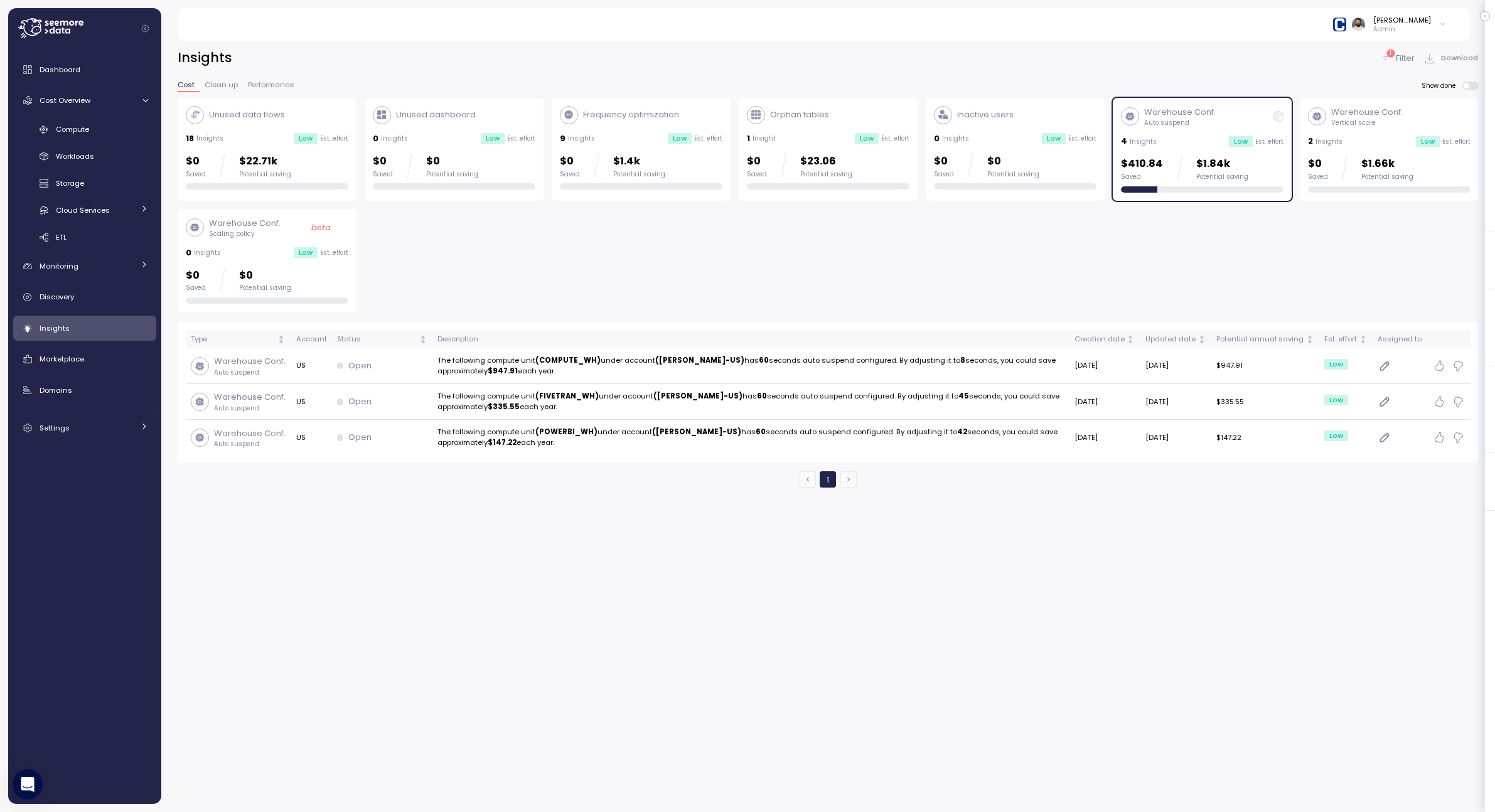
click at [1473, 87] on span at bounding box center [1474, 86] width 10 height 8
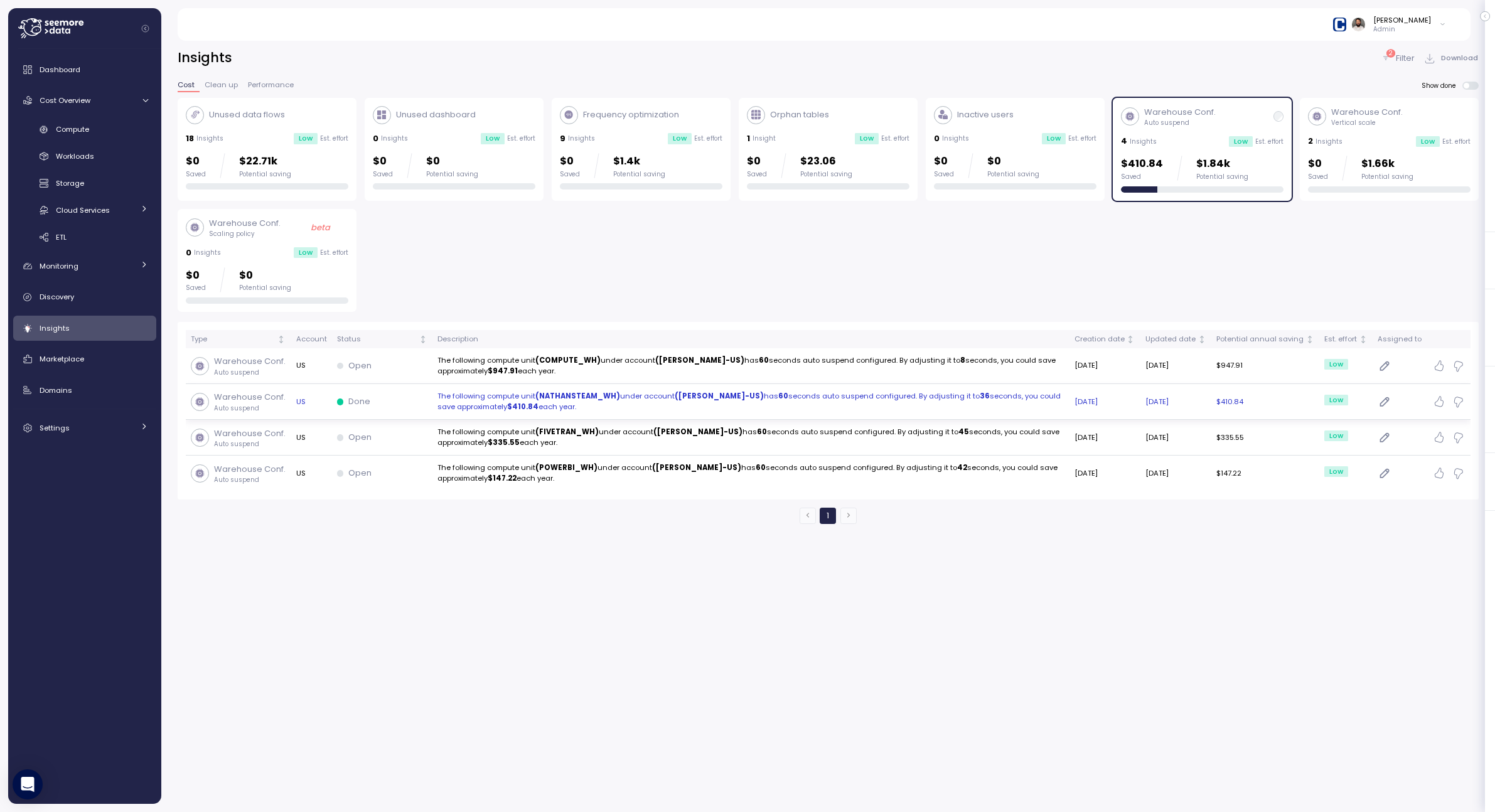
click at [1070, 406] on td "The following compute unit (NATHANSTEAM_WH) under account (CRAWFORD-US) has 60 …" at bounding box center [750, 402] width 636 height 36
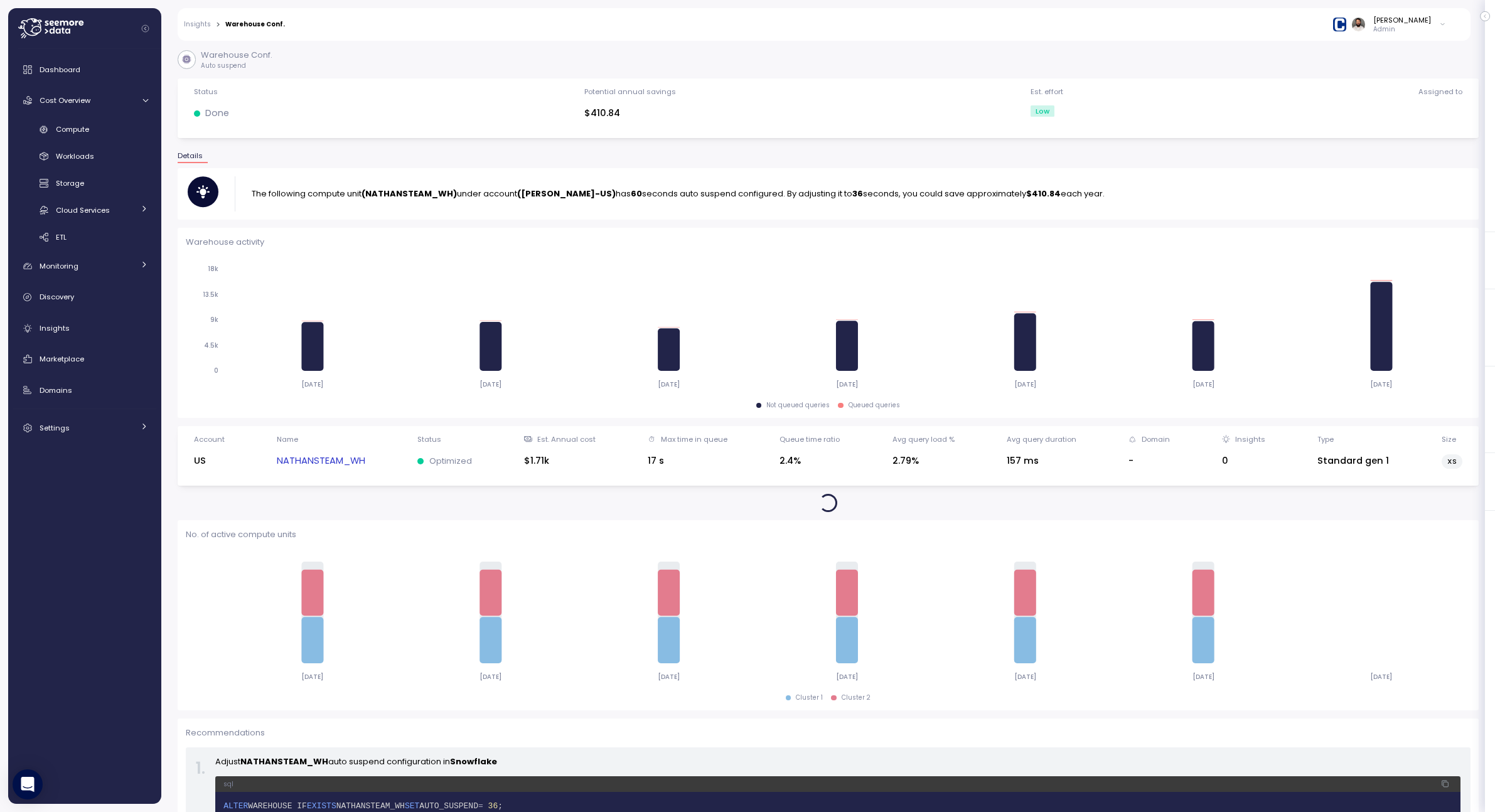
click at [447, 198] on strong "(NATHANSTEAM_WH)" at bounding box center [409, 193] width 96 height 12
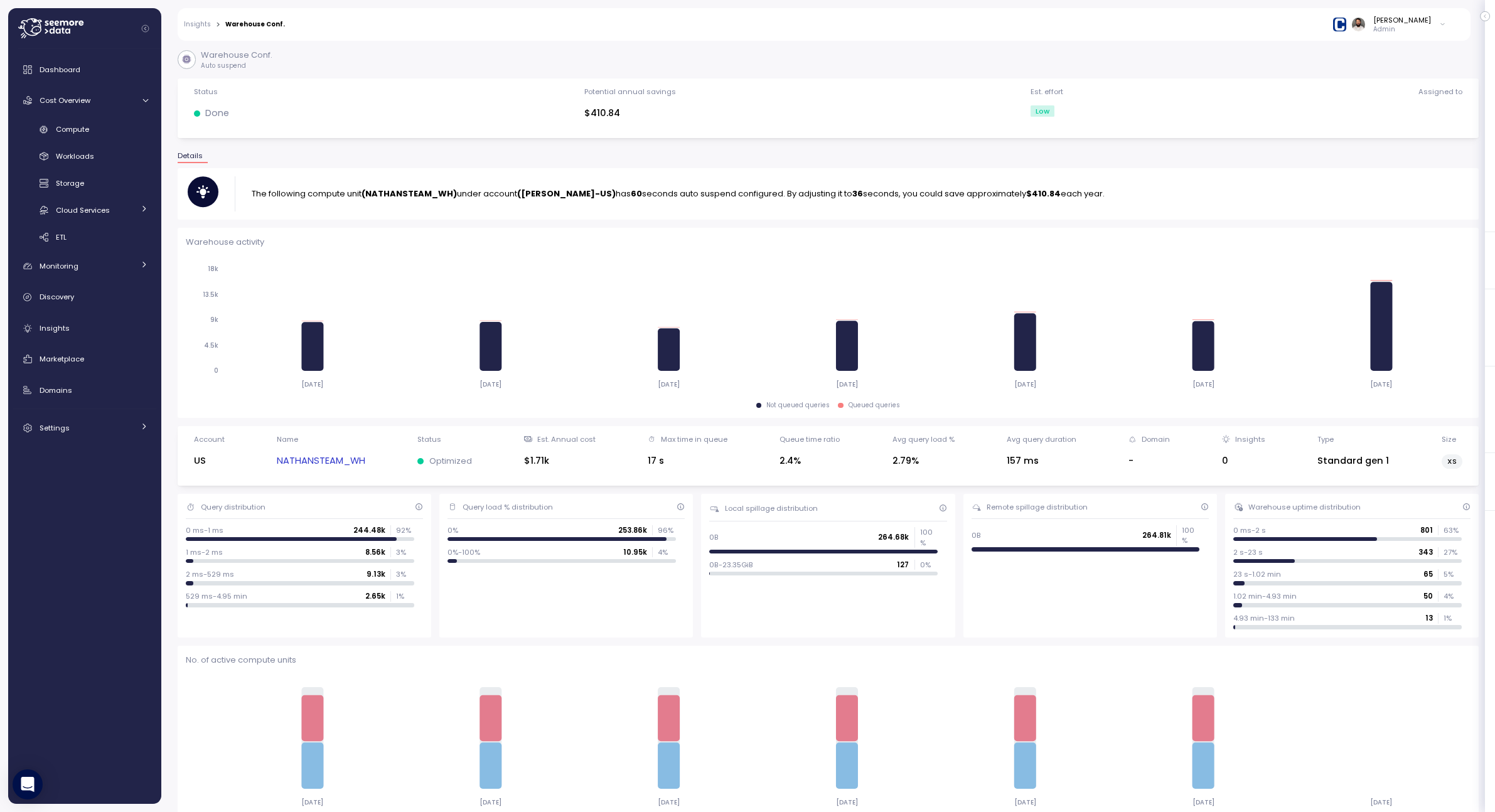
click at [563, 188] on strong "(CRAWFORD-US)" at bounding box center [566, 193] width 99 height 12
click at [130, 99] on div "Cost Overview" at bounding box center [86, 100] width 94 height 13
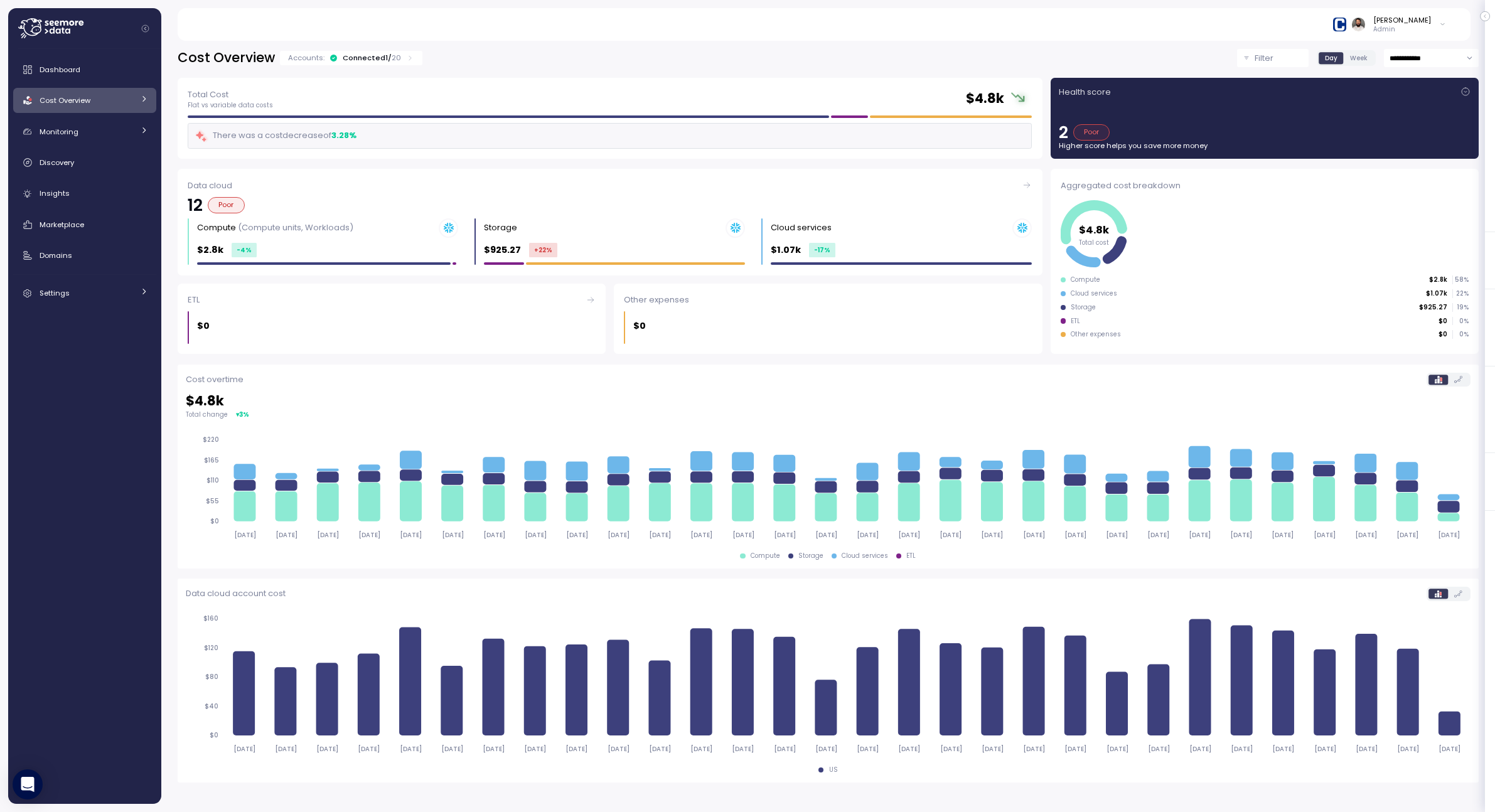
click at [367, 55] on div "Connected 1 / 20" at bounding box center [371, 57] width 58 height 10
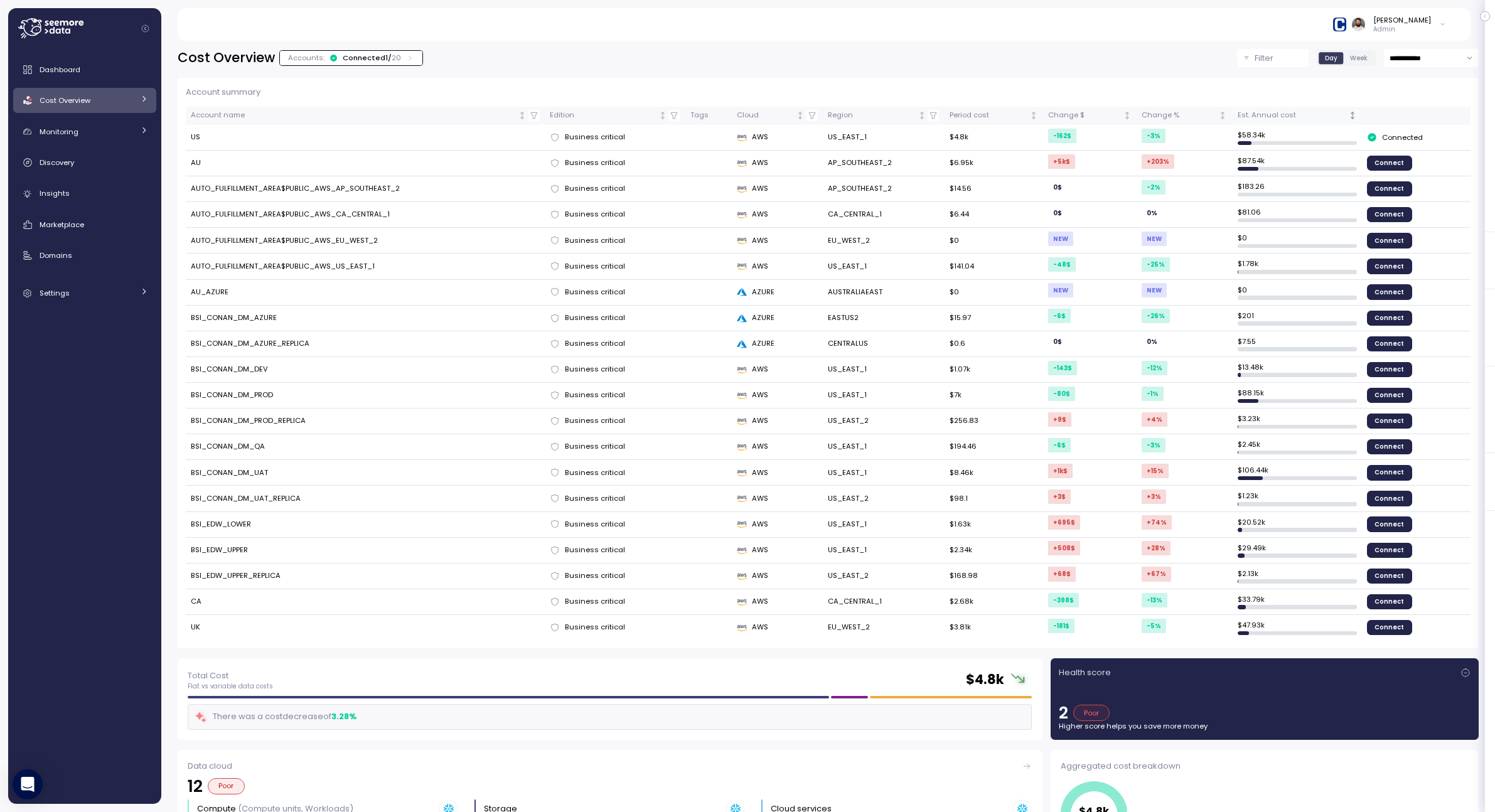
click at [1274, 109] on th "Est. Annual cost" at bounding box center [1296, 115] width 129 height 18
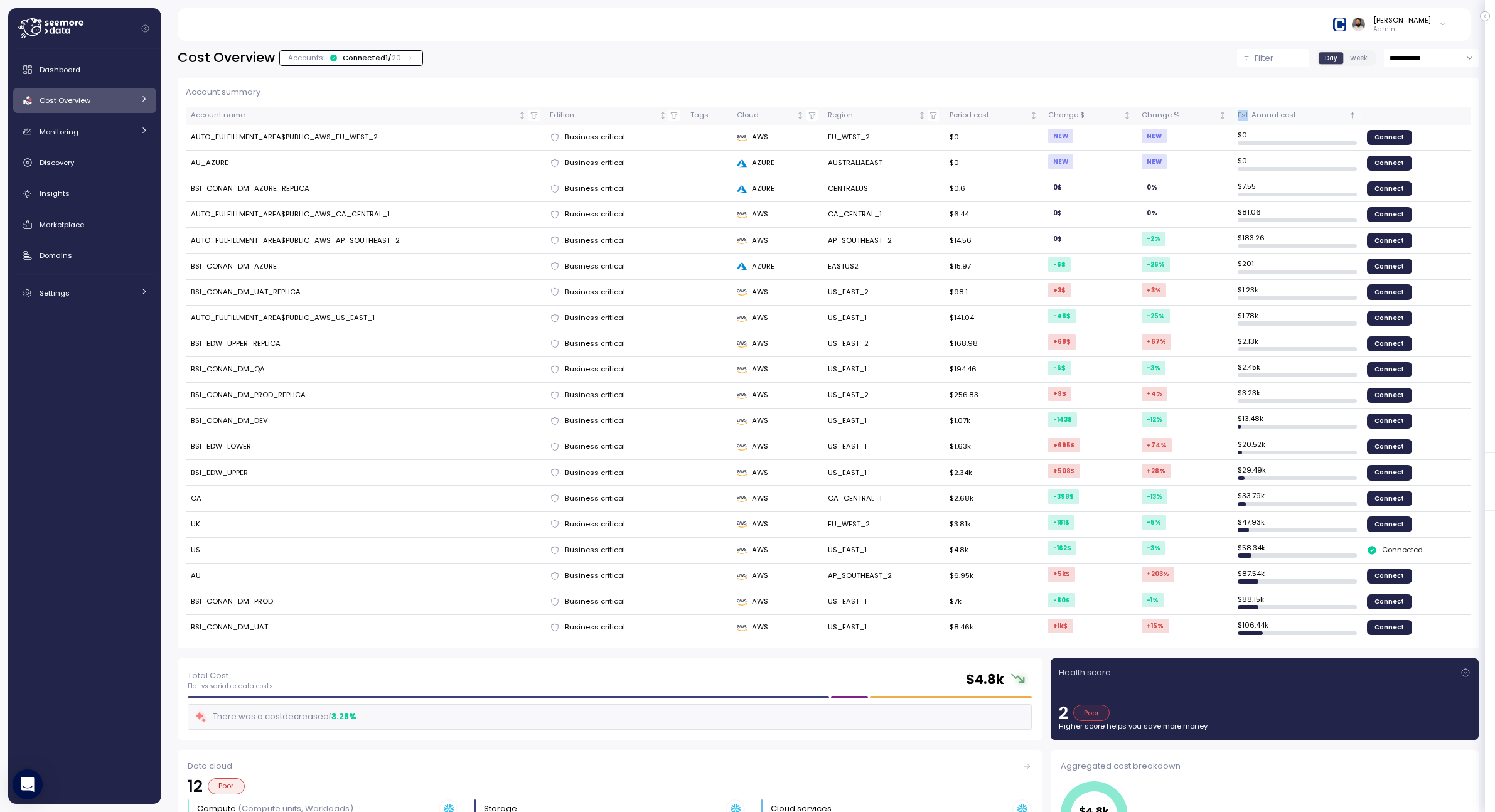
click at [1274, 109] on th "Est. Annual cost" at bounding box center [1296, 115] width 129 height 18
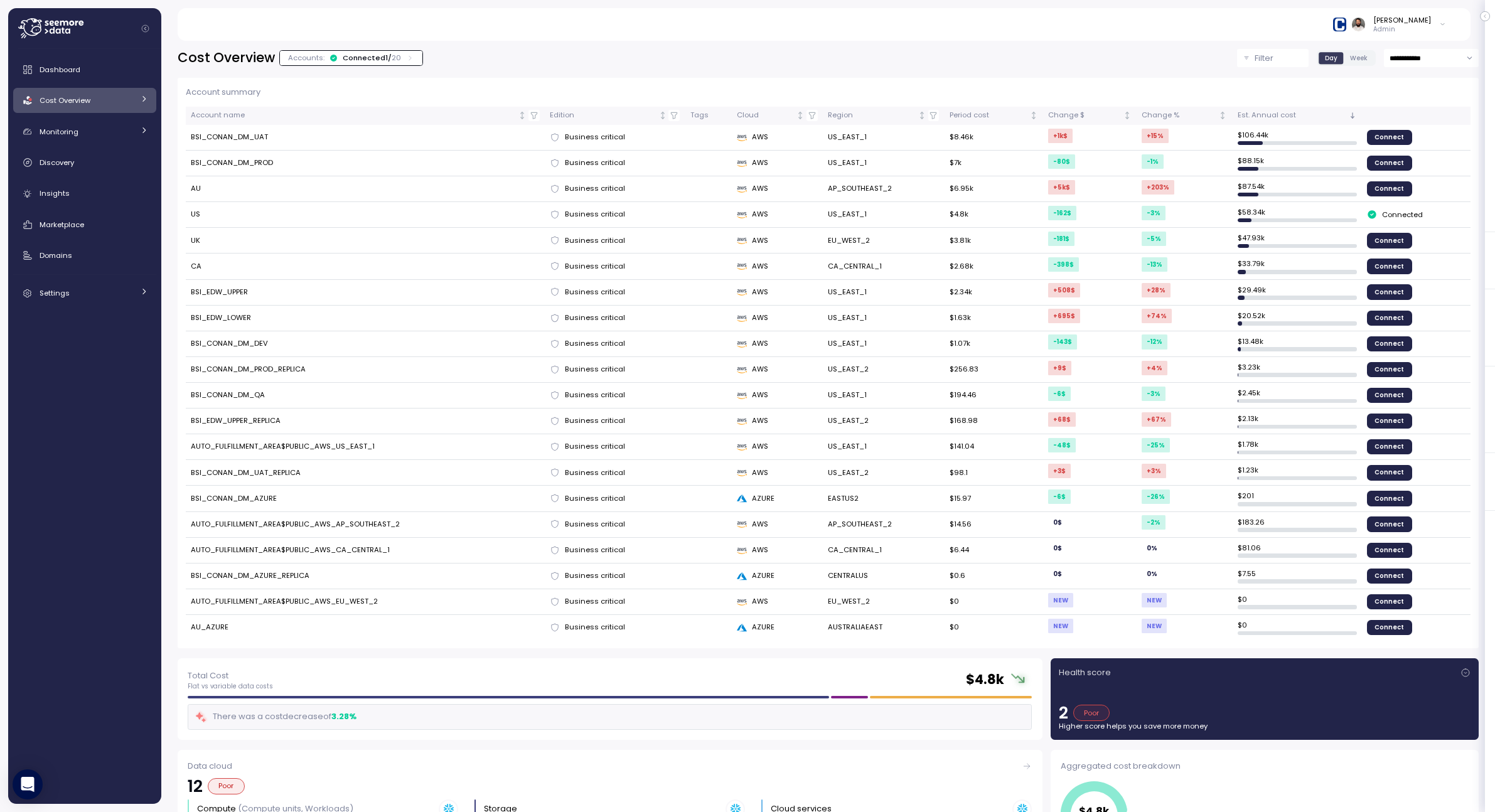
click at [1120, 219] on td "-162 $" at bounding box center [1089, 215] width 94 height 26
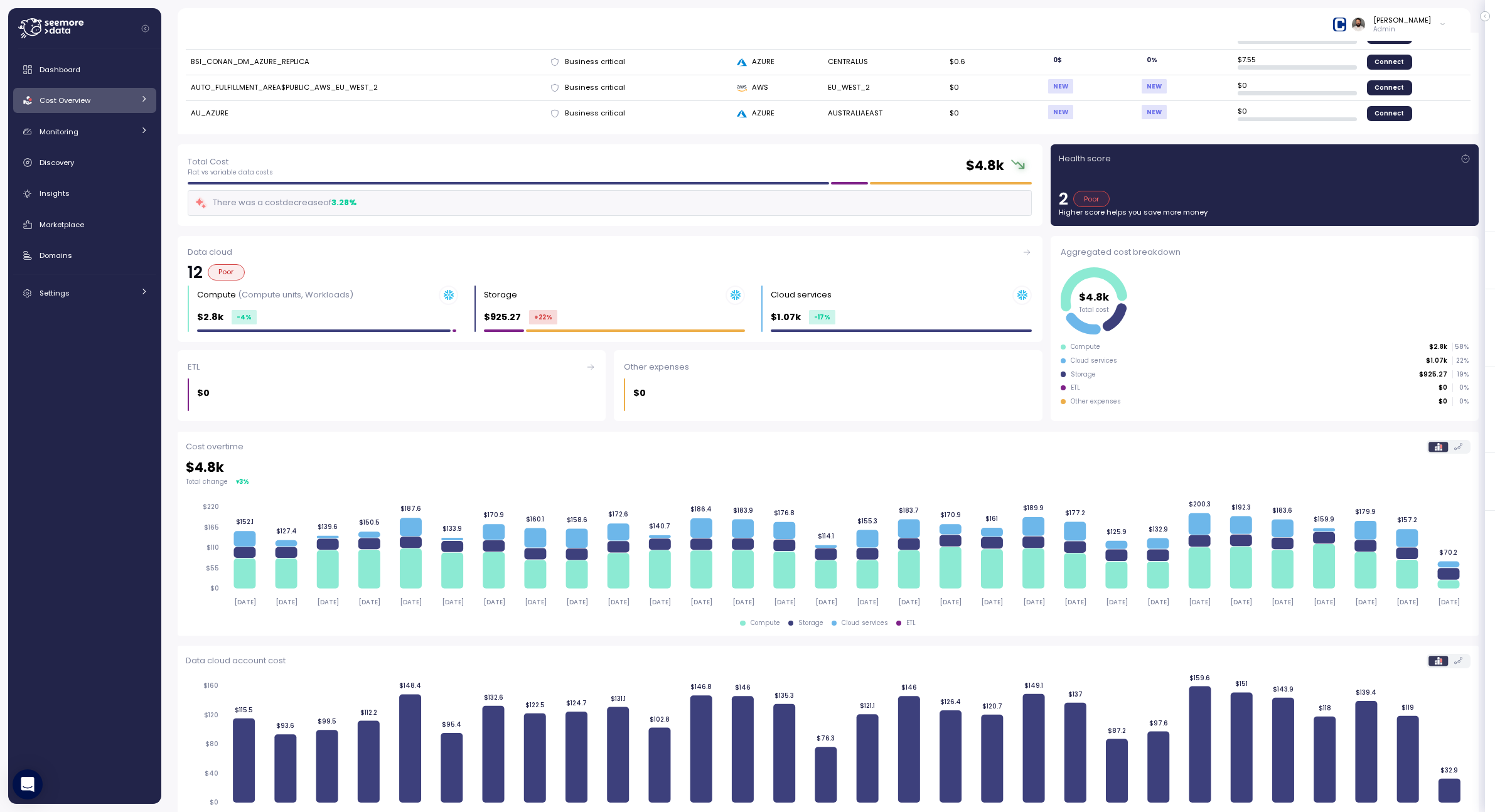
scroll to position [559, 0]
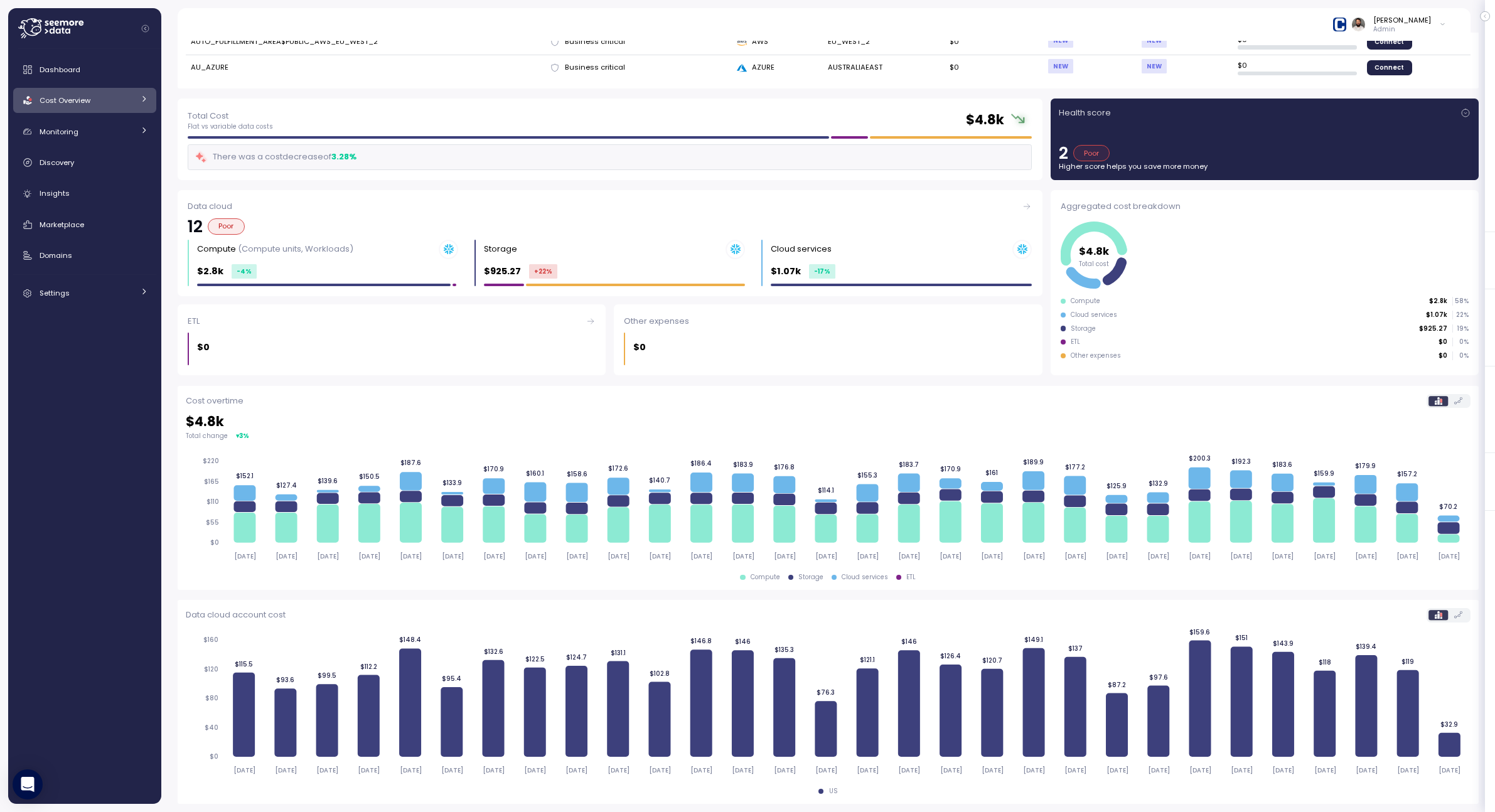
click at [818, 296] on link "Data cloud 12 Poor Compute (Compute units, Workloads) $2.8k -4 % Storage $925.2…" at bounding box center [610, 243] width 864 height 106
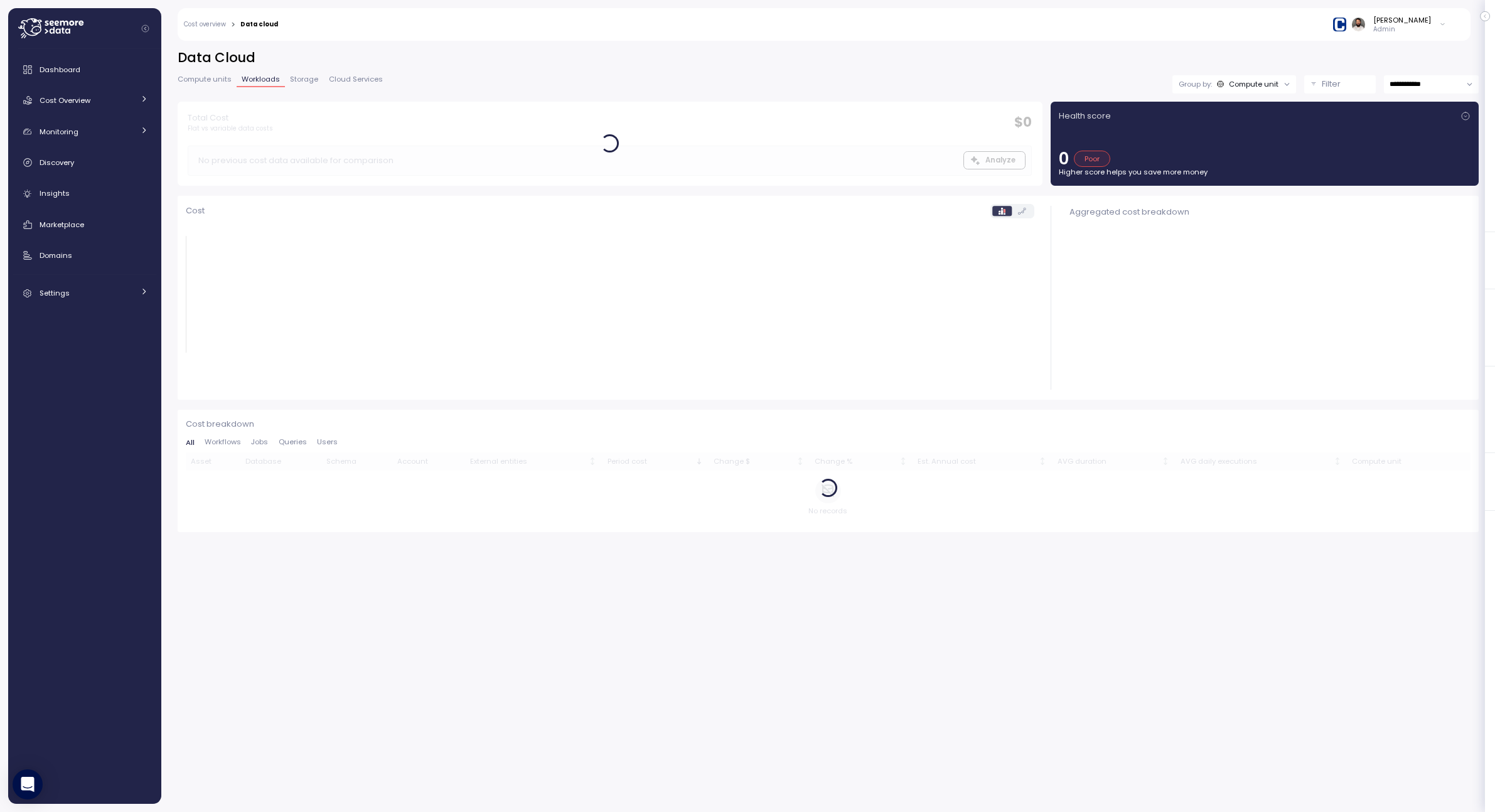
click at [818, 280] on icon at bounding box center [610, 300] width 849 height 154
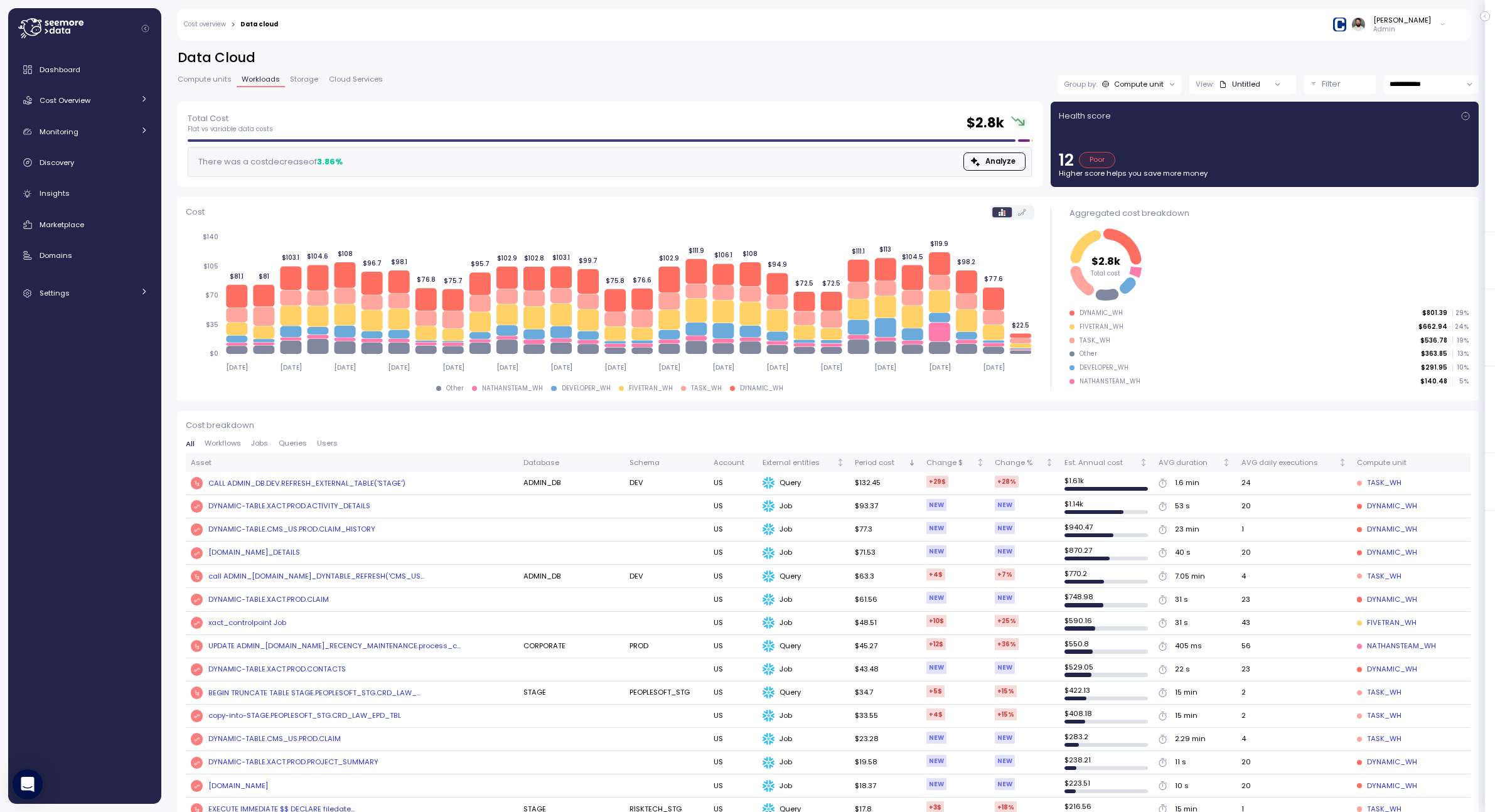
click at [350, 90] on div "Compute units Workloads Storage Cloud Services" at bounding box center [282, 84] width 210 height 17
click at [350, 81] on span "Cloud Services" at bounding box center [355, 79] width 54 height 7
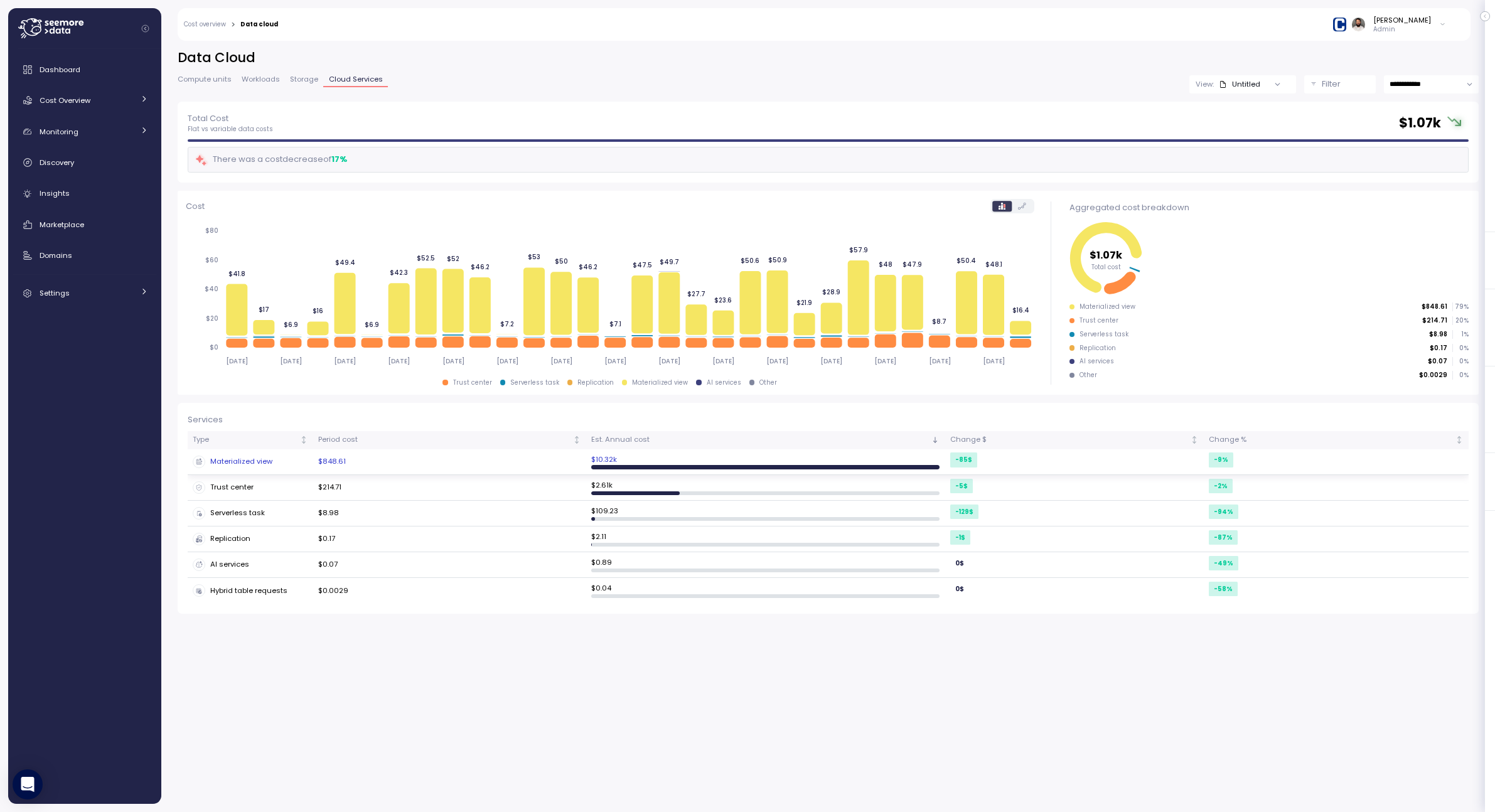
click at [405, 465] on td "$848.61" at bounding box center [449, 462] width 273 height 26
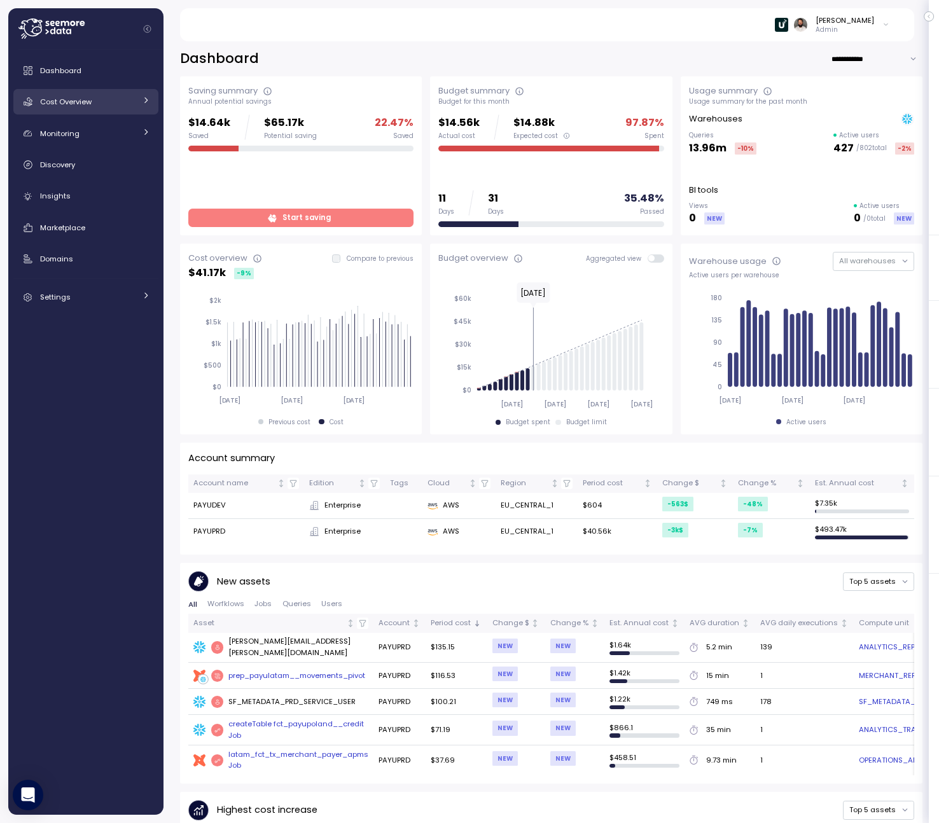
click at [125, 111] on link "Cost Overview" at bounding box center [85, 101] width 145 height 25
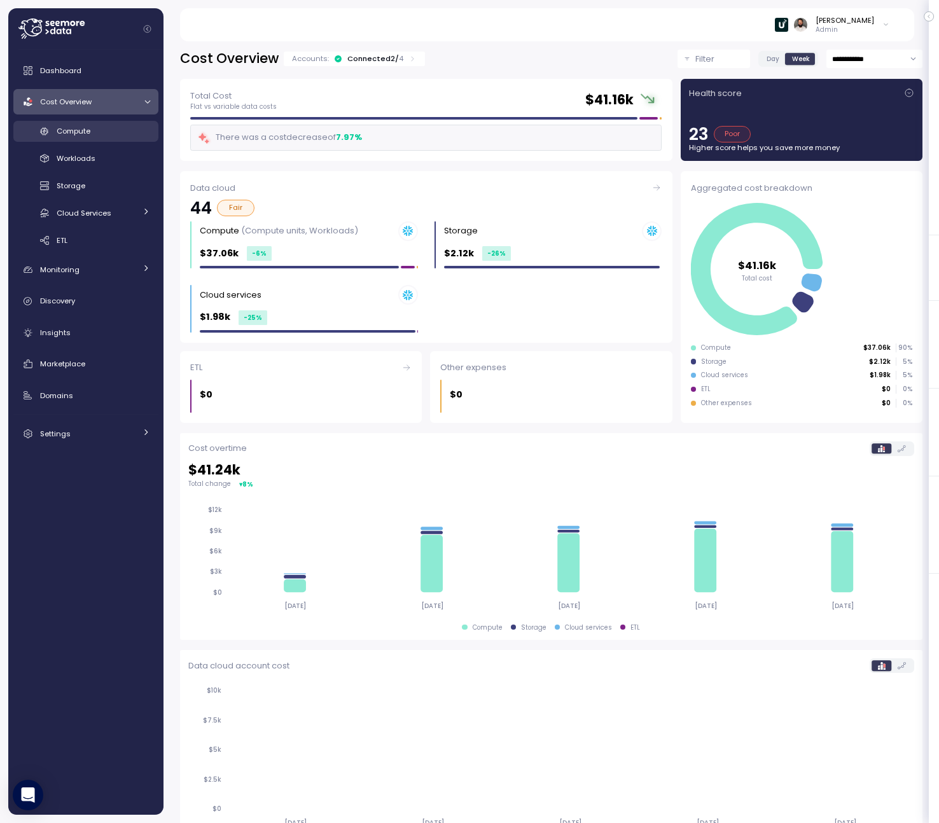
click at [138, 130] on div "Compute" at bounding box center [103, 131] width 93 height 13
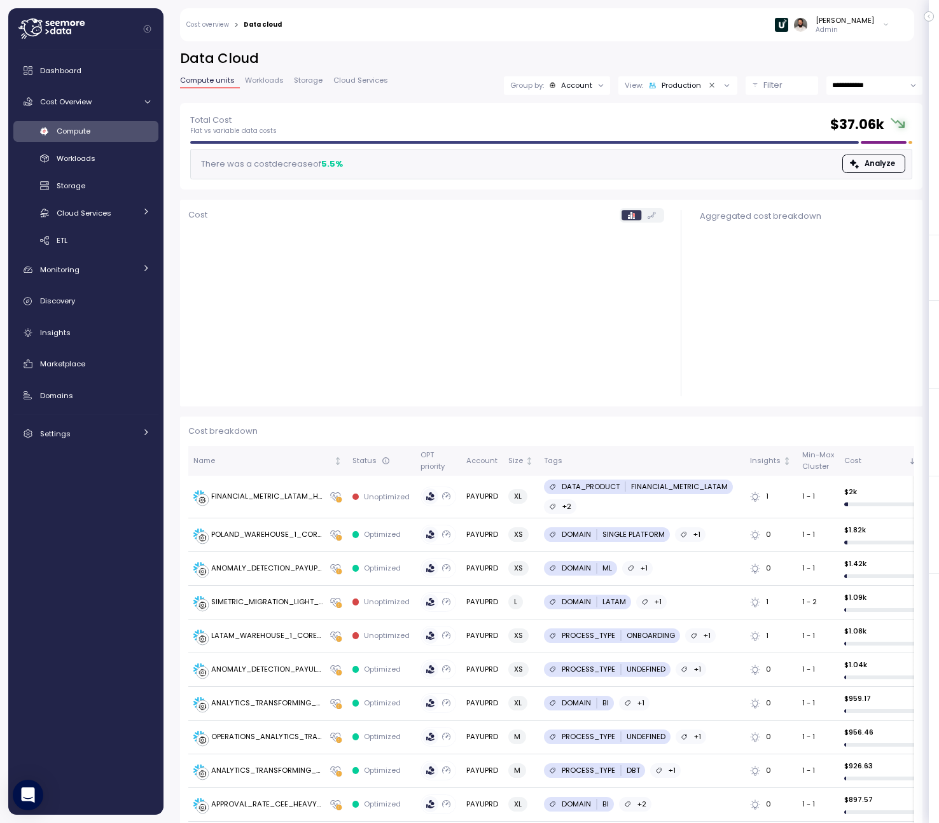
click at [764, 86] on p "Filter" at bounding box center [772, 85] width 19 height 13
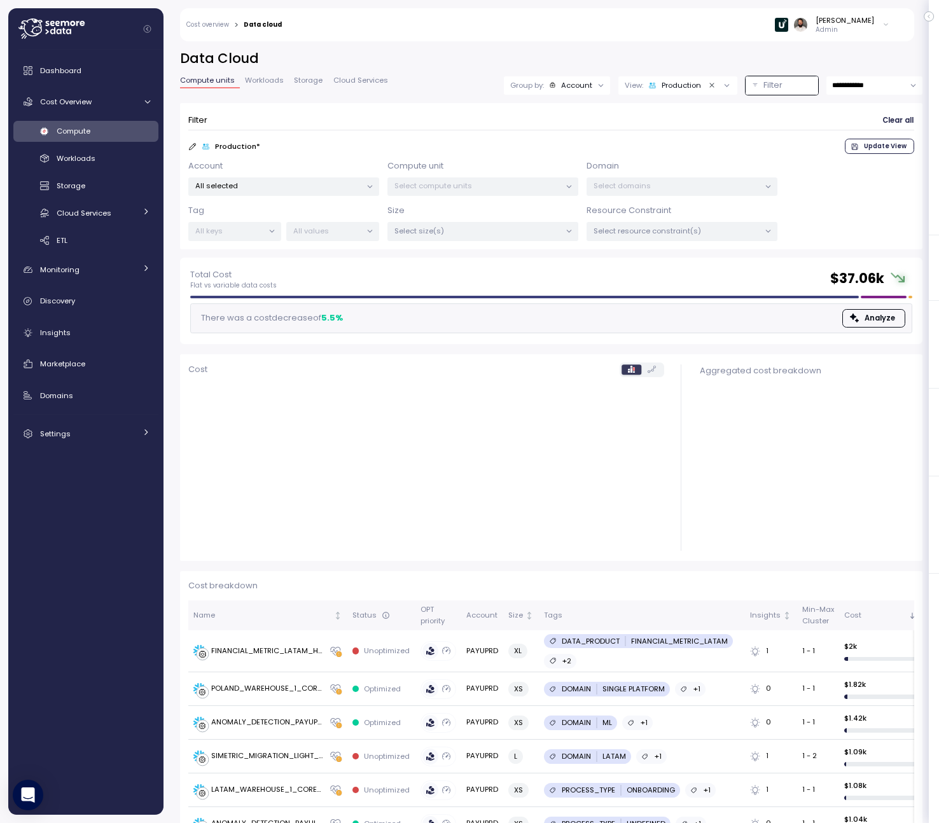
click at [518, 184] on p "Select compute units" at bounding box center [477, 186] width 166 height 10
click at [328, 200] on div "Account All selected Compute unit Select compute units Domain Select domains Ta…" at bounding box center [551, 200] width 726 height 81
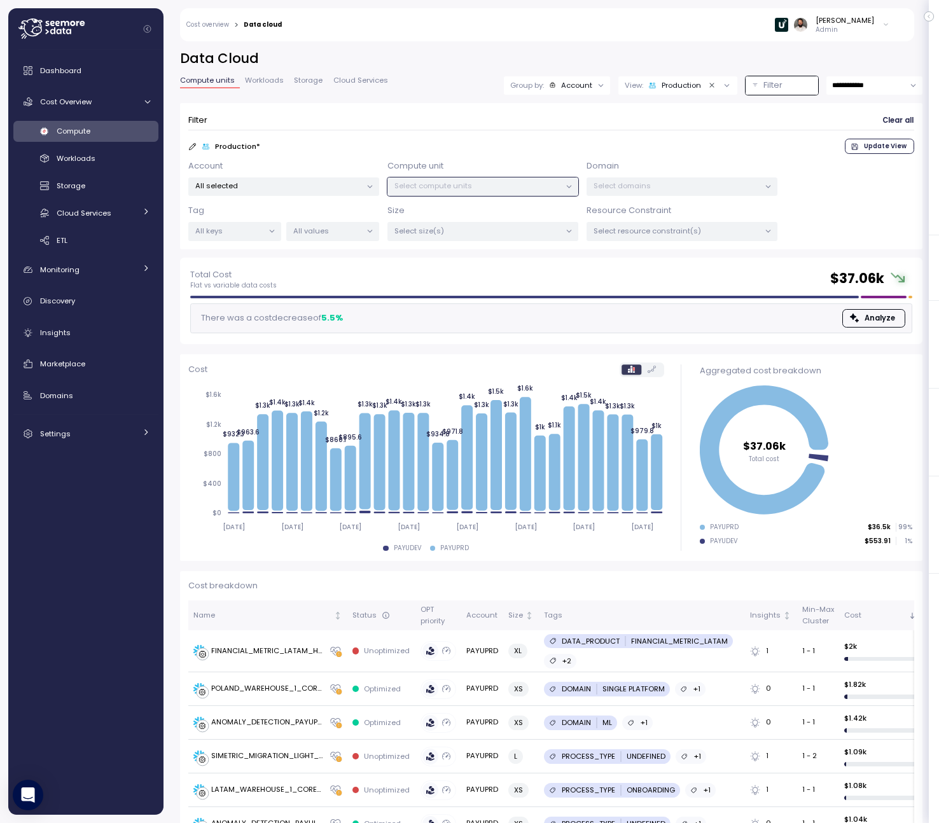
click at [466, 186] on p "Select compute units" at bounding box center [477, 186] width 166 height 10
click at [656, 183] on p "Select domains" at bounding box center [676, 186] width 166 height 10
click at [476, 232] on p "Select size(s)" at bounding box center [477, 231] width 166 height 10
click at [637, 224] on div "Select resource constraint(s)" at bounding box center [681, 231] width 191 height 18
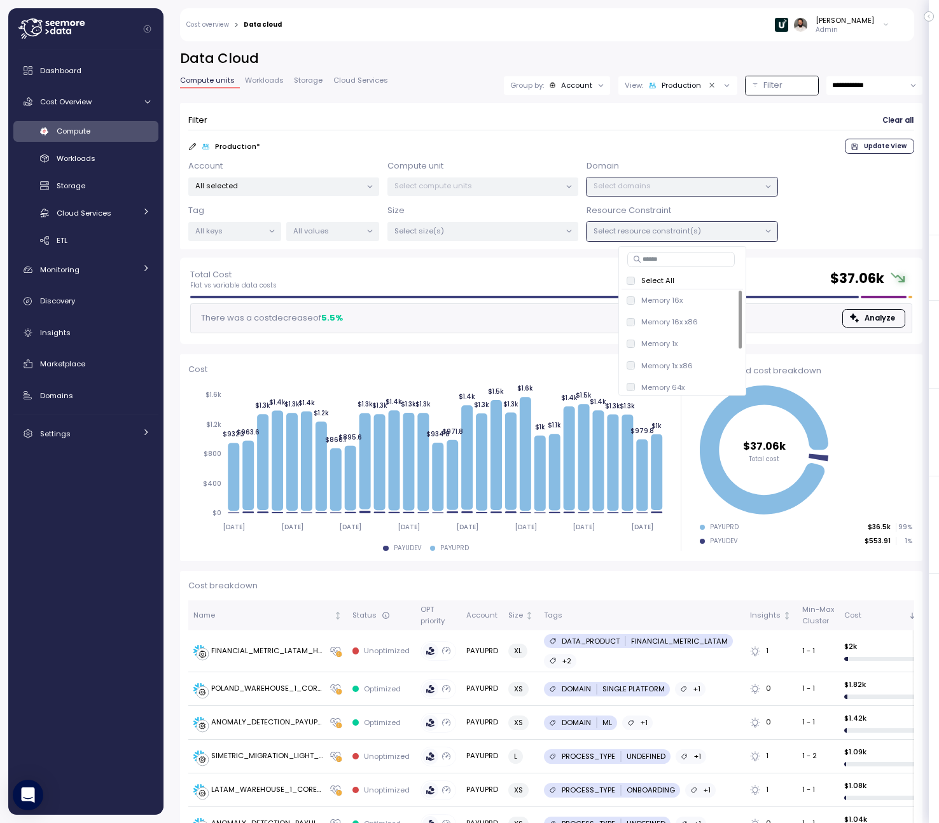
click at [364, 187] on div at bounding box center [370, 187] width 18 height 18
click at [340, 183] on p "All selected" at bounding box center [278, 186] width 166 height 10
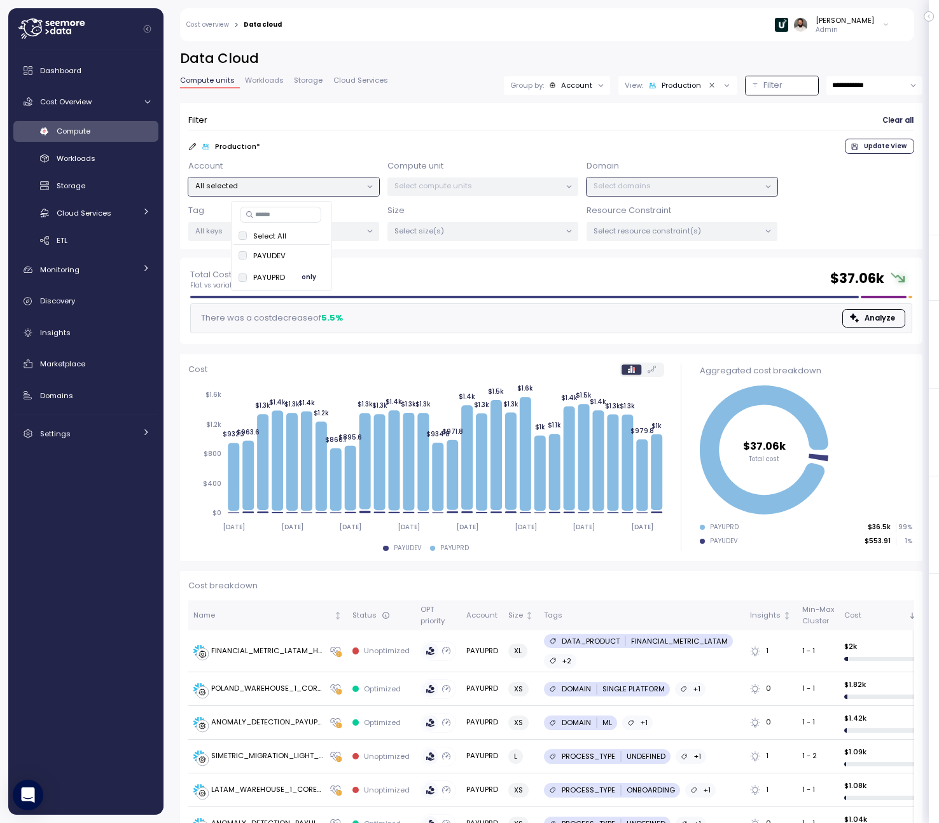
click at [316, 274] on span "only" at bounding box center [308, 277] width 15 height 14
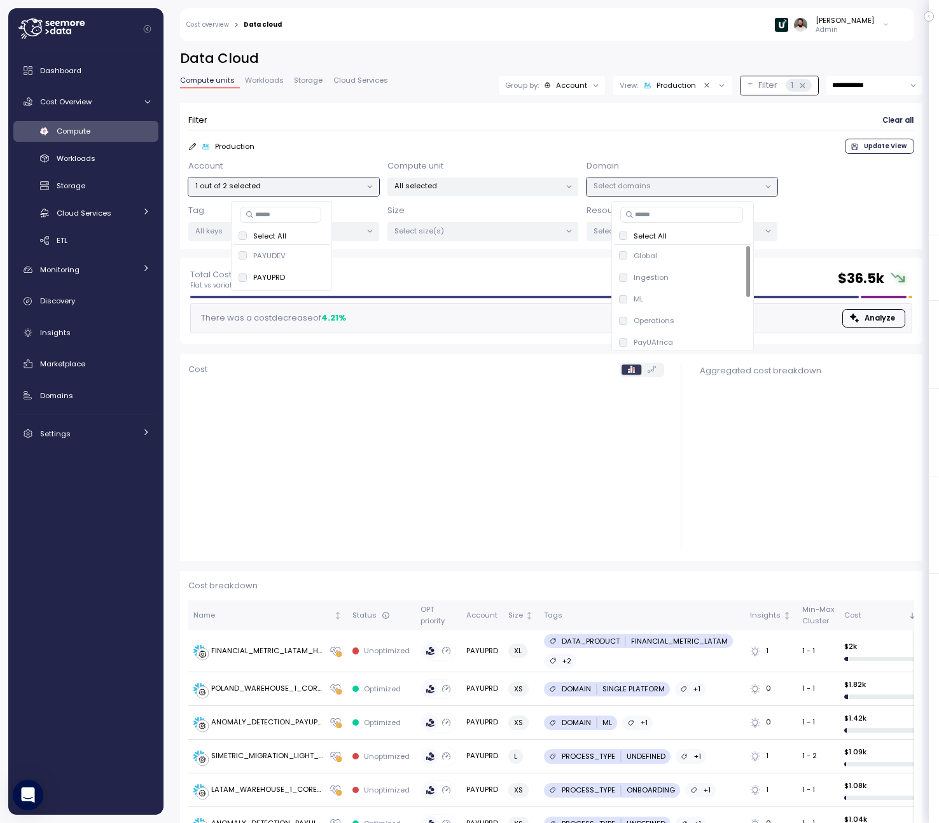
click at [499, 190] on p "All selected" at bounding box center [477, 186] width 166 height 10
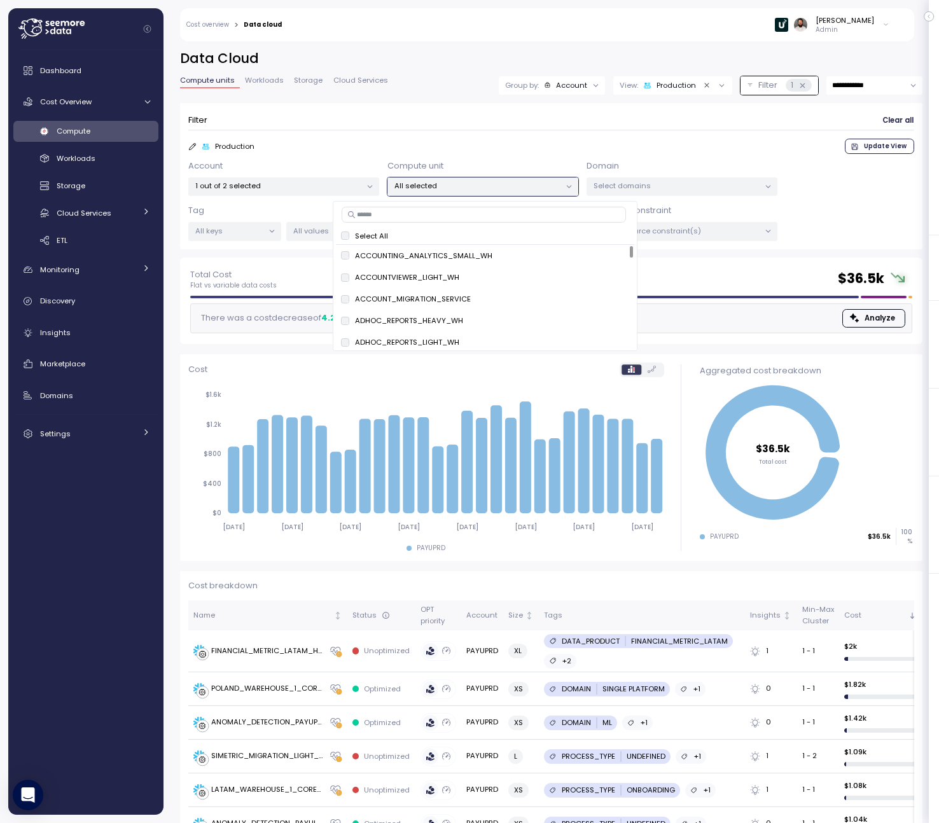
click at [511, 217] on input at bounding box center [483, 214] width 284 height 15
paste input "**********"
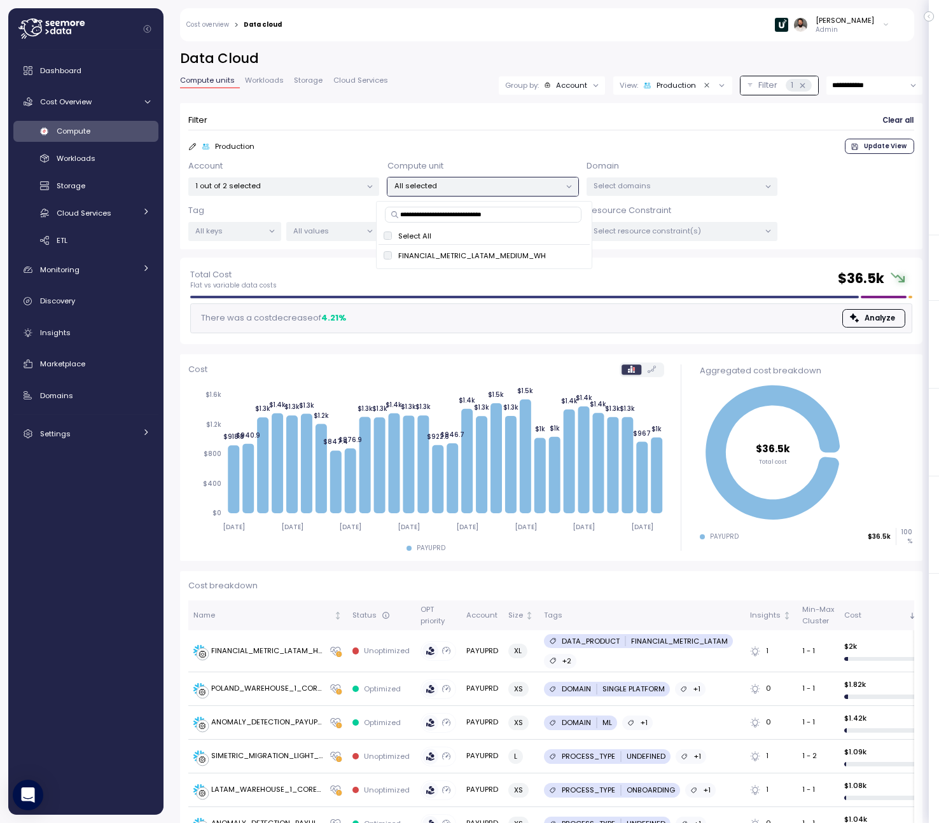
type input "**********"
click at [588, 254] on div "**********" at bounding box center [484, 235] width 216 height 68
click at [576, 254] on button "only" at bounding box center [569, 255] width 31 height 15
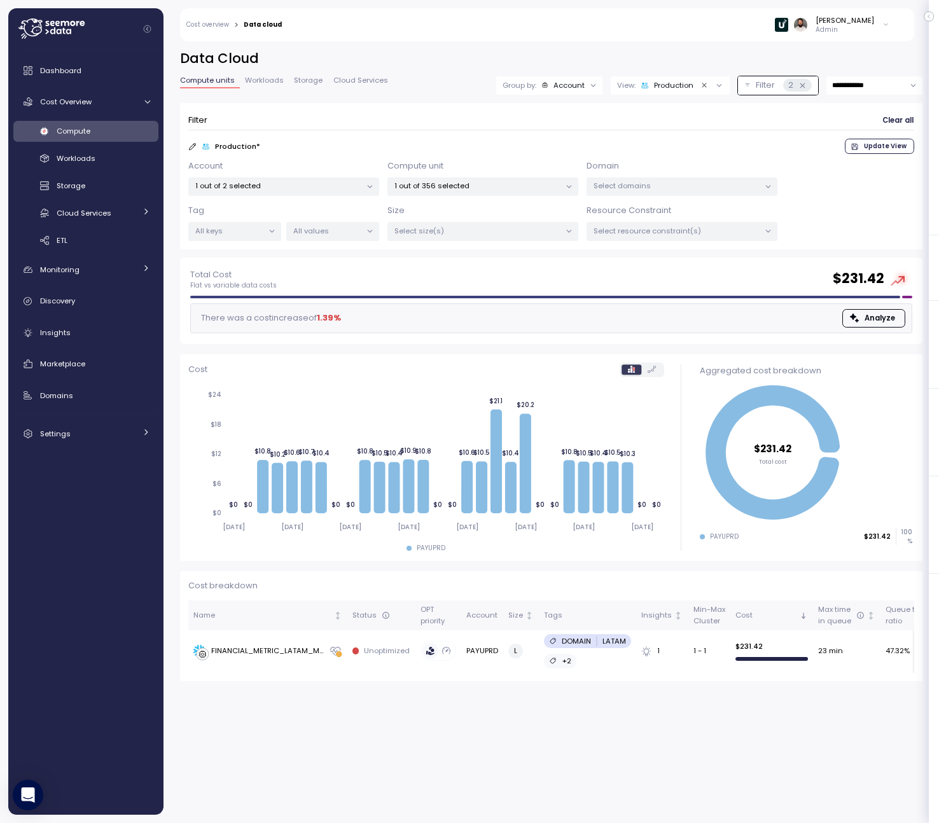
click at [629, 123] on div "Filter Clear all" at bounding box center [551, 120] width 726 height 18
click at [306, 653] on div "FINANCIAL_METRIC_LATAM_MEDIUM_WH" at bounding box center [267, 650] width 113 height 11
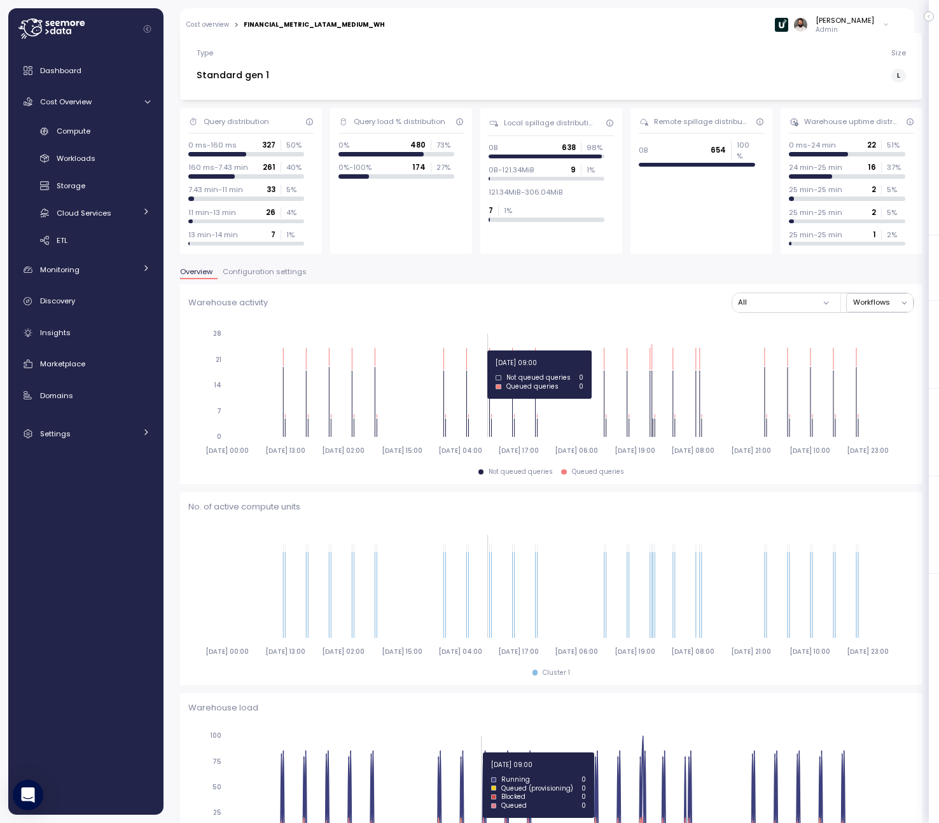
scroll to position [811, 0]
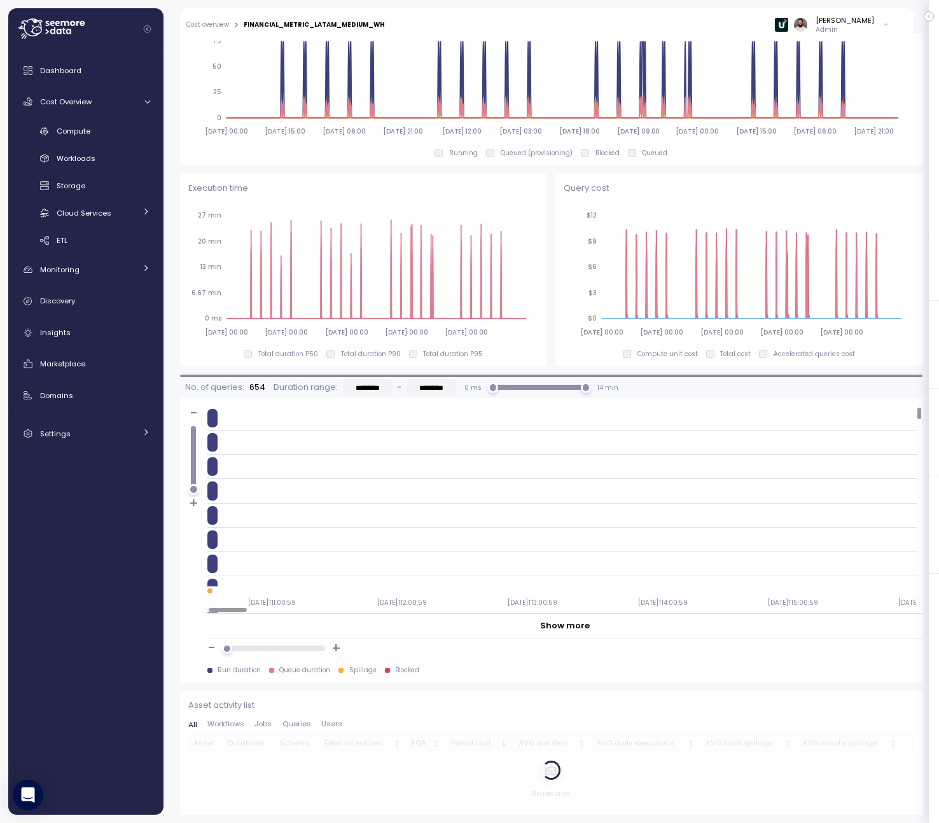
click at [306, 730] on div "All Workflows Jobs Queries Users" at bounding box center [551, 728] width 726 height 14
click at [301, 724] on span "Queries" at bounding box center [296, 724] width 29 height 7
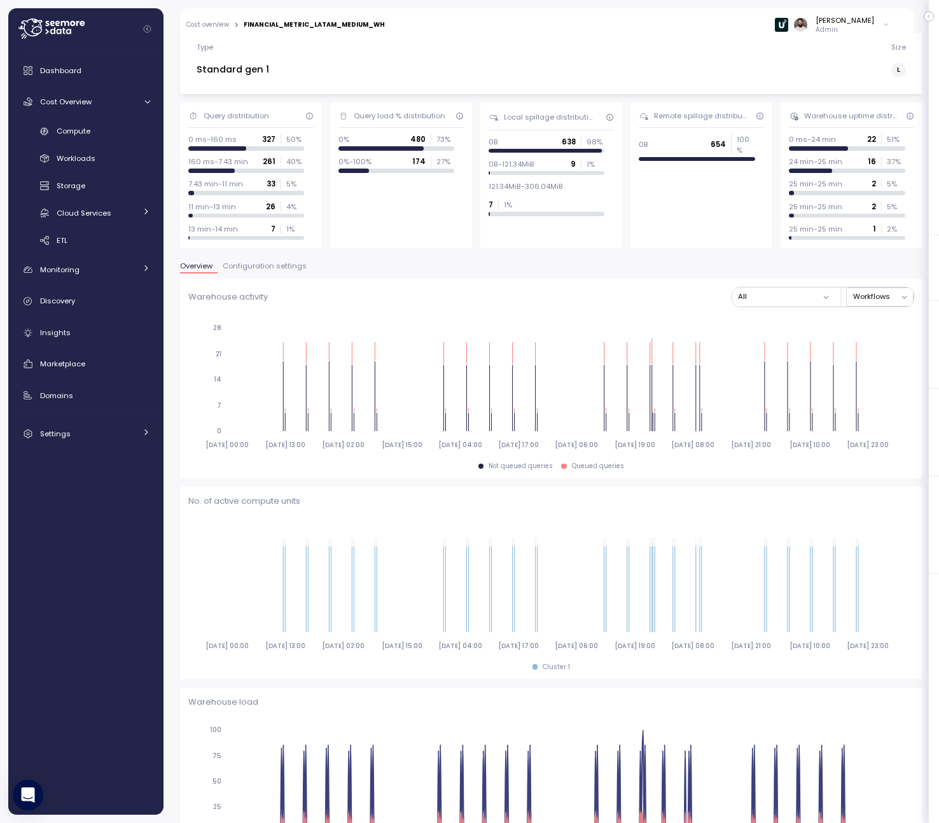
scroll to position [0, 0]
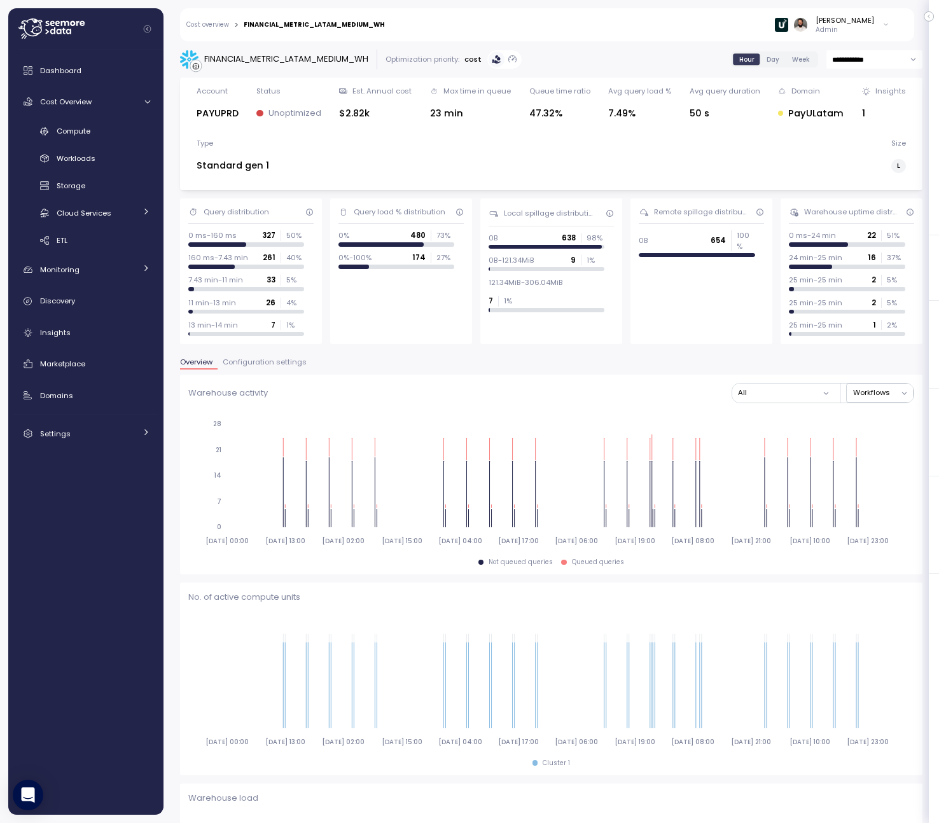
click at [341, 61] on div "FINANCIAL_METRIC_LATAM_MEDIUM_WH" at bounding box center [286, 59] width 164 height 13
copy div "FINANCIAL_METRIC_LATAM_MEDIUM_WH"
click at [228, 24] on link "Cost overview" at bounding box center [207, 25] width 43 height 6
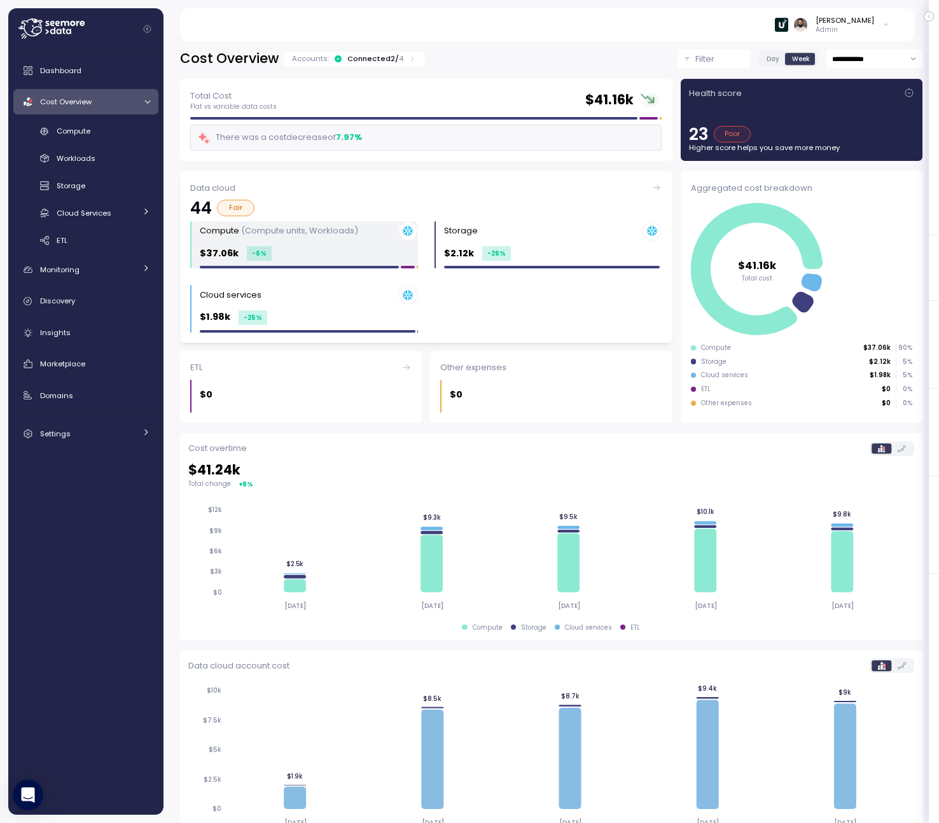
click at [275, 246] on div "$37.06k -6 %" at bounding box center [309, 253] width 218 height 15
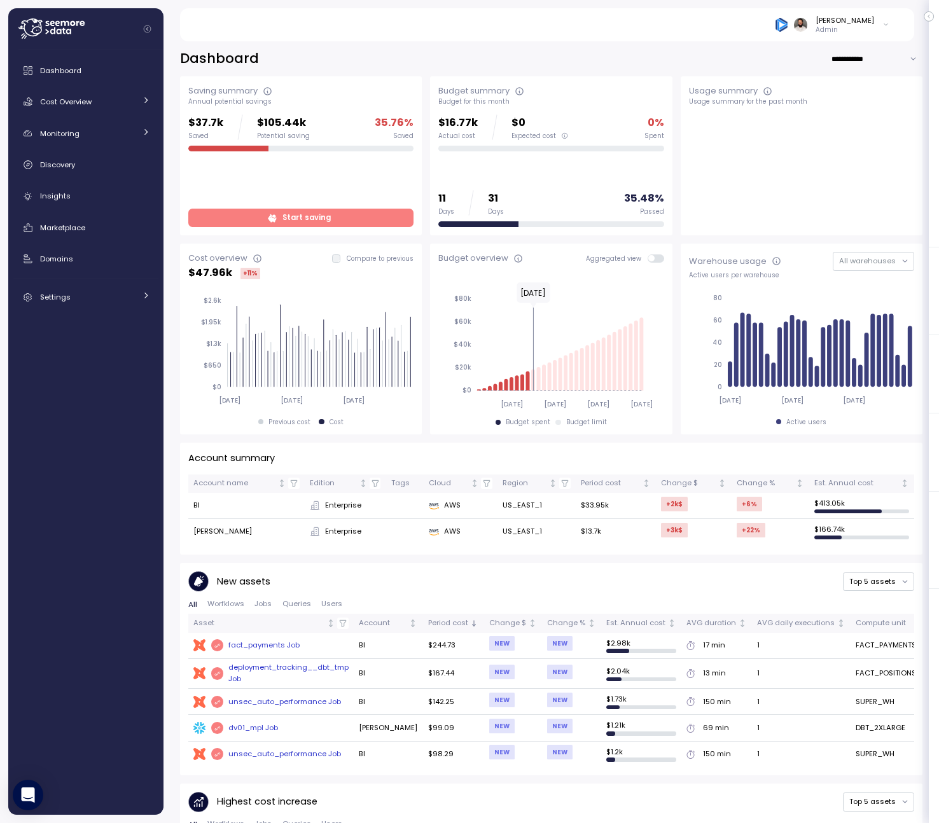
click at [848, 26] on p "Admin" at bounding box center [844, 29] width 59 height 9
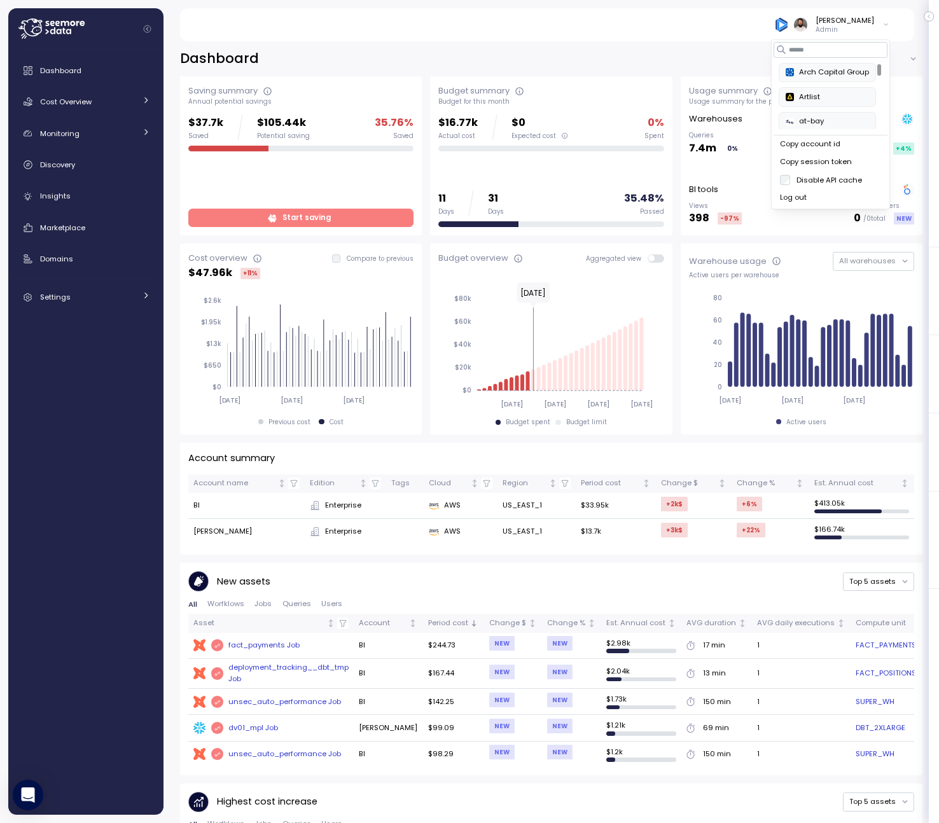
click at [853, 146] on div "Copy account id" at bounding box center [830, 144] width 101 height 11
click at [93, 105] on div "Cost Overview" at bounding box center [87, 101] width 95 height 13
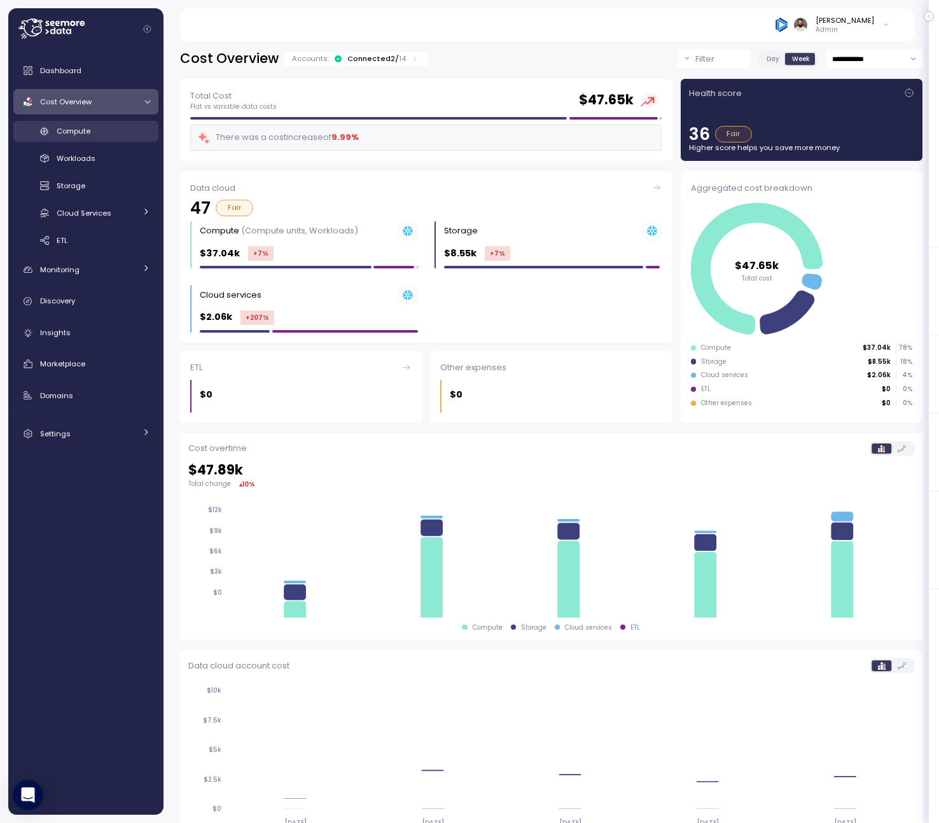
click at [93, 128] on div "Compute" at bounding box center [103, 131] width 93 height 13
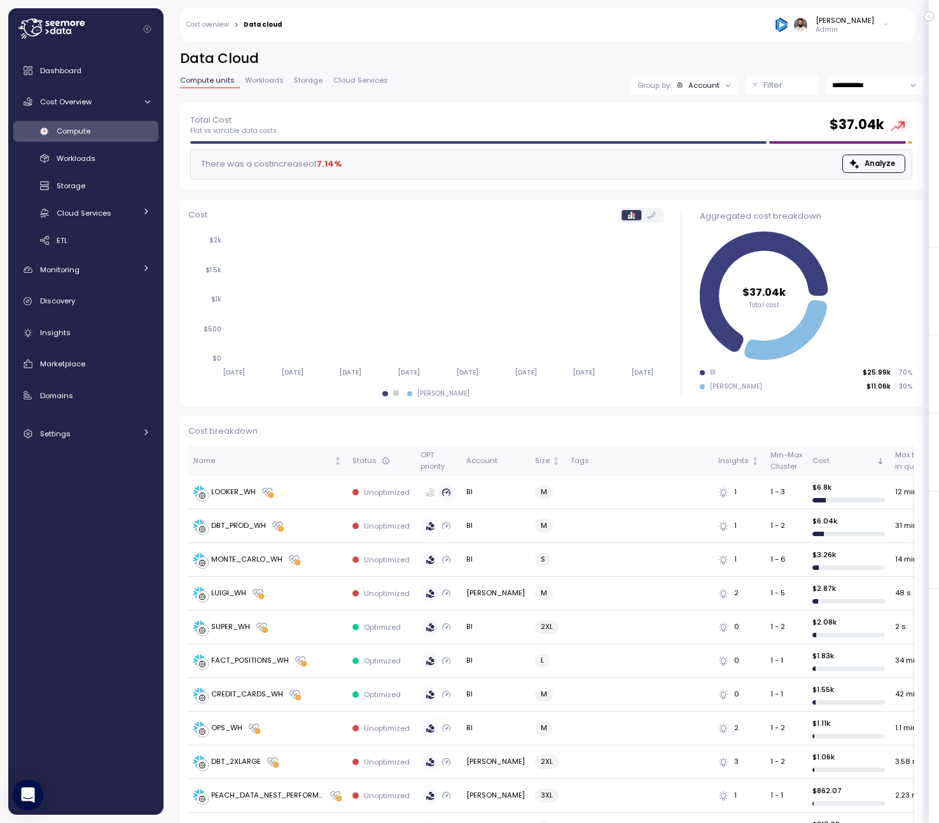
click at [696, 99] on div "**********" at bounding box center [551, 76] width 742 height 53
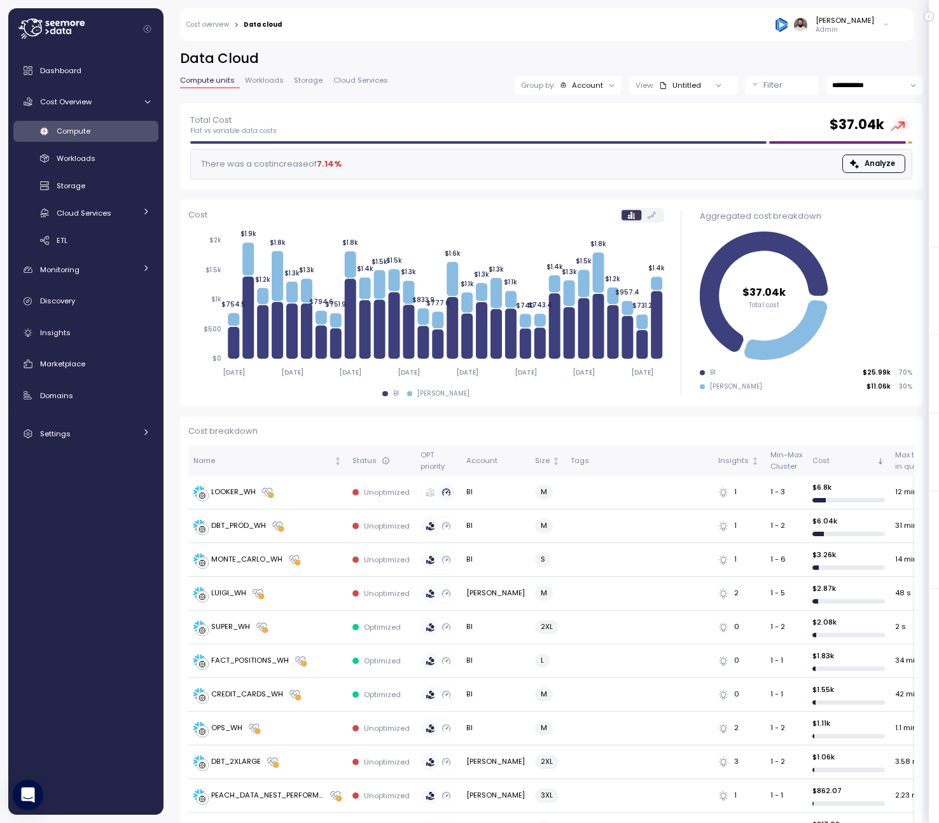
click at [771, 67] on h2 "Data Cloud" at bounding box center [551, 59] width 742 height 18
click at [771, 69] on div "**********" at bounding box center [551, 76] width 742 height 53
click at [769, 86] on p "Filter" at bounding box center [772, 85] width 19 height 13
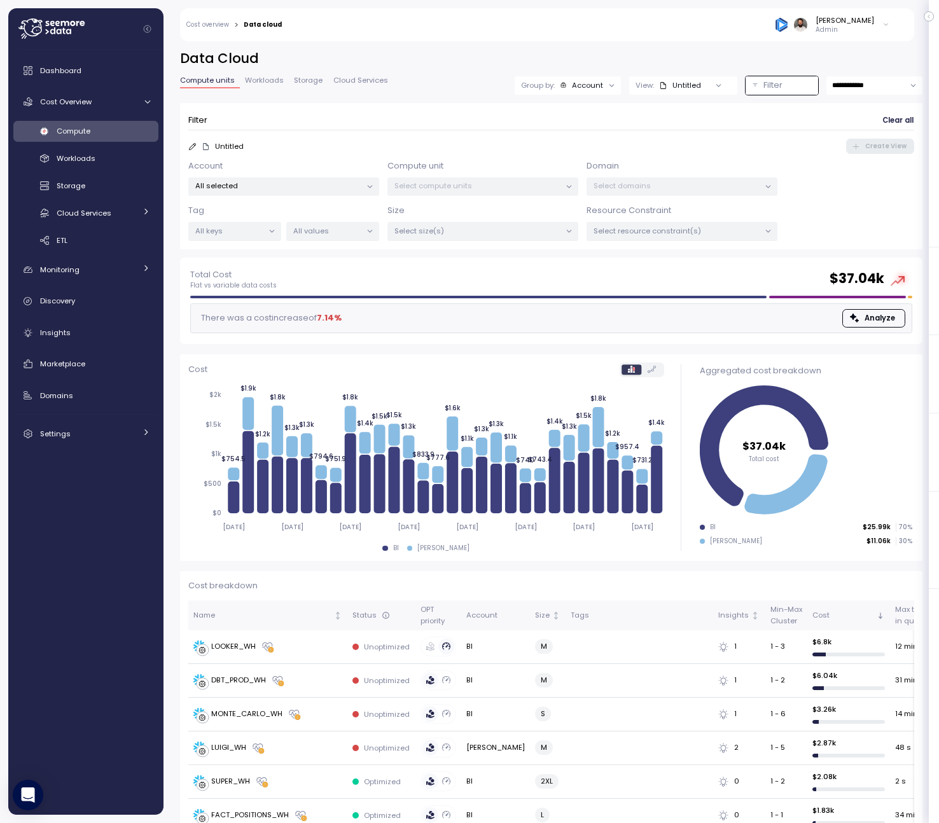
click at [329, 184] on p "All selected" at bounding box center [278, 186] width 166 height 10
click at [328, 275] on span "only" at bounding box center [335, 277] width 15 height 14
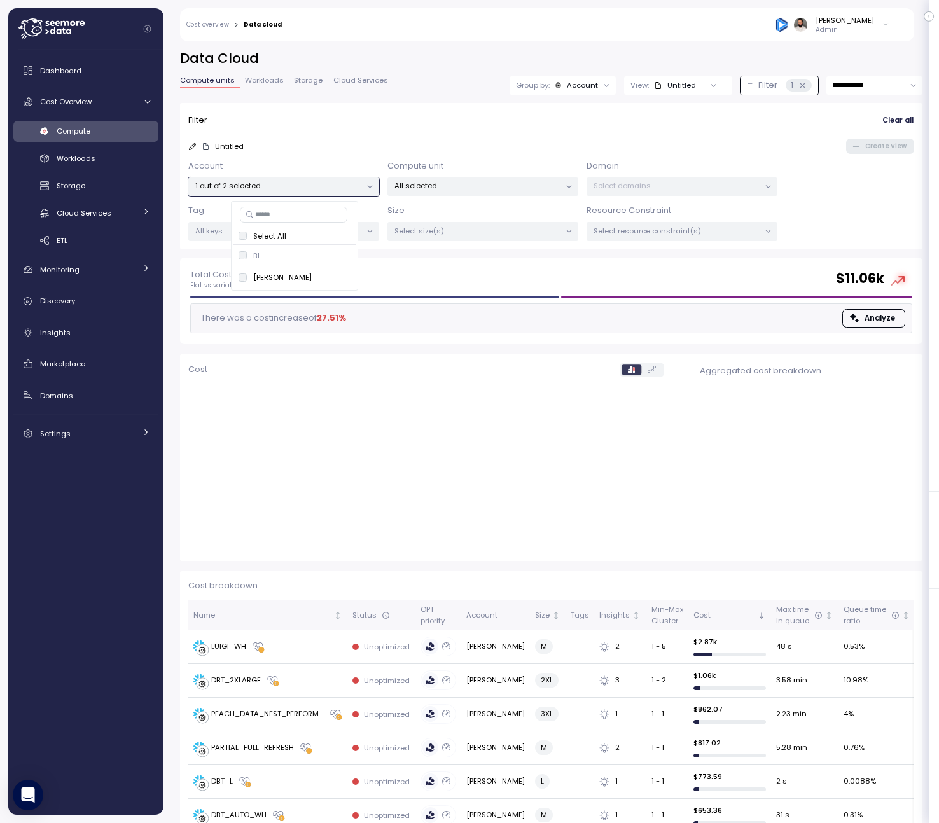
click at [476, 195] on div "All selected" at bounding box center [482, 186] width 191 height 18
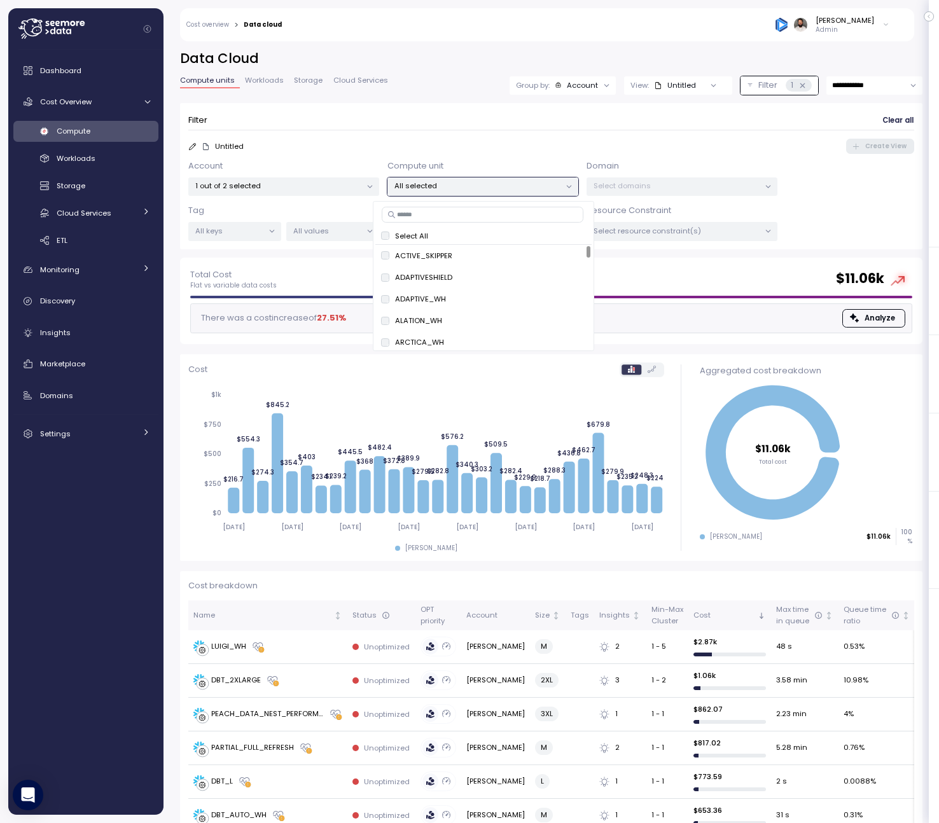
click at [463, 220] on input at bounding box center [483, 214] width 202 height 15
paste input "**********"
type input "**********"
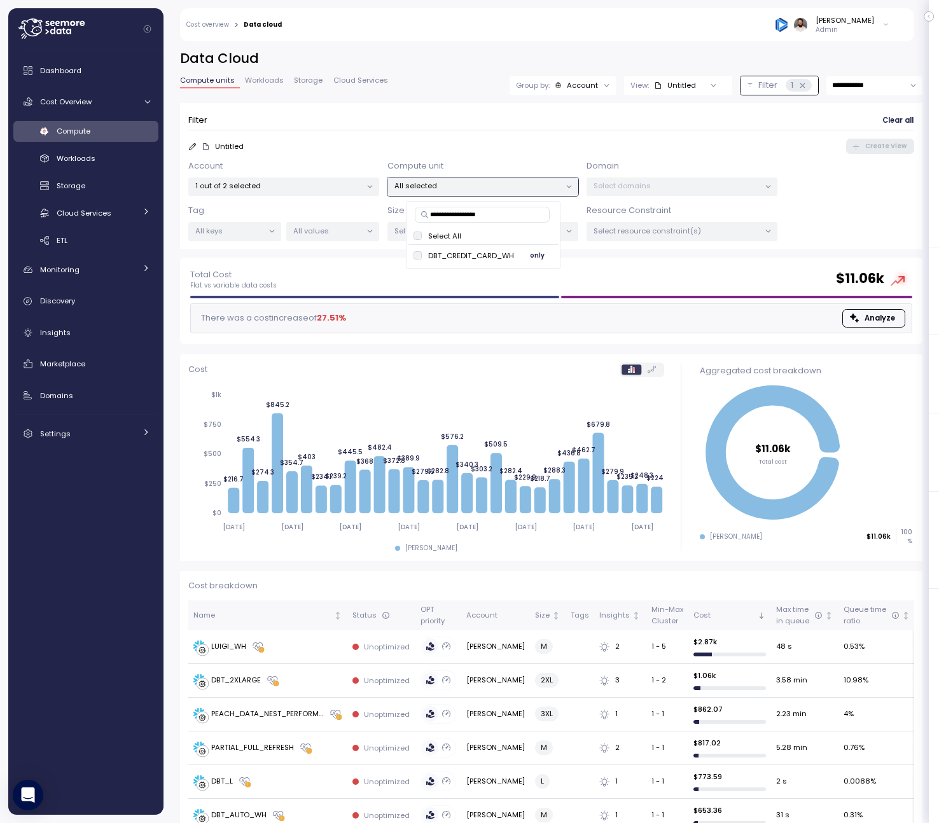
click at [537, 256] on span "only" at bounding box center [537, 256] width 15 height 14
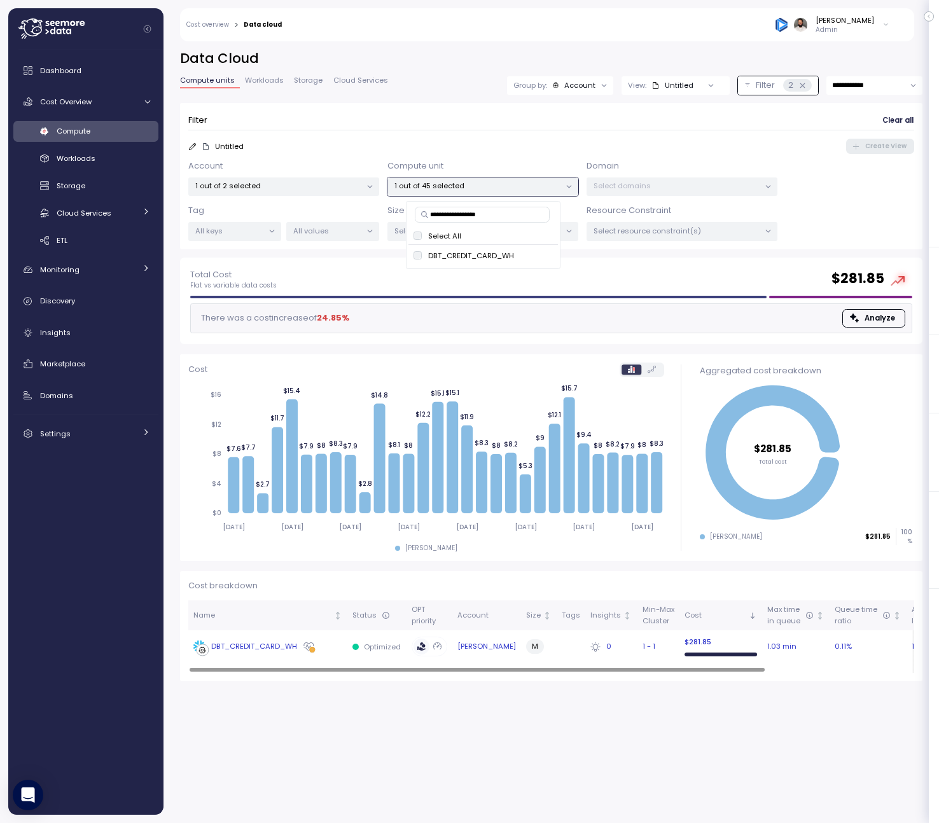
click at [324, 647] on div "DBT_CREDIT_CARD_WH" at bounding box center [267, 646] width 149 height 13
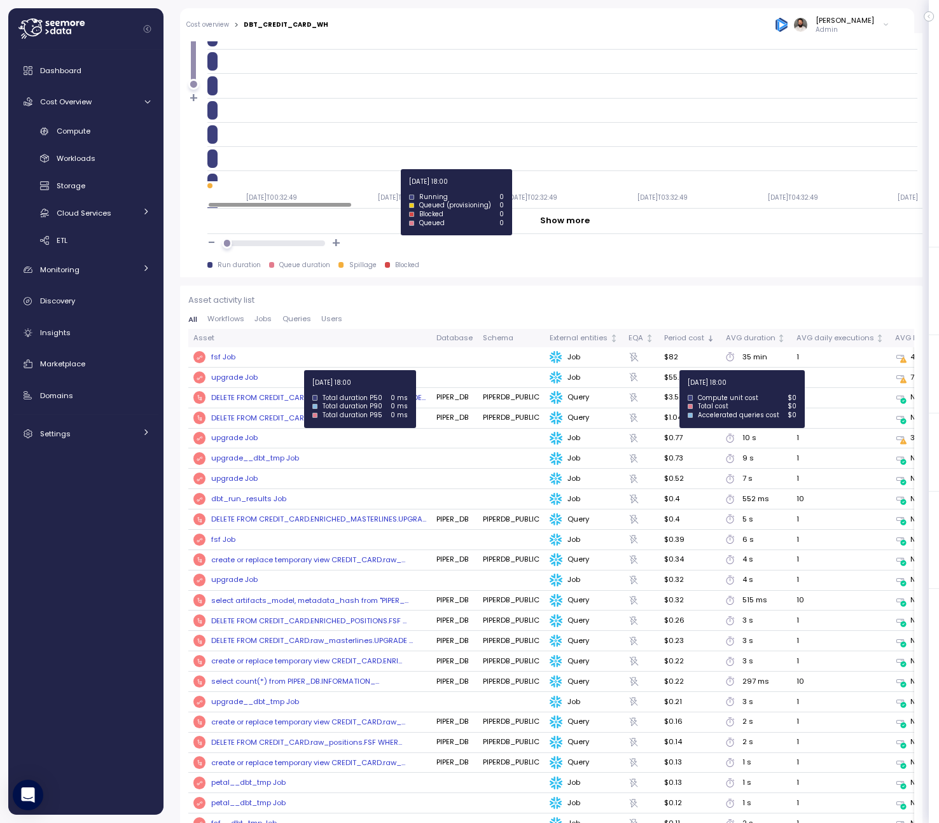
scroll to position [1169, 0]
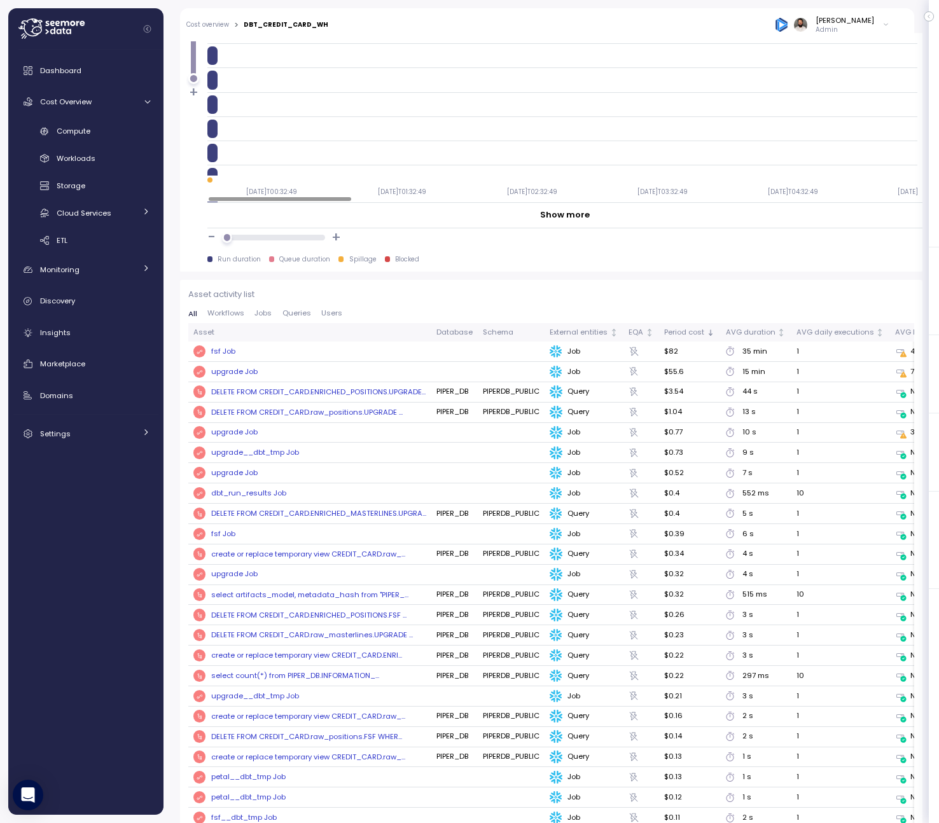
click at [297, 308] on div "Asset activity list All Workflows Jobs Queries Users Asset Database Schema Exte…" at bounding box center [551, 821] width 726 height 1066
click at [297, 317] on button "Queries" at bounding box center [296, 314] width 39 height 8
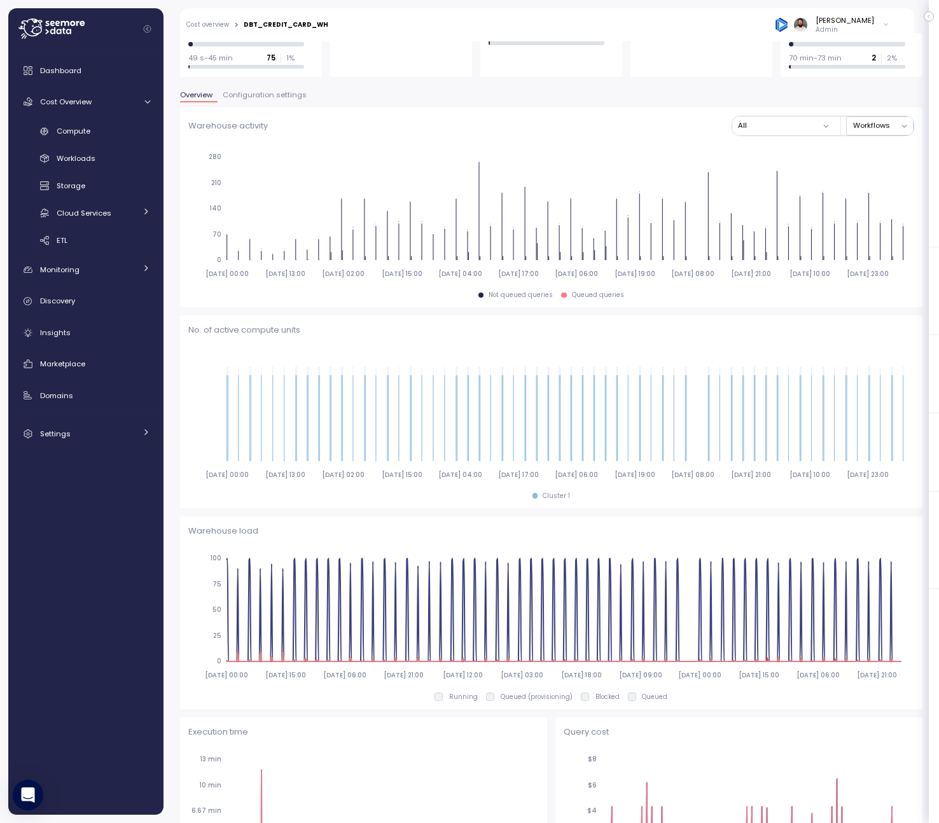
scroll to position [0, 0]
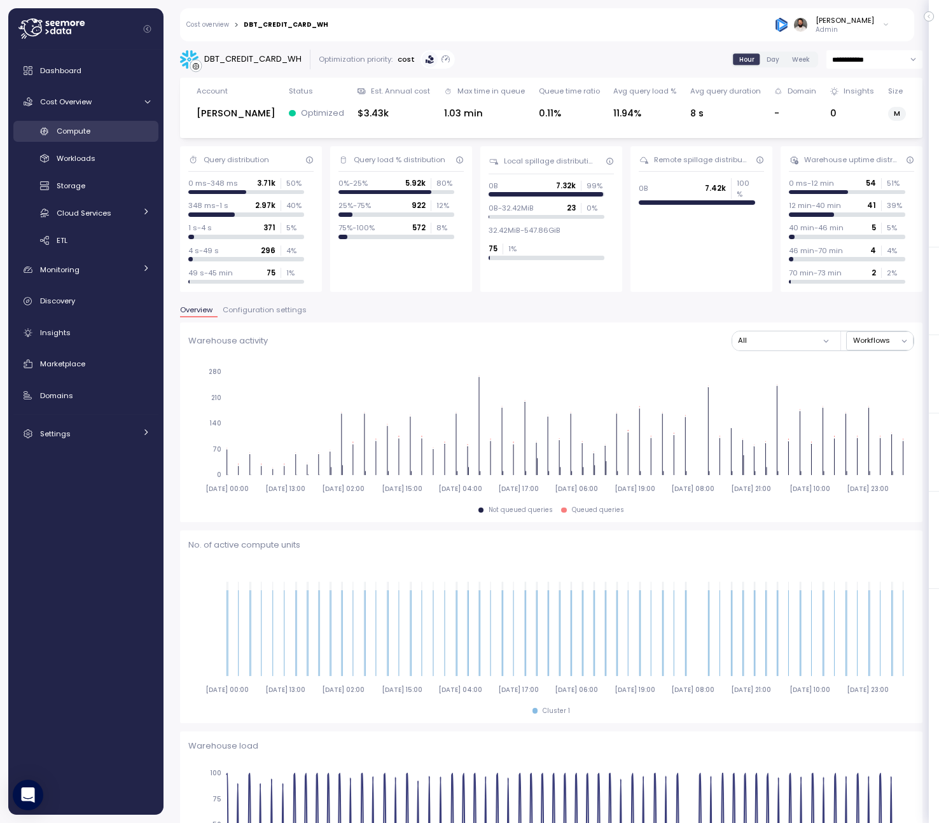
click at [97, 133] on div "Compute" at bounding box center [103, 131] width 93 height 13
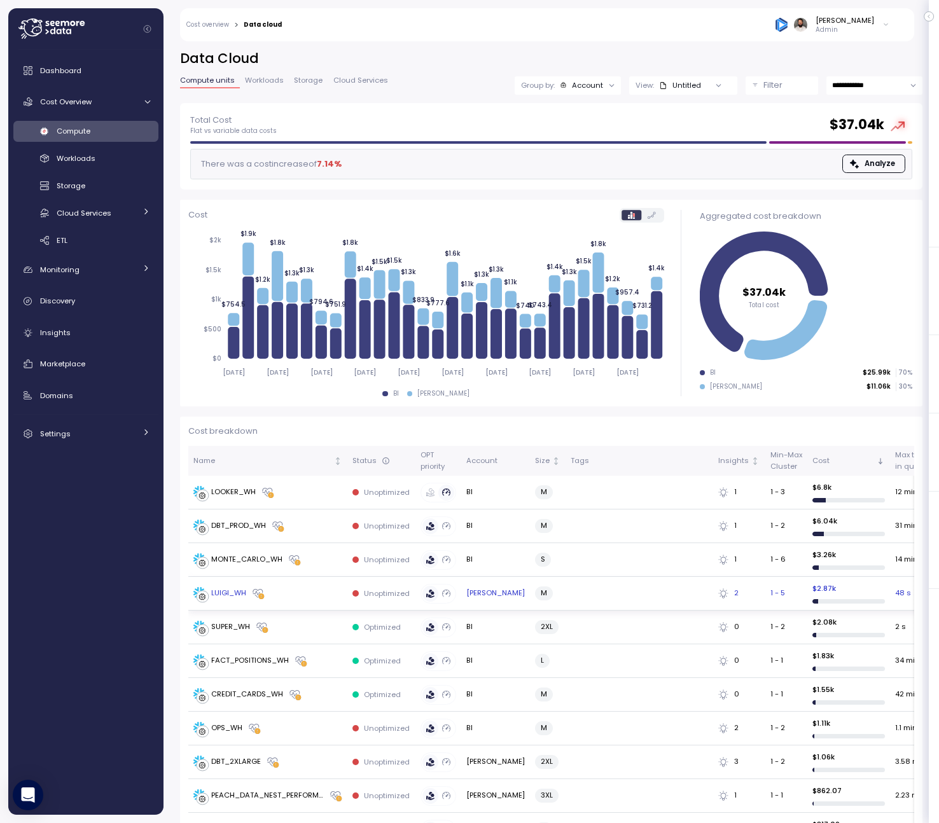
click at [301, 604] on td "LUIGI_WH" at bounding box center [267, 594] width 159 height 34
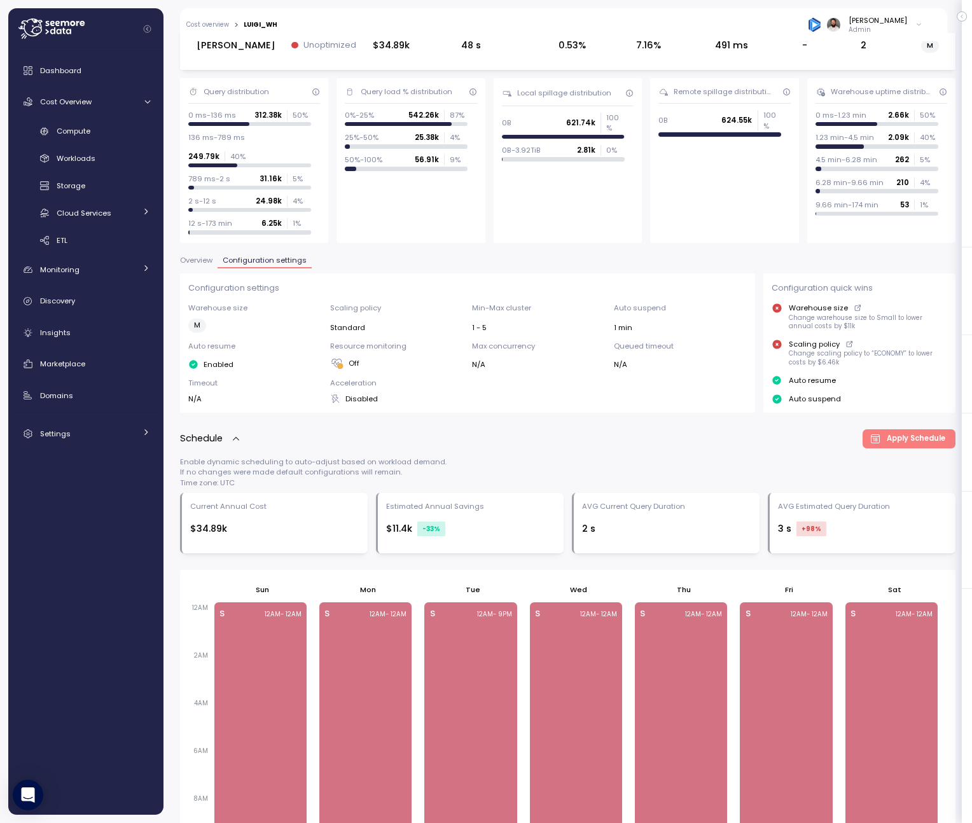
scroll to position [69, 0]
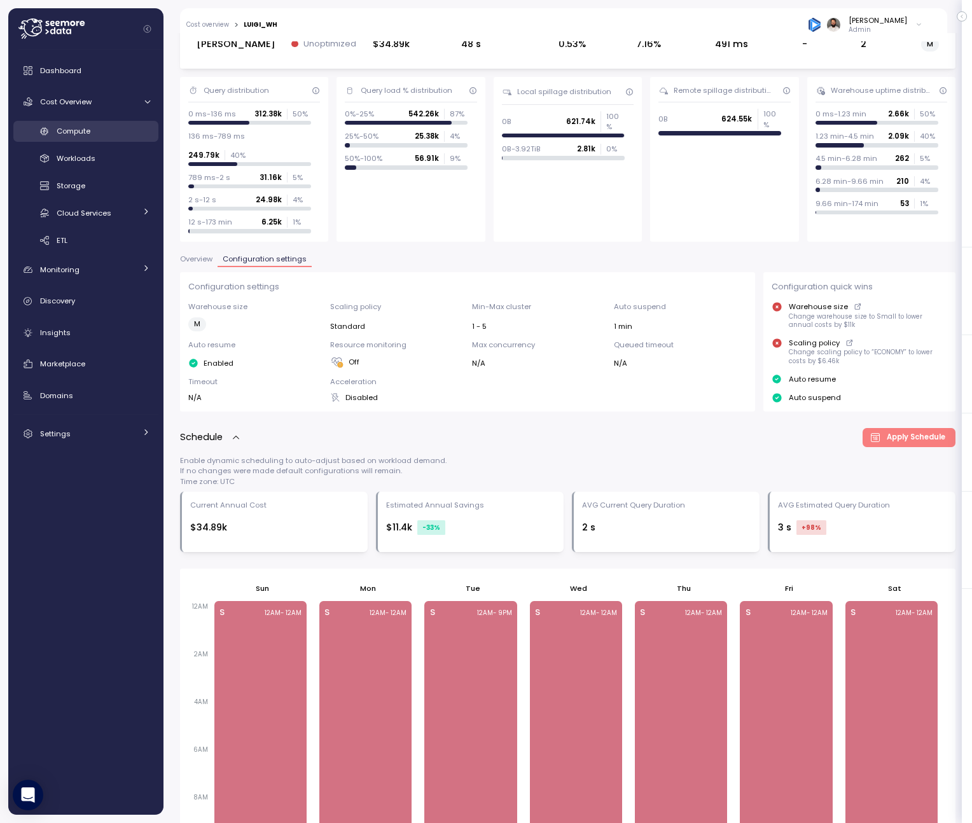
click at [121, 121] on link "Compute" at bounding box center [85, 131] width 145 height 21
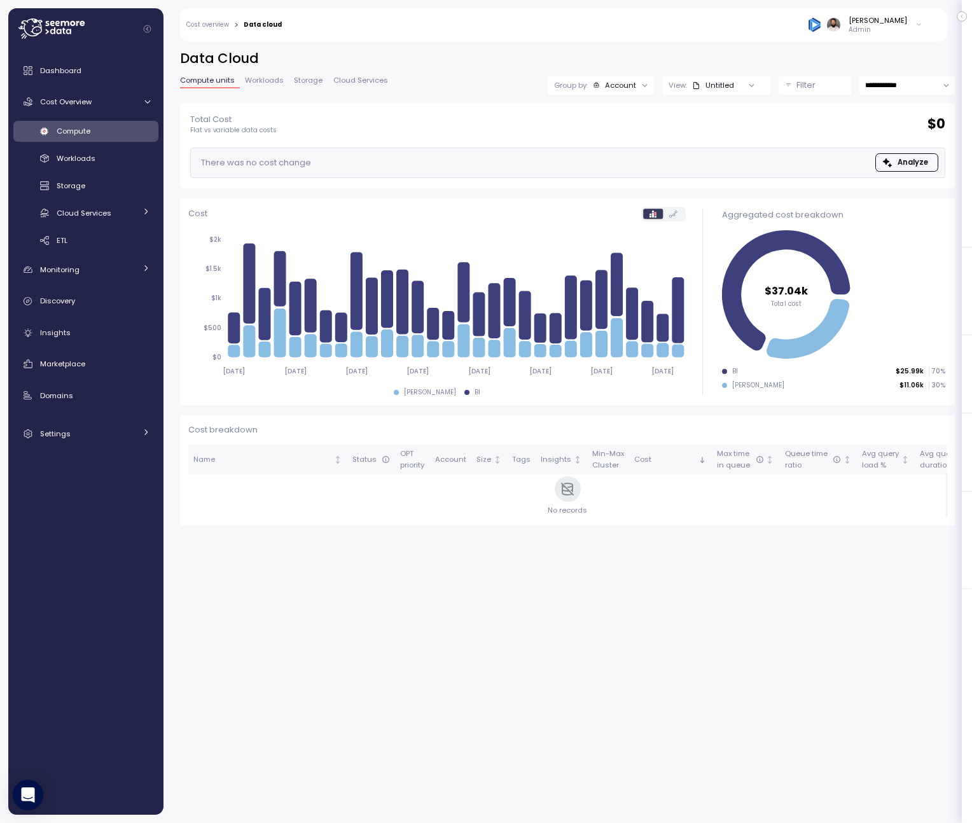
click at [815, 81] on div "Filter" at bounding box center [820, 85] width 48 height 13
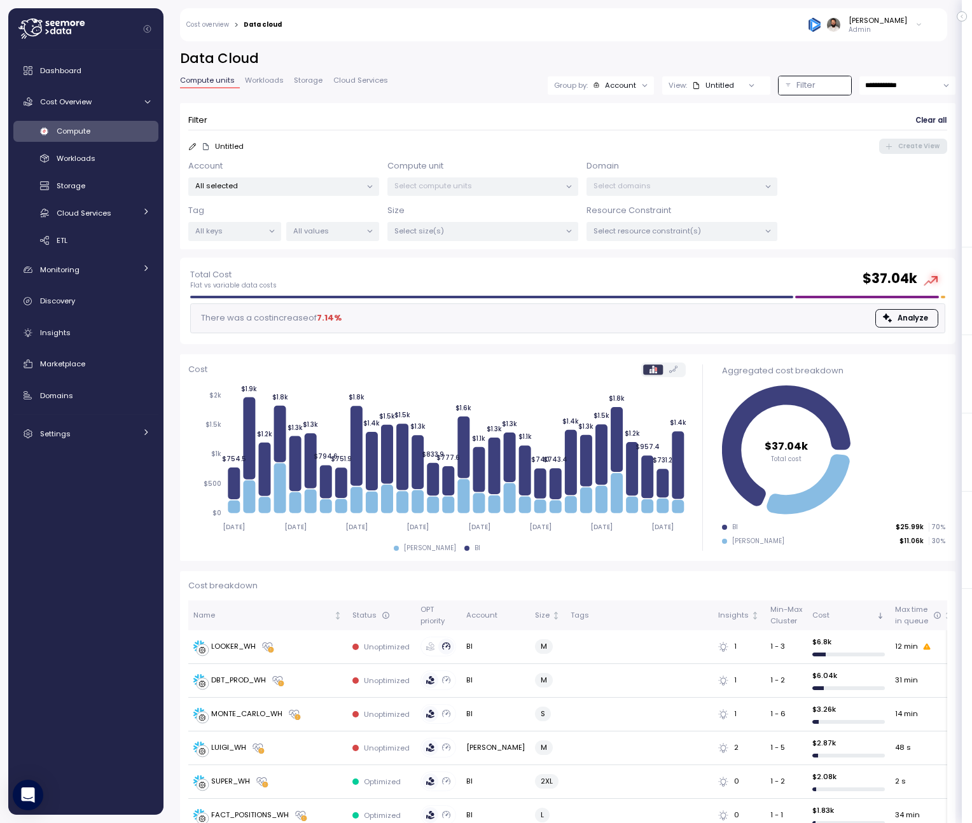
click at [627, 85] on div "Account" at bounding box center [620, 85] width 31 height 10
click at [626, 68] on div "**********" at bounding box center [567, 154] width 775 height 208
click at [449, 190] on p "Select compute units" at bounding box center [477, 186] width 166 height 10
click at [335, 185] on p "All selected" at bounding box center [278, 186] width 166 height 10
click at [307, 217] on input at bounding box center [293, 214] width 107 height 15
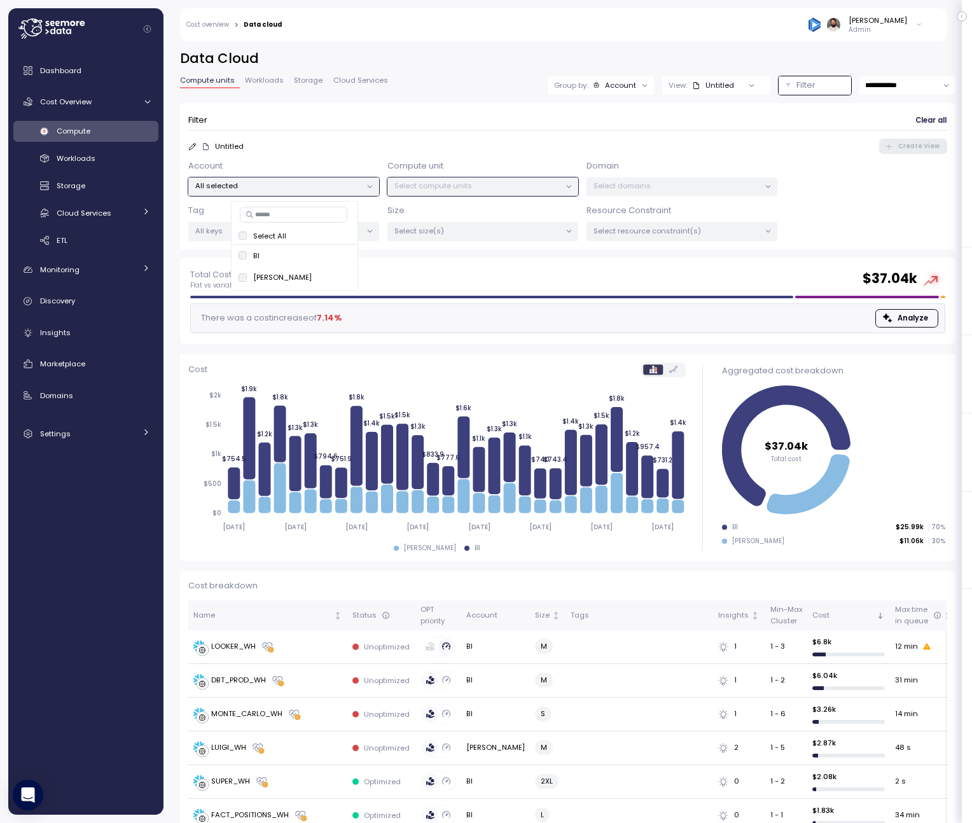
paste input "**********"
type input "**********"
click at [328, 258] on span "only" at bounding box center [335, 256] width 15 height 14
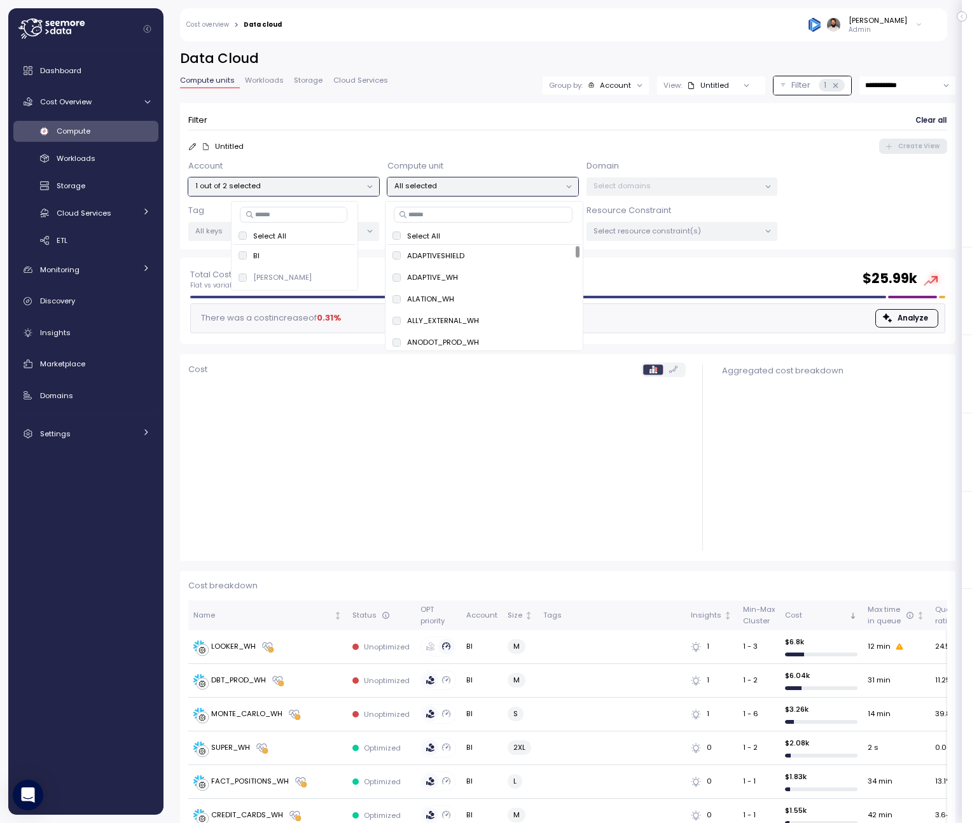
click at [439, 187] on p "All selected" at bounding box center [477, 186] width 166 height 10
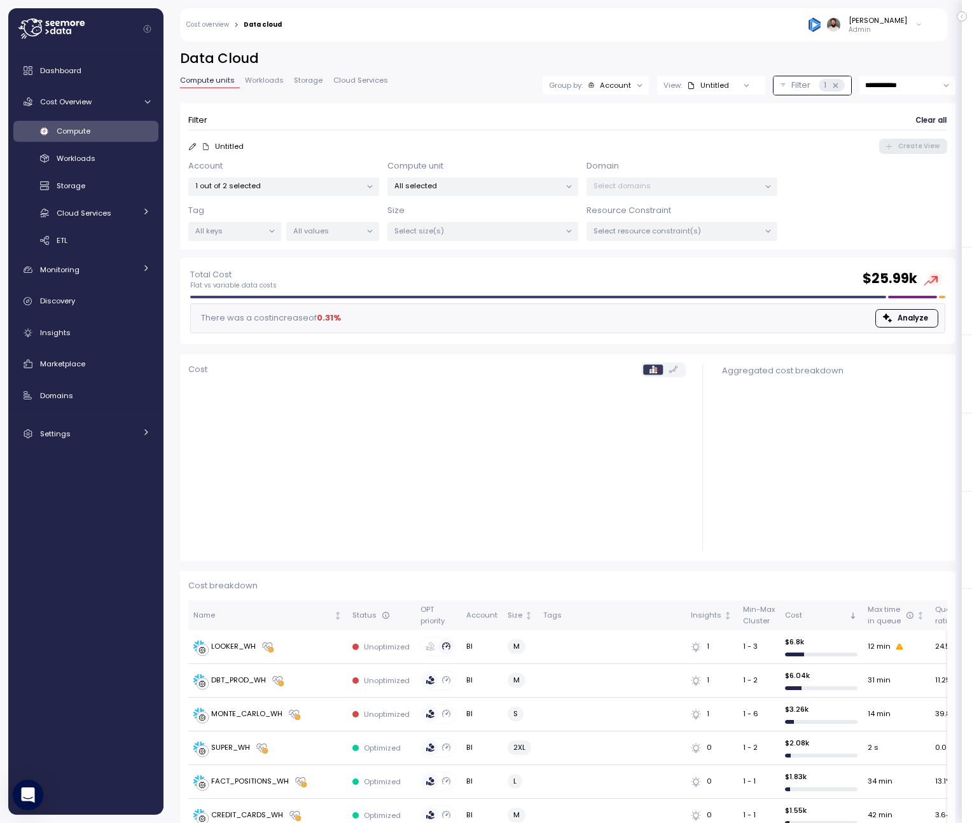
click at [436, 215] on div "Size Select size(s)" at bounding box center [482, 222] width 191 height 37
click at [436, 187] on p "All selected" at bounding box center [477, 186] width 166 height 10
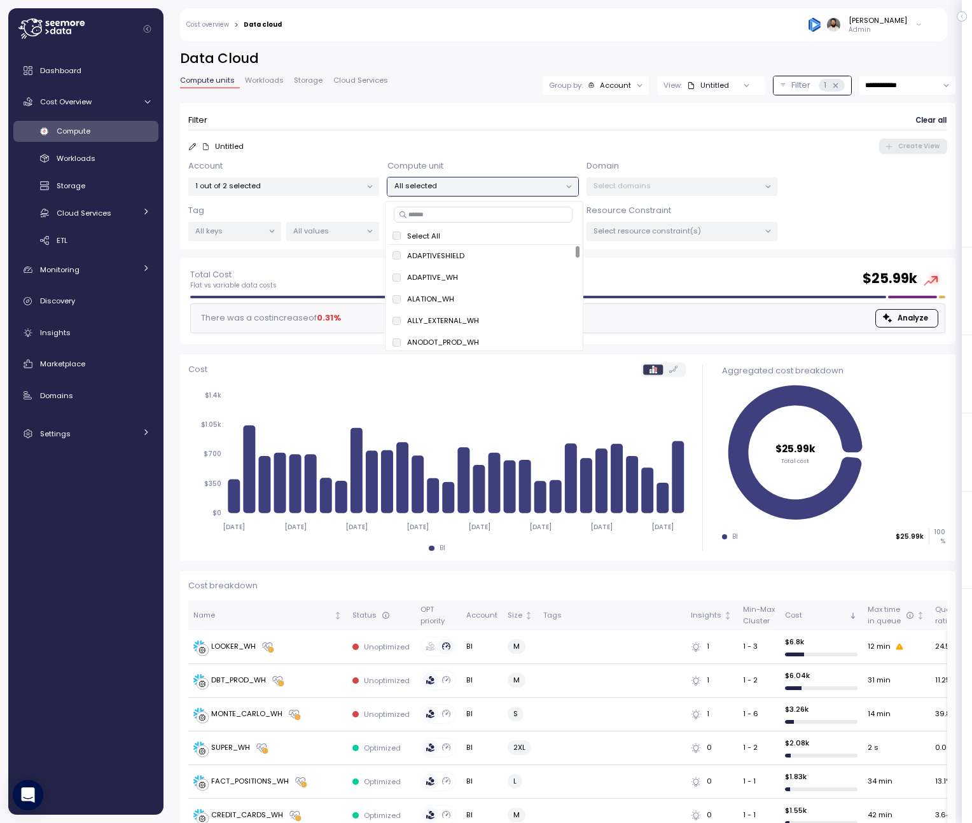
click at [434, 224] on div "Select All ADAPTIVESHIELD only ADAPTIVE_WH only ALATION_WH only ALLY_EXTERNAL_W…" at bounding box center [484, 276] width 198 height 150
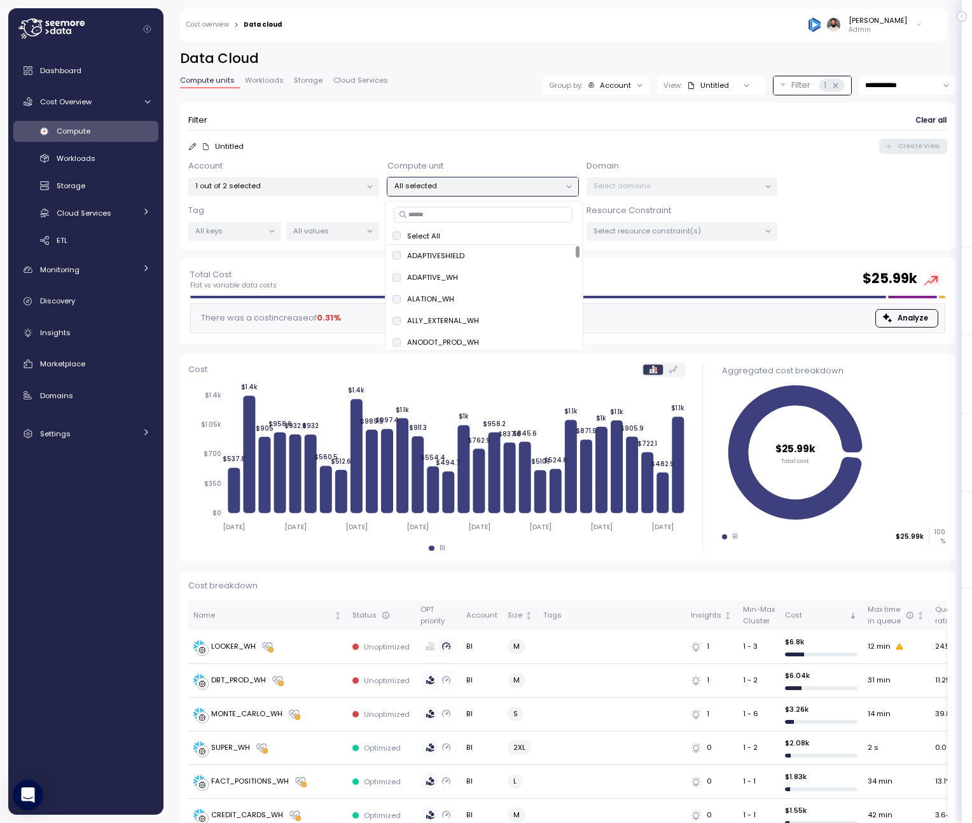
click at [436, 217] on input at bounding box center [483, 214] width 179 height 15
paste input "**********"
type input "**********"
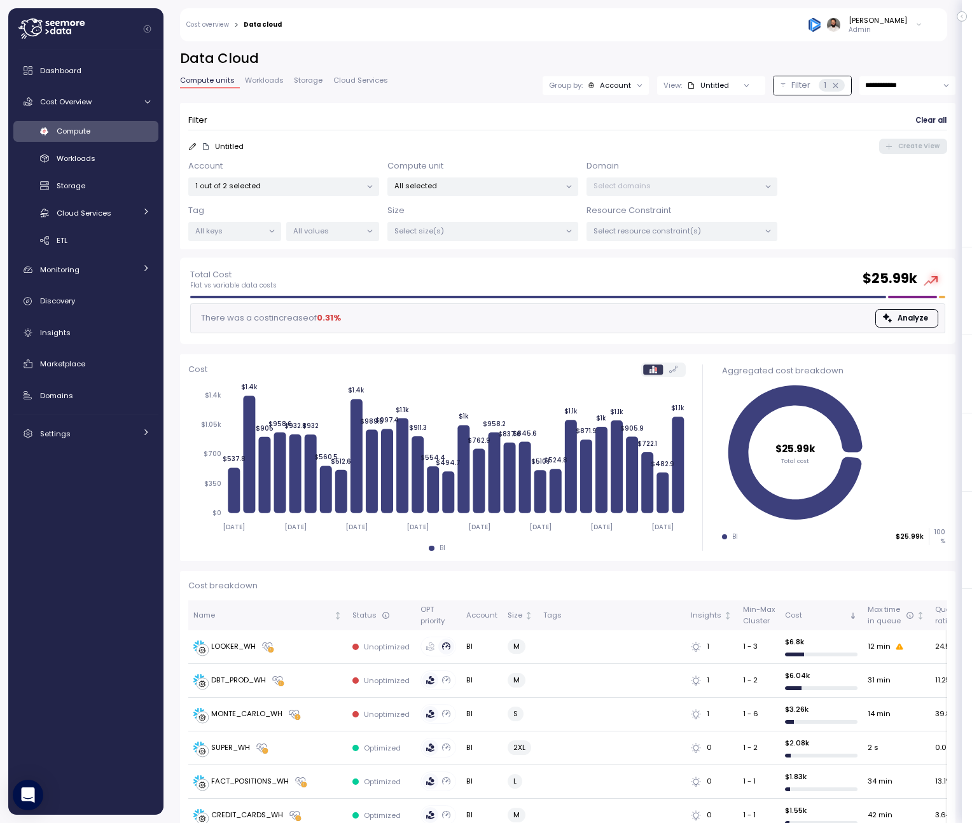
click at [328, 186] on p "1 out of 2 selected" at bounding box center [278, 186] width 166 height 10
click at [305, 270] on div "[PERSON_NAME] only" at bounding box center [294, 277] width 112 height 15
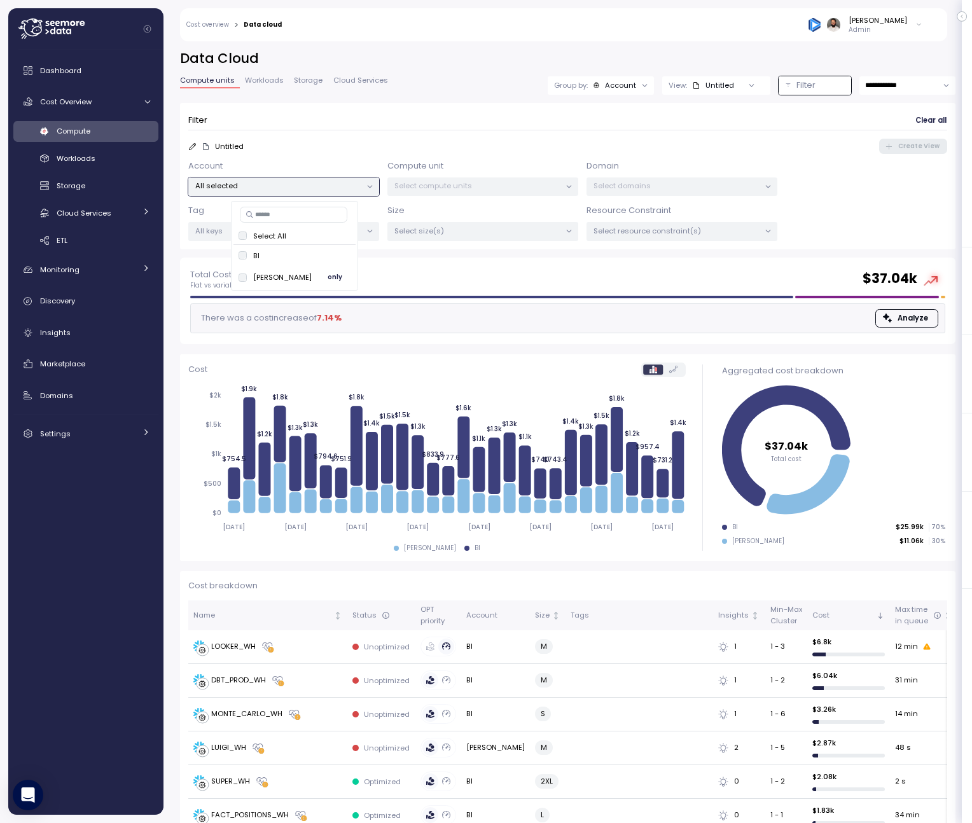
click at [328, 276] on span "only" at bounding box center [335, 277] width 15 height 14
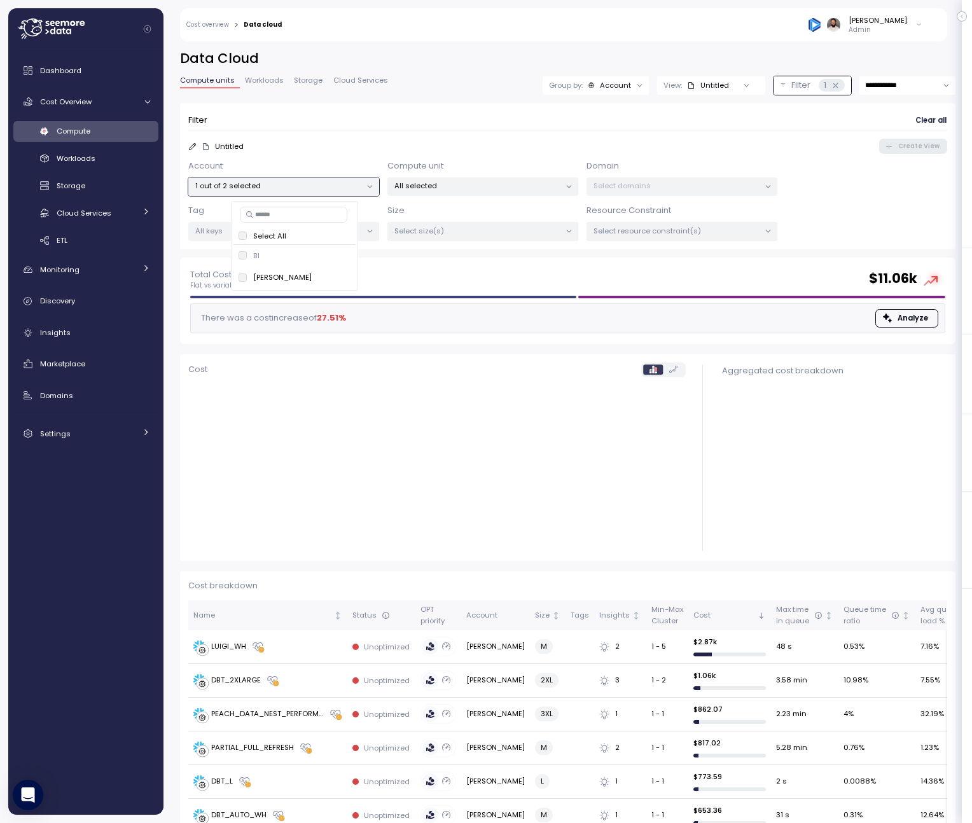
click at [444, 188] on p "All selected" at bounding box center [477, 186] width 166 height 10
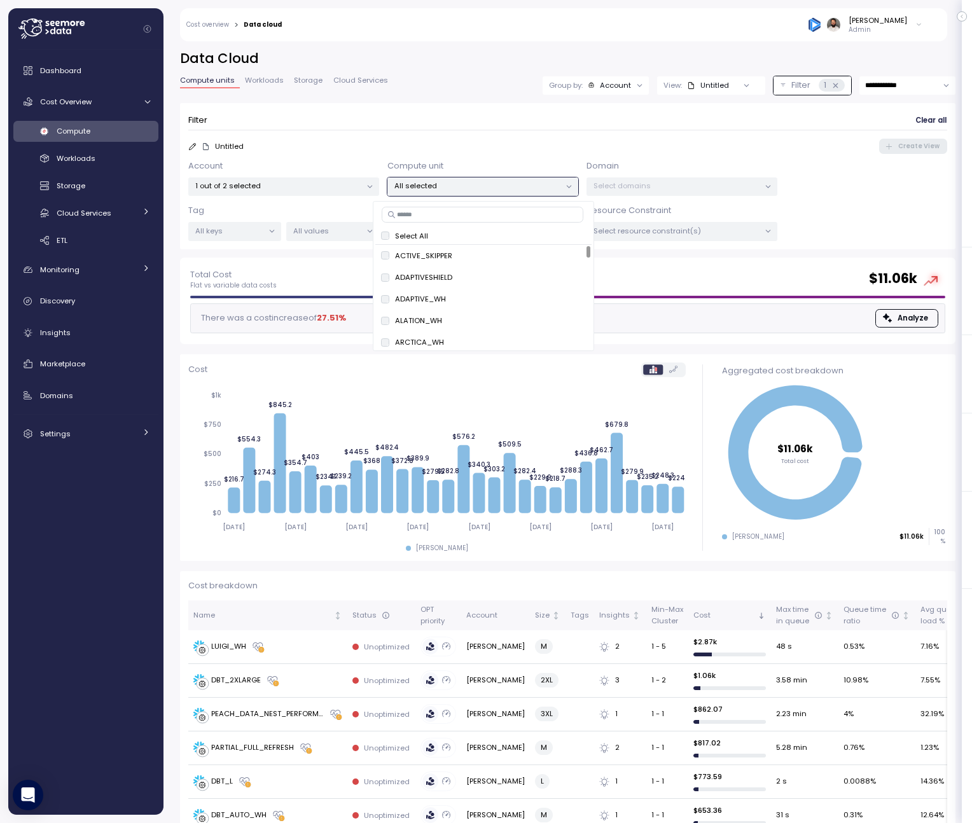
click at [441, 216] on input at bounding box center [483, 214] width 202 height 15
paste input "**********"
type input "**********"
click at [529, 261] on div at bounding box center [480, 263] width 117 height 6
click at [527, 249] on span "only" at bounding box center [524, 256] width 15 height 14
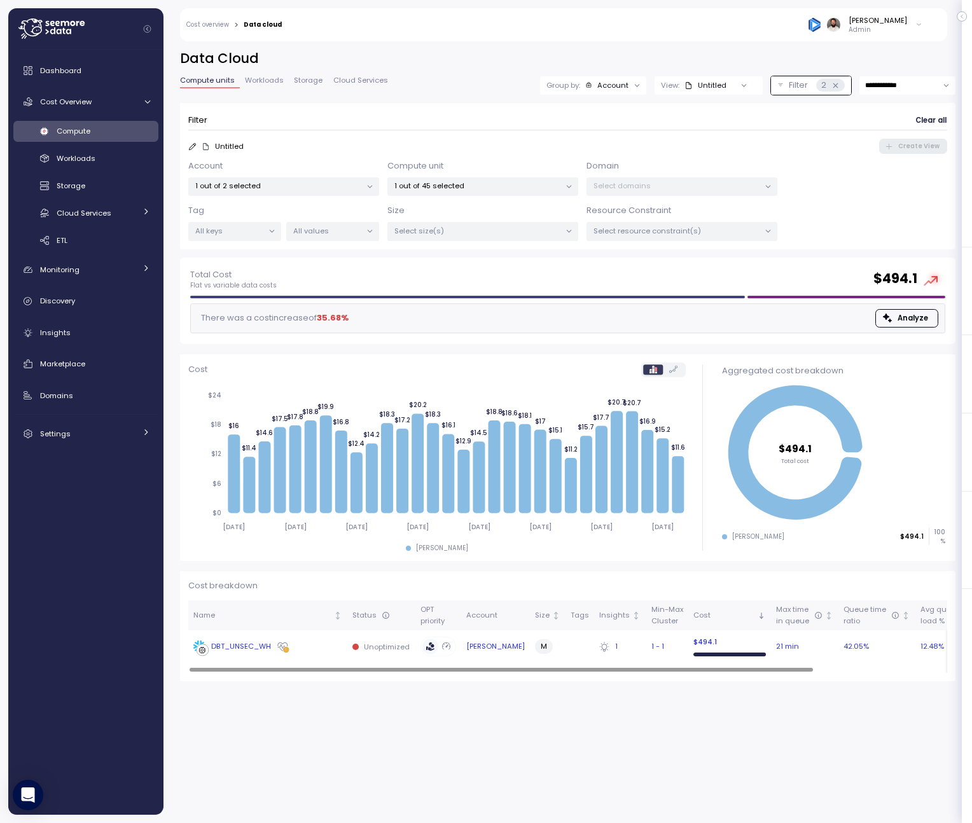
click at [326, 651] on div "DBT_UNSEC_WH" at bounding box center [267, 646] width 149 height 13
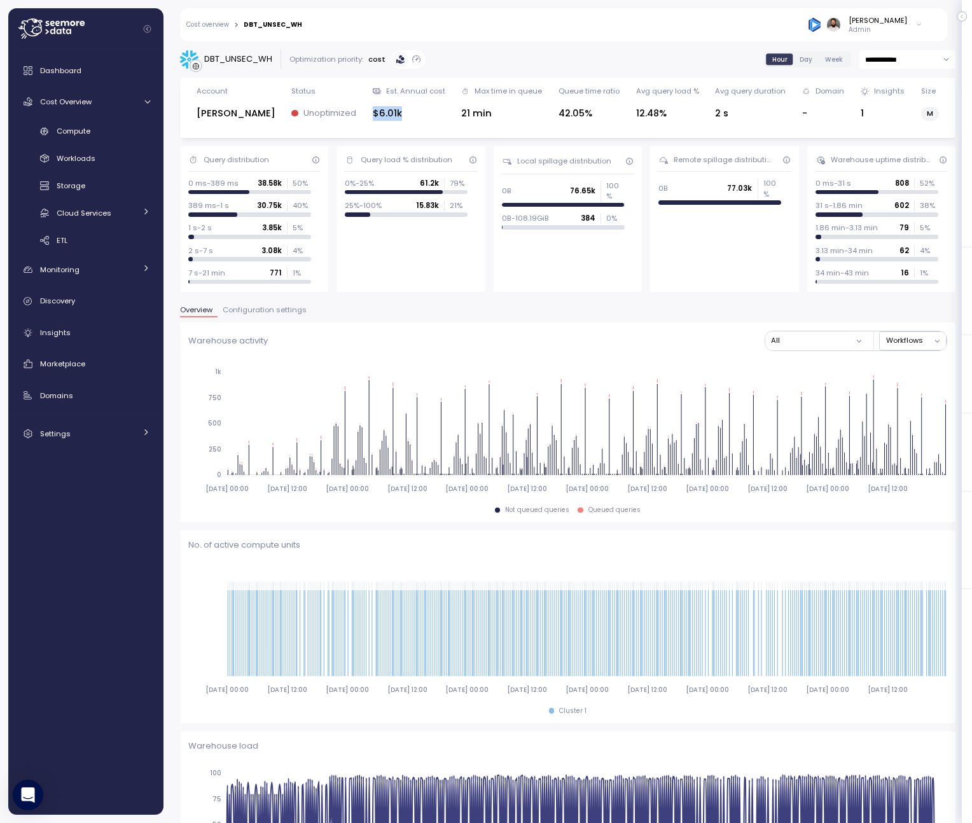
drag, startPoint x: 338, startPoint y: 109, endPoint x: 386, endPoint y: 109, distance: 48.3
click at [383, 109] on div "$6.01k" at bounding box center [409, 113] width 72 height 15
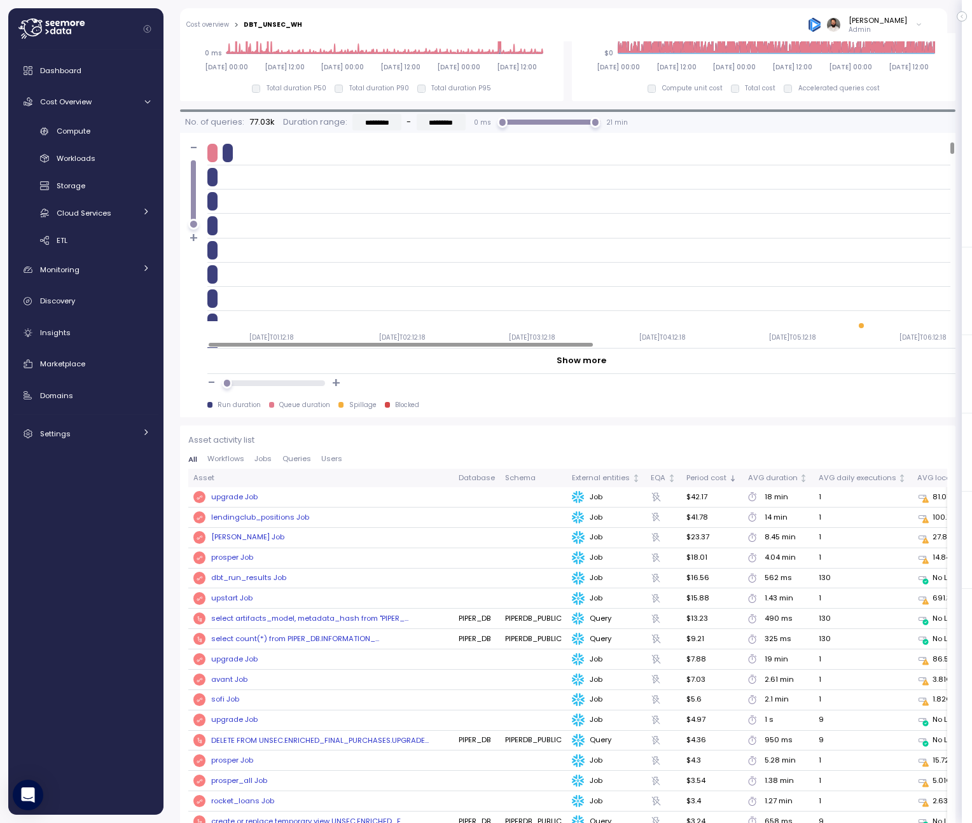
scroll to position [1031, 0]
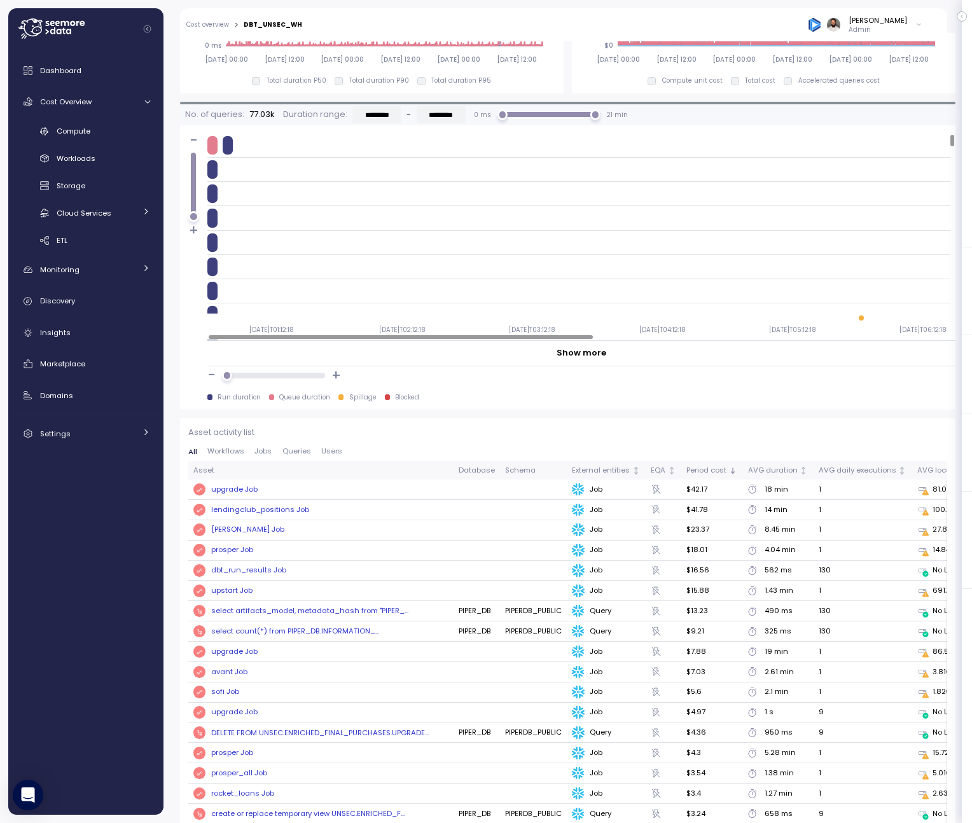
click at [300, 450] on span "Queries" at bounding box center [296, 451] width 29 height 7
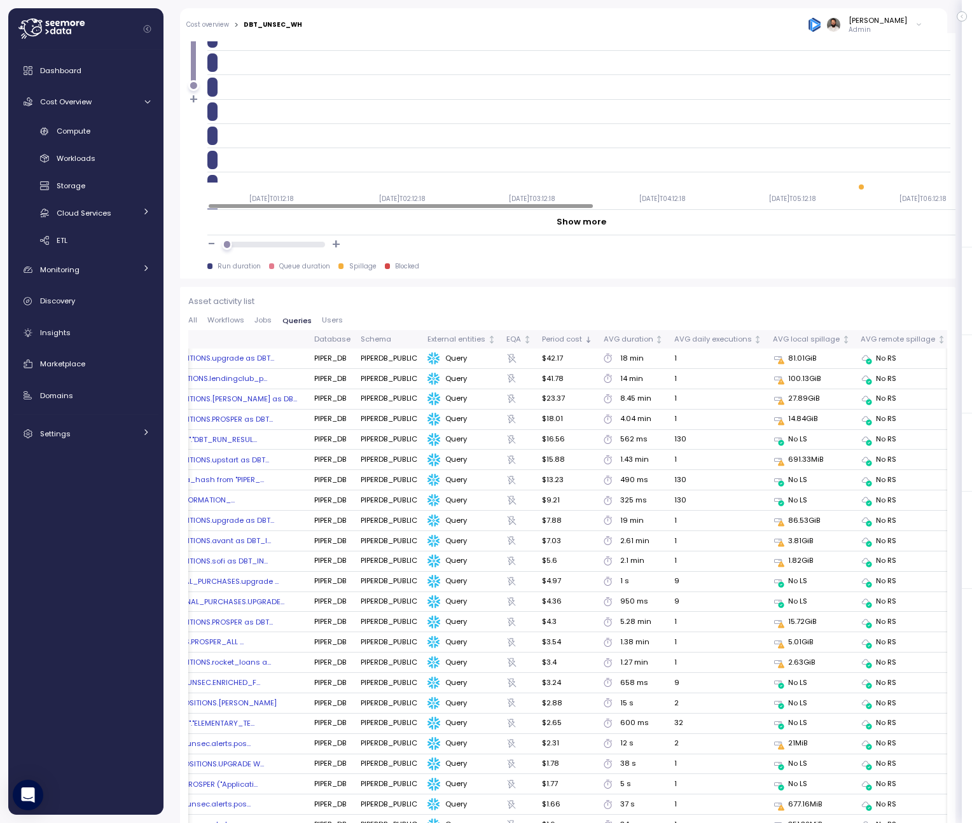
scroll to position [0, 0]
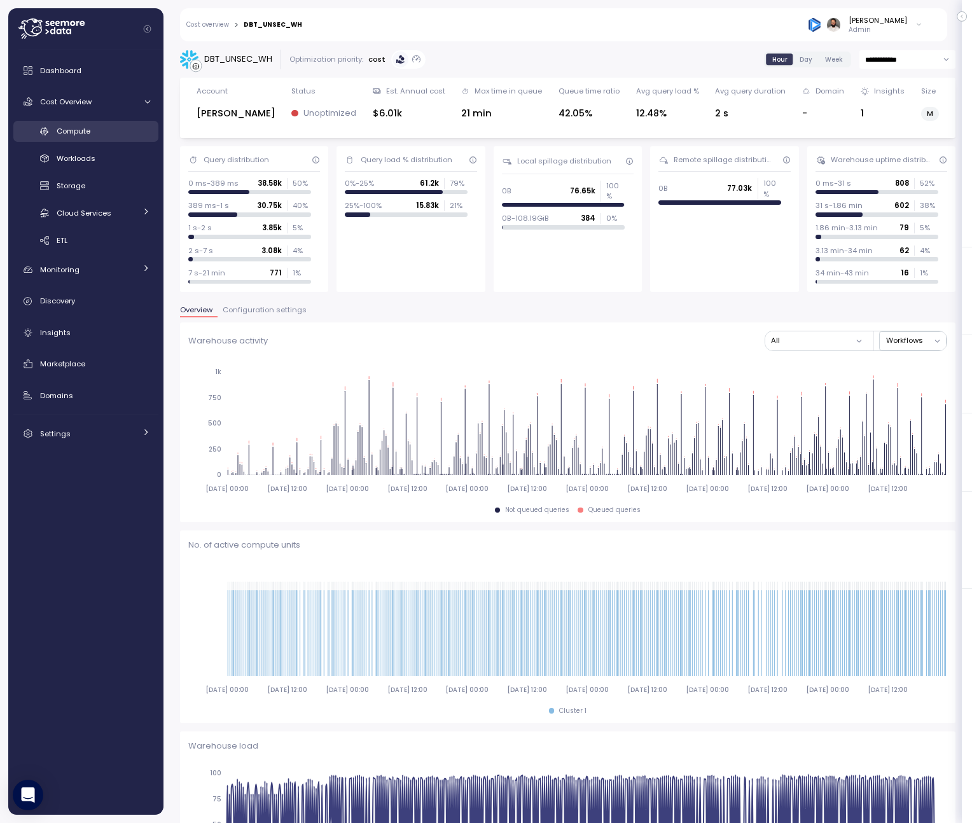
click at [121, 136] on div "Compute" at bounding box center [103, 131] width 93 height 13
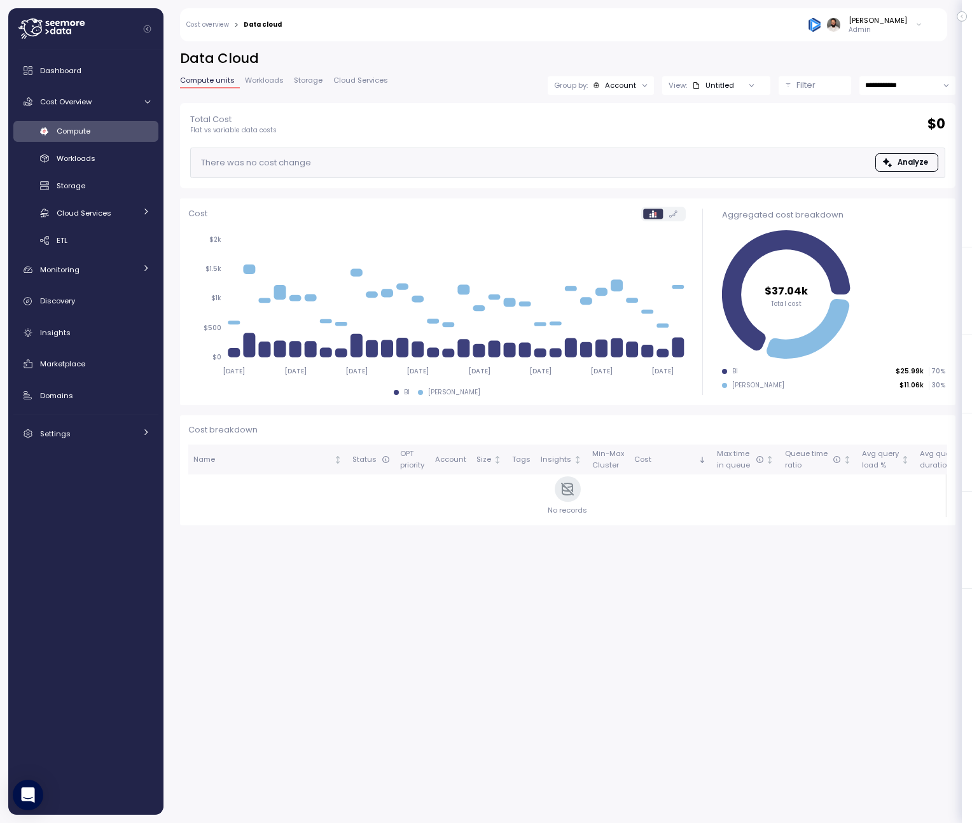
click at [815, 86] on div "Filter" at bounding box center [820, 85] width 48 height 13
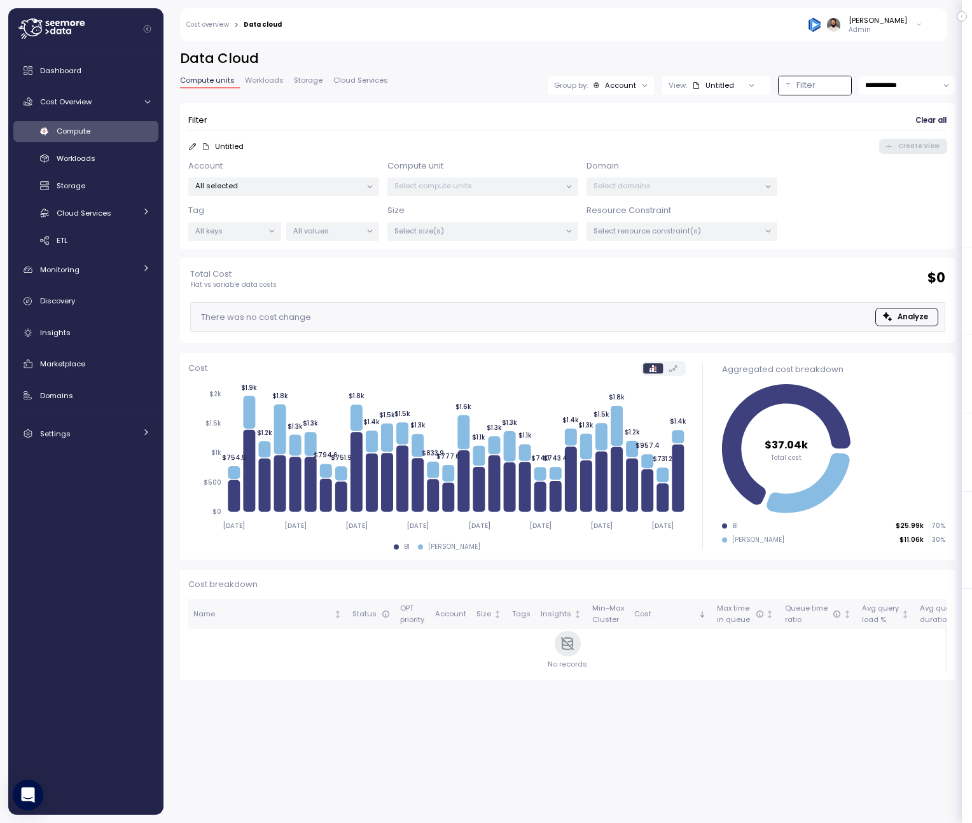
click at [476, 191] on div "Select compute units" at bounding box center [482, 186] width 191 height 18
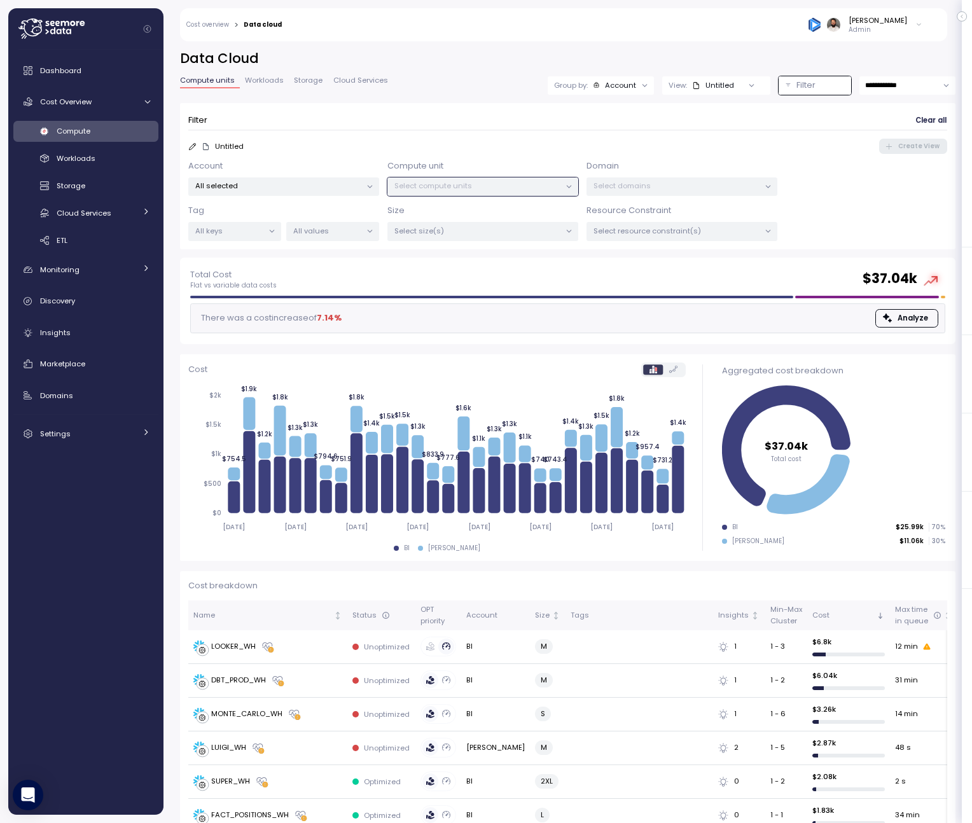
click at [341, 193] on div "All selected" at bounding box center [283, 186] width 191 height 18
click at [328, 276] on span "only" at bounding box center [335, 277] width 15 height 14
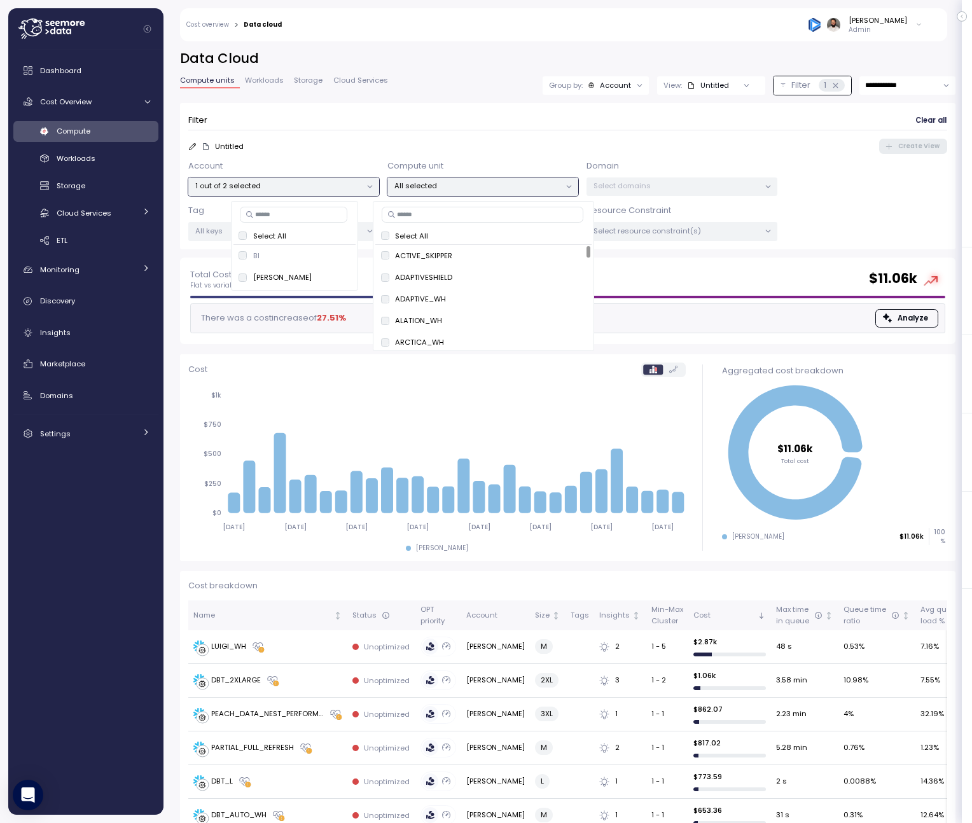
click at [502, 186] on p "All selected" at bounding box center [477, 186] width 166 height 10
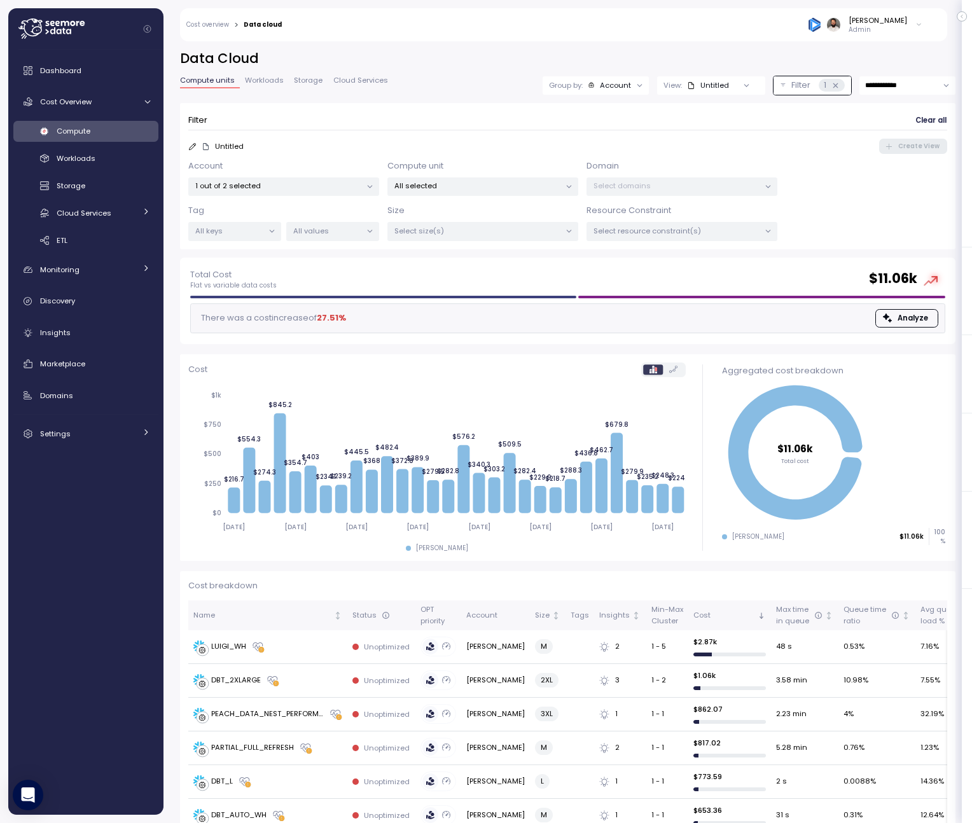
click at [680, 177] on div "Select domains" at bounding box center [681, 186] width 191 height 18
click at [523, 190] on p "All selected" at bounding box center [477, 186] width 166 height 10
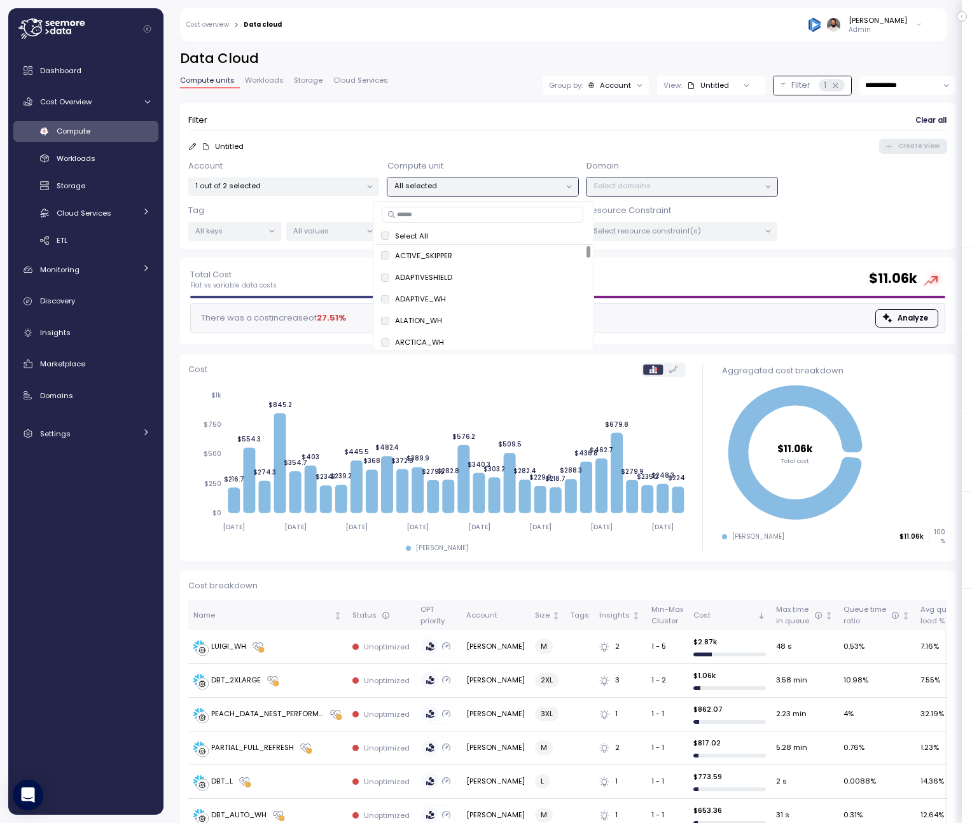
click at [501, 218] on input at bounding box center [483, 214] width 202 height 15
paste input "**********"
type input "**********"
click at [532, 255] on span "only" at bounding box center [535, 256] width 15 height 14
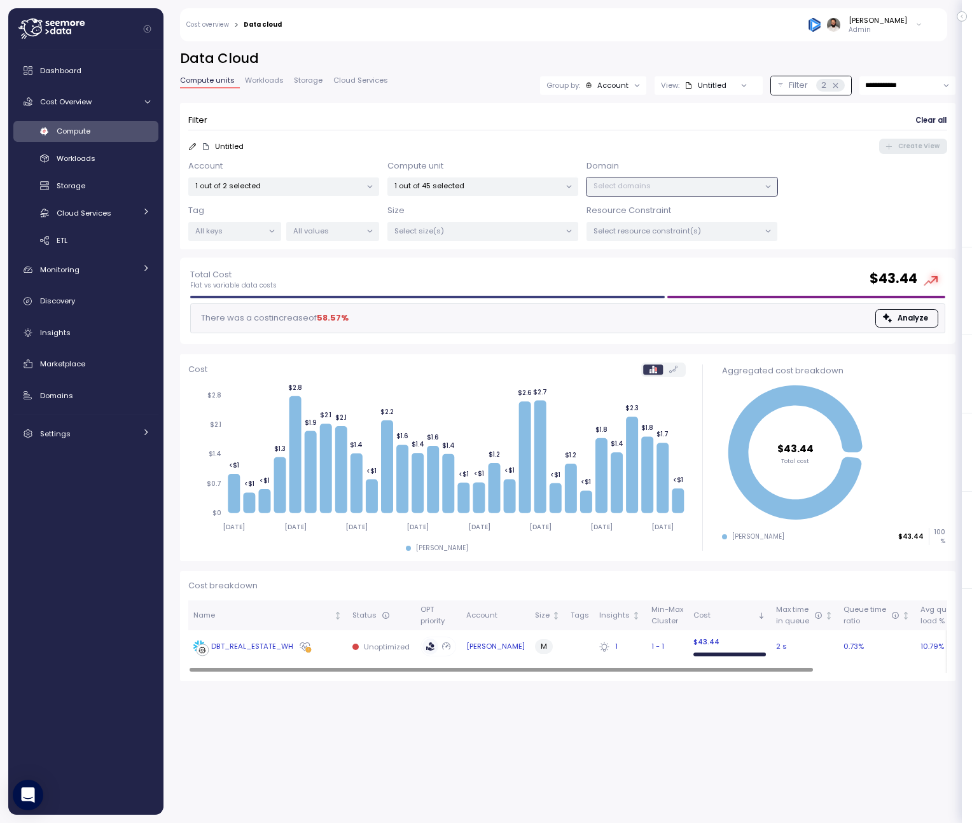
click at [289, 652] on div "DBT_REAL_ESTATE_WH" at bounding box center [243, 646] width 100 height 13
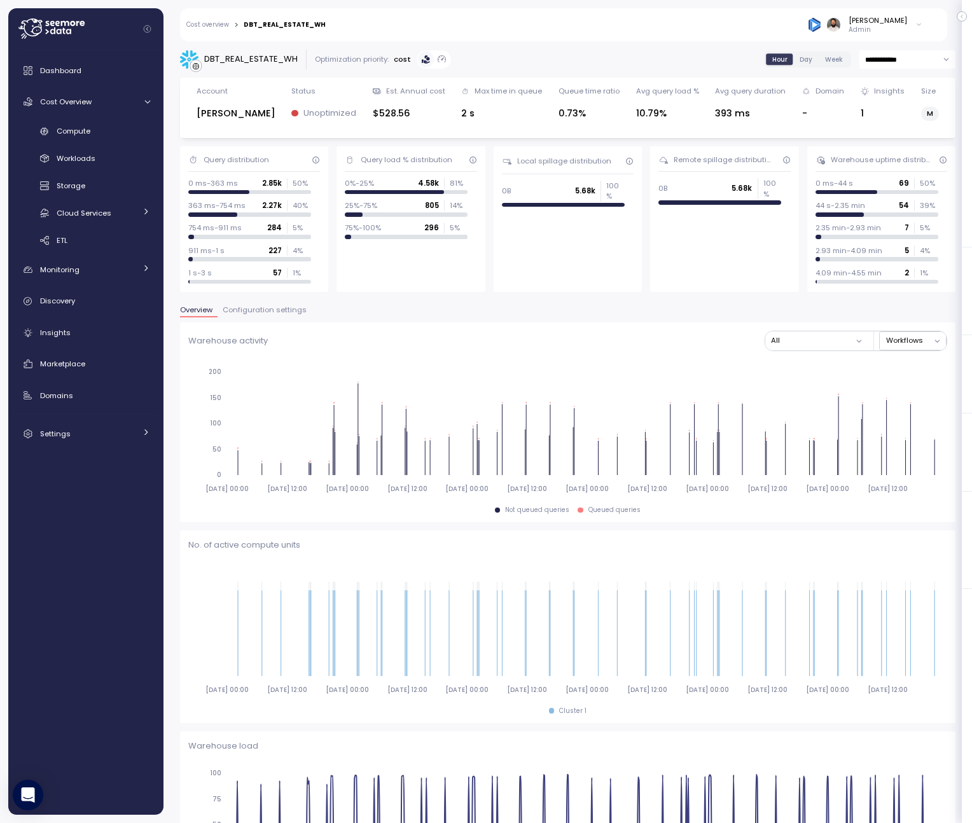
click at [261, 310] on span "Configuration settings" at bounding box center [265, 310] width 84 height 7
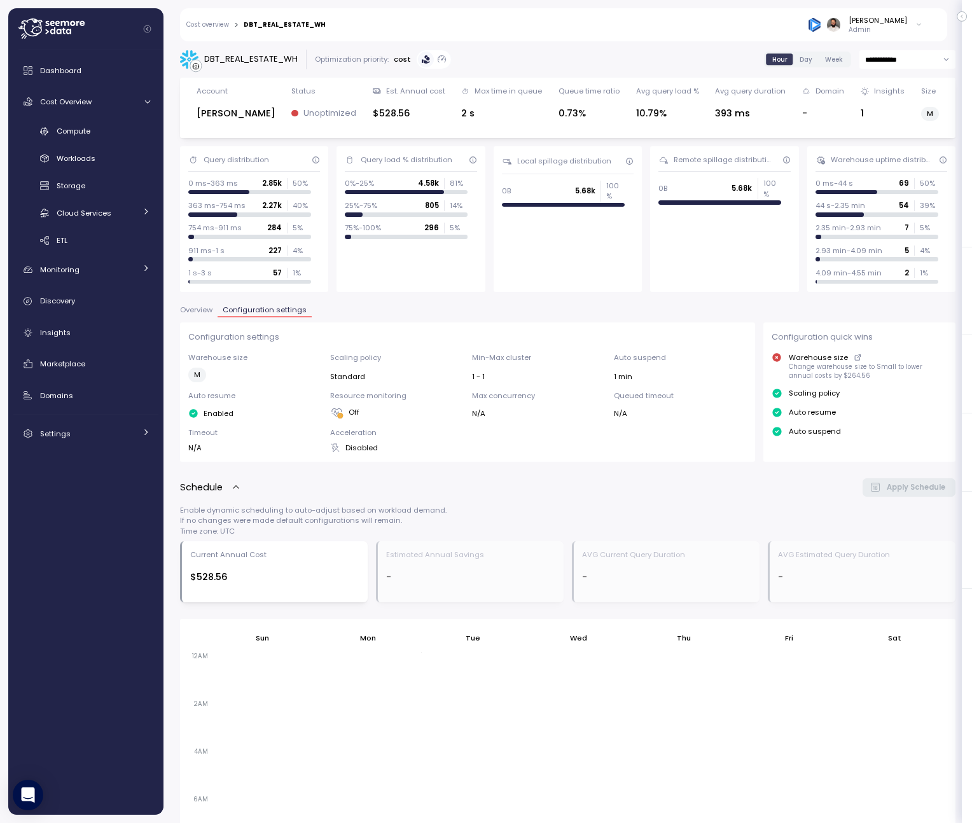
click at [100, 118] on div "Dashboard Cost Overview Compute Workloads Storage Cloud Services Clustering col…" at bounding box center [85, 252] width 145 height 389
click at [100, 132] on div "Compute" at bounding box center [103, 131] width 93 height 13
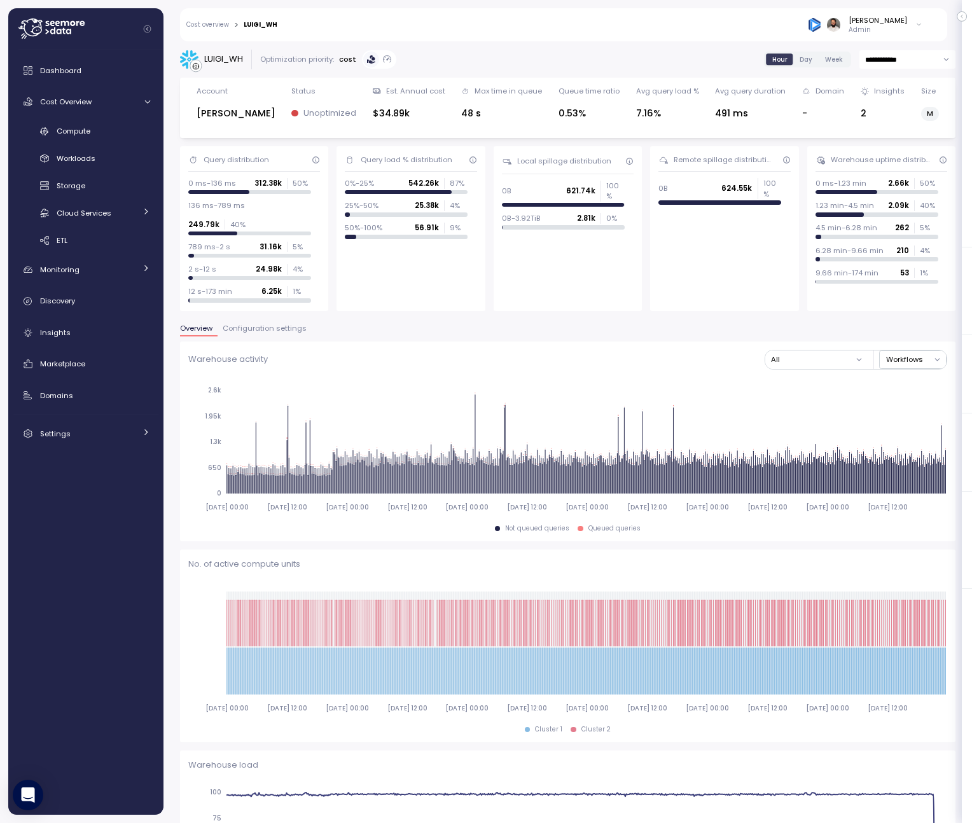
click at [265, 325] on span "Configuration settings" at bounding box center [265, 328] width 84 height 7
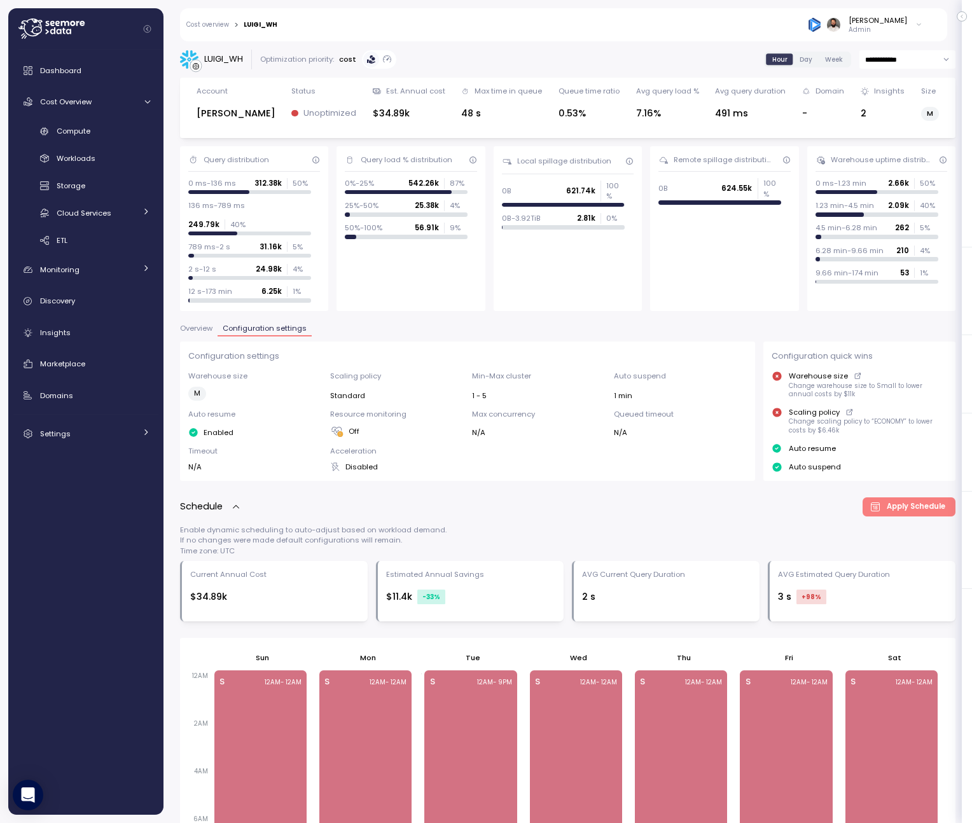
click at [190, 325] on span "Overview" at bounding box center [196, 328] width 32 height 7
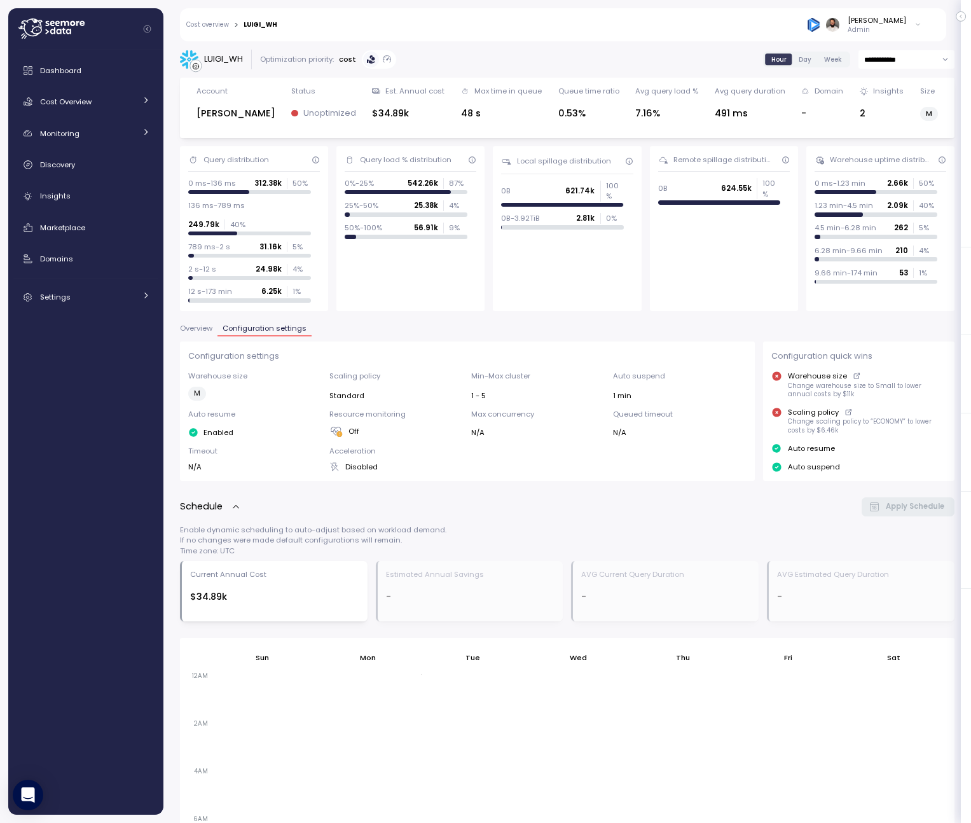
scroll to position [417, 0]
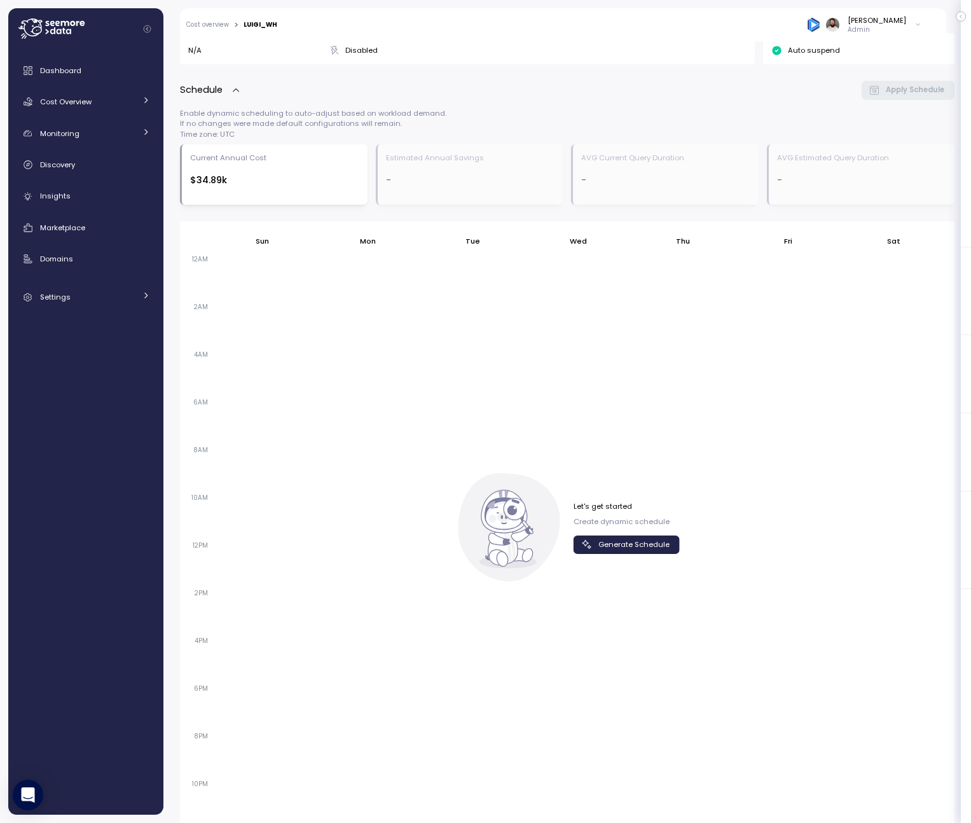
click at [618, 536] on span "Generate Schedule" at bounding box center [633, 544] width 71 height 17
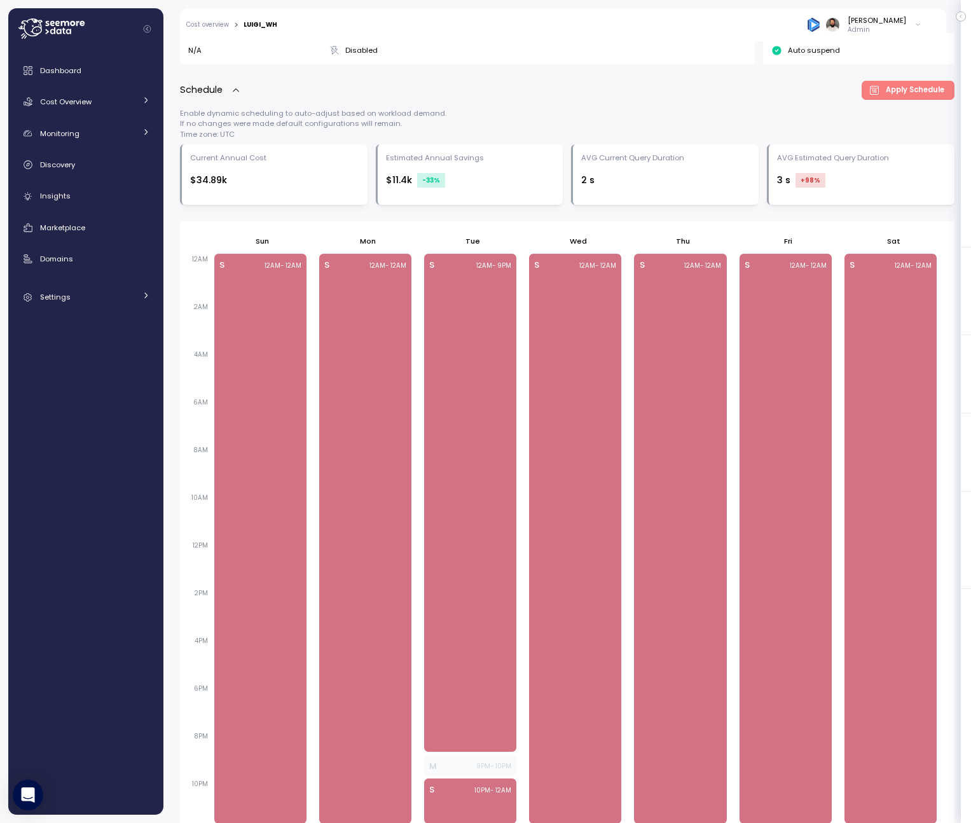
scroll to position [0, 0]
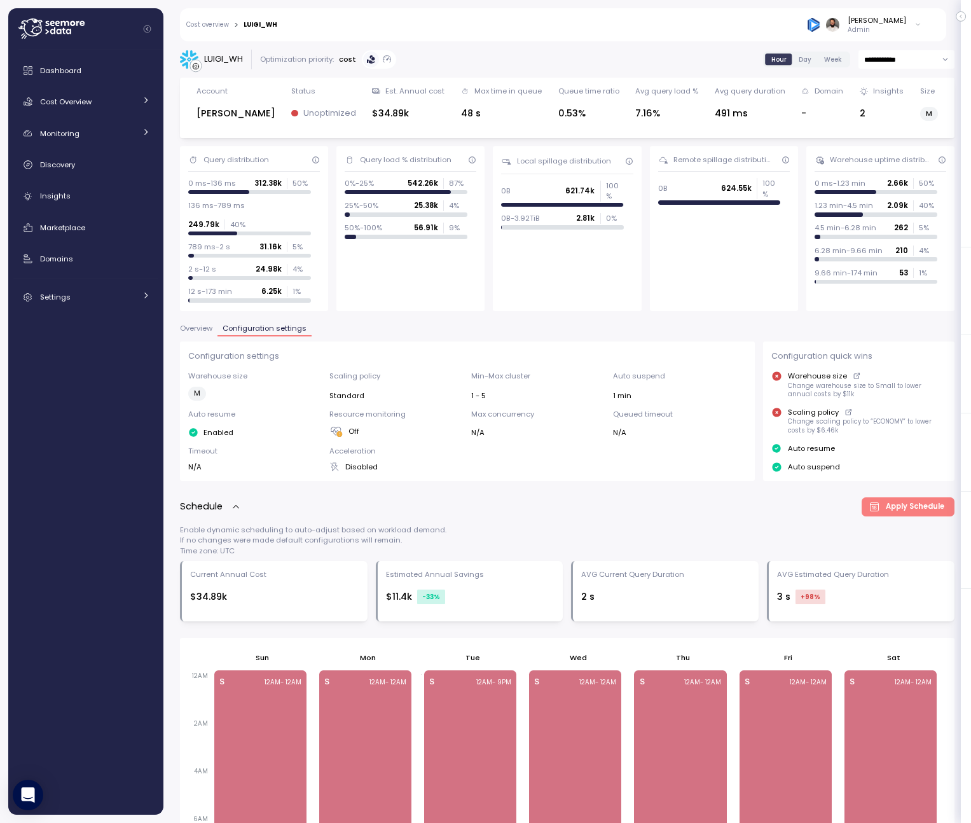
click at [223, 301] on div "**********" at bounding box center [567, 650] width 775 height 1200
click at [212, 325] on span "Overview" at bounding box center [196, 328] width 32 height 7
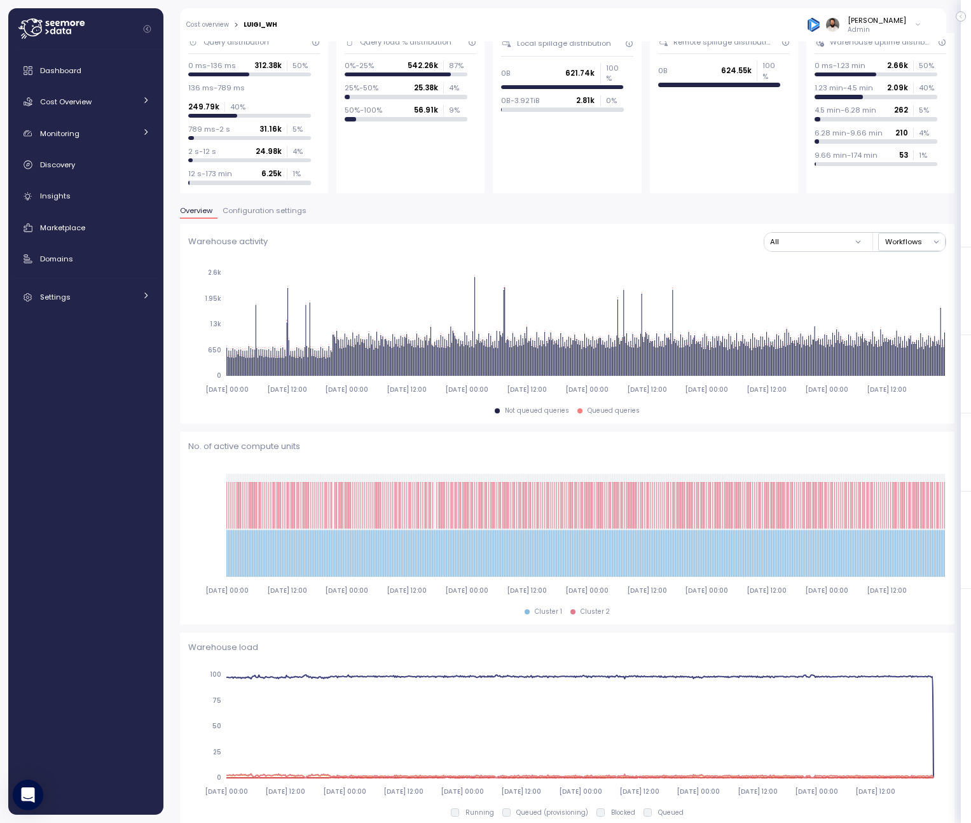
scroll to position [99, 0]
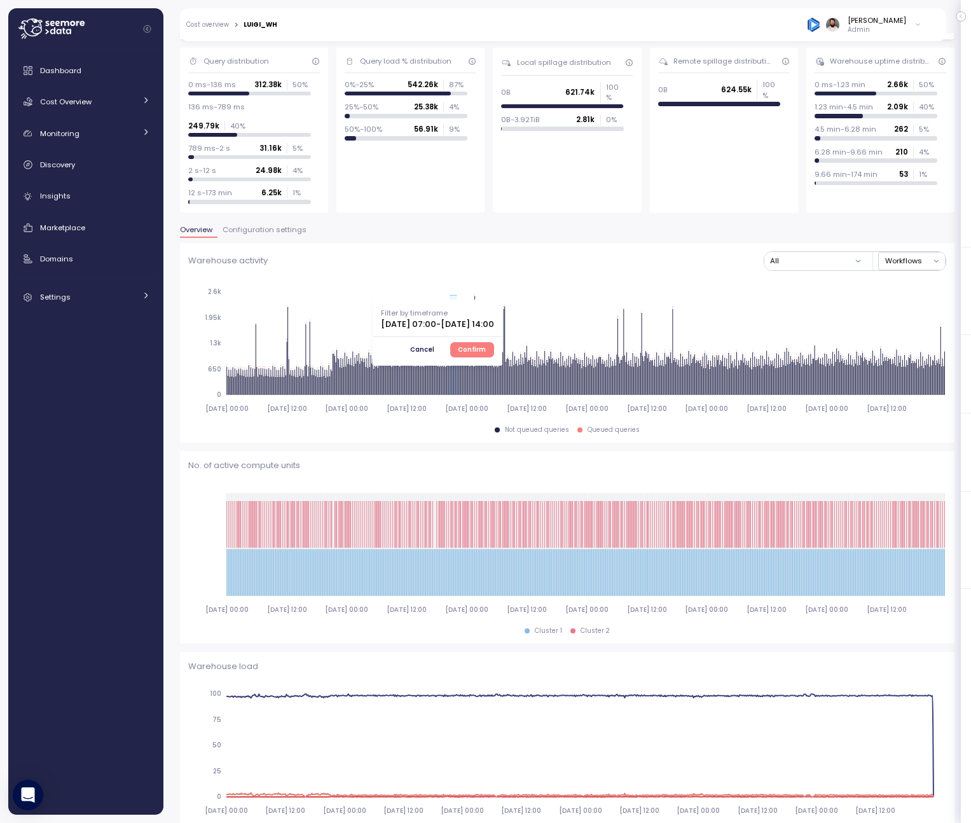
click at [486, 343] on span "Confirm" at bounding box center [472, 350] width 28 height 14
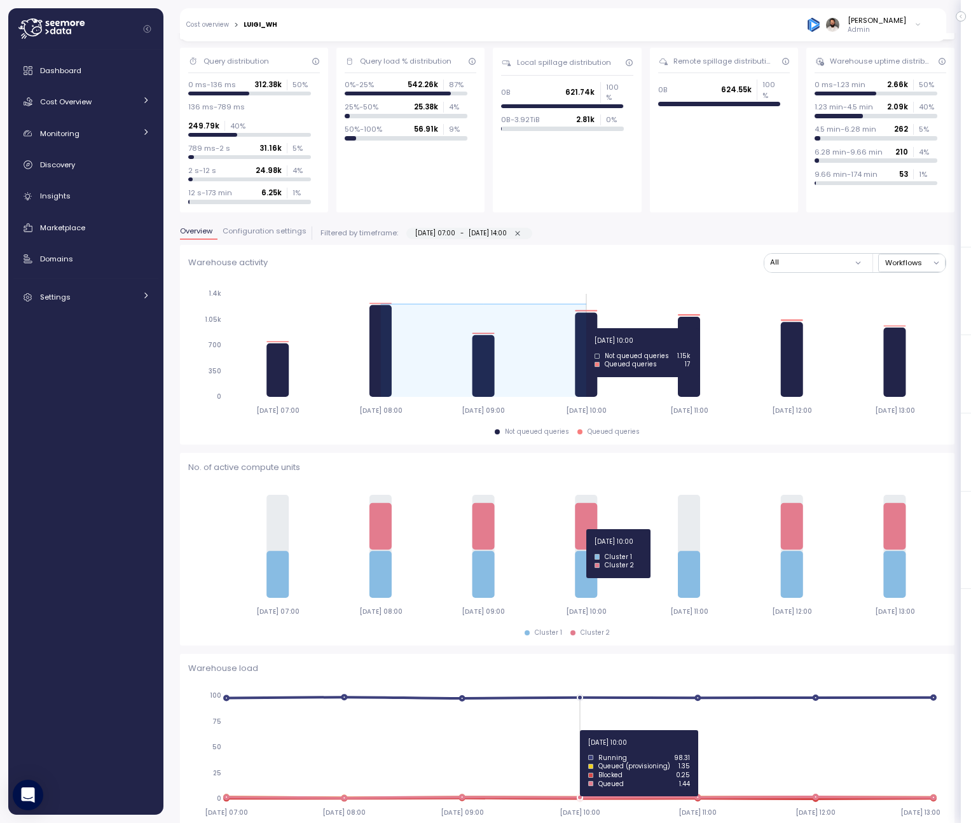
drag, startPoint x: 373, startPoint y: 328, endPoint x: 564, endPoint y: 328, distance: 191.4
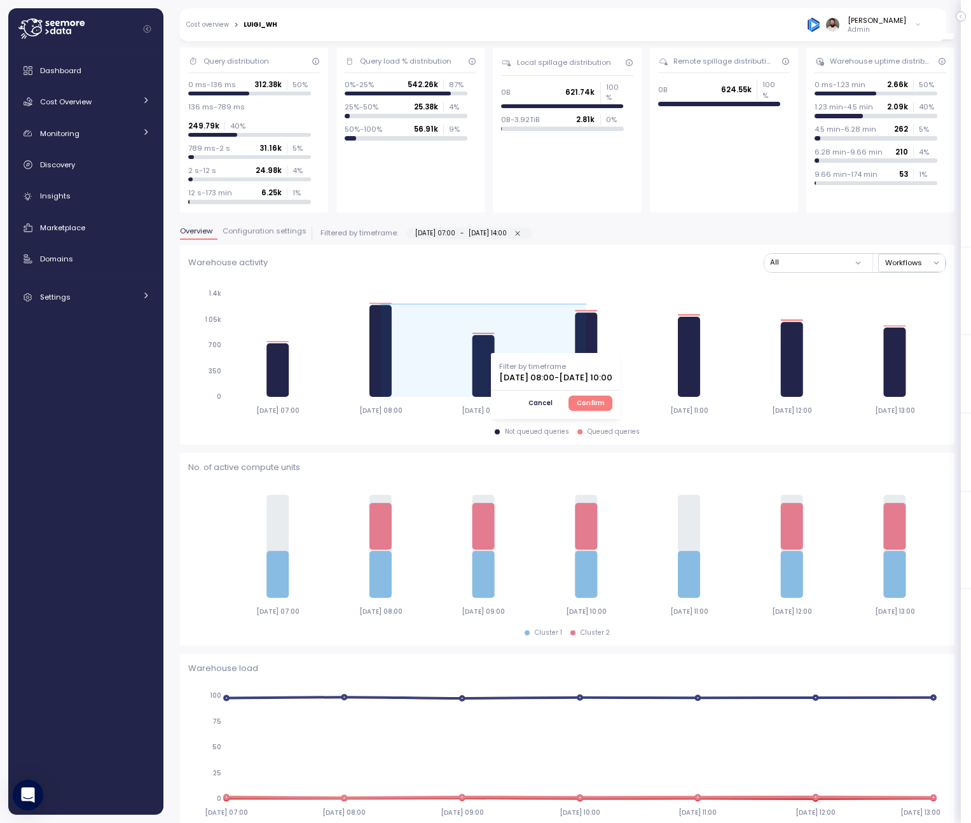
click at [605, 396] on span "Confirm" at bounding box center [591, 403] width 28 height 14
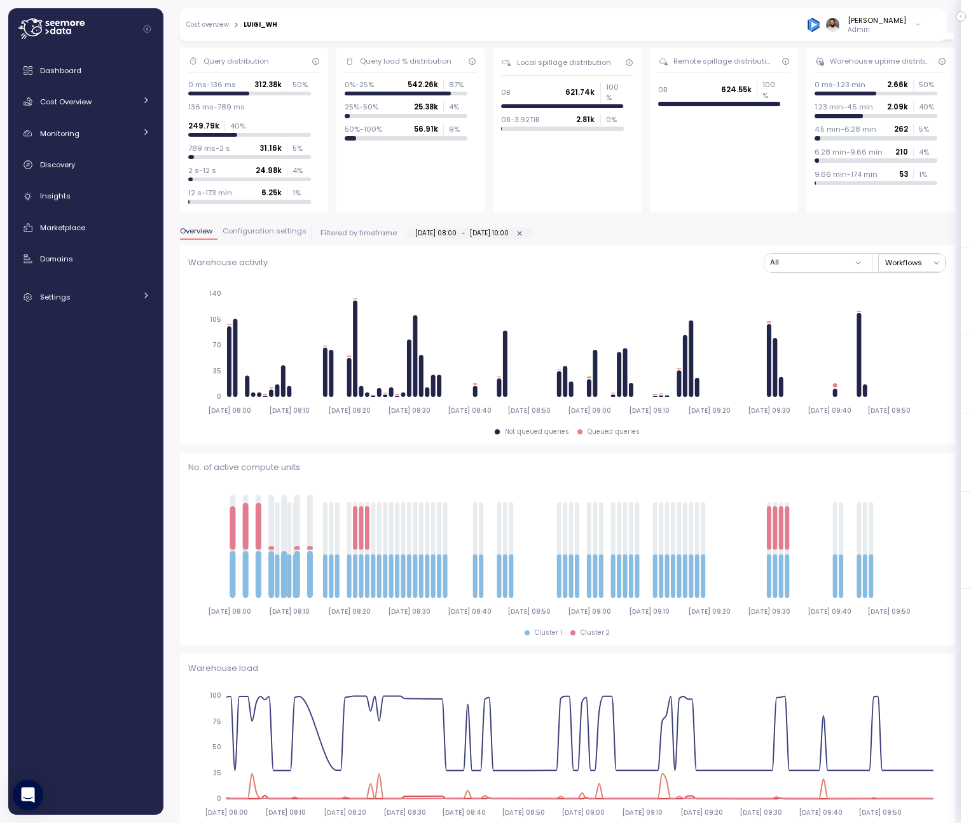
type input "*********"
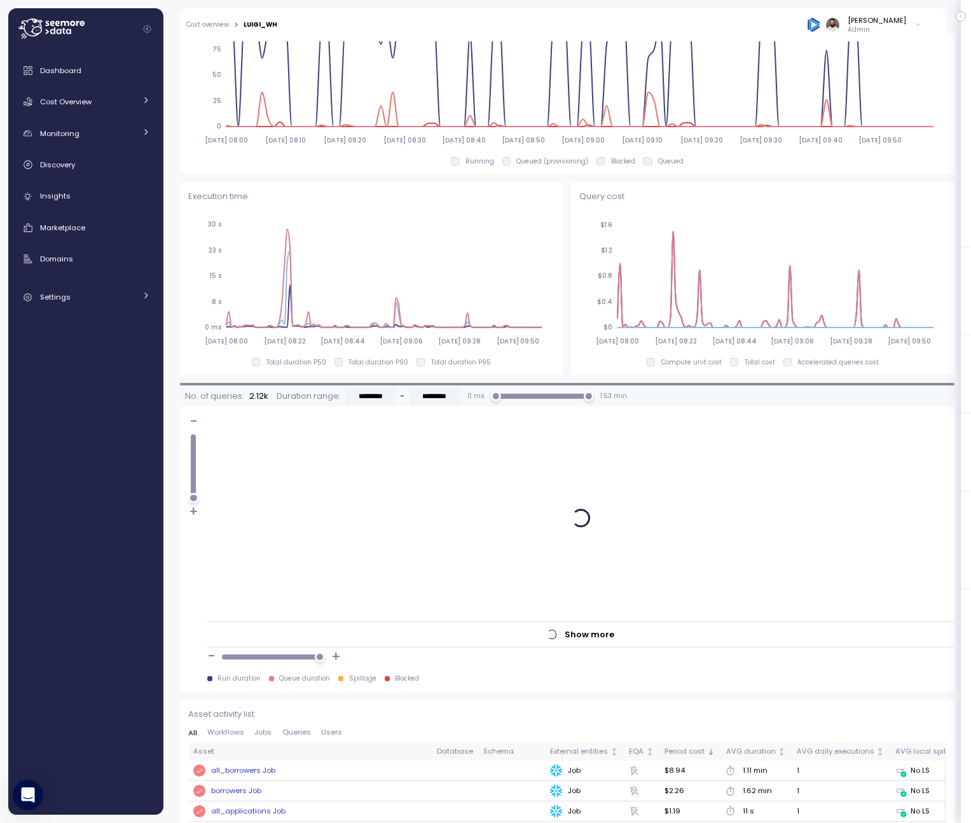
scroll to position [793, 0]
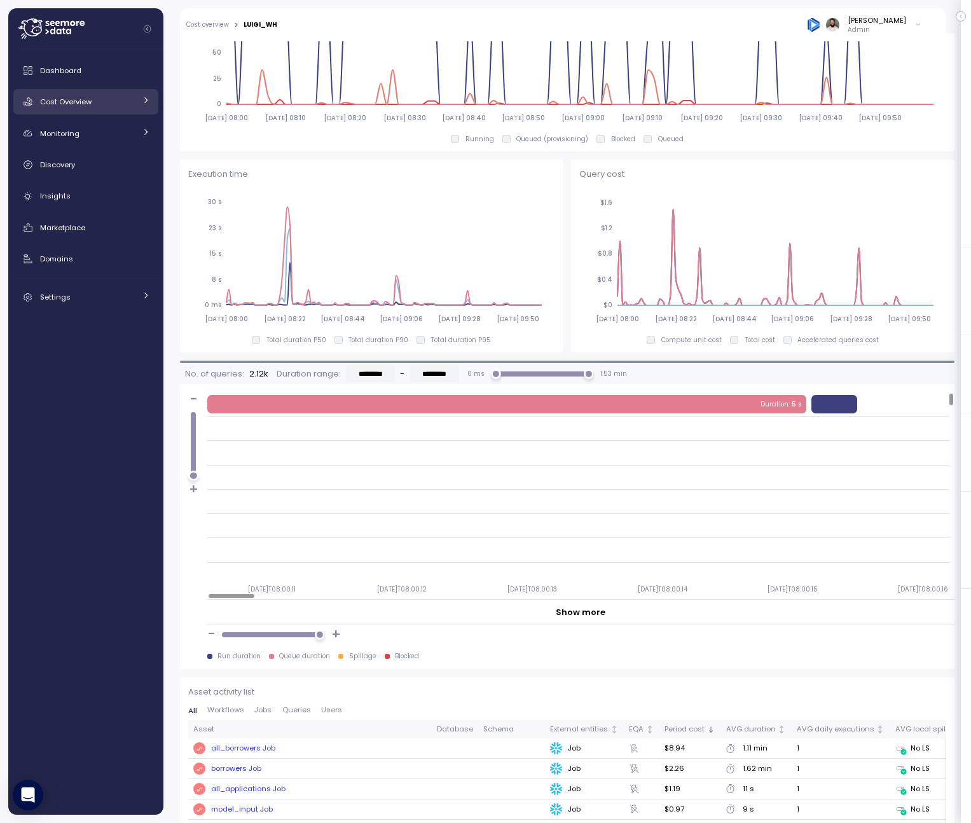
click at [121, 104] on div "Cost Overview" at bounding box center [87, 101] width 95 height 13
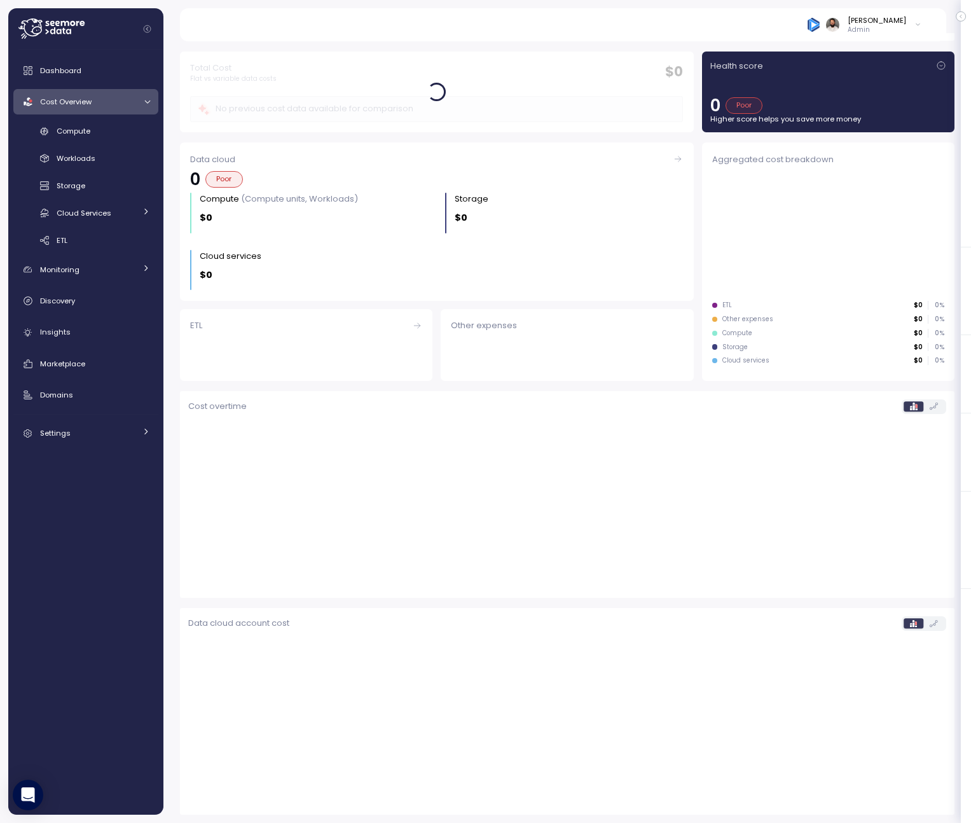
scroll to position [27, 0]
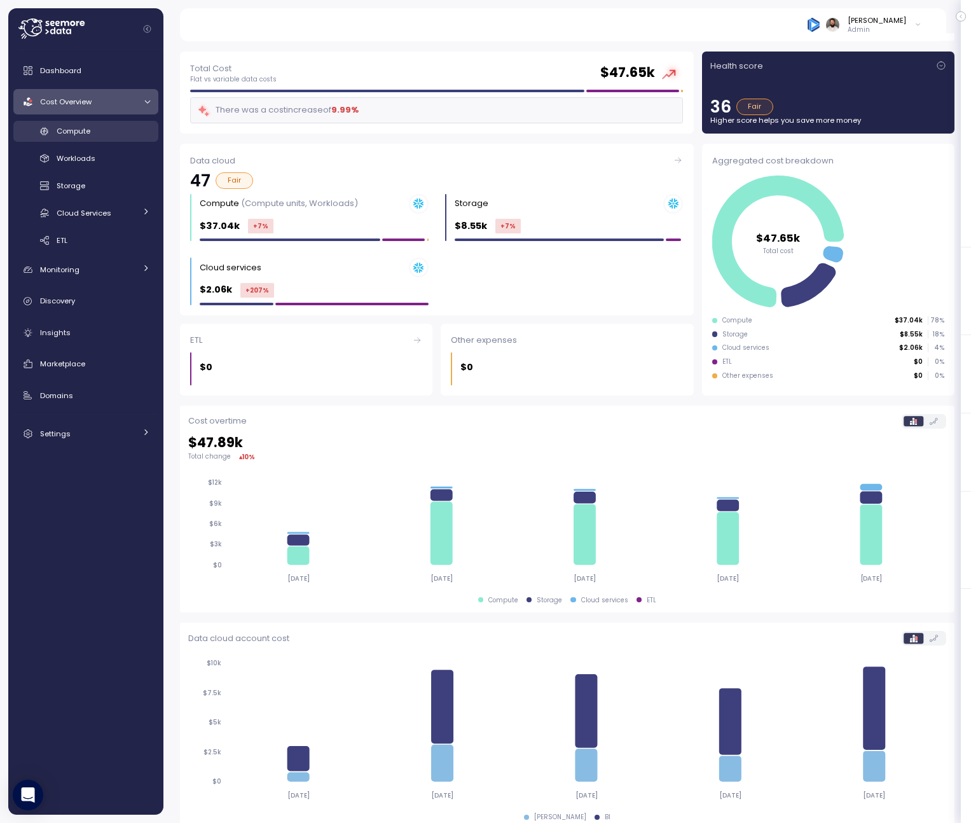
click at [134, 139] on link "Compute" at bounding box center [85, 131] width 145 height 21
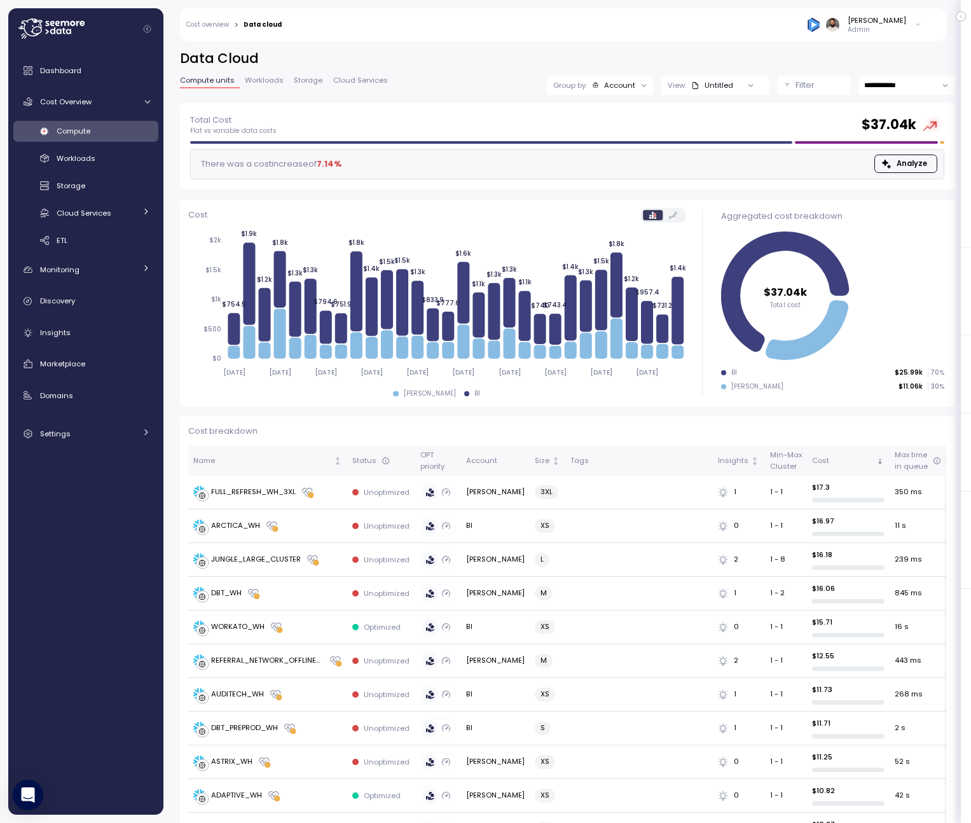
click at [796, 86] on p "Filter" at bounding box center [805, 85] width 19 height 13
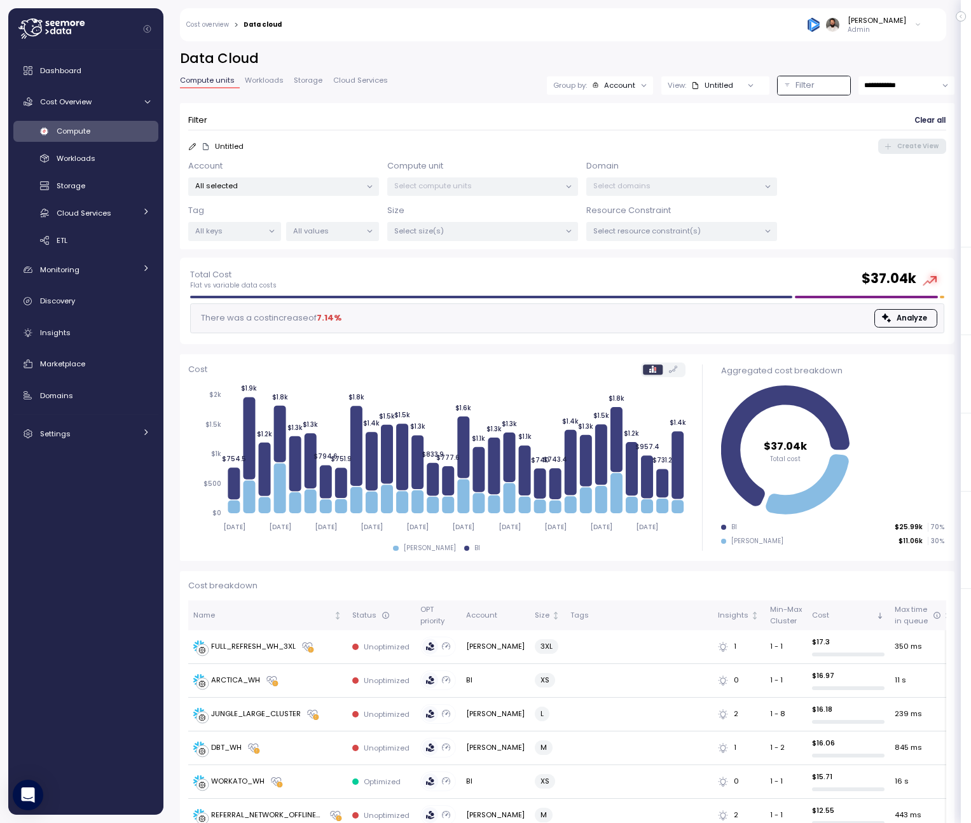
click at [481, 183] on p "Select compute units" at bounding box center [477, 186] width 166 height 10
click at [628, 176] on div "Domain Select domains" at bounding box center [681, 178] width 191 height 37
click at [344, 190] on p "All selected" at bounding box center [278, 186] width 166 height 10
click at [457, 191] on div "Select compute units" at bounding box center [482, 186] width 191 height 18
click at [315, 185] on p "All selected" at bounding box center [278, 186] width 166 height 10
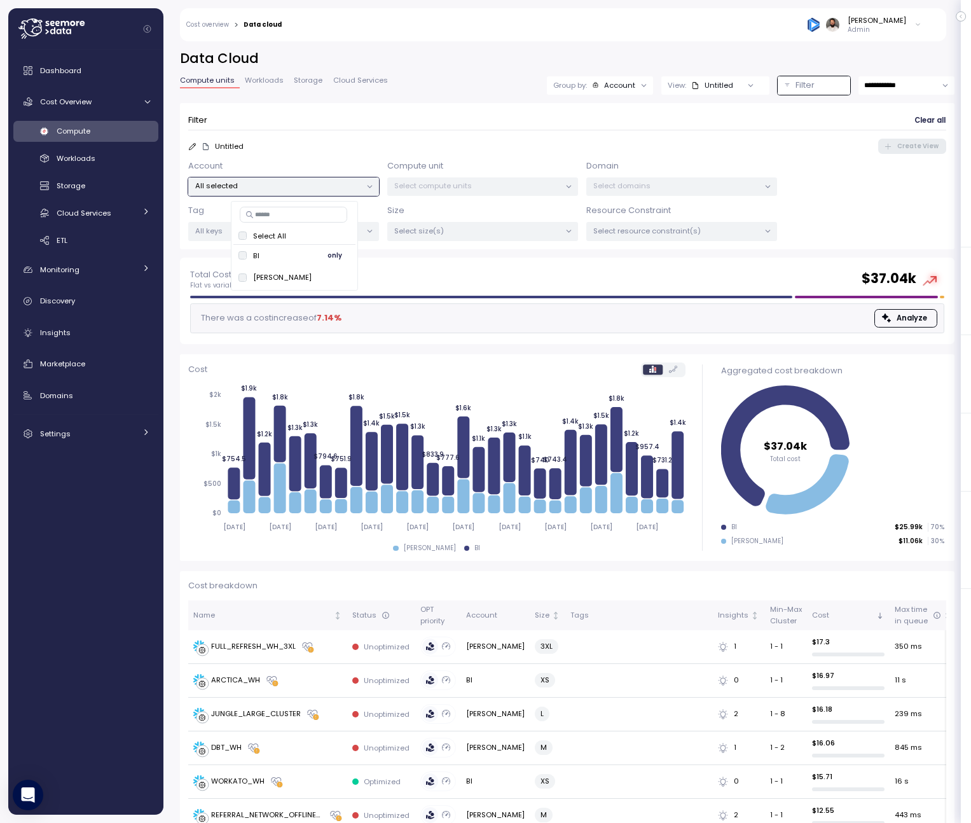
click at [328, 256] on span "only" at bounding box center [335, 256] width 15 height 14
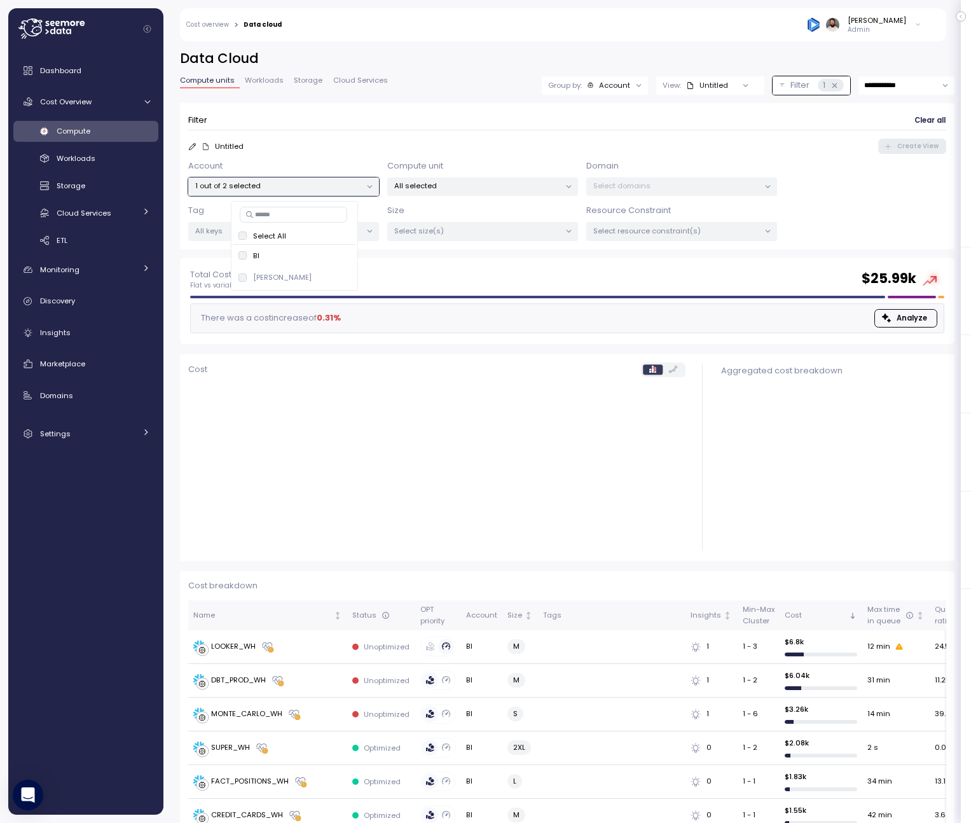
click at [442, 193] on div "All selected" at bounding box center [482, 186] width 191 height 18
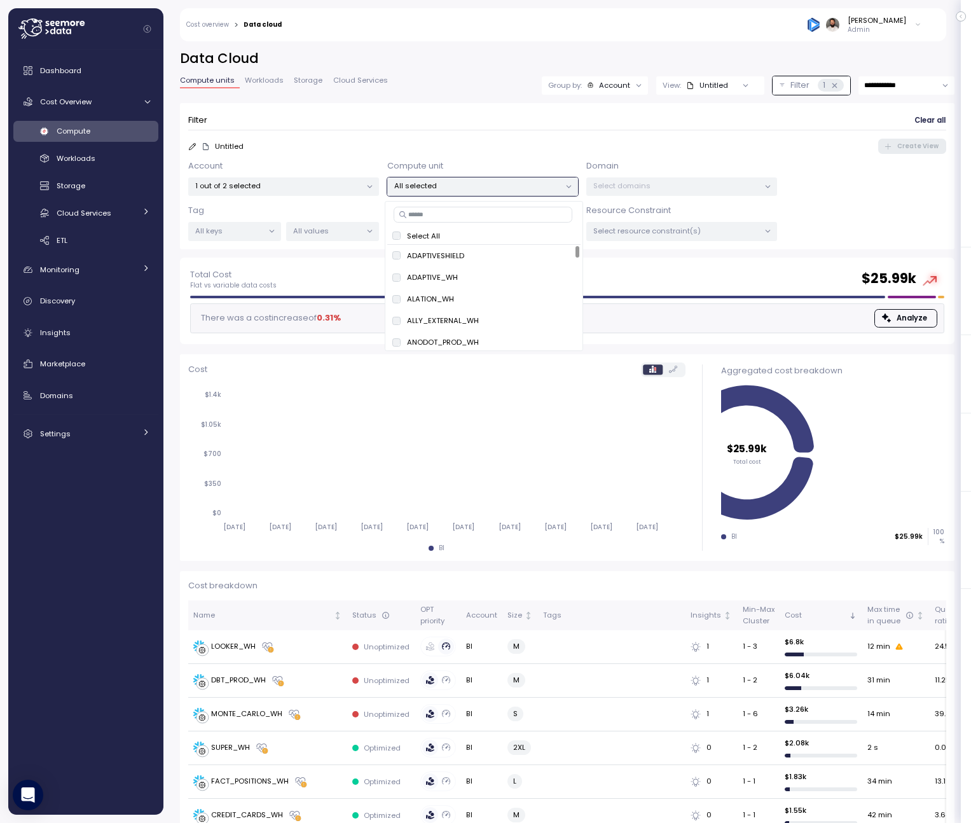
click at [445, 210] on input at bounding box center [483, 214] width 179 height 15
paste input "**********"
type input "**********"
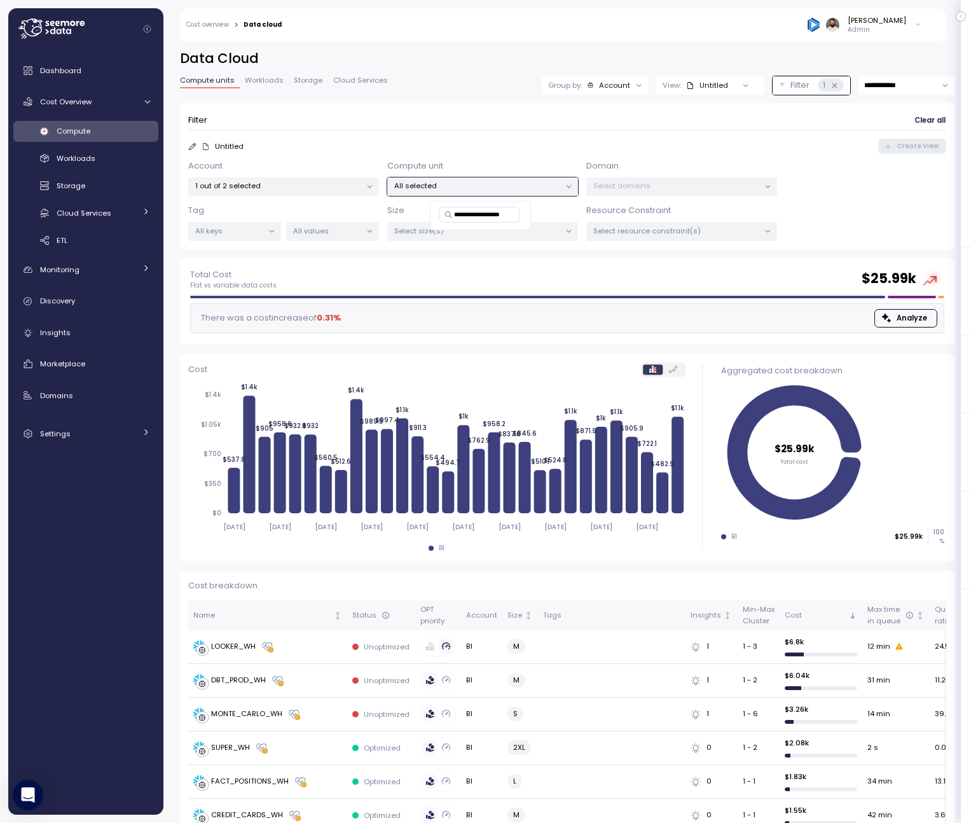
click at [344, 193] on div "1 out of 2 selected" at bounding box center [283, 186] width 191 height 18
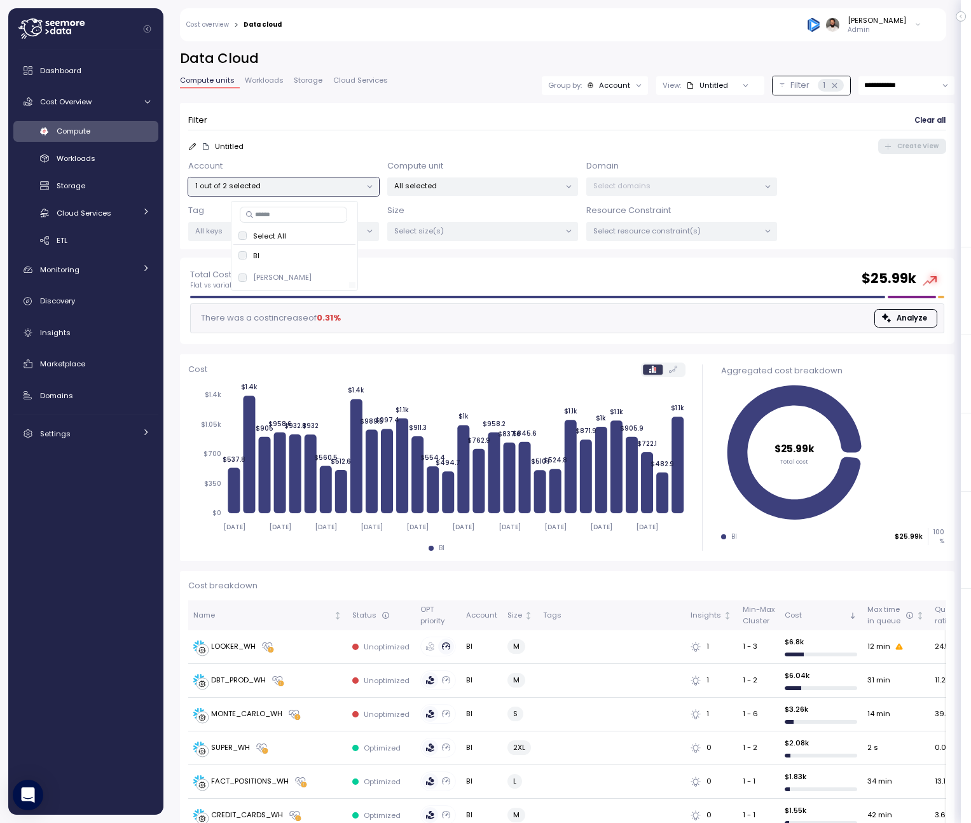
click at [311, 284] on div at bounding box center [291, 285] width 116 height 6
click at [328, 279] on span "only" at bounding box center [335, 277] width 15 height 14
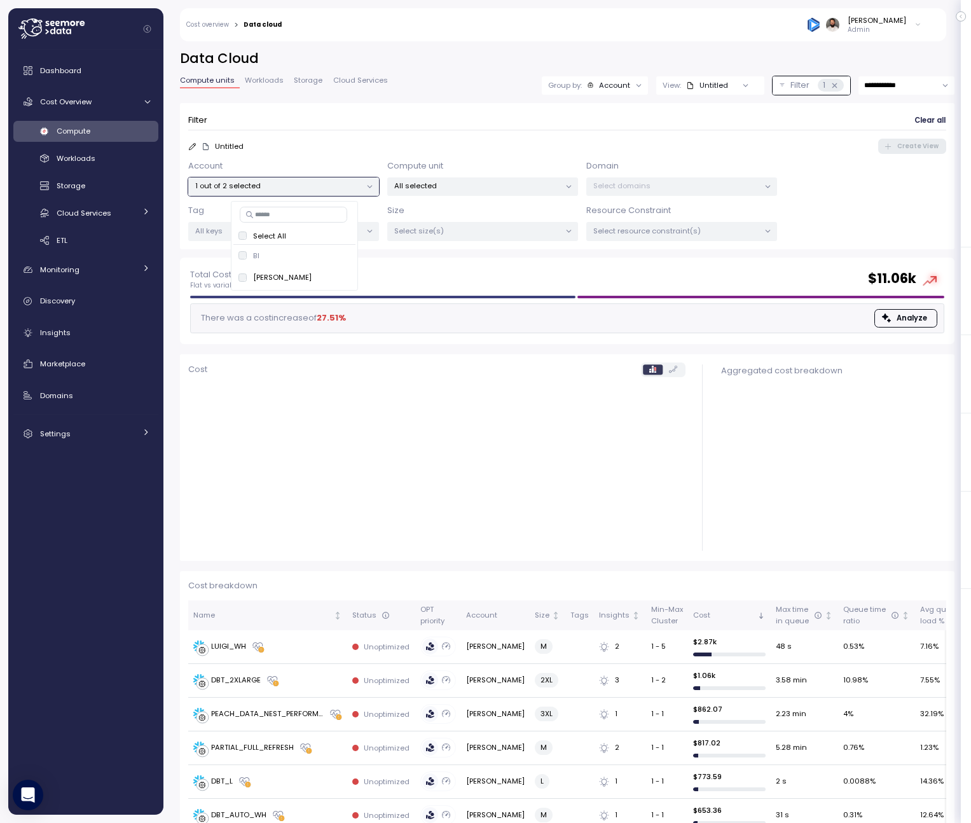
click at [453, 188] on p "All selected" at bounding box center [477, 186] width 166 height 10
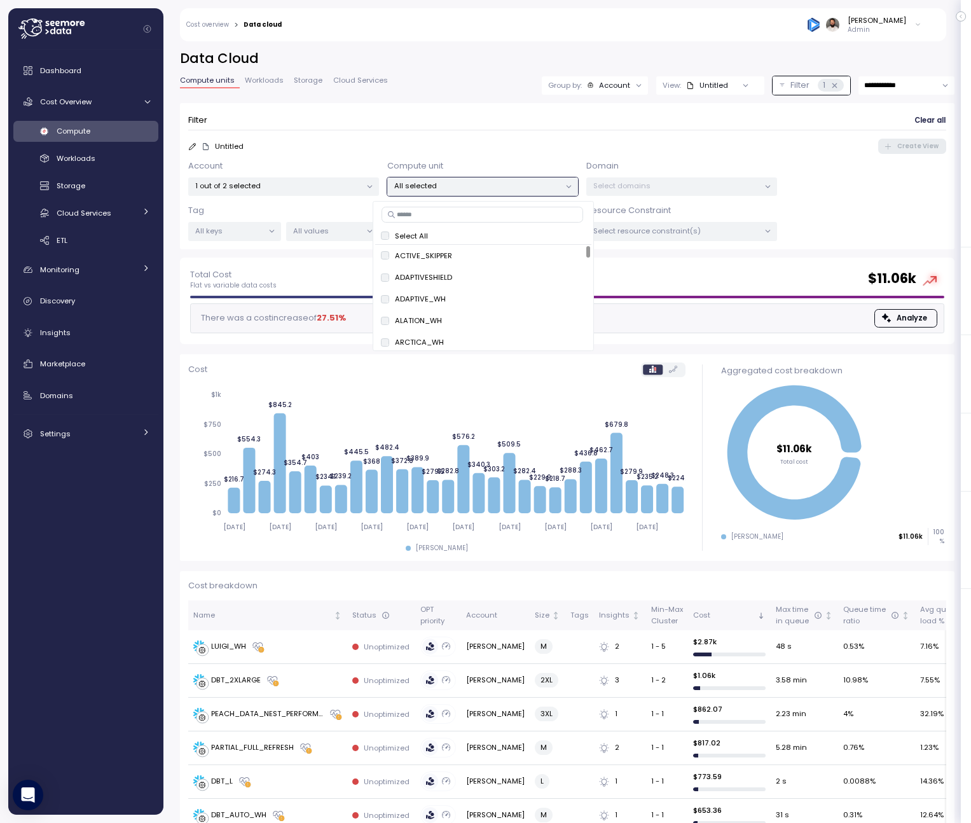
click at [447, 212] on input at bounding box center [483, 214] width 202 height 15
paste input "**********"
type input "**********"
click at [530, 254] on span "only" at bounding box center [537, 256] width 15 height 14
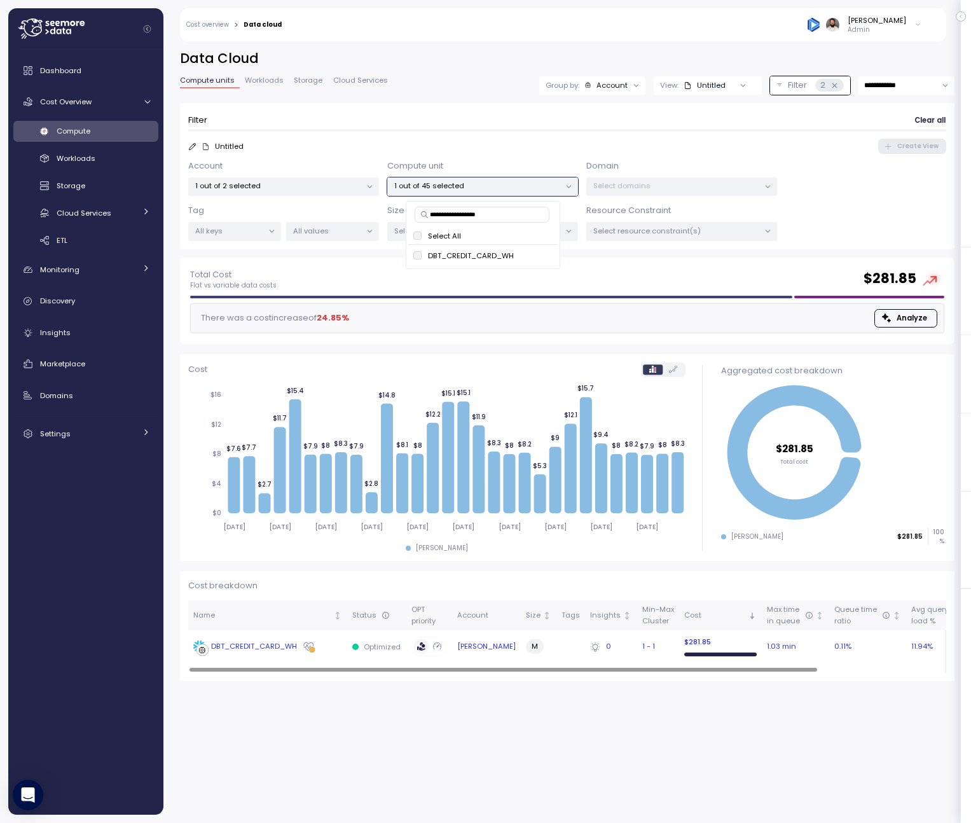
click at [338, 640] on div "DBT_CREDIT_CARD_WH" at bounding box center [267, 646] width 149 height 13
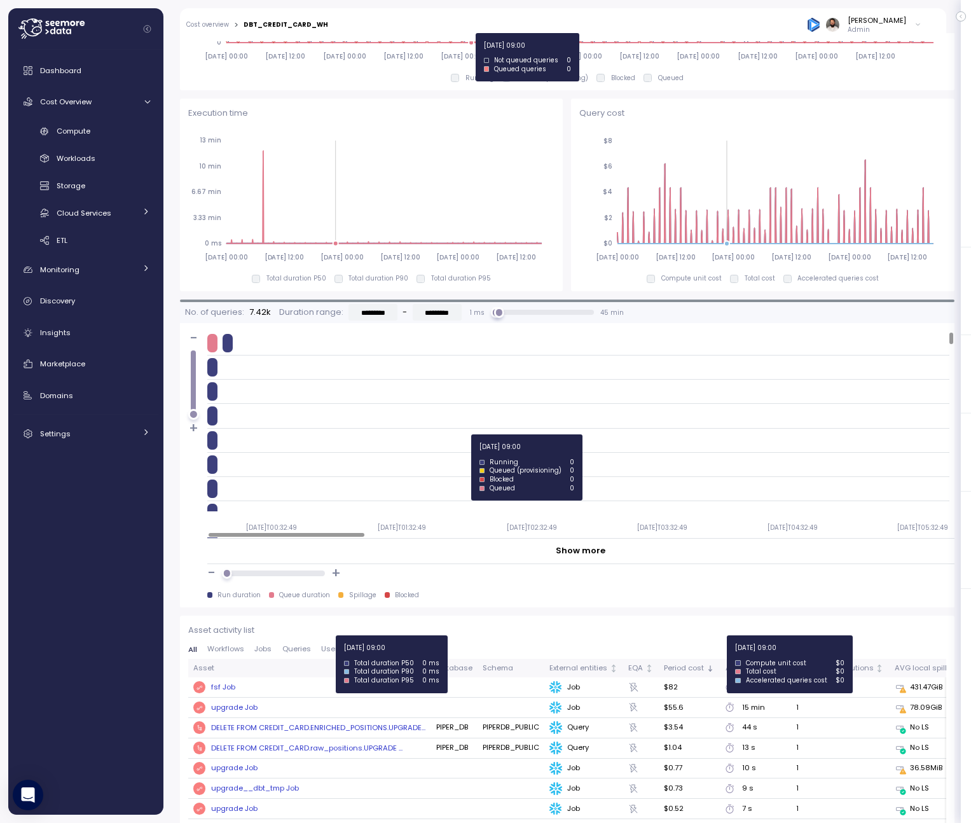
scroll to position [860, 0]
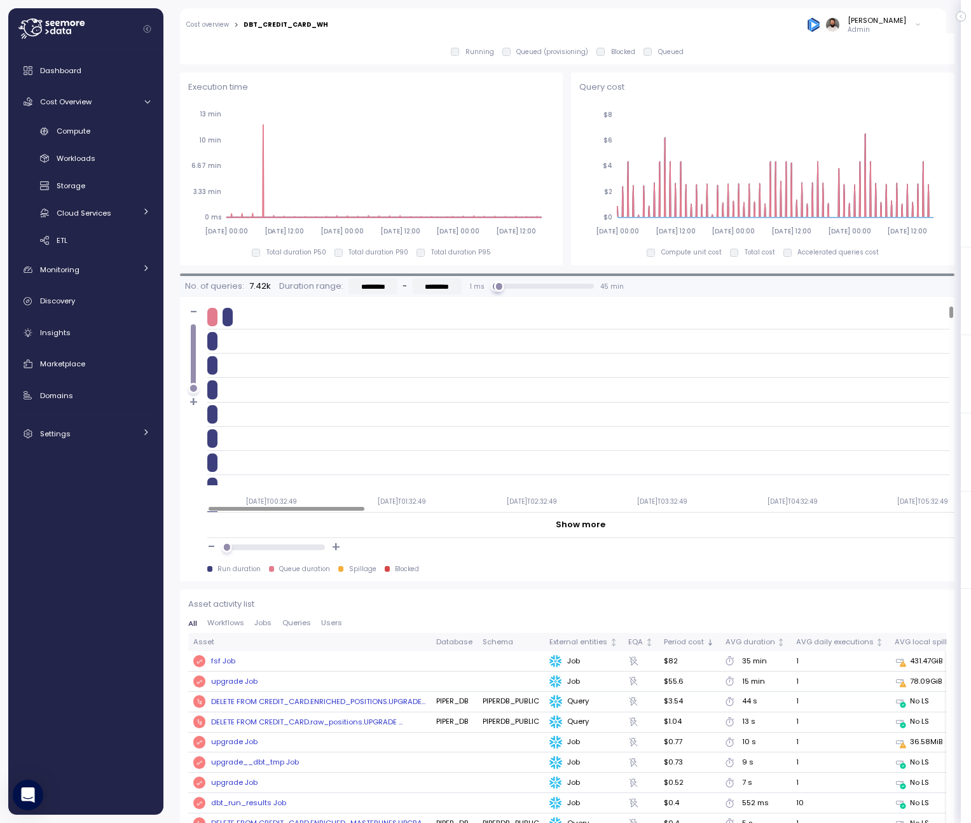
click at [303, 623] on span "Queries" at bounding box center [296, 622] width 29 height 7
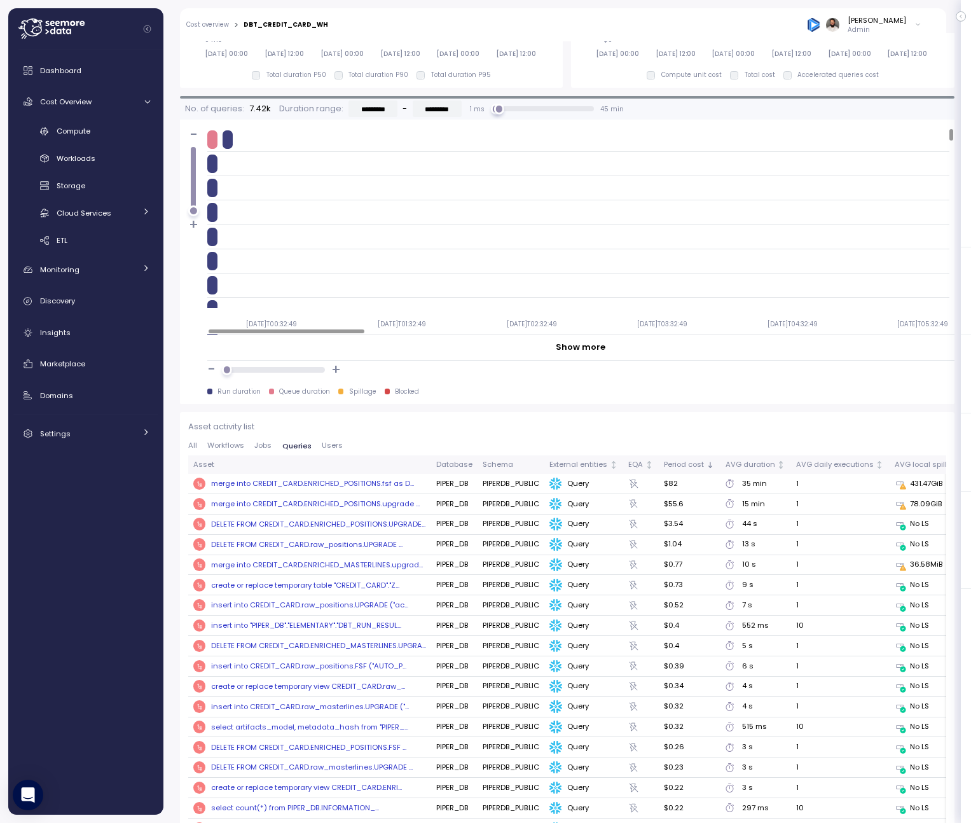
scroll to position [0, 143]
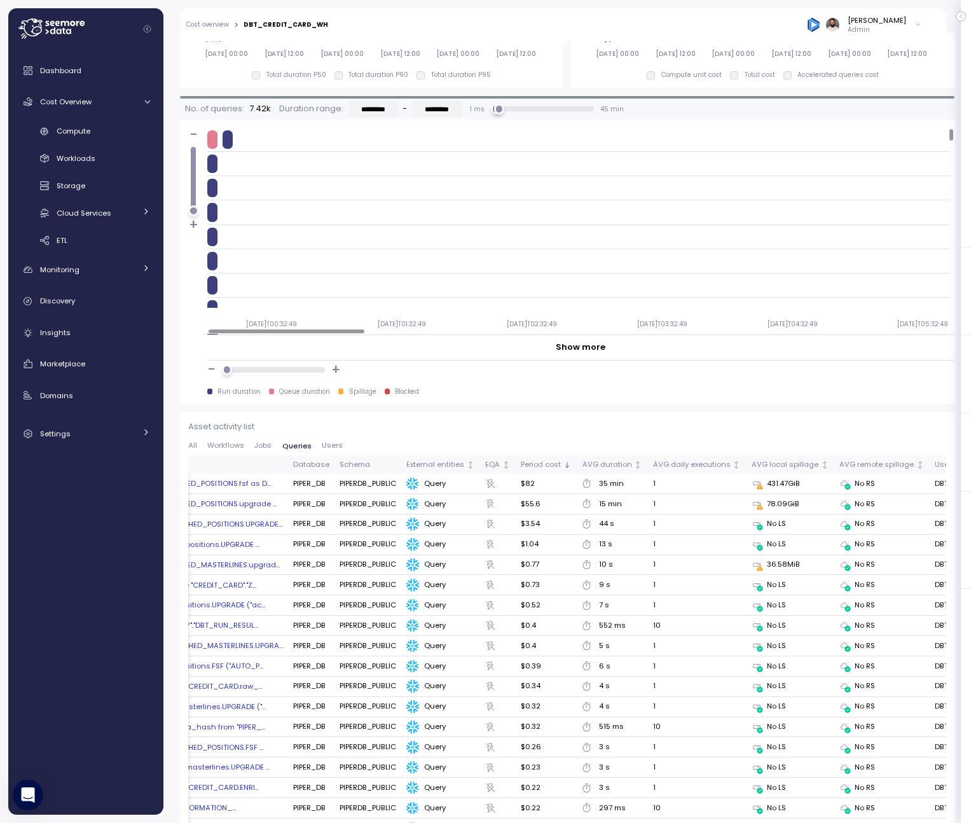
click at [626, 409] on div "Warehouse activity All Workflows 2025-07-12 00:00 2025-07-14 12:00 2025-07-17 0…" at bounding box center [567, 389] width 775 height 2209
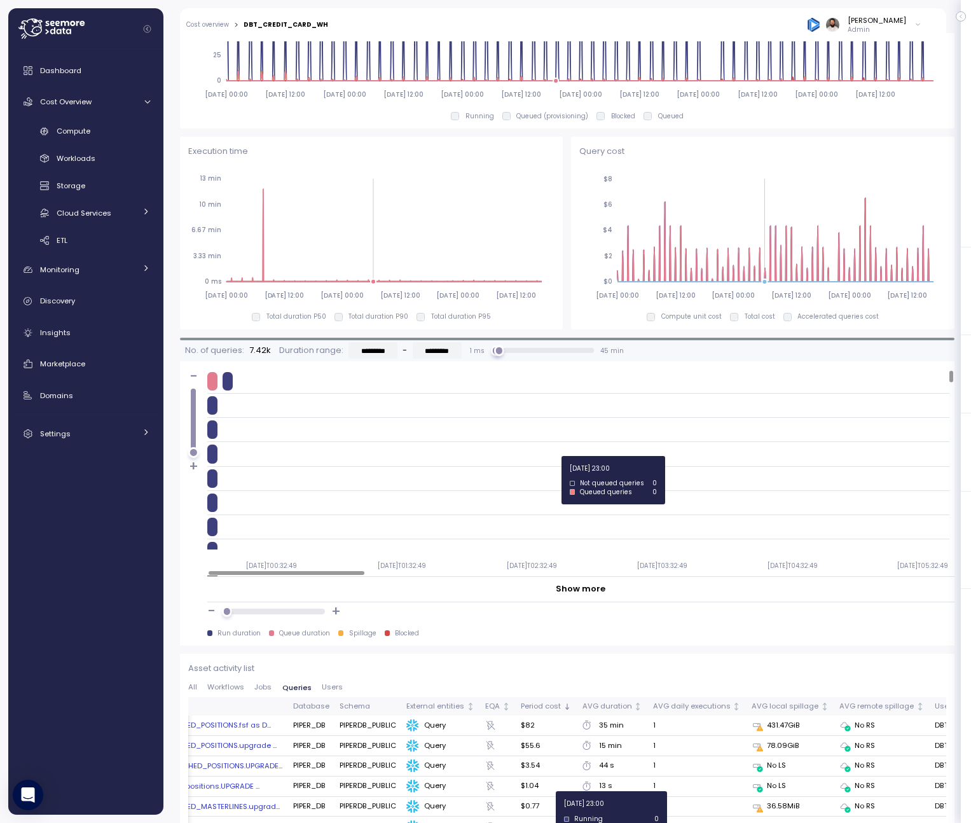
scroll to position [878, 0]
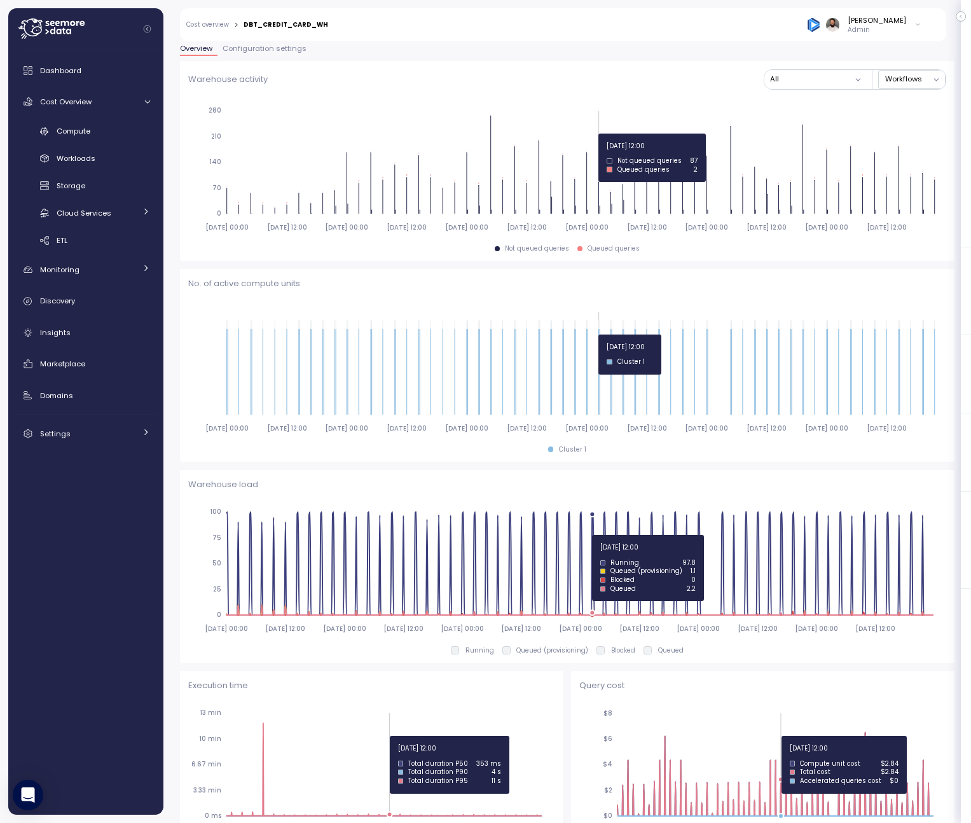
scroll to position [225, 0]
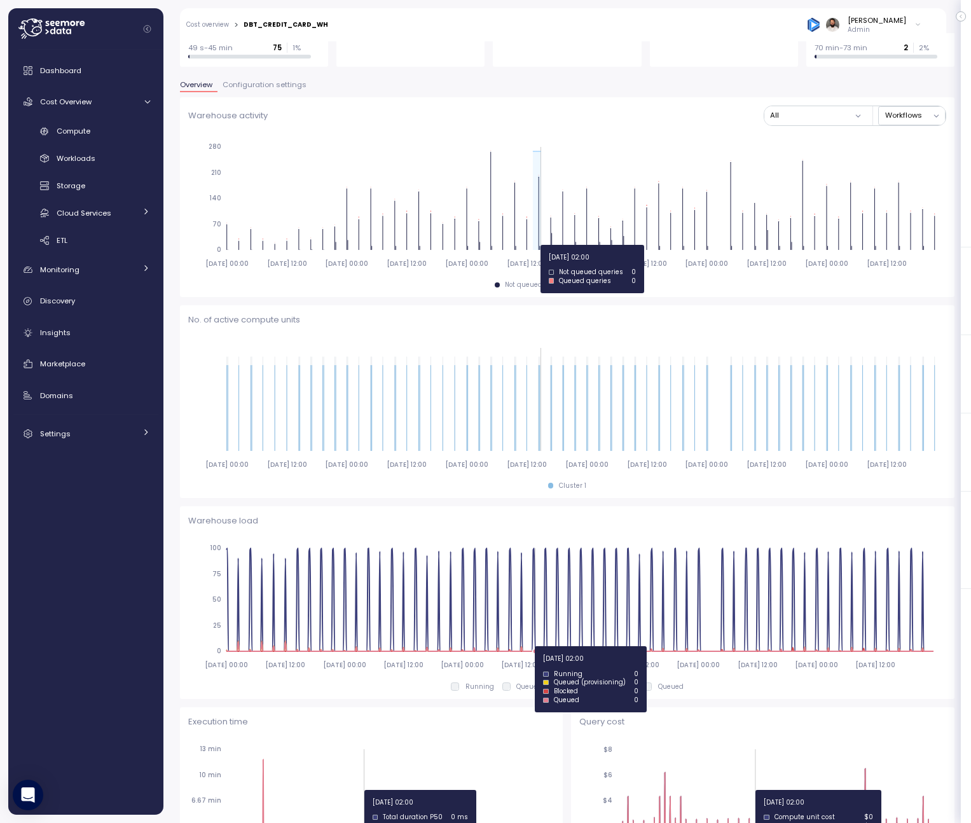
drag, startPoint x: 533, startPoint y: 245, endPoint x: 541, endPoint y: 244, distance: 8.3
click at [541, 244] on icon "2025-07-12 00:00 2025-07-14 12:00 2025-07-17 00:00 2025-07-19 12:00 2025-07-22 …" at bounding box center [567, 204] width 758 height 141
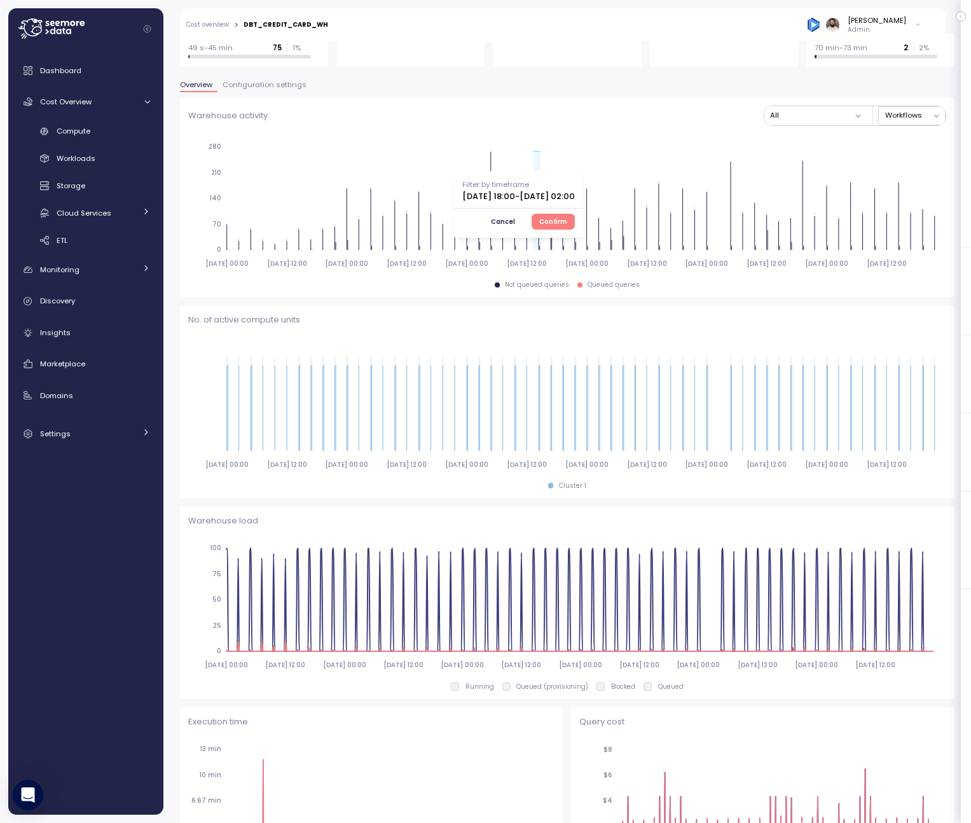
click at [575, 214] on div "Cancel Confirm" at bounding box center [518, 221] width 113 height 15
click at [567, 219] on span "Confirm" at bounding box center [553, 221] width 28 height 14
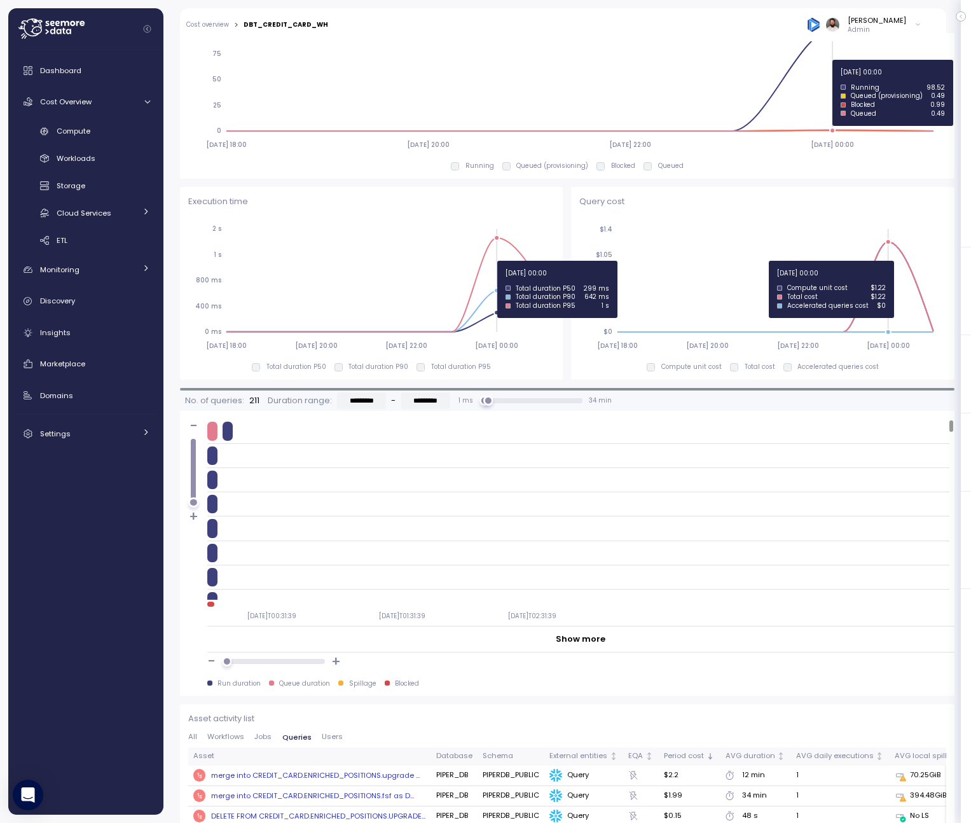
scroll to position [745, 0]
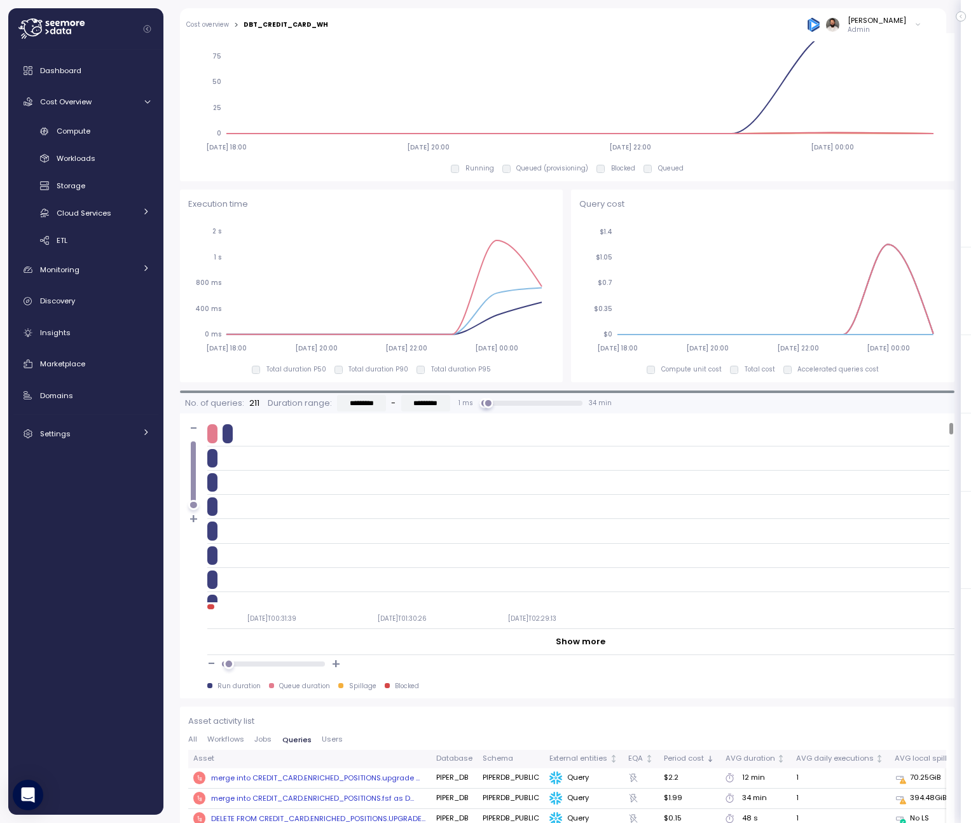
drag, startPoint x: 227, startPoint y: 663, endPoint x: 376, endPoint y: 663, distance: 148.8
click at [376, 663] on div "- +" at bounding box center [580, 664] width 747 height 18
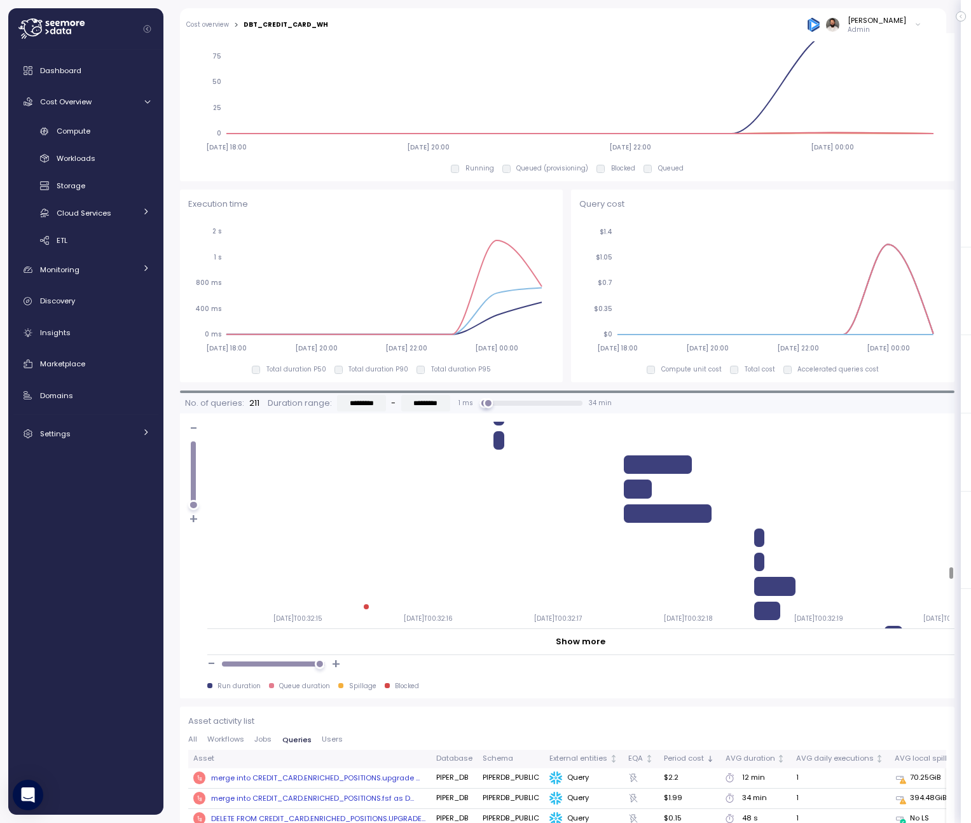
scroll to position [2669, 0]
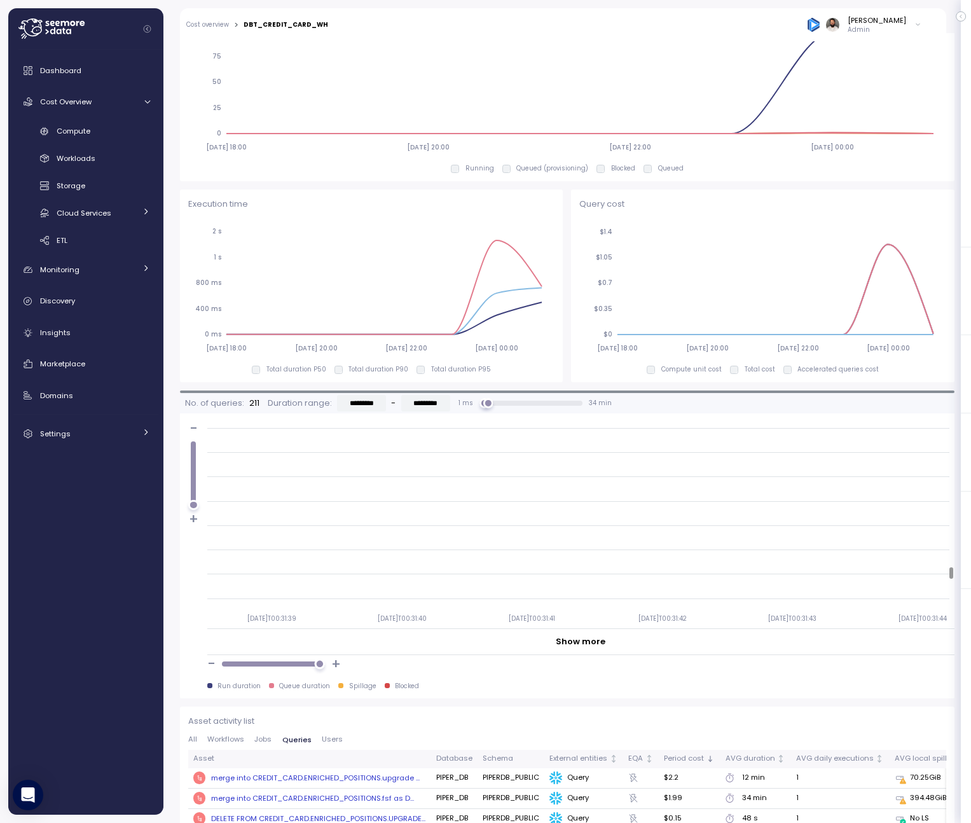
drag, startPoint x: 312, startPoint y: 666, endPoint x: 385, endPoint y: 672, distance: 73.3
click at [385, 672] on div "- +" at bounding box center [580, 664] width 747 height 18
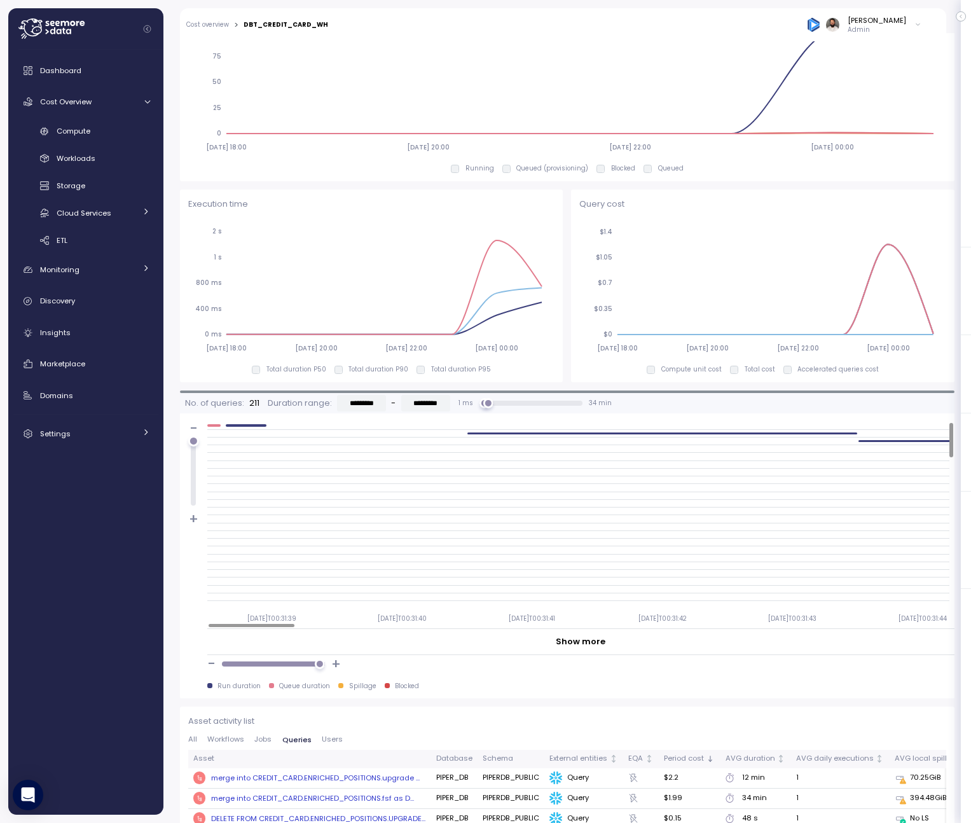
drag, startPoint x: 197, startPoint y: 502, endPoint x: 199, endPoint y: 434, distance: 68.1
click at [199, 434] on div "- +" at bounding box center [193, 474] width 27 height 104
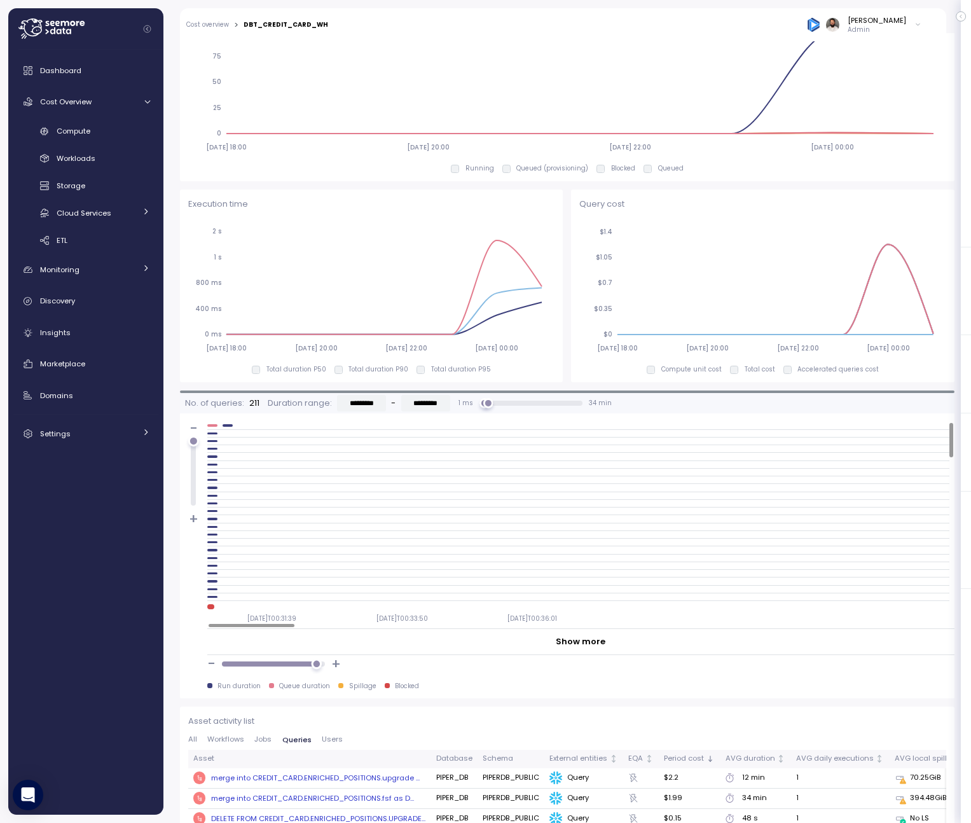
click at [316, 663] on div at bounding box center [316, 664] width 11 height 11
click at [321, 666] on div at bounding box center [274, 664] width 104 height 10
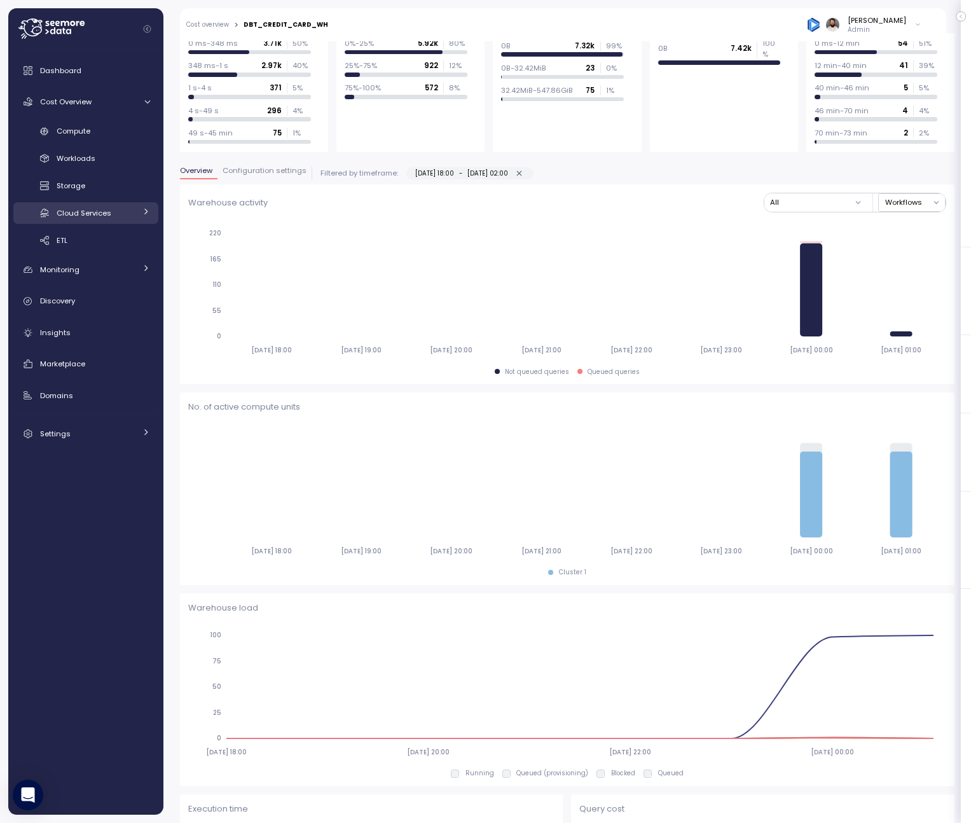
scroll to position [0, 0]
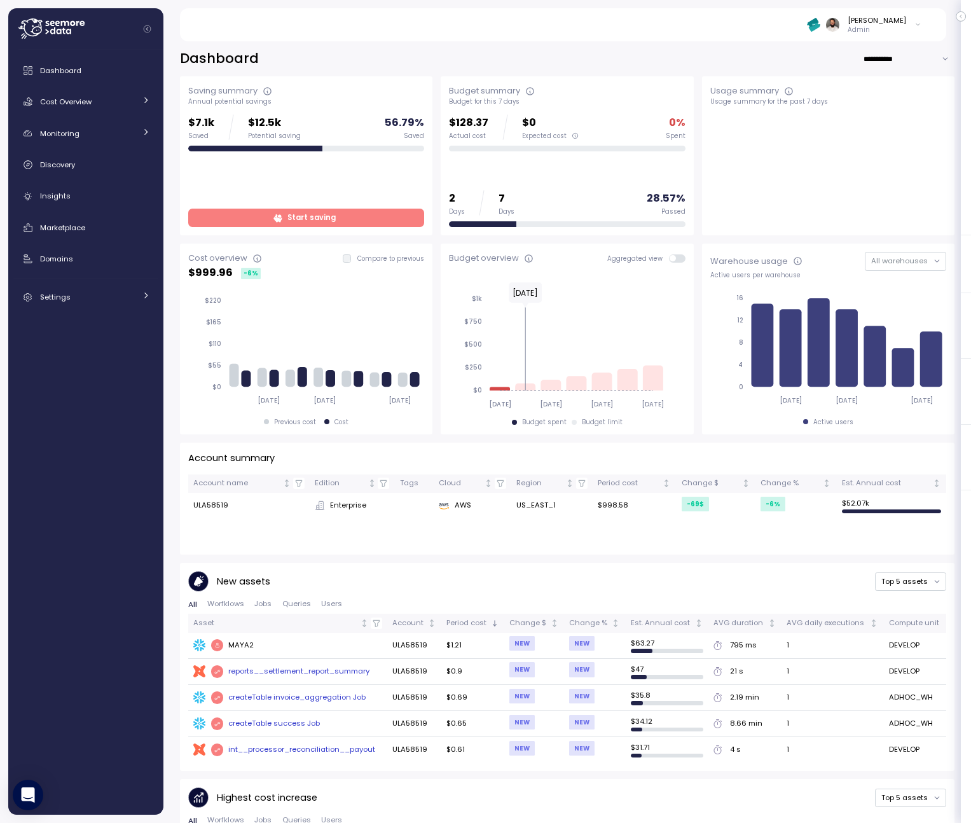
click at [904, 59] on input "**********" at bounding box center [909, 59] width 92 height 18
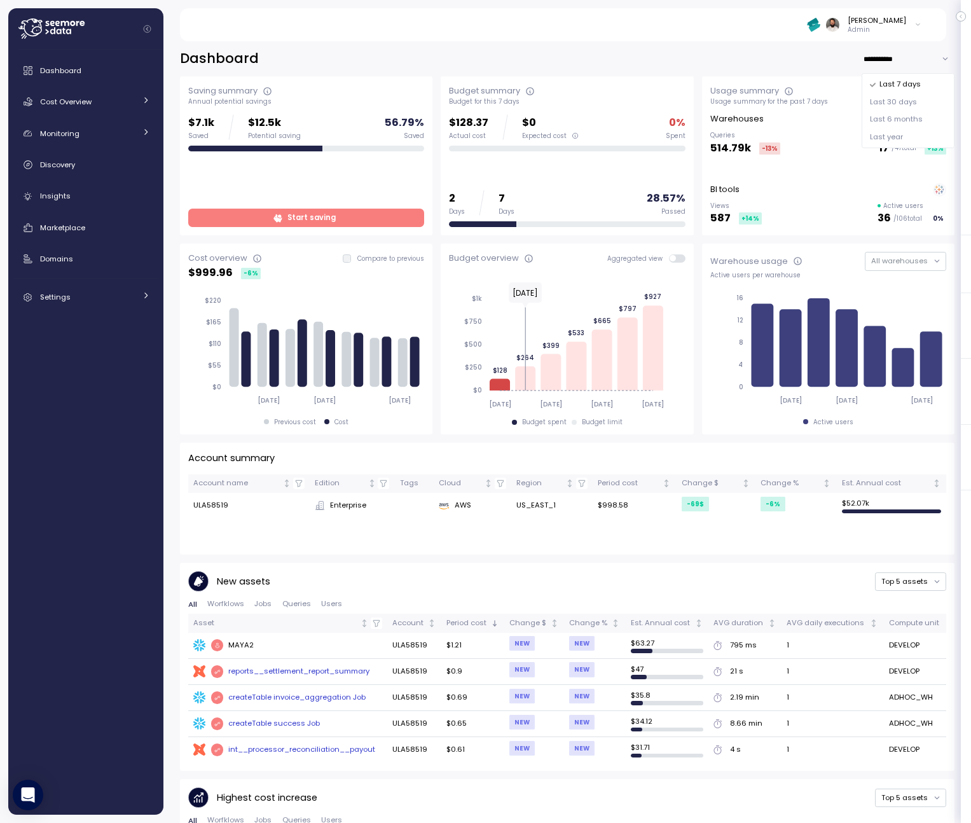
click at [897, 29] on p "Admin" at bounding box center [877, 29] width 59 height 9
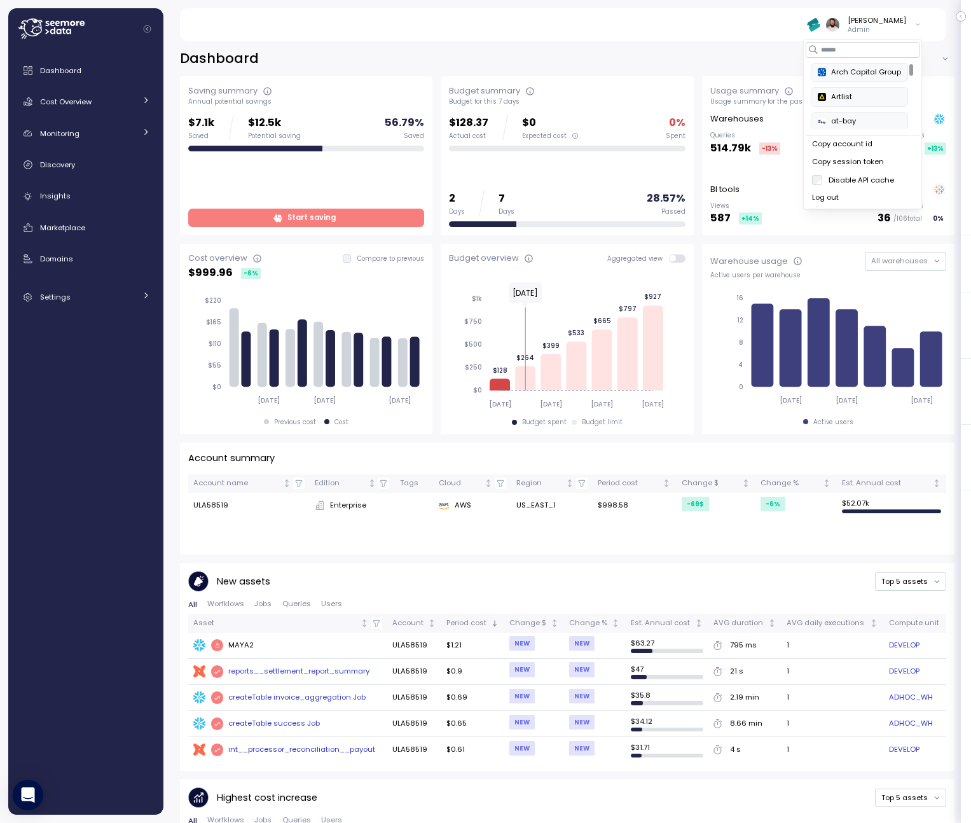
click at [885, 144] on div "Copy account id" at bounding box center [862, 144] width 101 height 11
click at [78, 101] on span "Cost Overview" at bounding box center [66, 102] width 52 height 10
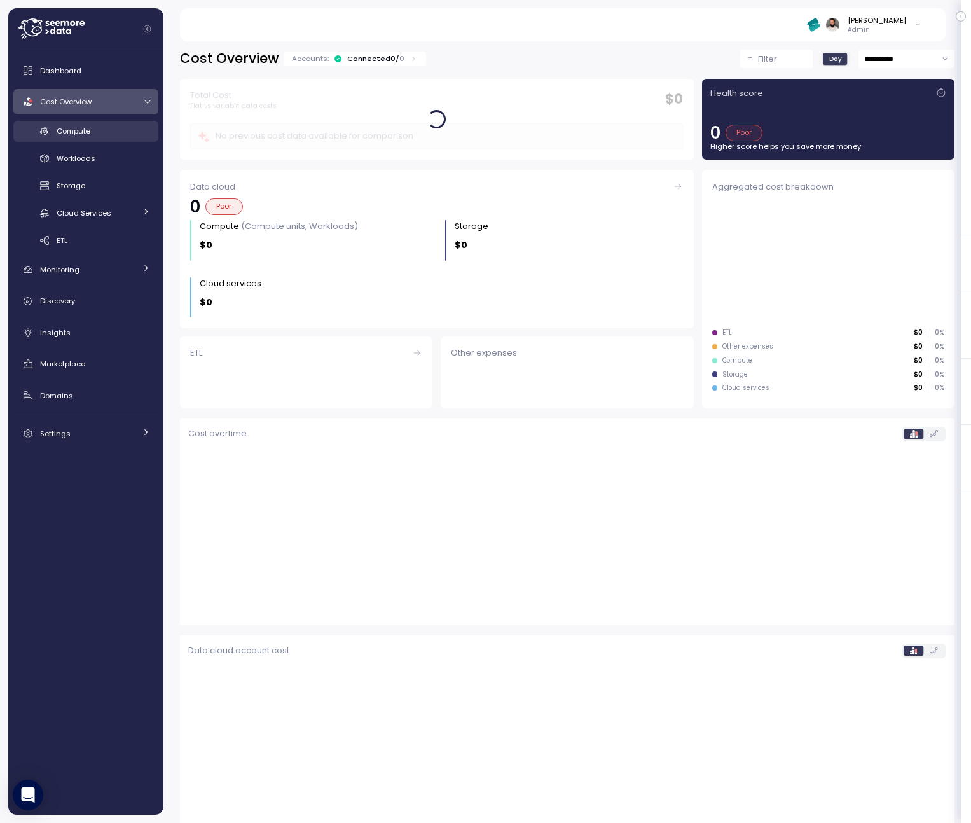
click at [93, 125] on div "Compute" at bounding box center [103, 131] width 93 height 13
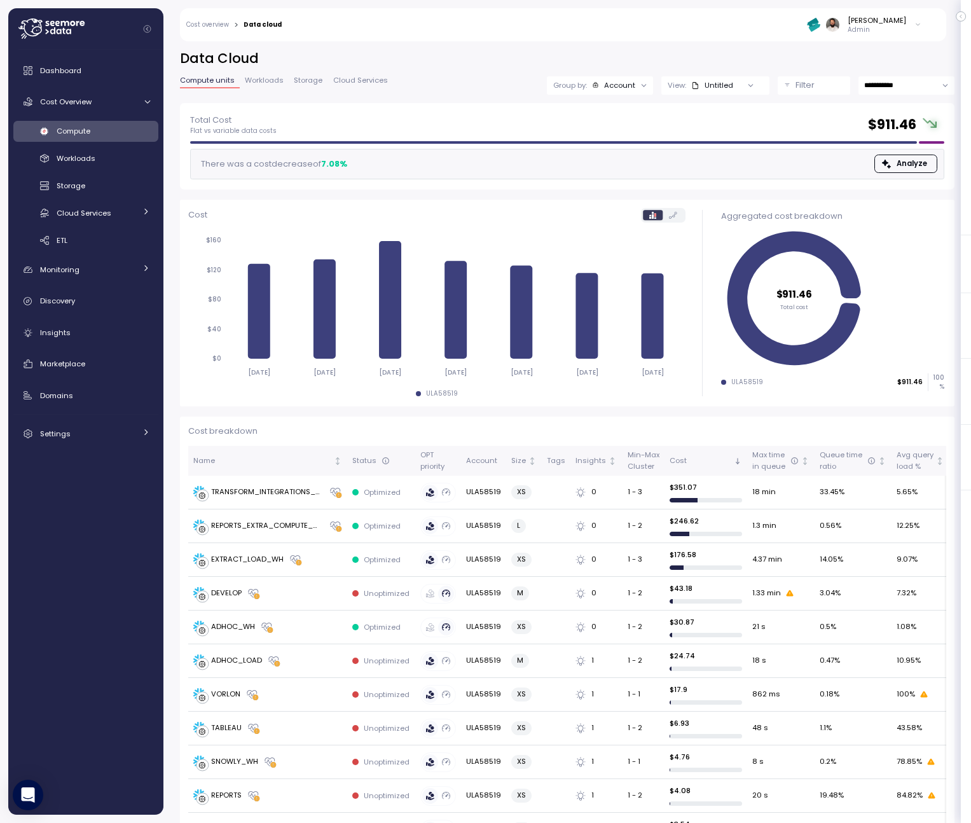
click at [820, 81] on div "Filter" at bounding box center [820, 85] width 48 height 13
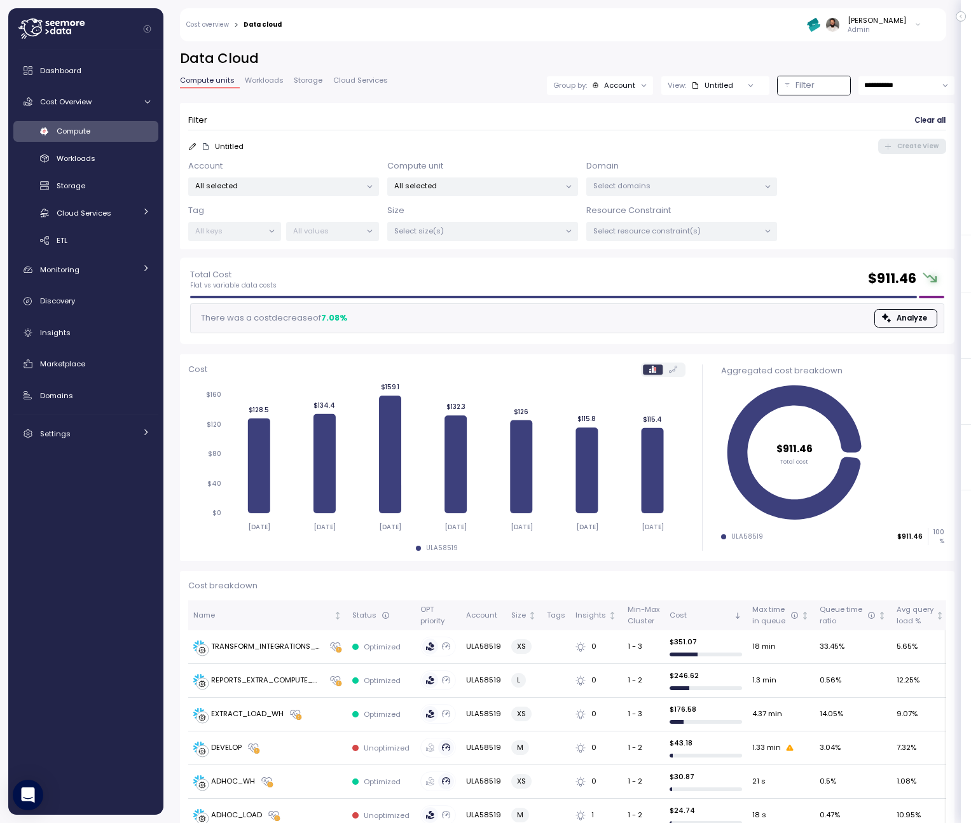
click at [545, 207] on div "Size Select size(s)" at bounding box center [482, 222] width 191 height 37
click at [545, 197] on div "Account All selected Compute unit All selected Domain Select domains Tag All ke…" at bounding box center [567, 200] width 758 height 81
click at [545, 190] on p "All selected" at bounding box center [477, 186] width 166 height 10
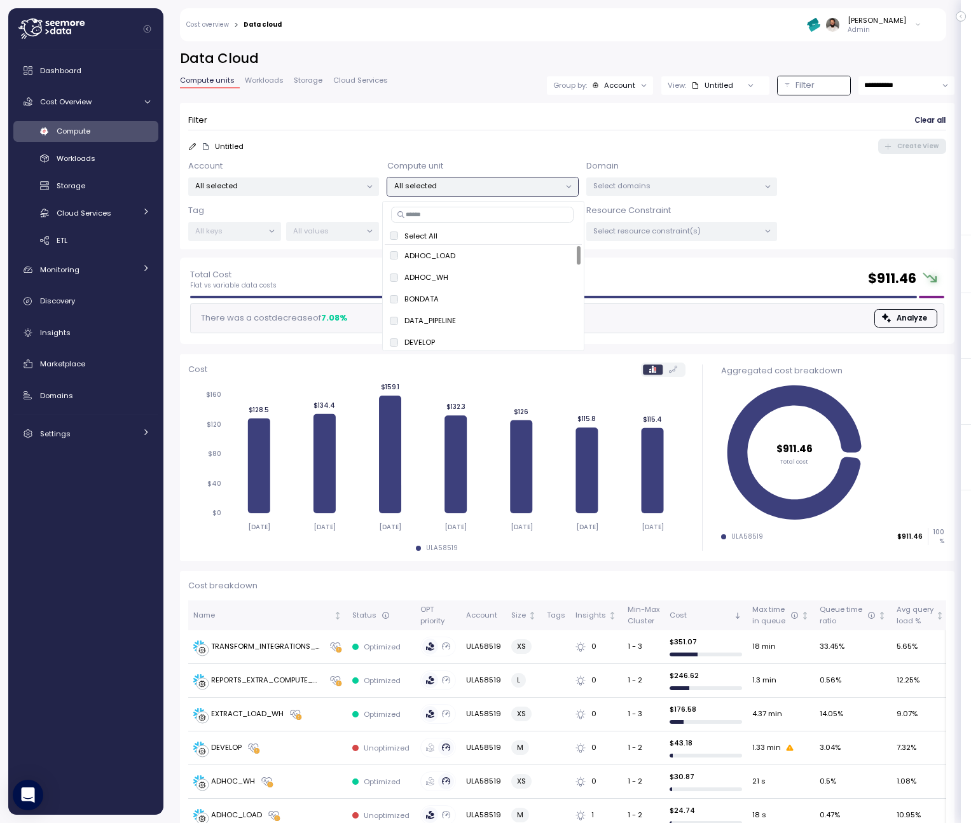
click at [520, 221] on input at bounding box center [482, 214] width 183 height 15
paste input "**********"
type input "**********"
click at [530, 254] on span "only" at bounding box center [530, 256] width 15 height 14
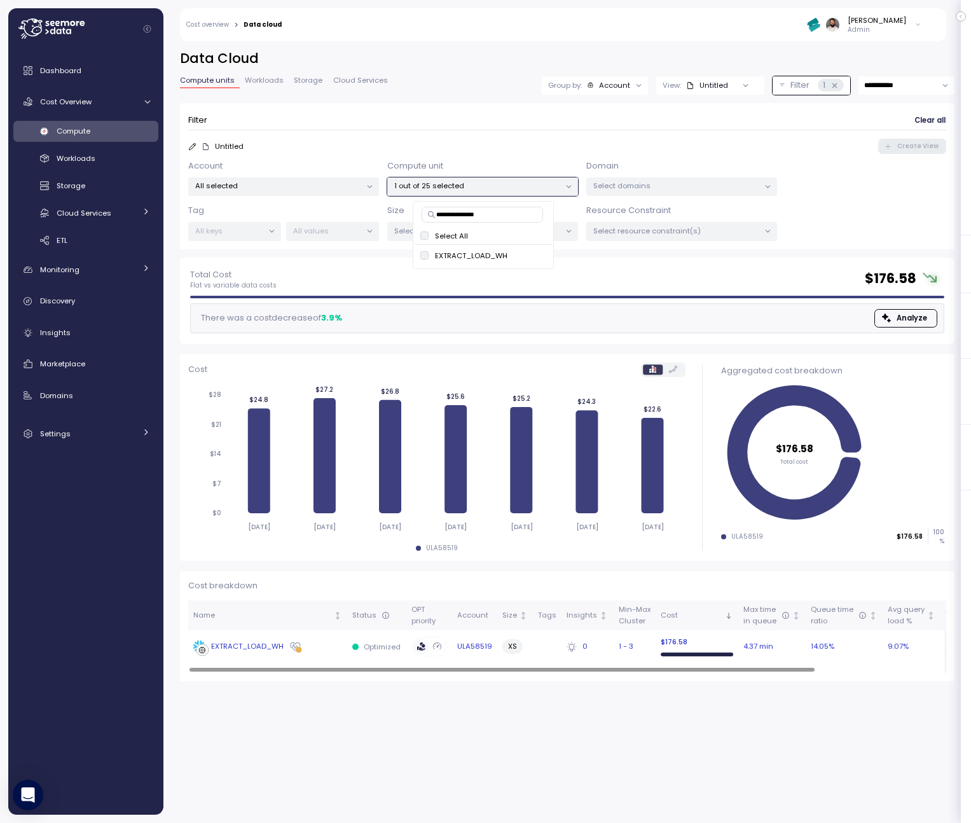
click at [340, 646] on div "EXTRACT_LOAD_WH" at bounding box center [267, 646] width 149 height 13
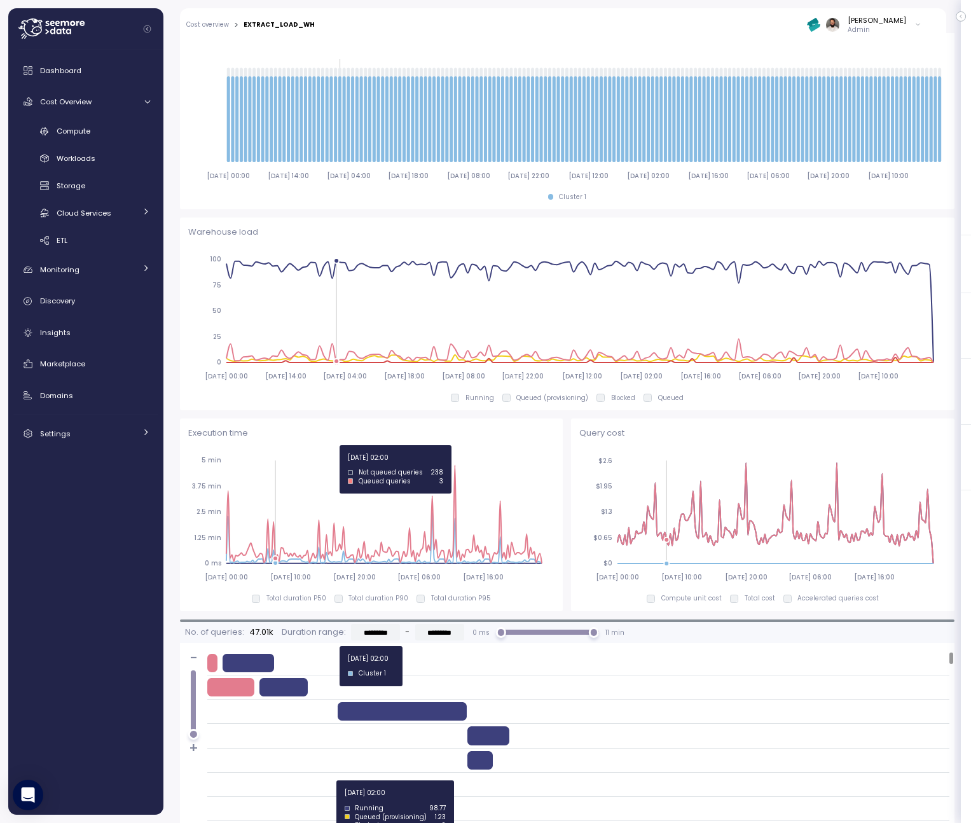
scroll to position [759, 0]
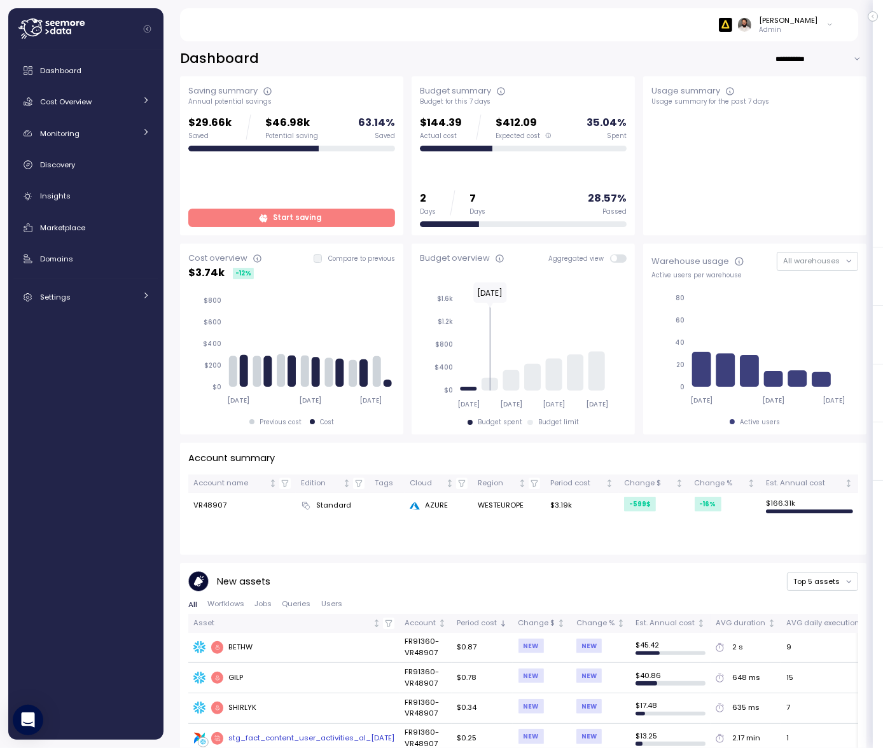
click at [815, 38] on div "[PERSON_NAME] Admin" at bounding box center [518, 24] width 647 height 33
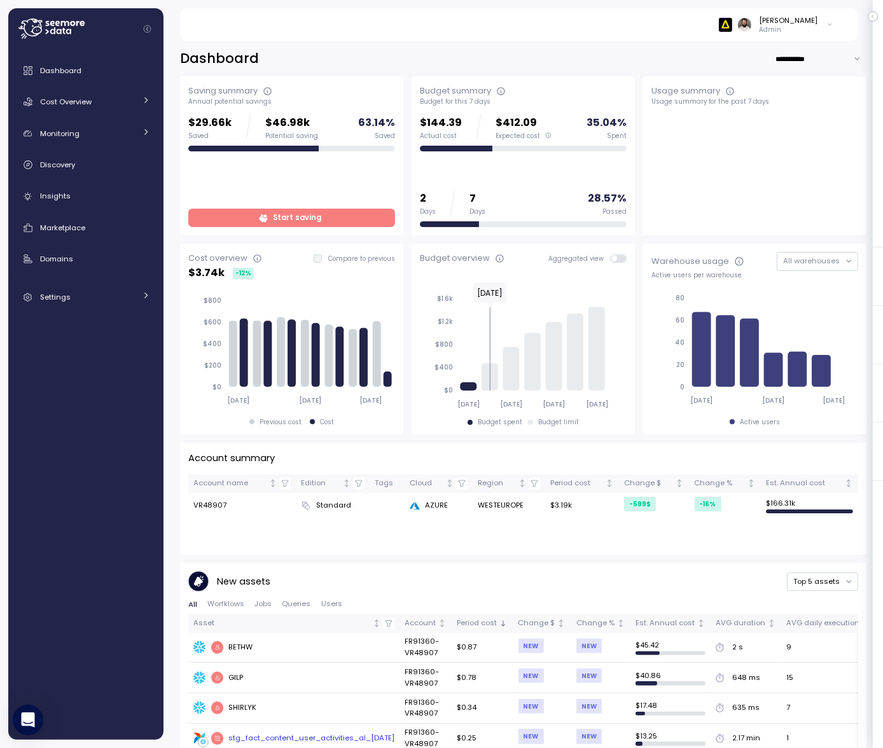
click at [815, 26] on p "Admin" at bounding box center [788, 29] width 59 height 9
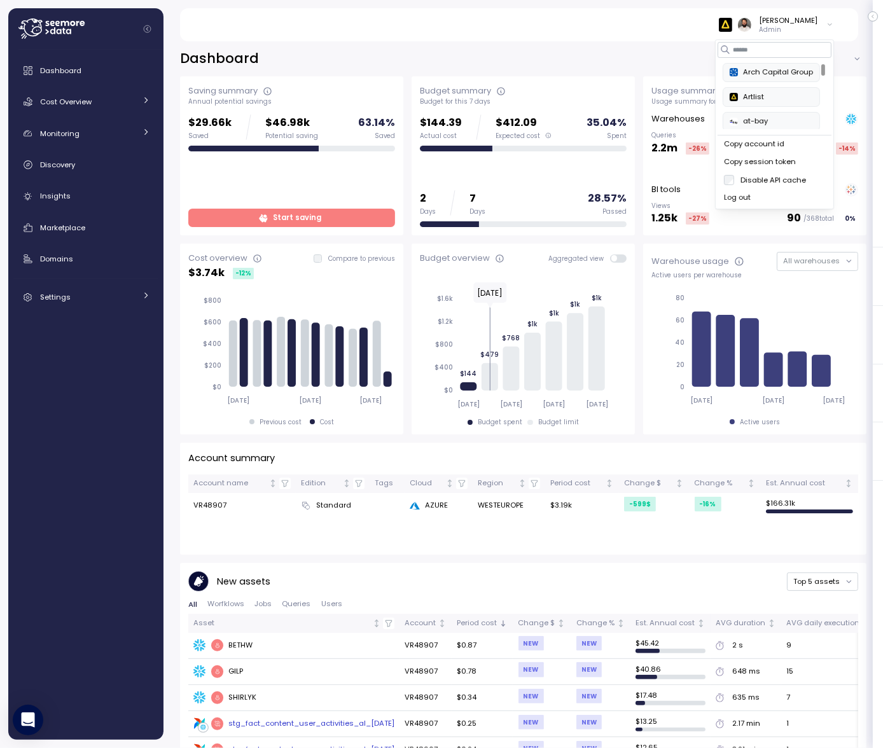
click at [794, 150] on button "Copy account id" at bounding box center [775, 144] width 114 height 18
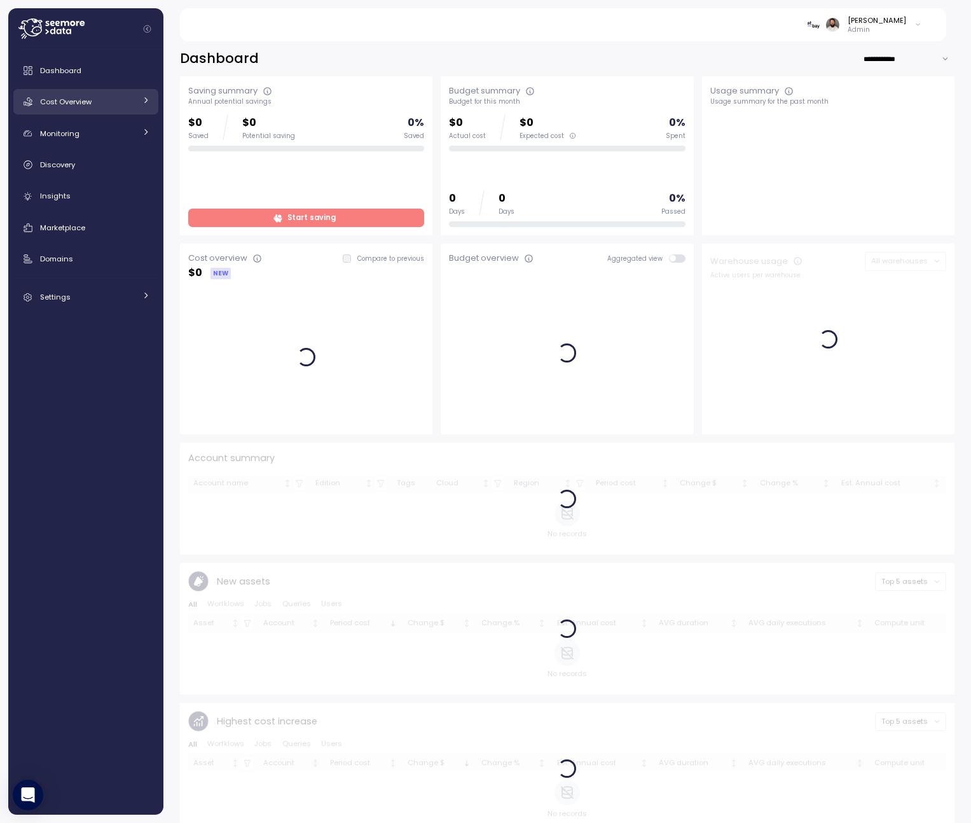
click at [131, 105] on div "Cost Overview" at bounding box center [87, 101] width 95 height 13
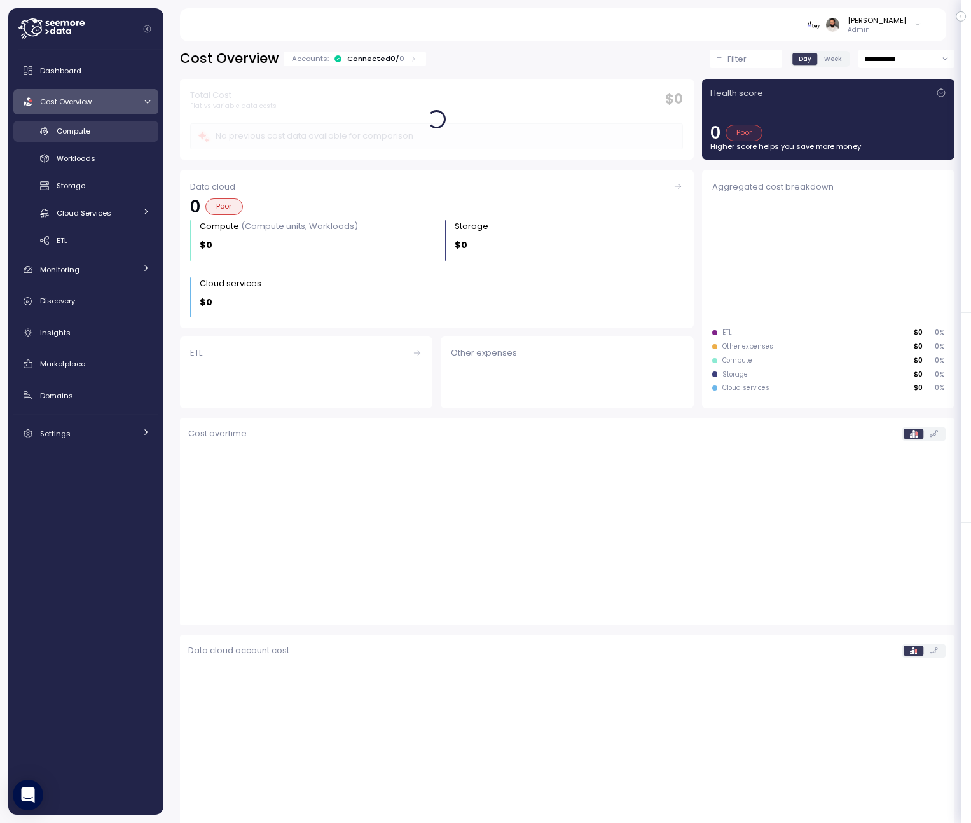
click at [108, 135] on div "Compute" at bounding box center [103, 131] width 93 height 13
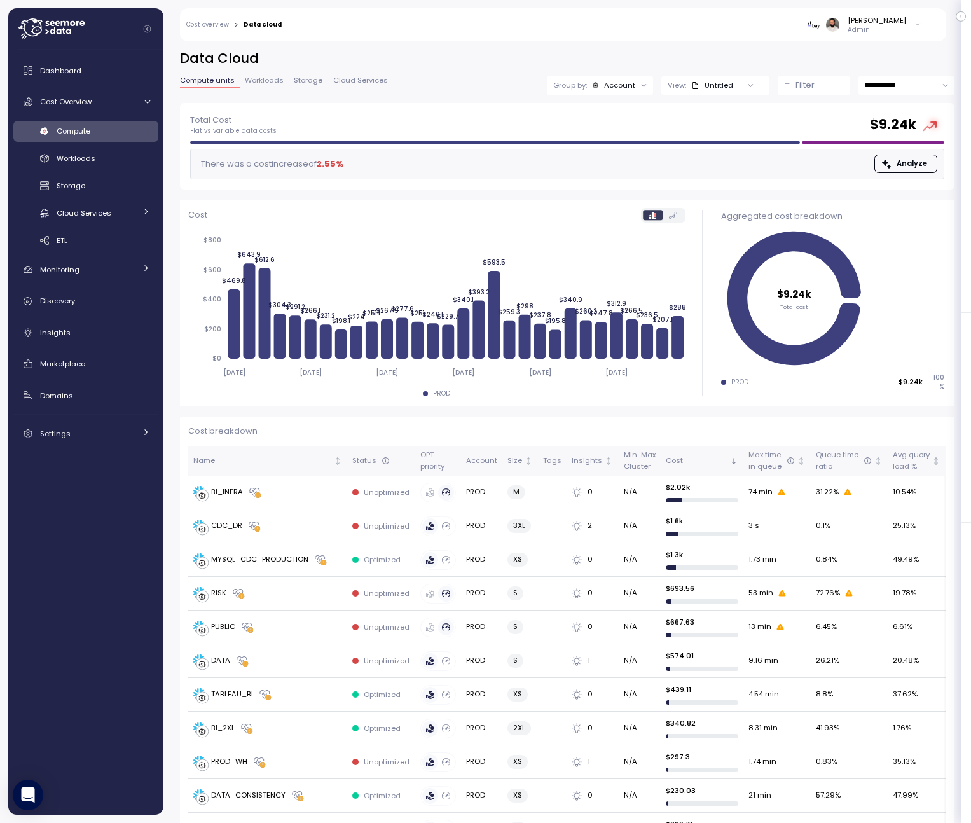
click at [277, 84] on span "Workloads" at bounding box center [264, 80] width 39 height 7
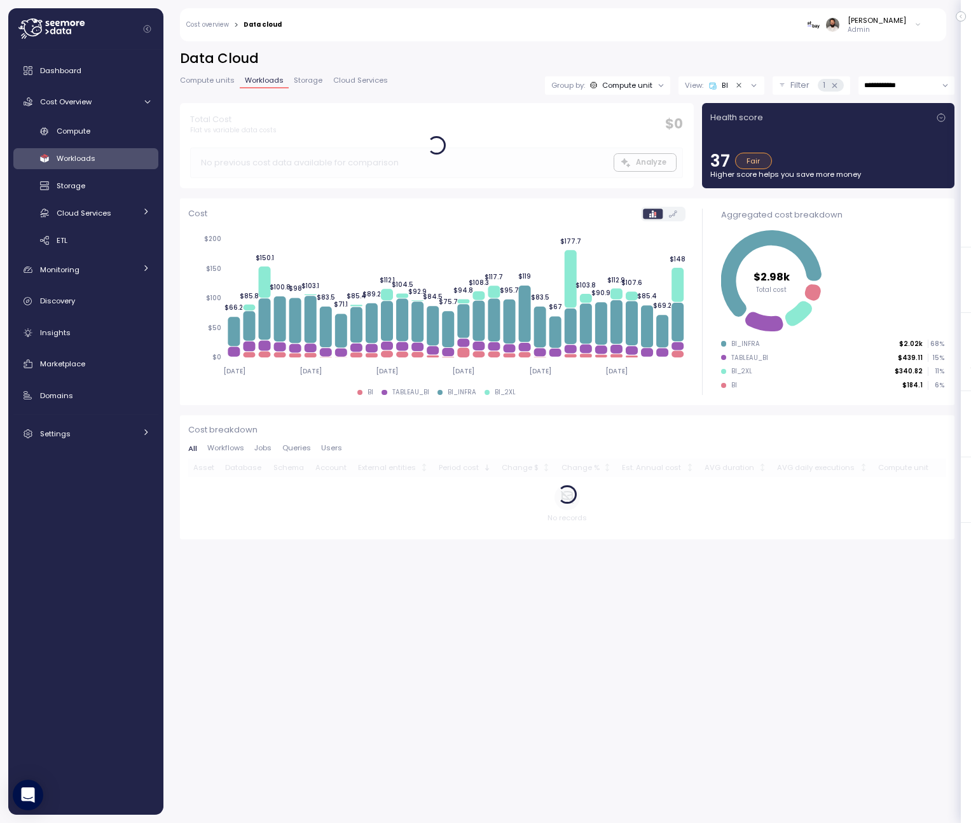
click at [910, 13] on div "Guy Biecher Admin" at bounding box center [610, 24] width 640 height 33
click at [904, 22] on div "[PERSON_NAME]" at bounding box center [877, 20] width 59 height 10
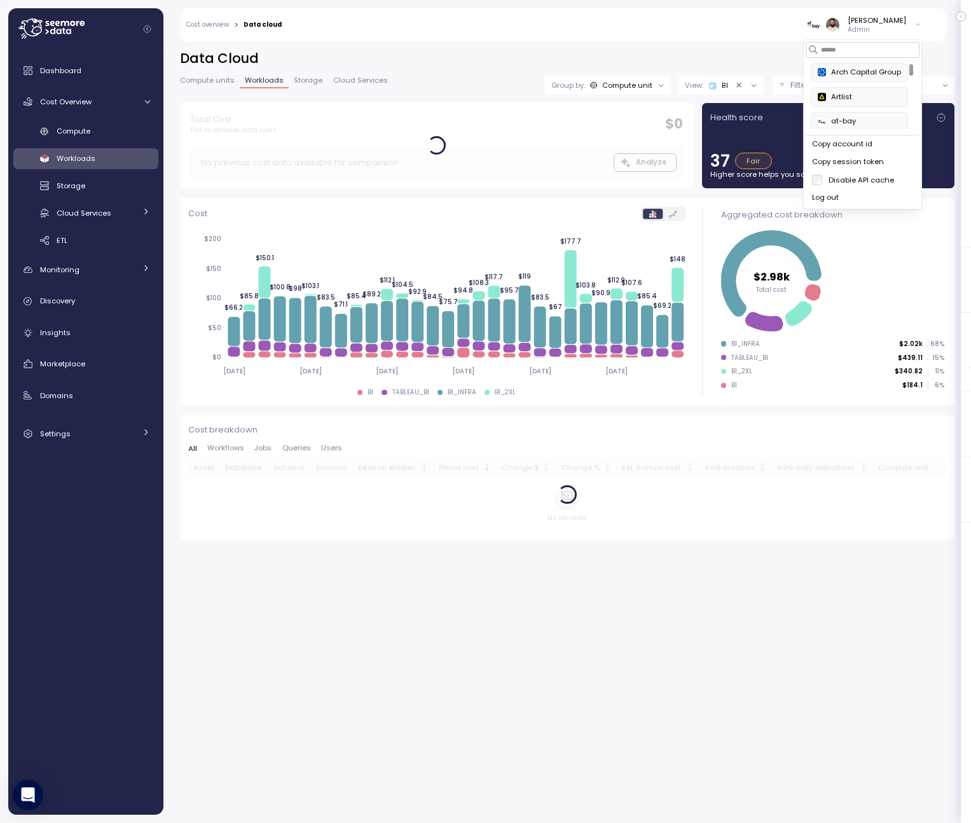
click at [883, 148] on div "Copy account id" at bounding box center [862, 144] width 101 height 11
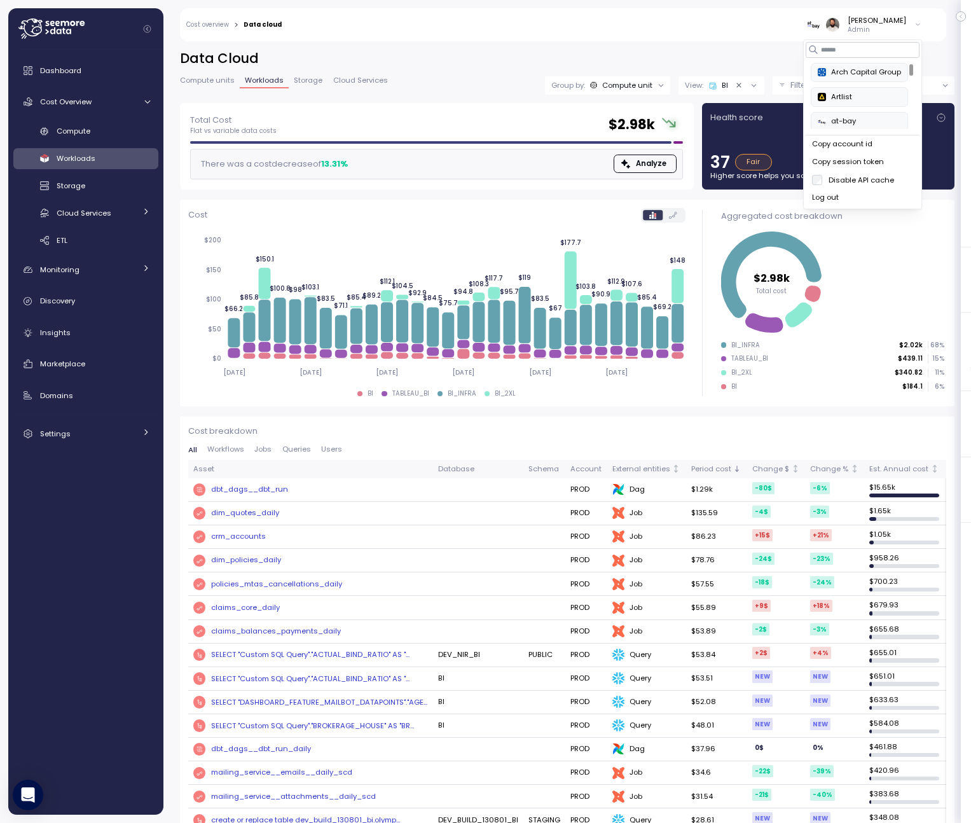
click at [741, 43] on div "**********" at bounding box center [567, 428] width 808 height 790
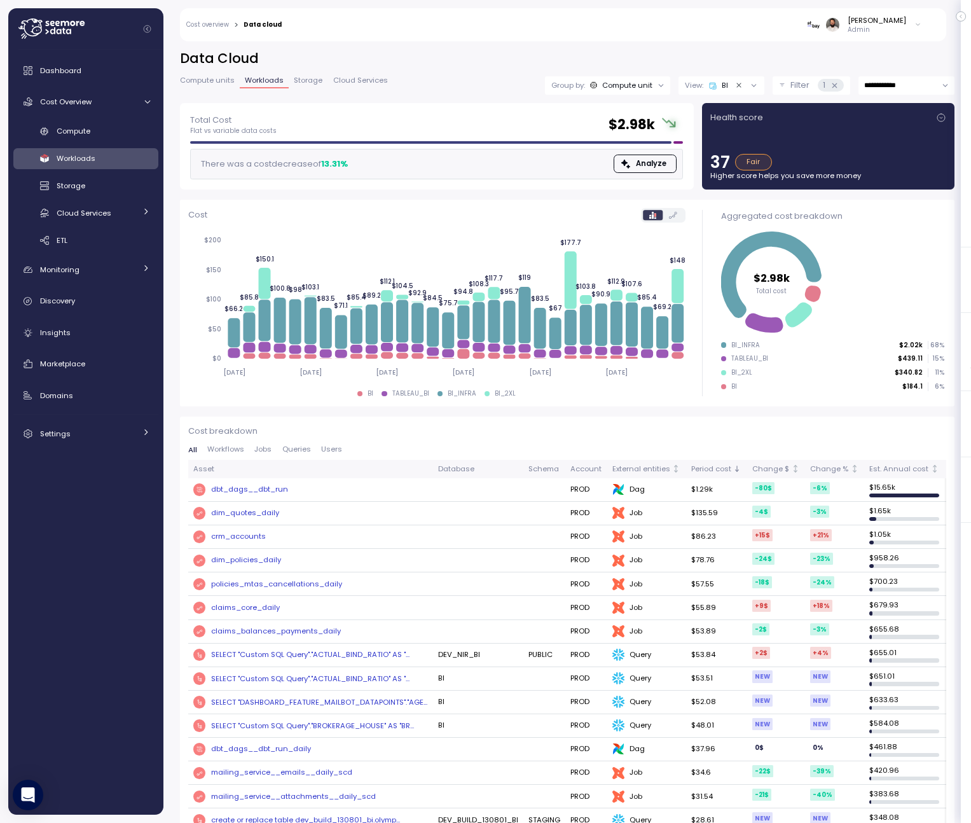
click at [802, 79] on p "Filter" at bounding box center [799, 85] width 19 height 13
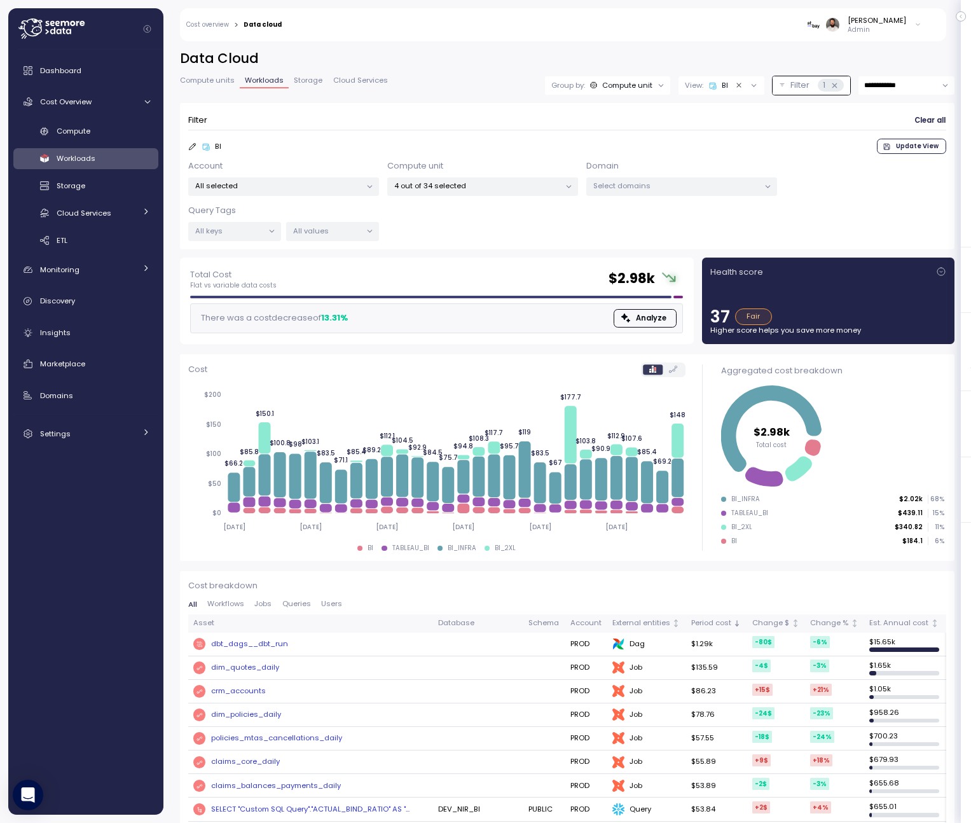
click at [542, 186] on p "4 out of 34 selected" at bounding box center [477, 186] width 166 height 10
click at [523, 235] on div "Select All" at bounding box center [483, 236] width 183 height 10
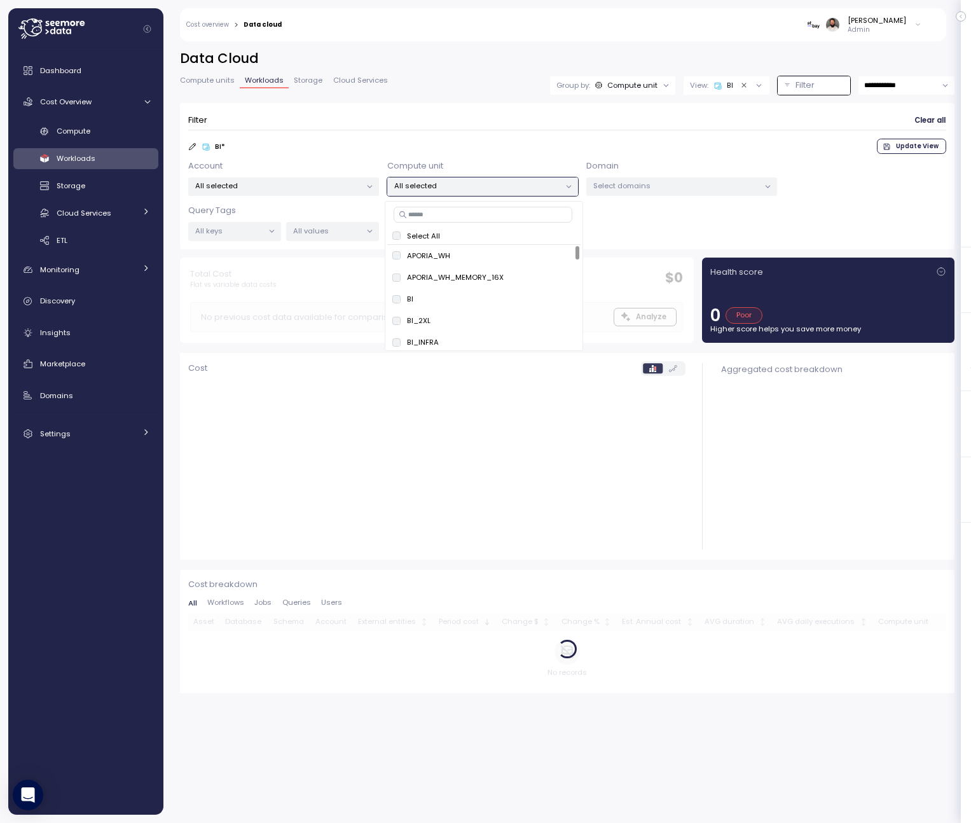
click at [523, 218] on input at bounding box center [483, 214] width 179 height 15
paste input "********"
type input "********"
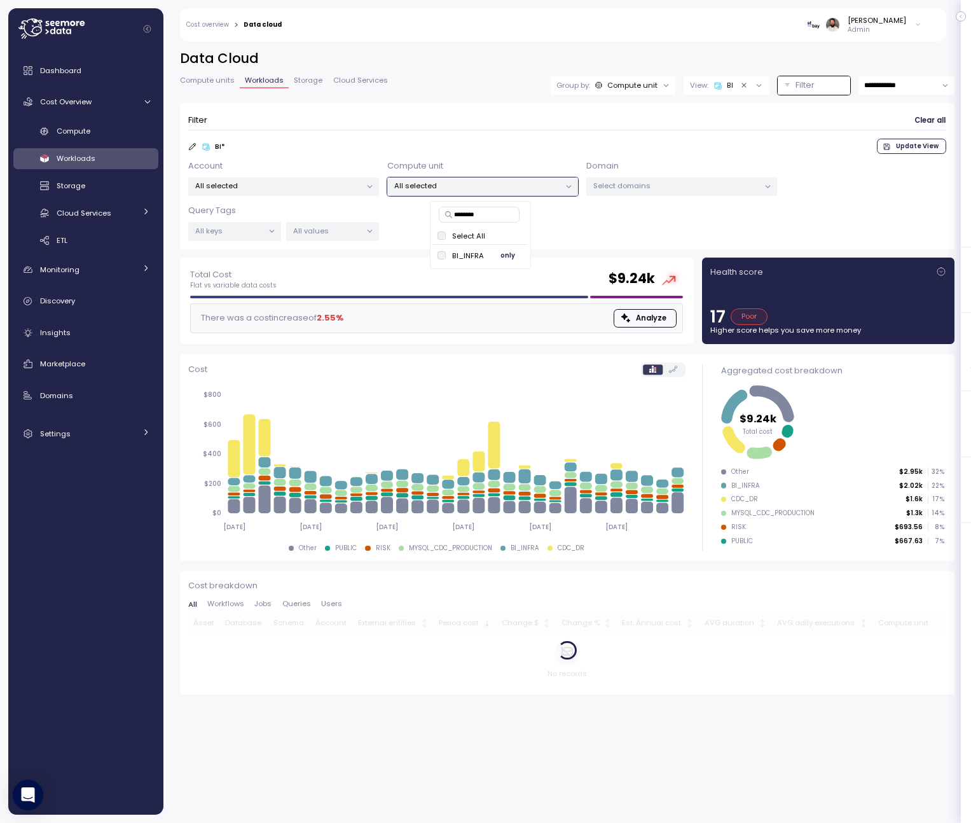
click at [515, 254] on span "only" at bounding box center [507, 256] width 15 height 14
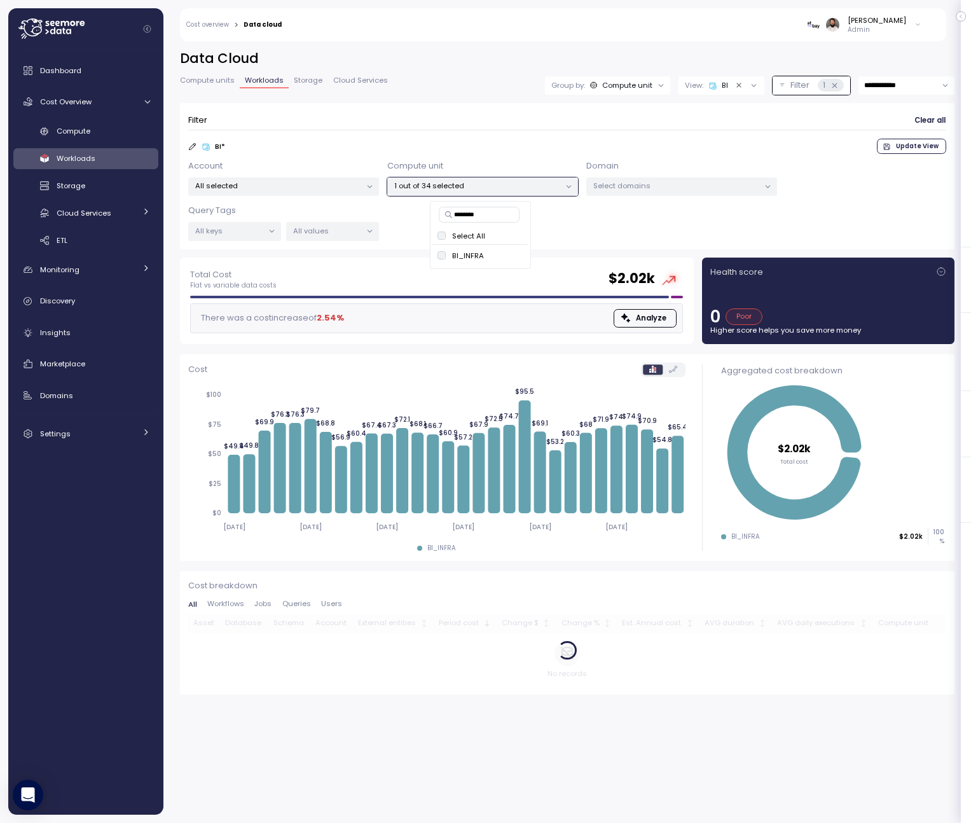
click at [216, 86] on link "Compute units" at bounding box center [210, 82] width 60 height 11
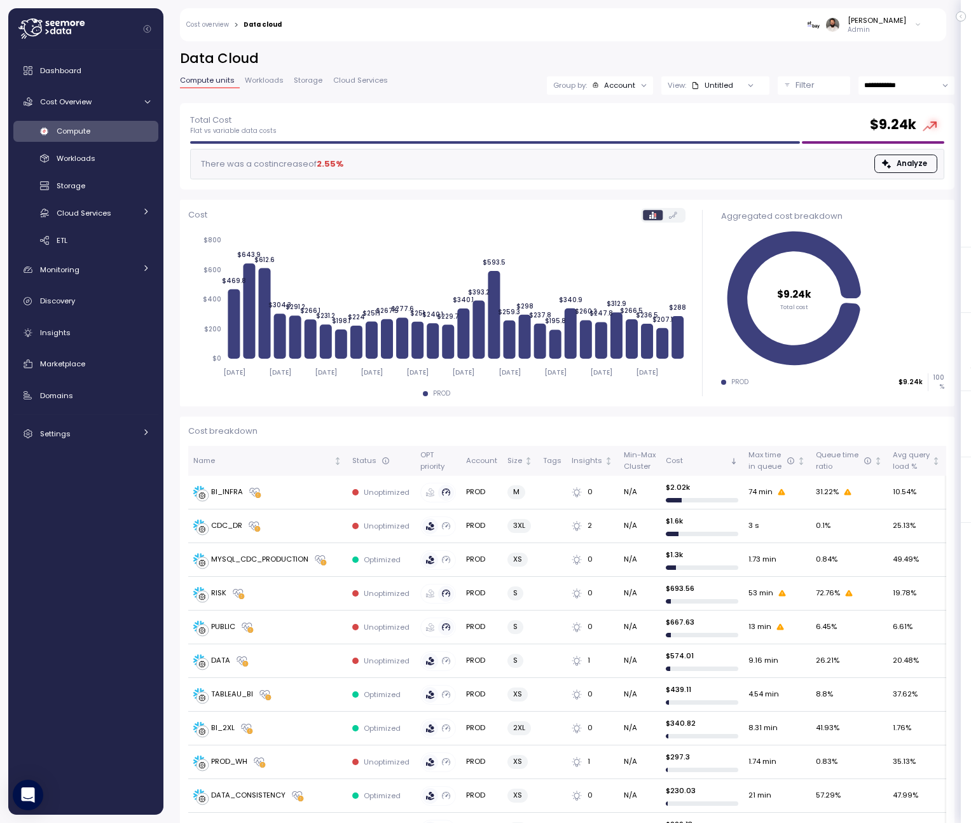
click at [785, 90] on button "Filter" at bounding box center [814, 85] width 72 height 18
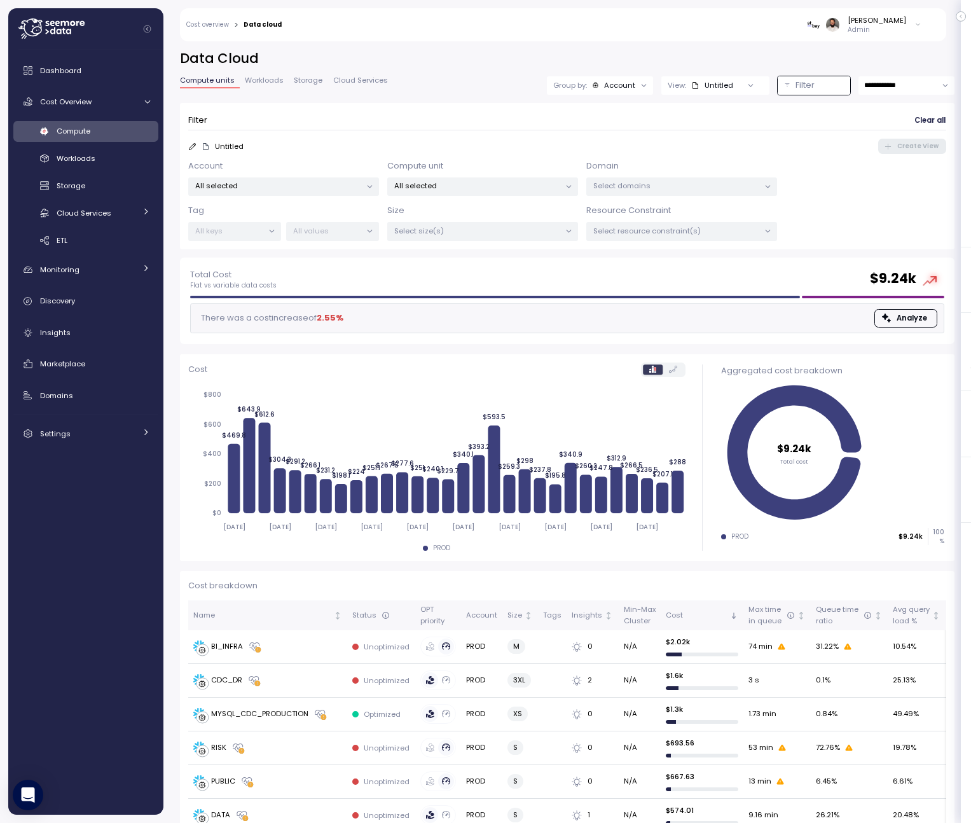
click at [551, 188] on p "All selected" at bounding box center [477, 186] width 166 height 10
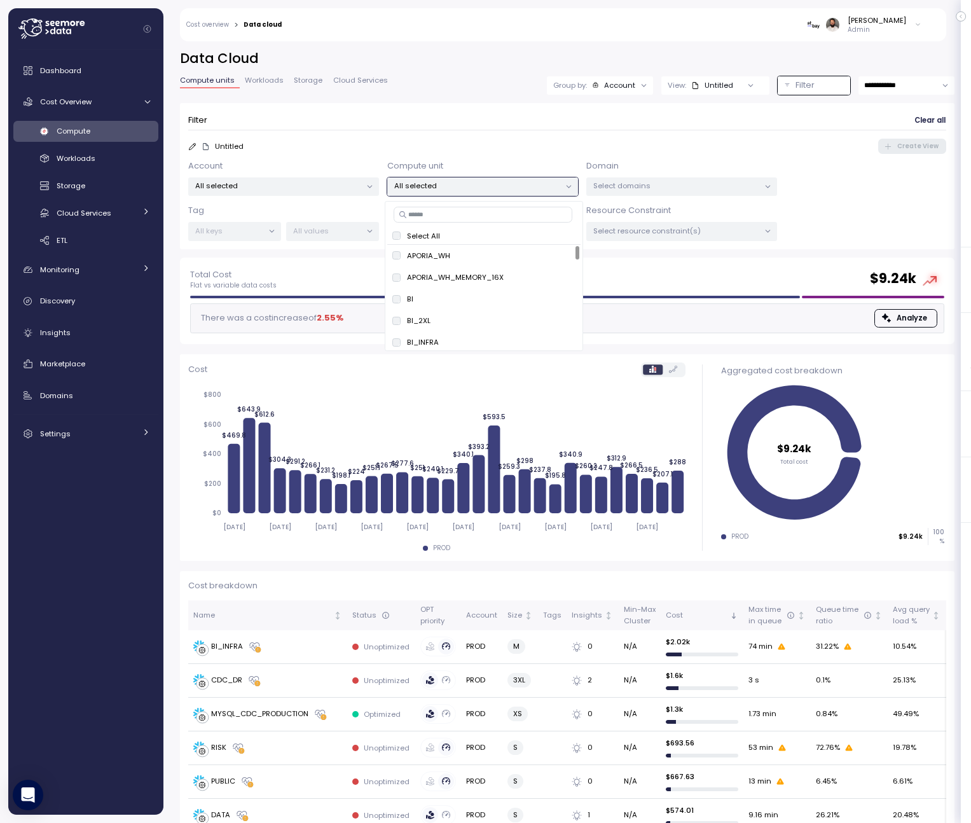
click at [532, 207] on input at bounding box center [483, 214] width 179 height 15
paste input "********"
type input "********"
click at [513, 258] on span "only" at bounding box center [507, 256] width 15 height 14
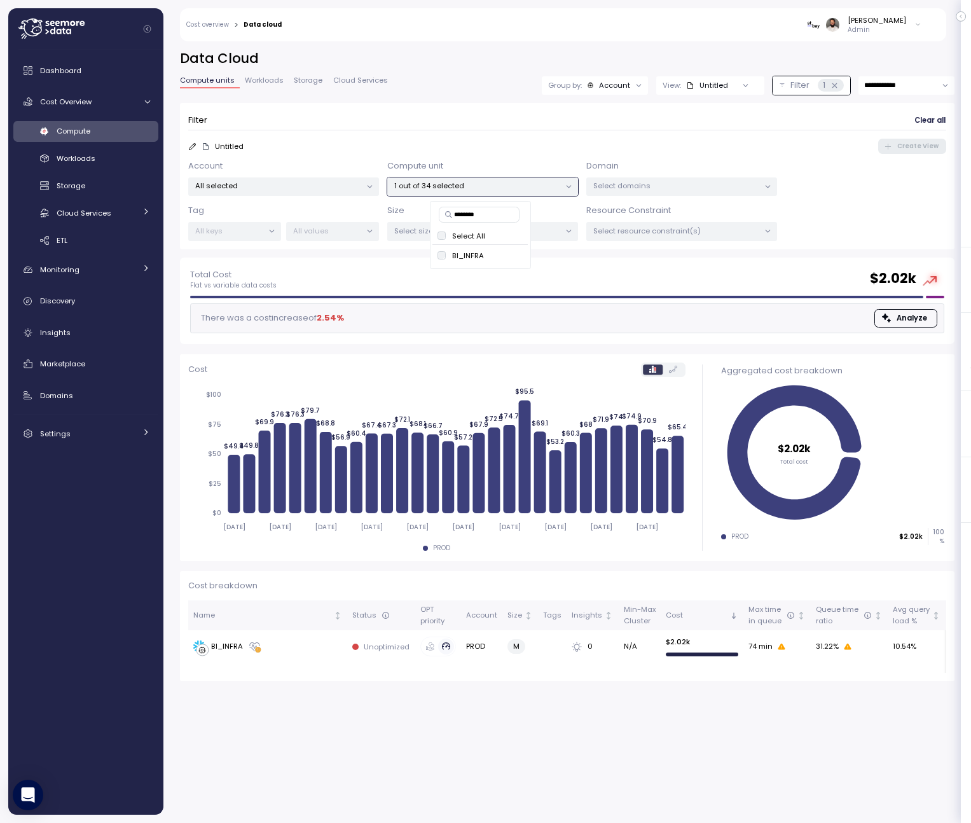
click at [562, 168] on div "Compute unit 1 out of 34 selected" at bounding box center [482, 178] width 191 height 37
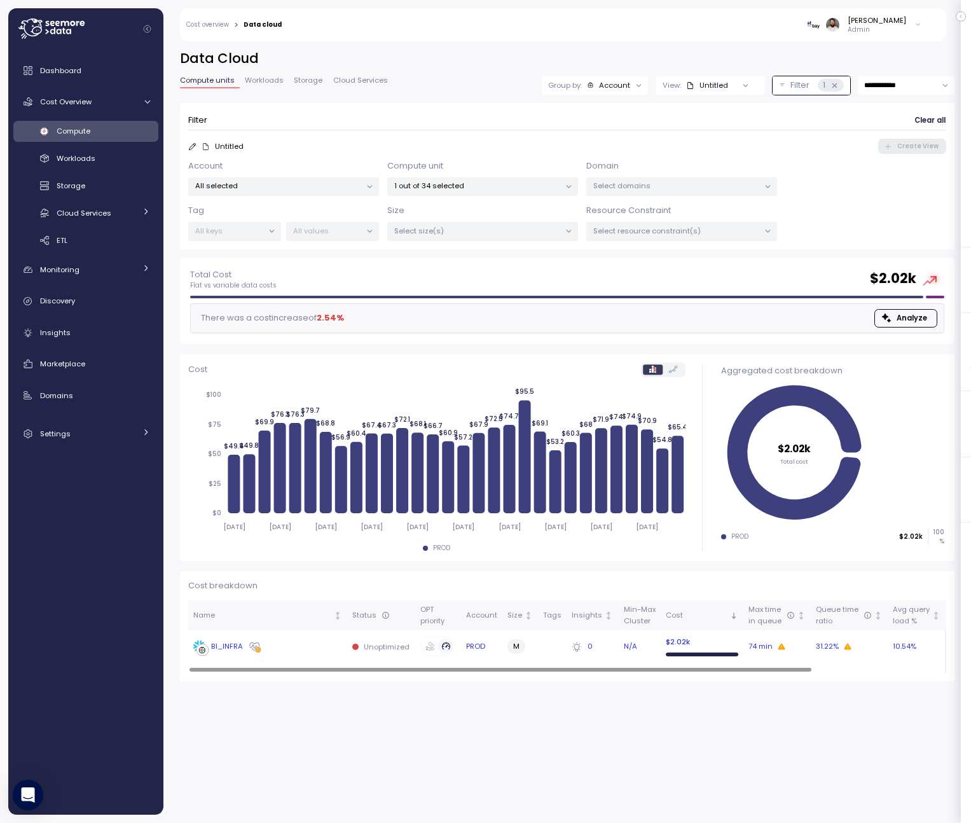
click at [307, 642] on div "BI_INFRA" at bounding box center [267, 646] width 149 height 13
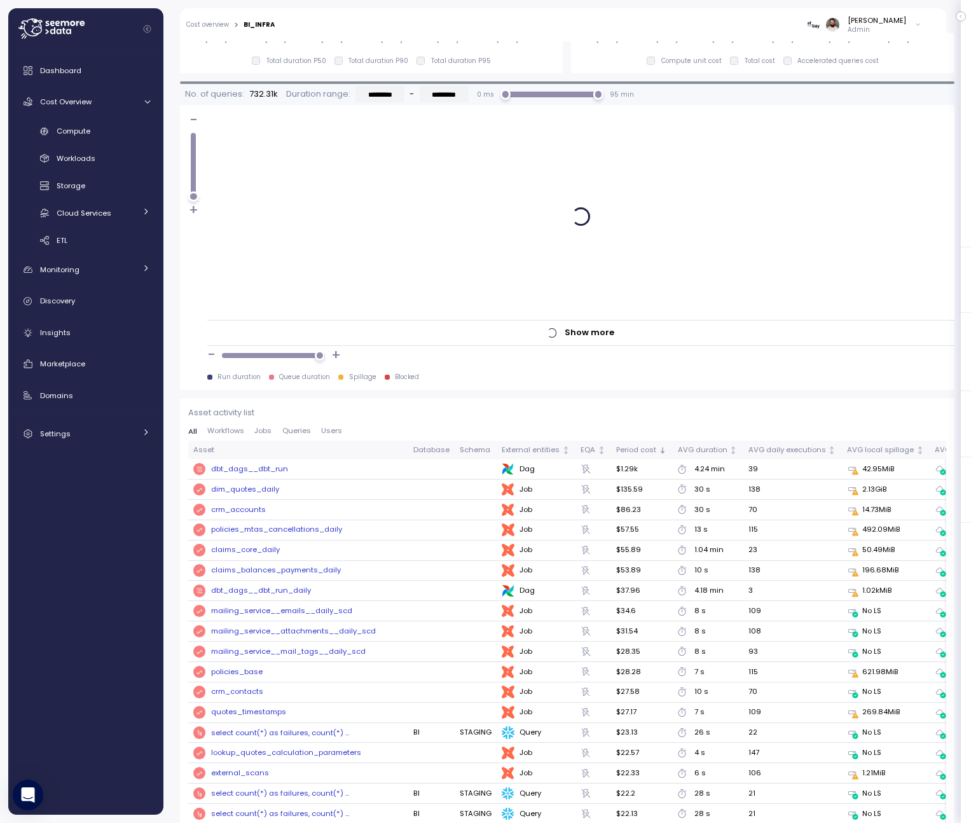
scroll to position [898, 0]
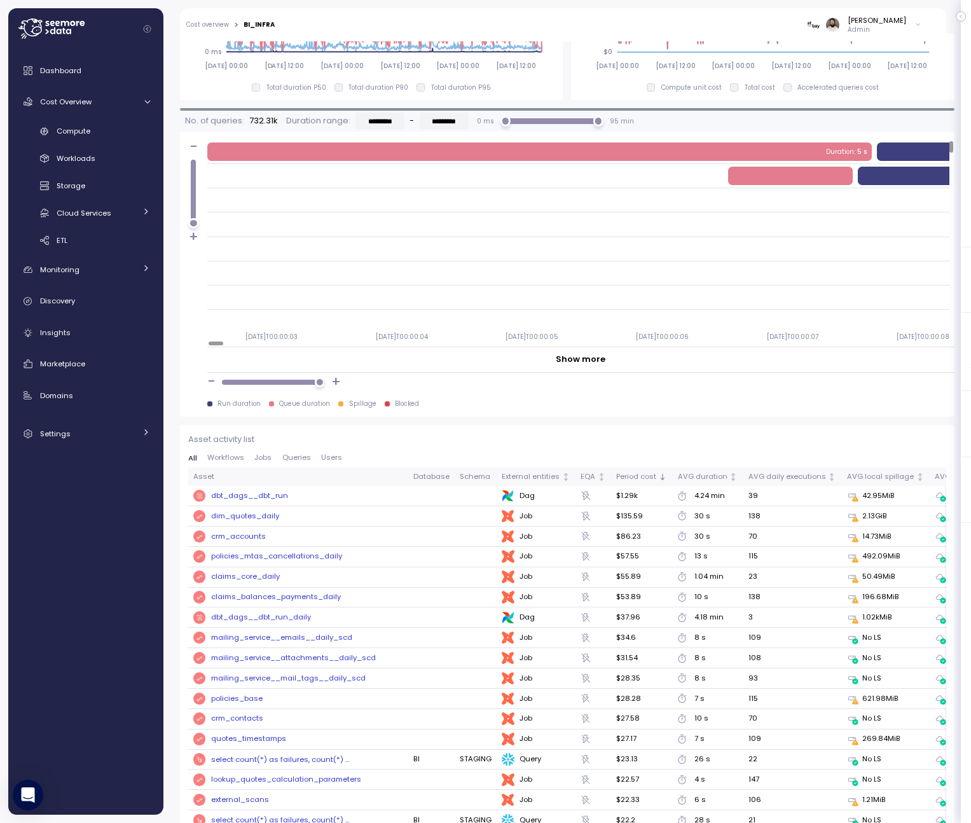
click at [302, 462] on div "All Workflows Jobs Queries Users" at bounding box center [567, 461] width 758 height 14
click at [302, 459] on span "Queries" at bounding box center [296, 457] width 29 height 7
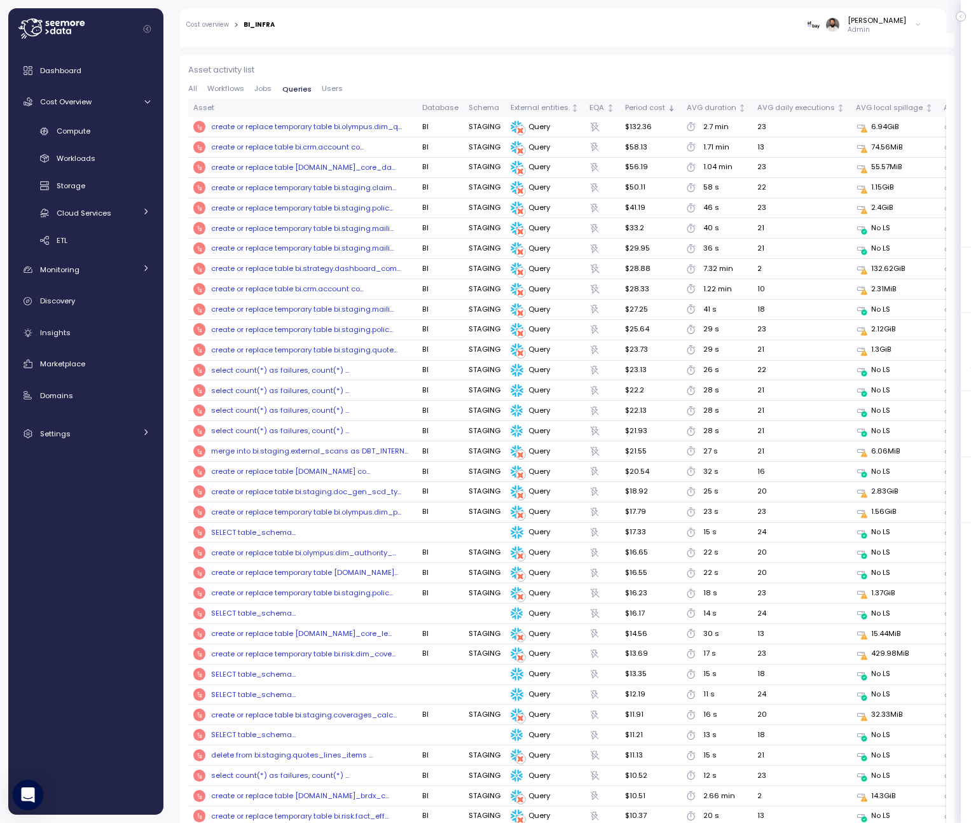
scroll to position [1395, 0]
click at [286, 174] on td "create or replace table bi.staging.claims_core_da..." at bounding box center [302, 167] width 229 height 20
click at [286, 170] on div "create or replace table bi.staging.claims_core_da..." at bounding box center [303, 167] width 184 height 10
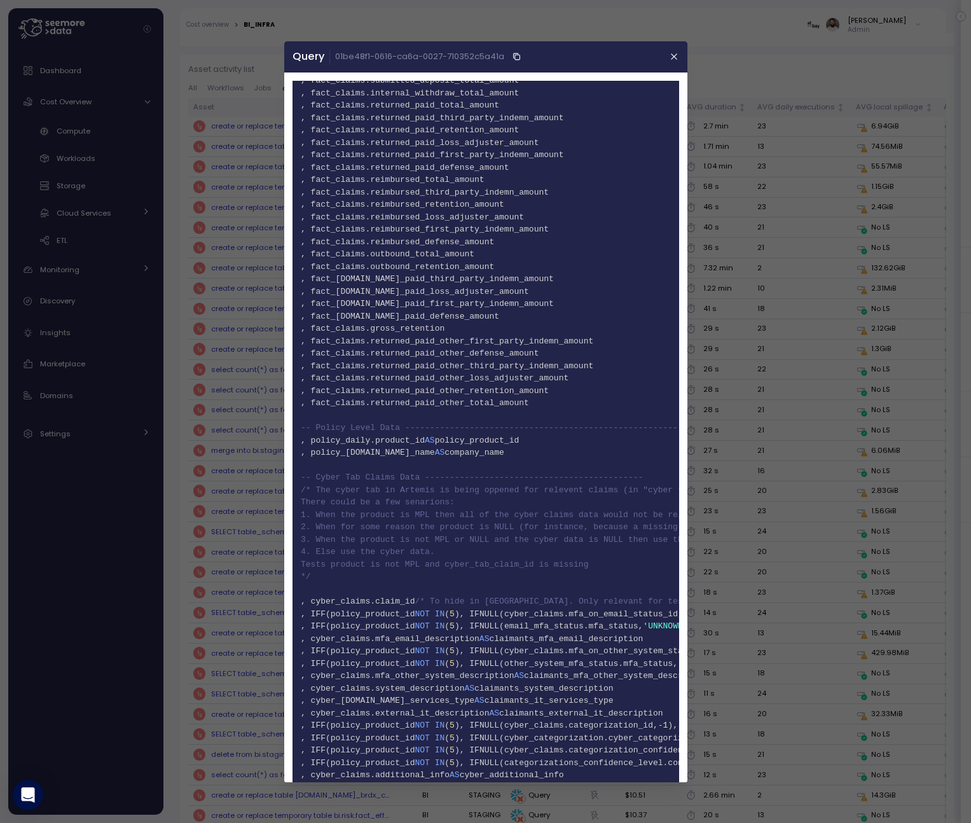
scroll to position [2404, 0]
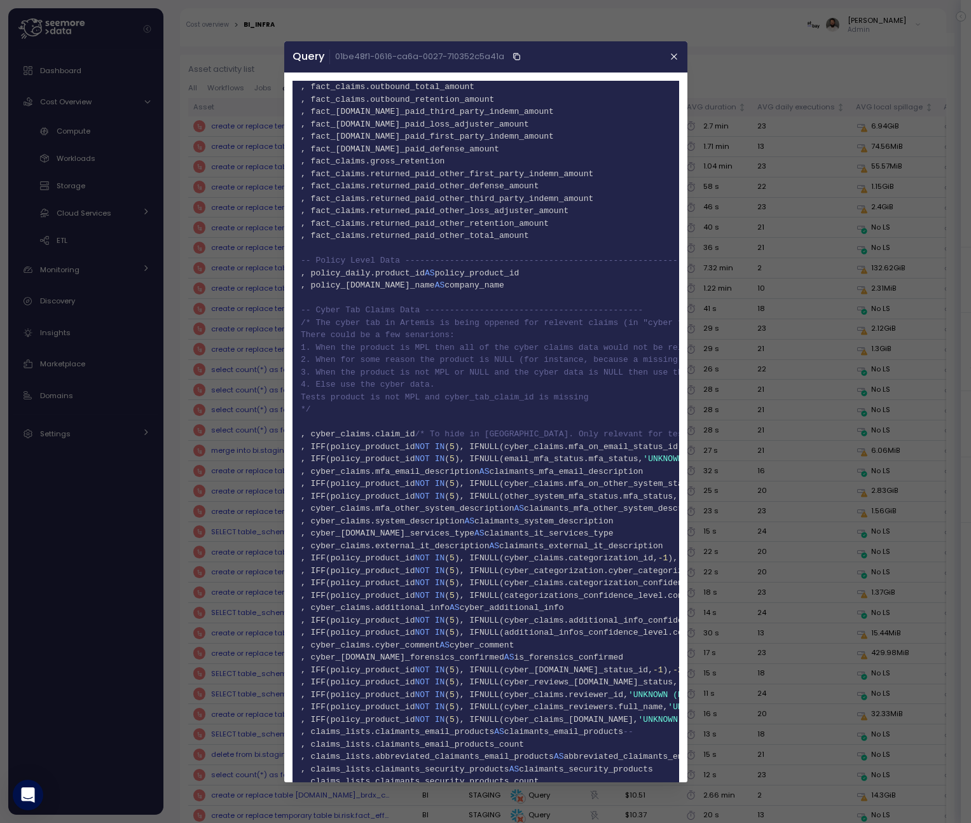
click at [683, 47] on header "Query 01be48f1-0616-ca6a-0027-710352c5a41a" at bounding box center [485, 56] width 403 height 31
click at [678, 53] on icon "button" at bounding box center [674, 57] width 10 height 10
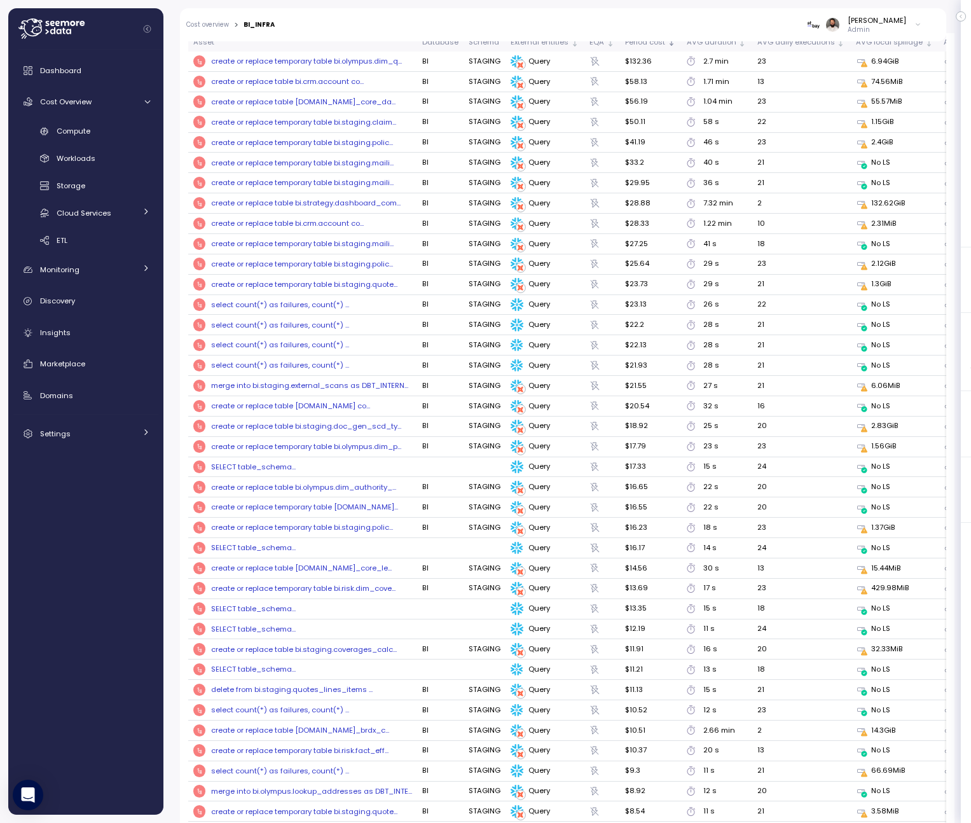
scroll to position [1250, 0]
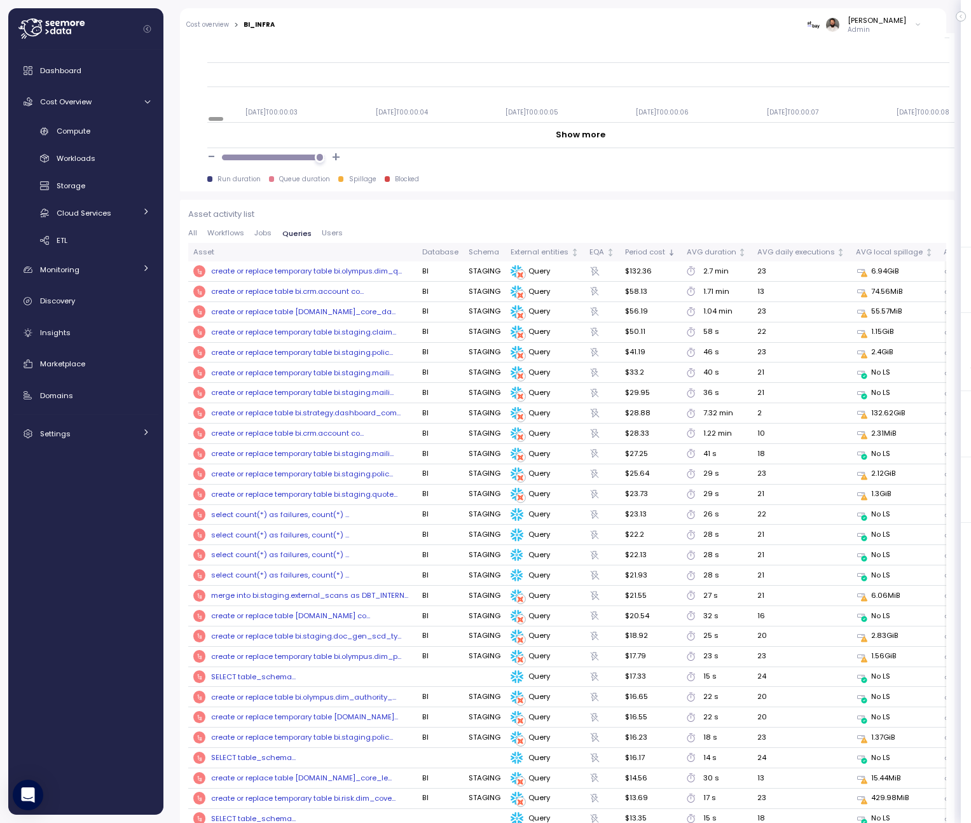
click at [375, 270] on div "create or replace temporary table bi.olympus.dim_q..." at bounding box center [306, 271] width 191 height 10
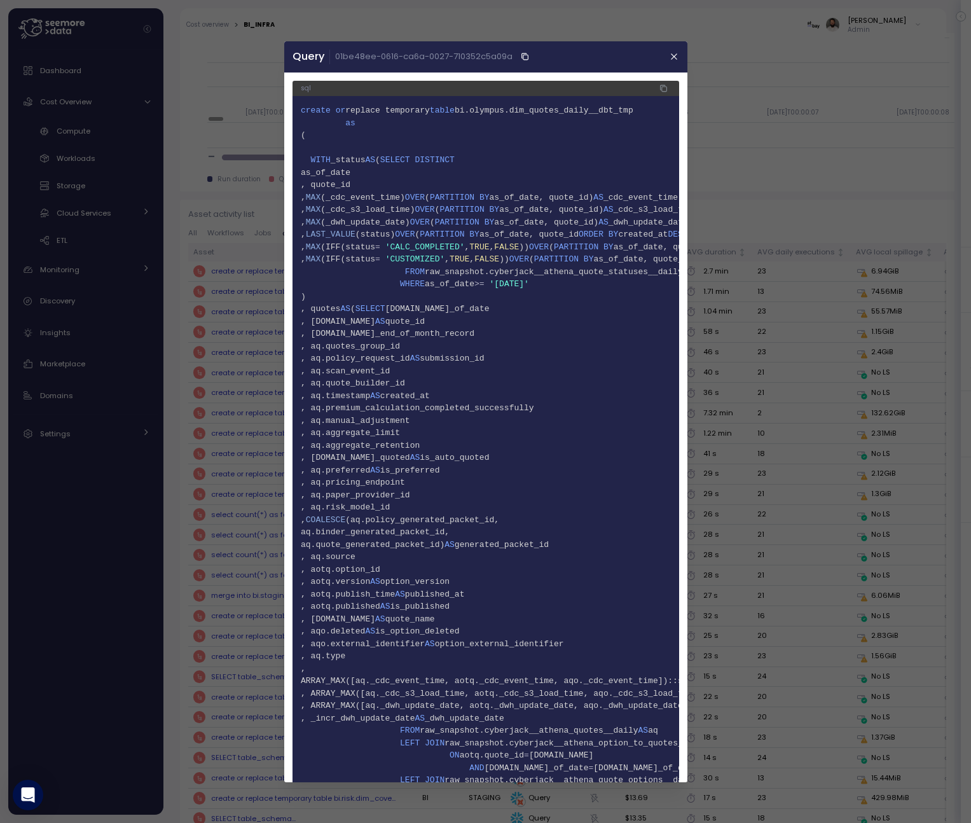
click at [519, 121] on span "2 as" at bounding box center [486, 122] width 370 height 13
click at [668, 53] on button "button" at bounding box center [674, 57] width 15 height 15
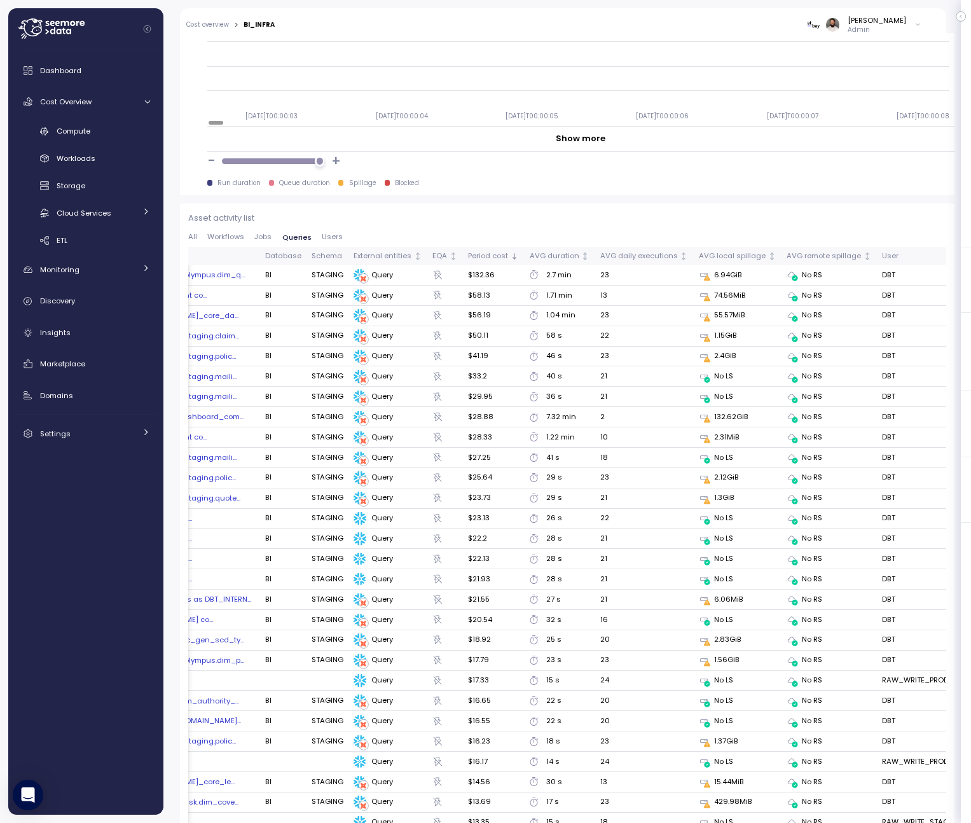
scroll to position [0, 182]
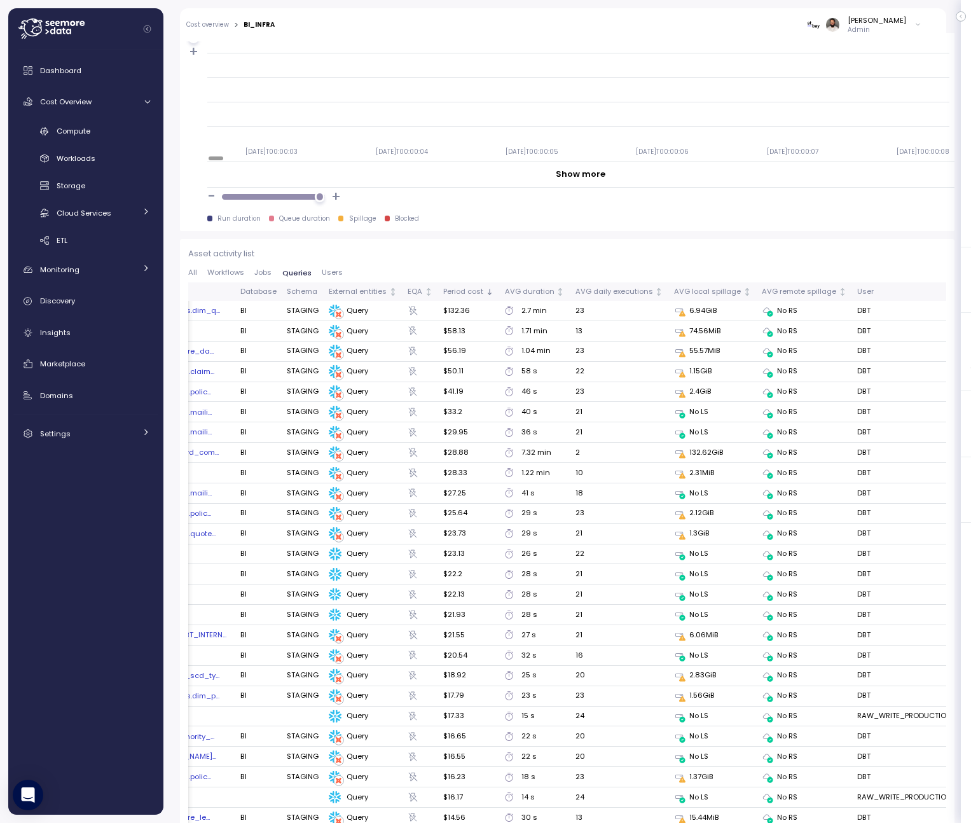
click at [630, 380] on td "22" at bounding box center [619, 372] width 99 height 20
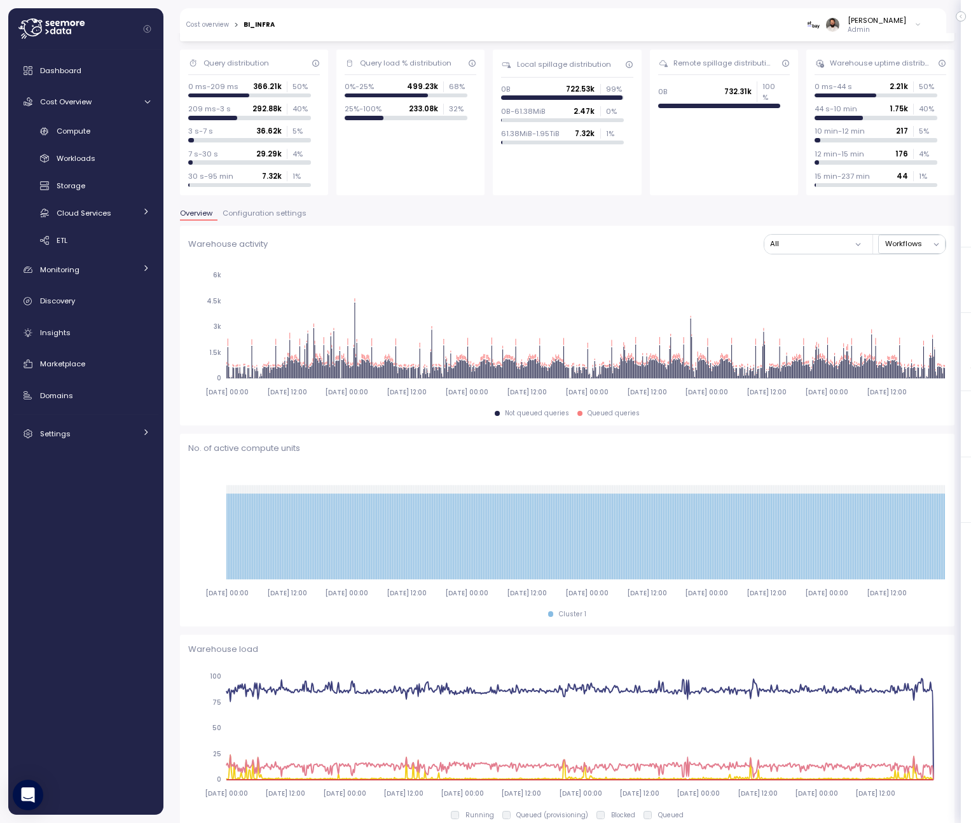
scroll to position [0, 0]
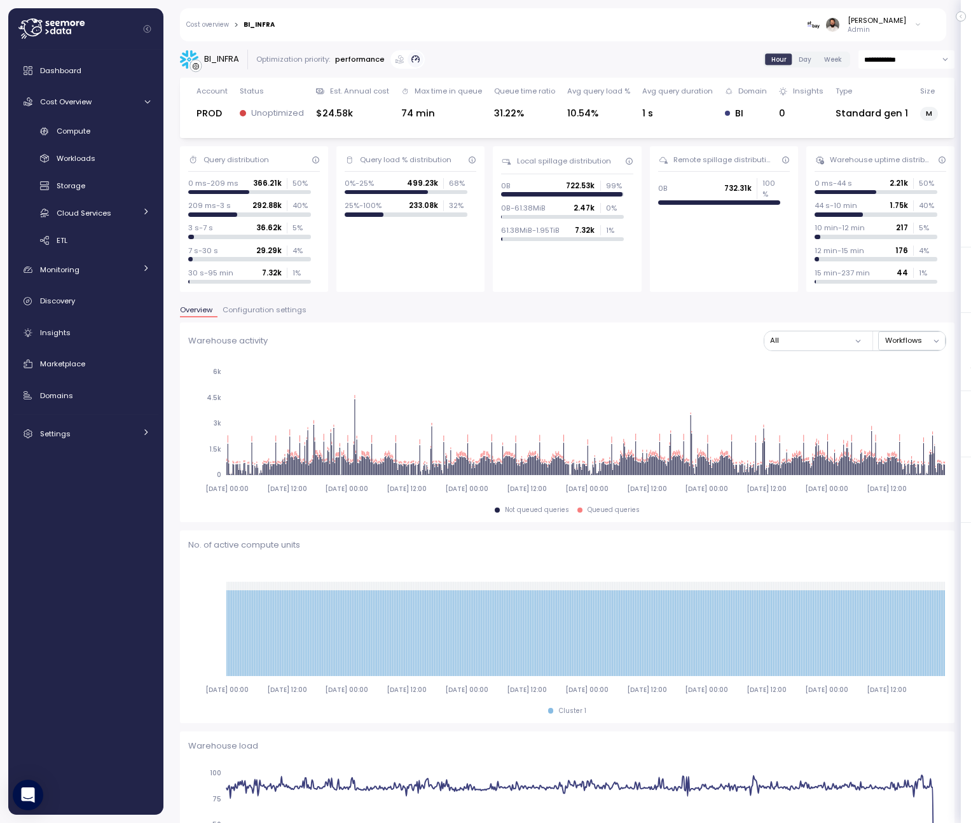
click at [282, 307] on span "Configuration settings" at bounding box center [265, 310] width 84 height 7
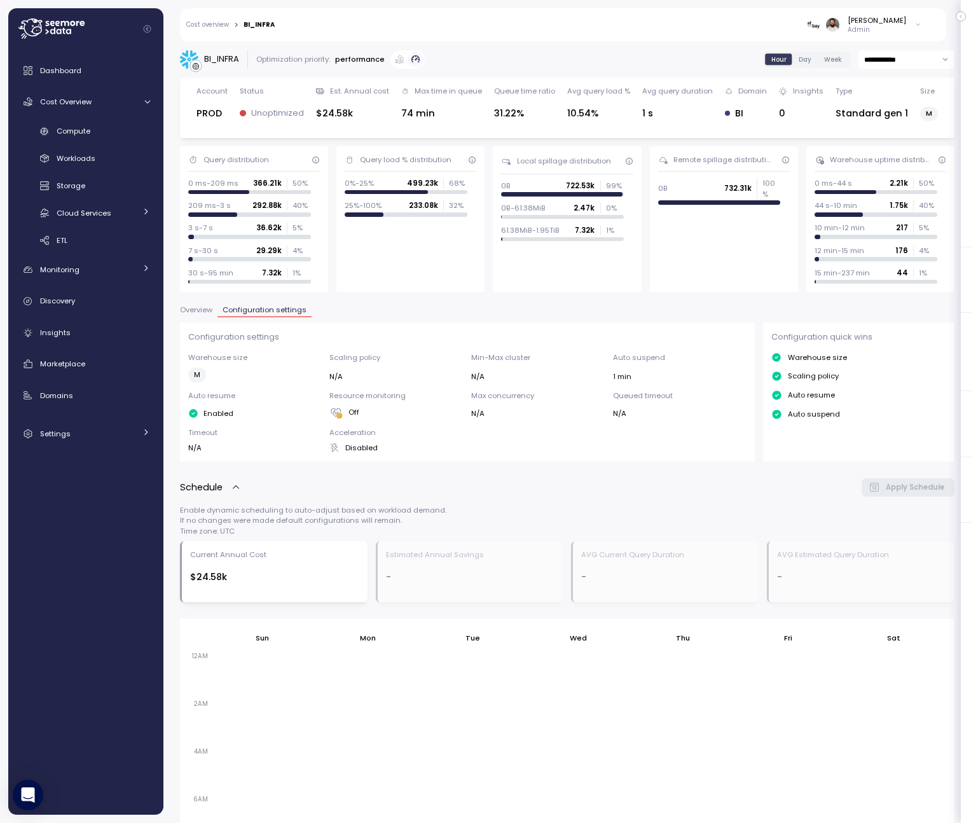
click at [207, 312] on span "Overview" at bounding box center [196, 310] width 32 height 7
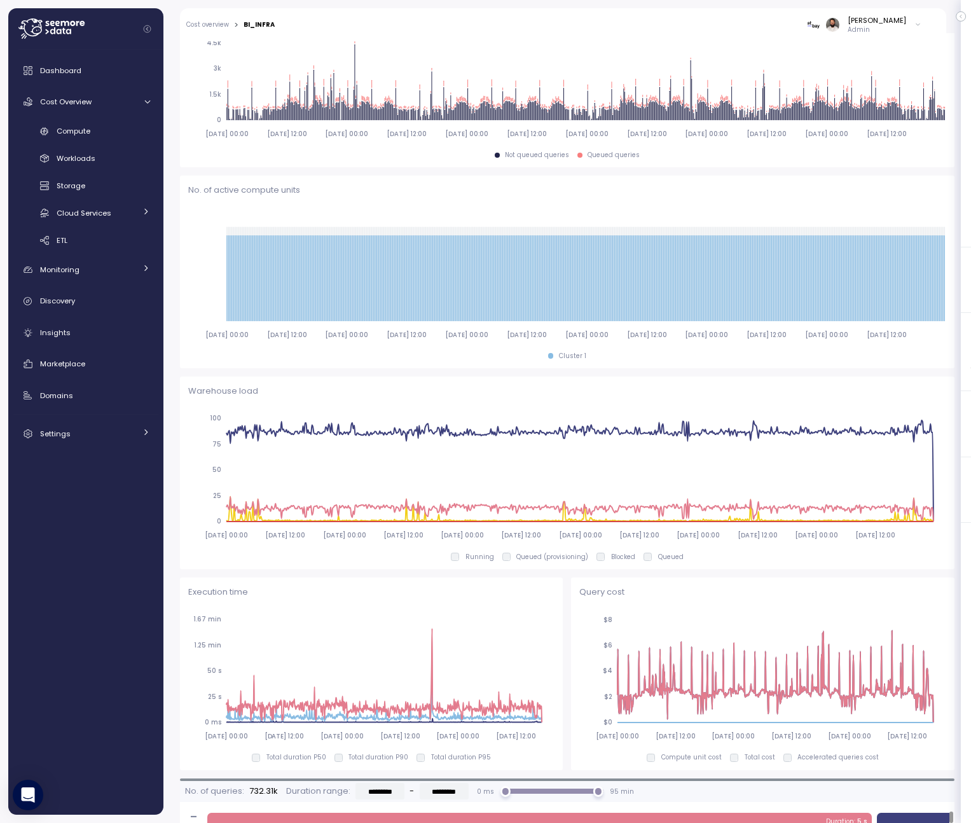
scroll to position [294, 0]
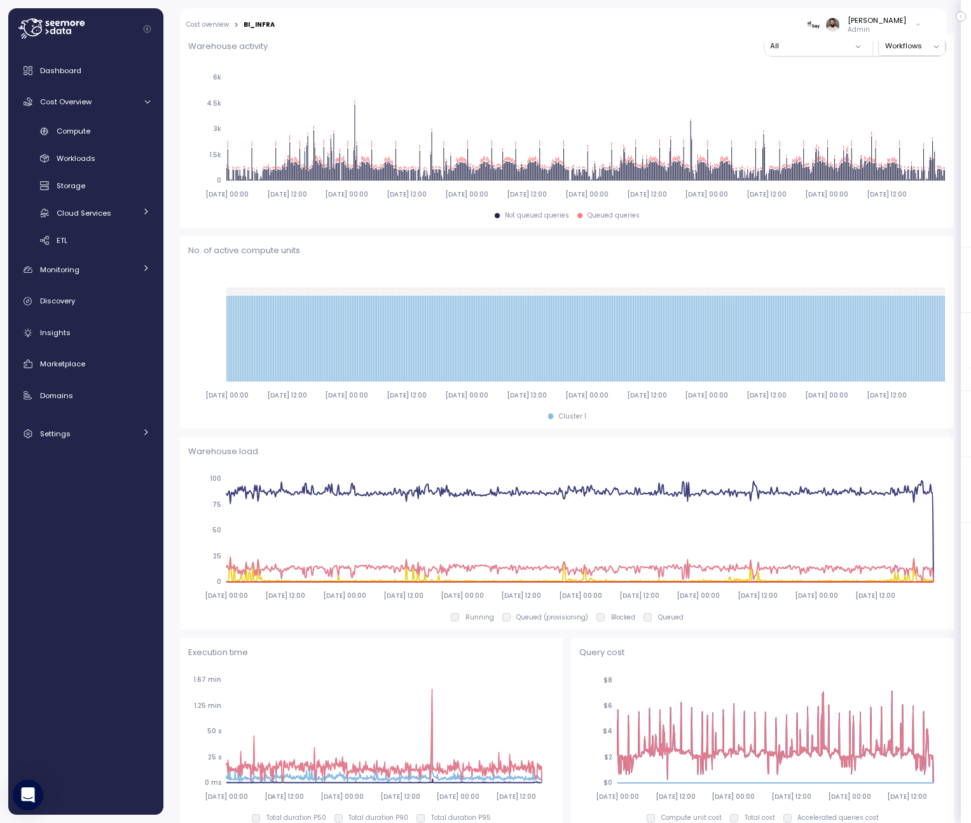
click at [258, 252] on p "No. of active compute units" at bounding box center [567, 250] width 758 height 13
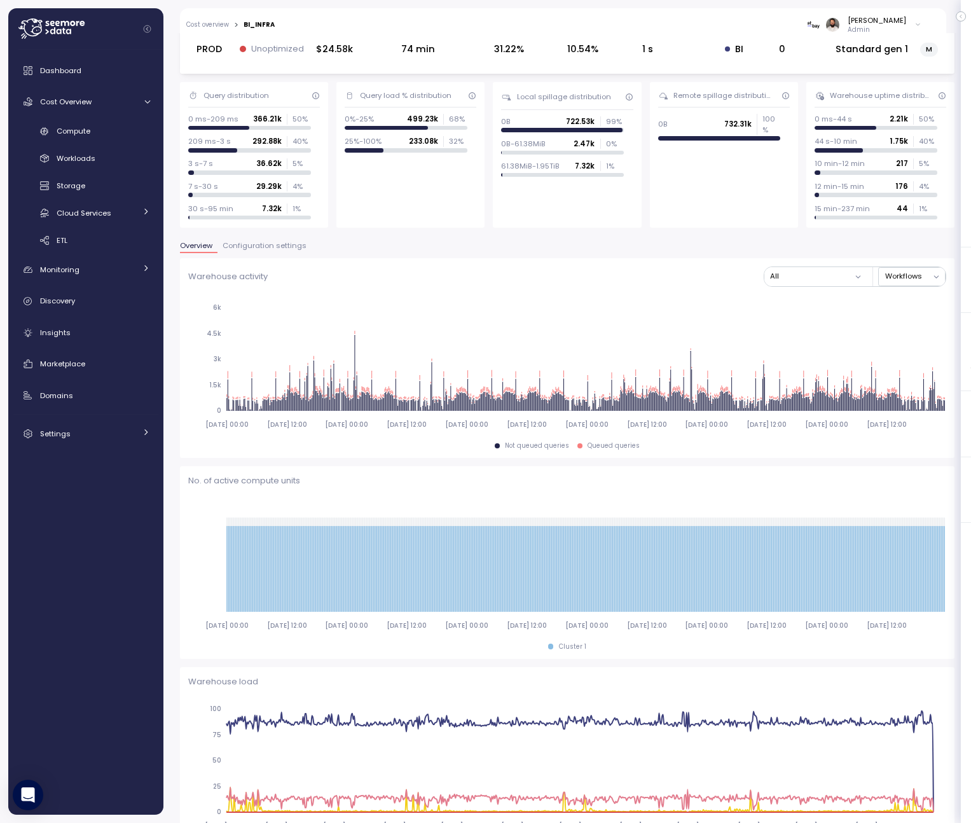
scroll to position [24, 0]
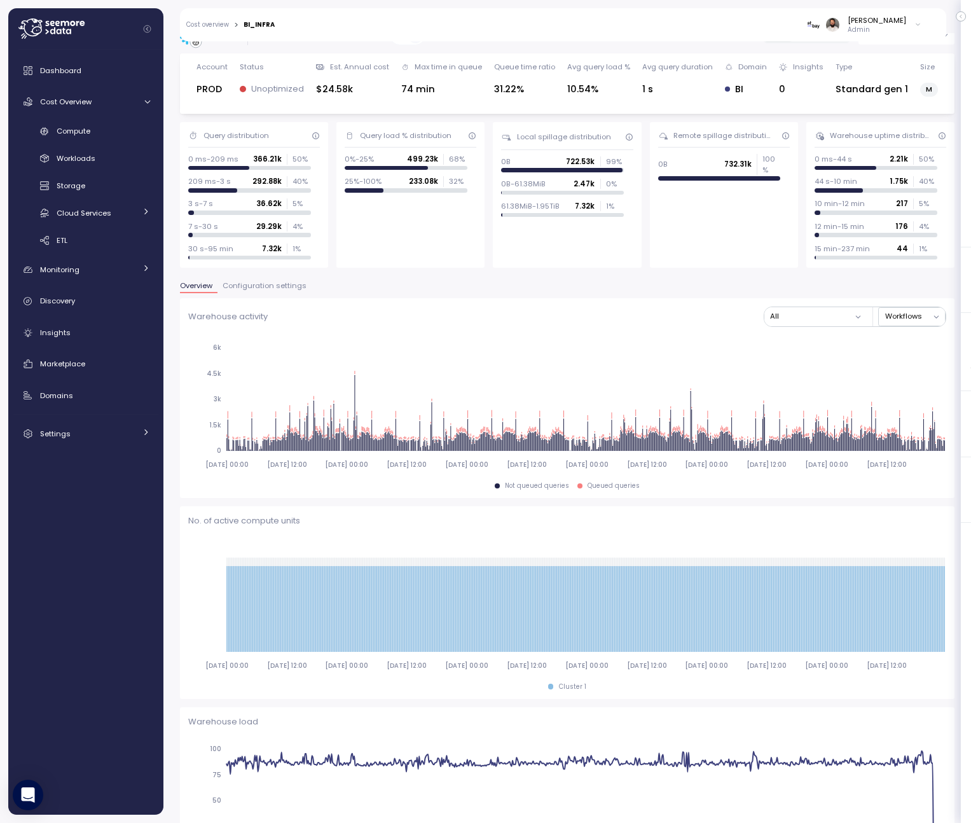
click at [256, 282] on span "Configuration settings" at bounding box center [265, 285] width 84 height 7
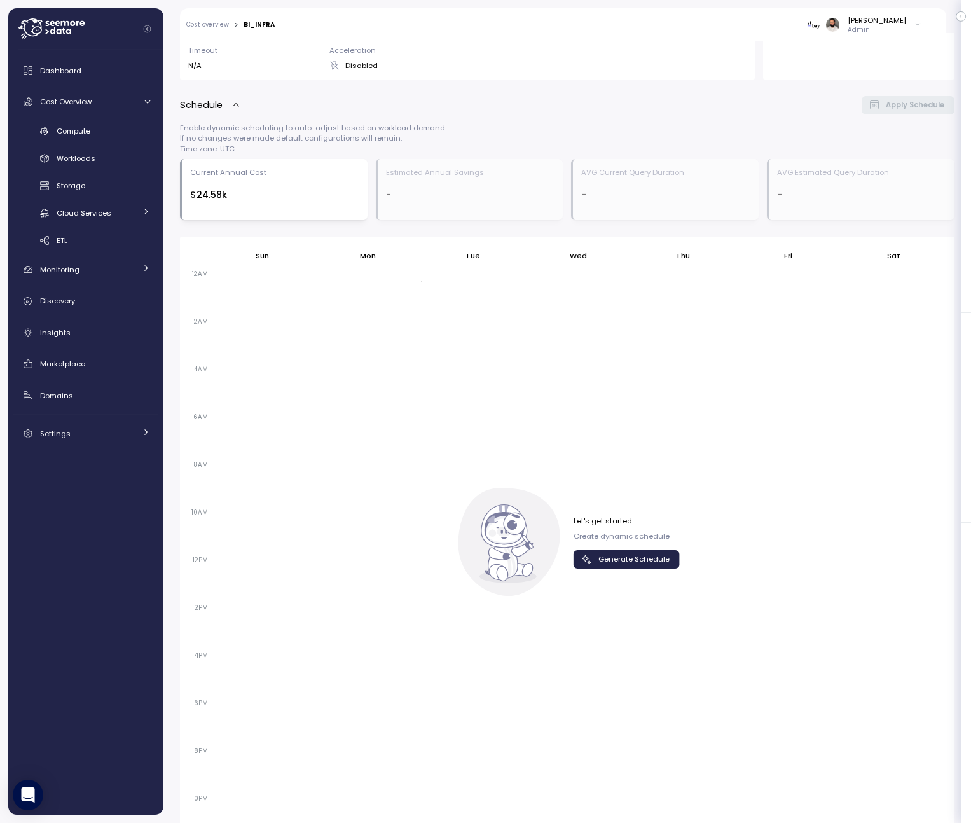
scroll to position [415, 0]
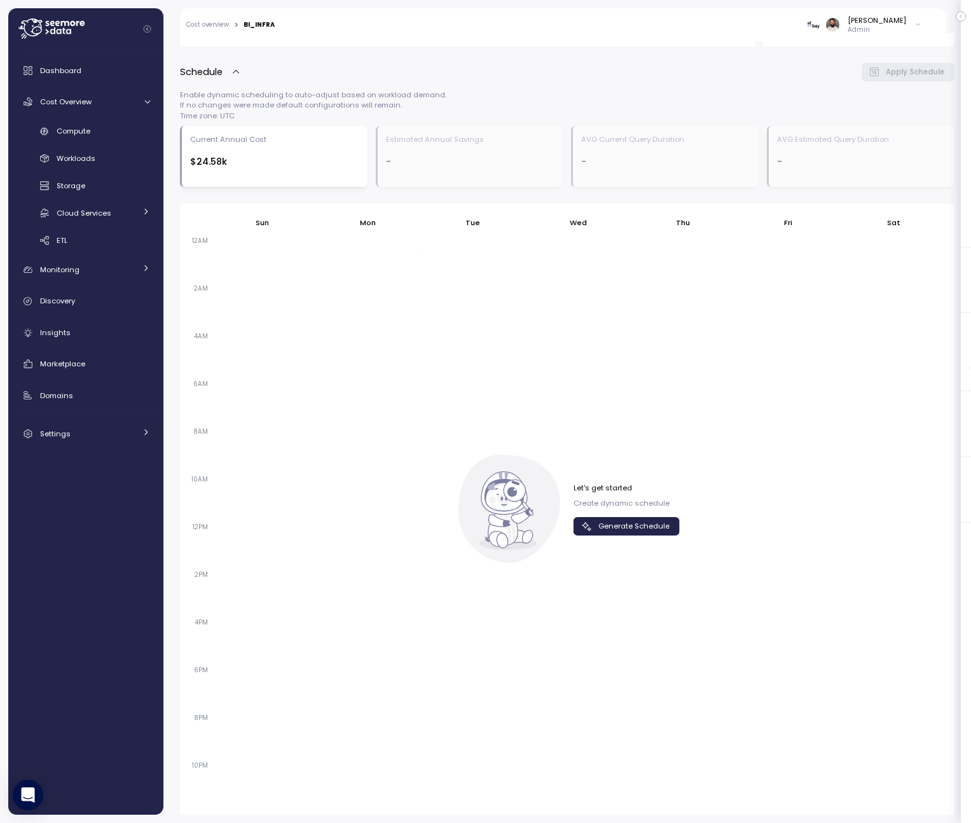
click at [619, 532] on span "Generate Schedule" at bounding box center [633, 526] width 71 height 17
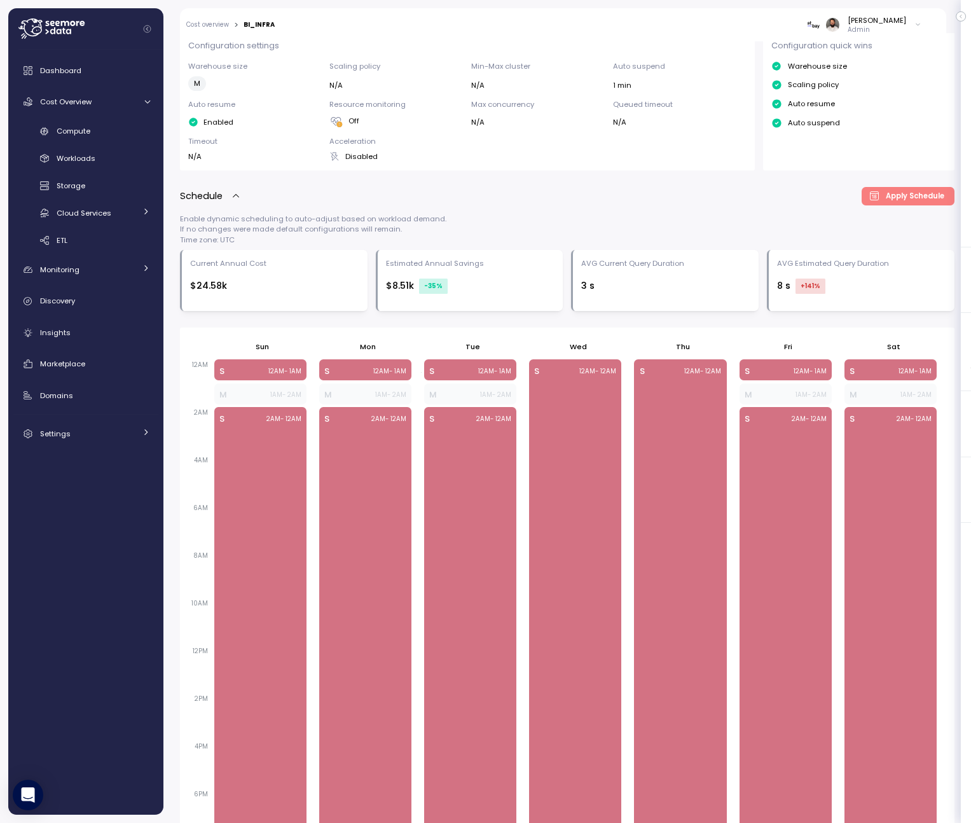
scroll to position [301, 0]
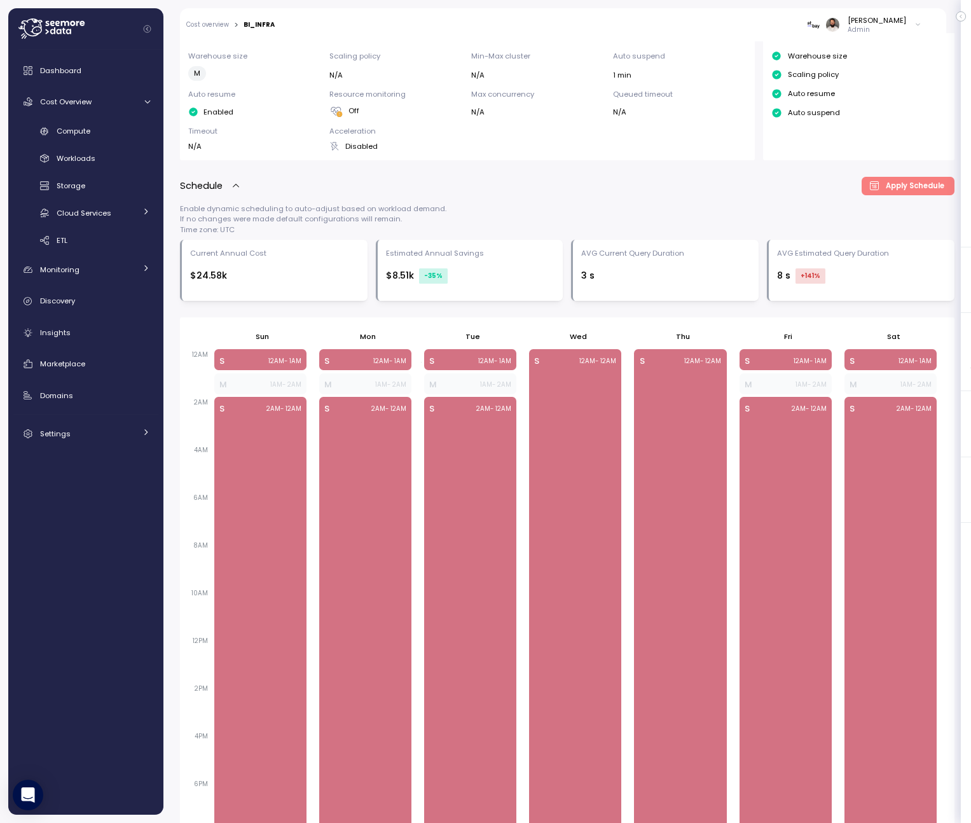
drag, startPoint x: 413, startPoint y: 275, endPoint x: 463, endPoint y: 275, distance: 49.6
click at [463, 275] on div "$8.51k -35 %" at bounding box center [470, 275] width 169 height 15
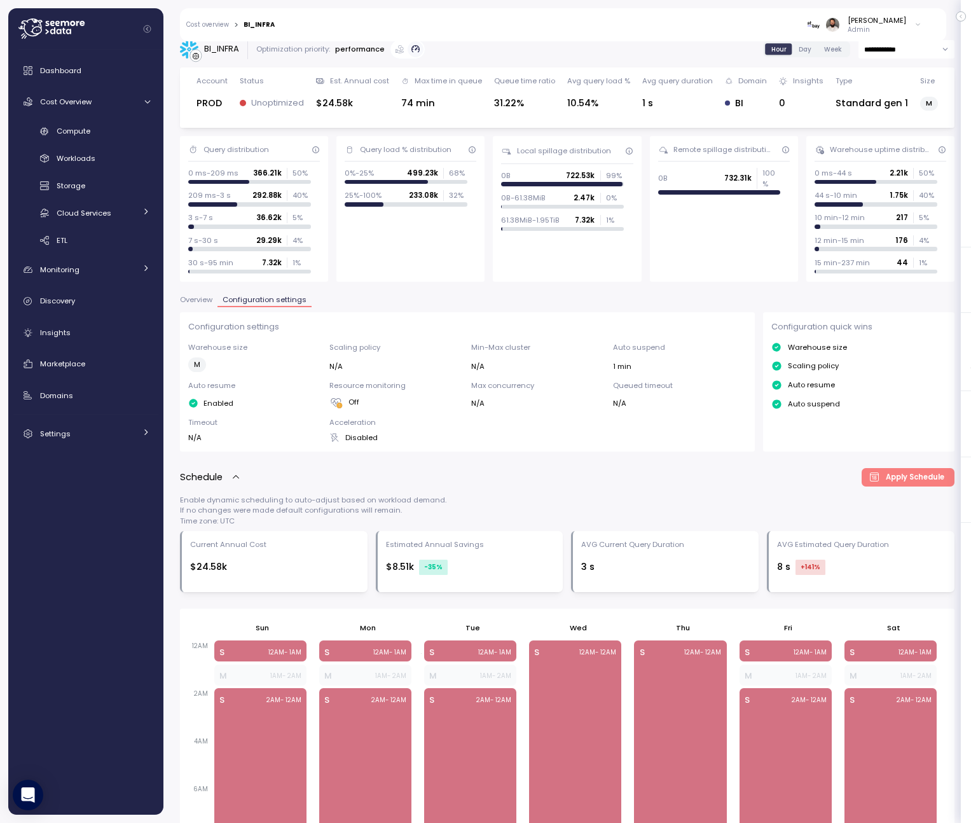
scroll to position [0, 0]
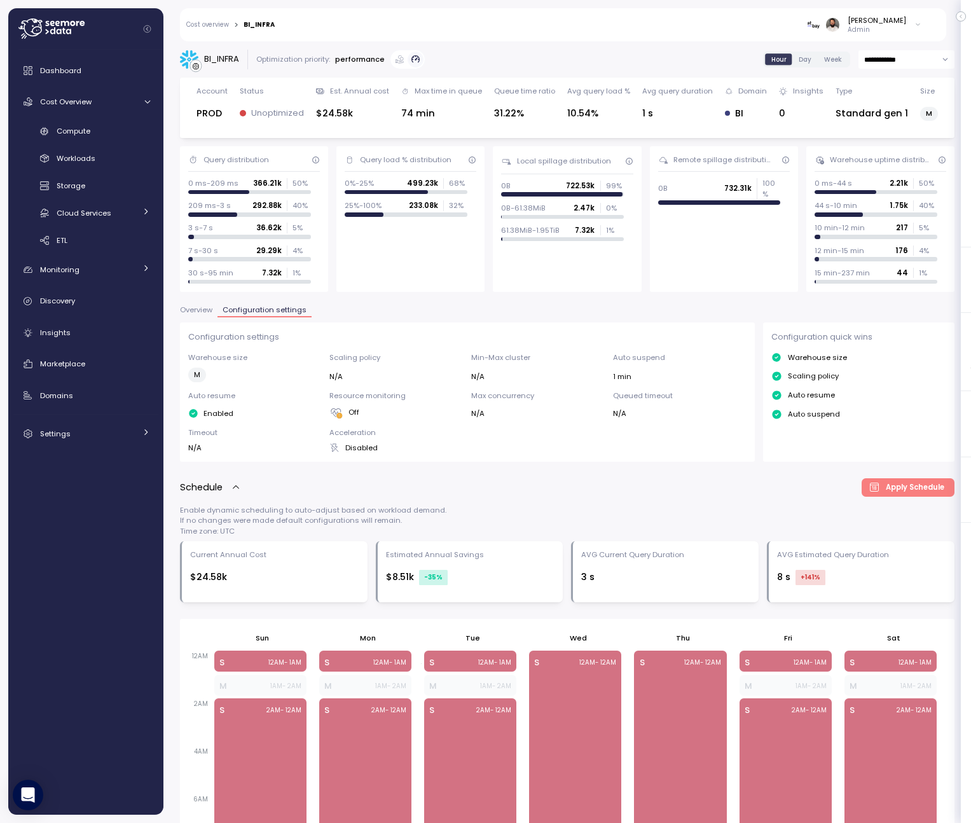
click at [207, 307] on span "Overview" at bounding box center [196, 310] width 32 height 7
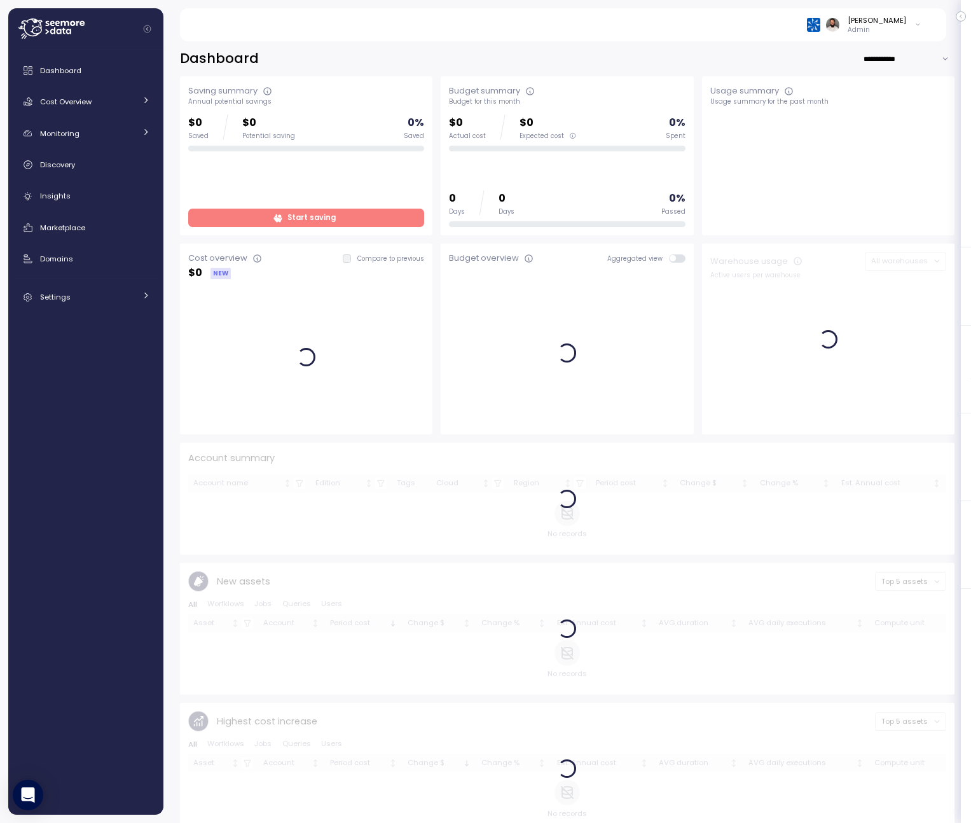
click at [895, 34] on p "Admin" at bounding box center [877, 29] width 59 height 9
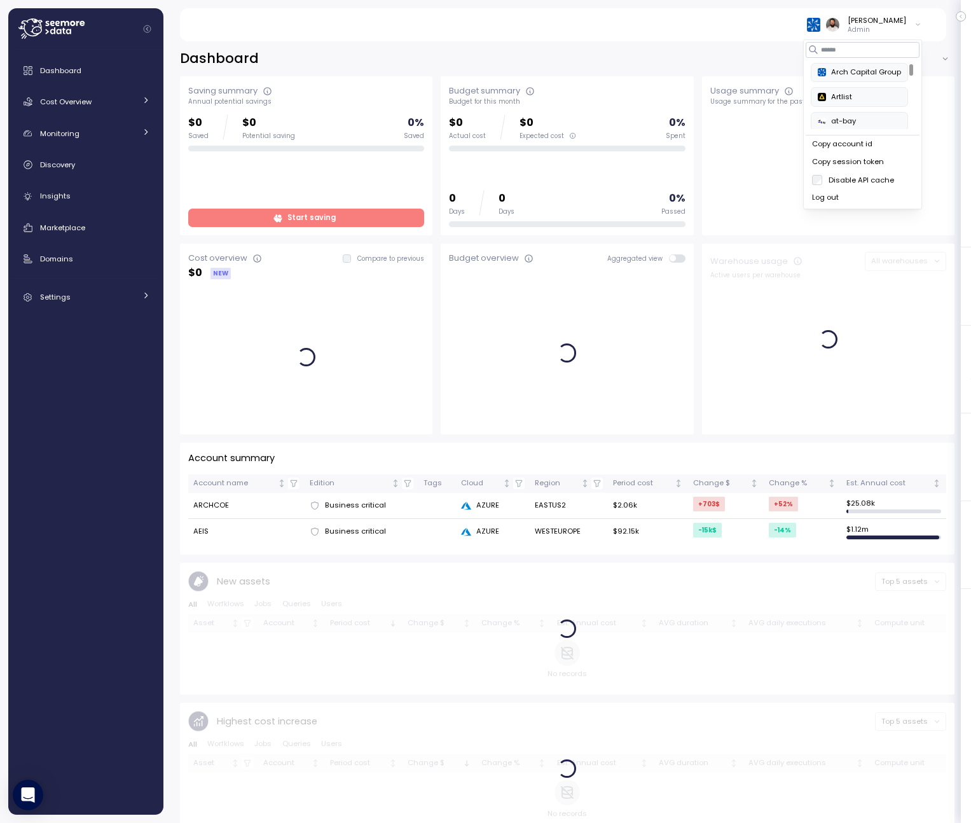
click at [863, 140] on div "Copy account id" at bounding box center [862, 144] width 101 height 11
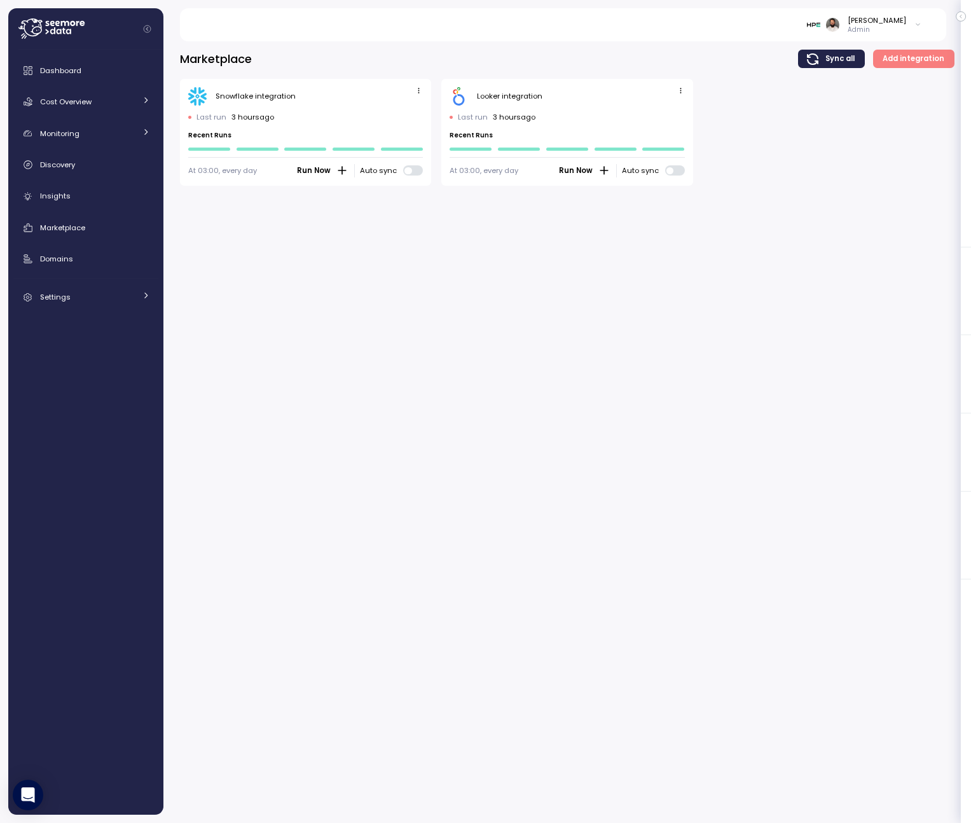
click at [895, 22] on div "[PERSON_NAME]" at bounding box center [877, 20] width 59 height 10
click at [881, 147] on div "Copy account id" at bounding box center [862, 144] width 101 height 11
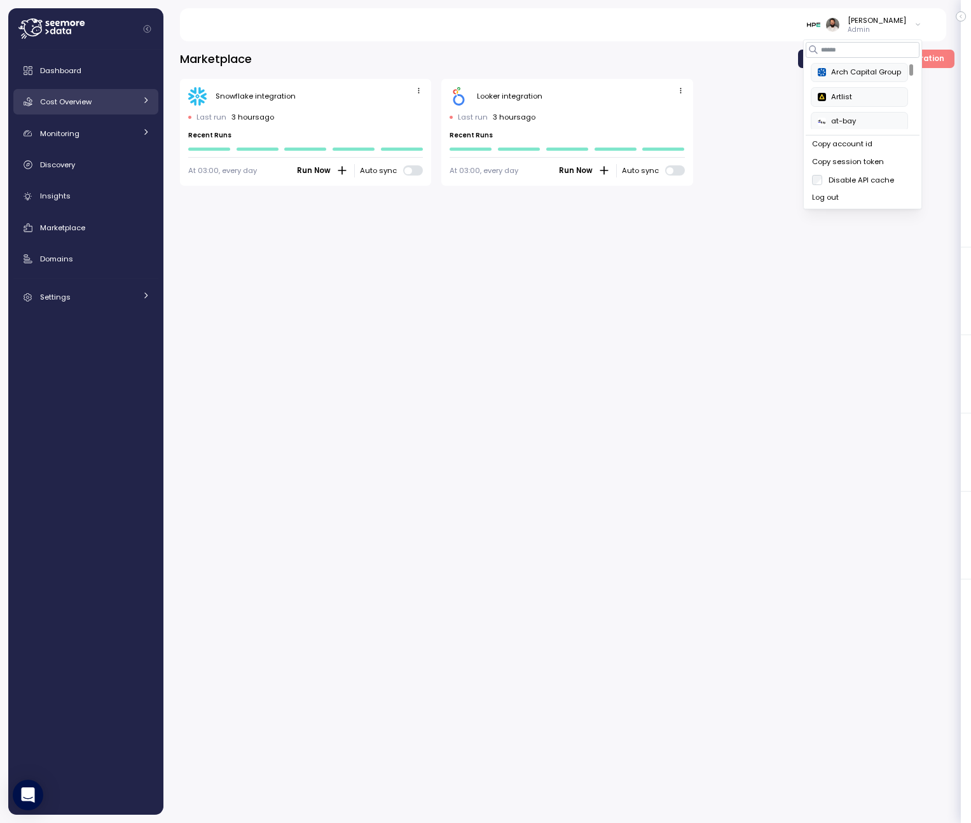
click at [86, 99] on span "Cost Overview" at bounding box center [66, 102] width 52 height 10
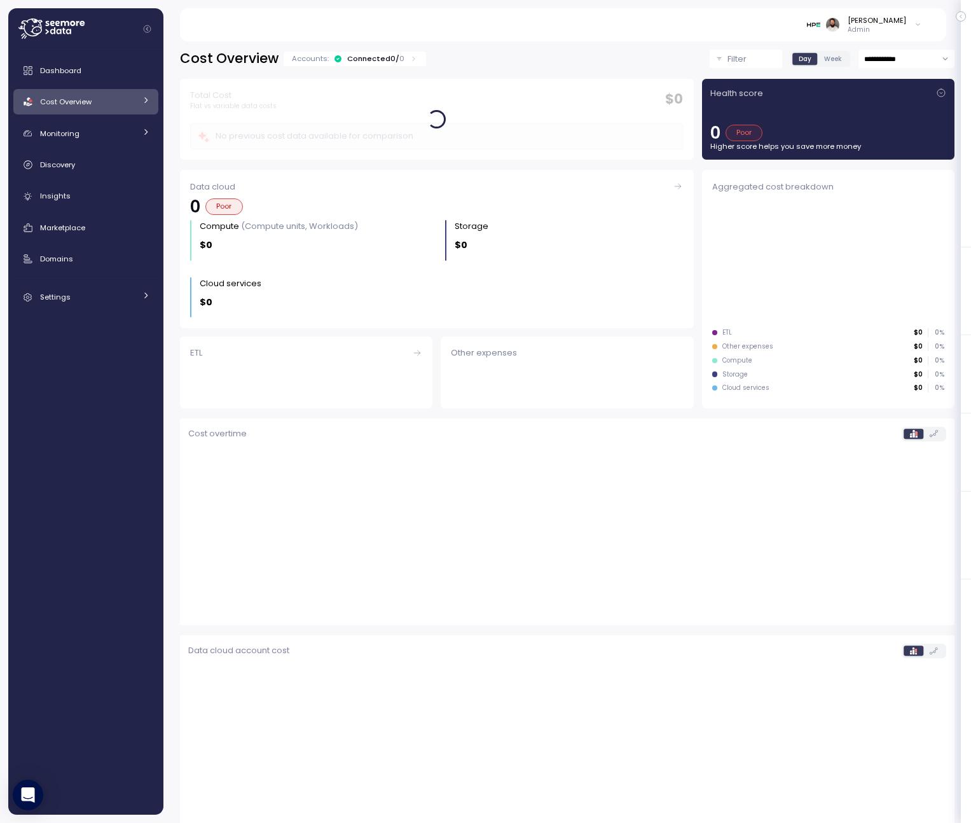
click at [86, 99] on span "Cost Overview" at bounding box center [66, 102] width 52 height 10
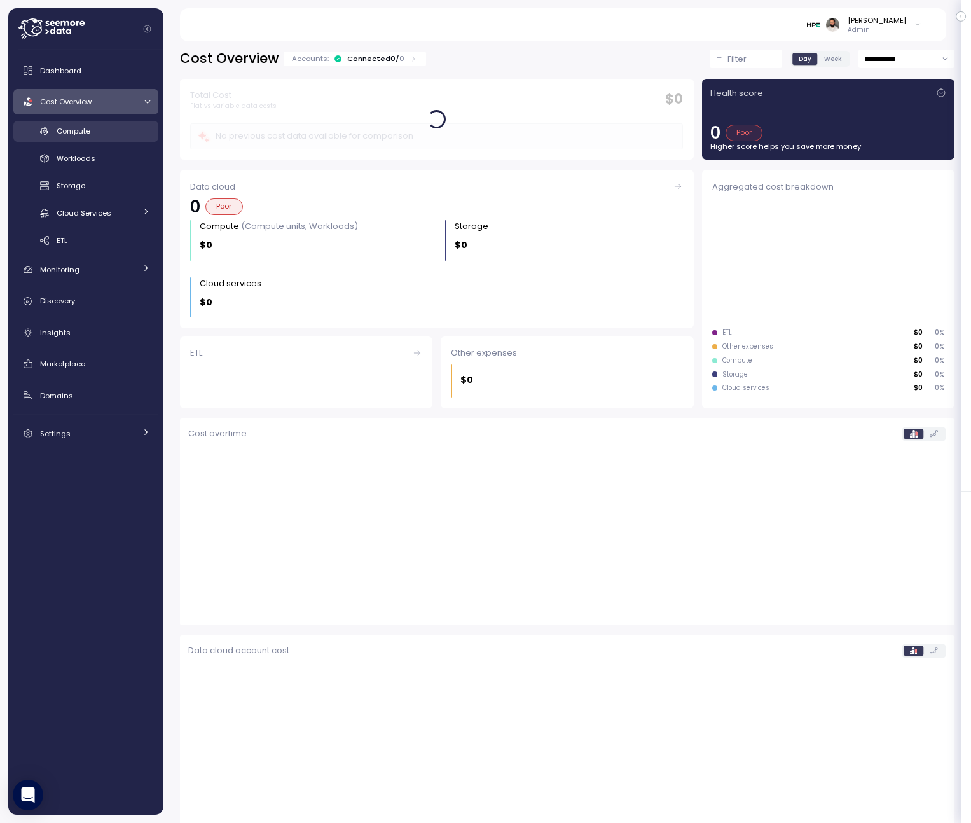
click at [84, 132] on span "Compute" at bounding box center [74, 131] width 34 height 10
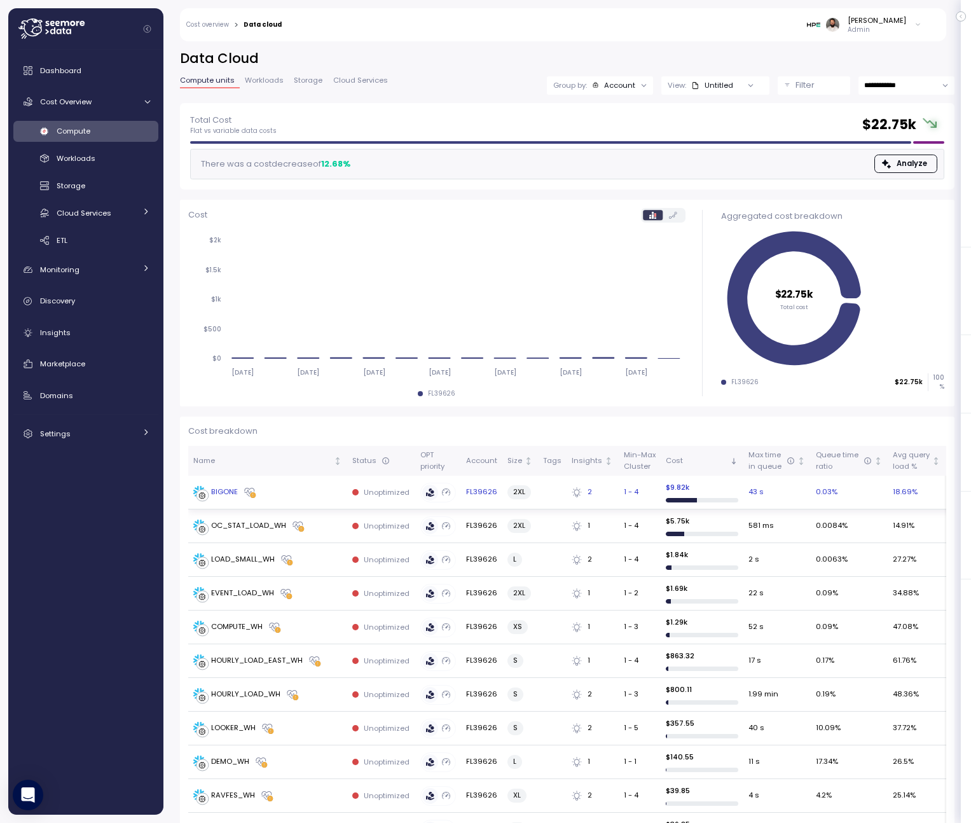
click at [273, 491] on div "BIGONE" at bounding box center [267, 492] width 149 height 13
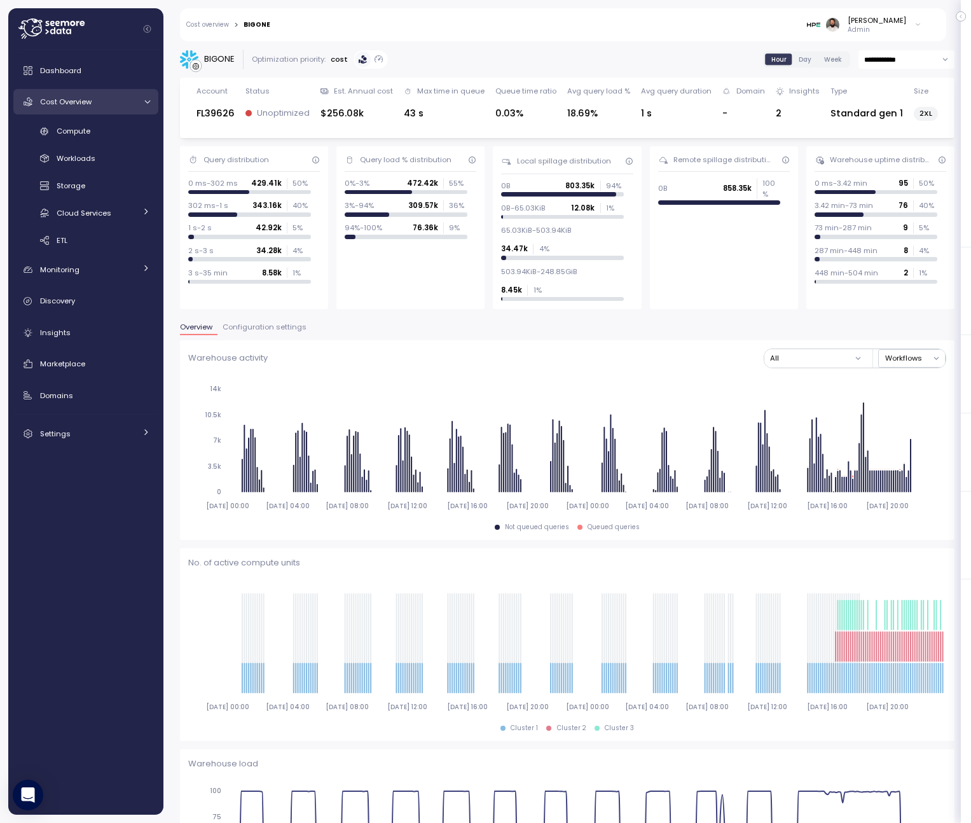
click at [86, 103] on span "Cost Overview" at bounding box center [66, 102] width 52 height 10
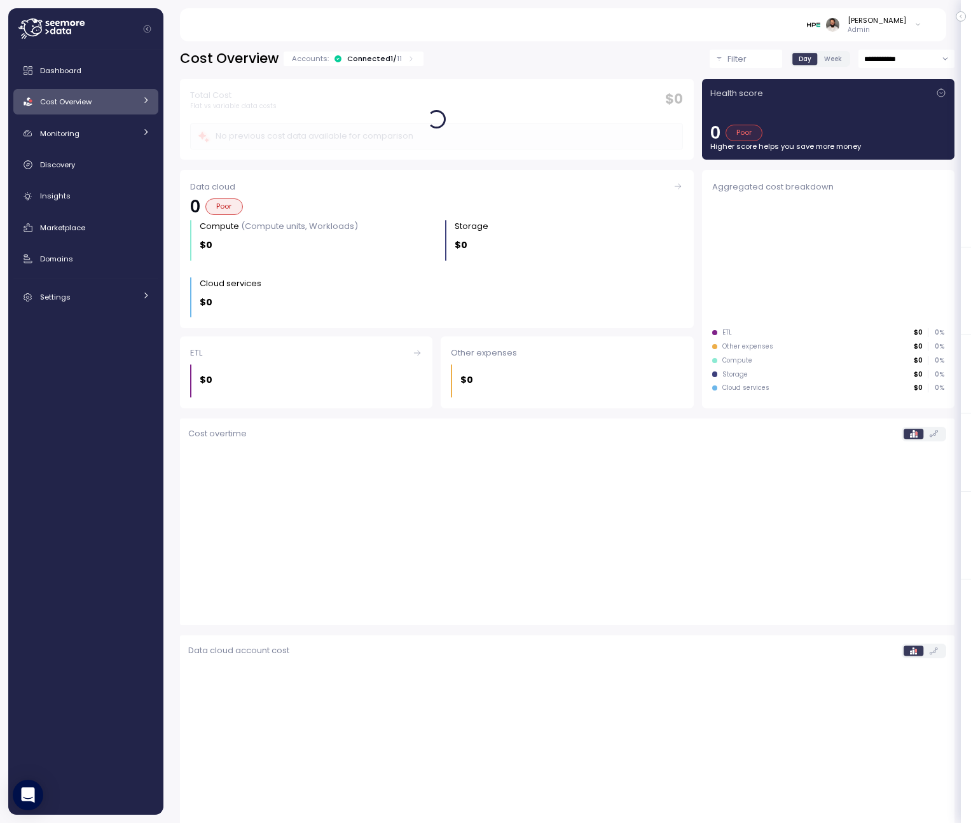
click at [356, 50] on div "Cost Overview Accounts: Connected 1 / 11" at bounding box center [302, 59] width 244 height 18
click at [356, 57] on div "Connected 1 / 11" at bounding box center [374, 58] width 55 height 10
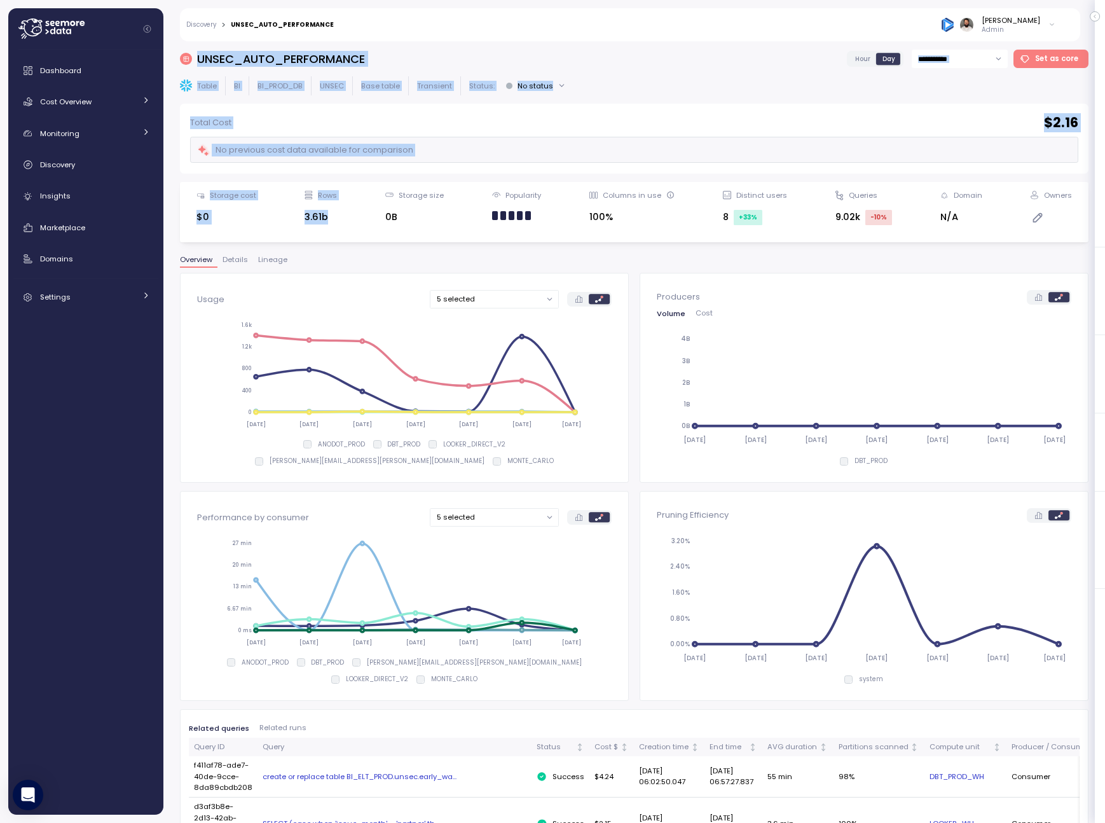
drag, startPoint x: 195, startPoint y: 52, endPoint x: 336, endPoint y: 211, distance: 212.6
click at [339, 211] on div "**********" at bounding box center [634, 432] width 909 height 765
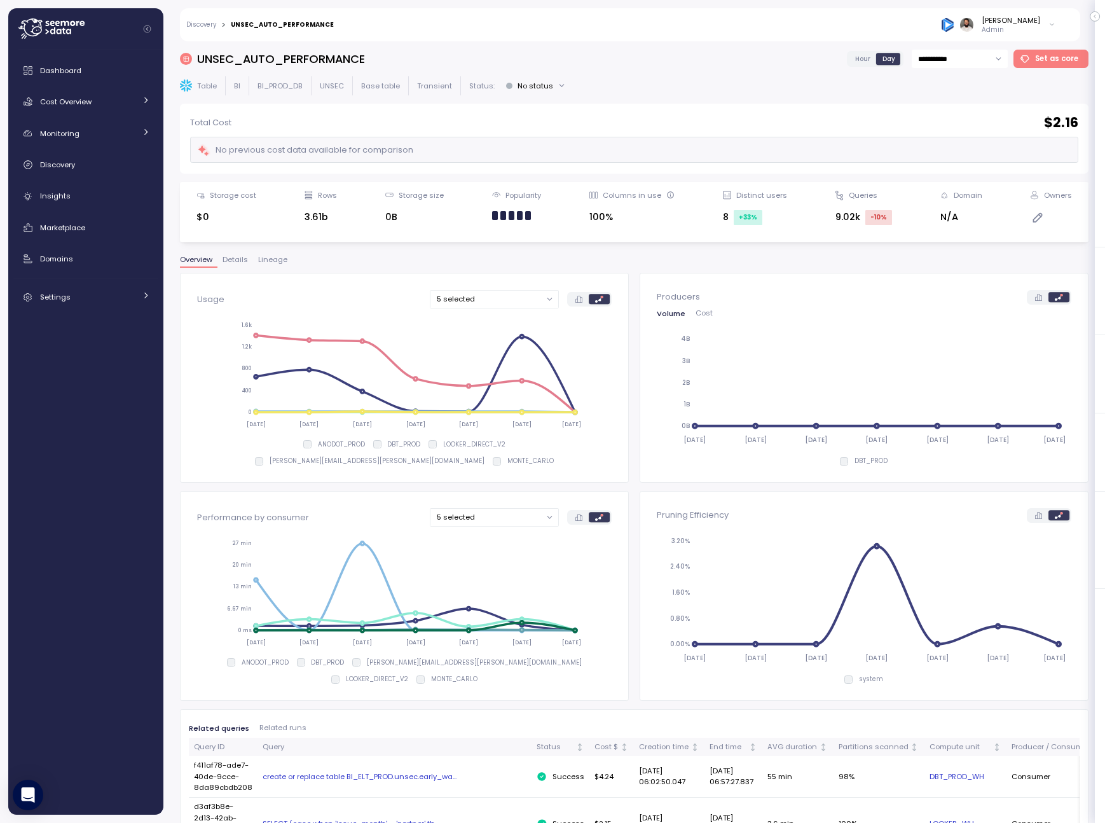
click at [520, 132] on div "Total Cost $ 2.16 No previous cost data available for comparison" at bounding box center [634, 139] width 888 height 50
click at [114, 113] on link "Cost Overview" at bounding box center [85, 101] width 145 height 25
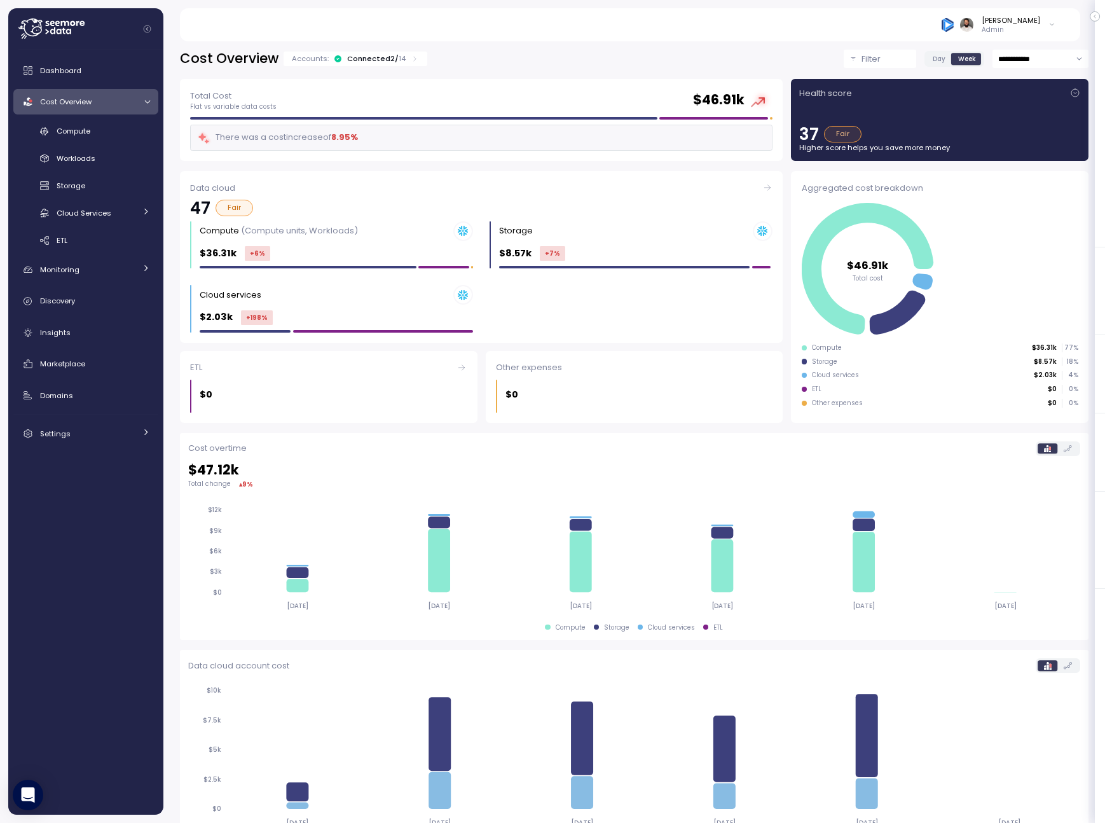
click at [375, 62] on div "Connected 2 / 14" at bounding box center [376, 58] width 59 height 10
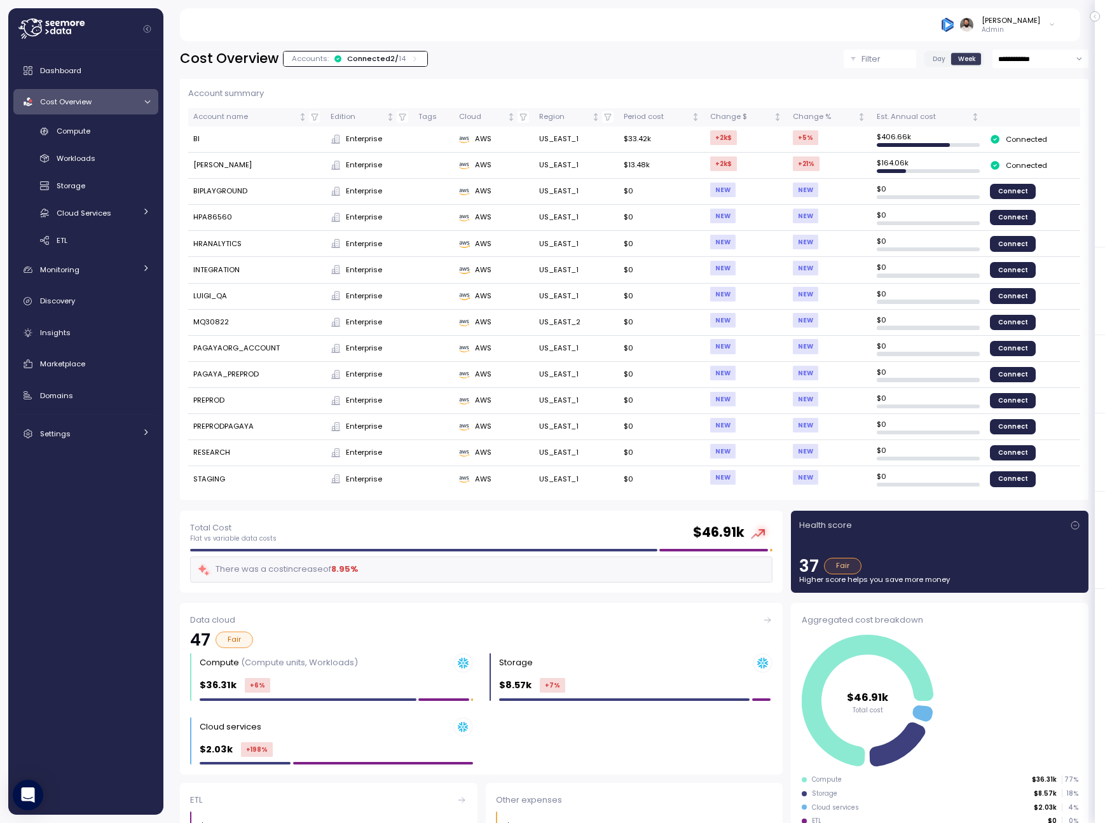
click at [1067, 524] on div "Health score" at bounding box center [939, 525] width 281 height 13
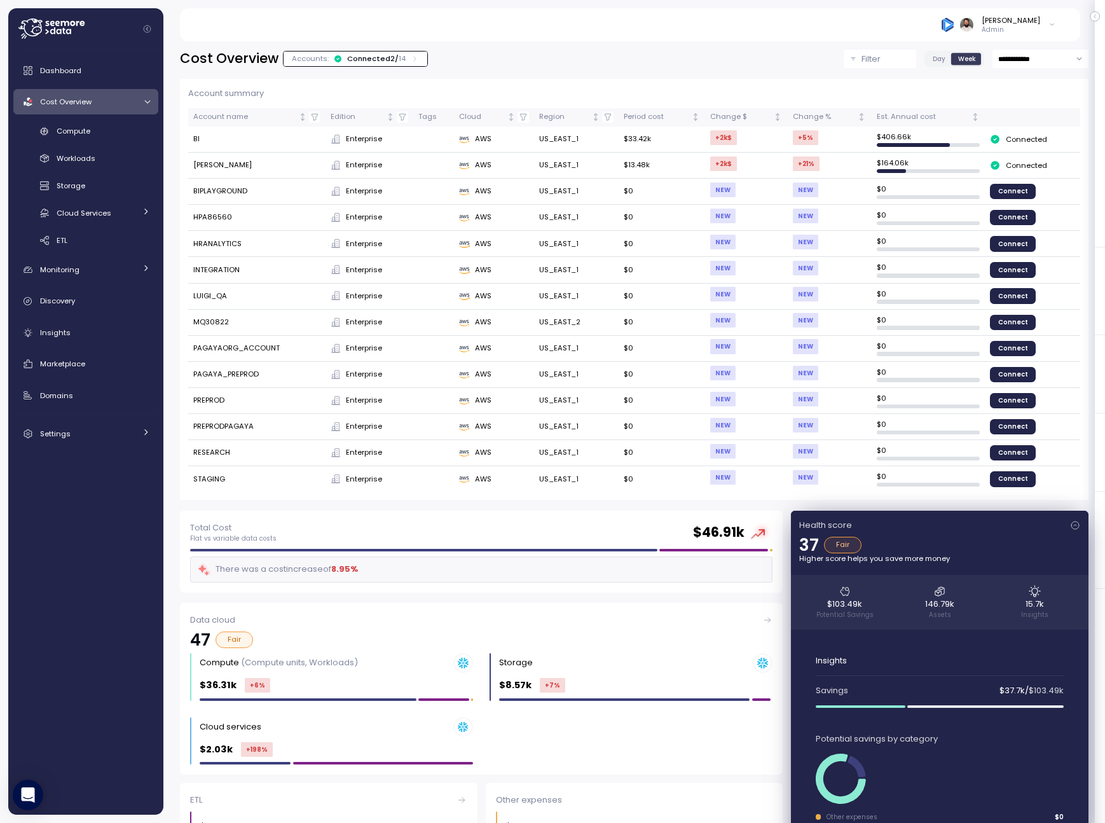
click at [1067, 524] on div "Health score" at bounding box center [939, 525] width 281 height 13
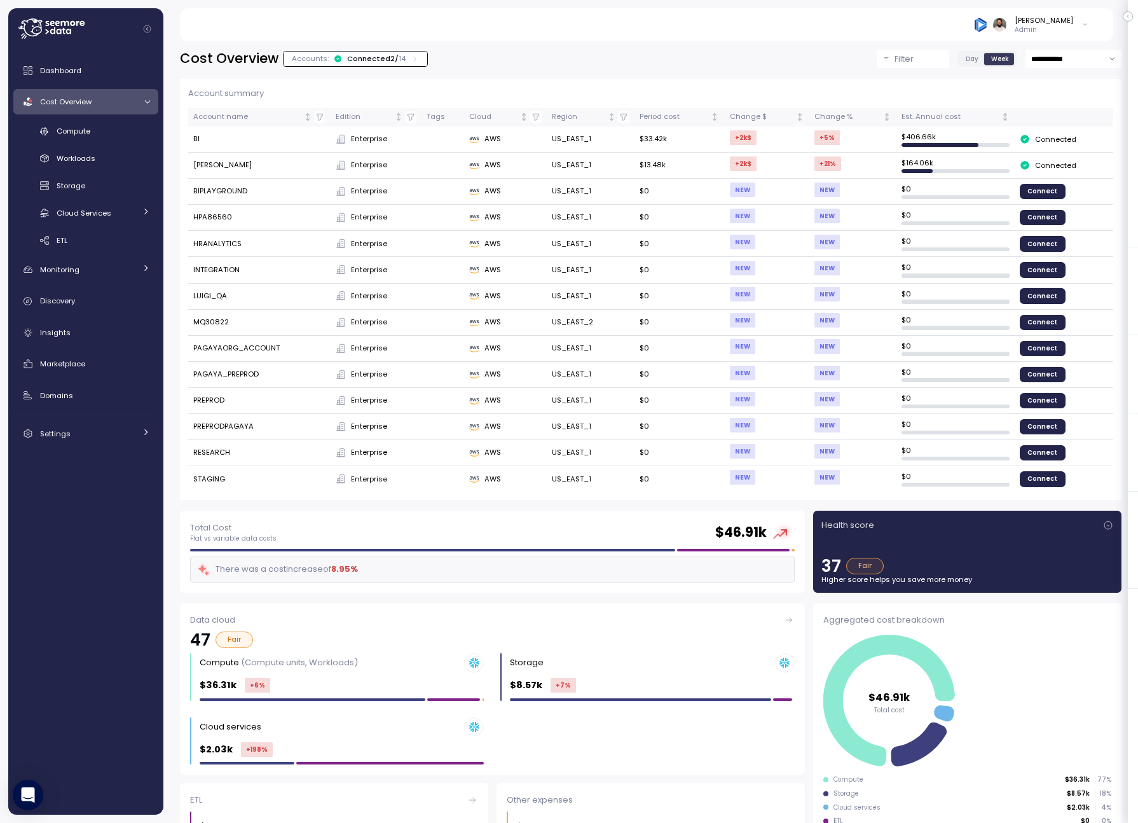
click at [414, 60] on icon at bounding box center [415, 59] width 2 height 4
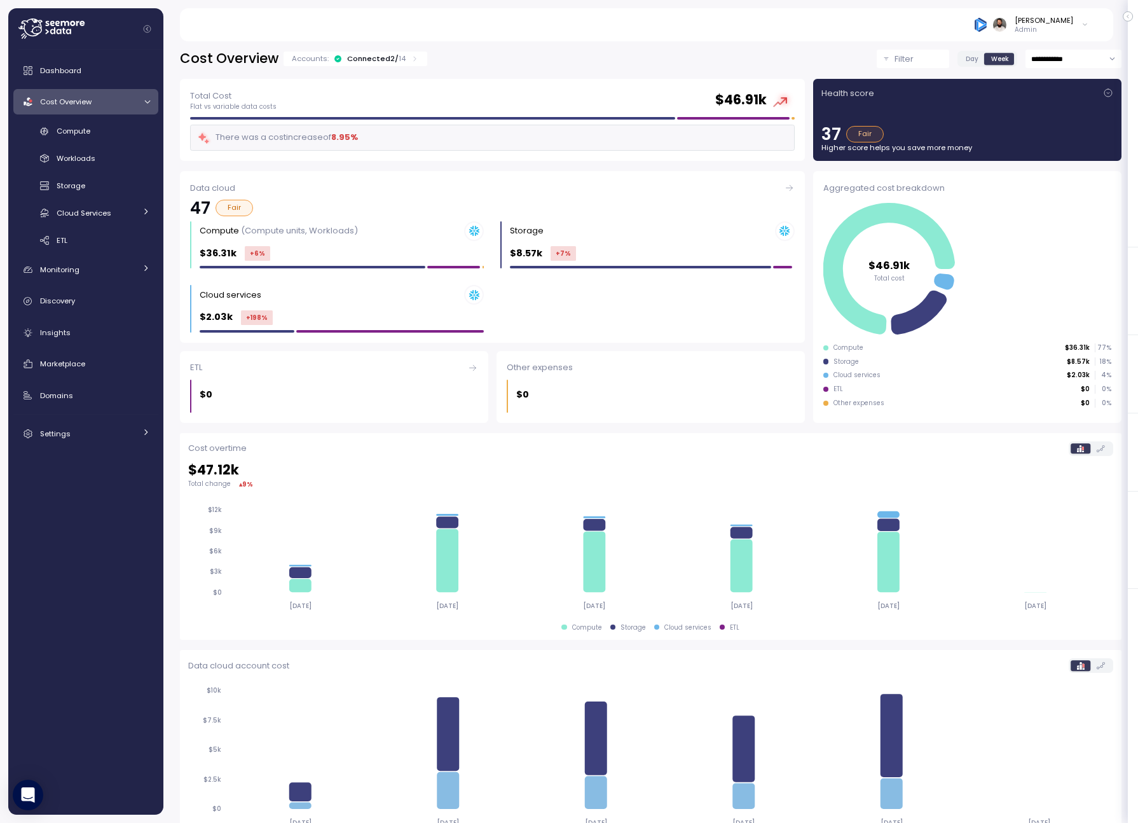
click at [411, 59] on icon at bounding box center [415, 59] width 8 height 8
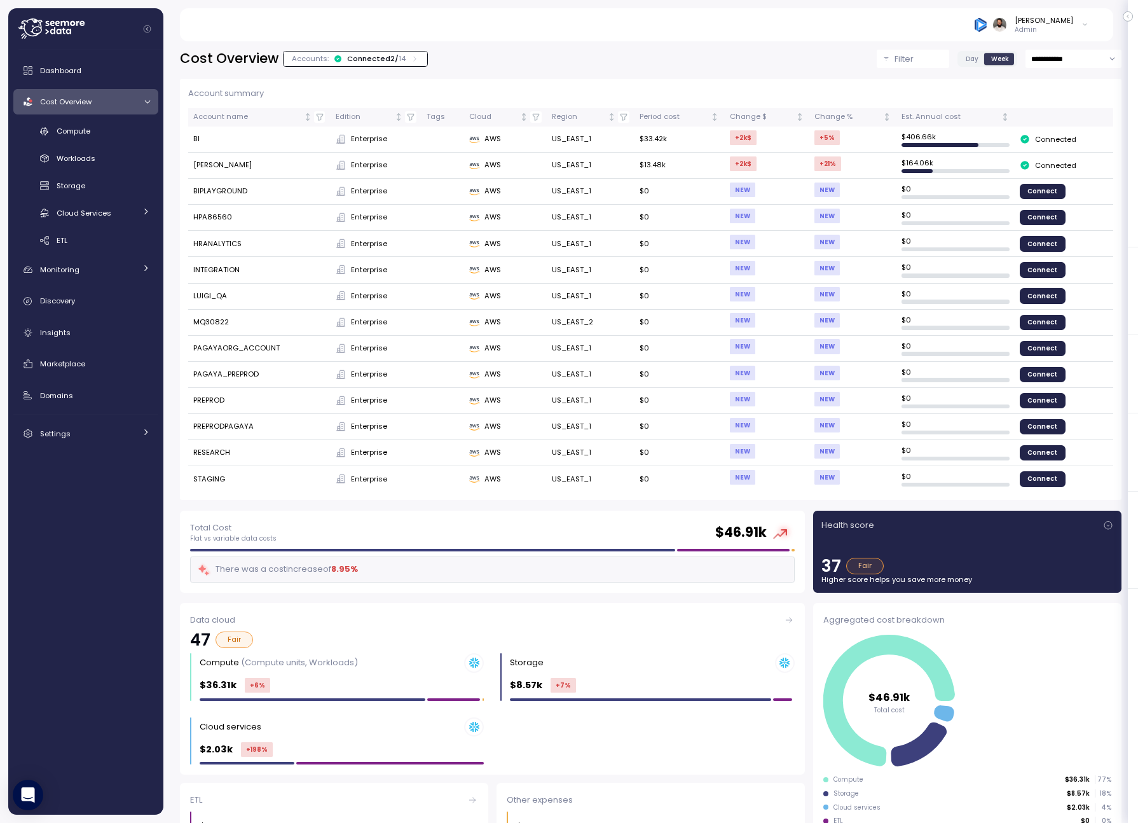
click at [411, 59] on icon at bounding box center [415, 59] width 8 height 8
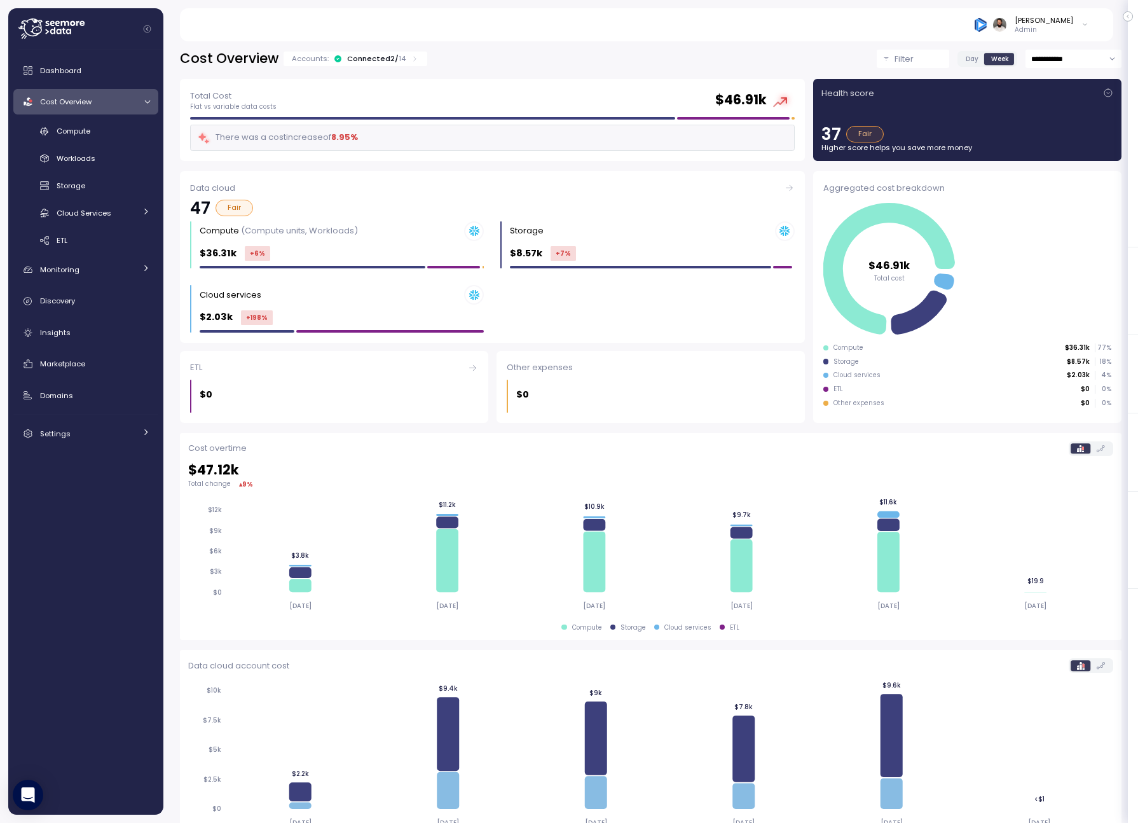
click at [411, 59] on icon at bounding box center [415, 59] width 8 height 8
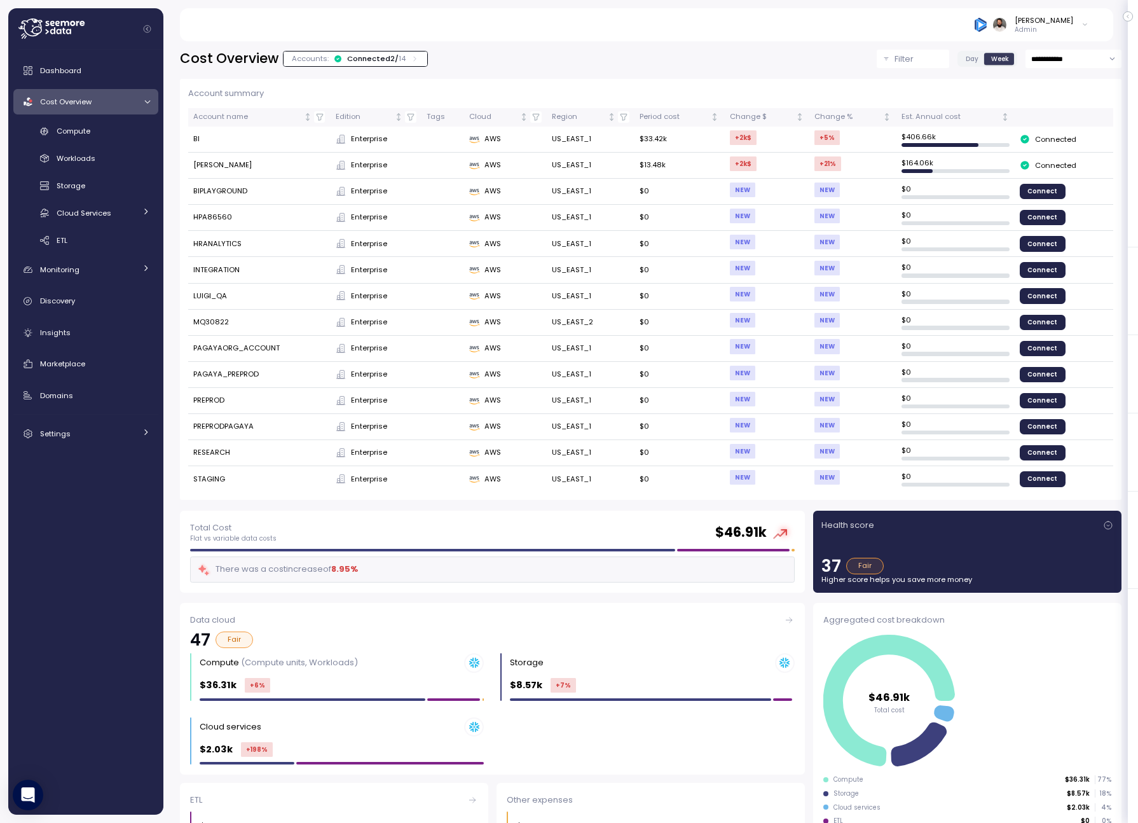
click at [411, 59] on icon at bounding box center [415, 59] width 8 height 8
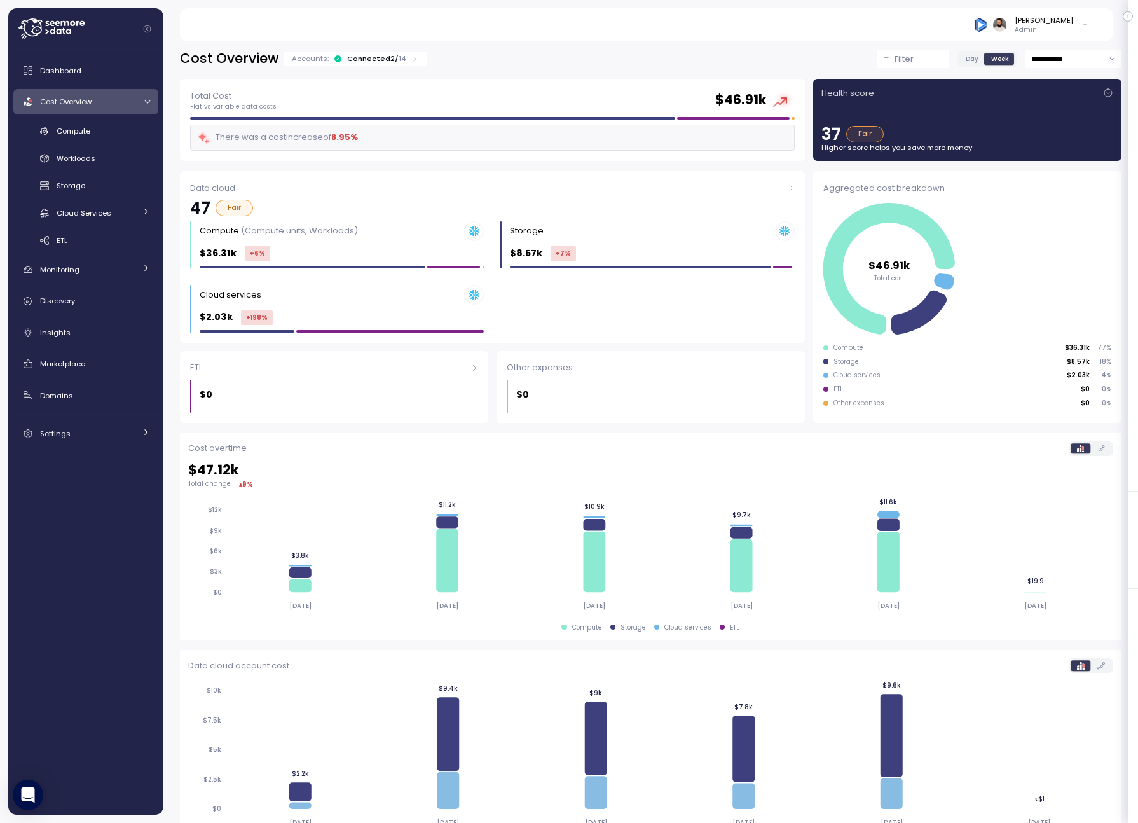
click at [411, 59] on icon at bounding box center [415, 59] width 8 height 8
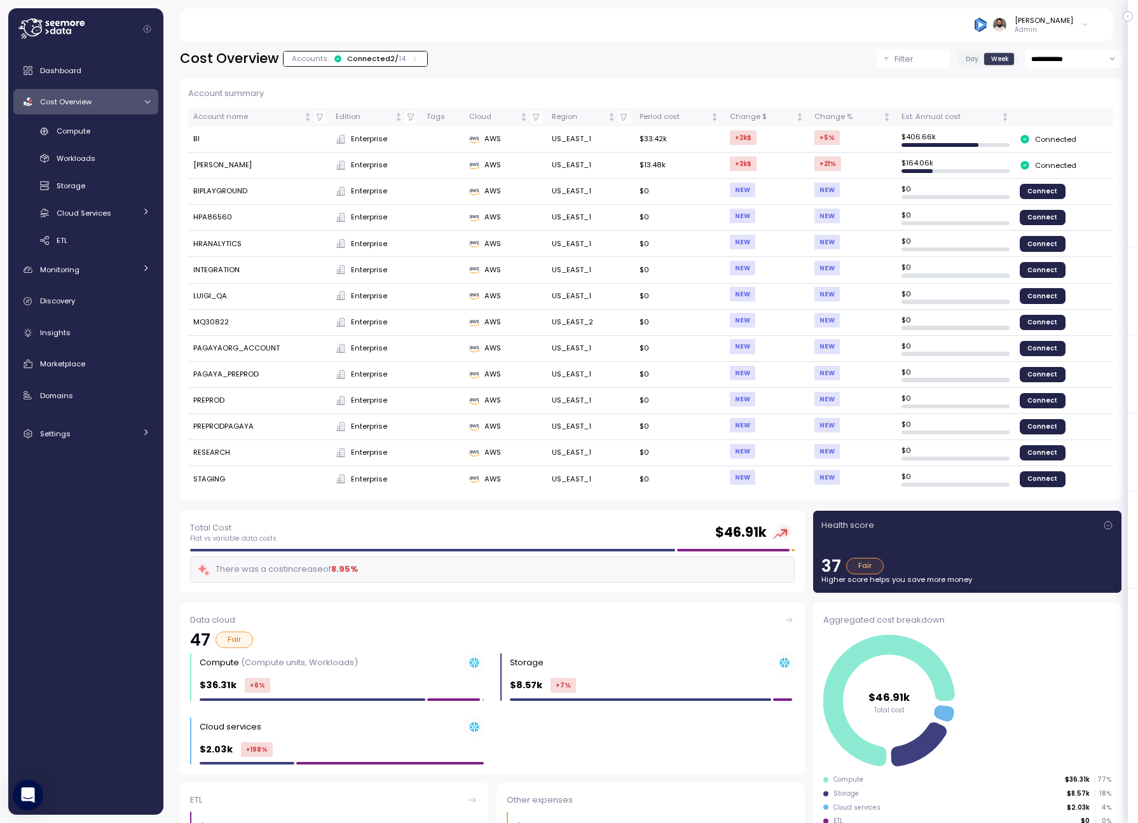
click at [404, 63] on div "Accounts: Connected 2 / 14" at bounding box center [355, 58] width 127 height 10
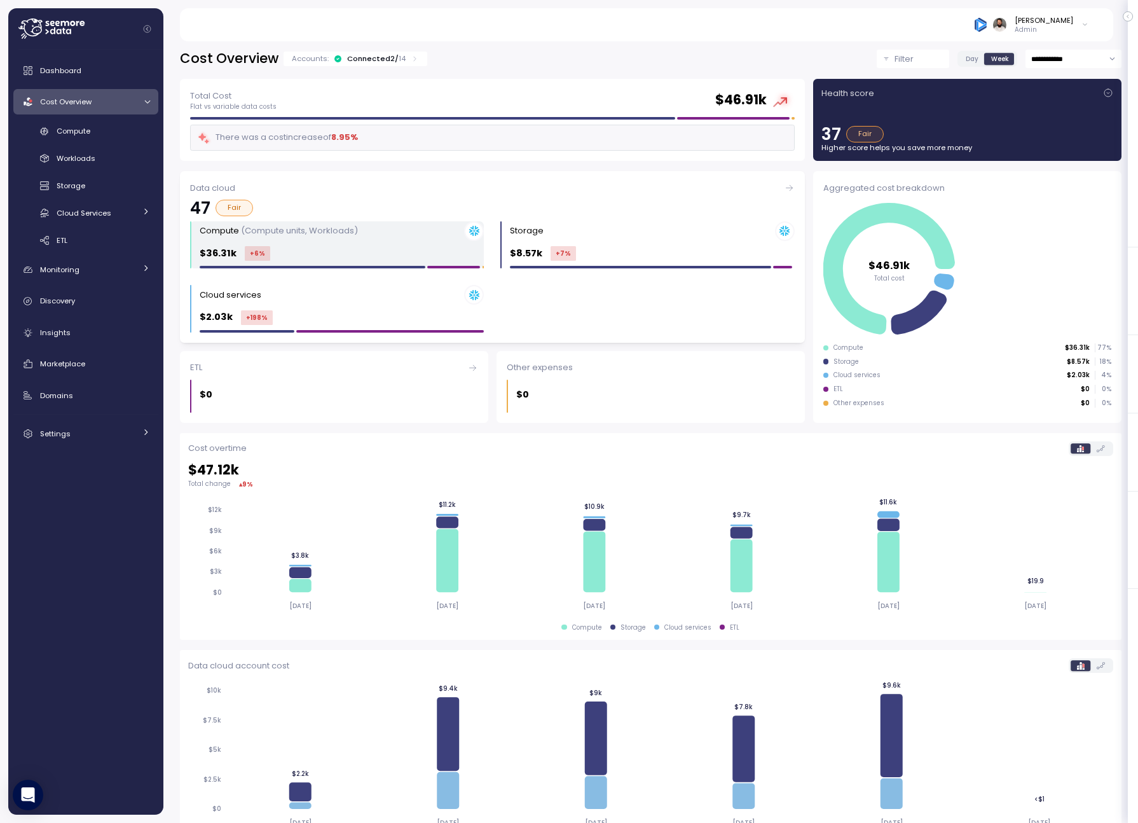
click at [347, 252] on div "$36.31k +6 %" at bounding box center [342, 253] width 284 height 15
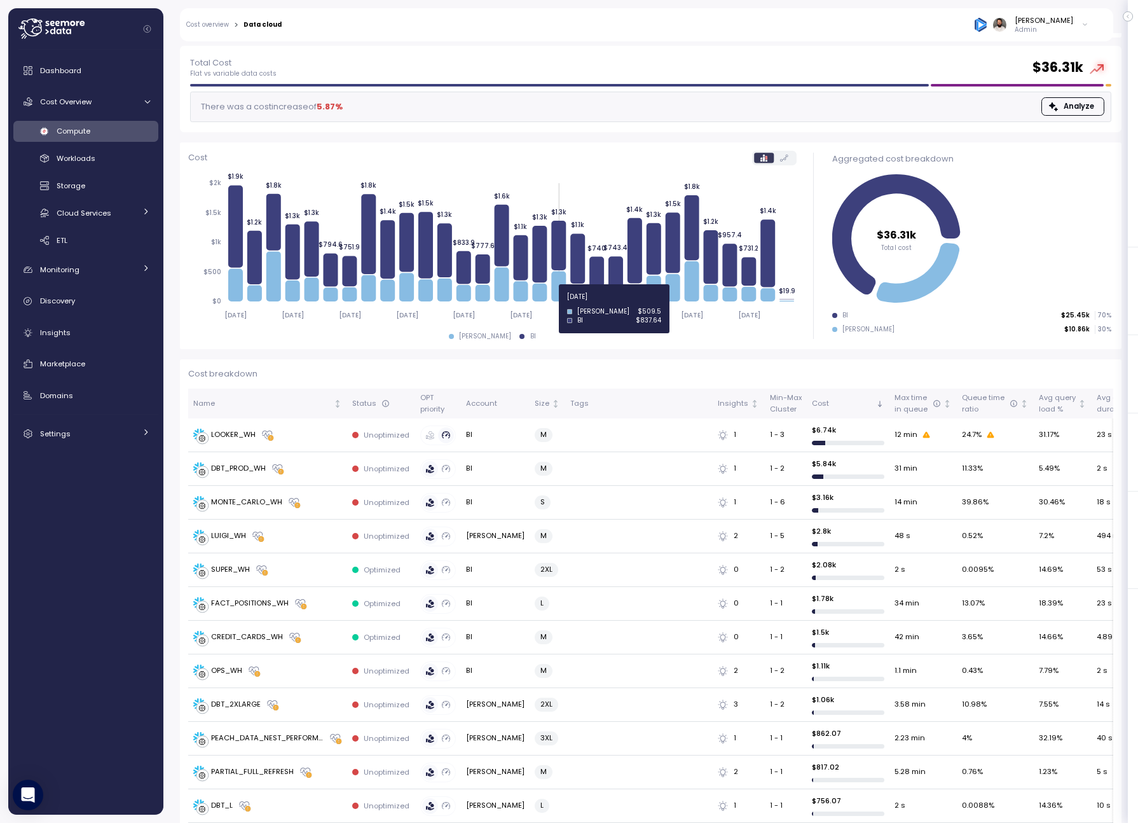
scroll to position [58, 0]
click at [300, 435] on div "LOOKER_WH" at bounding box center [267, 434] width 149 height 13
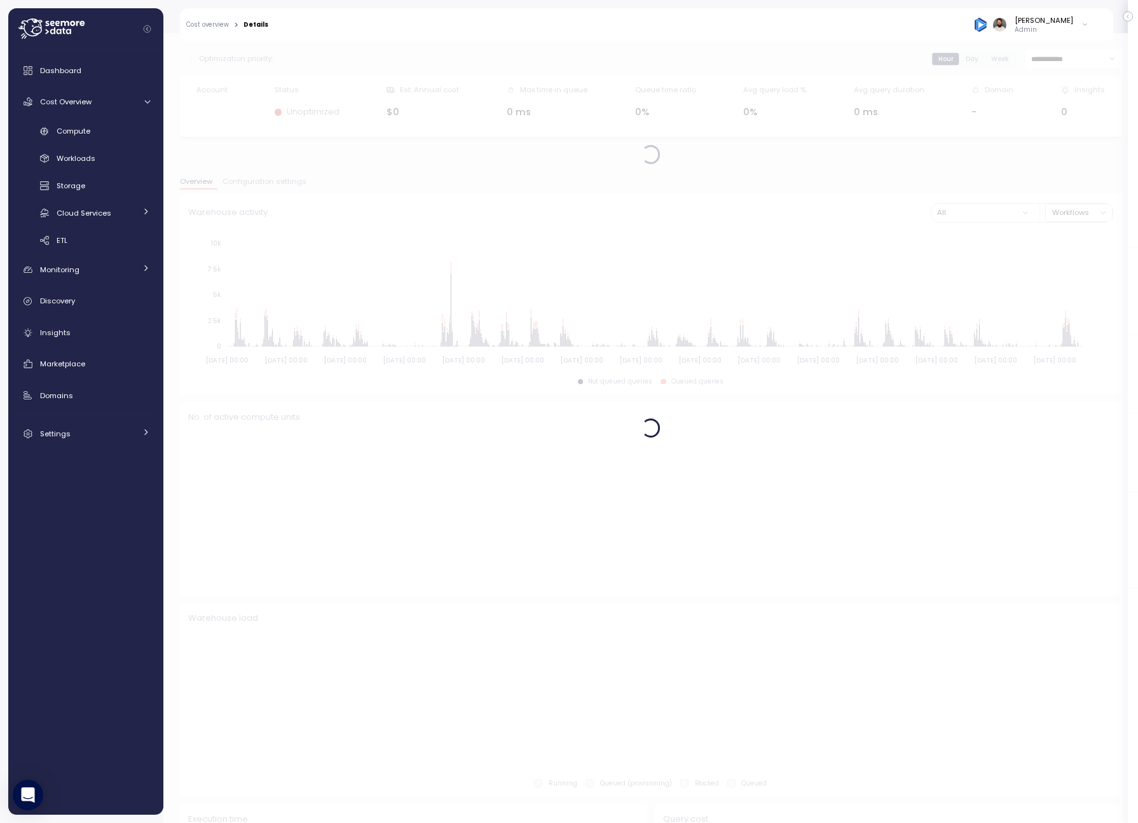
click at [284, 178] on div at bounding box center [650, 428] width 975 height 790
click at [283, 183] on div at bounding box center [650, 428] width 975 height 790
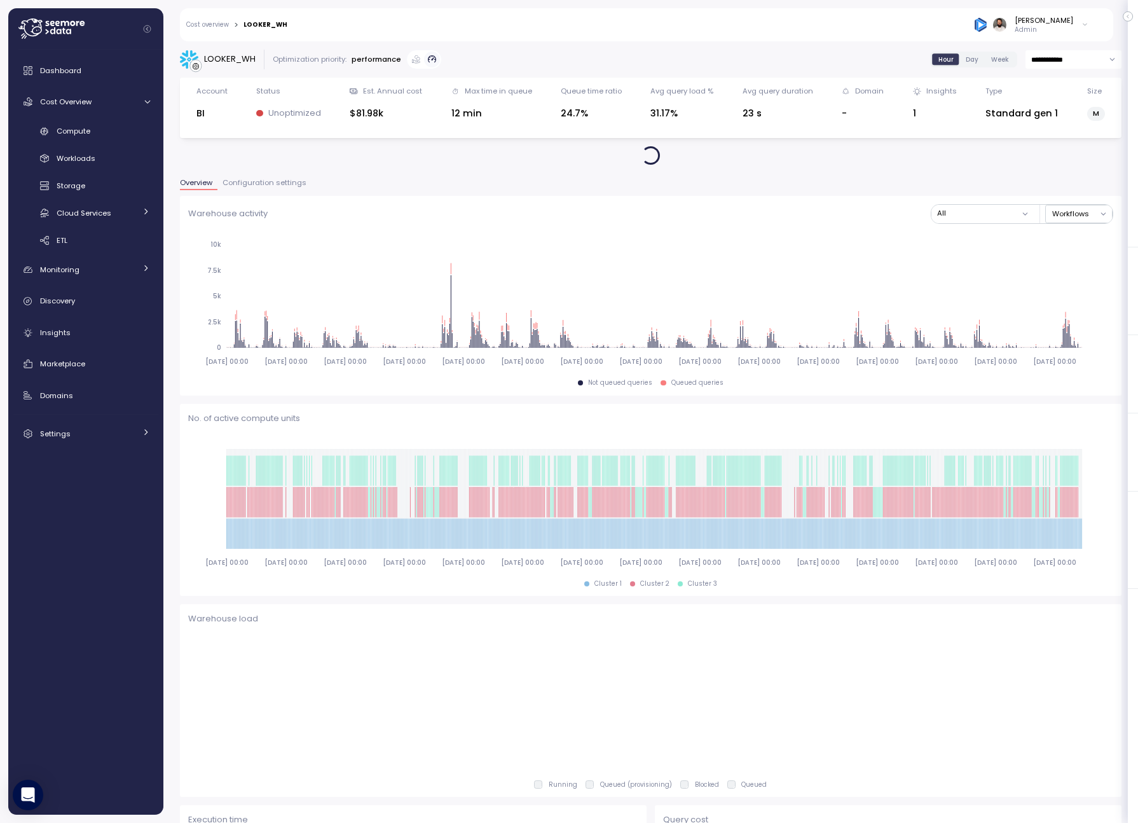
click at [279, 183] on span "Configuration settings" at bounding box center [265, 182] width 84 height 7
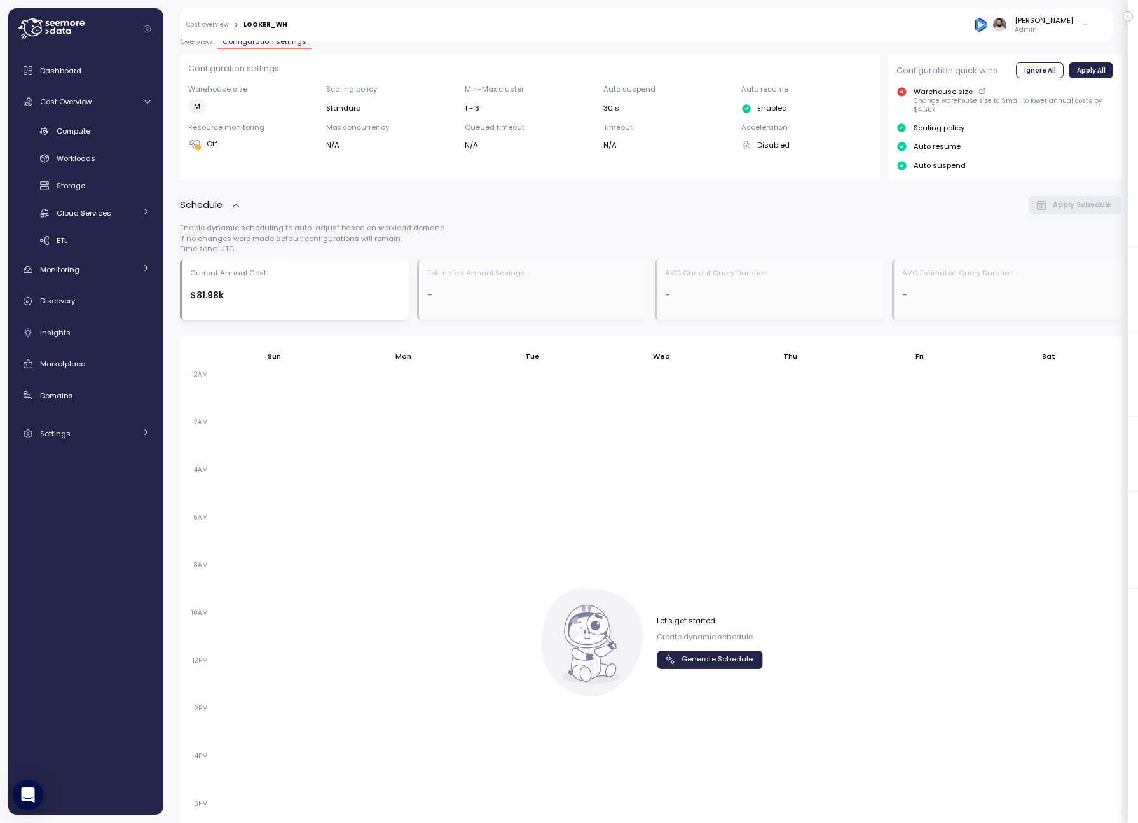
scroll to position [393, 0]
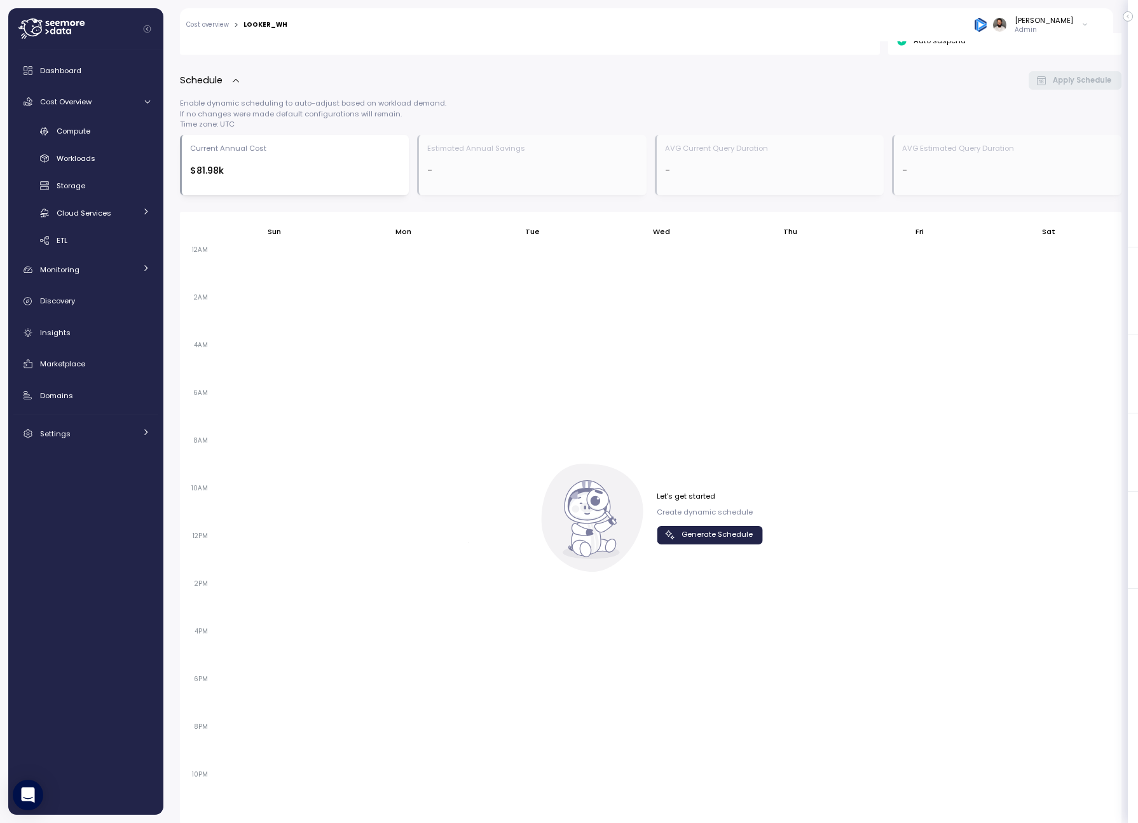
click at [726, 527] on span "Generate Schedule" at bounding box center [717, 535] width 71 height 17
drag, startPoint x: 759, startPoint y: 540, endPoint x: 656, endPoint y: 491, distance: 114.6
click at [656, 491] on div "Sun Mon Tue Wed Thu Fri Sat 12AM 2AM 4AM 6AM 8AM 10AM 12PM 2PM 4PM 6PM 8PM 10PM…" at bounding box center [650, 517] width 925 height 595
drag, startPoint x: 656, startPoint y: 491, endPoint x: 763, endPoint y: 508, distance: 108.8
click at [764, 508] on div "Sun Mon Tue Wed Thu Fri Sat 12AM 2AM 4AM 6AM 8AM 10AM 12PM 2PM 4PM 6PM 8PM 10PM…" at bounding box center [650, 517] width 925 height 595
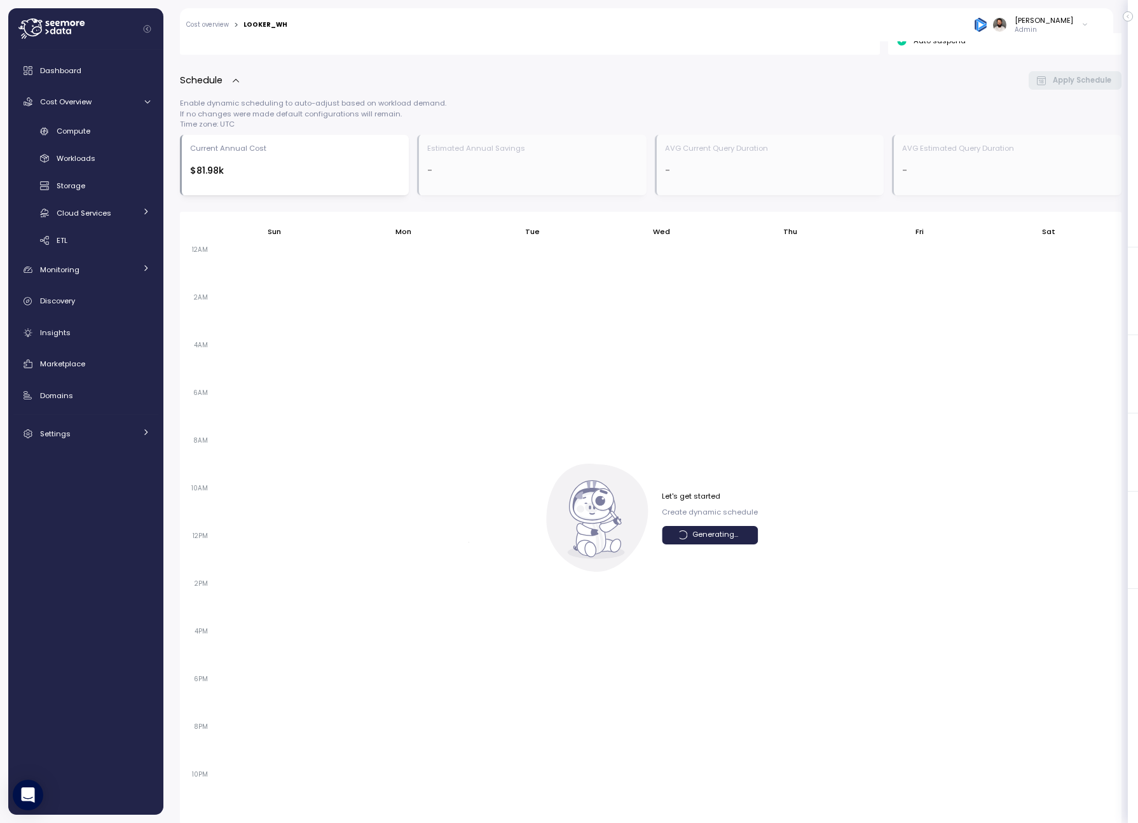
click at [763, 508] on div at bounding box center [788, 529] width 123 height 572
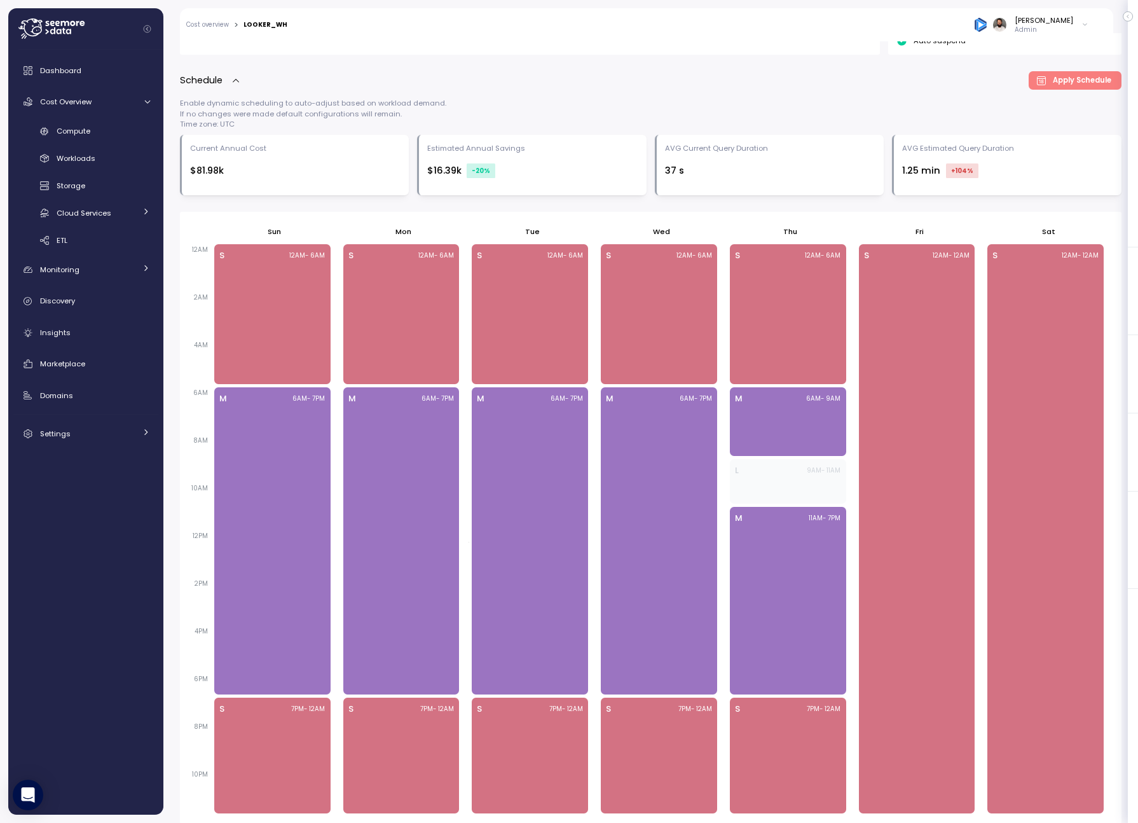
drag, startPoint x: 763, startPoint y: 508, endPoint x: 661, endPoint y: 485, distance: 104.3
click at [661, 485] on div "12AM 2AM 4AM 6AM 8AM 10AM 12PM 2PM 4PM 6PM 8PM 10PM 12:00 AM – 5:59 AM S 12AM -…" at bounding box center [650, 529] width 925 height 572
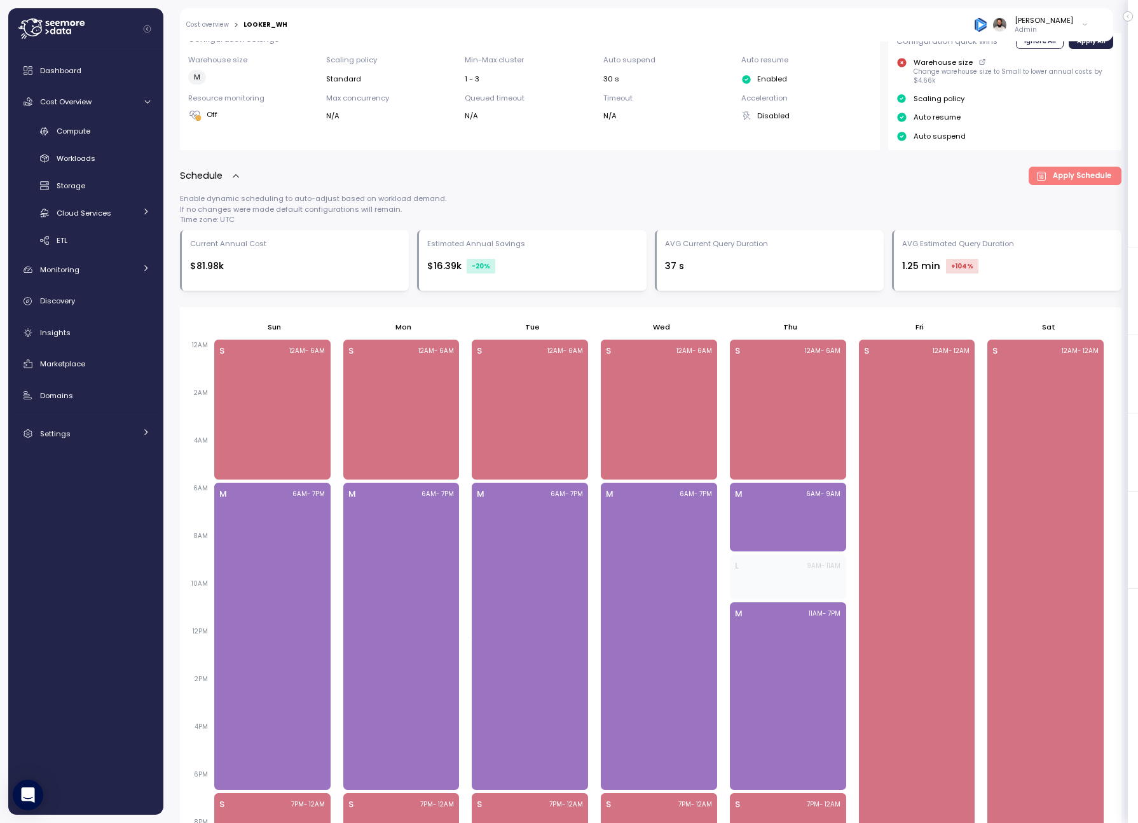
scroll to position [293, 0]
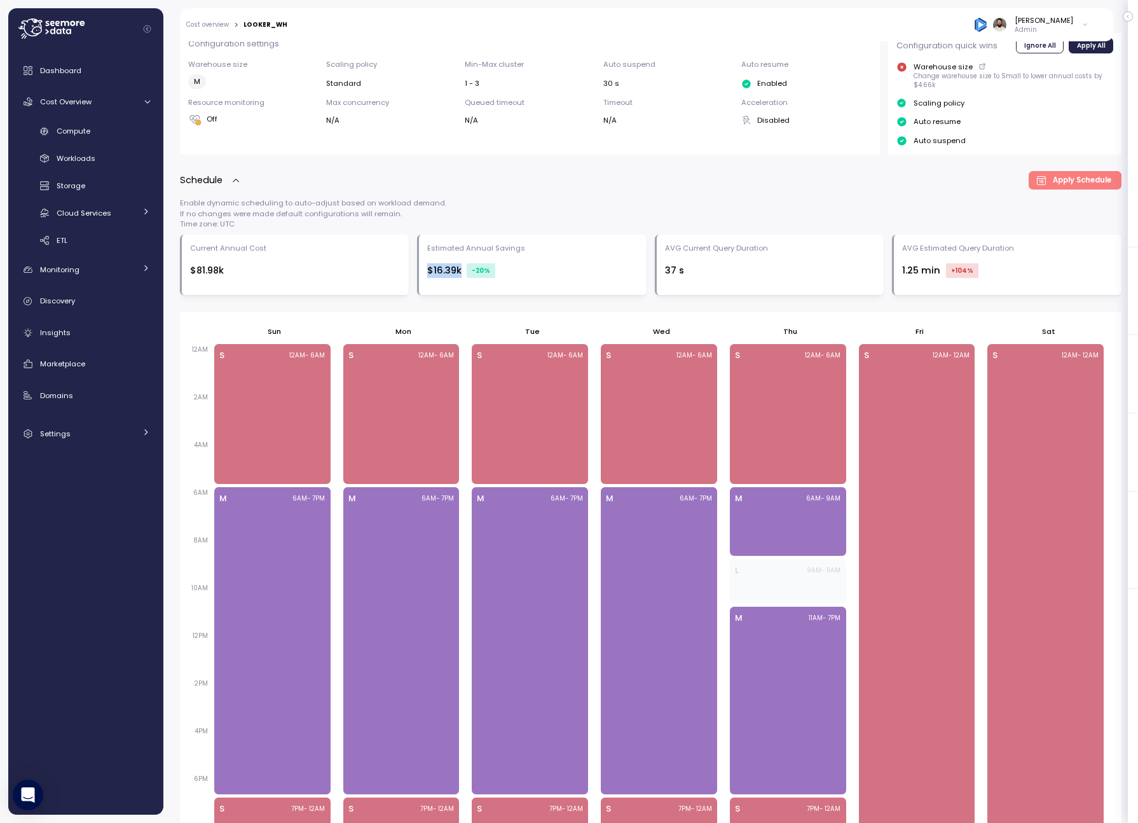
drag, startPoint x: 467, startPoint y: 258, endPoint x: 513, endPoint y: 258, distance: 45.8
click at [513, 258] on div "Estimated Annual Savings $16.39k -20 %" at bounding box center [532, 265] width 230 height 60
click at [513, 263] on div "$16.39k -20 %" at bounding box center [532, 270] width 211 height 15
drag, startPoint x: 514, startPoint y: 265, endPoint x: 220, endPoint y: 248, distance: 294.9
click at [220, 248] on div "Current Annual Cost $81.98k Estimated Annual Savings $16.39k -20 % AVG Current …" at bounding box center [651, 265] width 942 height 60
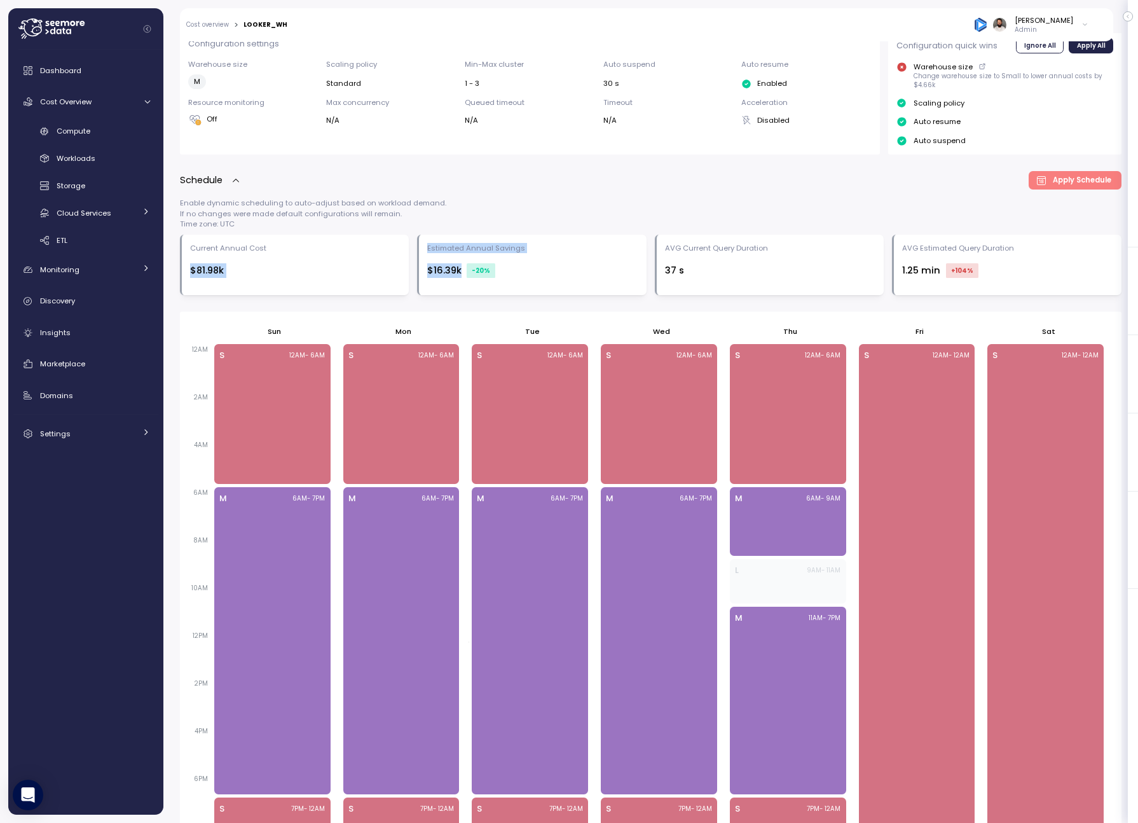
click at [220, 248] on div "Current Annual Cost $81.98k" at bounding box center [295, 265] width 211 height 44
drag, startPoint x: 189, startPoint y: 245, endPoint x: 924, endPoint y: 294, distance: 736.8
click at [928, 294] on div "Enable dynamic scheduling to auto-adjust based on workload demand. If no change…" at bounding box center [651, 561] width 942 height 726
click at [924, 294] on div "Enable dynamic scheduling to auto-adjust based on workload demand. If no change…" at bounding box center [651, 561] width 942 height 726
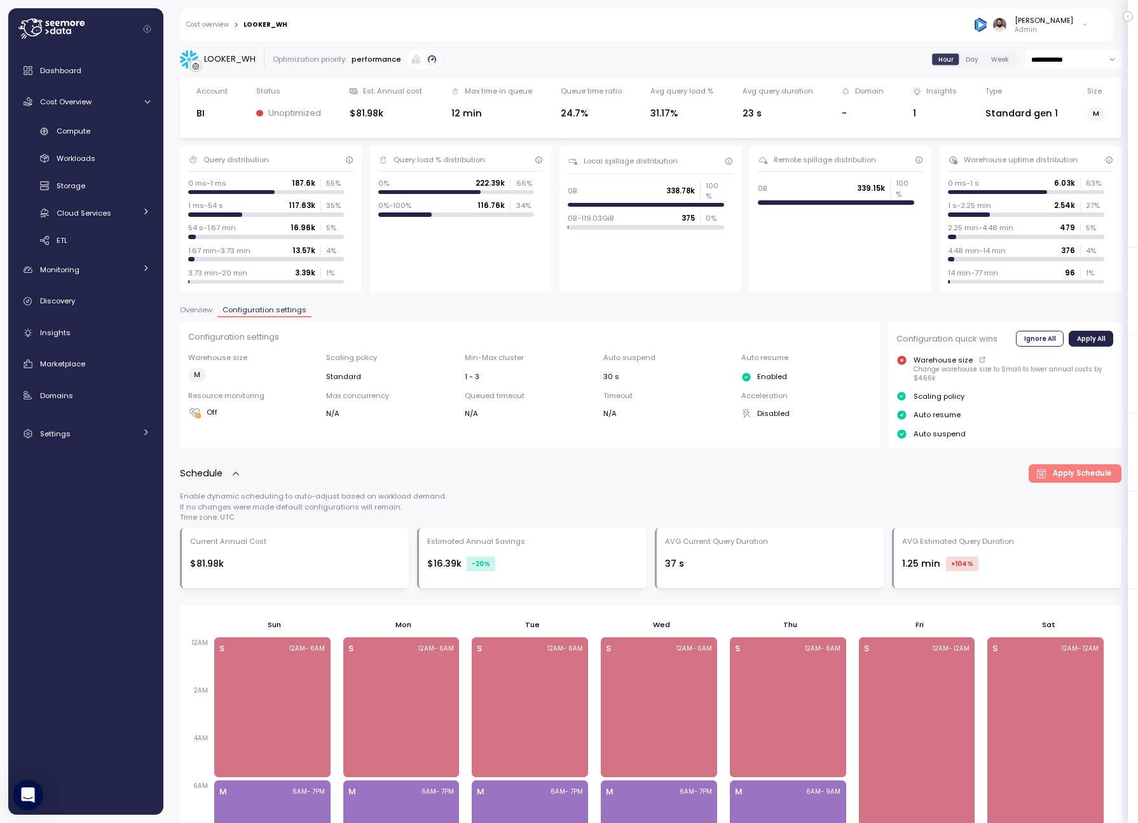
click at [1033, 410] on div "Auto resume" at bounding box center [1005, 415] width 217 height 11
click at [208, 315] on button "Overview" at bounding box center [199, 312] width 38 height 11
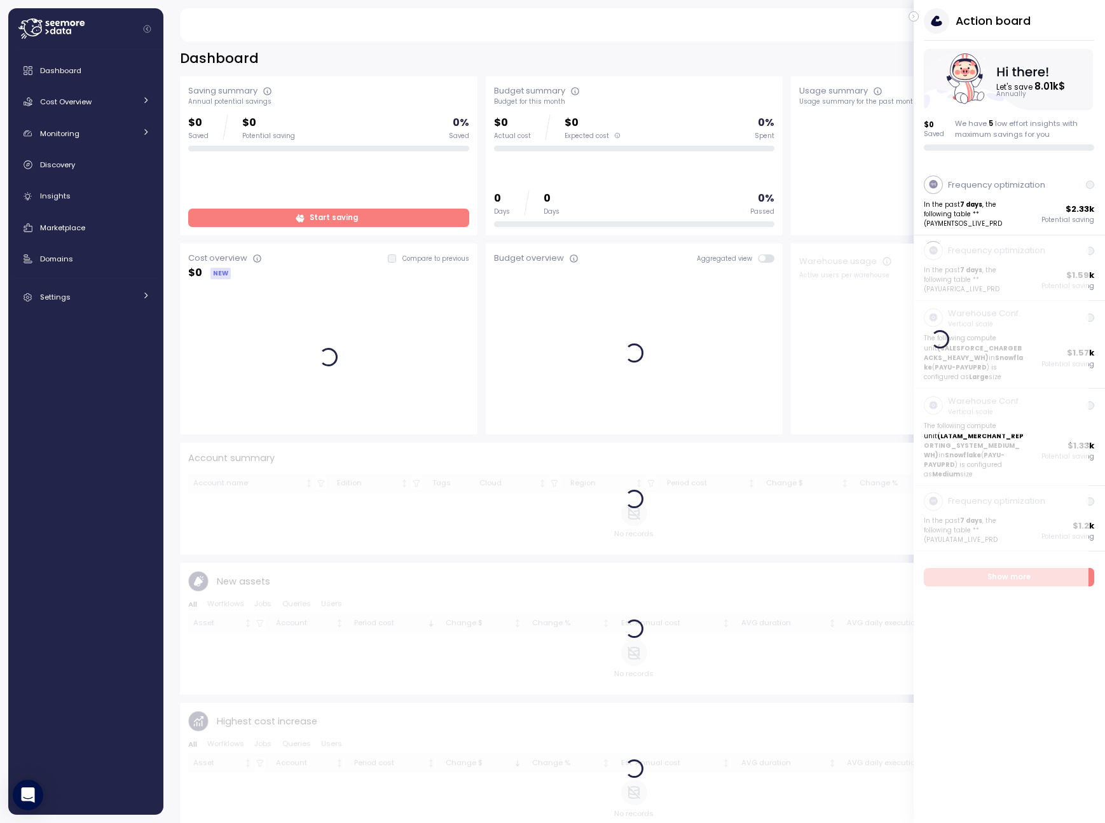
click at [921, 19] on div "Action board Let's save 8.01k $ Annually $ 0 Saved We have 5 low effort insight…" at bounding box center [1009, 79] width 191 height 142
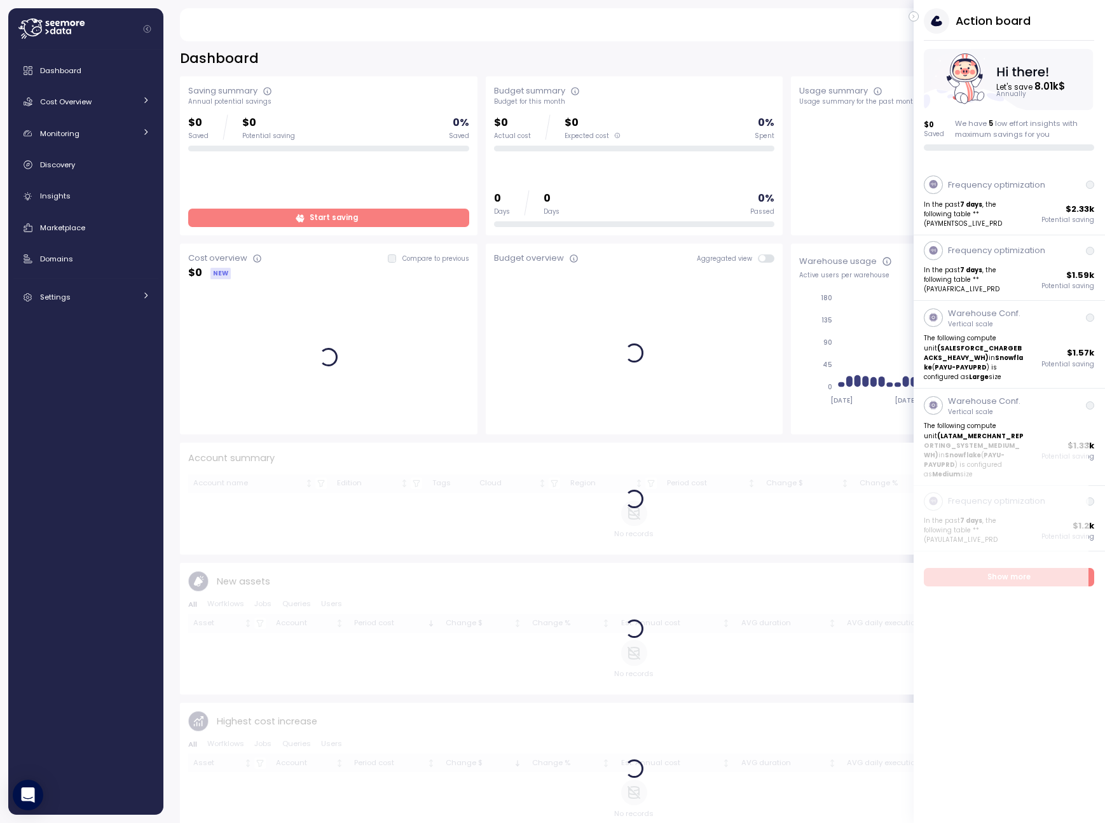
click at [918, 17] on button "button" at bounding box center [914, 16] width 10 height 10
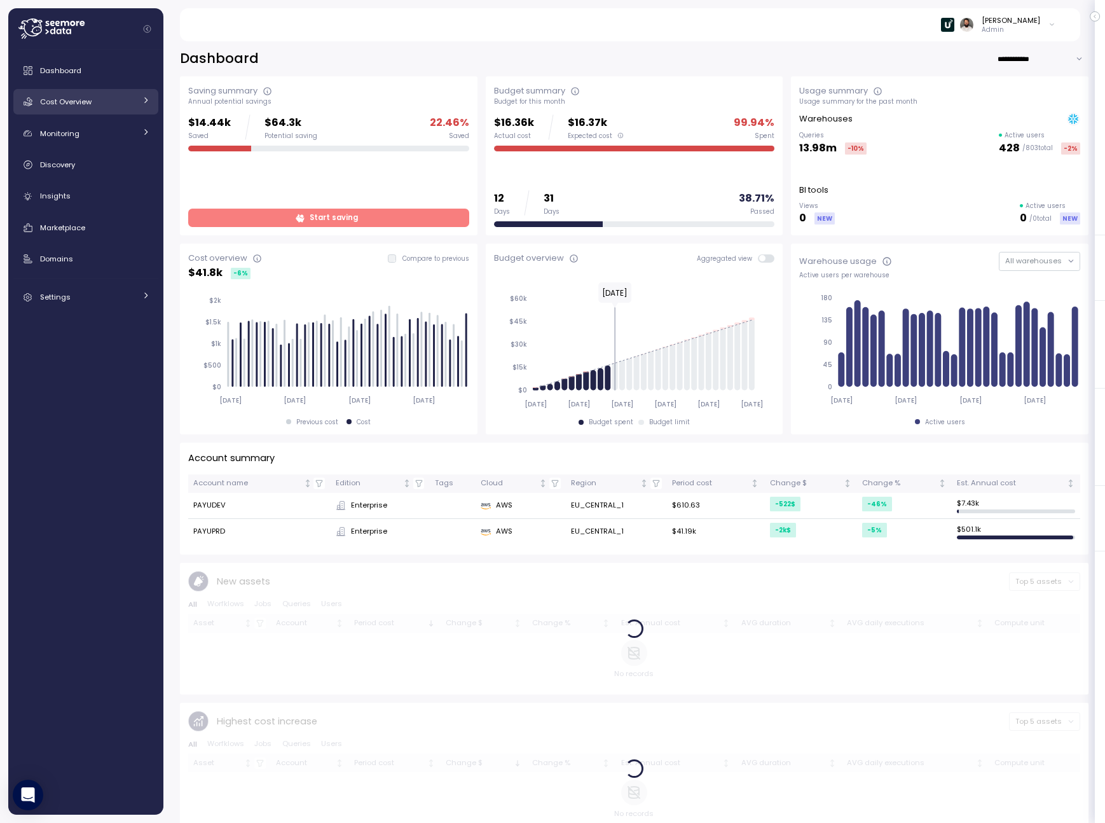
click at [132, 107] on div "Cost Overview" at bounding box center [87, 101] width 95 height 13
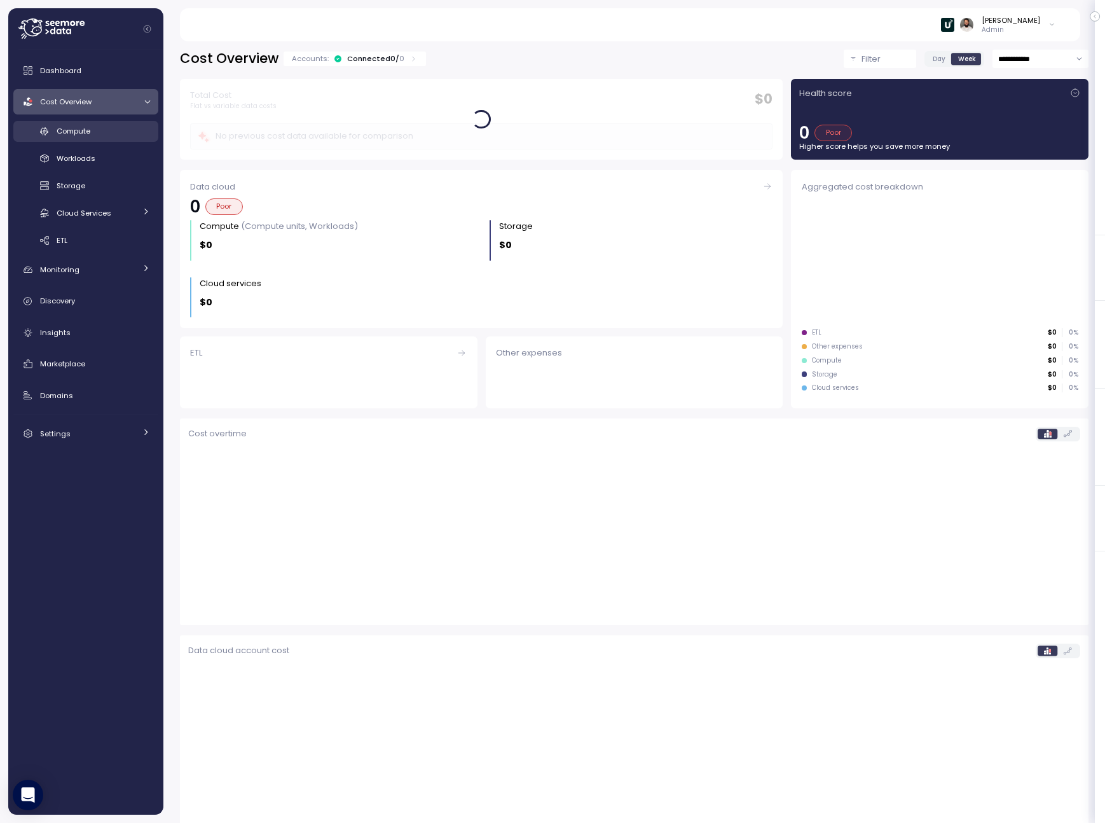
click at [132, 130] on div "Compute" at bounding box center [103, 131] width 93 height 13
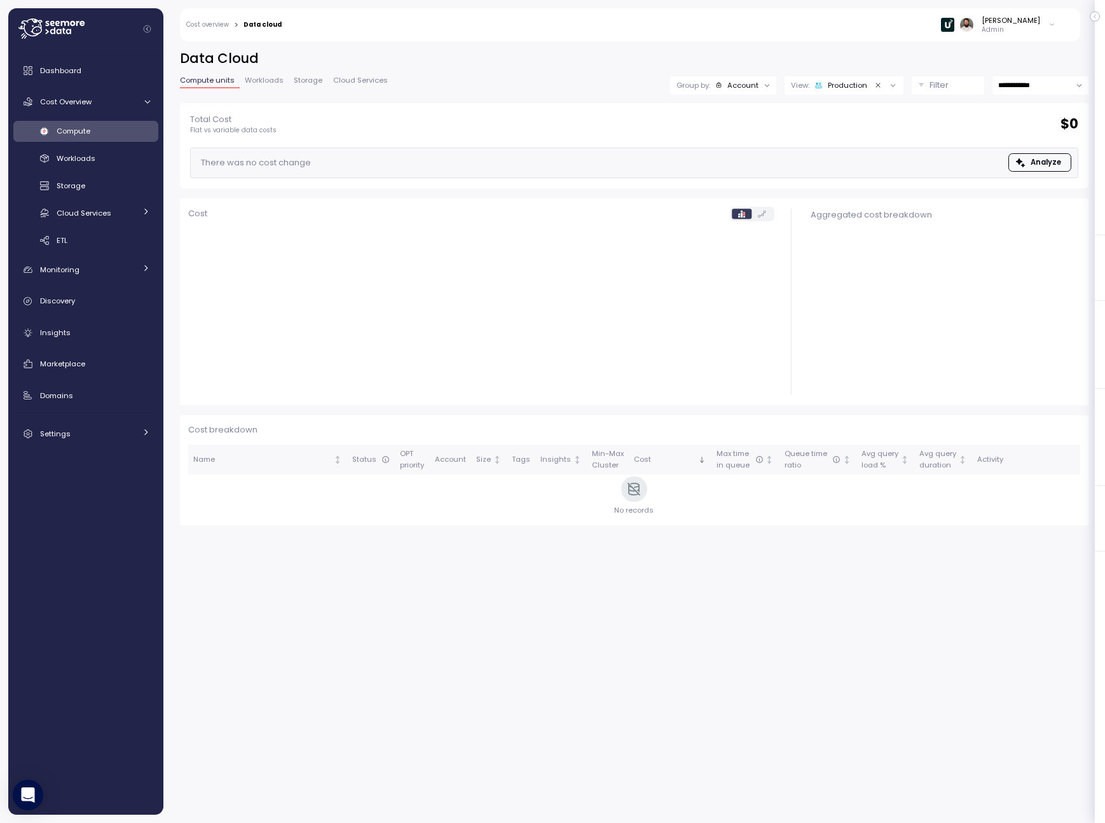
click at [118, 134] on div "Compute" at bounding box center [103, 131] width 93 height 13
